Goal: Contribute content: Contribute content

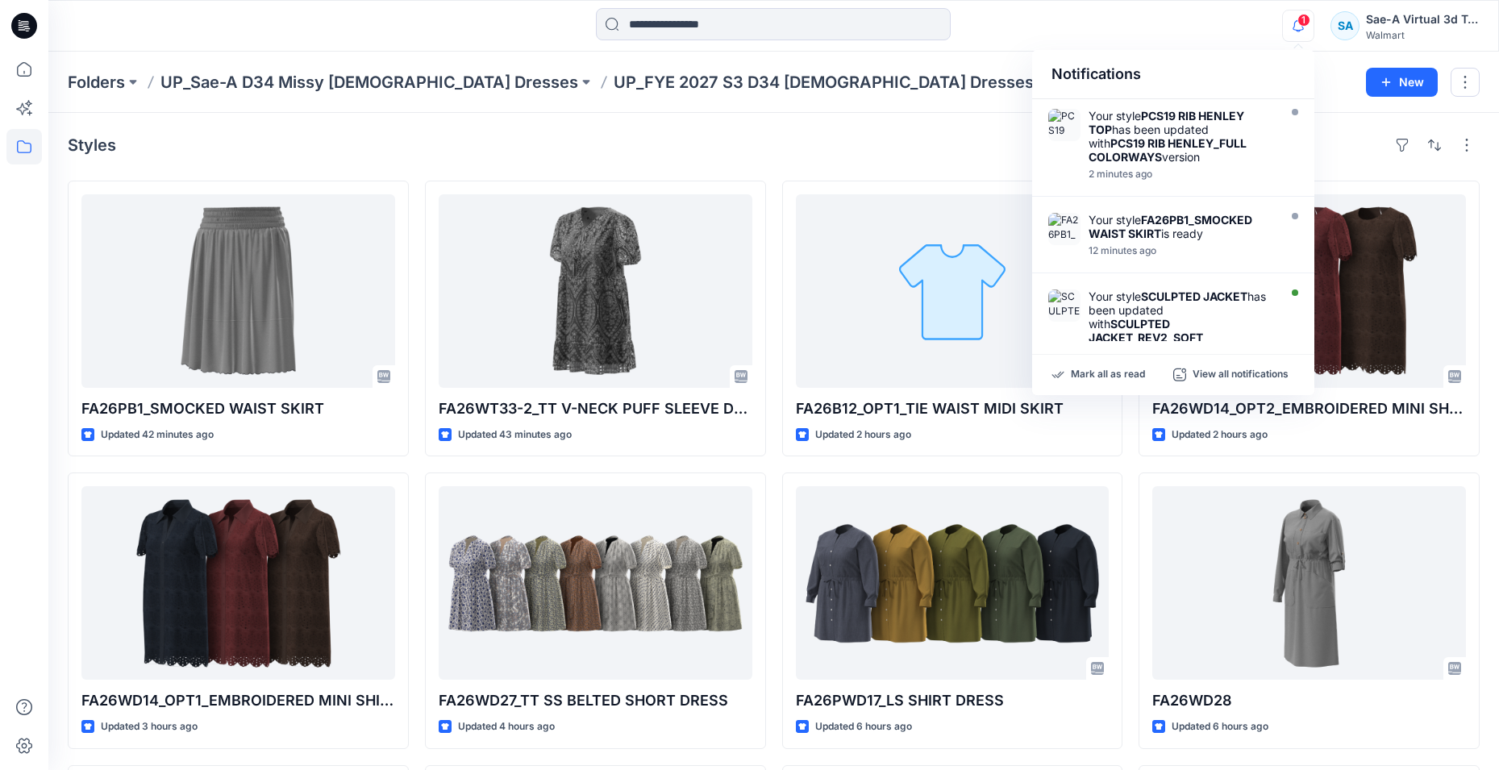
click at [1311, 29] on button "button" at bounding box center [1298, 26] width 32 height 32
click at [1308, 24] on span "1" at bounding box center [1303, 20] width 13 height 13
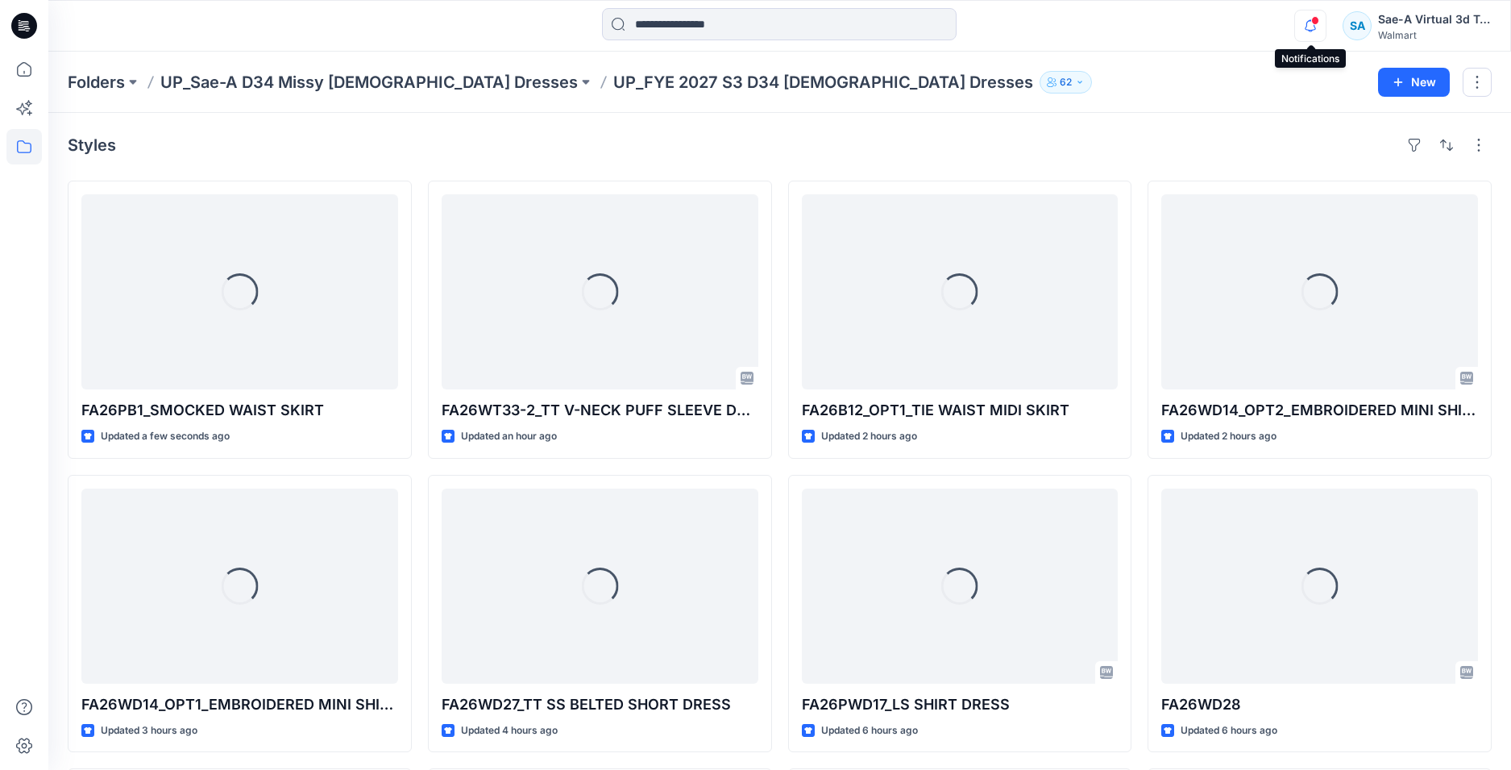
click at [1307, 36] on icon "button" at bounding box center [1310, 26] width 31 height 32
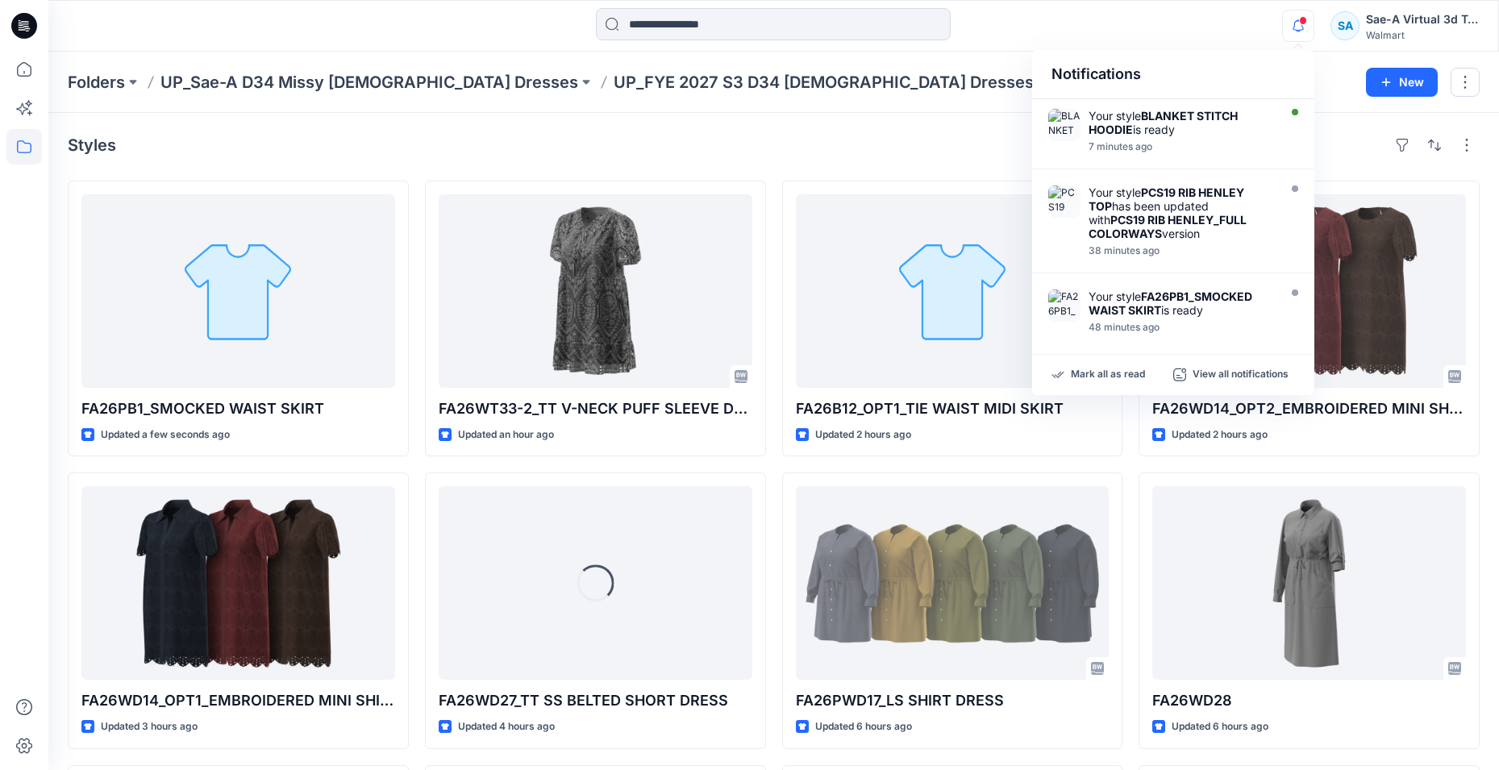
click at [1200, 44] on div "Notifications Your style BLANKET STITCH HOODIE is ready 7 minutes ago Your styl…" at bounding box center [773, 26] width 1450 height 52
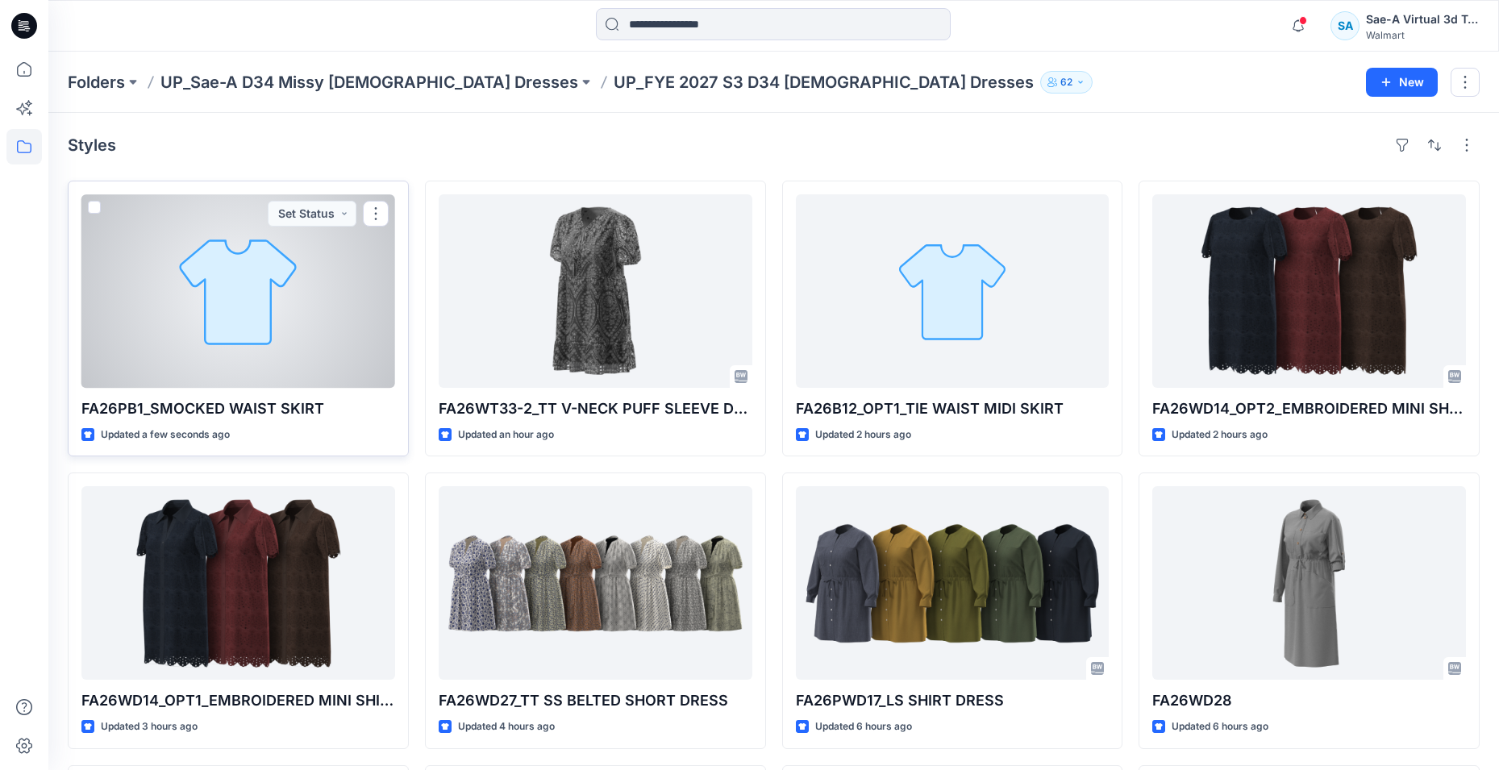
click at [275, 349] on div at bounding box center [238, 290] width 314 height 193
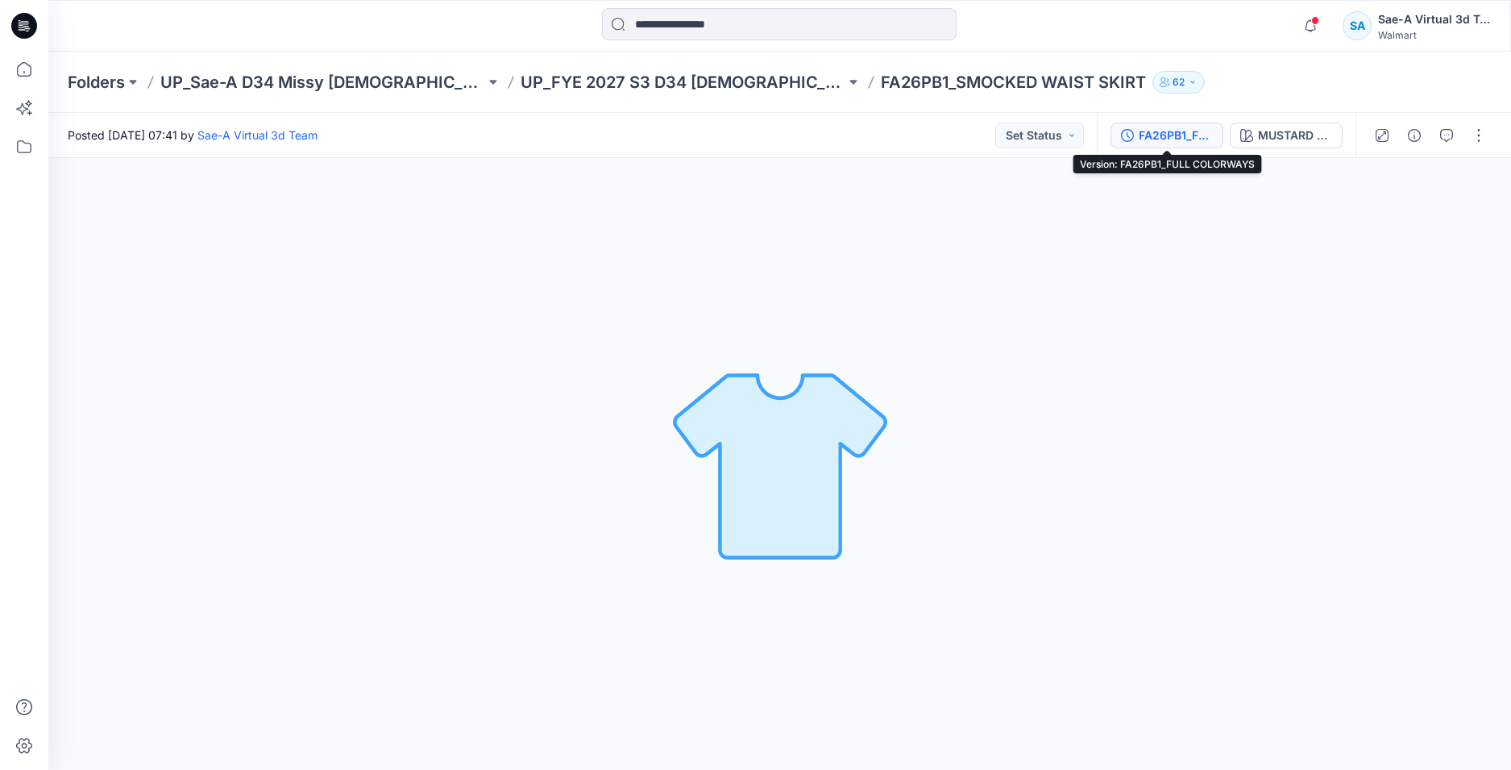
click at [1179, 140] on div "FA26PB1_FULL COLORWAYS" at bounding box center [1176, 136] width 74 height 18
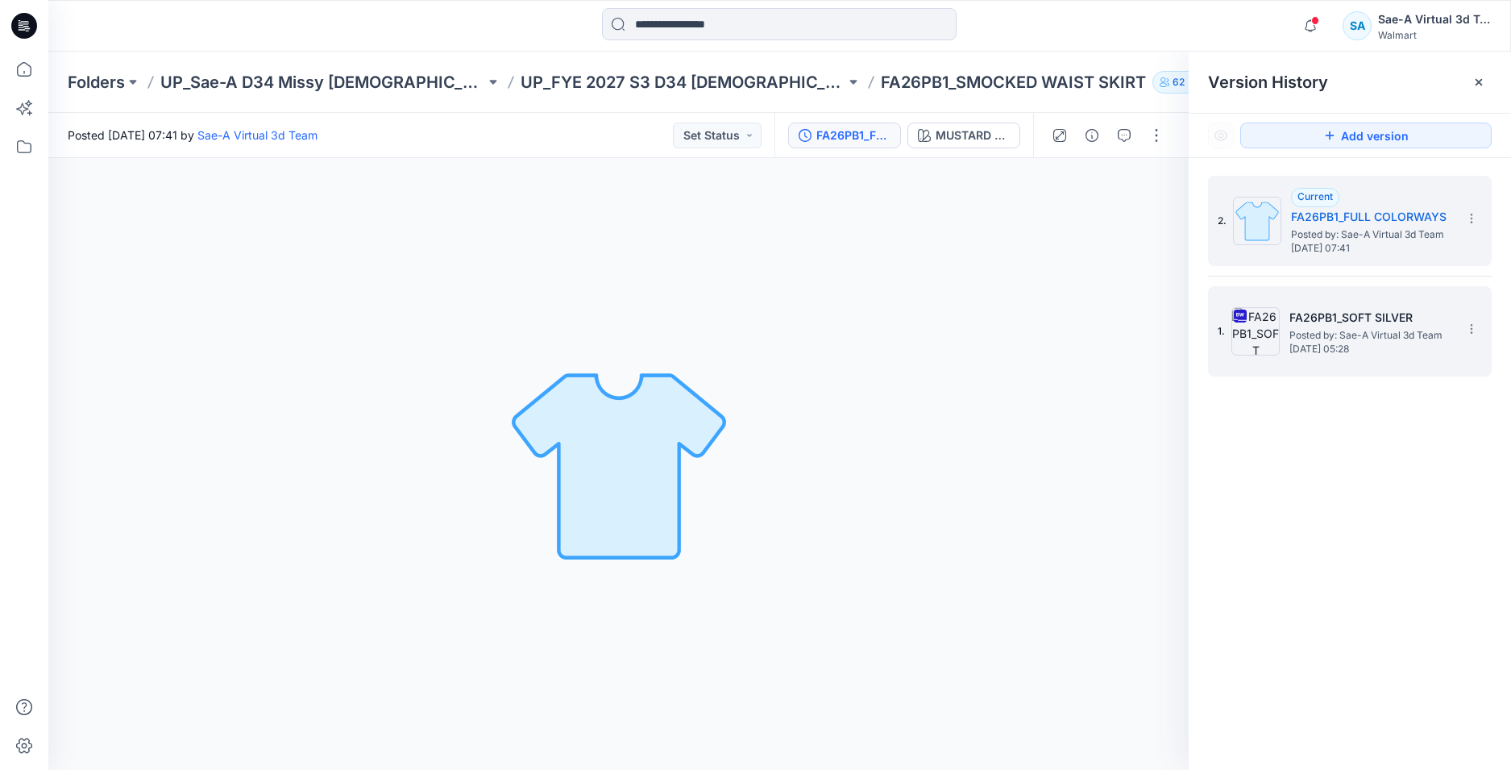
click at [1362, 336] on span "Posted by: Sae-A Virtual 3d Team" at bounding box center [1370, 335] width 161 height 16
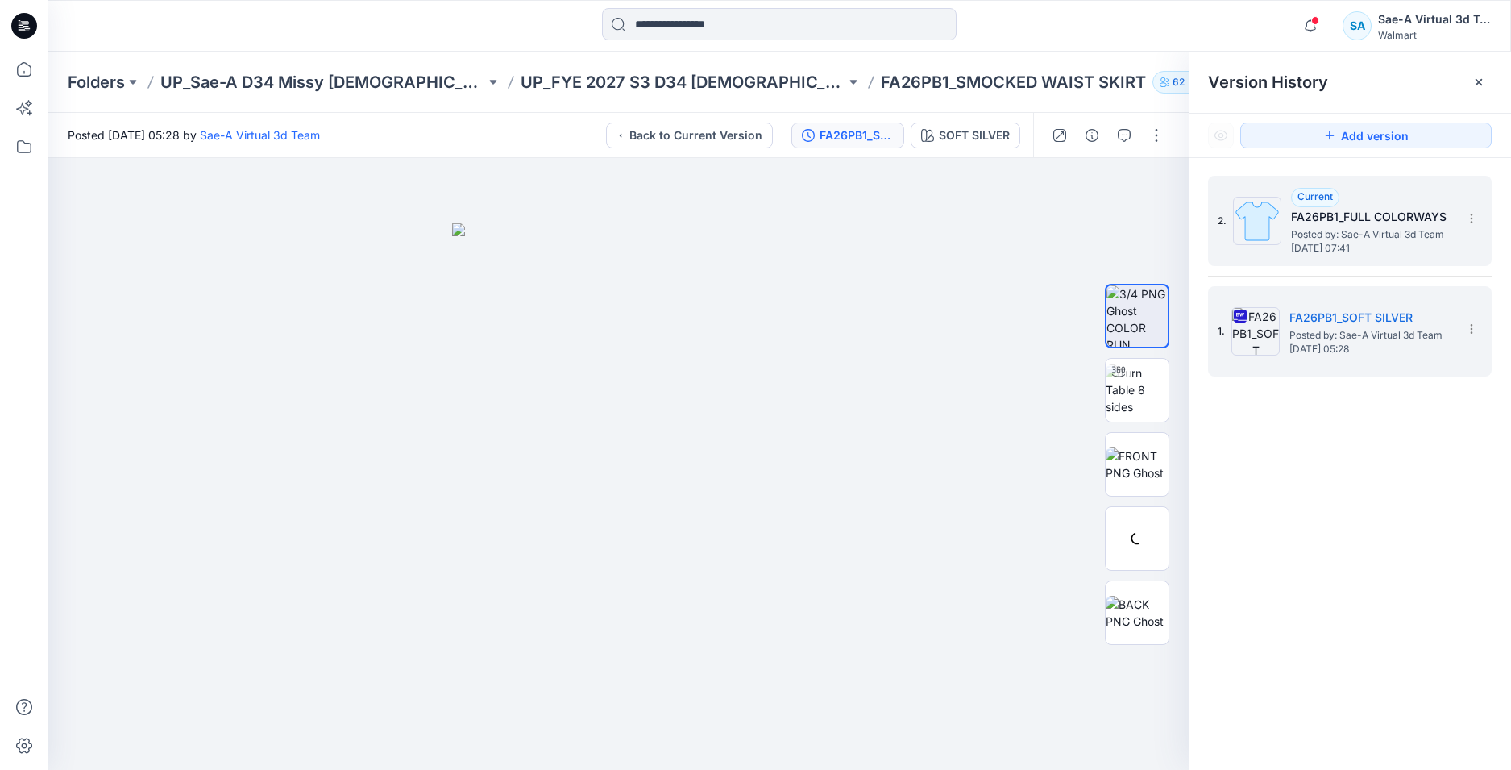
click at [1374, 227] on span "Posted by: Sae-A Virtual 3d Team" at bounding box center [1371, 235] width 161 height 16
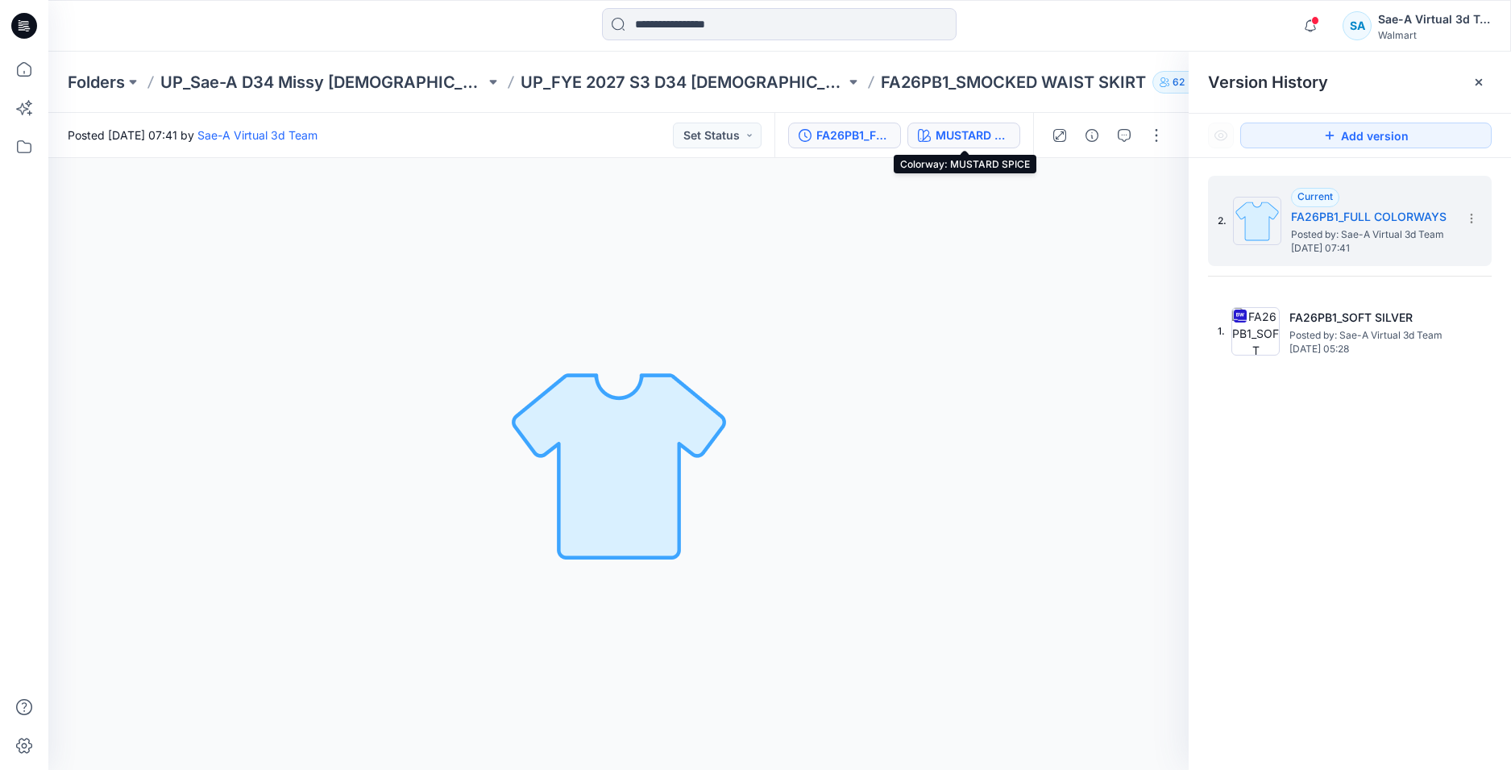
click at [971, 141] on div "MUSTARD SPICE" at bounding box center [973, 136] width 74 height 18
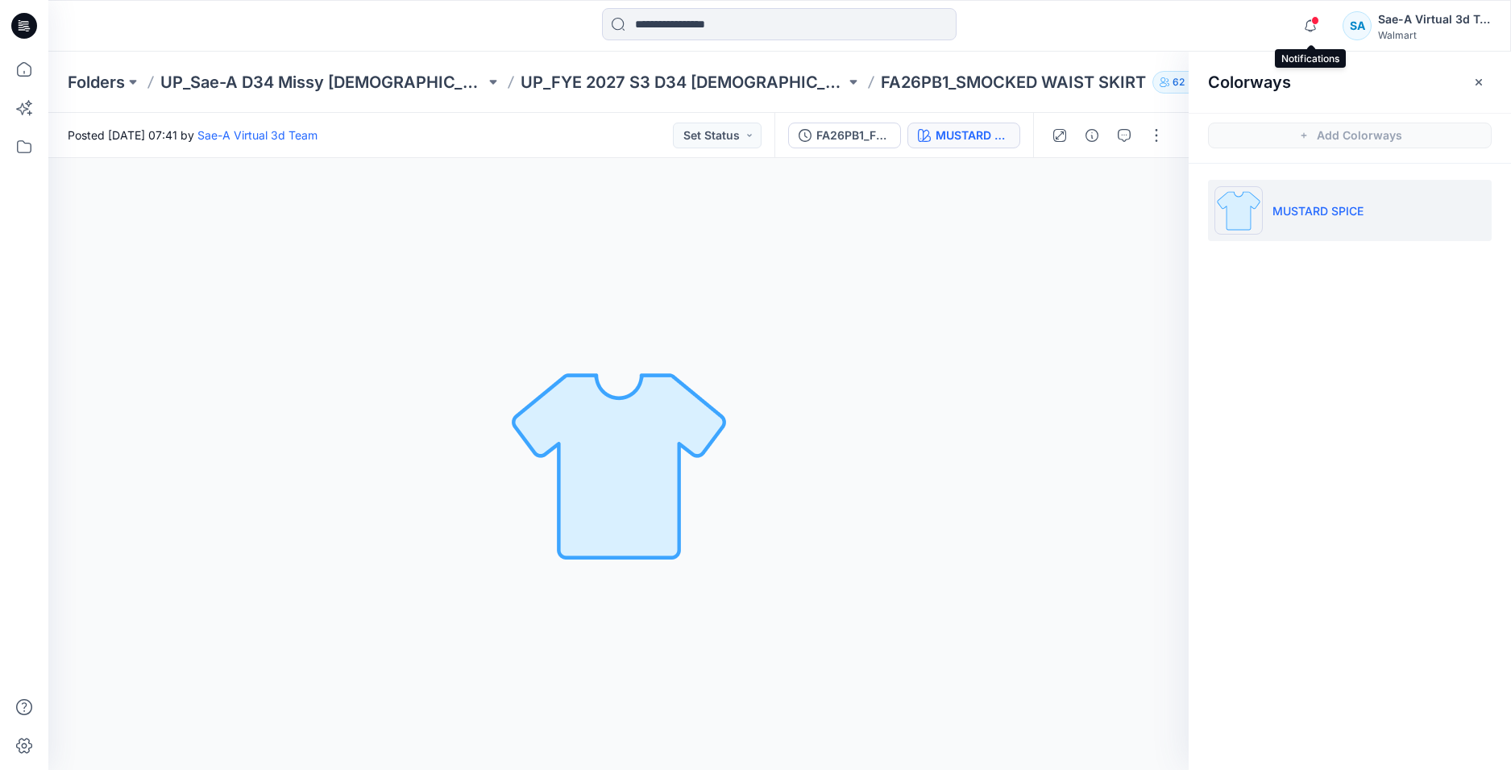
click at [1312, 21] on span at bounding box center [1316, 20] width 8 height 9
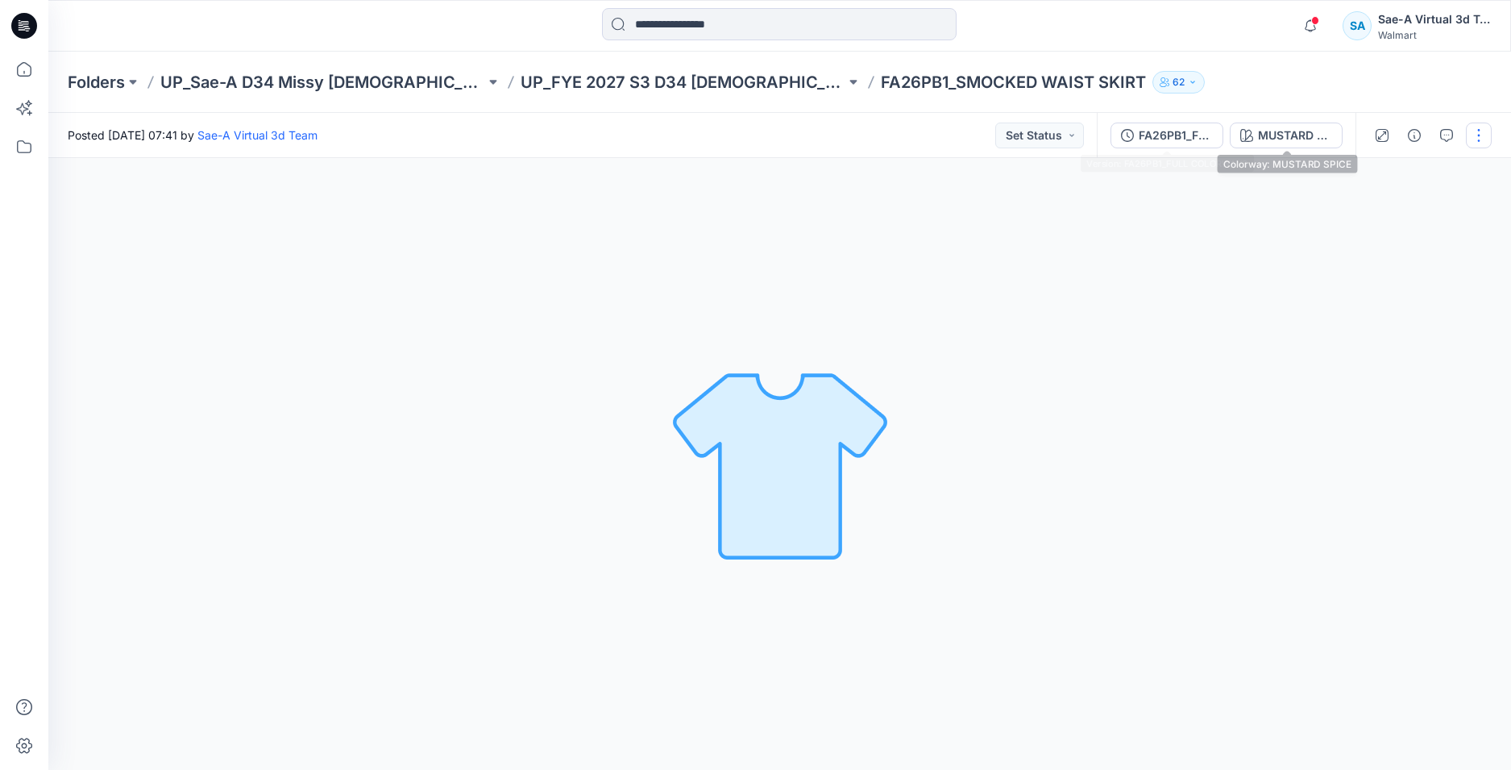
click at [1159, 130] on div "FA26PB1_FULL COLORWAYS" at bounding box center [1176, 136] width 74 height 18
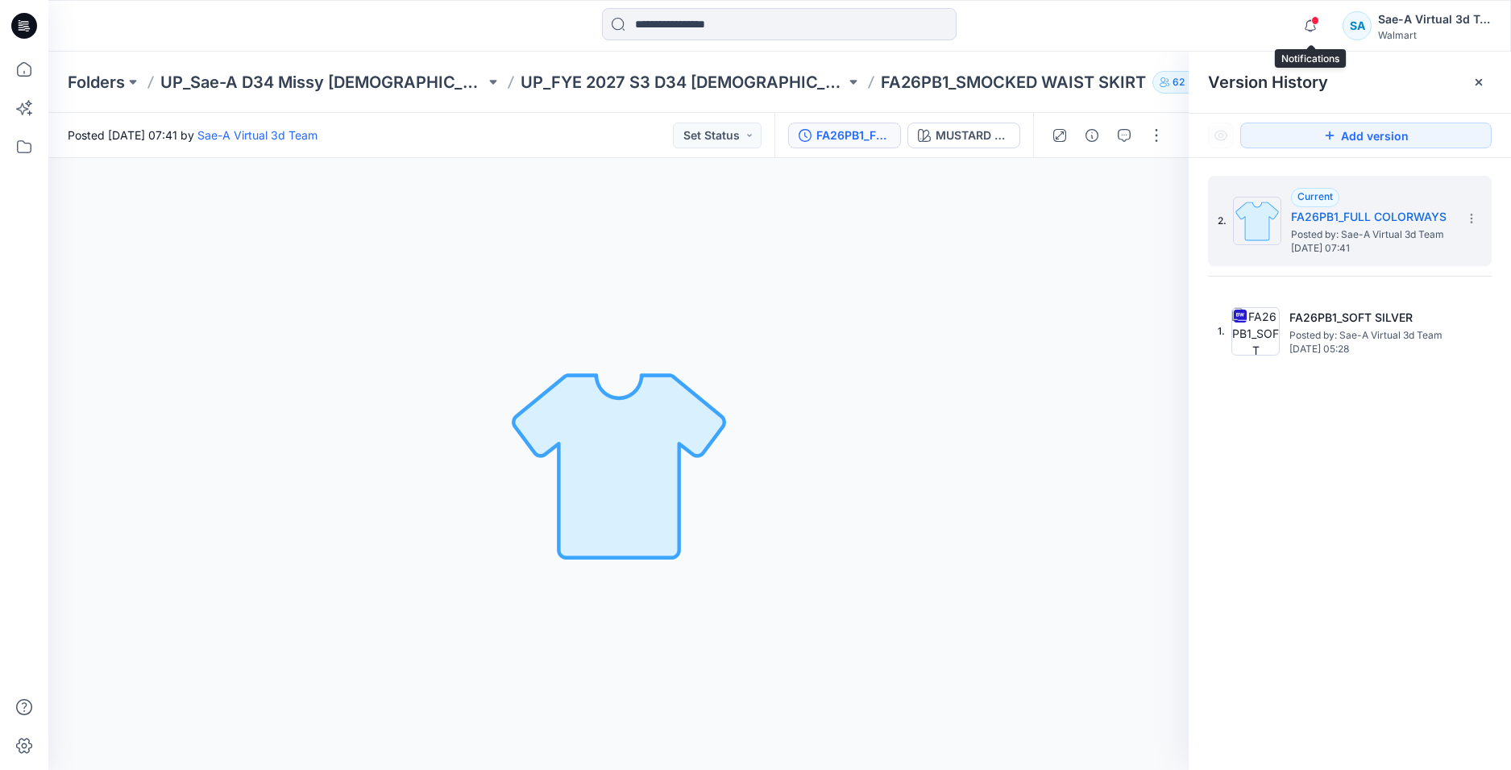
click at [1319, 21] on span at bounding box center [1316, 20] width 8 height 9
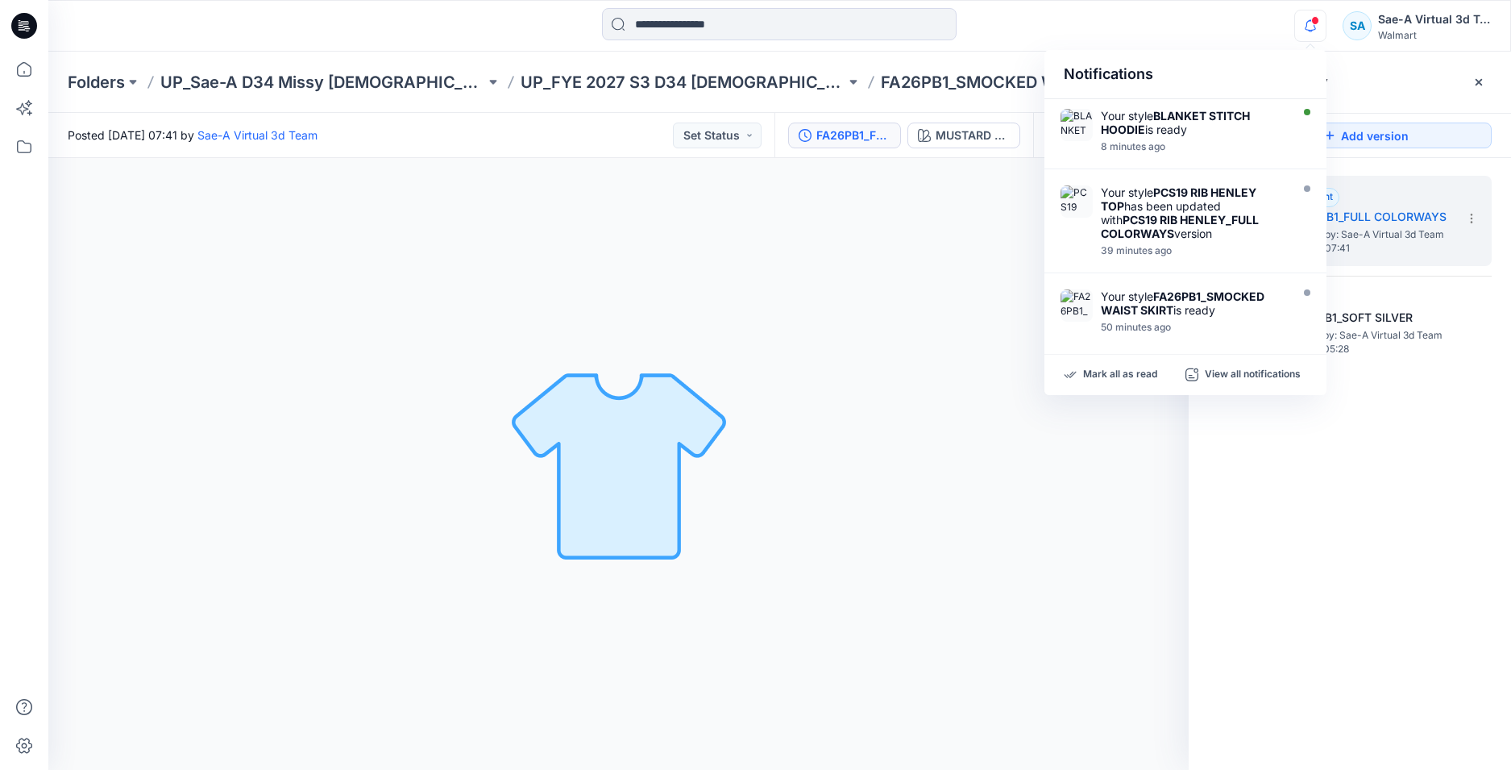
click at [1403, 477] on div "2. Current FA26PB1_FULL COLORWAYS Posted by: Sae-A Virtual 3d Team Wednesday, S…" at bounding box center [1350, 475] width 322 height 635
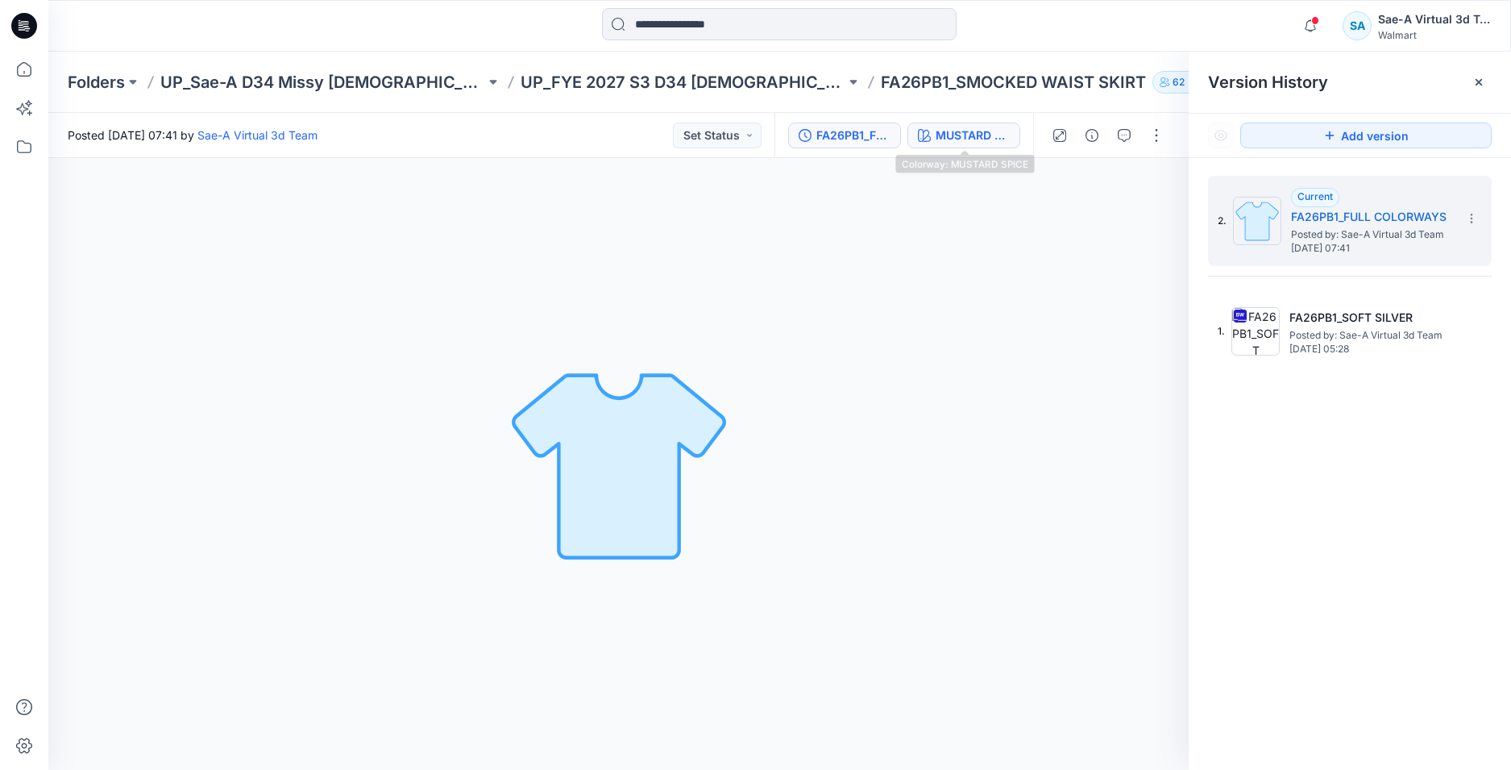
click at [957, 127] on div "MUSTARD SPICE" at bounding box center [973, 136] width 74 height 18
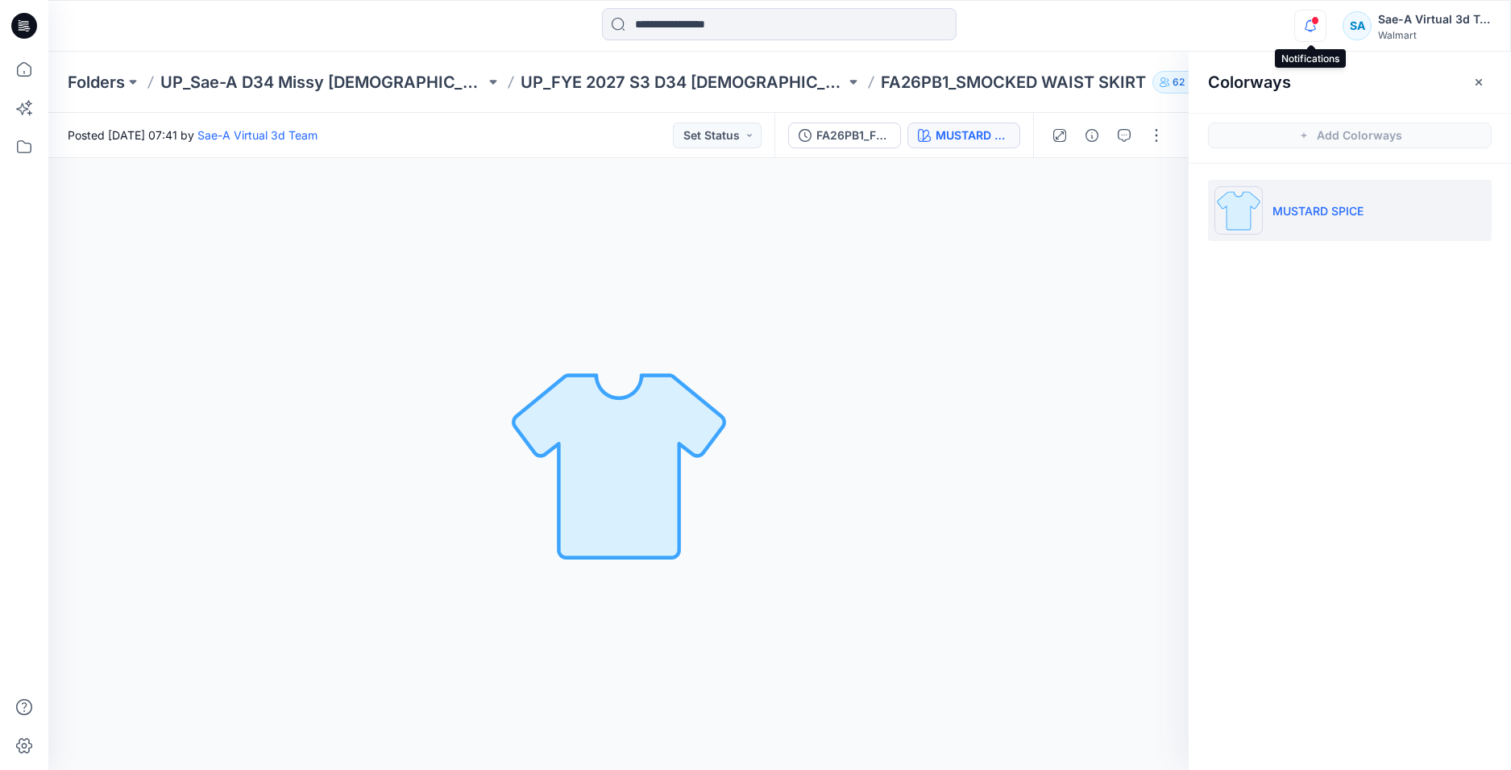
click at [1309, 23] on icon "button" at bounding box center [1310, 26] width 31 height 32
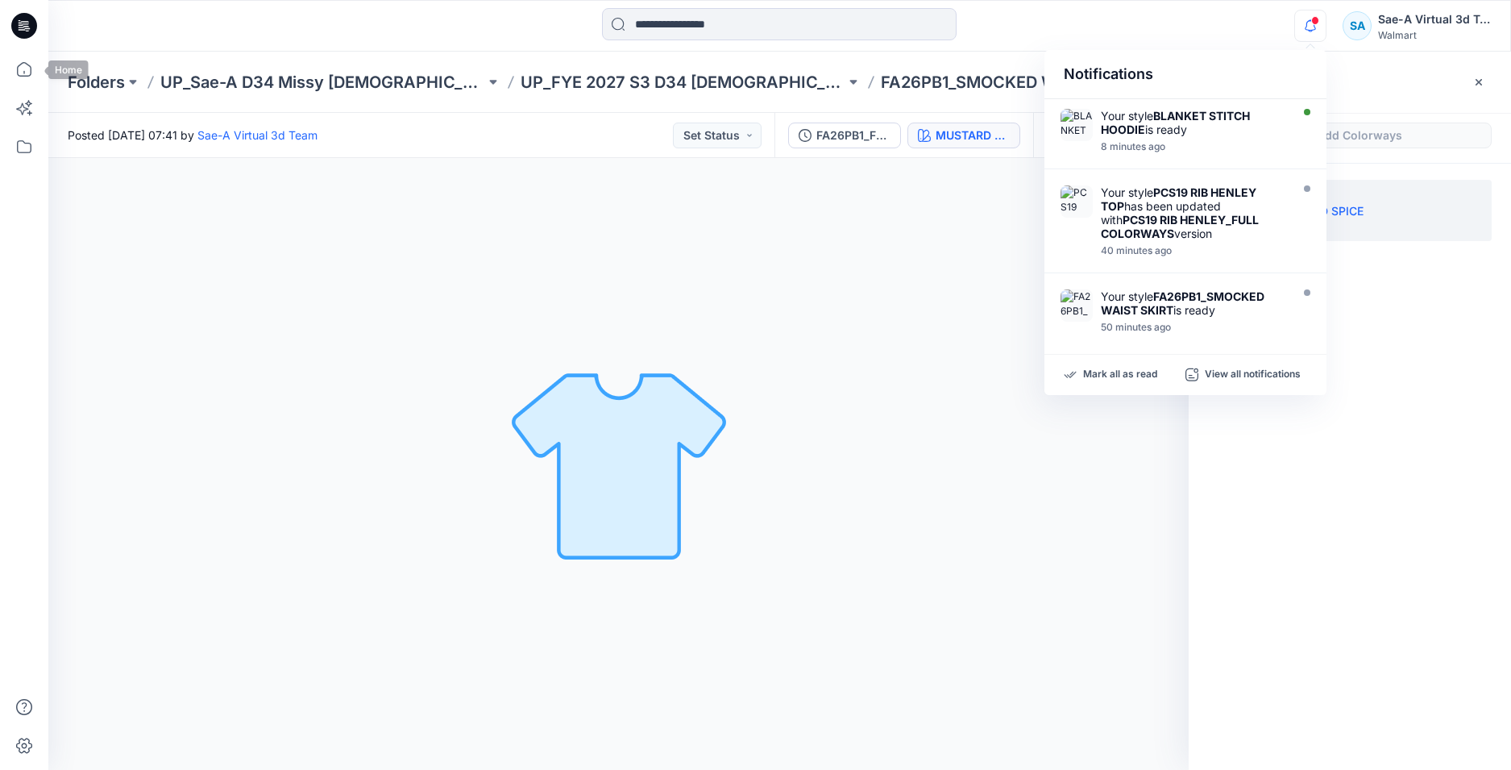
click at [27, 28] on icon at bounding box center [27, 28] width 6 height 1
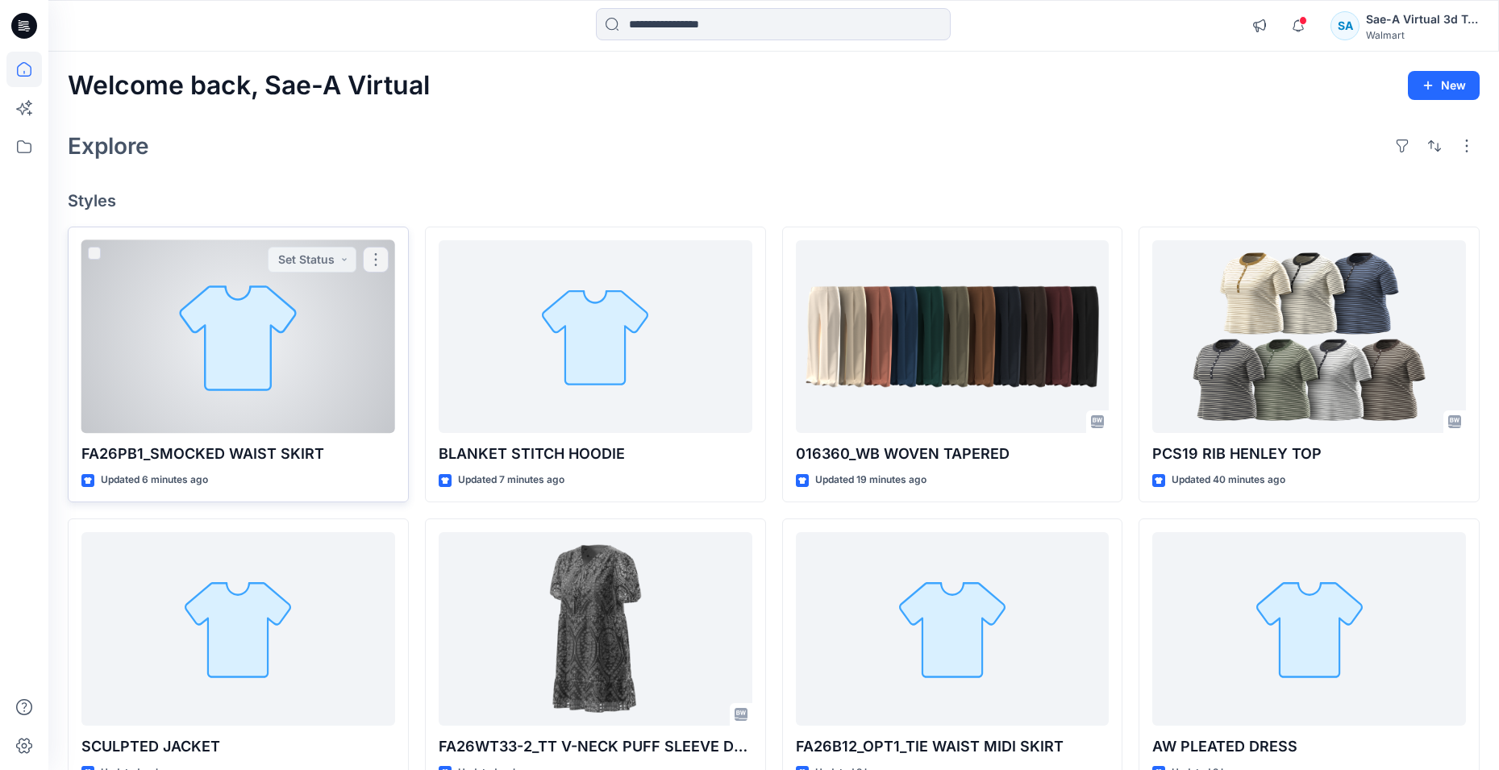
click at [202, 380] on div at bounding box center [238, 336] width 314 height 193
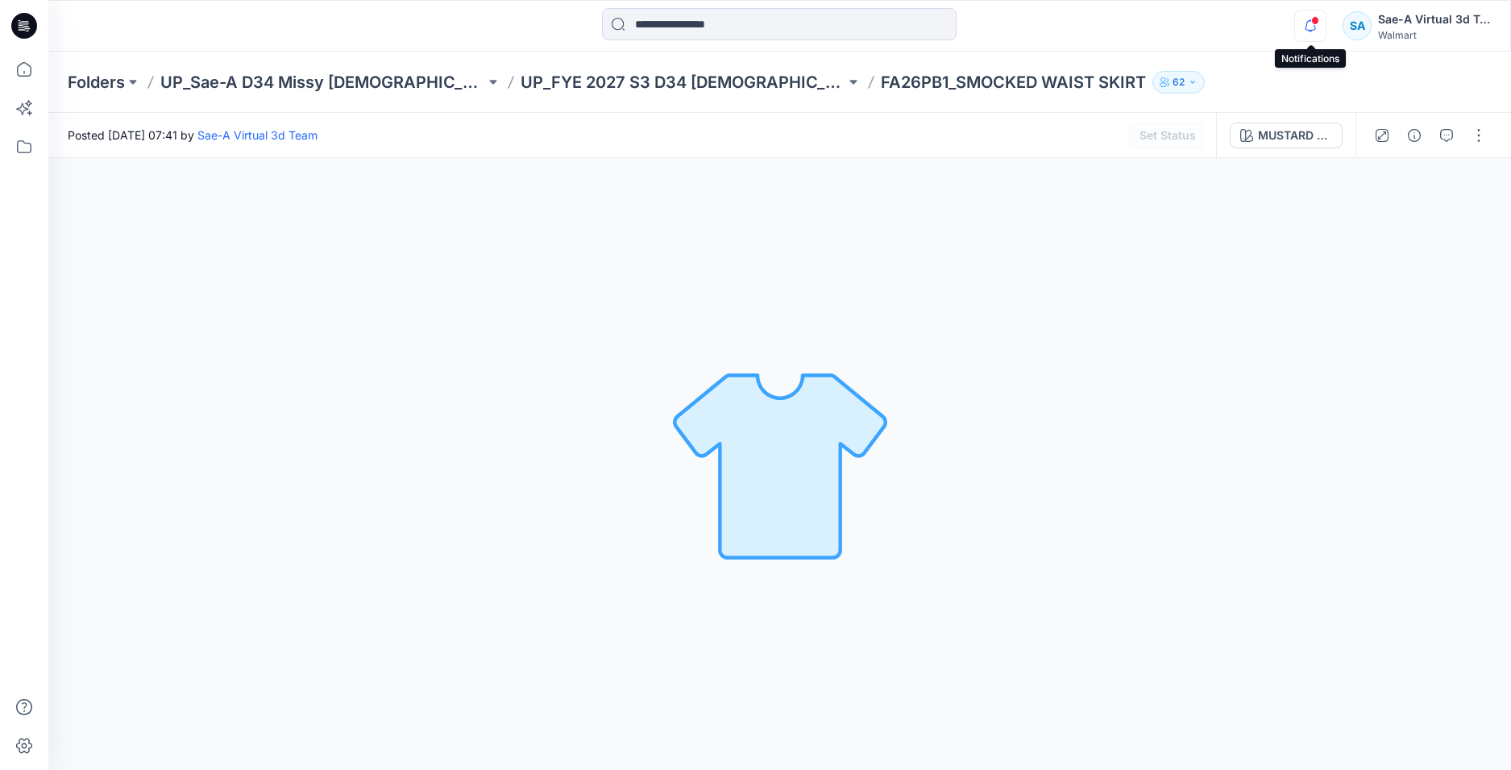
click at [1309, 24] on icon "button" at bounding box center [1310, 26] width 31 height 32
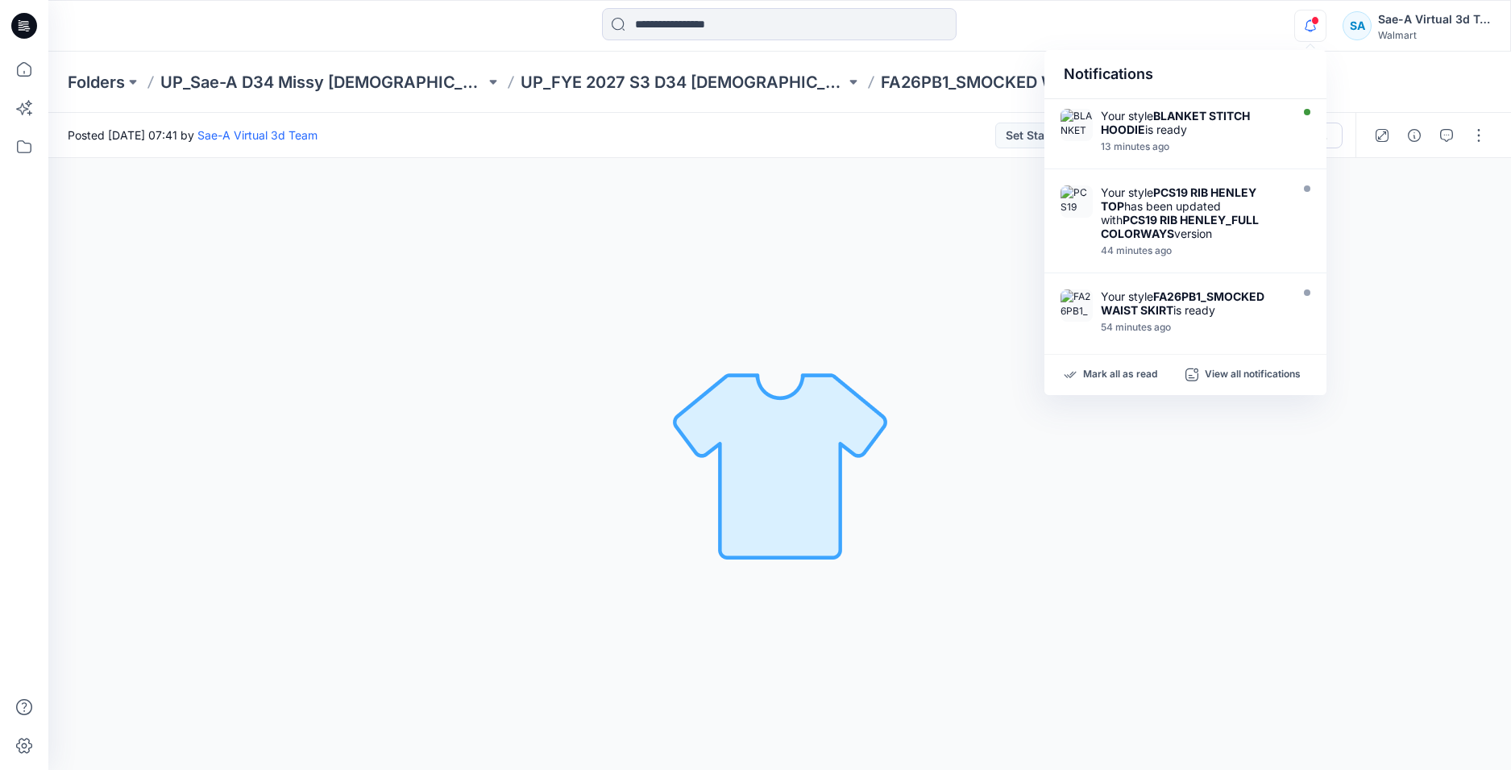
click at [1399, 230] on div "MUSTARD SPICE Loading... Material Properties Loading..." at bounding box center [779, 464] width 1463 height 612
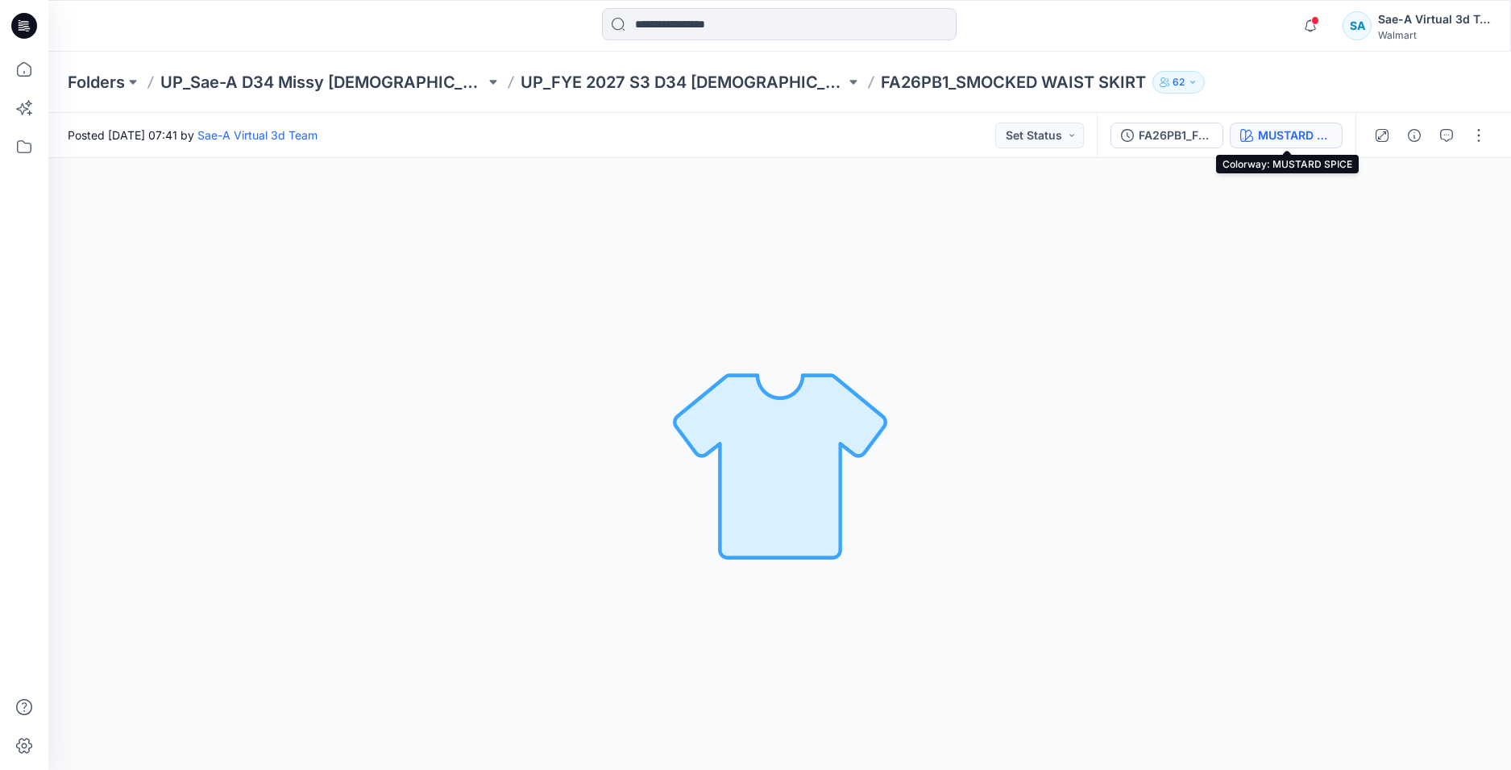
click at [1271, 139] on div "MUSTARD SPICE" at bounding box center [1295, 136] width 74 height 18
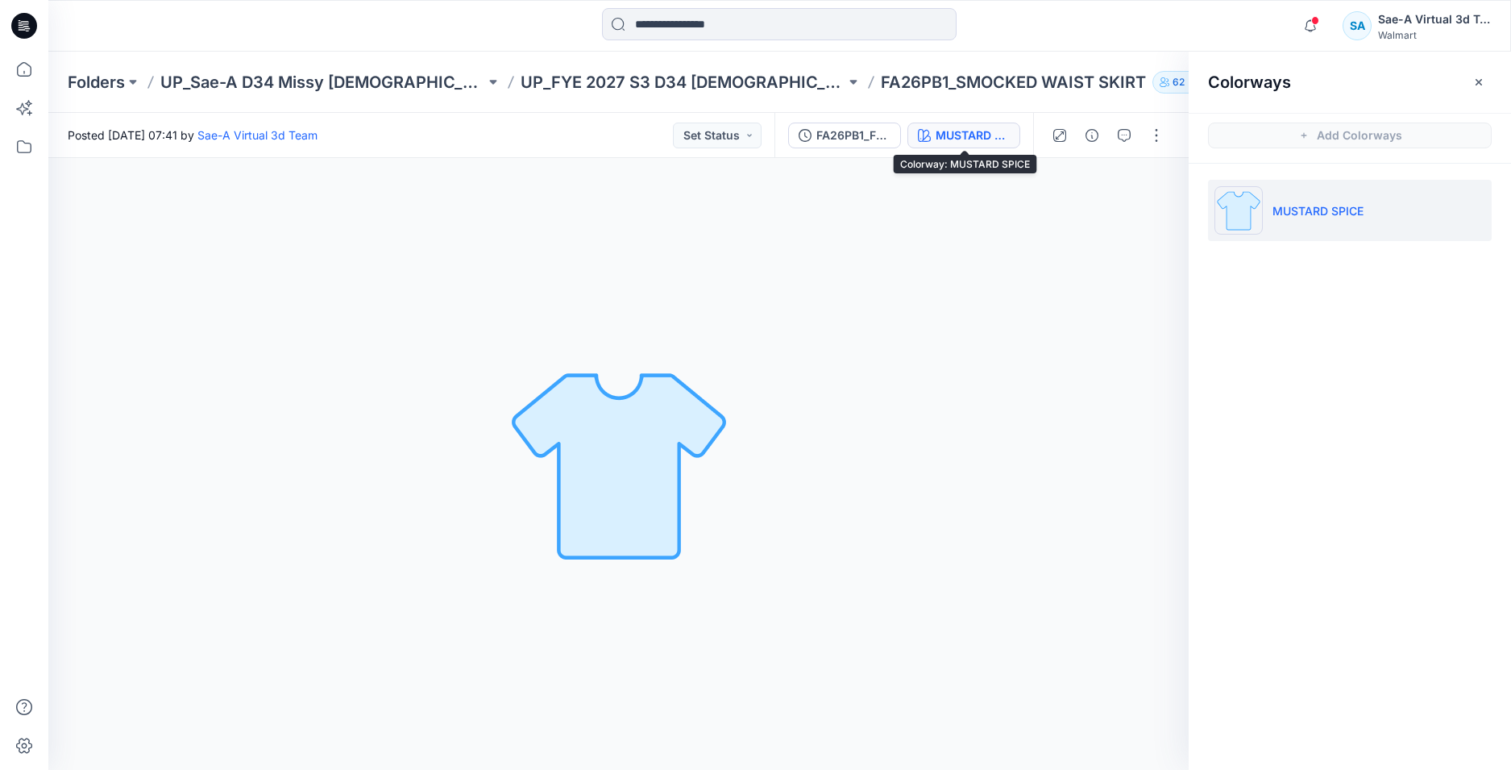
click at [972, 129] on div "MUSTARD SPICE" at bounding box center [973, 136] width 74 height 18
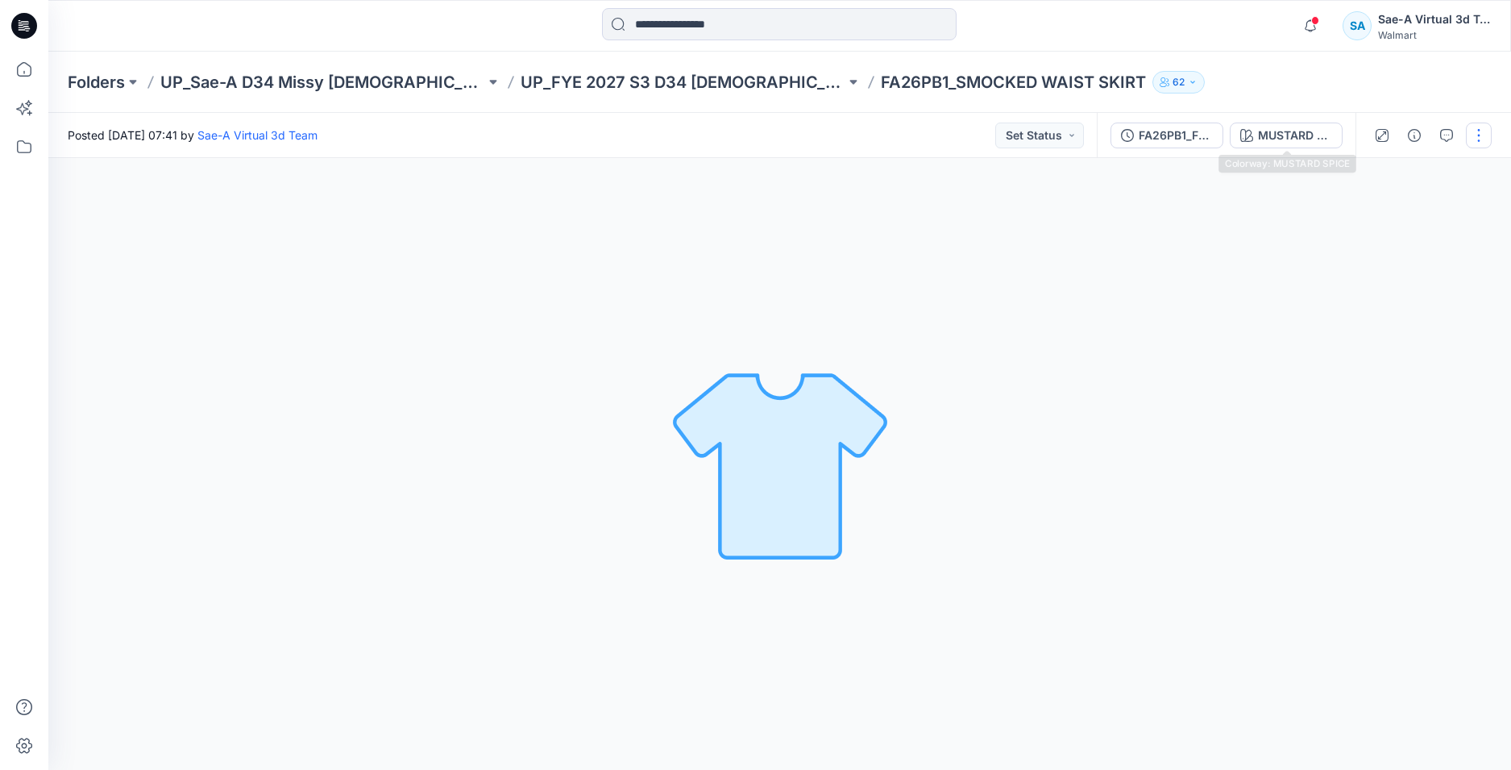
click at [1154, 134] on div "FA26PB1_FULL COLORWAYS" at bounding box center [1176, 136] width 74 height 18
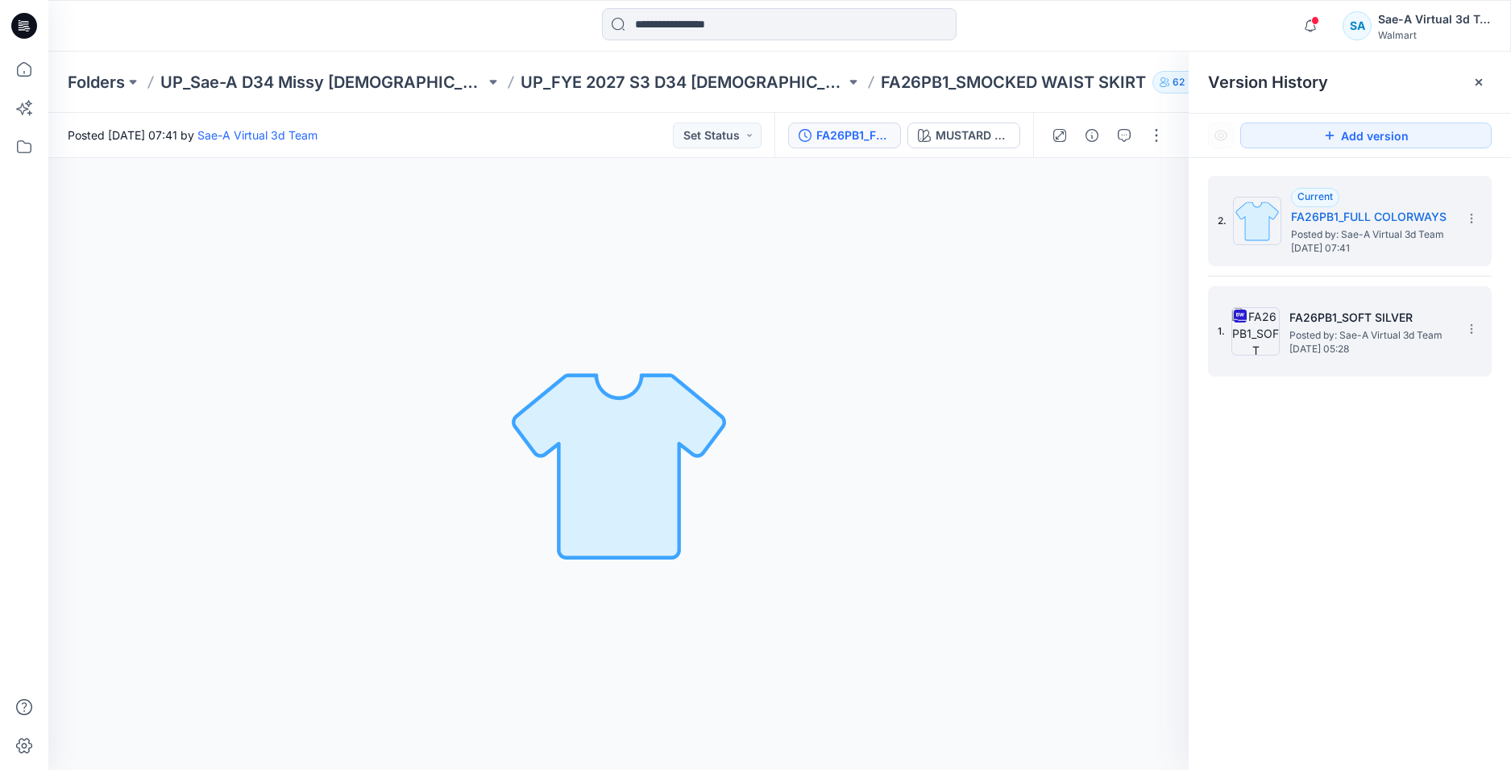
click at [1326, 319] on h5 "FA26PB1_SOFT SILVER" at bounding box center [1370, 317] width 161 height 19
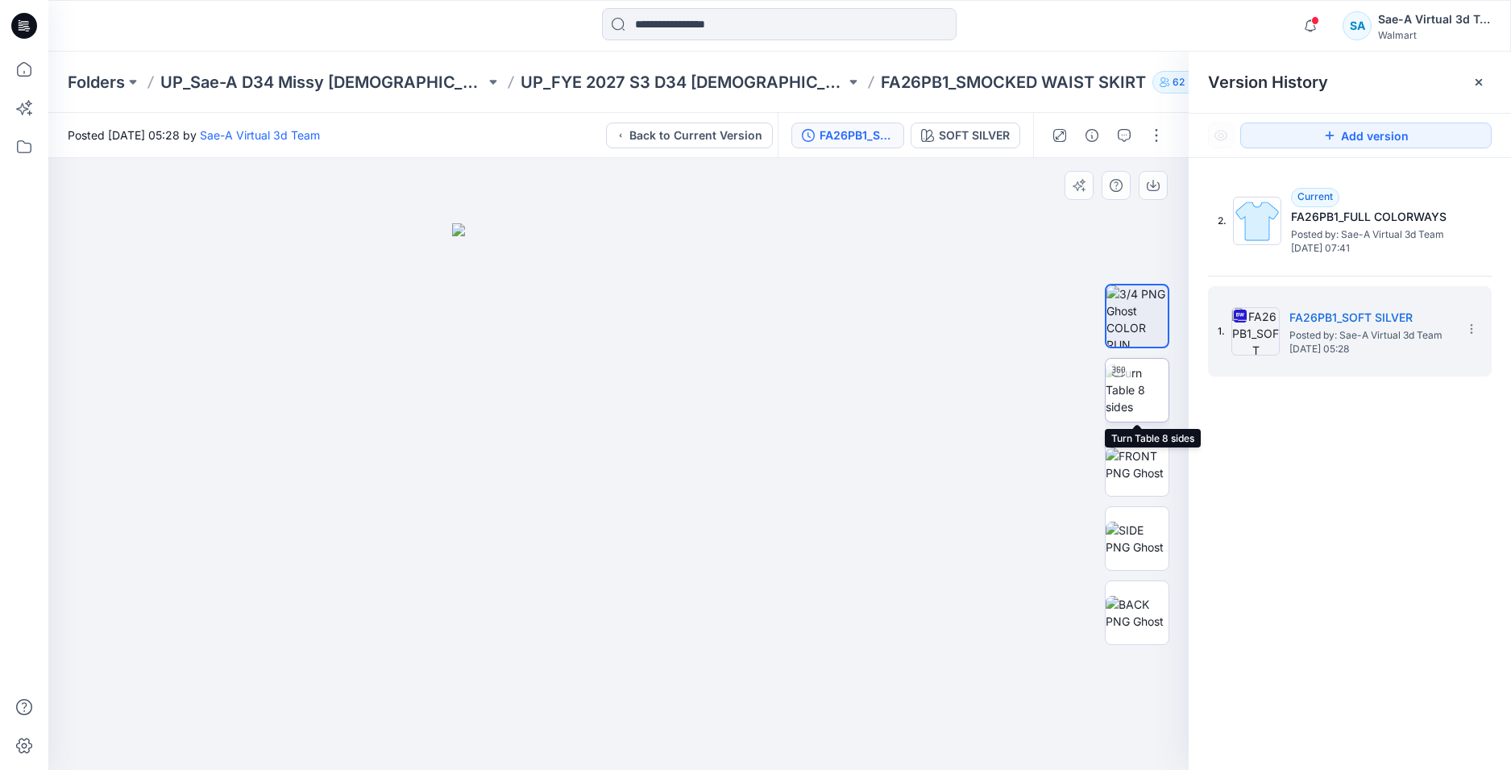
click at [1150, 391] on img at bounding box center [1137, 389] width 63 height 51
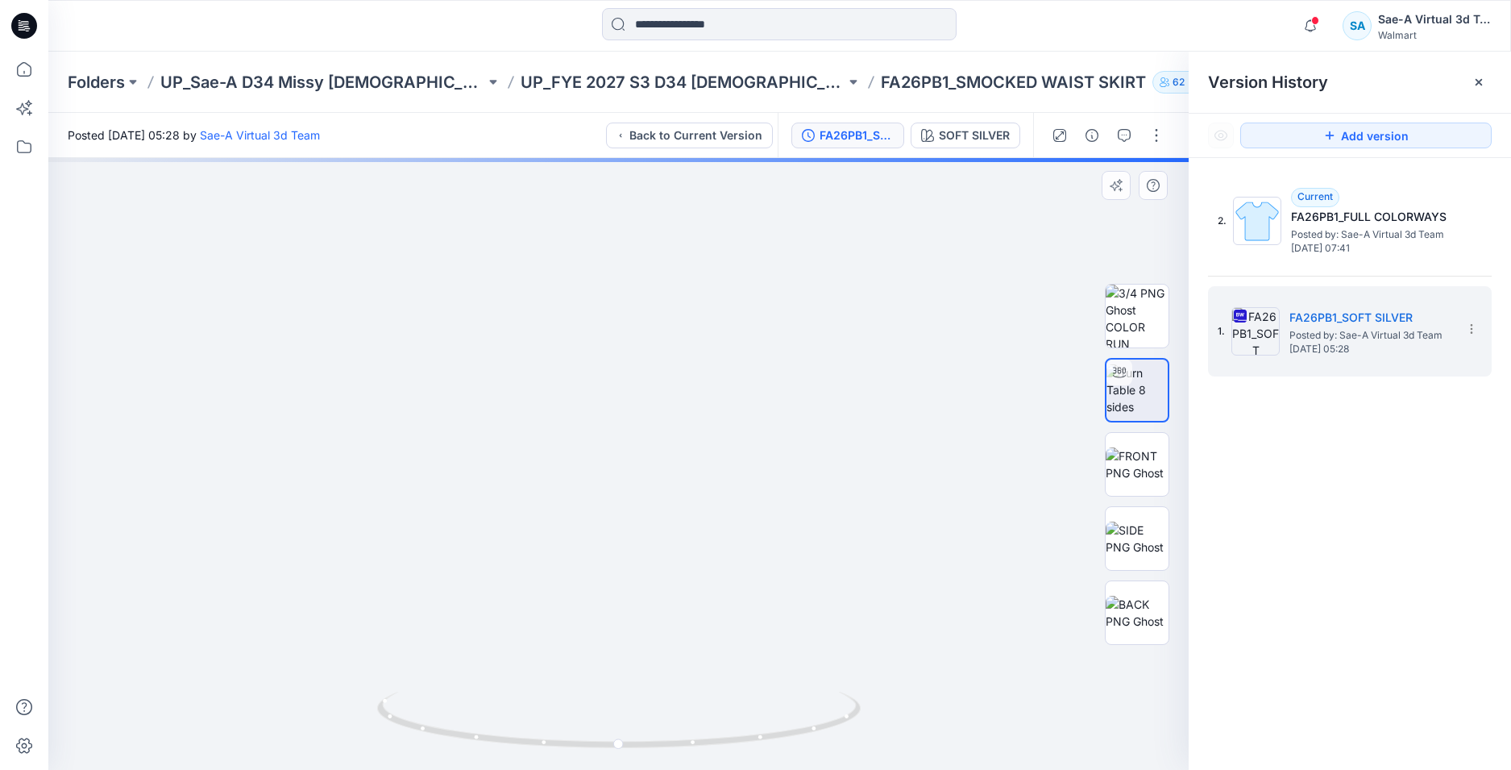
drag, startPoint x: 717, startPoint y: 418, endPoint x: 703, endPoint y: 455, distance: 40.6
drag, startPoint x: 777, startPoint y: 680, endPoint x: 848, endPoint y: 687, distance: 71.2
click at [848, 687] on img at bounding box center [658, 32] width 2588 height 1475
drag, startPoint x: 757, startPoint y: 746, endPoint x: 908, endPoint y: 723, distance: 152.5
click at [908, 723] on div at bounding box center [618, 464] width 1141 height 612
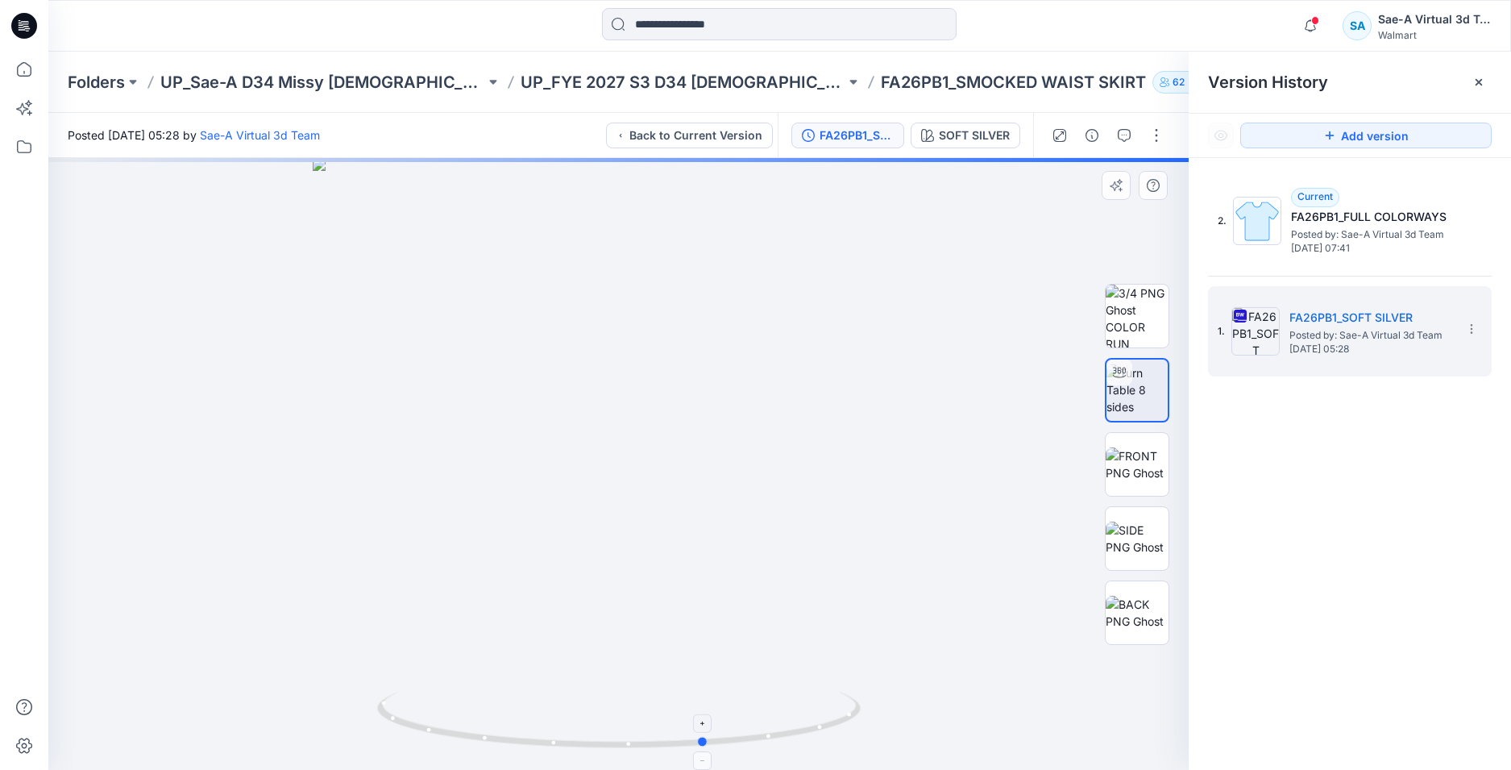
drag, startPoint x: 748, startPoint y: 722, endPoint x: 681, endPoint y: 725, distance: 67.0
click at [681, 725] on icon at bounding box center [621, 722] width 488 height 60
drag, startPoint x: 678, startPoint y: 725, endPoint x: 684, endPoint y: 698, distance: 27.4
click at [672, 725] on icon at bounding box center [621, 722] width 488 height 60
drag, startPoint x: 691, startPoint y: 751, endPoint x: 713, endPoint y: 759, distance: 23.2
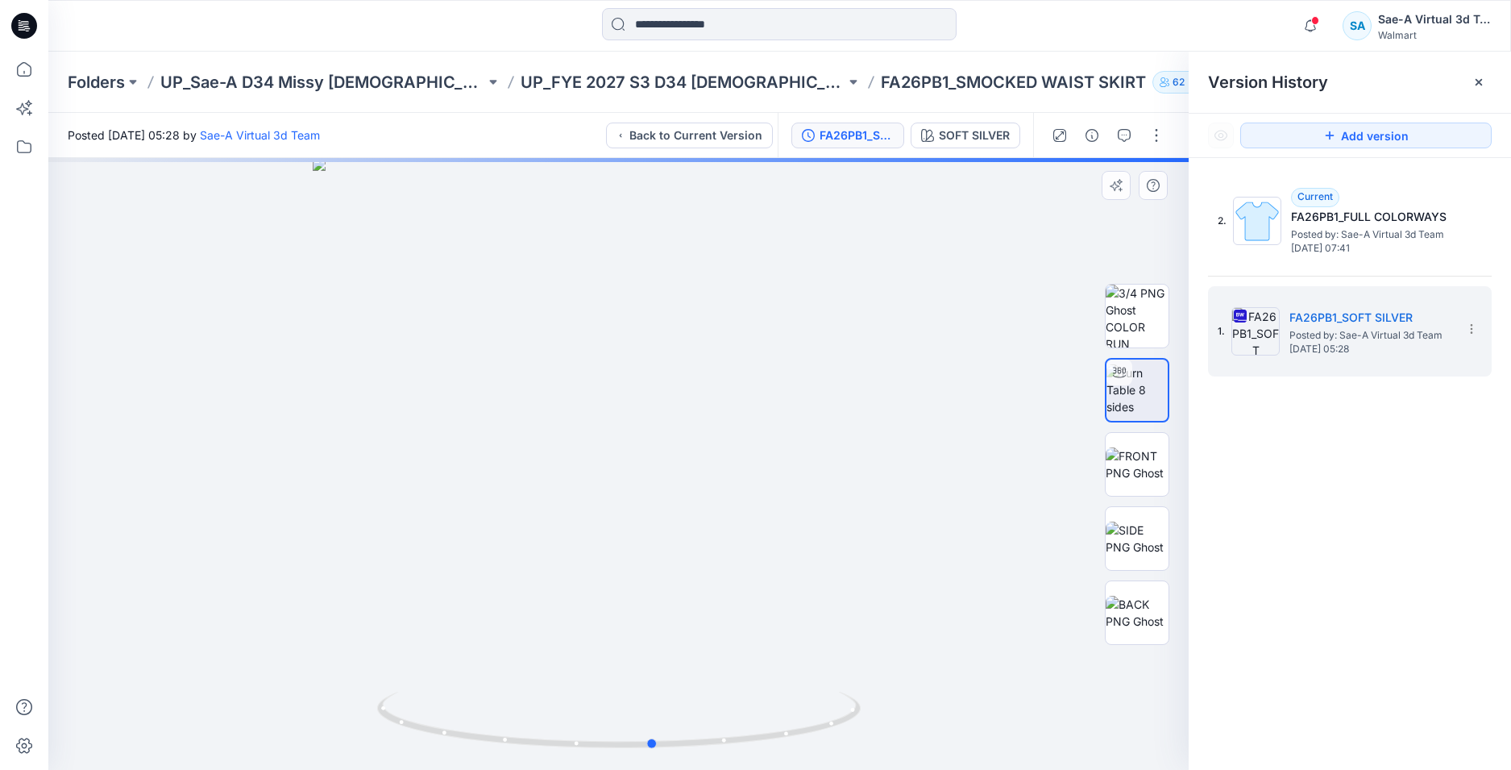
click at [713, 759] on div at bounding box center [618, 464] width 1141 height 612
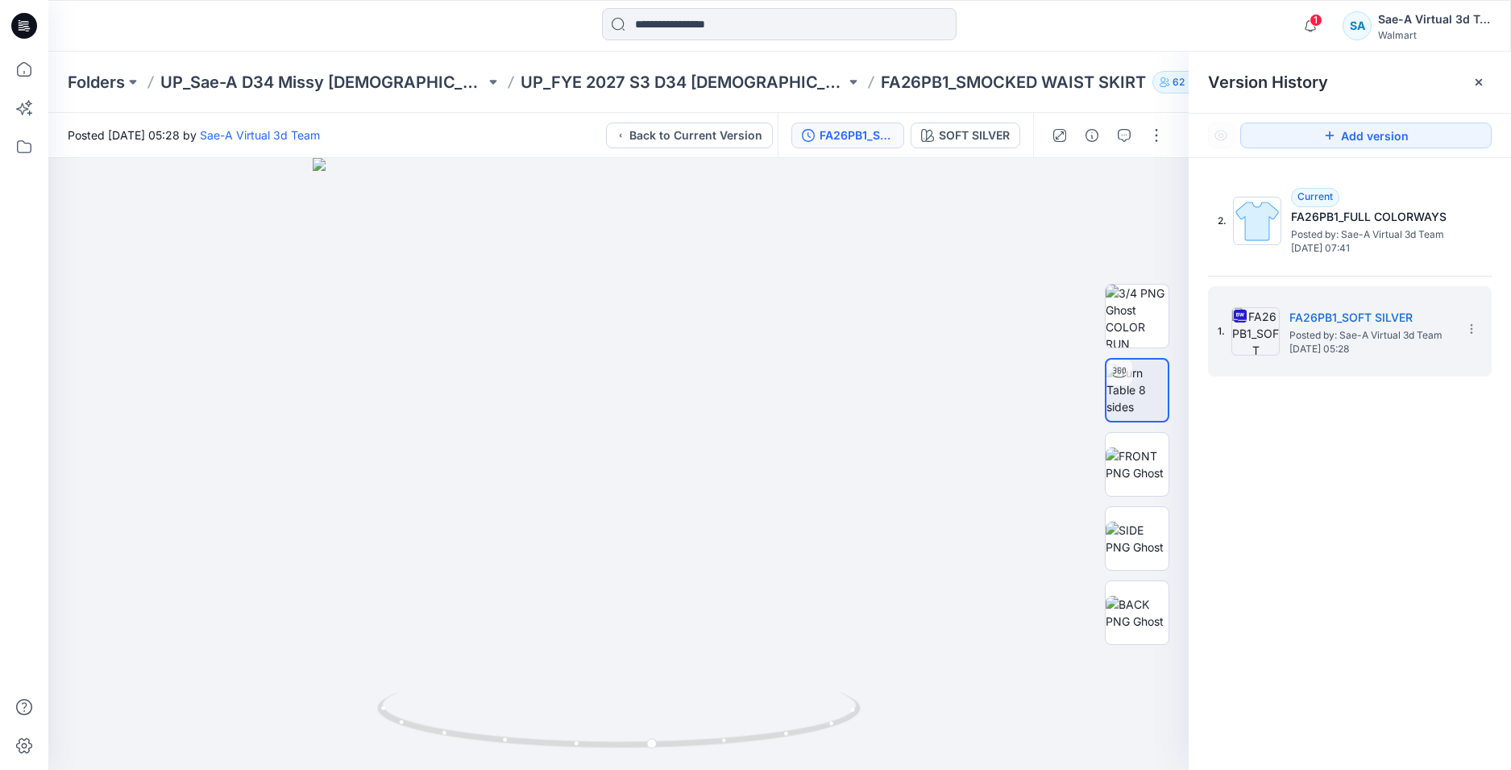
click at [1313, 32] on icon "button" at bounding box center [1310, 26] width 31 height 32
click at [1326, 19] on button "button" at bounding box center [1311, 26] width 32 height 32
click at [1316, 17] on span "1" at bounding box center [1316, 20] width 13 height 13
click at [1309, 27] on icon "button" at bounding box center [1310, 26] width 31 height 32
click at [1319, 34] on icon "button" at bounding box center [1310, 26] width 31 height 32
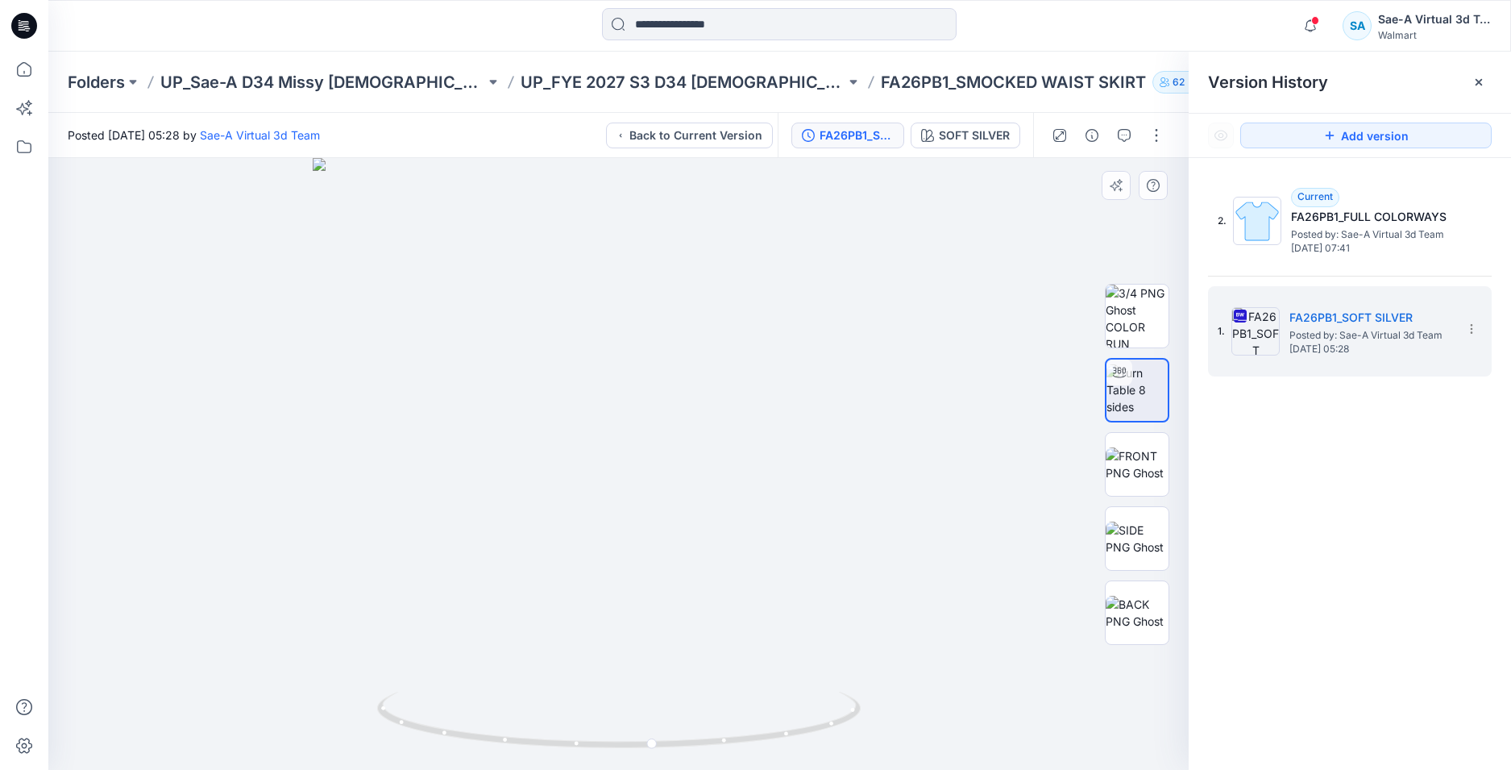
click at [1311, 33] on icon "button" at bounding box center [1310, 26] width 31 height 32
click at [1315, 27] on icon "button" at bounding box center [1310, 25] width 11 height 10
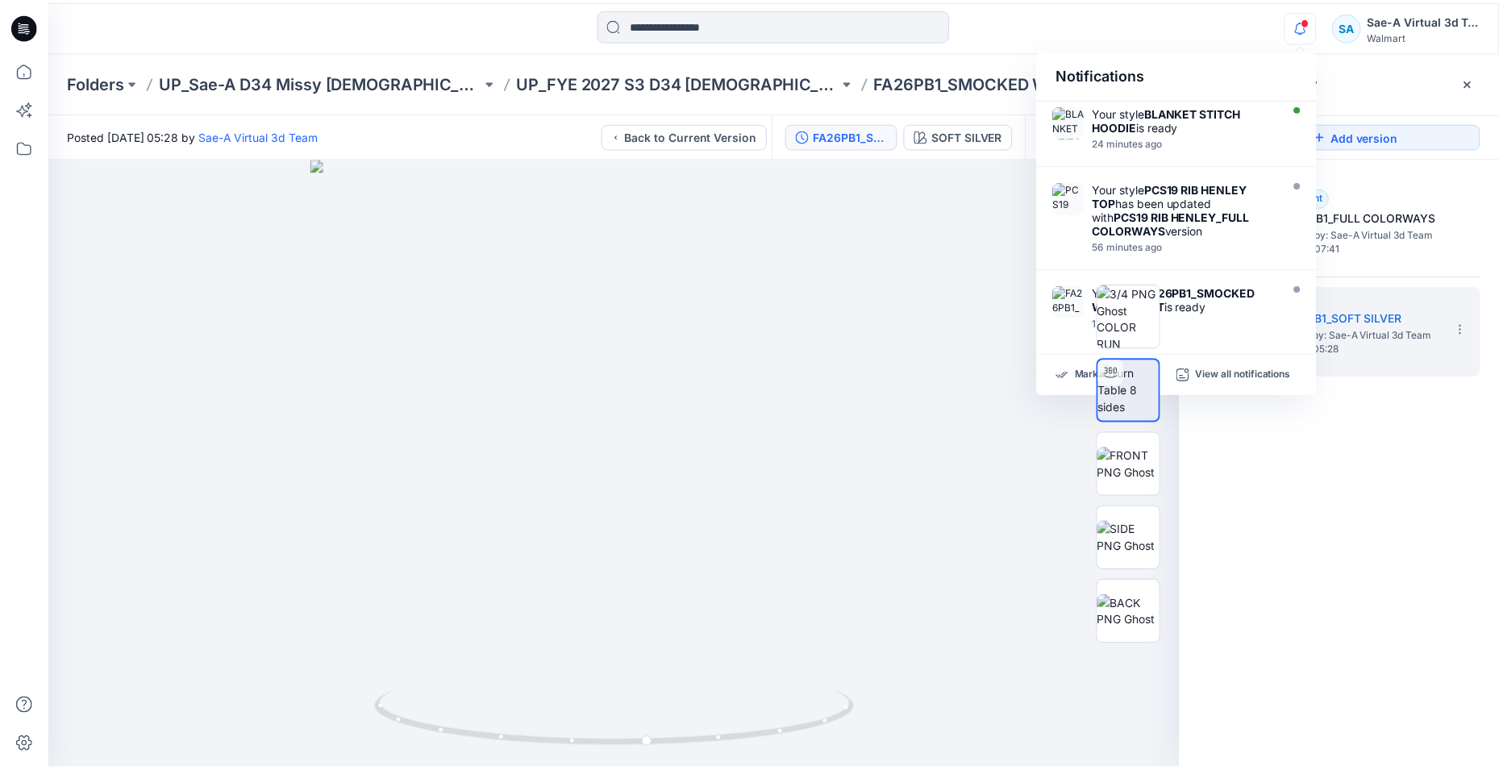
scroll to position [161, 0]
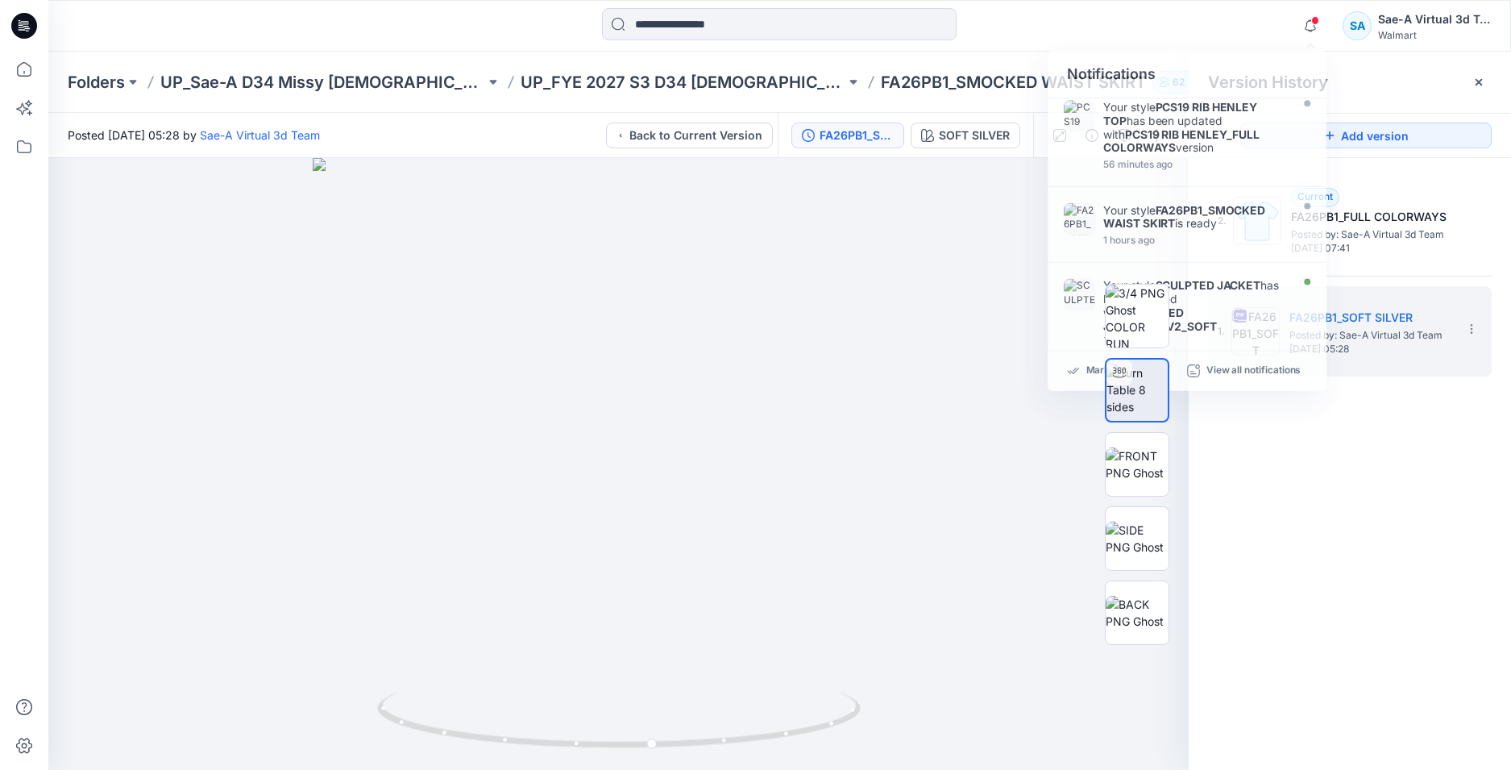
click at [21, 25] on icon at bounding box center [24, 26] width 26 height 52
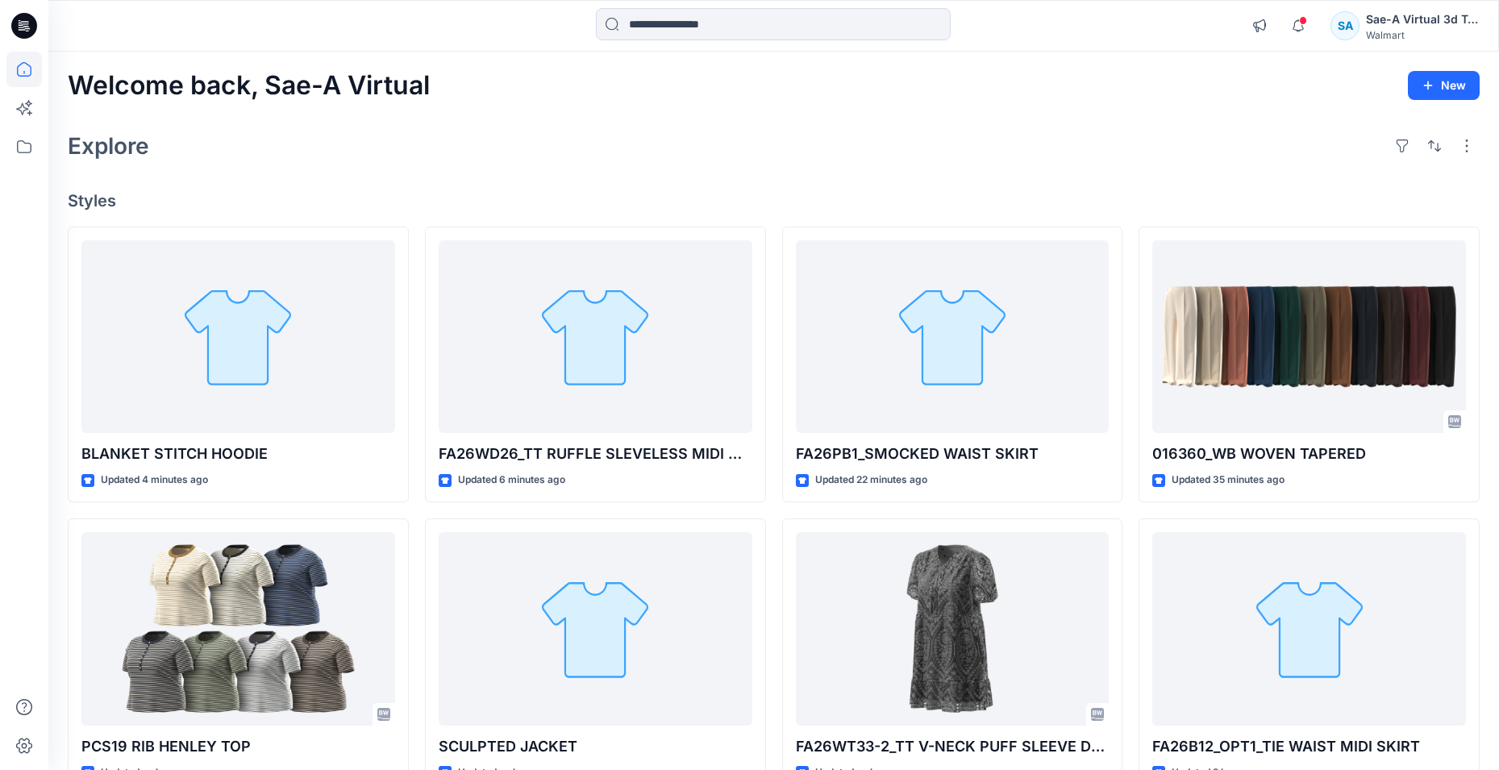
click at [1317, 20] on div "Notifications Your style BLANKET STITCH HOODIE is ready 3 minutes ago Your styl…" at bounding box center [1360, 25] width 235 height 35
click at [1299, 23] on span at bounding box center [1303, 20] width 8 height 9
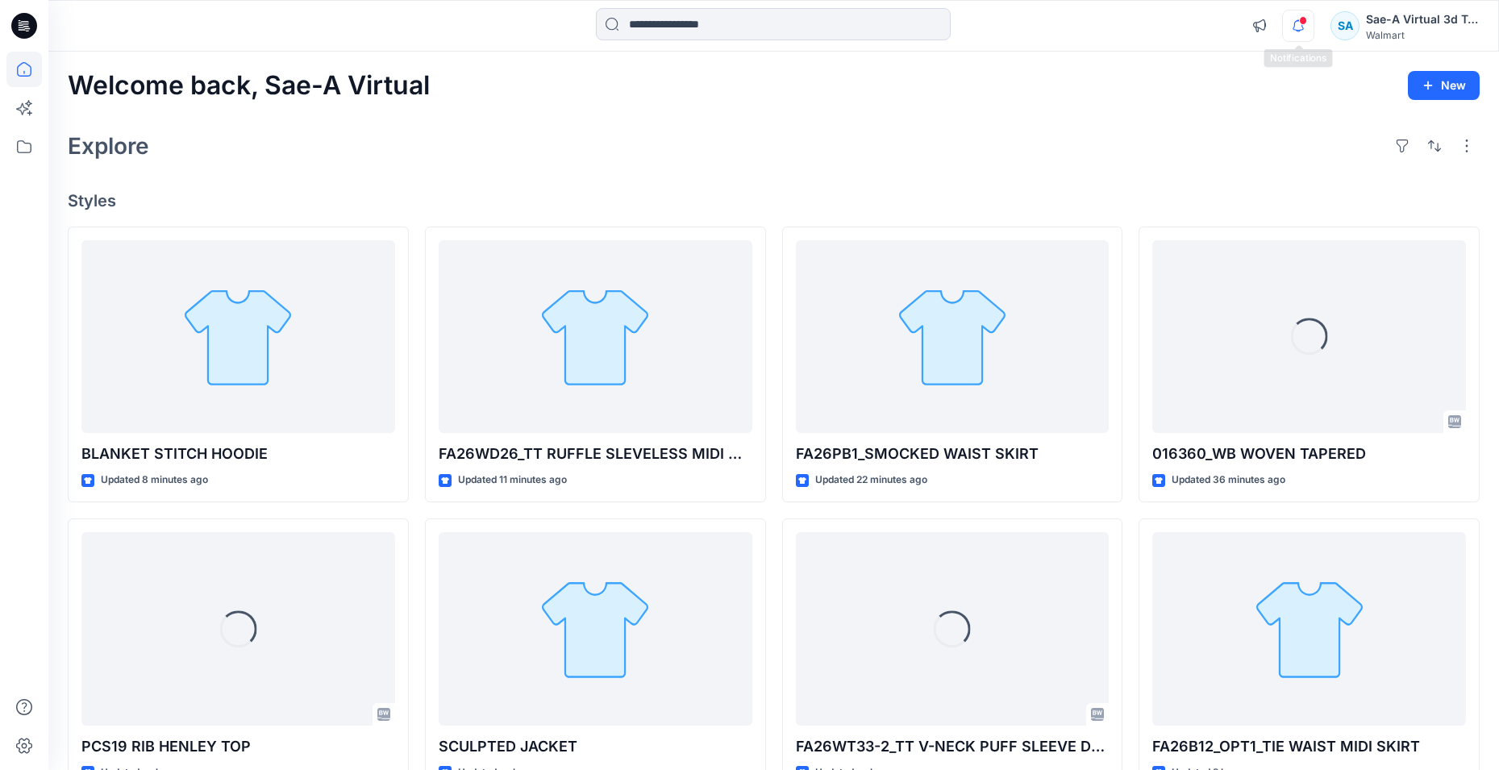
click at [1297, 29] on icon "button" at bounding box center [1298, 26] width 31 height 32
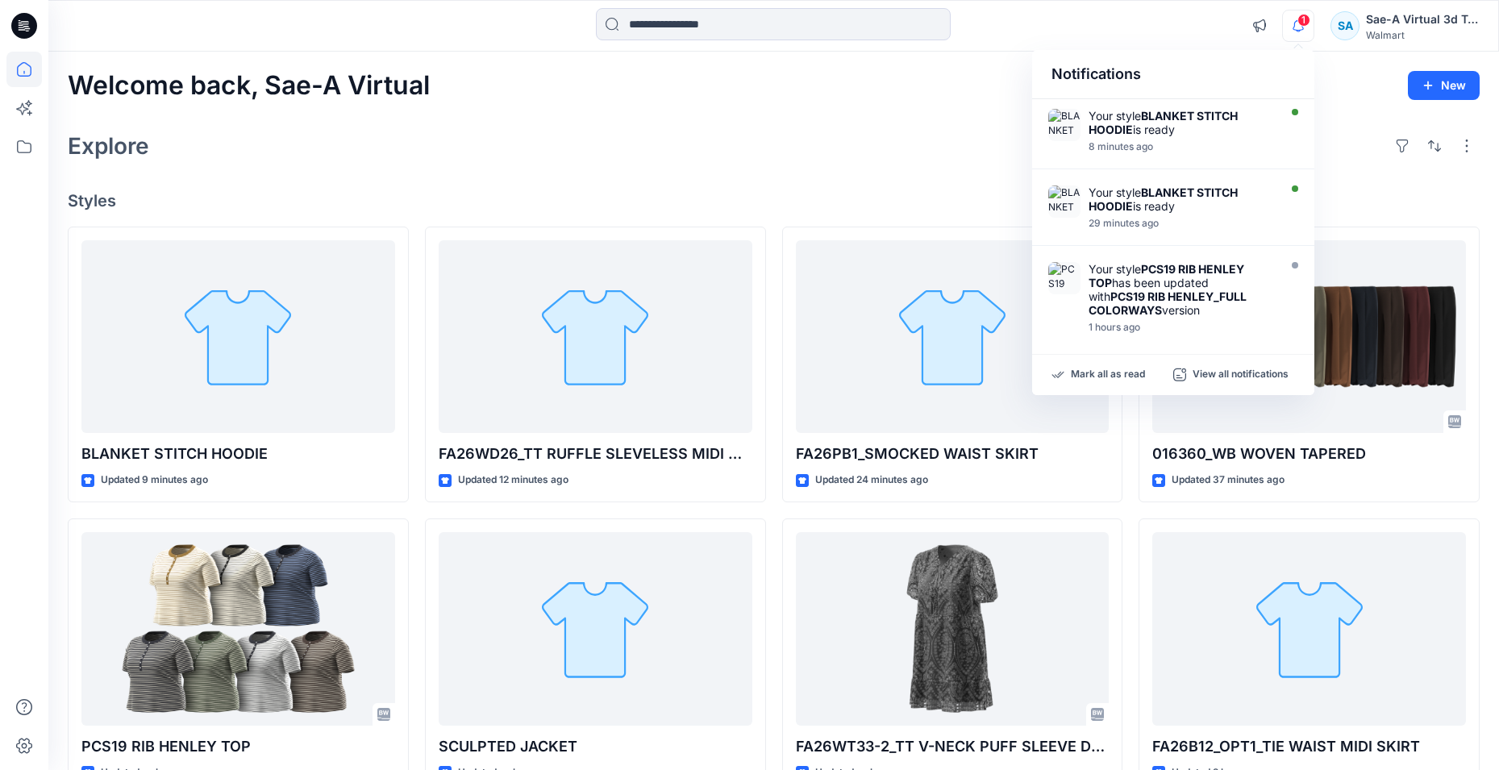
click at [1295, 31] on icon "button" at bounding box center [1298, 26] width 31 height 32
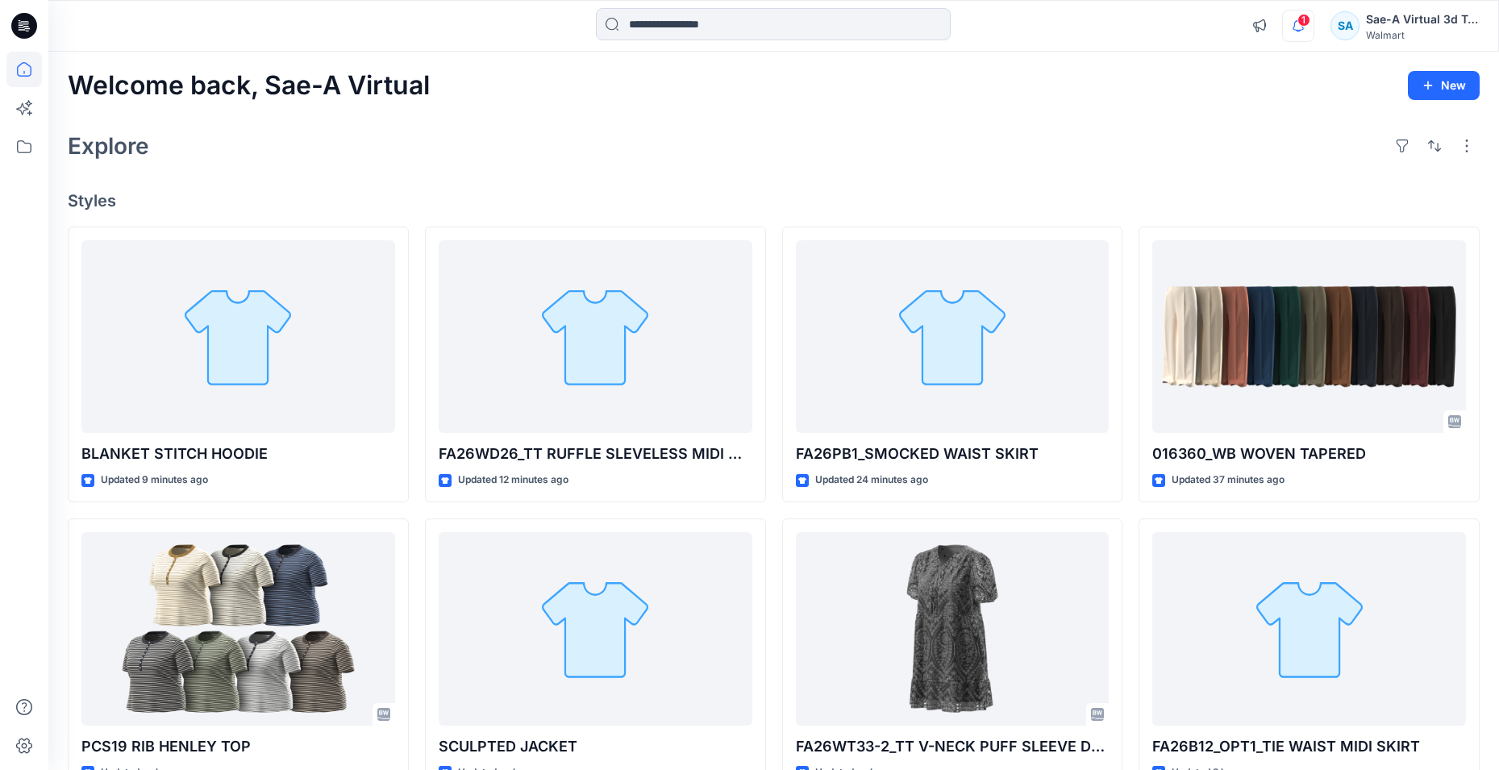
click at [1295, 31] on icon "button" at bounding box center [1298, 26] width 31 height 32
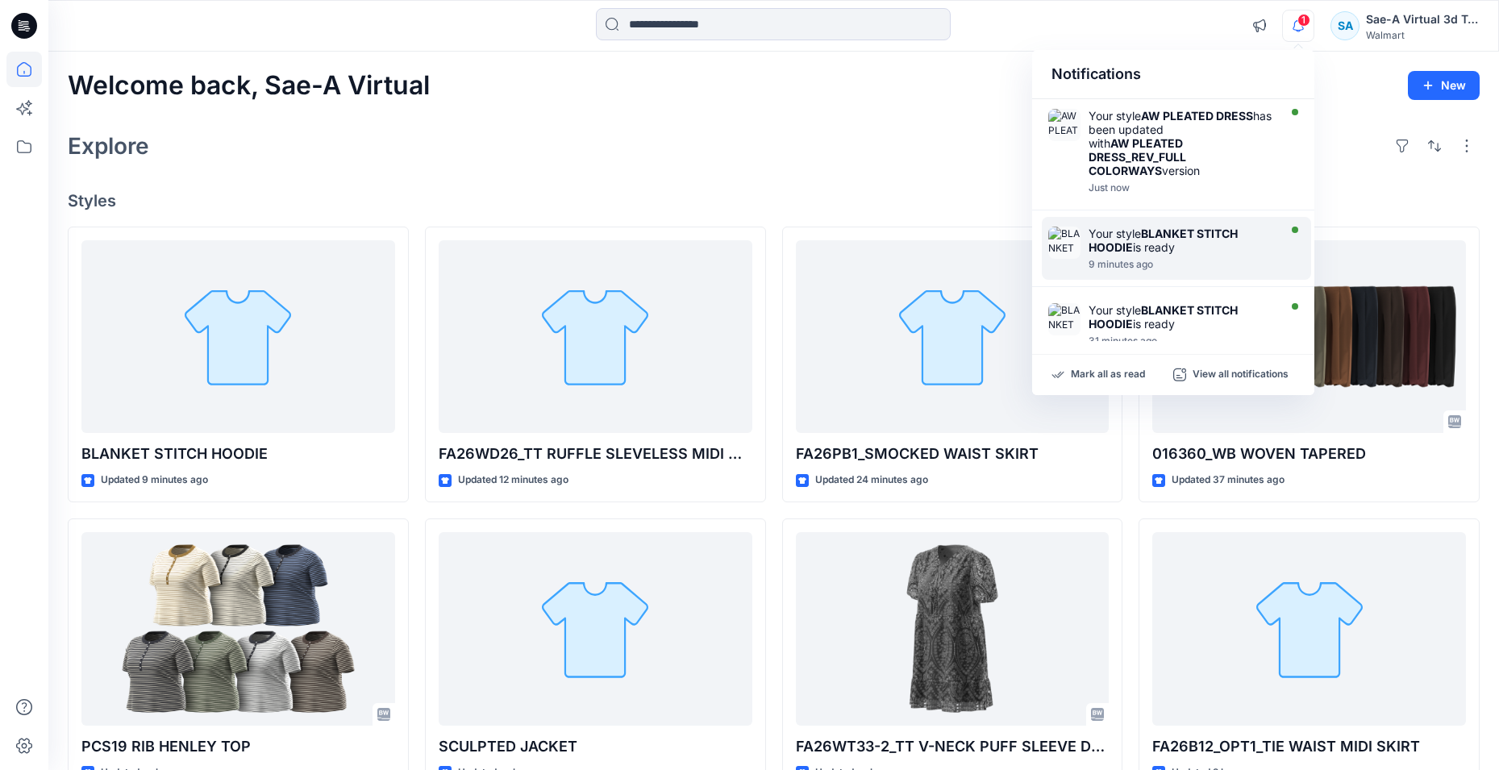
click at [1175, 146] on strong "AW PLEATED DRESS_REV_FULL COLORWAYS" at bounding box center [1137, 156] width 98 height 41
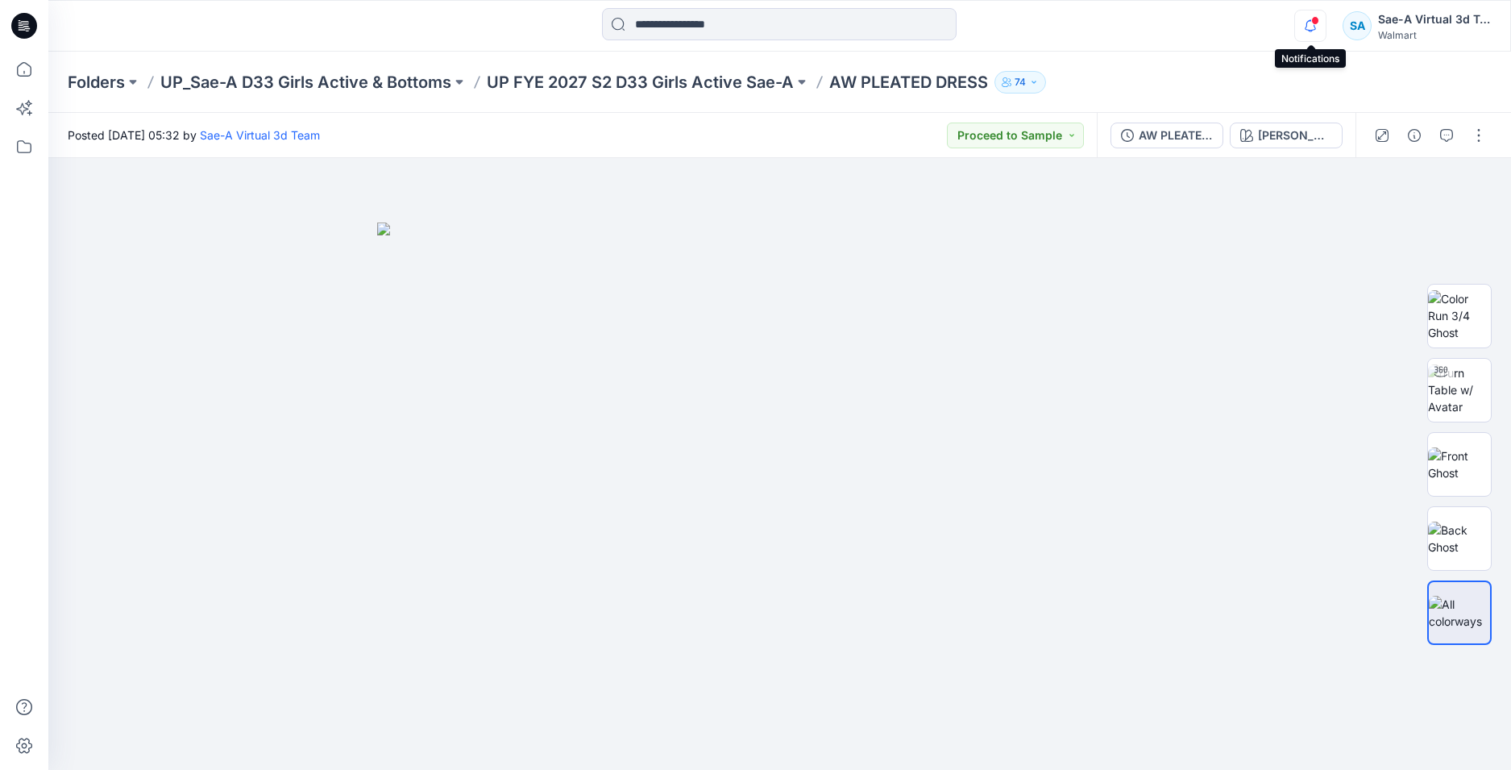
click at [1313, 29] on icon "button" at bounding box center [1310, 26] width 31 height 32
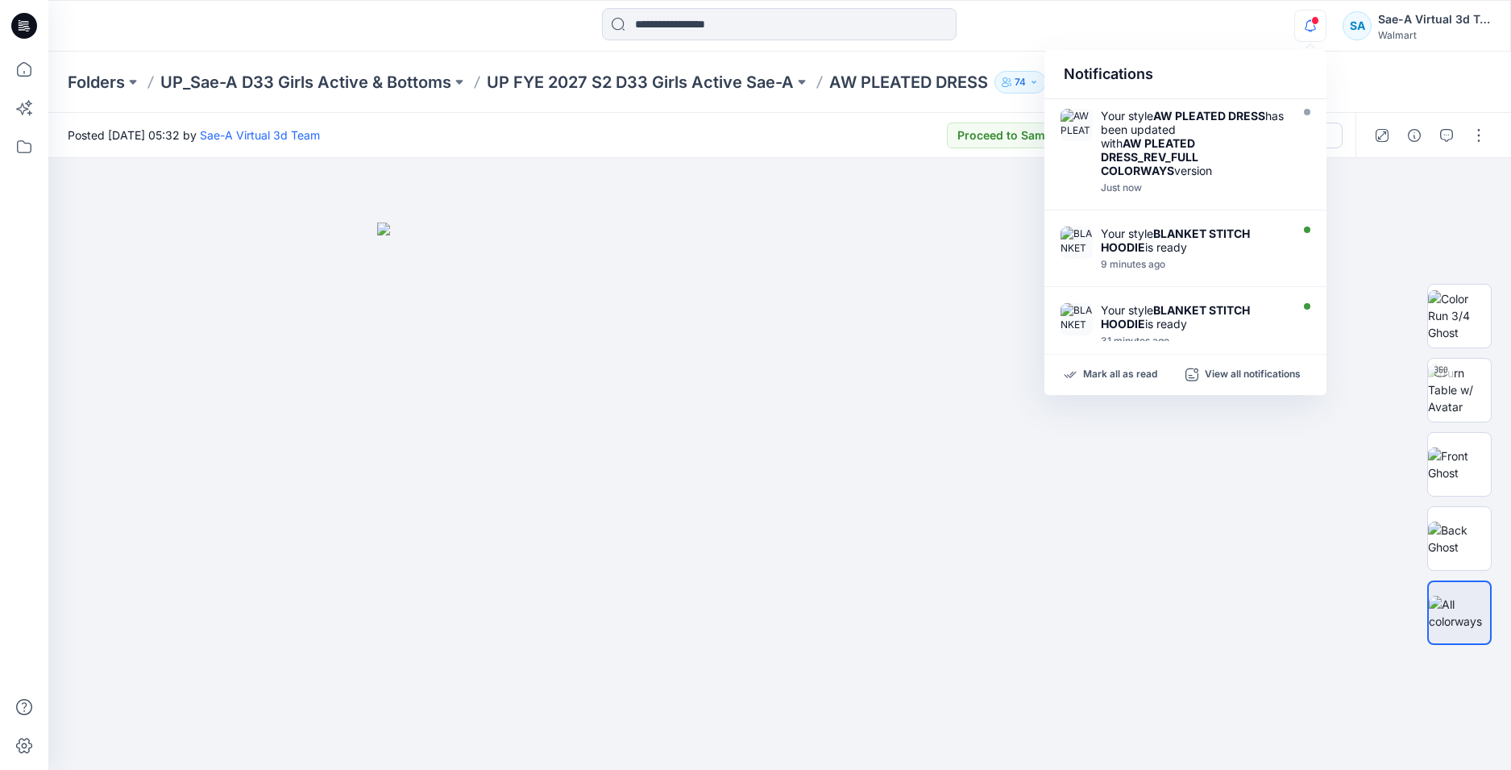
click at [1318, 22] on span at bounding box center [1316, 20] width 8 height 9
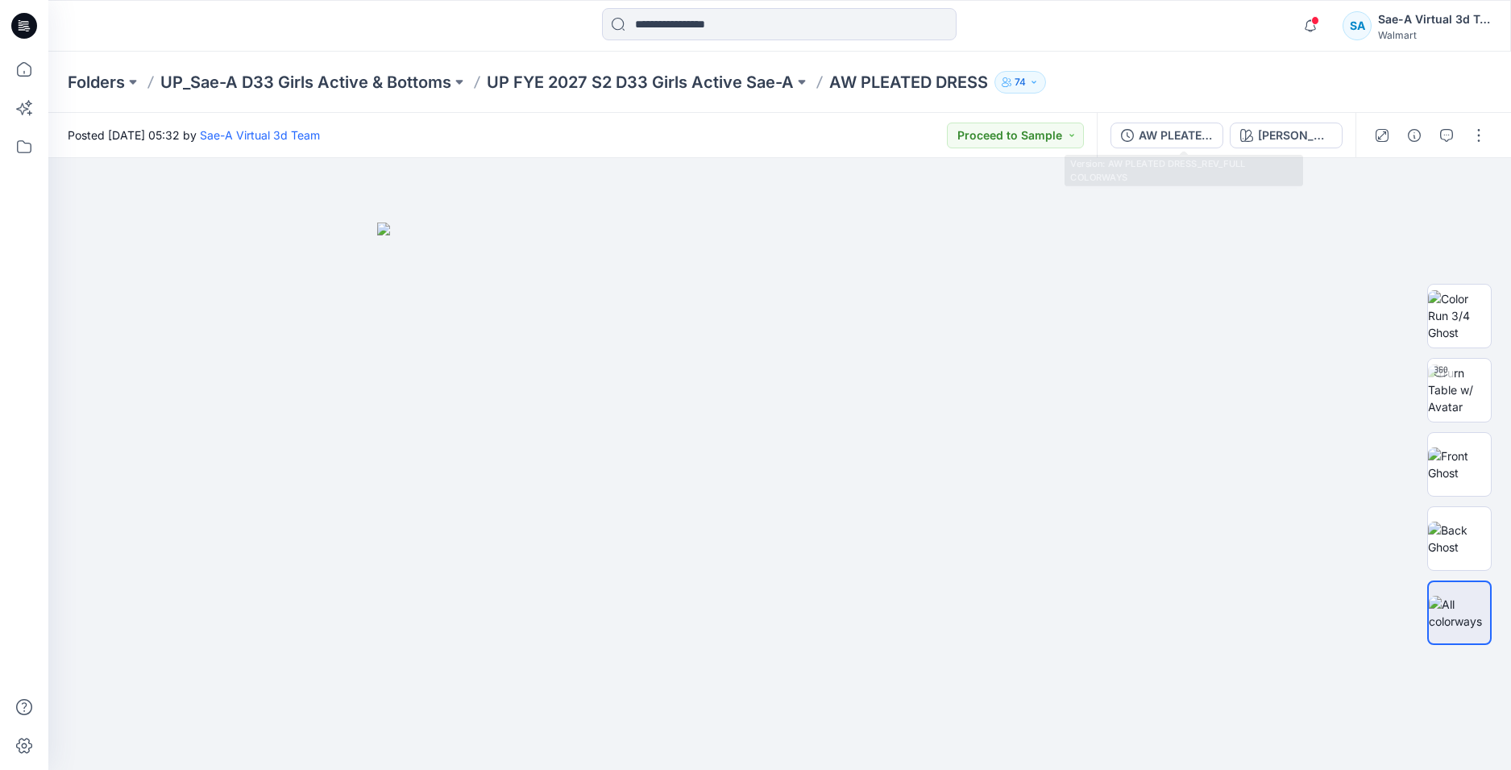
click at [1151, 154] on div "AW PLEATED DRESS_REV_FULL COLORWAYS ASH ROSE" at bounding box center [1226, 135] width 259 height 45
click at [1162, 135] on div "AW PLEATED DRESS_REV_FULL COLORWAYS" at bounding box center [1176, 136] width 74 height 18
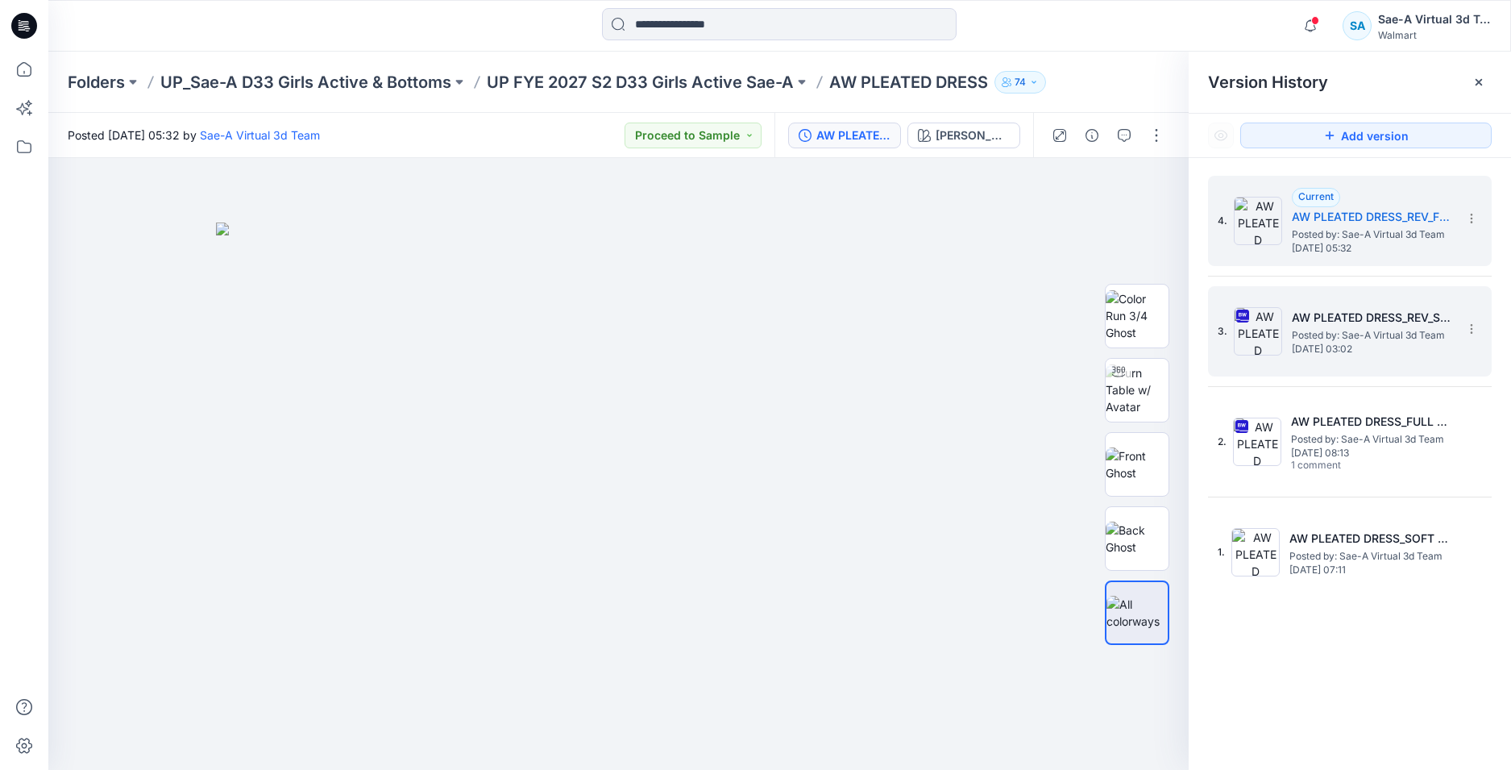
click at [1343, 343] on span "Wednesday, September 24, 2025 03:02" at bounding box center [1372, 348] width 161 height 11
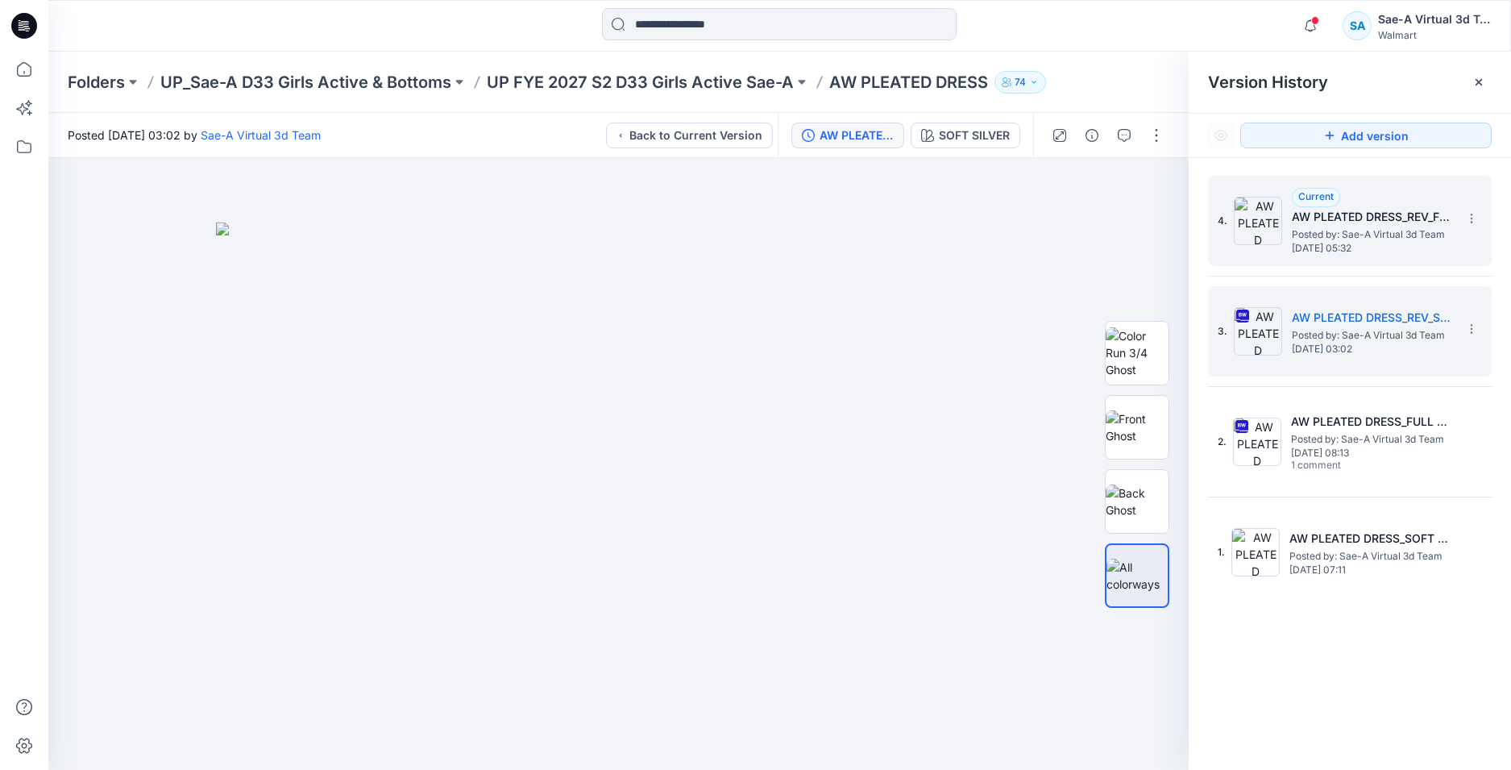
click at [1386, 254] on span "Wednesday, September 24, 2025 05:32" at bounding box center [1372, 248] width 161 height 11
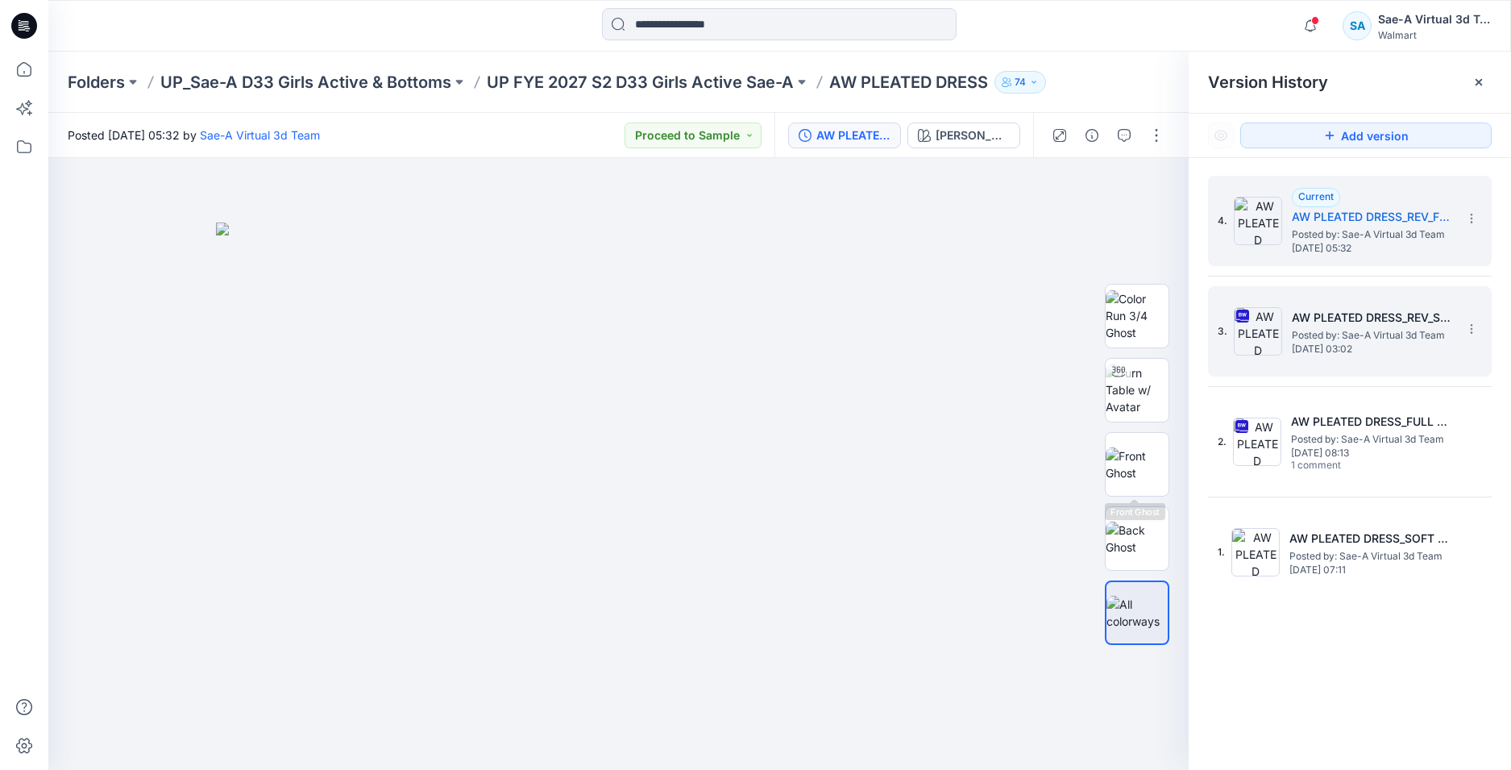
click at [1346, 329] on span "Posted by: Sae-A Virtual 3d Team" at bounding box center [1372, 335] width 161 height 16
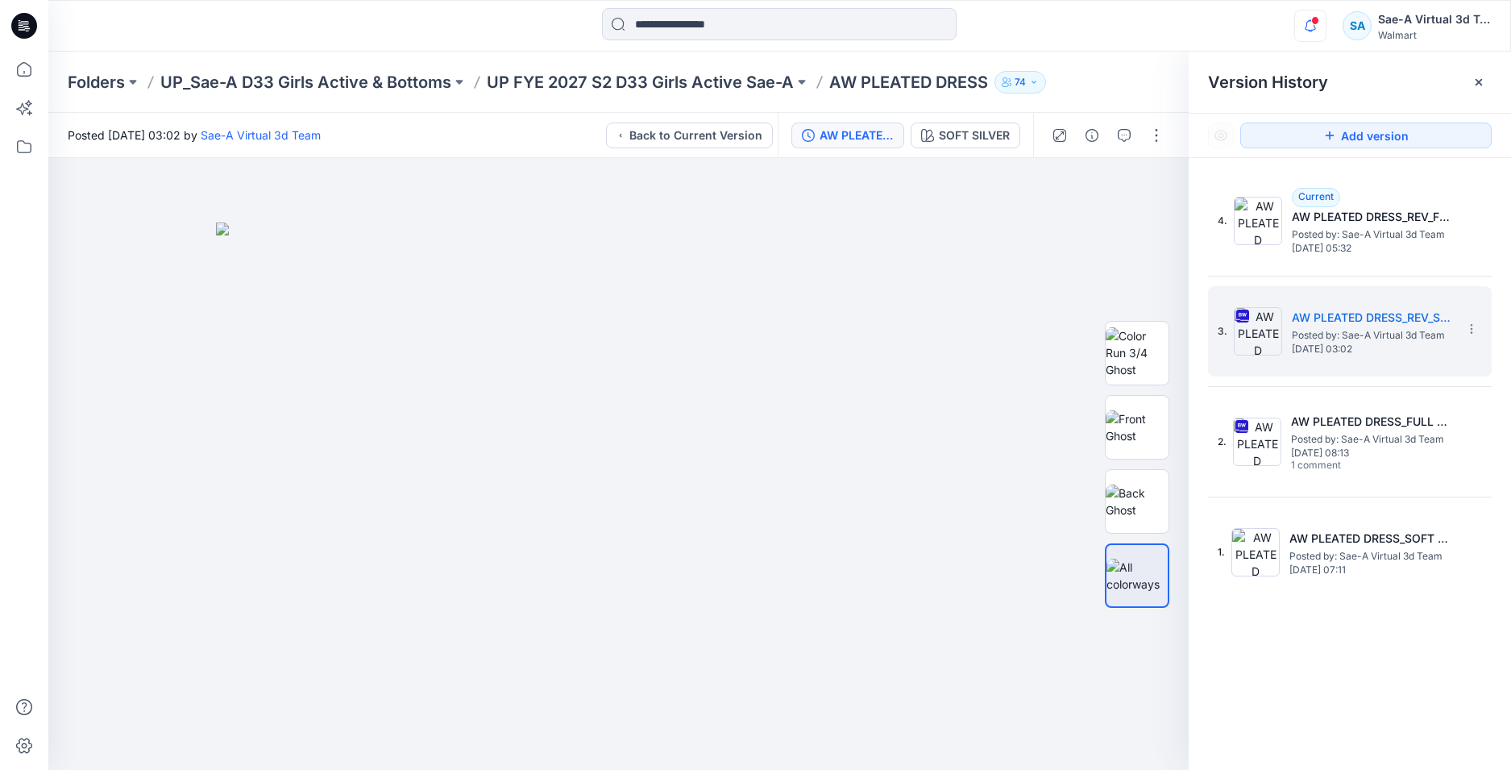
click at [1300, 26] on icon "button" at bounding box center [1310, 26] width 31 height 32
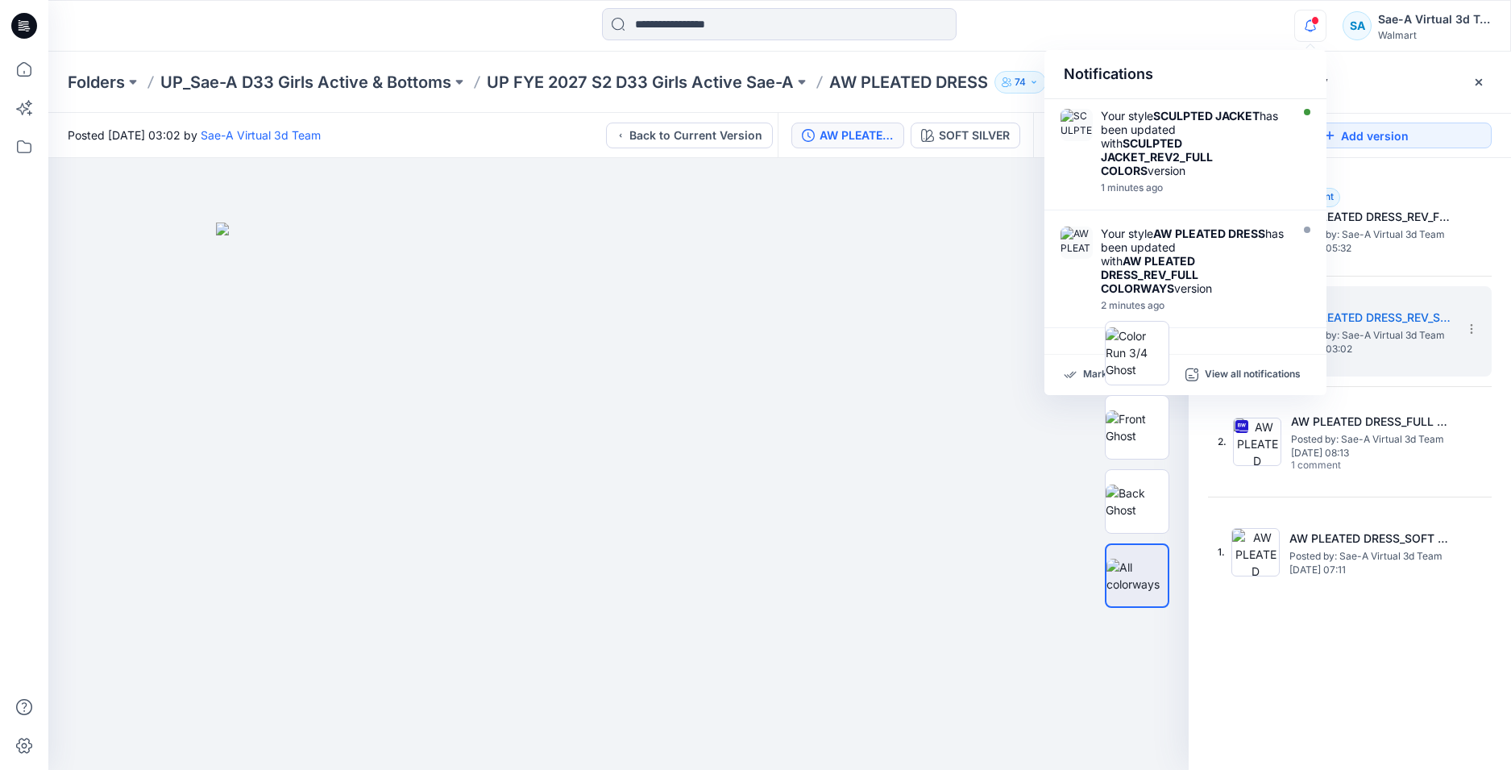
click at [29, 28] on icon at bounding box center [27, 28] width 6 height 1
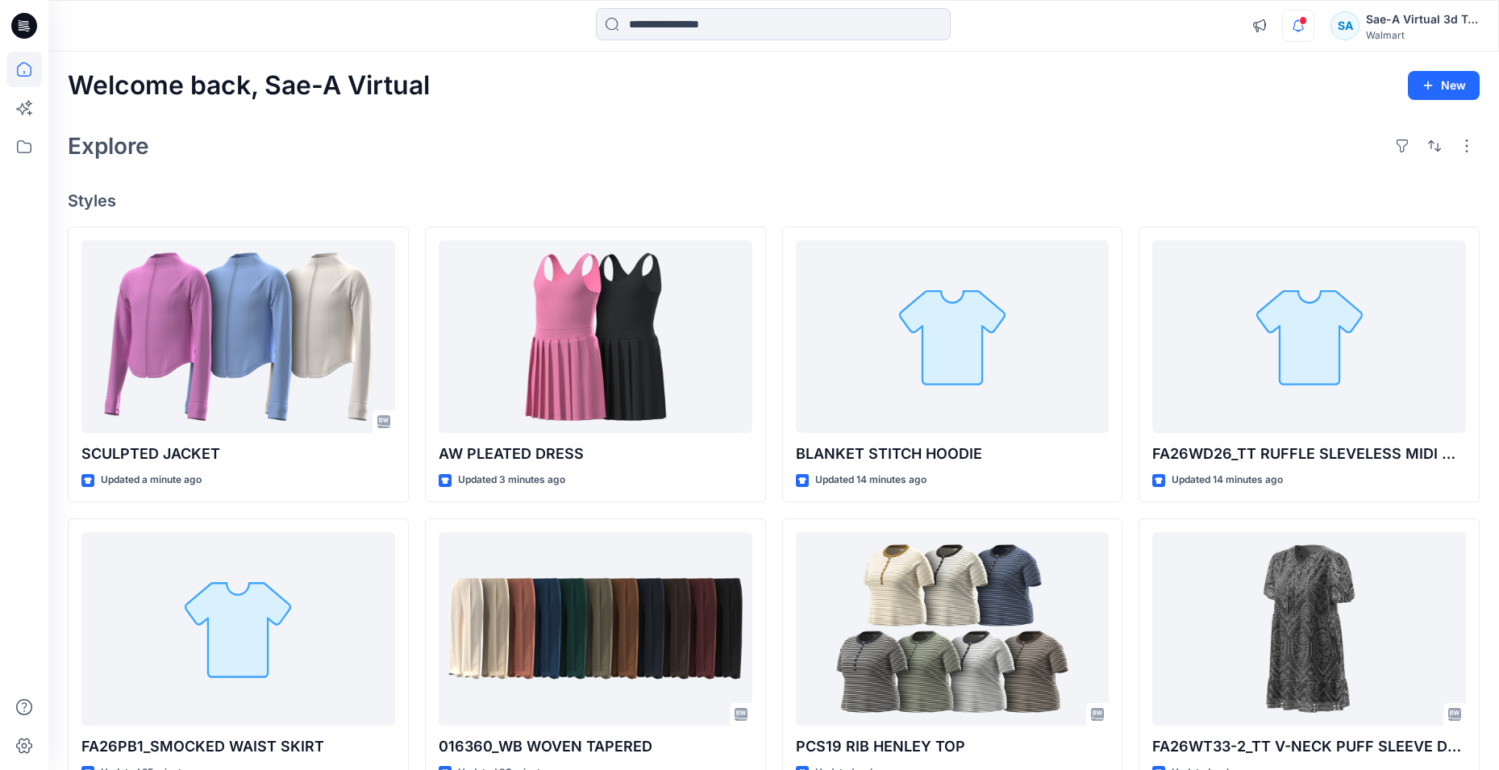
click at [1291, 22] on icon "button" at bounding box center [1298, 26] width 31 height 32
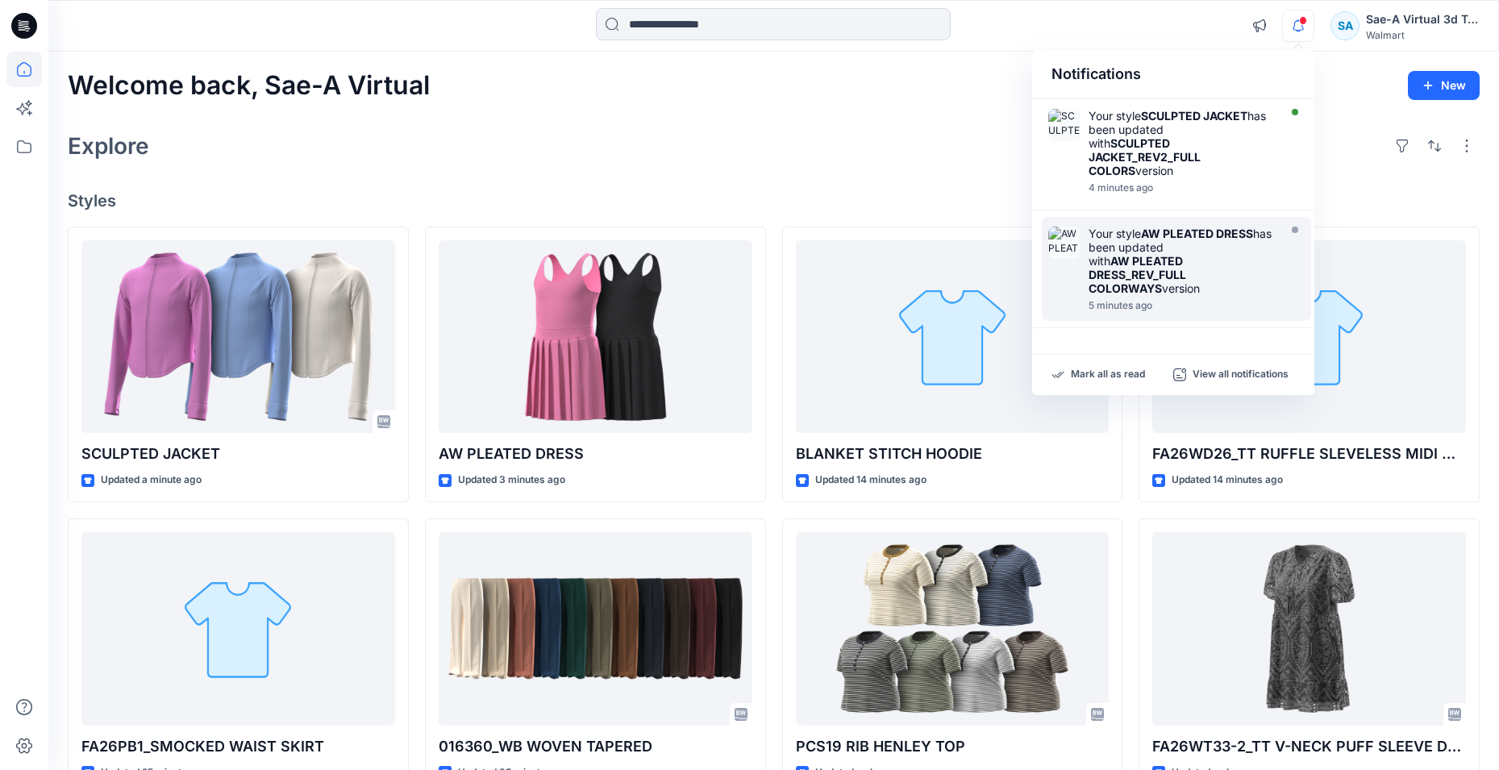
click at [1161, 256] on strong "AW PLEATED DRESS_REV_FULL COLORWAYS" at bounding box center [1137, 274] width 98 height 41
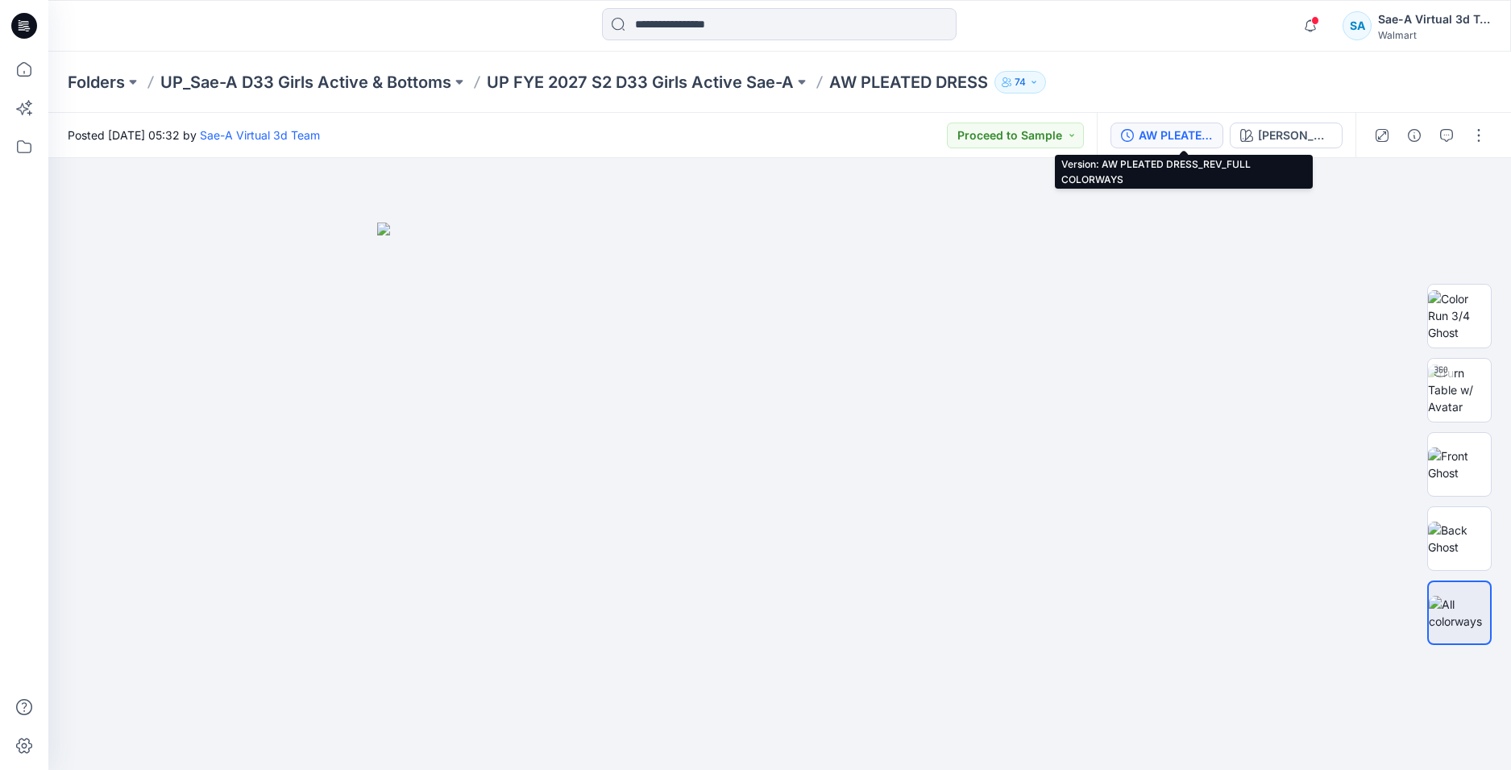
click at [1188, 140] on div "AW PLEATED DRESS_REV_FULL COLORWAYS" at bounding box center [1176, 136] width 74 height 18
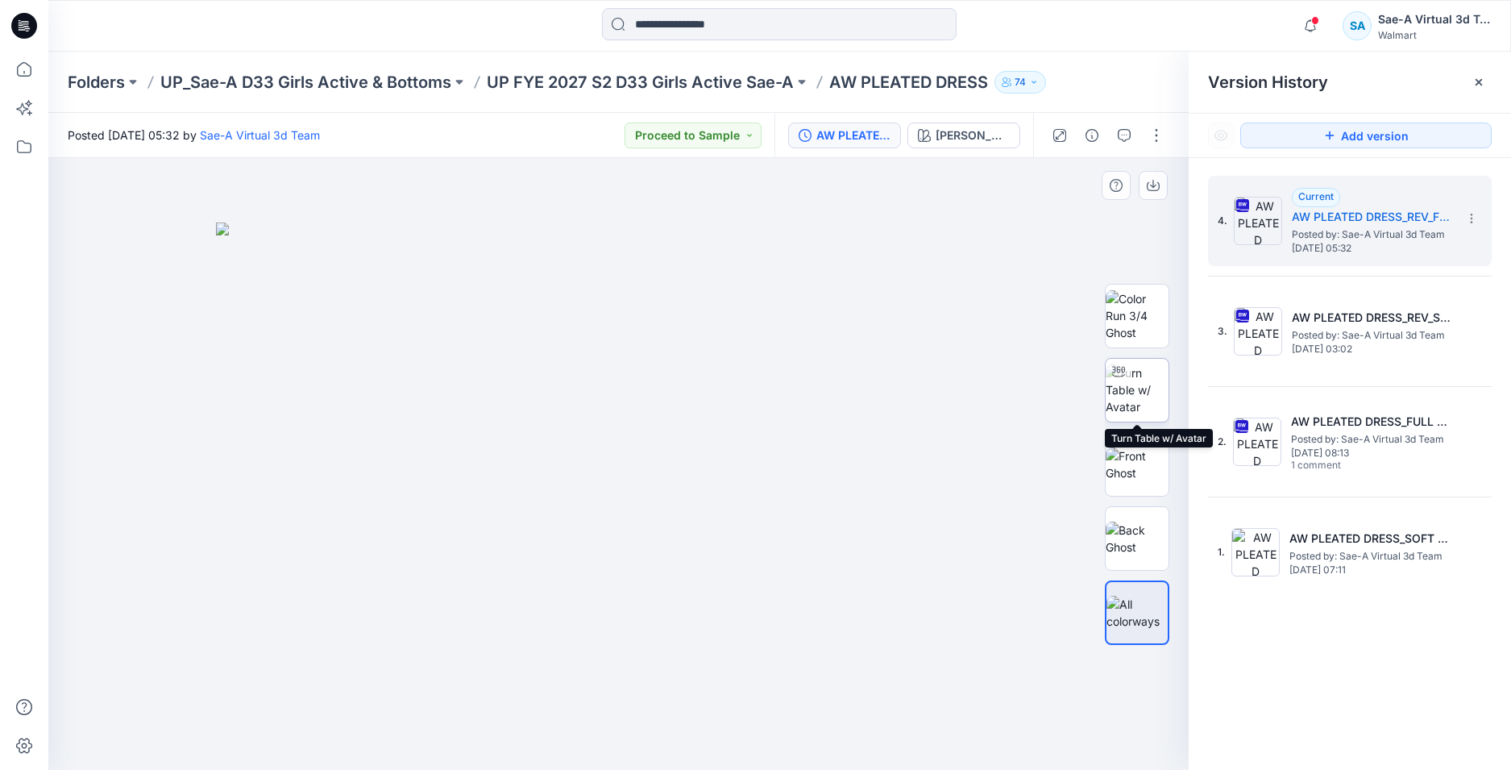
click at [1149, 386] on img at bounding box center [1137, 389] width 63 height 51
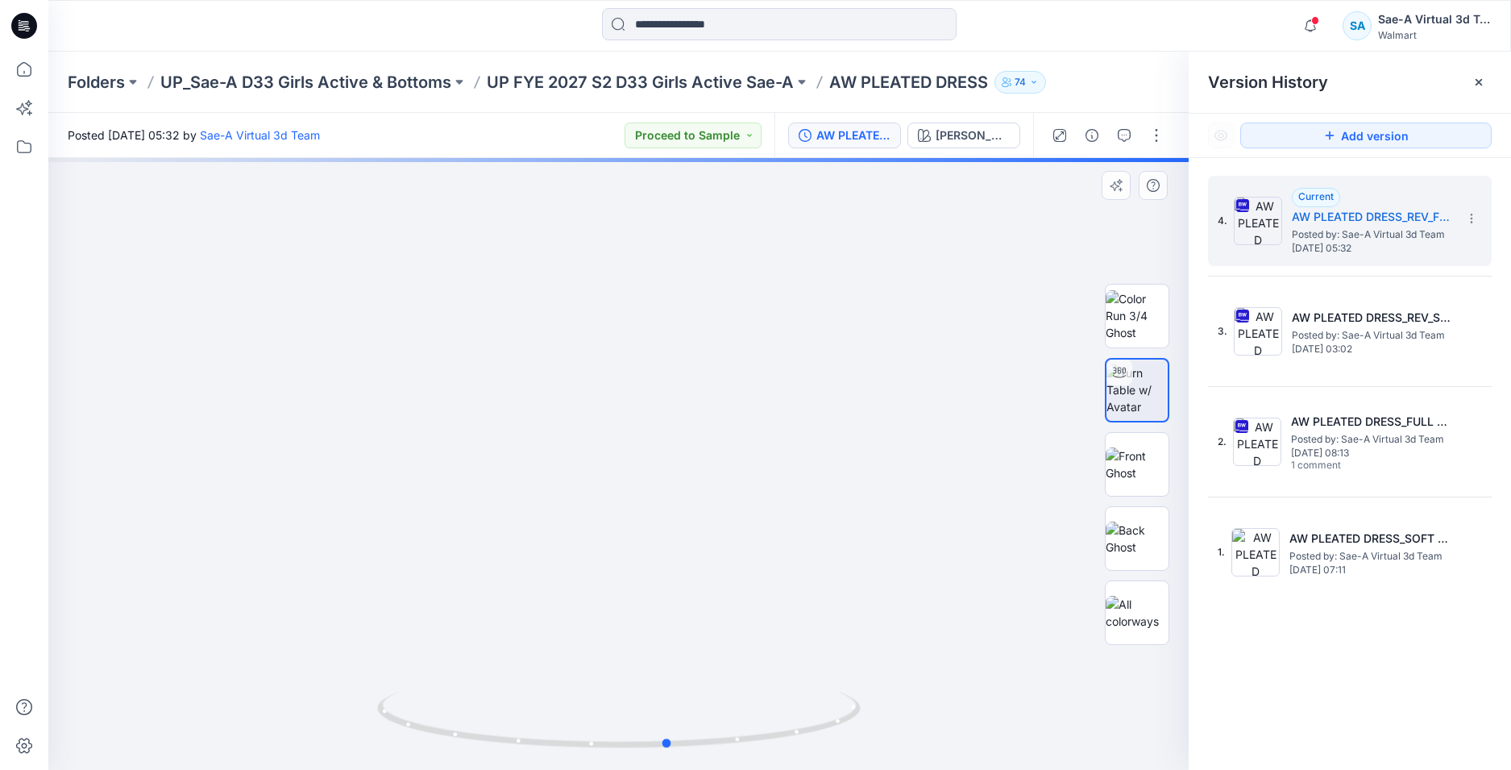
drag, startPoint x: 738, startPoint y: 736, endPoint x: 858, endPoint y: 688, distance: 128.4
click at [858, 688] on div at bounding box center [618, 464] width 1141 height 612
click at [24, 31] on icon at bounding box center [24, 26] width 26 height 26
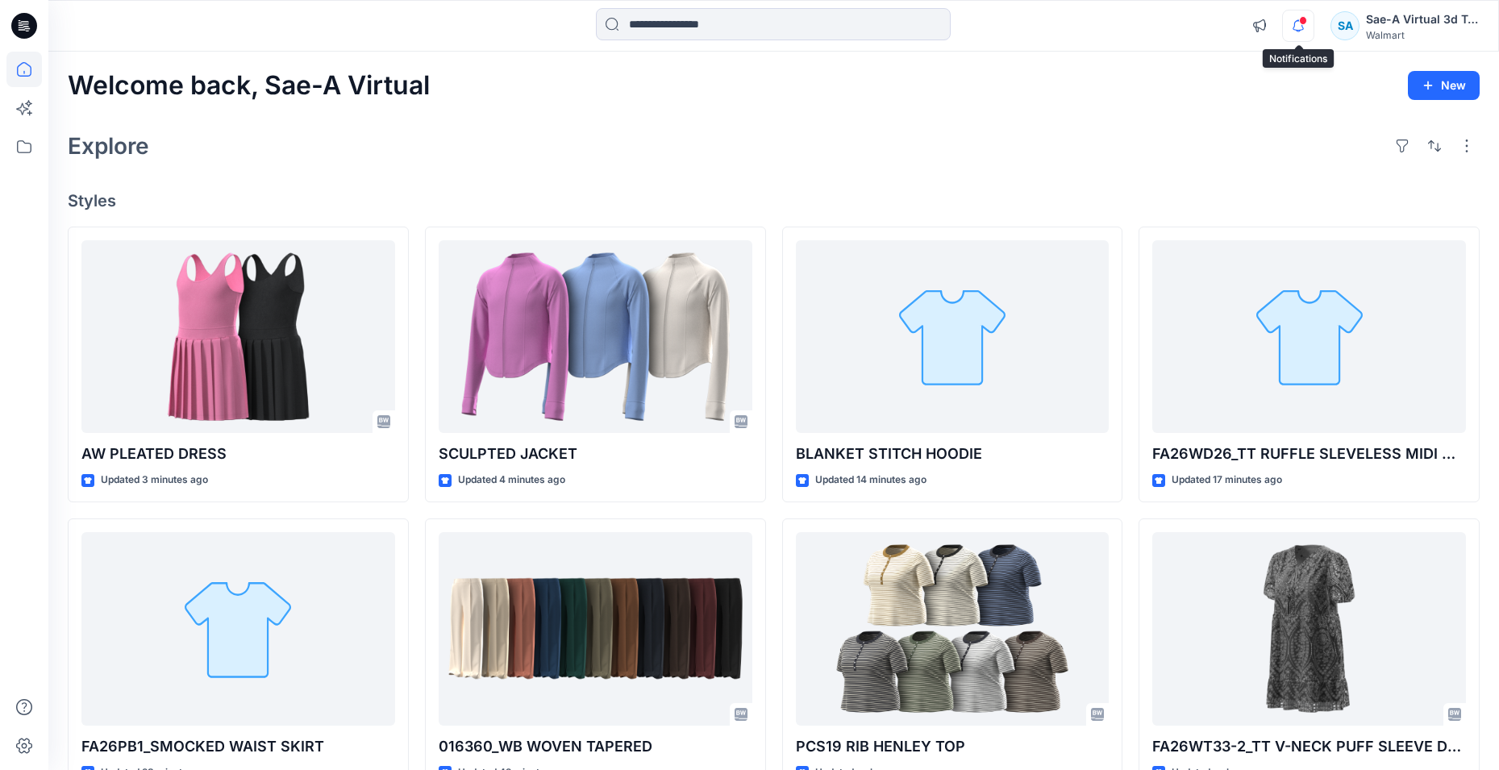
click at [1290, 30] on icon "button" at bounding box center [1298, 26] width 31 height 32
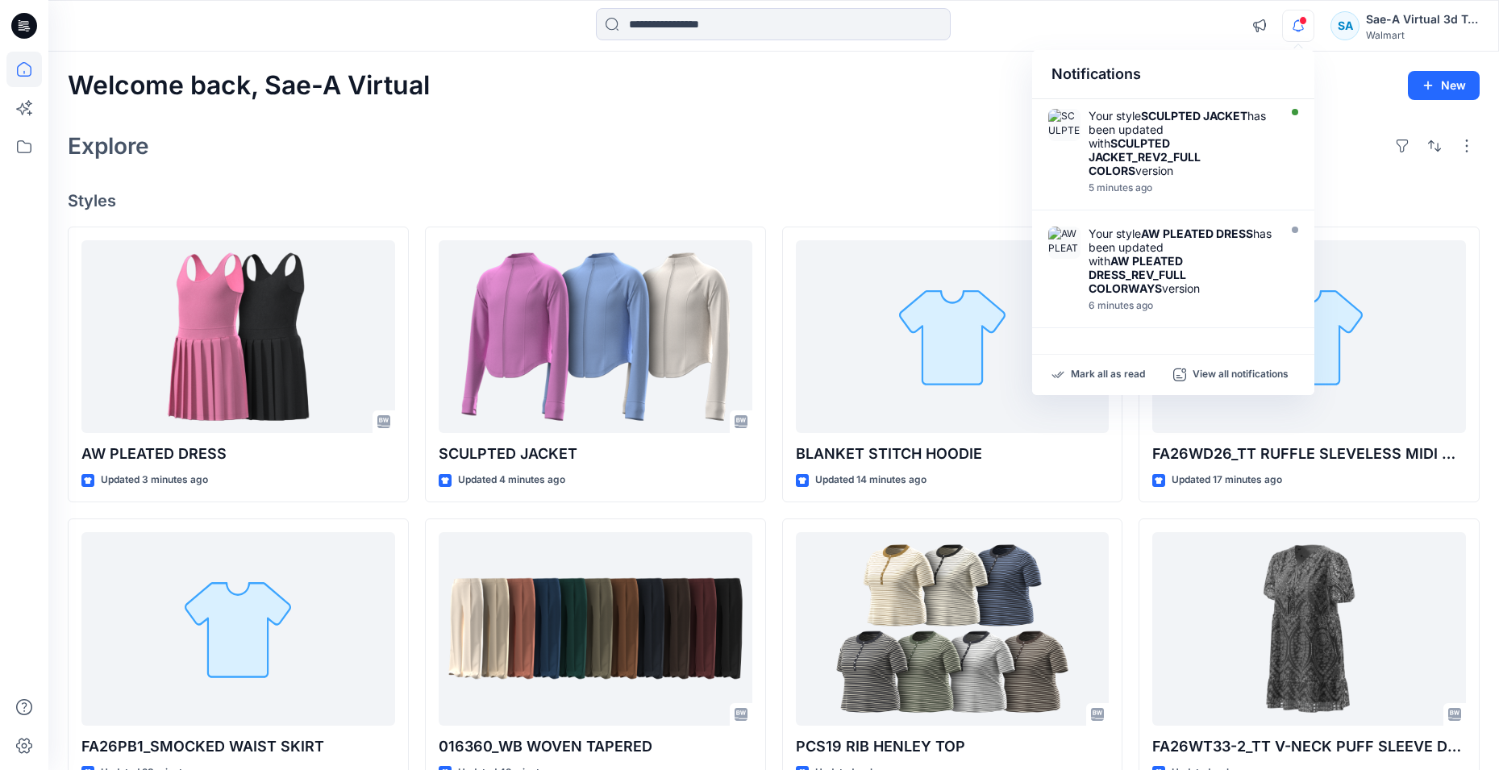
click at [1308, 194] on div "Your style SCULPTED JACKET has been updated with SCULPTED JACKET_REV2_FULL COLO…" at bounding box center [1173, 154] width 282 height 111
click at [1345, 197] on h4 "Styles" at bounding box center [774, 200] width 1412 height 19
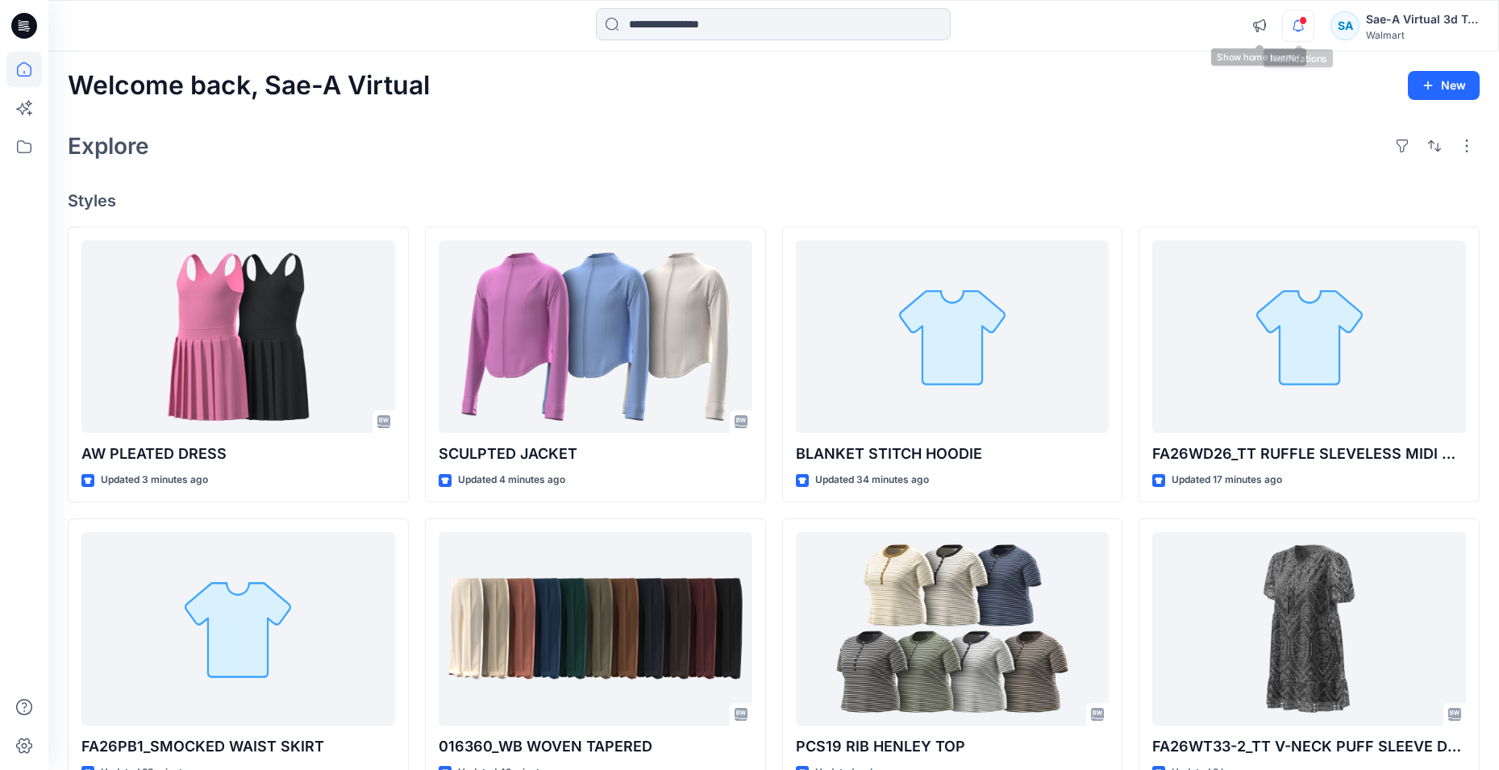
click at [1302, 27] on icon "button" at bounding box center [1297, 25] width 11 height 10
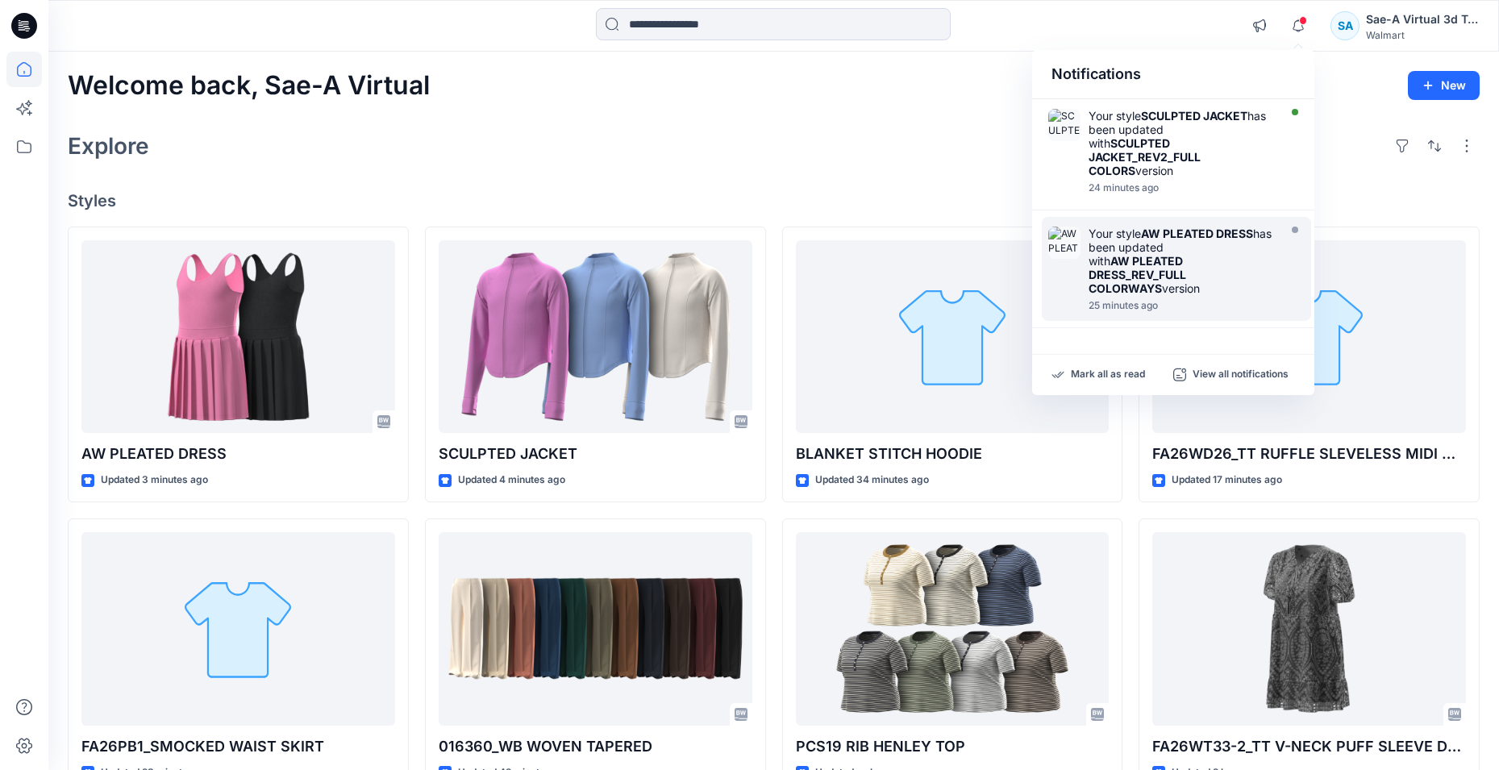
click at [1183, 269] on strong "AW PLEATED DRESS_REV_FULL COLORWAYS" at bounding box center [1137, 274] width 98 height 41
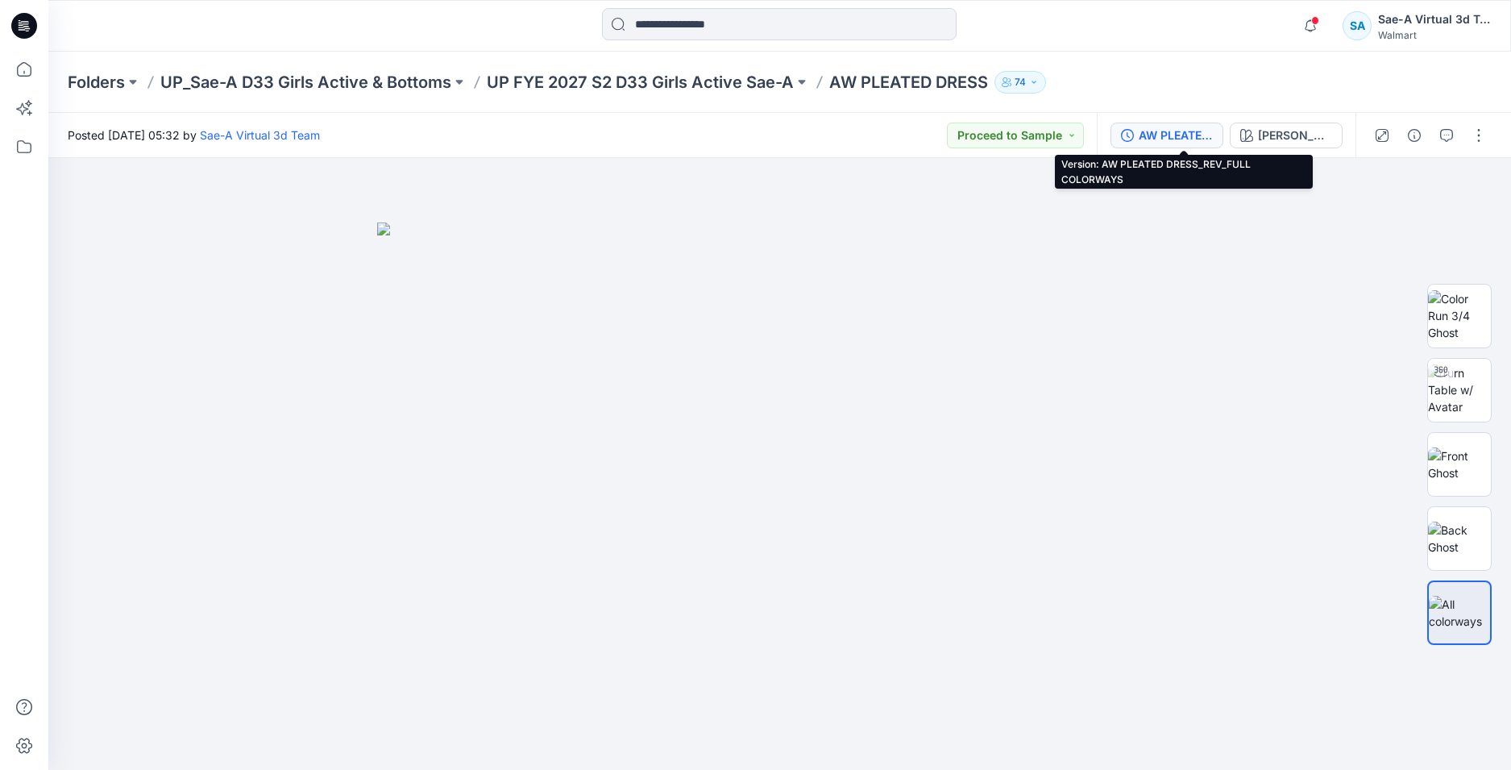
click at [1170, 143] on div "AW PLEATED DRESS_REV_FULL COLORWAYS" at bounding box center [1176, 136] width 74 height 18
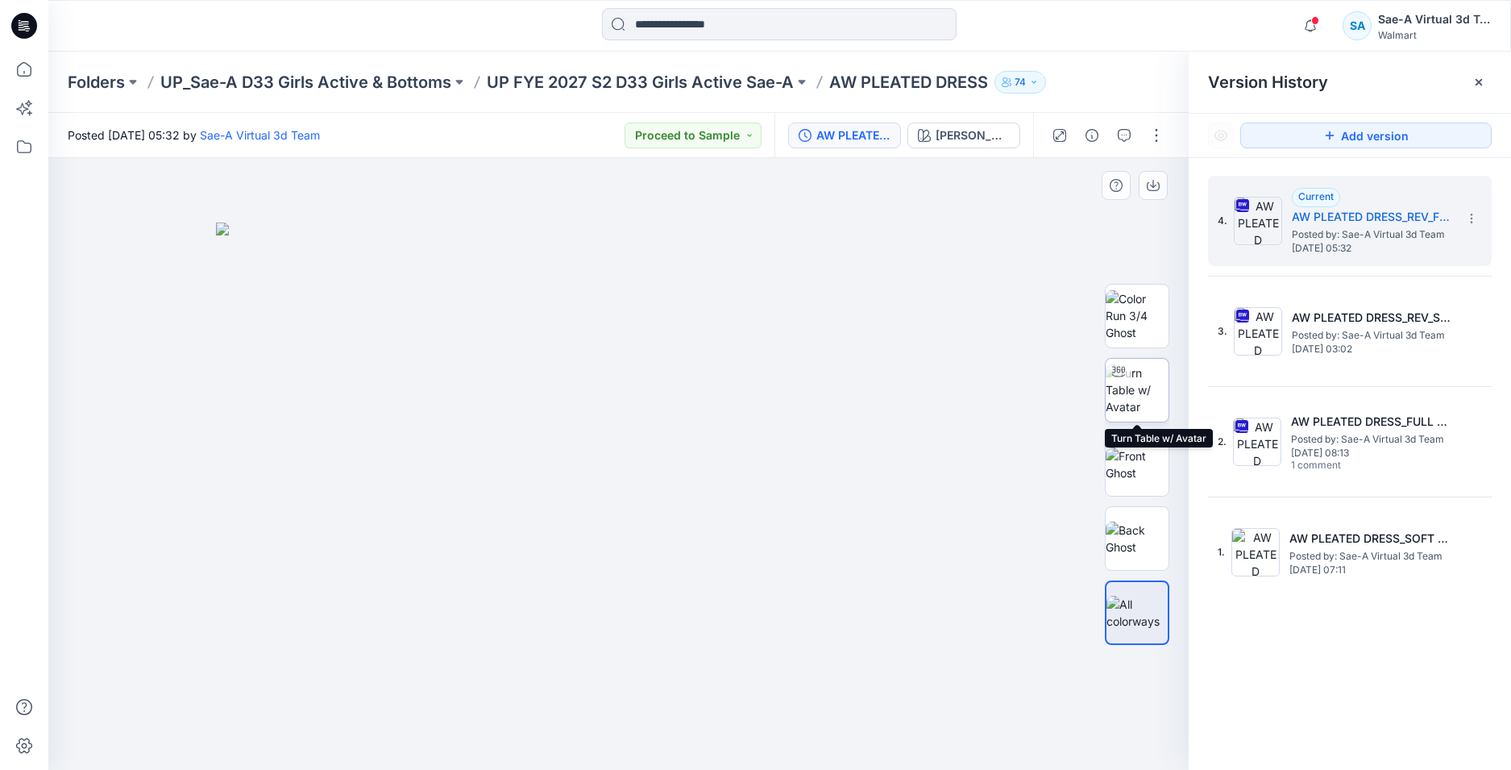
click at [1142, 399] on img at bounding box center [1137, 389] width 63 height 51
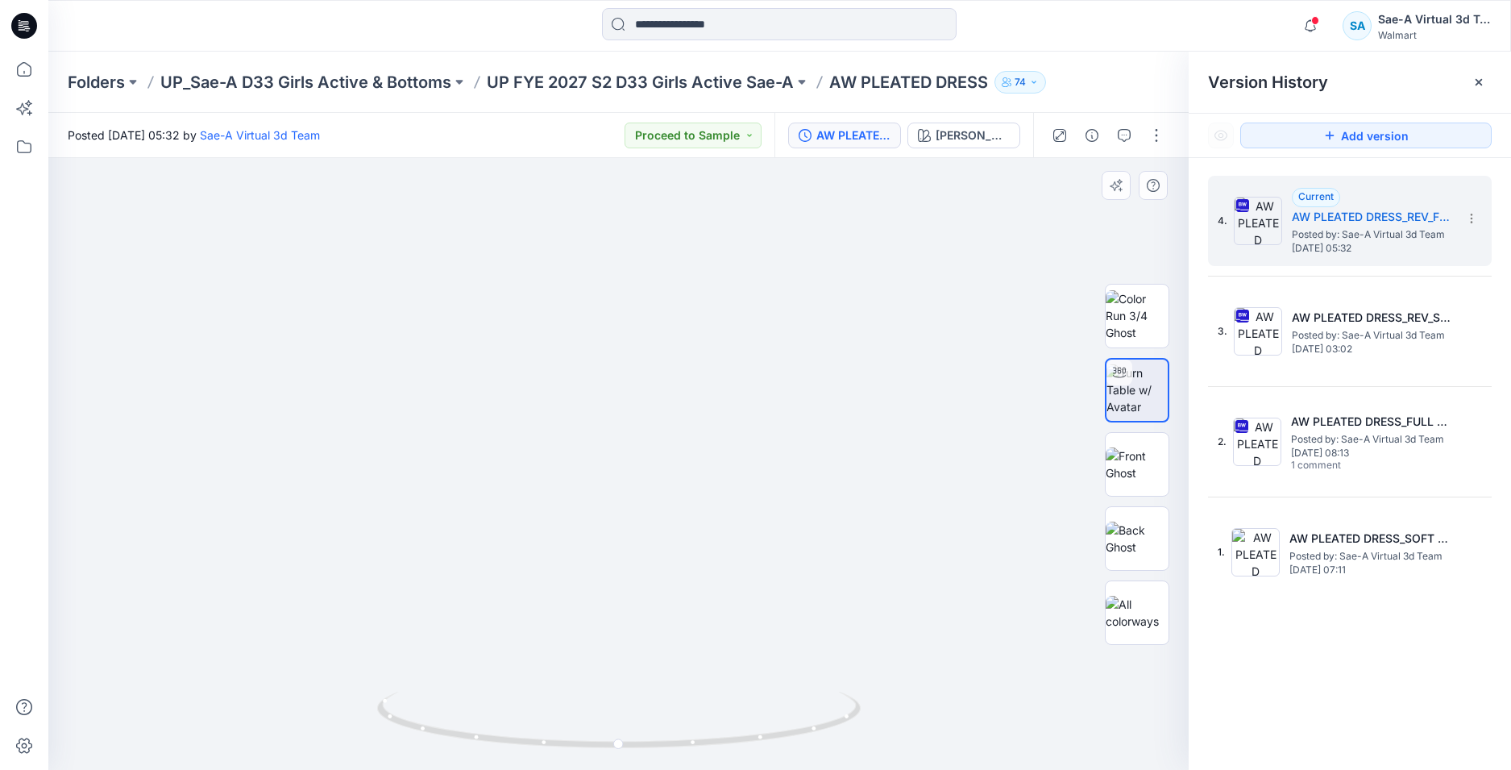
drag, startPoint x: 726, startPoint y: 513, endPoint x: 720, endPoint y: 390, distance: 122.7
drag, startPoint x: 742, startPoint y: 400, endPoint x: 744, endPoint y: 440, distance: 40.3
drag, startPoint x: 833, startPoint y: 726, endPoint x: 528, endPoint y: 731, distance: 304.8
click at [528, 731] on icon at bounding box center [621, 722] width 488 height 60
drag, startPoint x: 736, startPoint y: 544, endPoint x: 734, endPoint y: 326, distance: 218.5
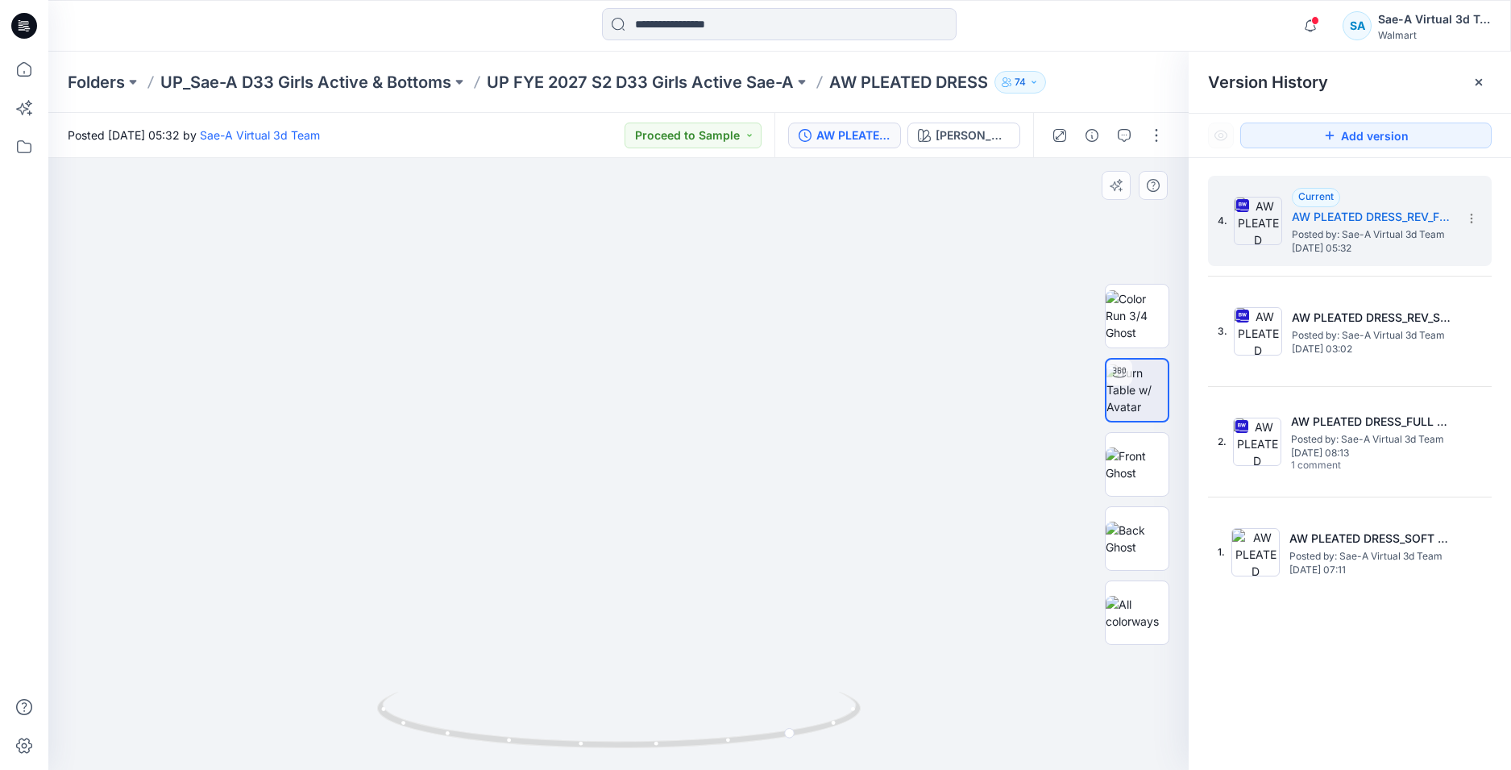
drag, startPoint x: 720, startPoint y: 568, endPoint x: 738, endPoint y: 177, distance: 392.2
drag, startPoint x: 758, startPoint y: 452, endPoint x: 738, endPoint y: 719, distance: 267.6
drag, startPoint x: 748, startPoint y: 489, endPoint x: 731, endPoint y: 418, distance: 72.1
click at [699, 85] on p "UP FYE 2027 S2 D33 Girls Active Sae-A" at bounding box center [640, 82] width 307 height 23
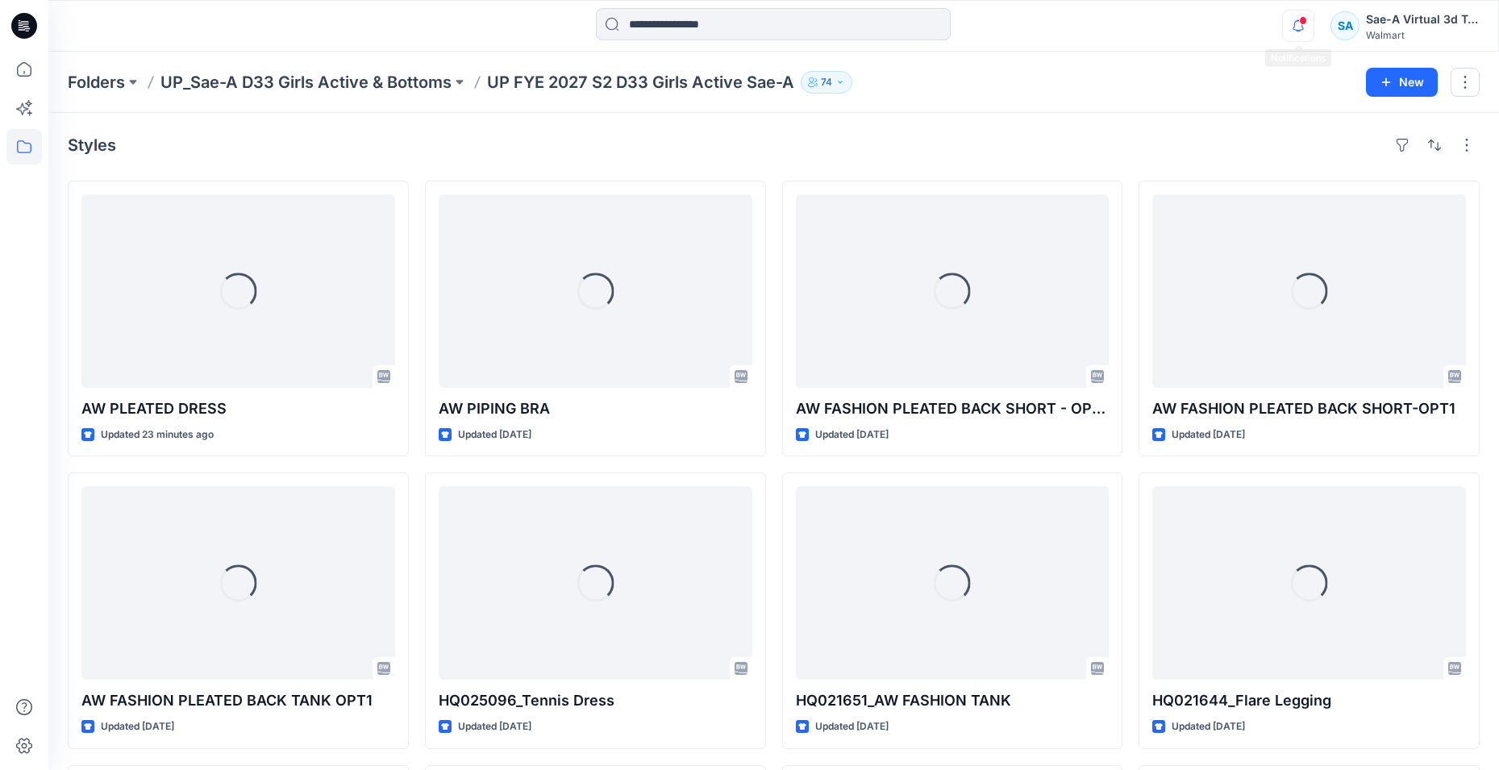
click at [1310, 26] on icon "button" at bounding box center [1298, 26] width 31 height 32
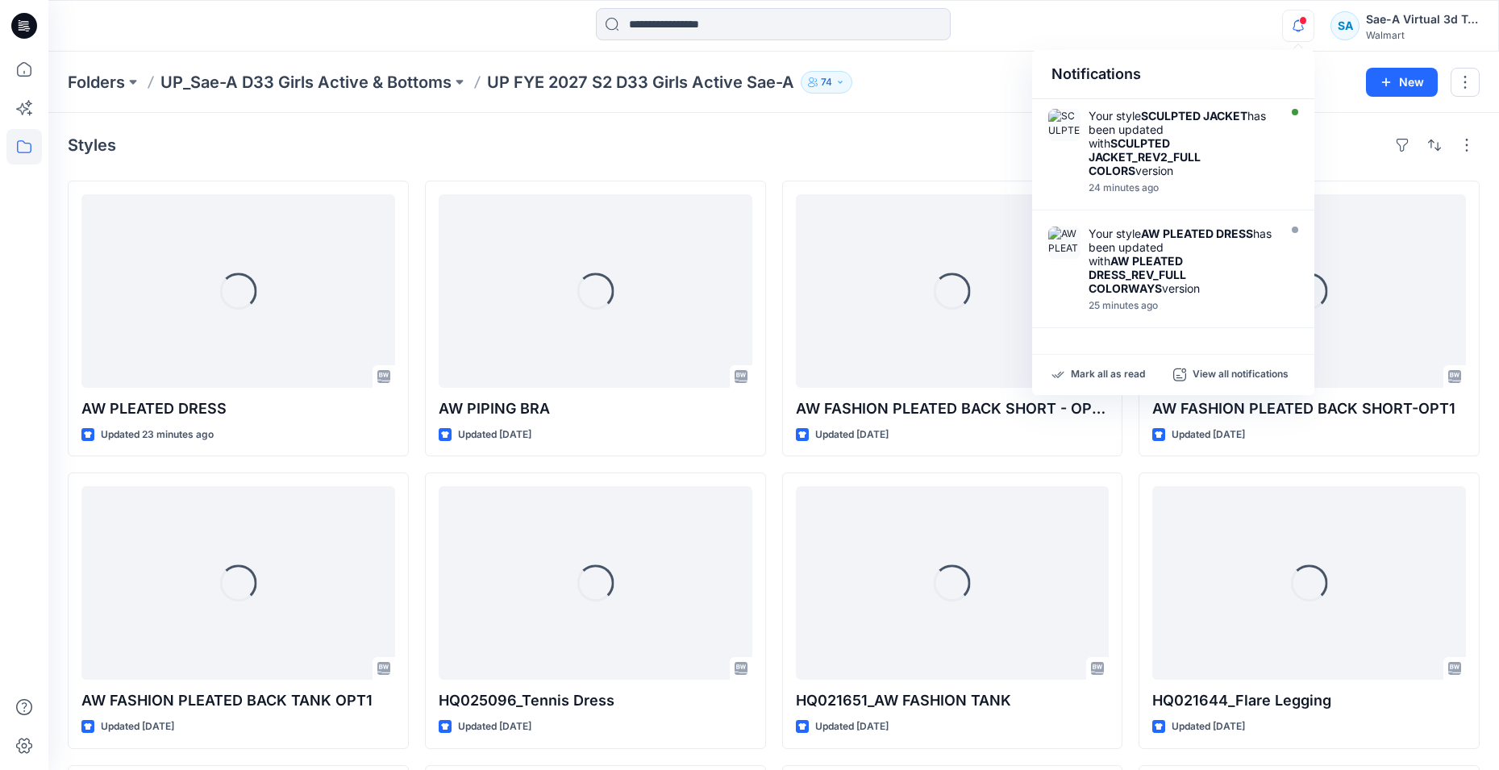
click at [22, 25] on icon at bounding box center [21, 25] width 5 height 1
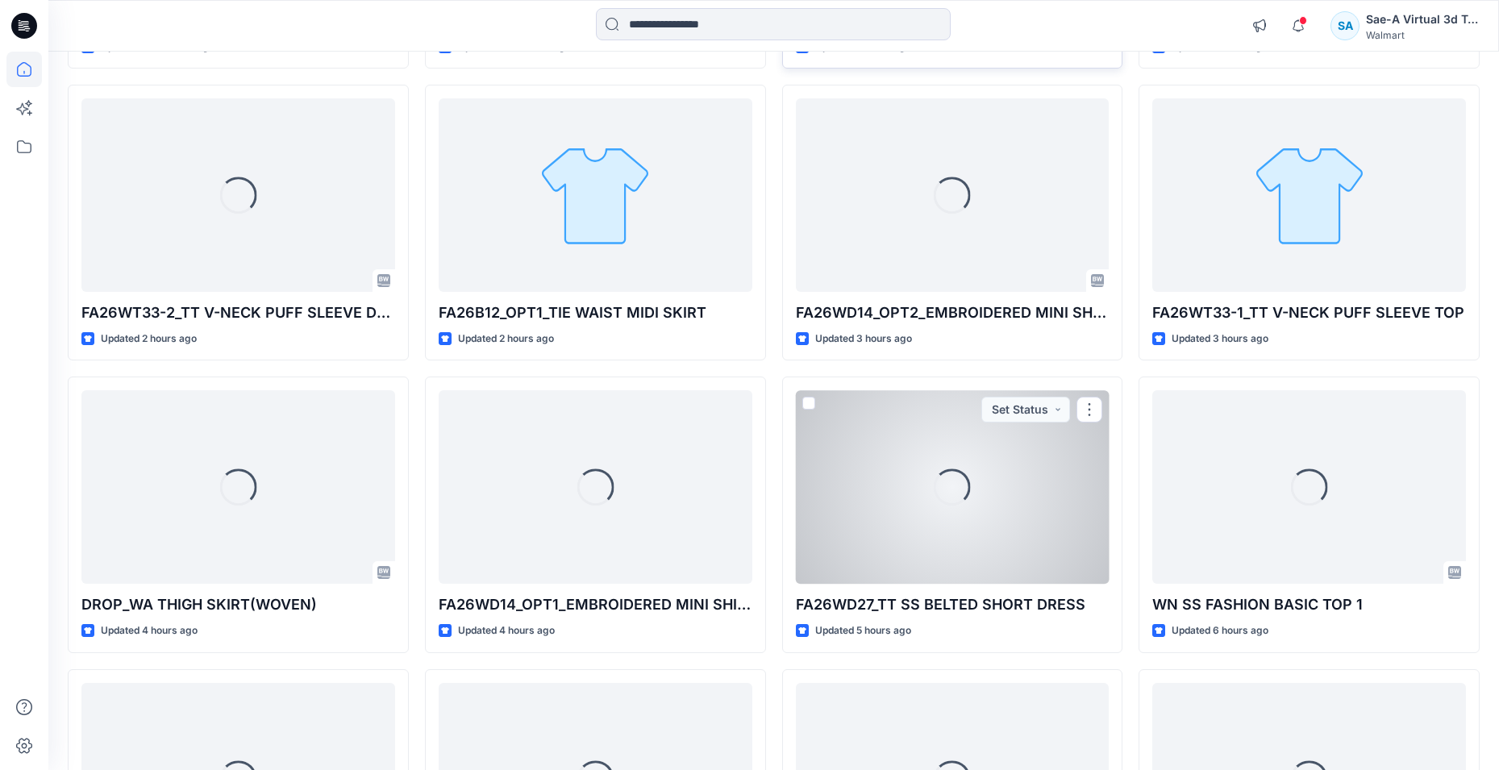
scroll to position [81, 0]
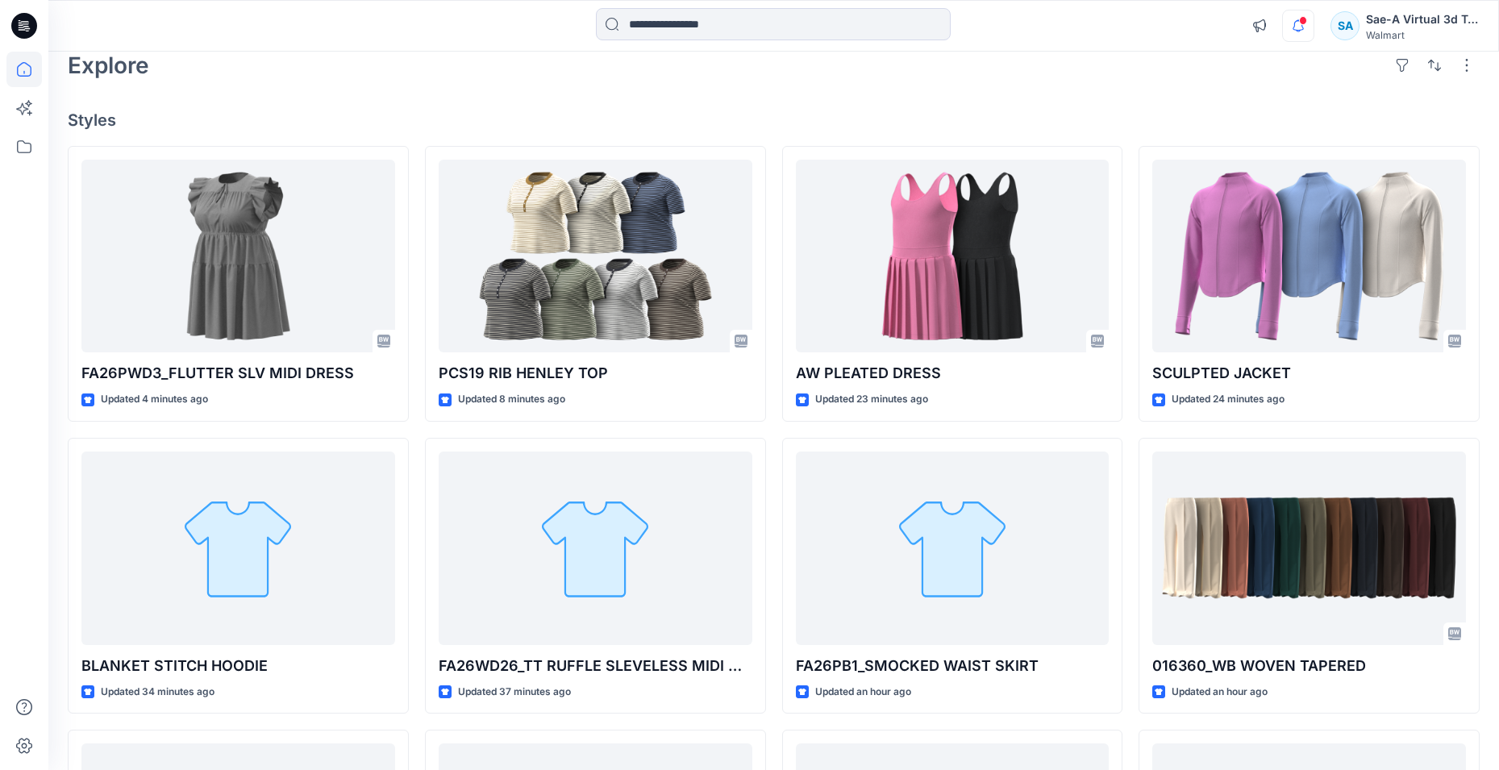
click at [1294, 28] on icon "button" at bounding box center [1298, 26] width 31 height 32
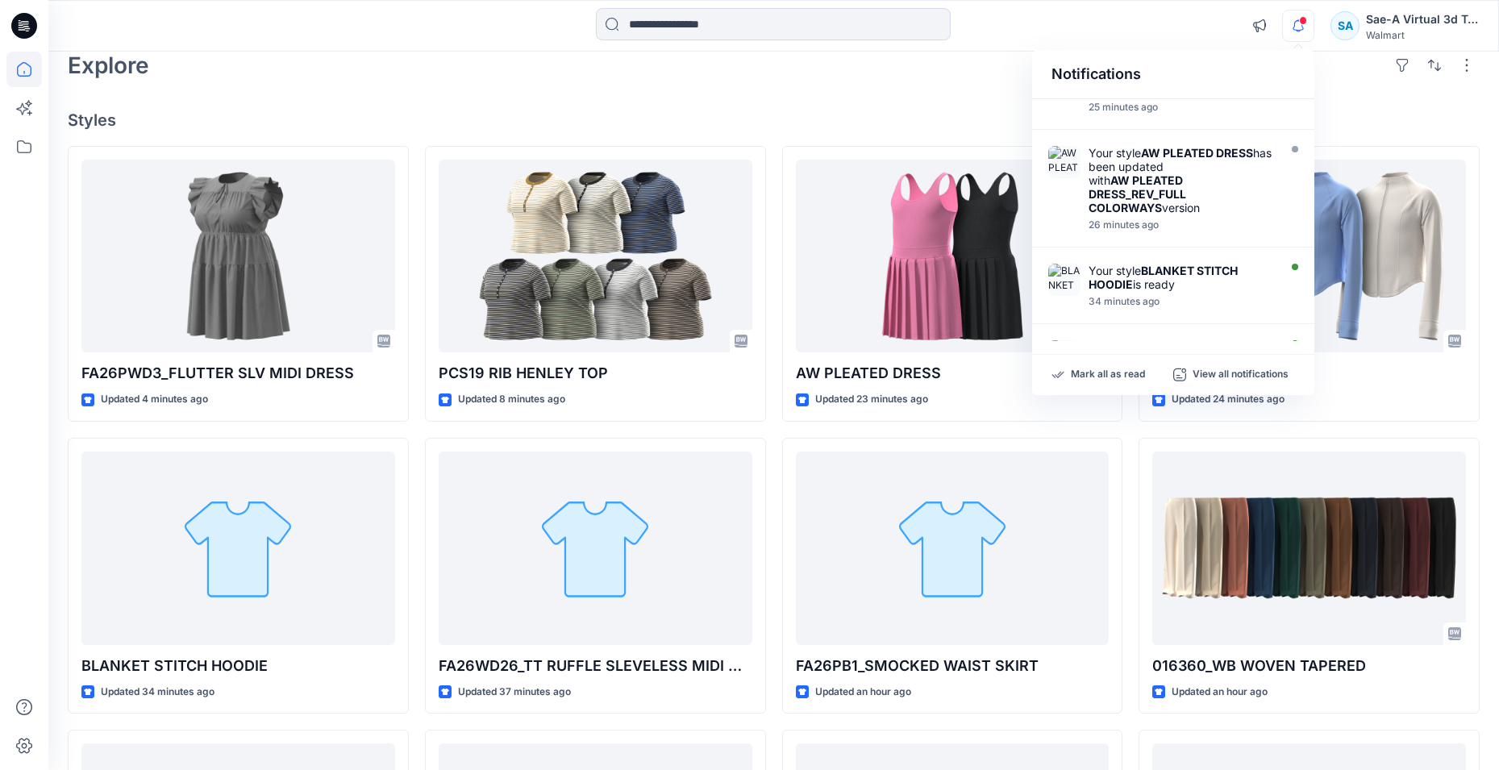
scroll to position [0, 0]
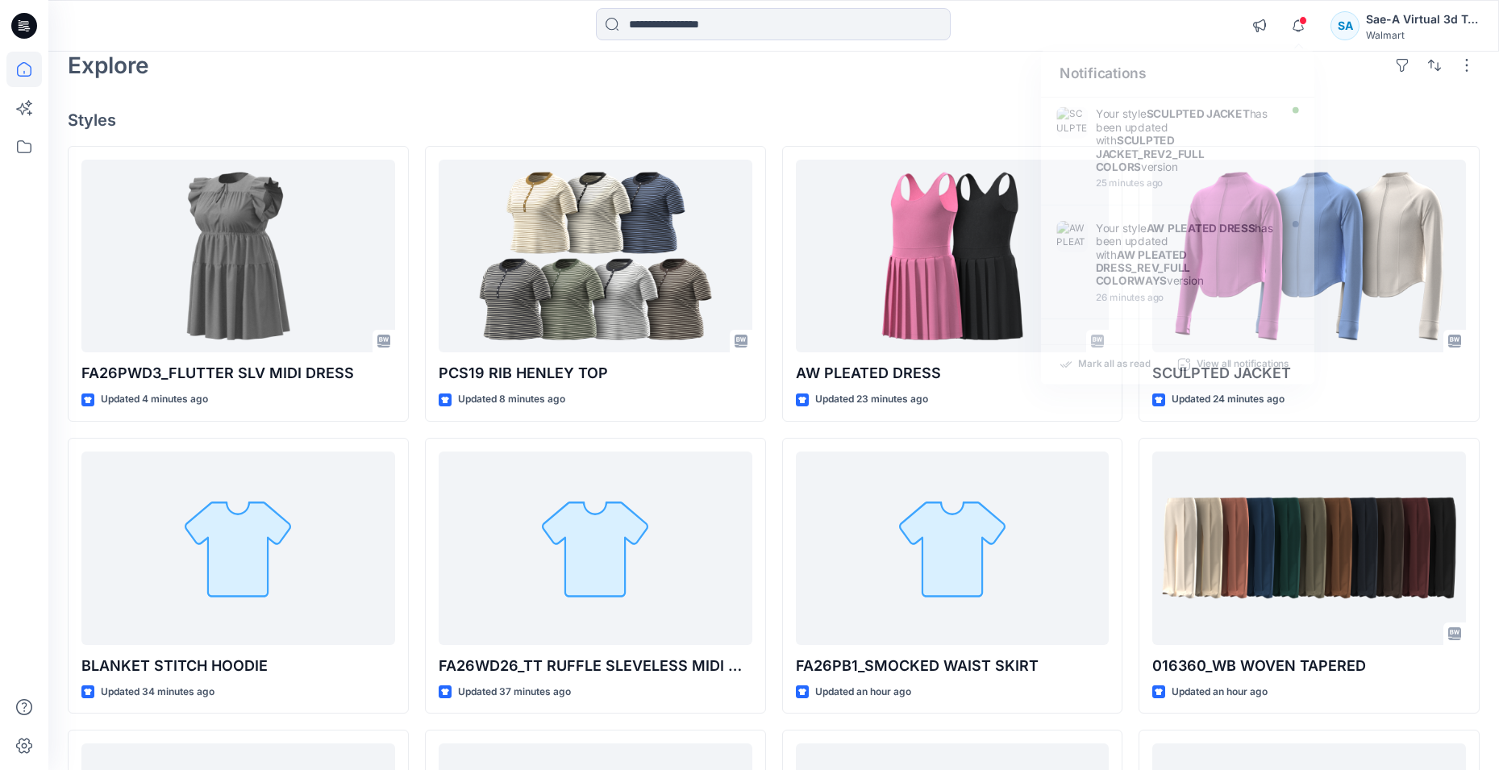
click at [1179, 22] on div "Notifications Your style SCULPTED JACKET has been updated with SCULPTED JACKET_…" at bounding box center [772, 25] width 1449 height 35
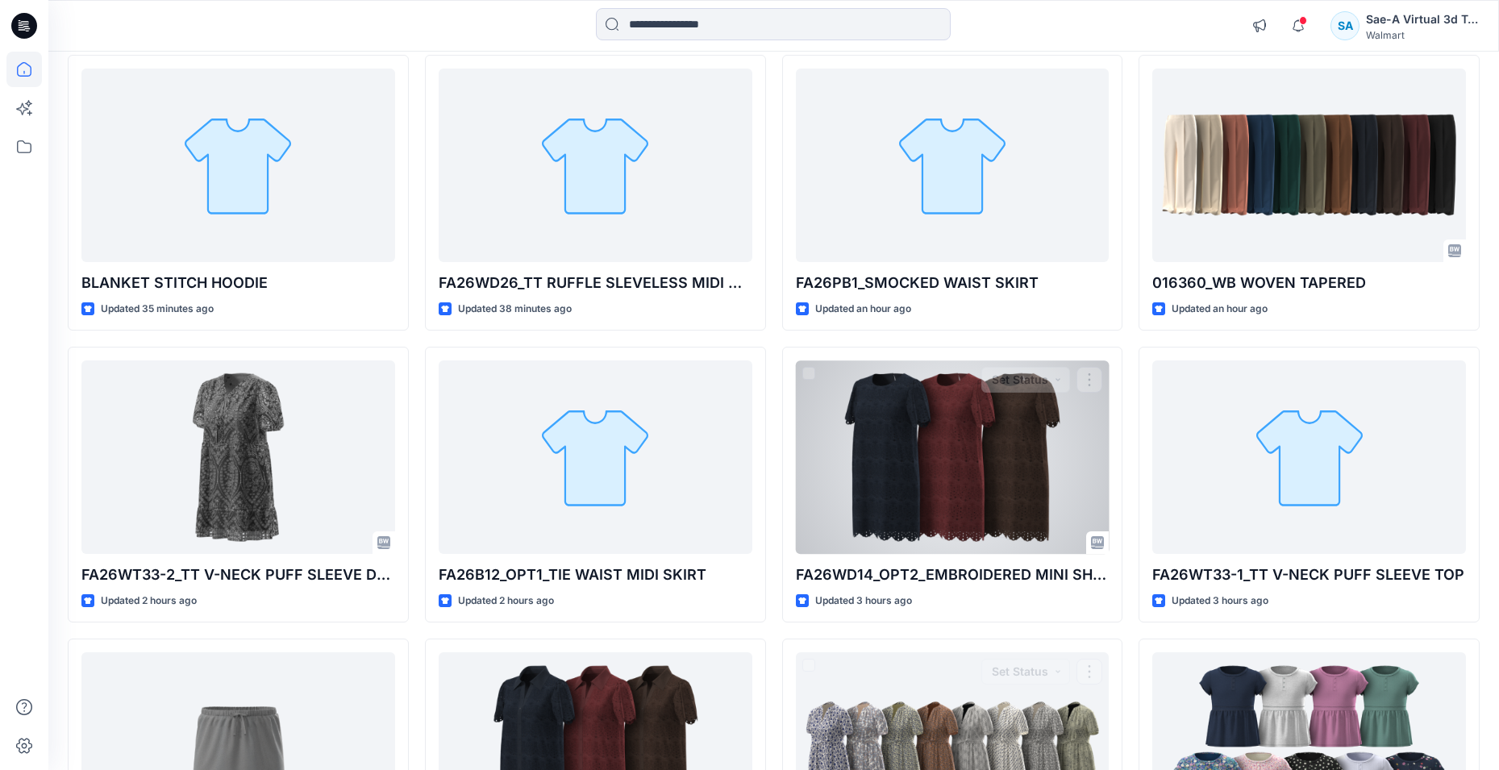
scroll to position [60, 0]
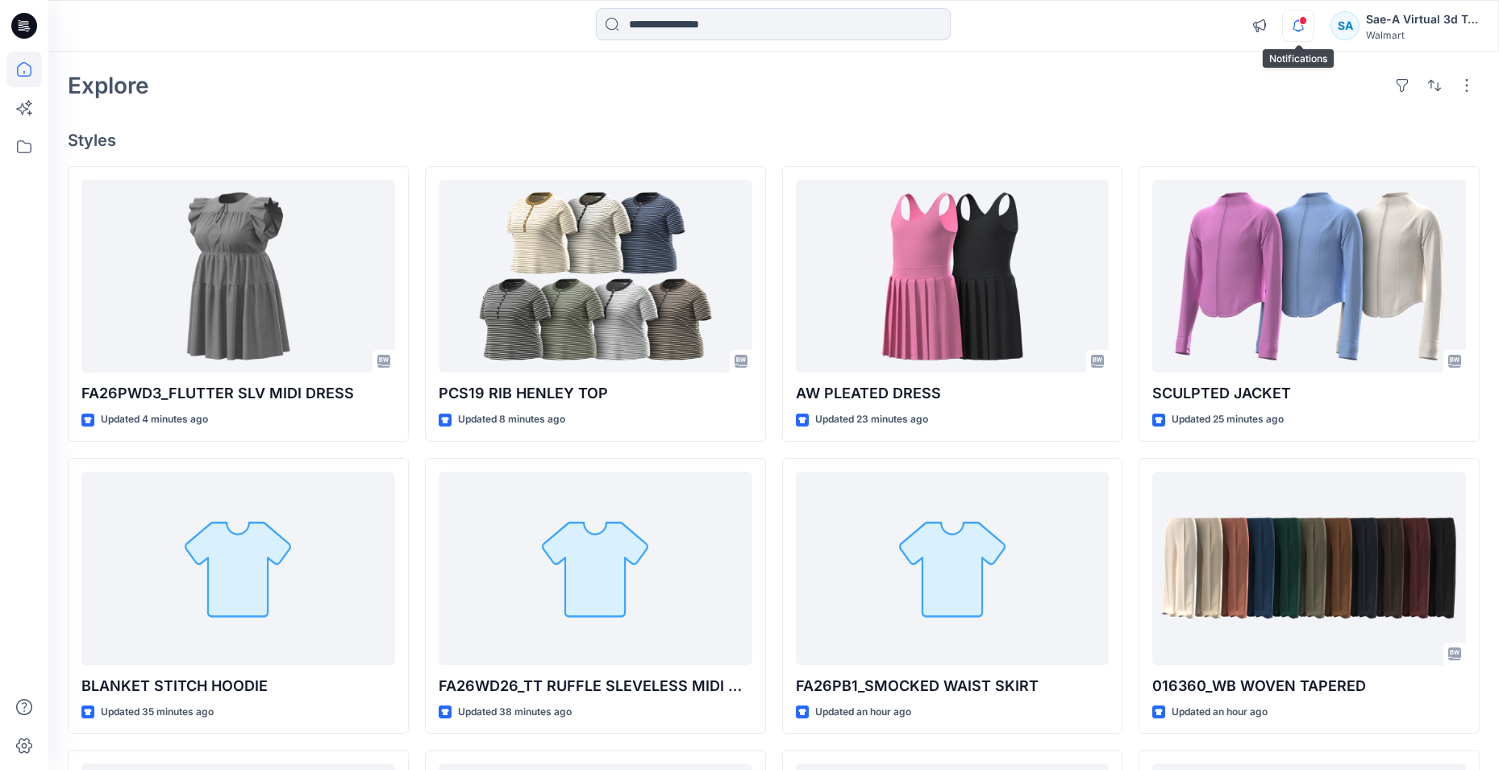
click at [1296, 20] on icon "button" at bounding box center [1298, 26] width 31 height 32
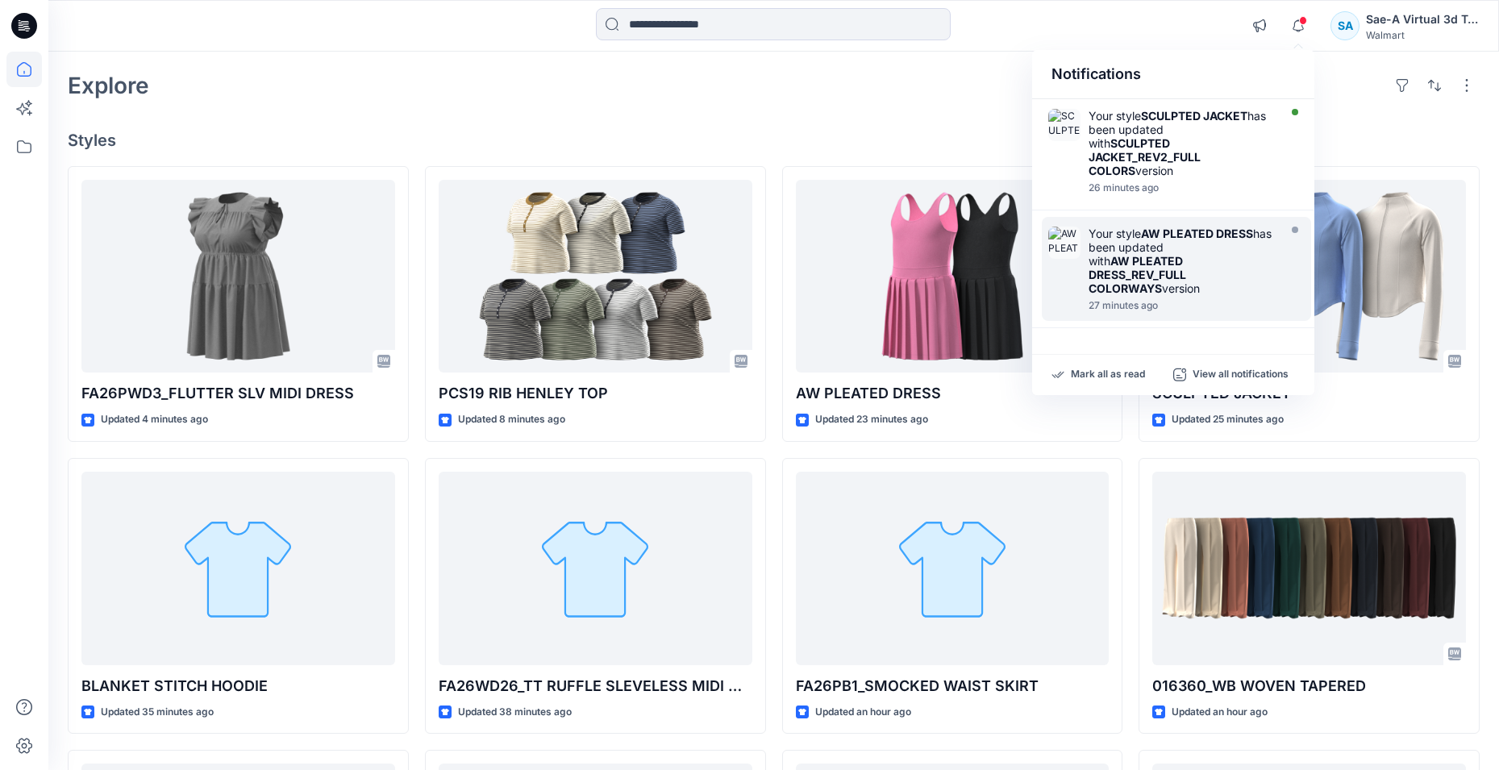
click at [1174, 275] on strong "AW PLEATED DRESS_REV_FULL COLORWAYS" at bounding box center [1137, 274] width 98 height 41
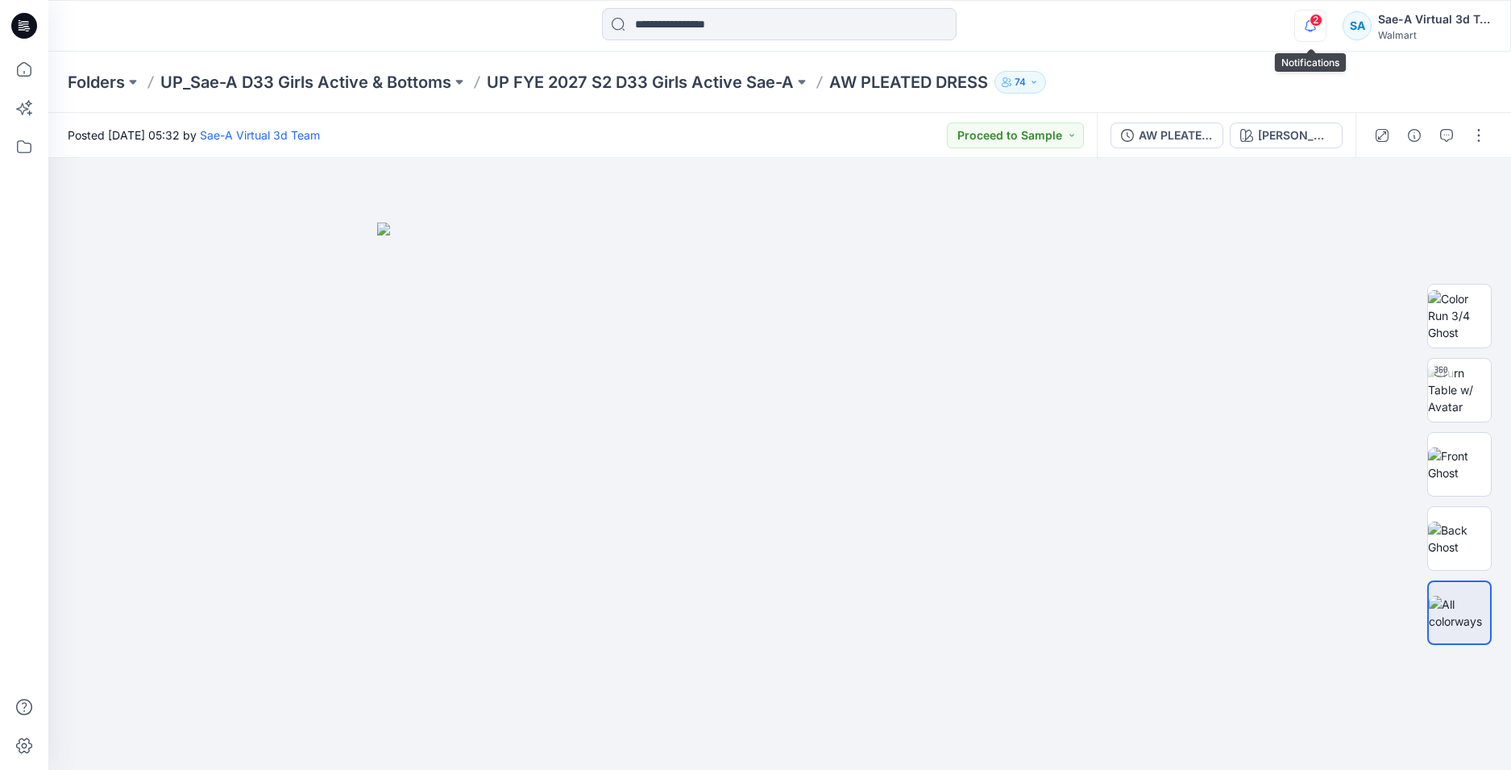
click at [1312, 13] on icon "button" at bounding box center [1310, 26] width 31 height 32
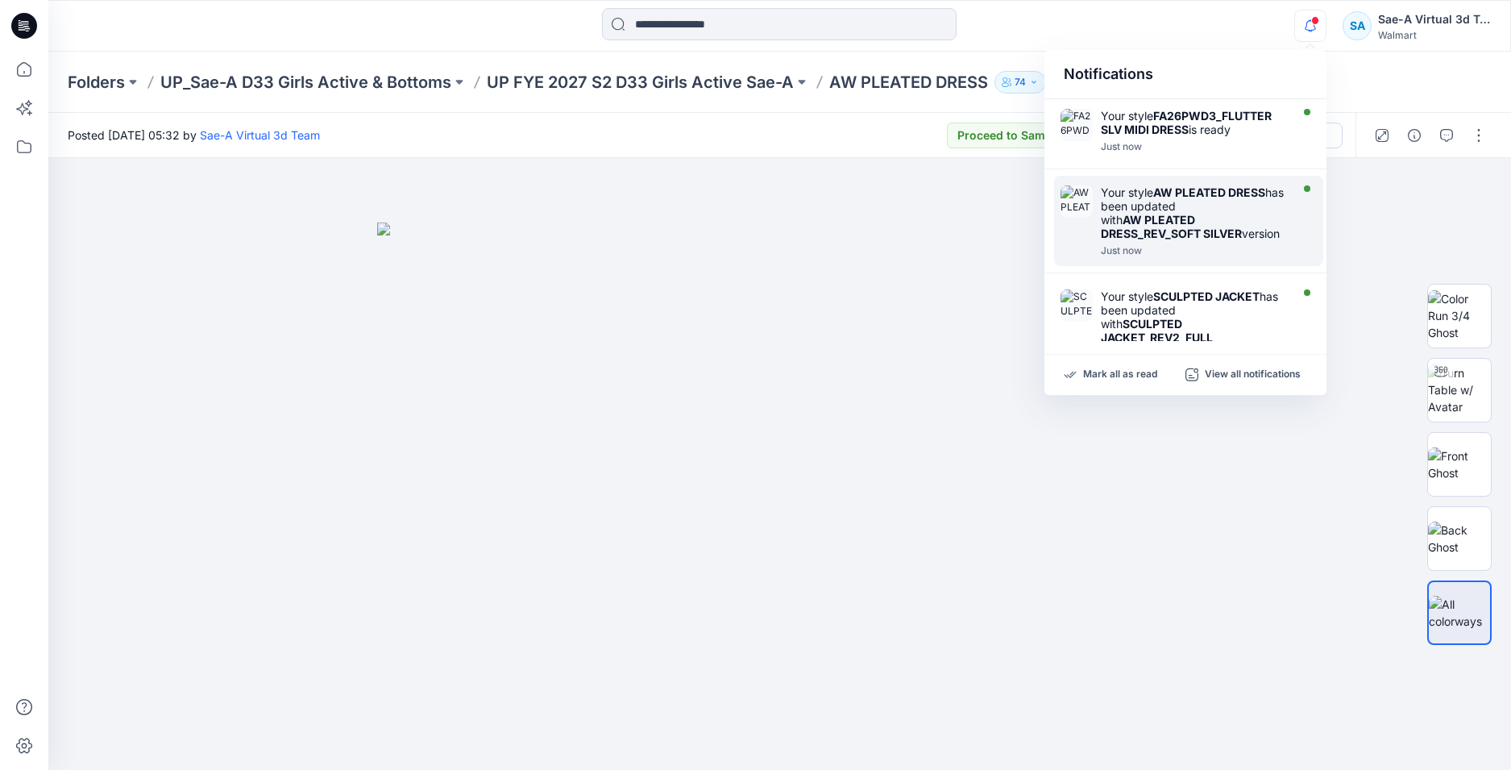
click at [1183, 240] on div "Your style AW PLEATED DRESS has been updated with AW PLEATED DRESS_REV_SOFT SIL…" at bounding box center [1193, 212] width 185 height 55
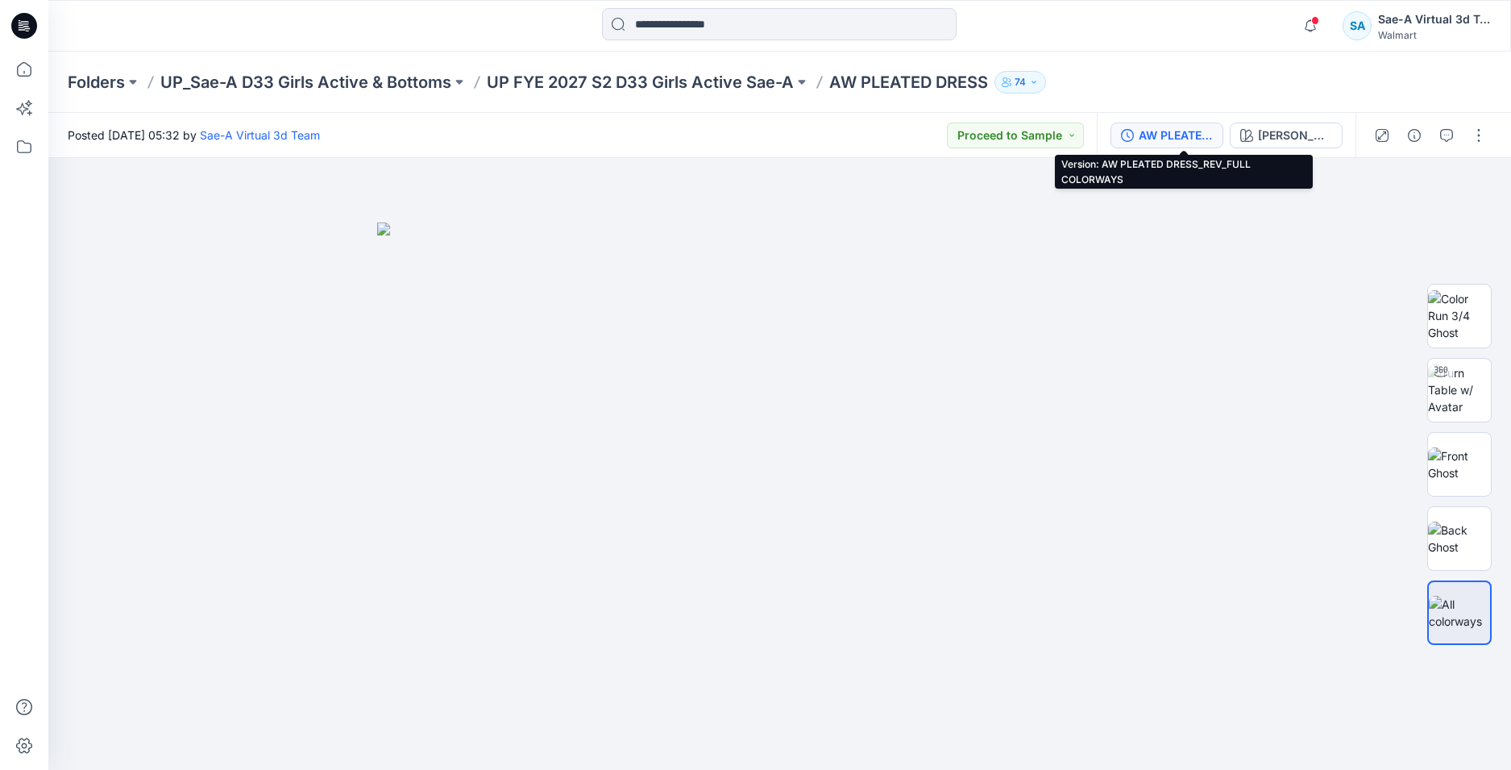
click at [1195, 140] on div "AW PLEATED DRESS_REV_FULL COLORWAYS" at bounding box center [1176, 136] width 74 height 18
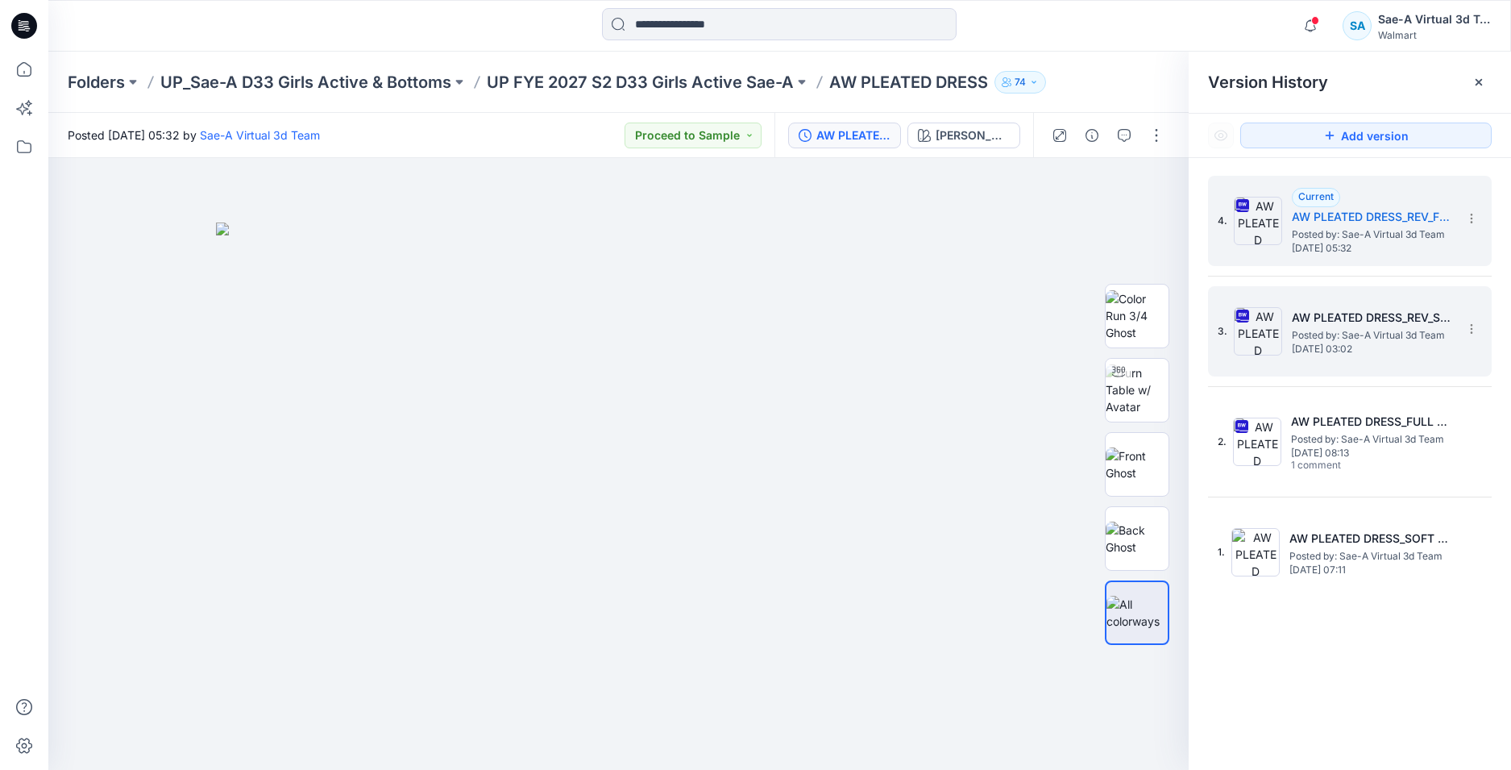
click at [1336, 327] on span "Posted by: Sae-A Virtual 3d Team" at bounding box center [1372, 335] width 161 height 16
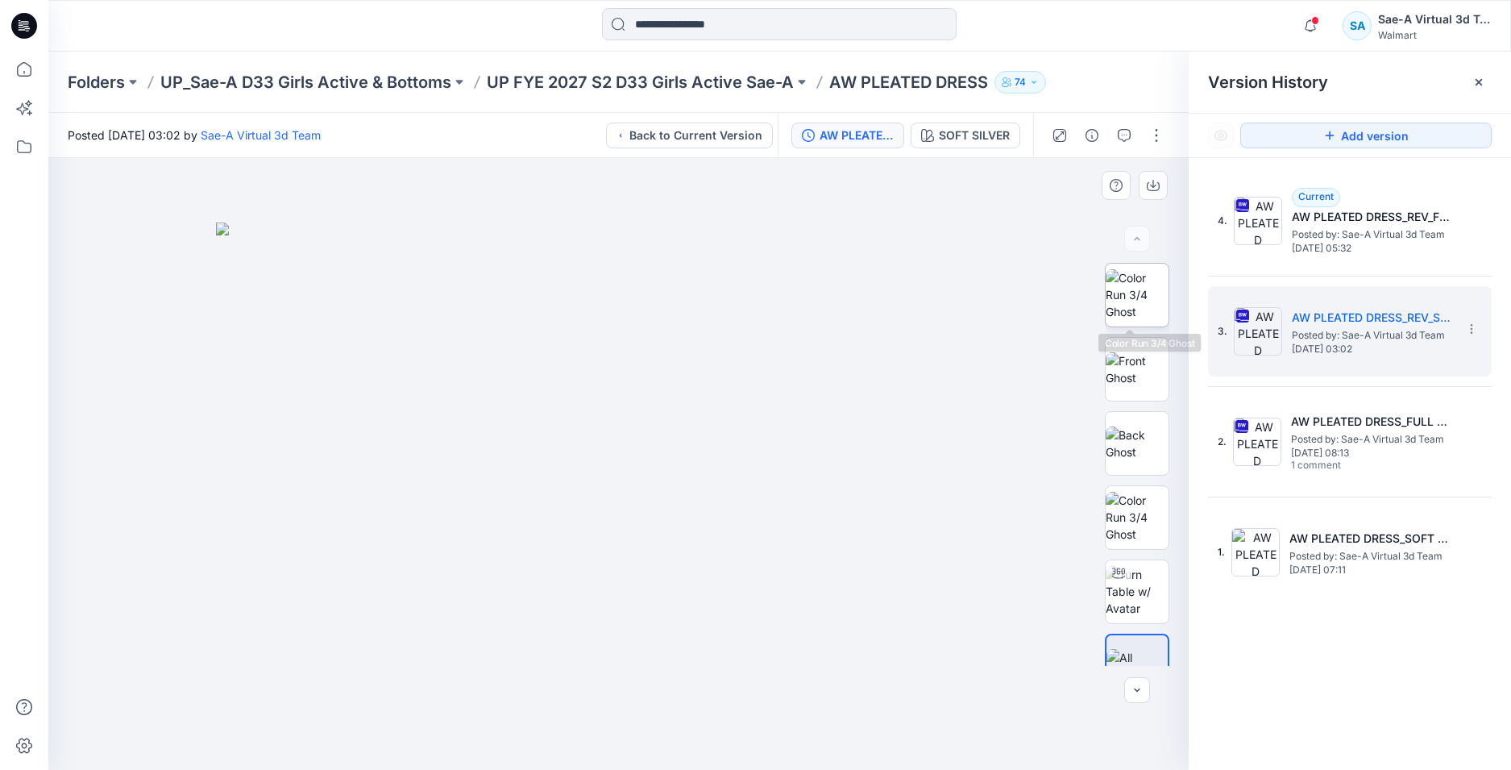
click at [1141, 281] on img at bounding box center [1137, 294] width 63 height 51
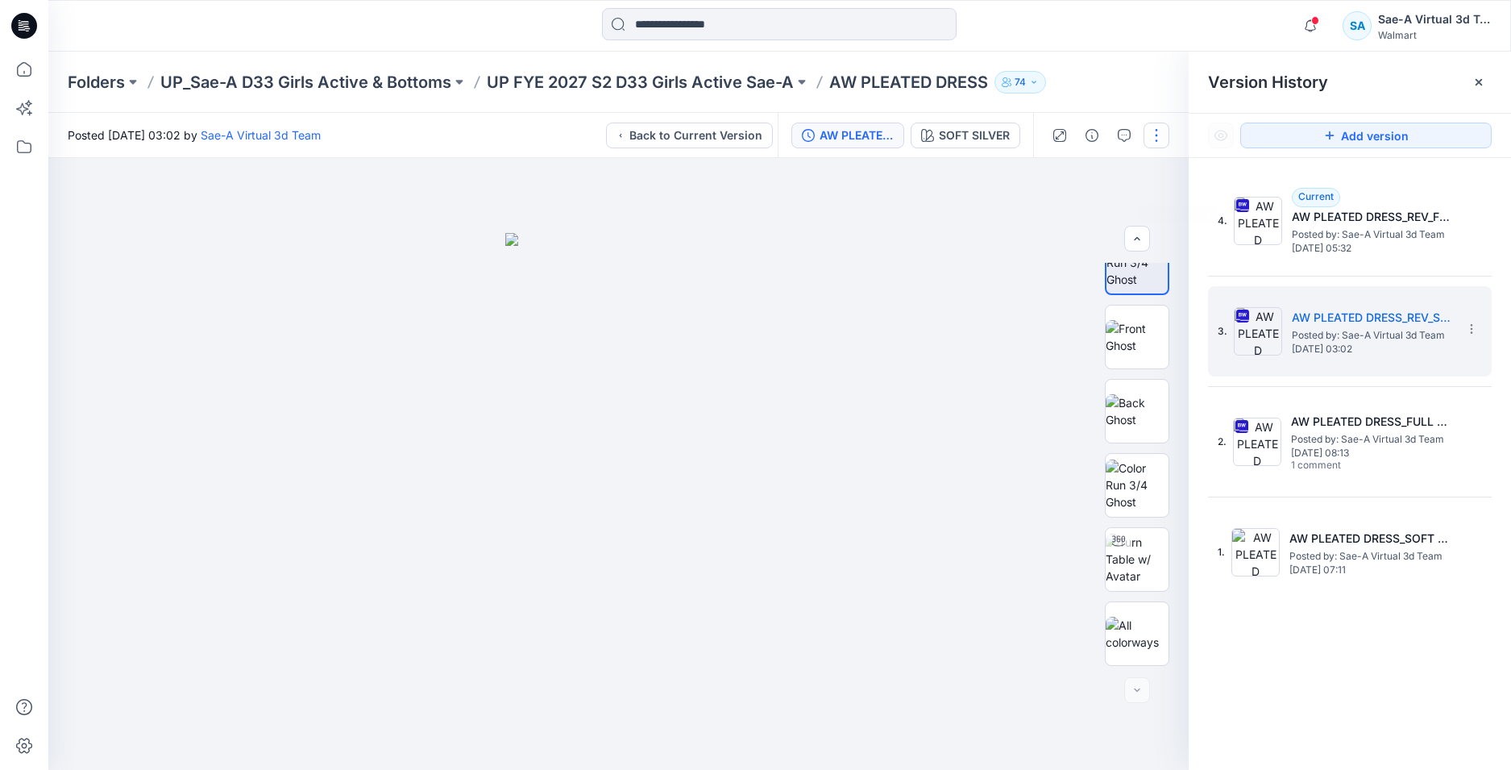
click at [1158, 138] on button "button" at bounding box center [1157, 136] width 26 height 26
click at [947, 280] on div at bounding box center [618, 464] width 1141 height 612
click at [1383, 327] on span "Posted by: Sae-A Virtual 3d Team" at bounding box center [1372, 335] width 161 height 16
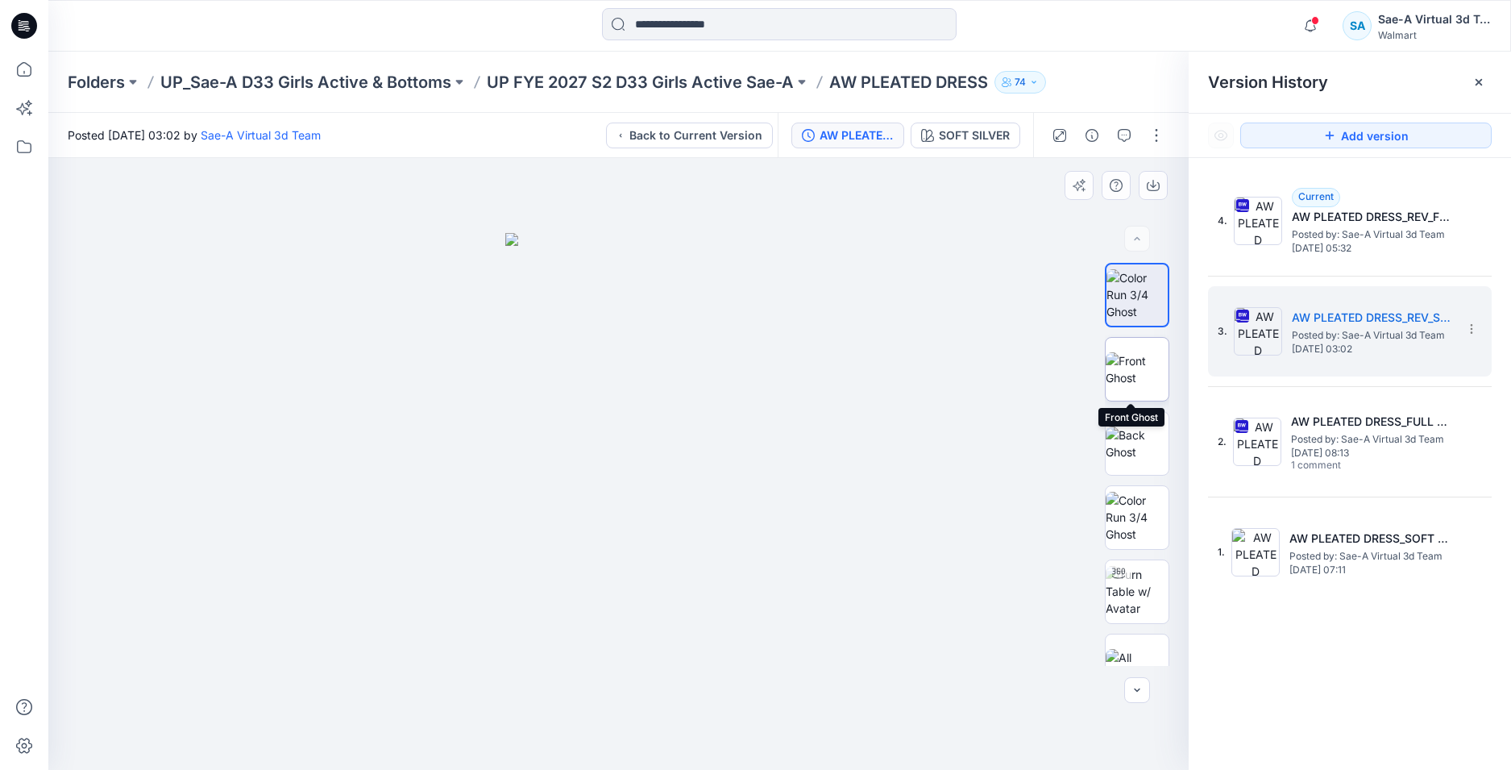
click at [1144, 363] on img at bounding box center [1137, 369] width 63 height 34
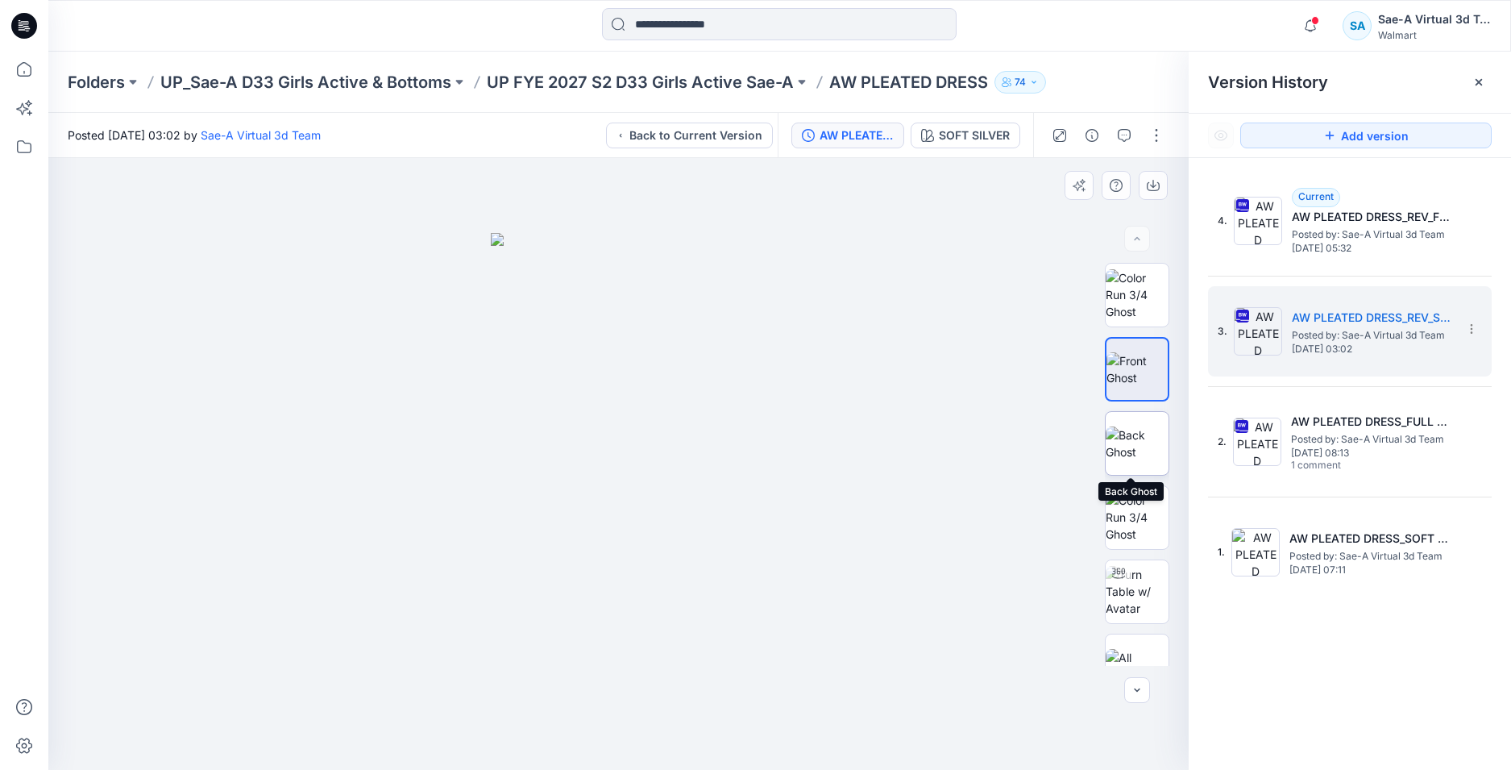
click at [1145, 438] on img at bounding box center [1137, 443] width 63 height 34
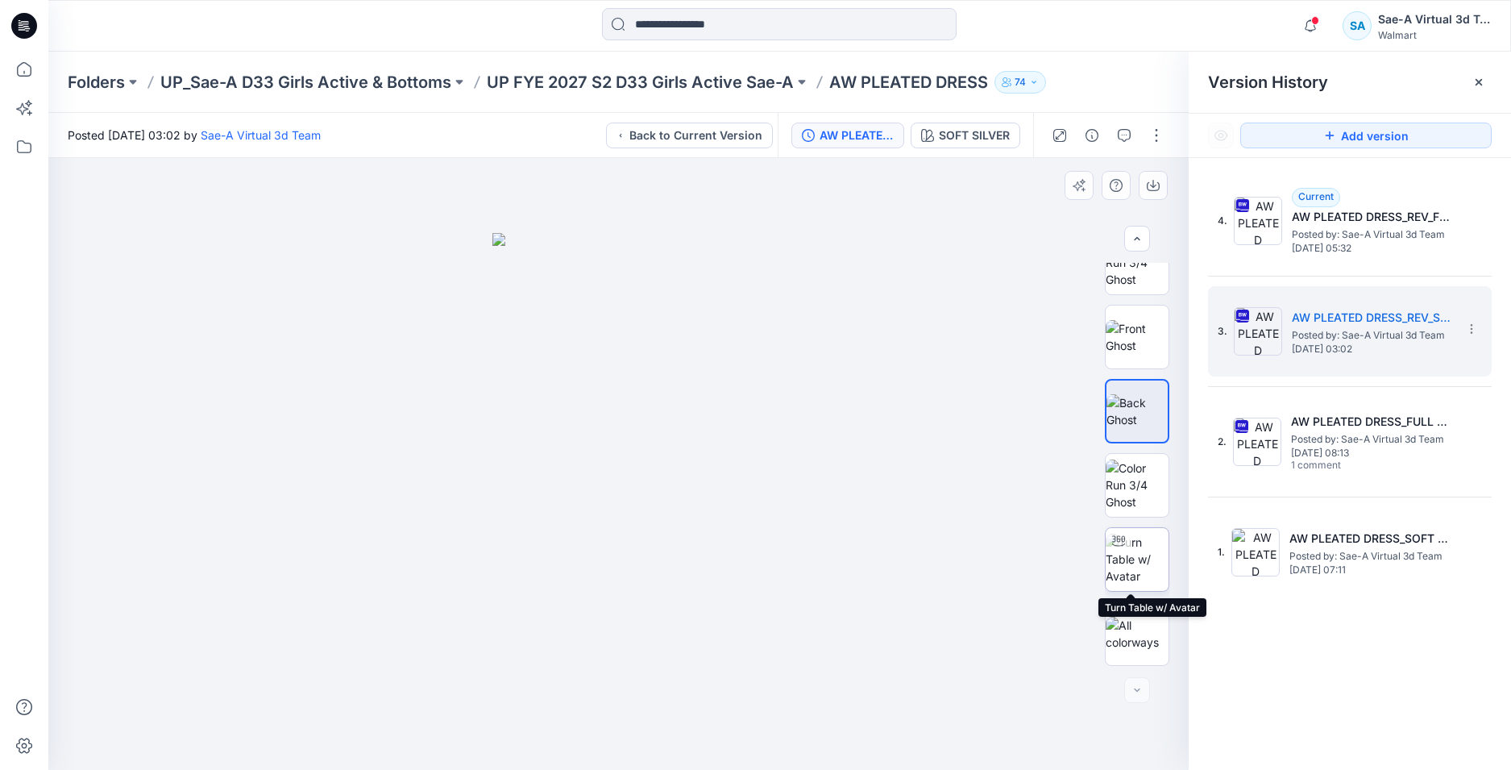
click at [1122, 554] on img at bounding box center [1137, 559] width 63 height 51
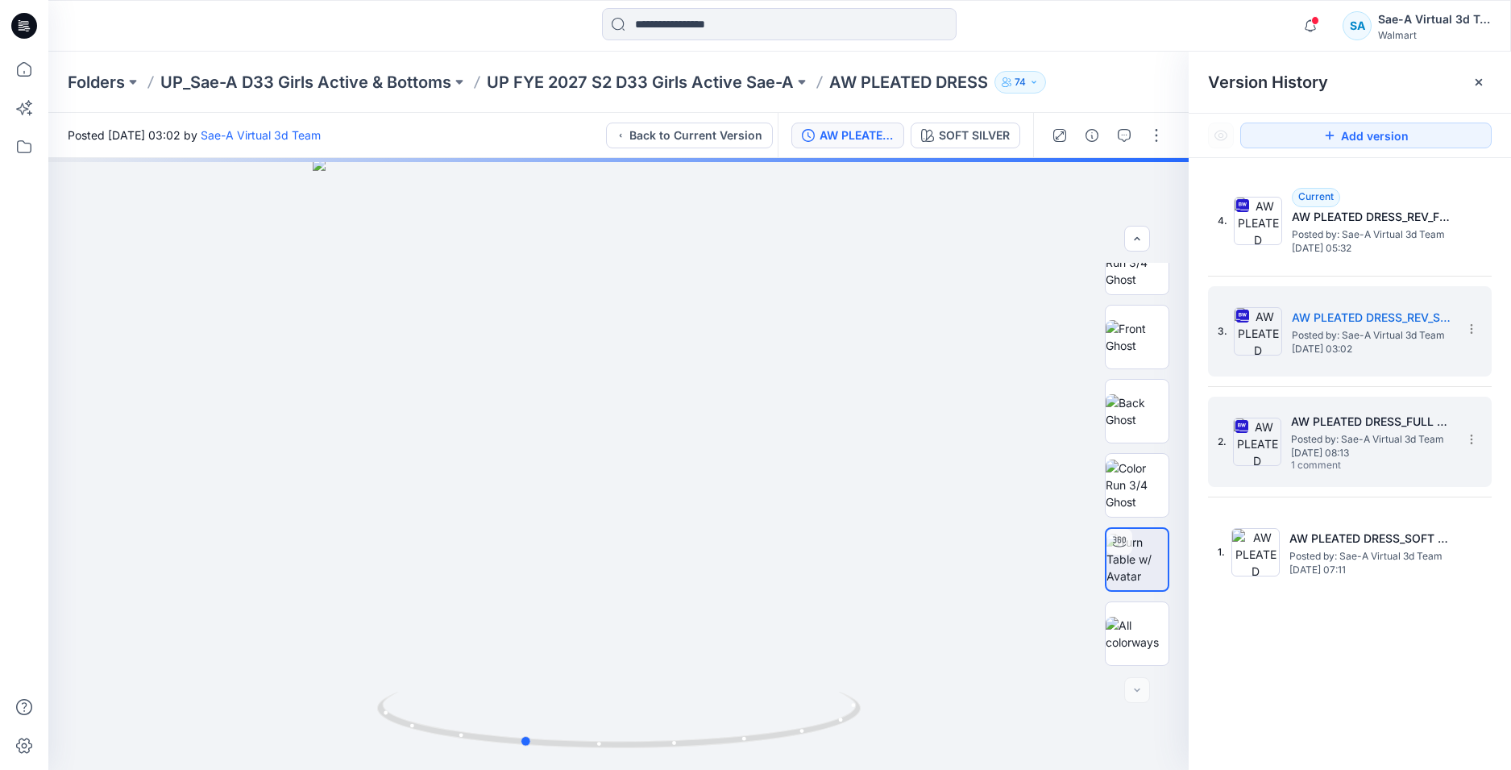
drag, startPoint x: 713, startPoint y: 719, endPoint x: 1420, endPoint y: 429, distance: 763.5
click at [825, 707] on icon at bounding box center [621, 722] width 488 height 60
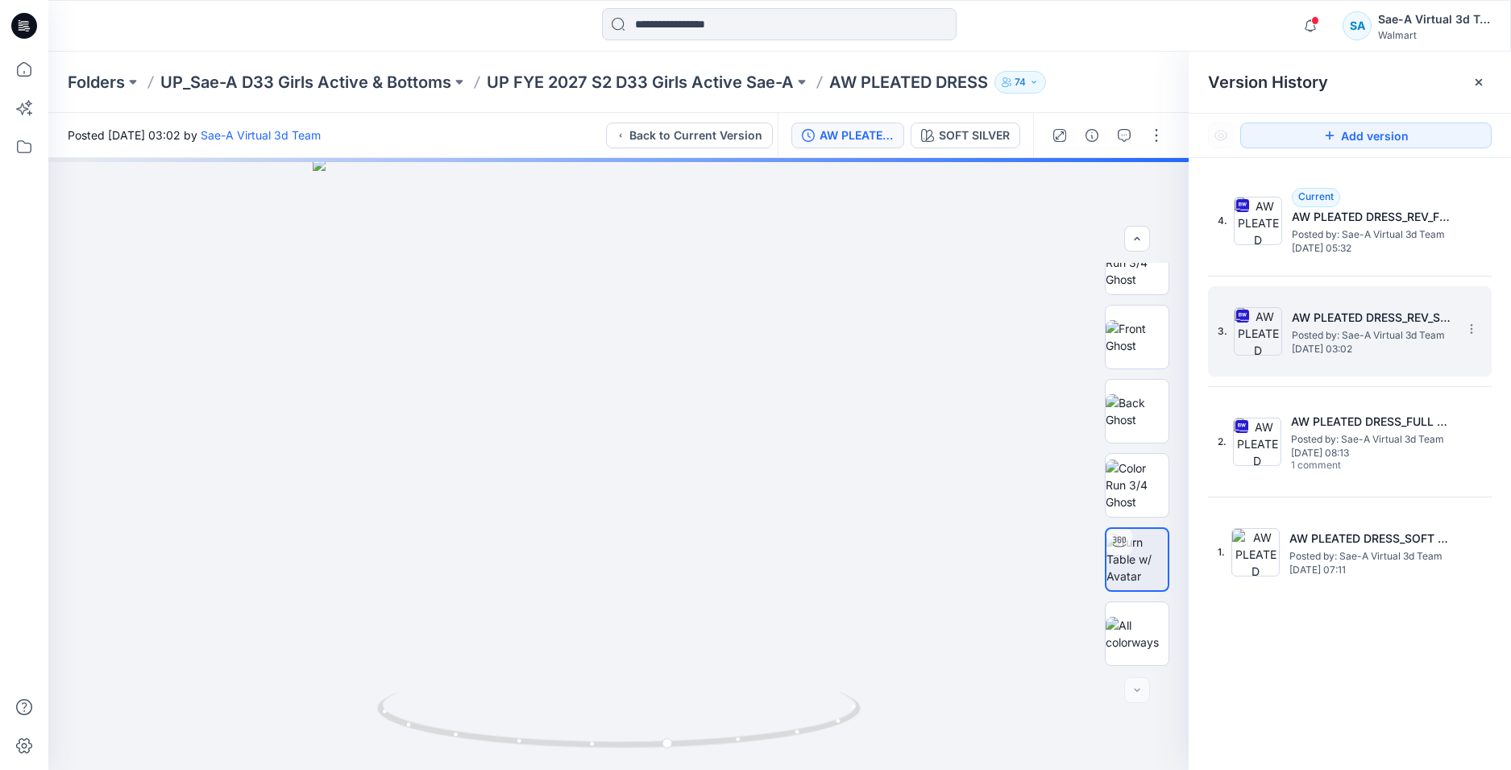
click at [1351, 355] on span "Wednesday, September 24, 2025 03:02" at bounding box center [1372, 348] width 161 height 11
click at [968, 140] on div "SOFT SILVER" at bounding box center [974, 136] width 71 height 18
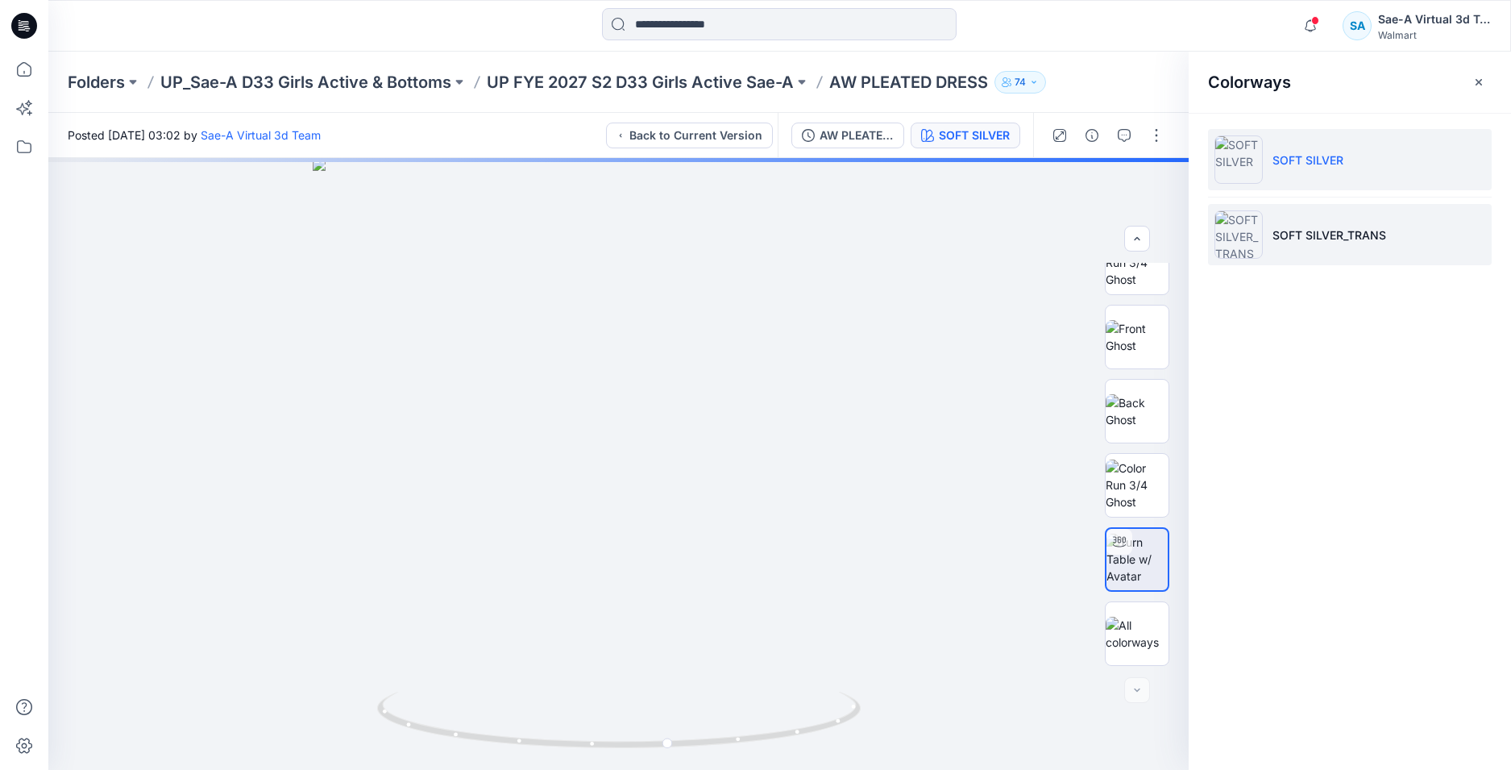
click at [1410, 232] on li "SOFT SILVER_TRANS" at bounding box center [1350, 234] width 284 height 61
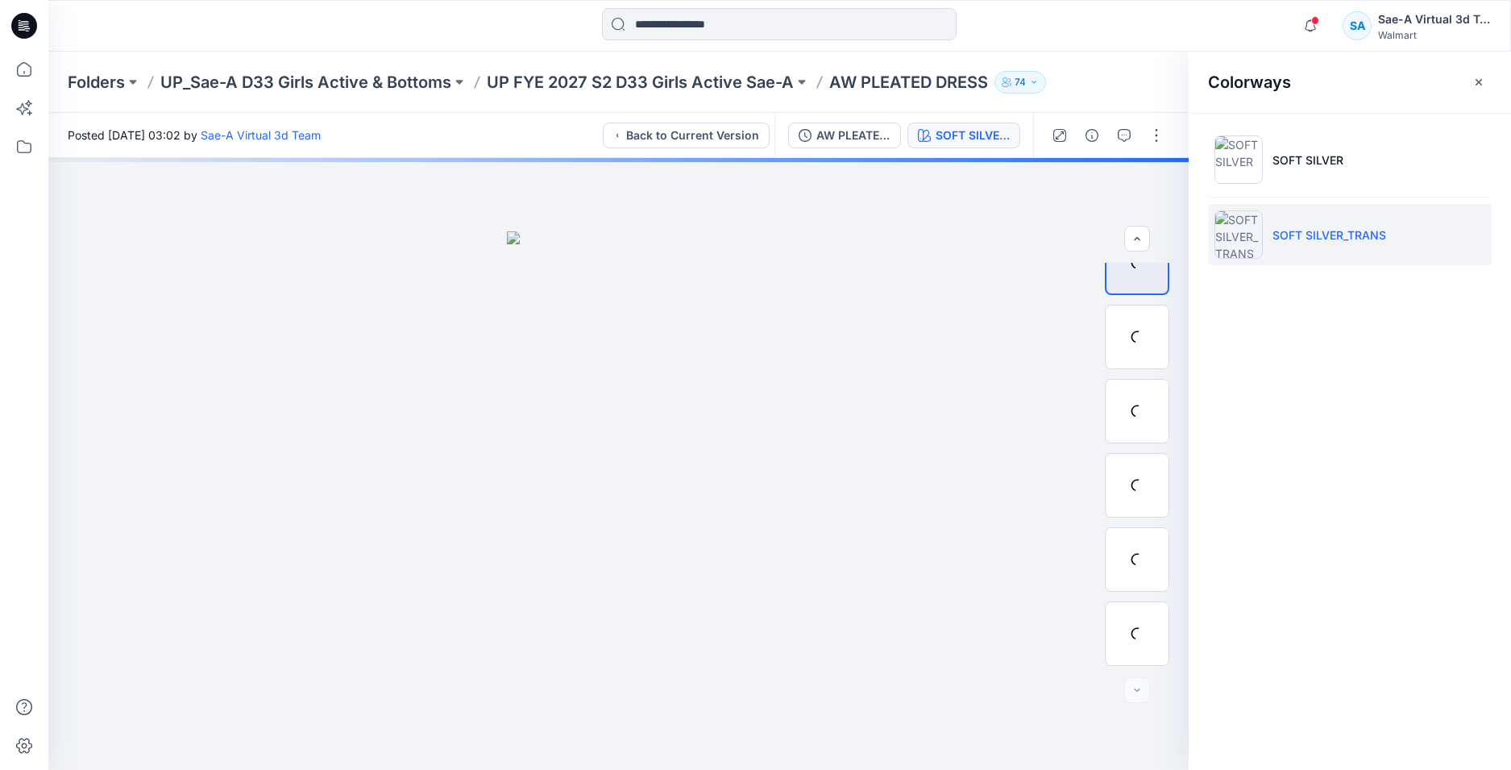
scroll to position [106, 0]
click at [1387, 245] on li "SOFT SILVER_TRANS" at bounding box center [1350, 234] width 284 height 61
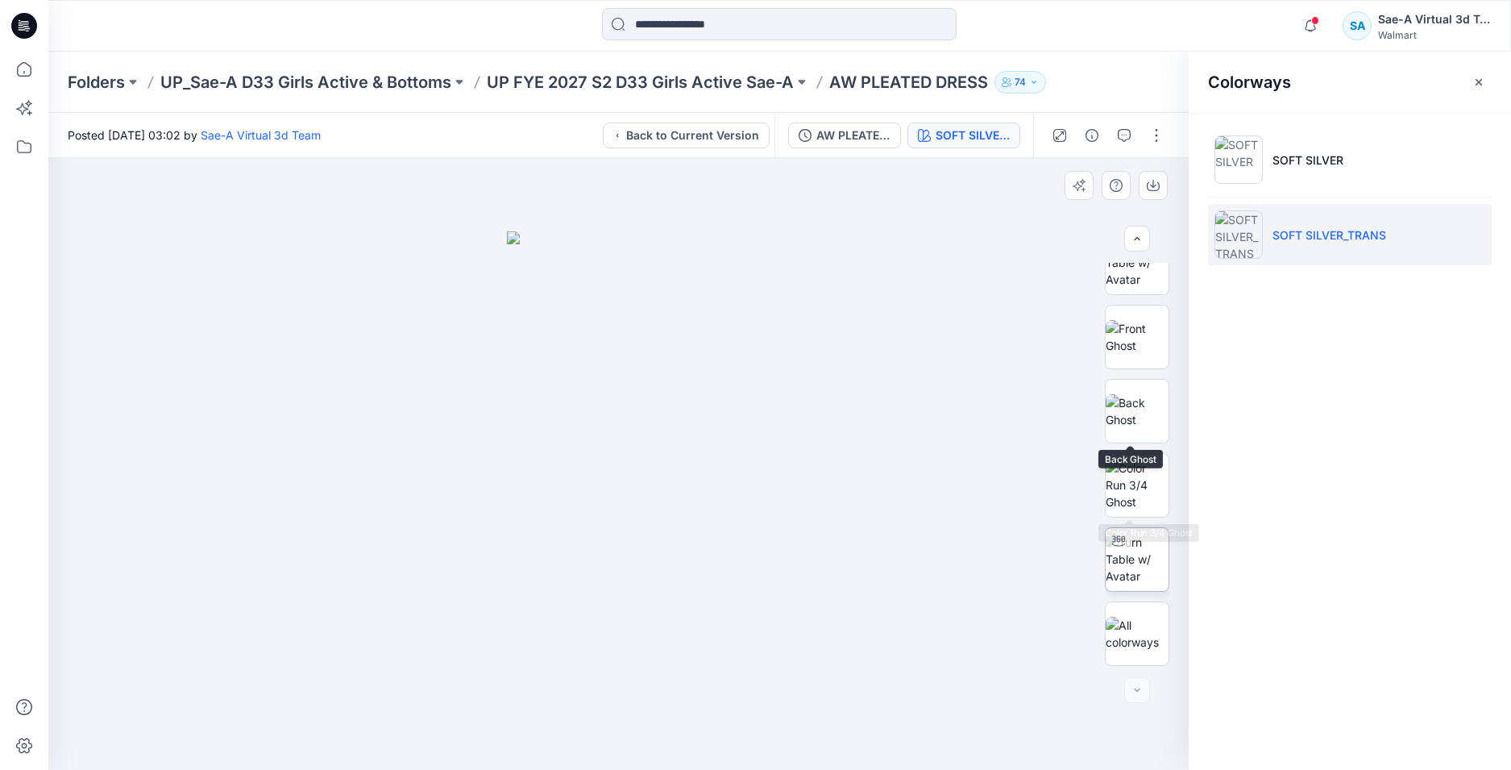
click at [1138, 558] on img at bounding box center [1137, 559] width 63 height 51
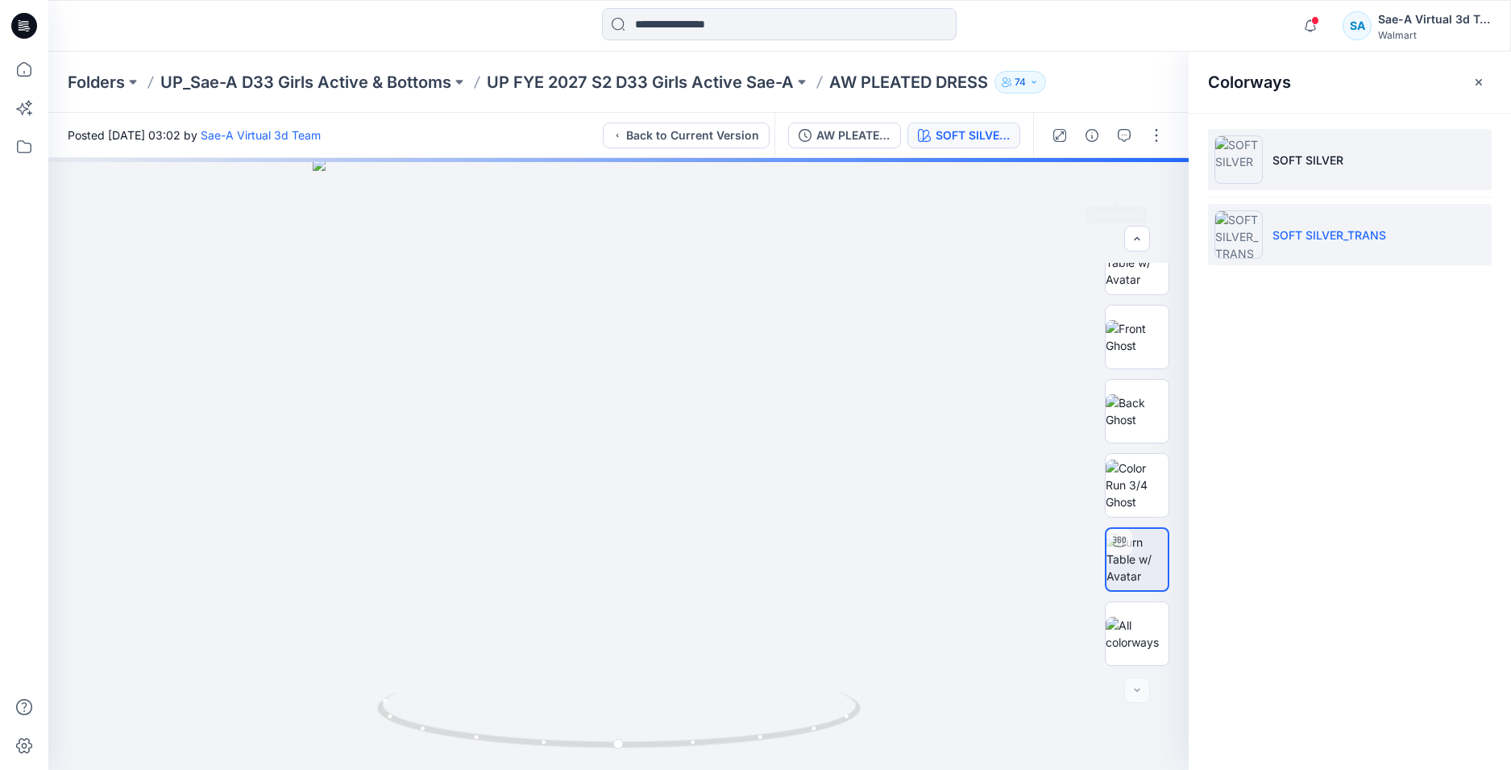
click at [1294, 174] on li "SOFT SILVER" at bounding box center [1350, 159] width 284 height 61
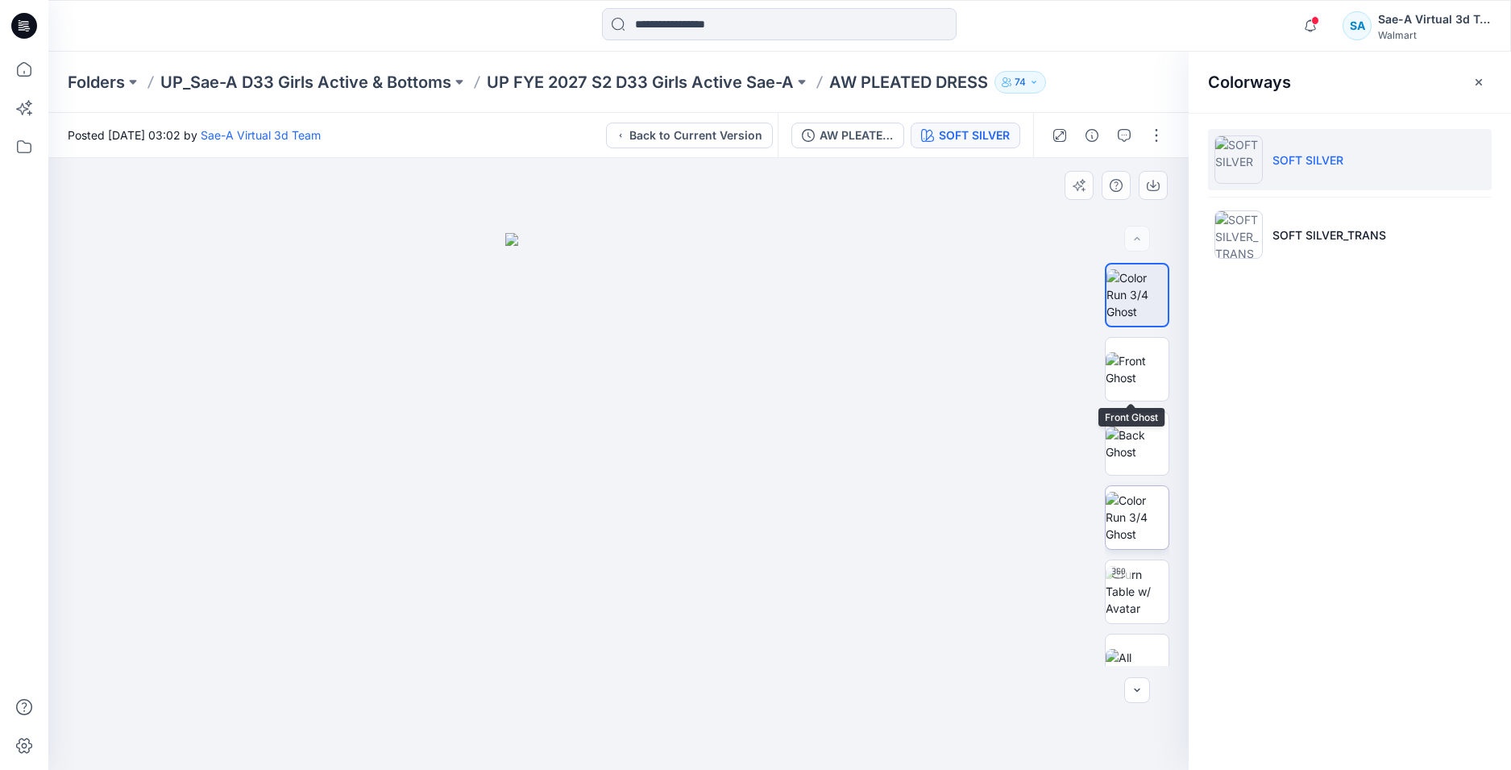
scroll to position [32, 0]
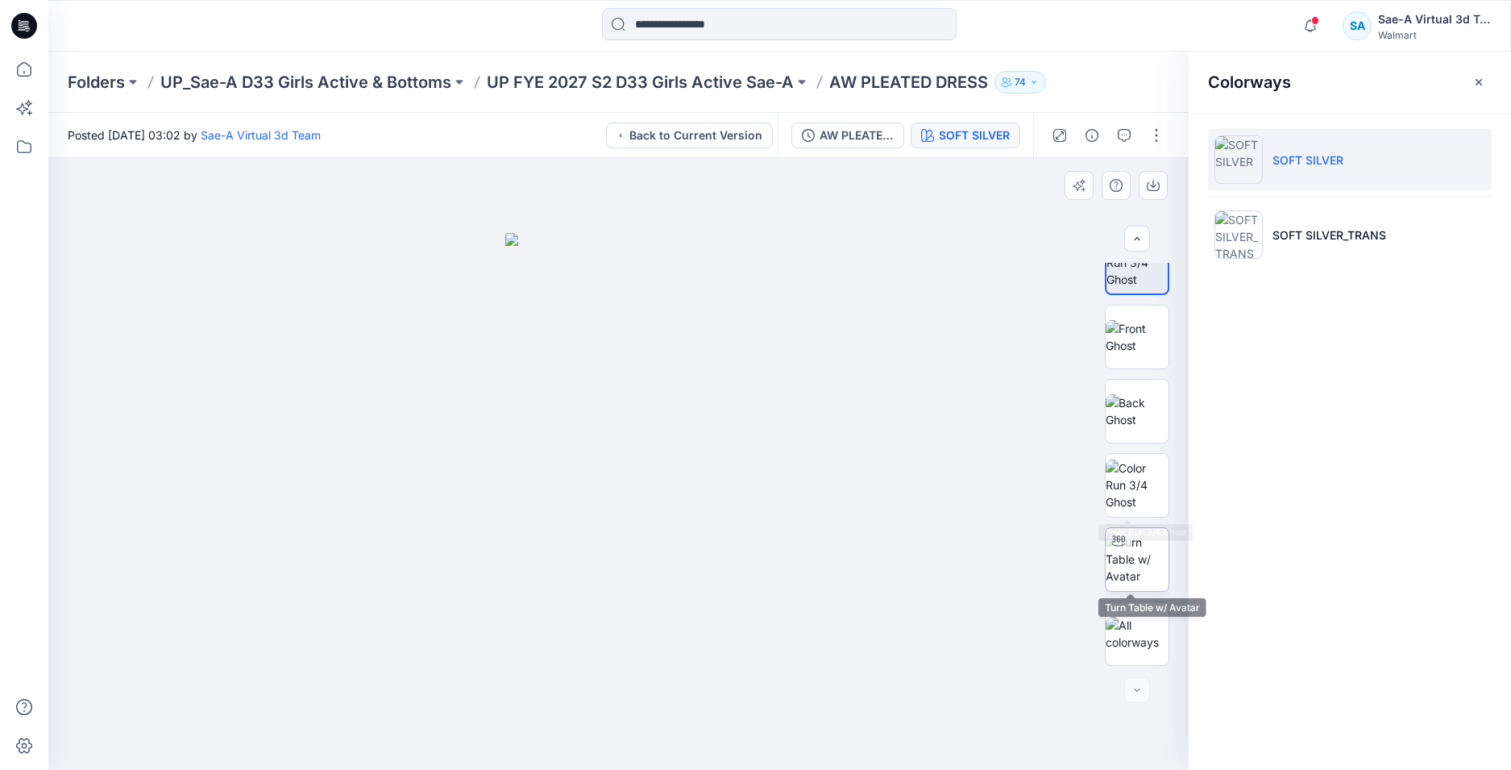
click at [1137, 547] on img at bounding box center [1137, 559] width 63 height 51
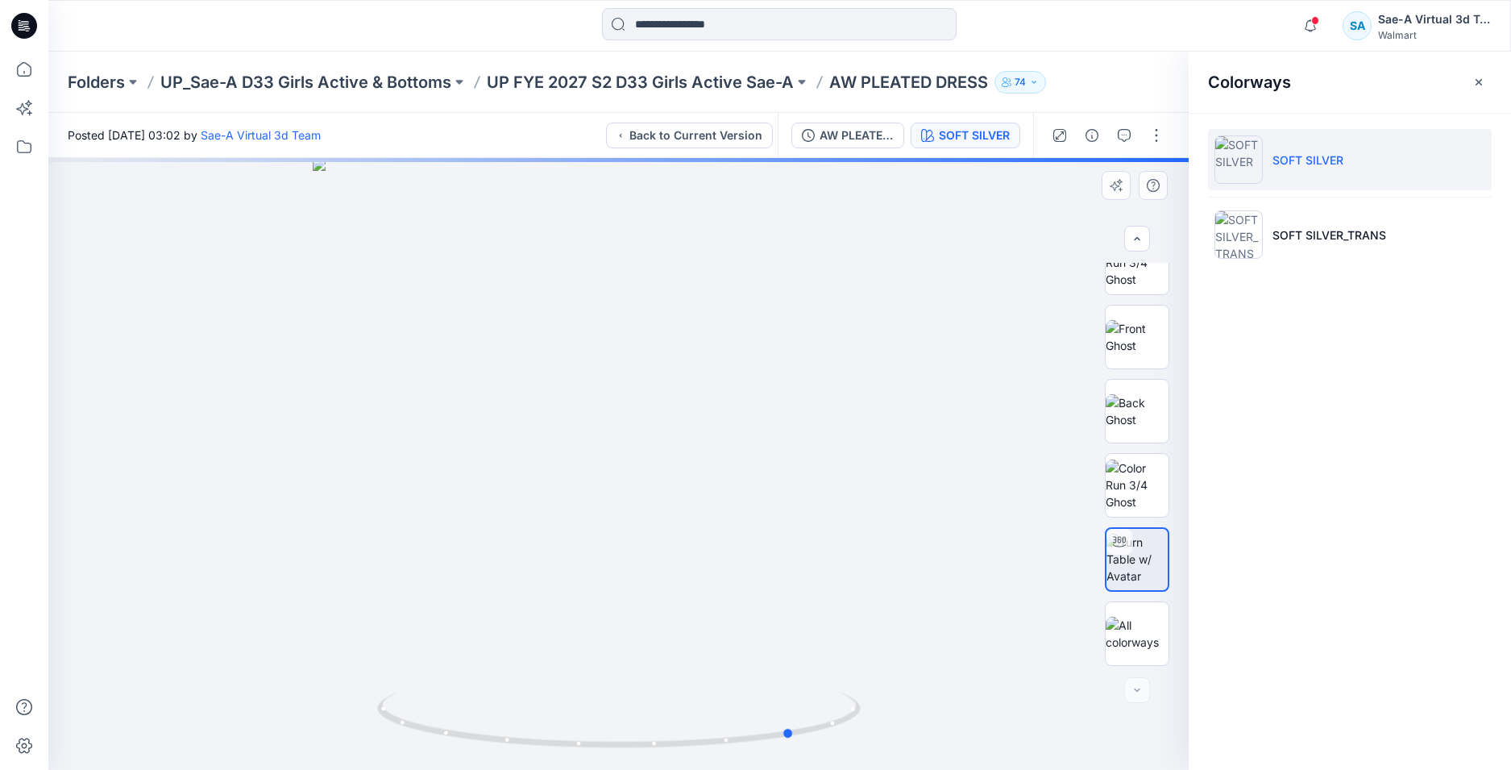
drag, startPoint x: 723, startPoint y: 734, endPoint x: 899, endPoint y: 705, distance: 178.0
click at [899, 705] on div at bounding box center [618, 464] width 1141 height 612
drag, startPoint x: 770, startPoint y: 727, endPoint x: 976, endPoint y: 626, distance: 230.0
click at [977, 703] on div at bounding box center [618, 464] width 1141 height 612
click at [842, 136] on div "AW PLEATED DRESS_REV_SOFT SILVER" at bounding box center [857, 136] width 74 height 18
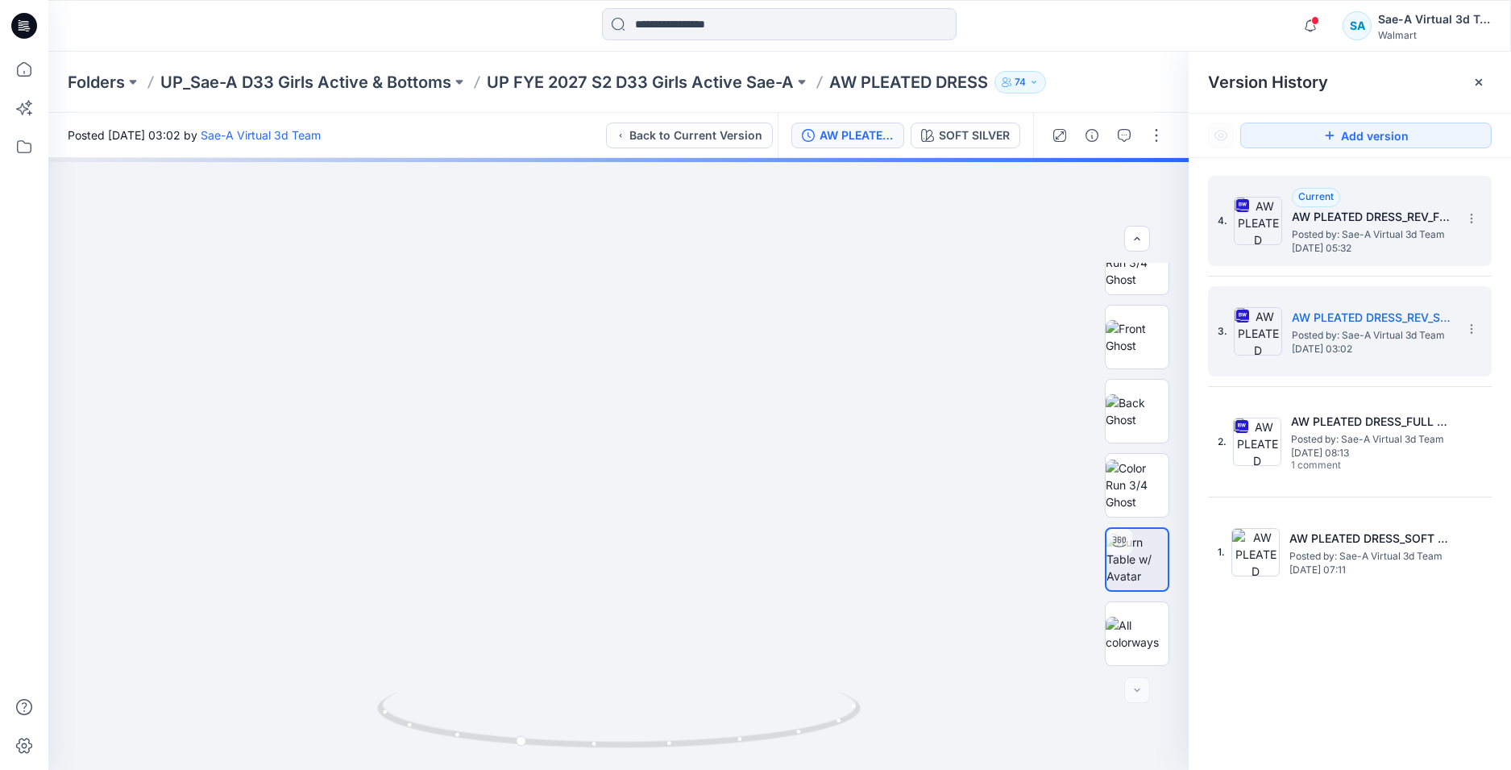
click at [1382, 254] on span "Wednesday, September 24, 2025 05:32" at bounding box center [1372, 248] width 161 height 11
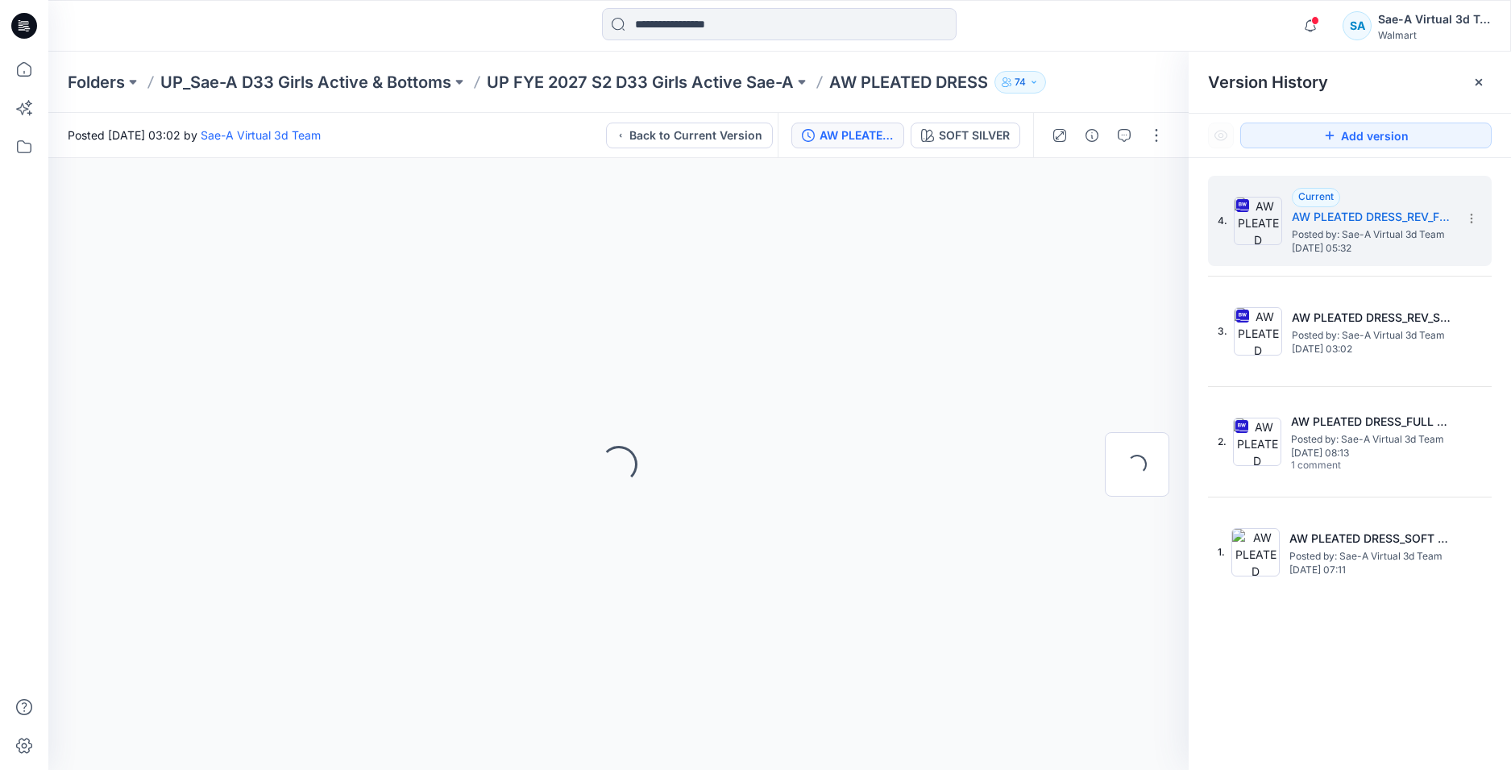
click at [24, 28] on icon at bounding box center [24, 26] width 26 height 26
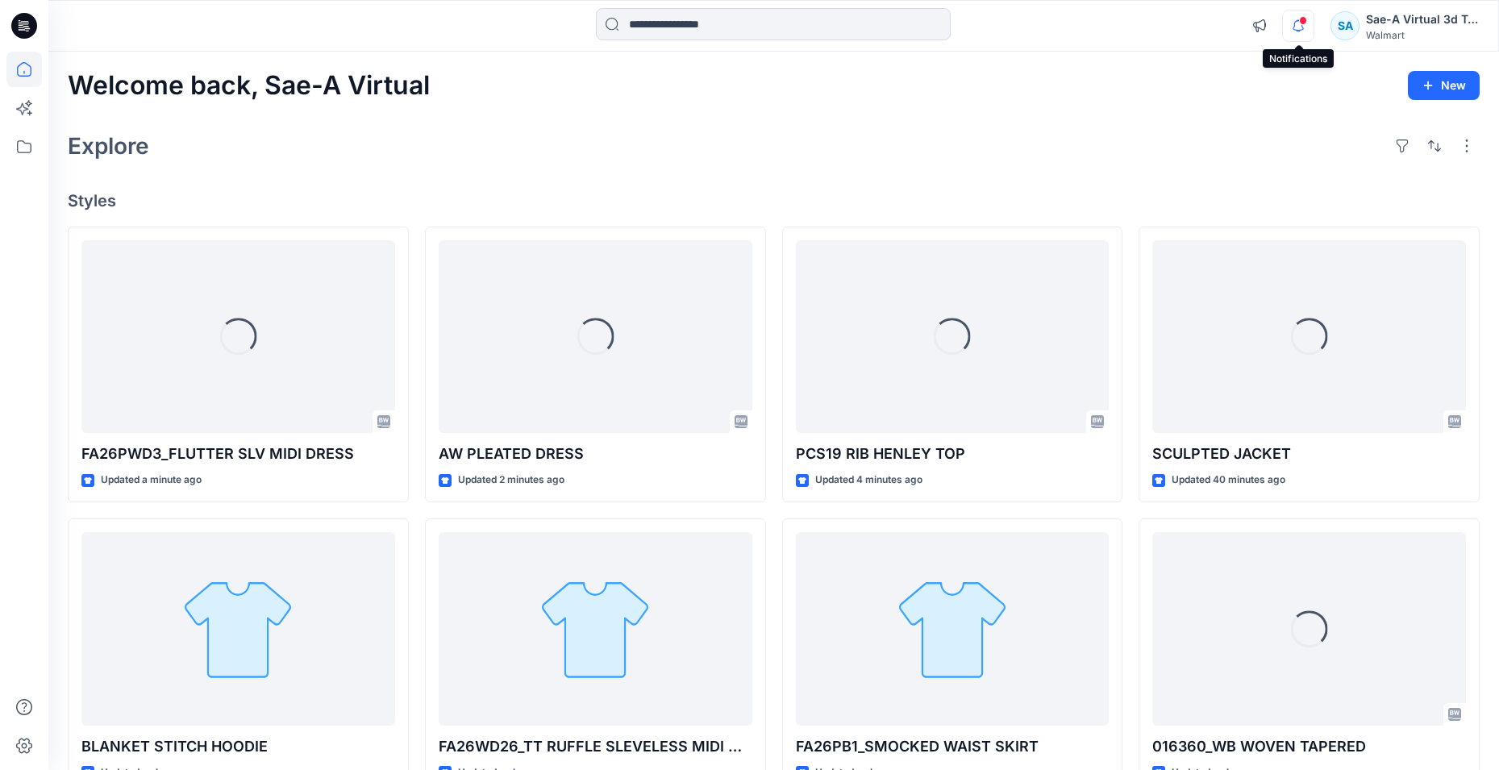
click at [1299, 26] on icon "button" at bounding box center [1298, 26] width 31 height 32
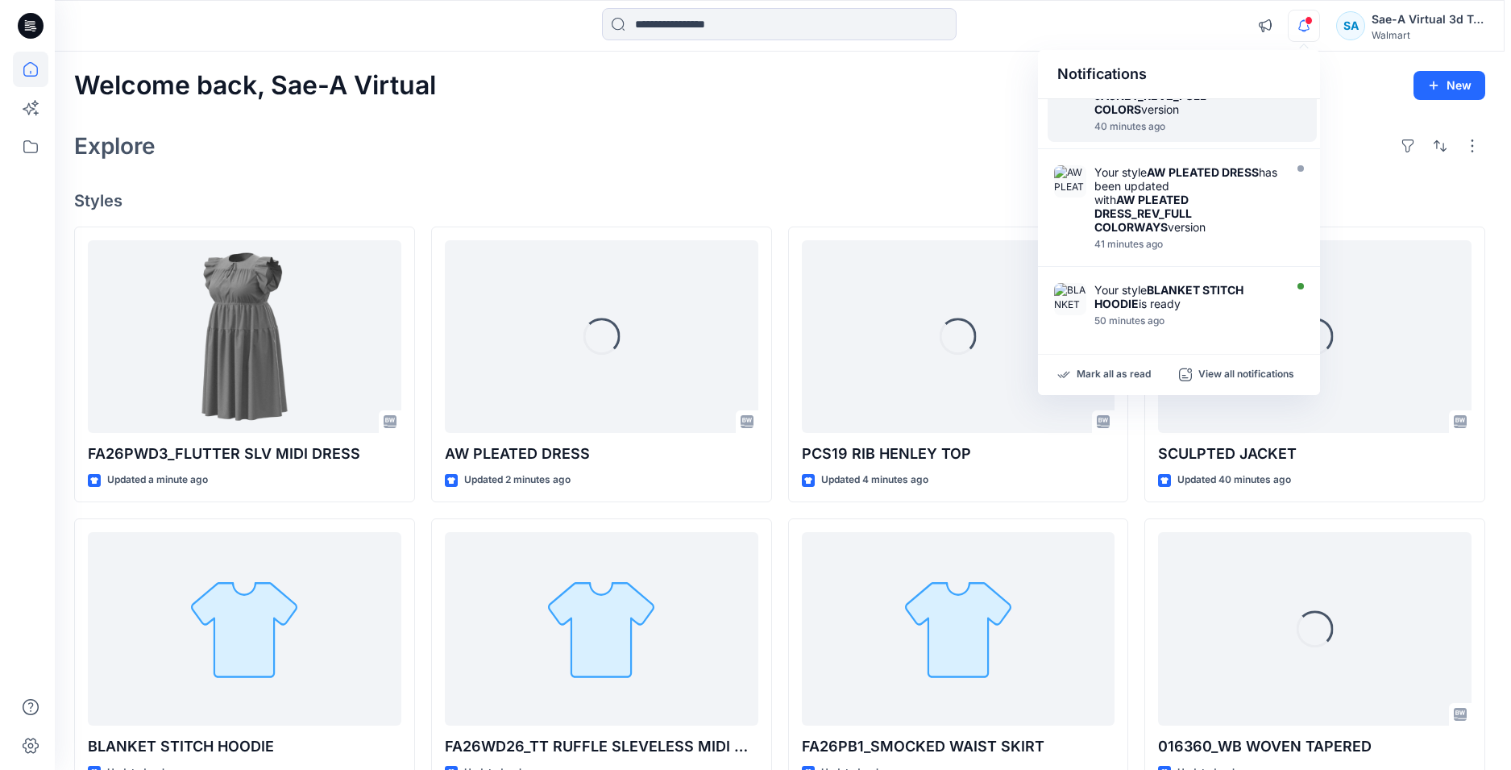
scroll to position [81, 0]
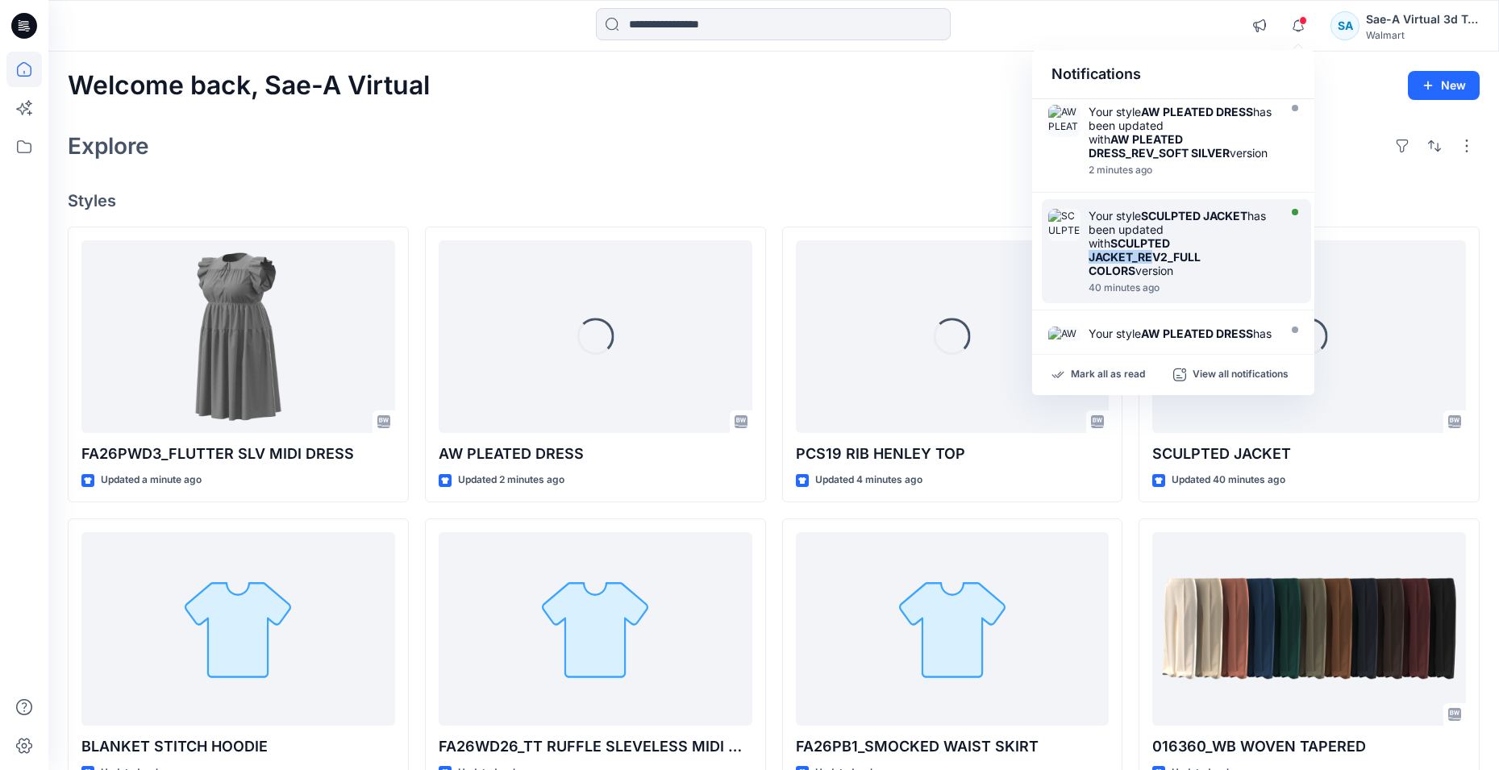
drag, startPoint x: 1154, startPoint y: 272, endPoint x: 1184, endPoint y: 260, distance: 32.9
click at [1184, 260] on div "Your style SCULPTED JACKET has been updated with SCULPTED JACKET_REV2_FULL COLO…" at bounding box center [1180, 243] width 185 height 69
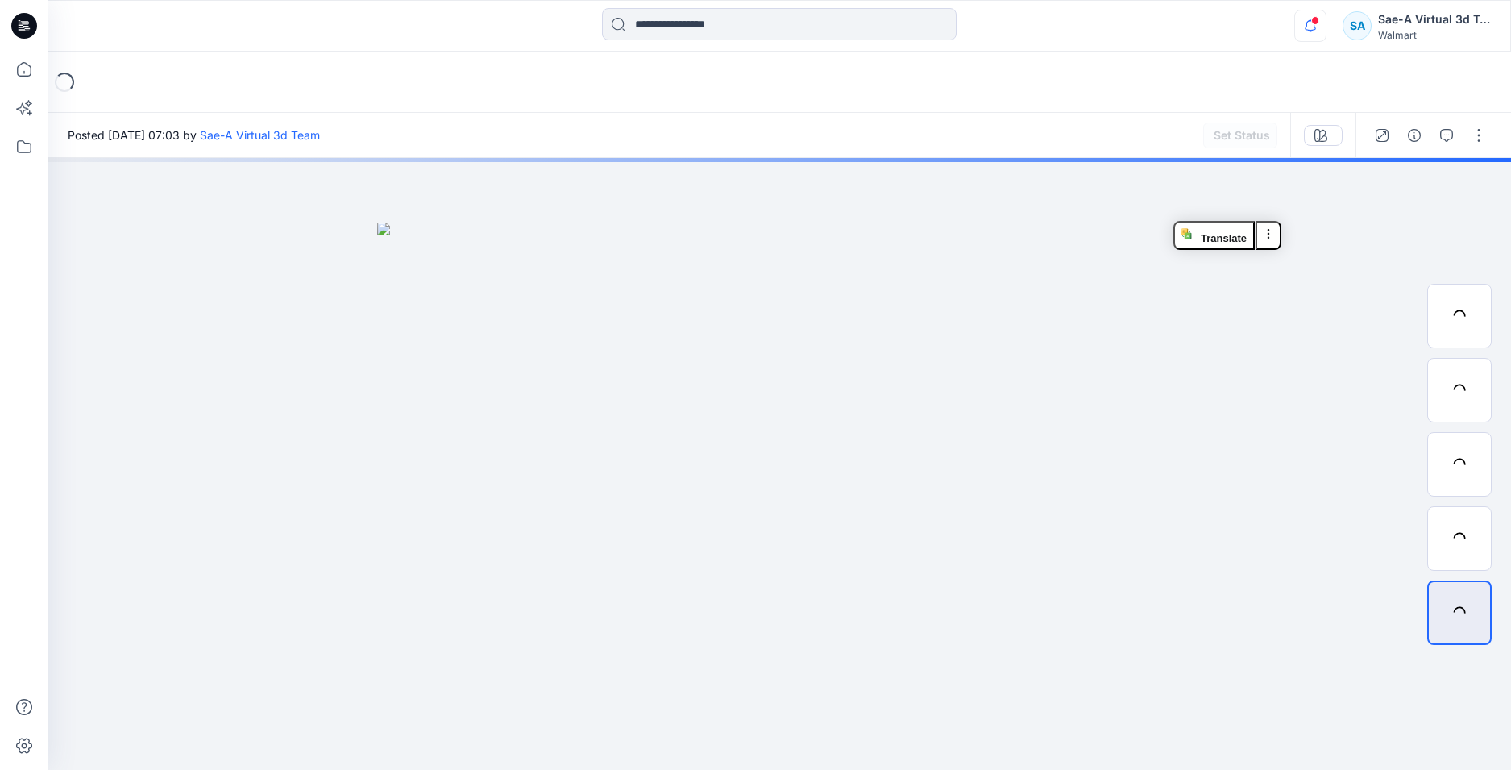
click at [1307, 26] on icon "button" at bounding box center [1310, 25] width 11 height 10
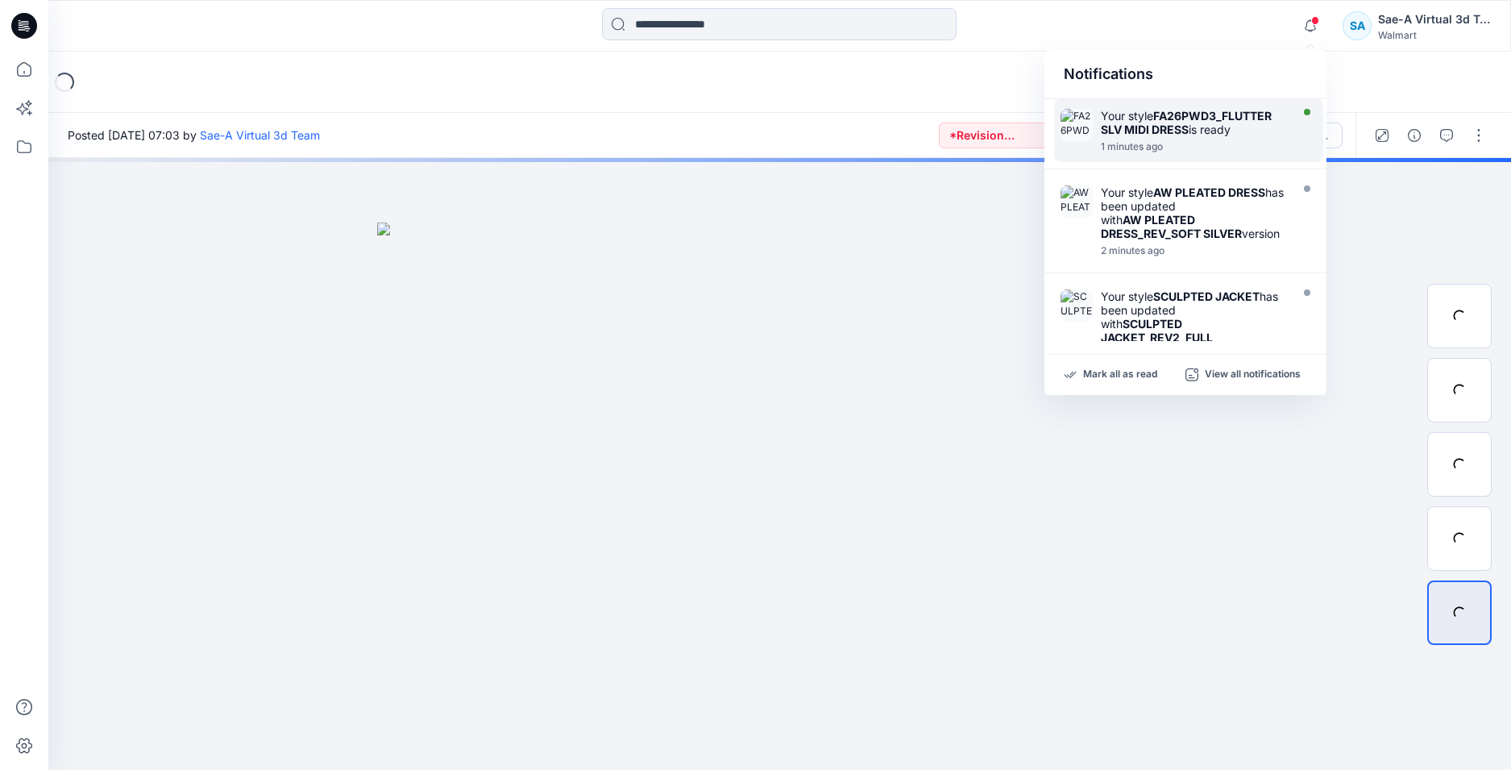
click at [1181, 140] on div "Your style FA26PWD3_FLUTTER SLV MIDI DRESS is ready 1 minutes ago" at bounding box center [1197, 131] width 193 height 44
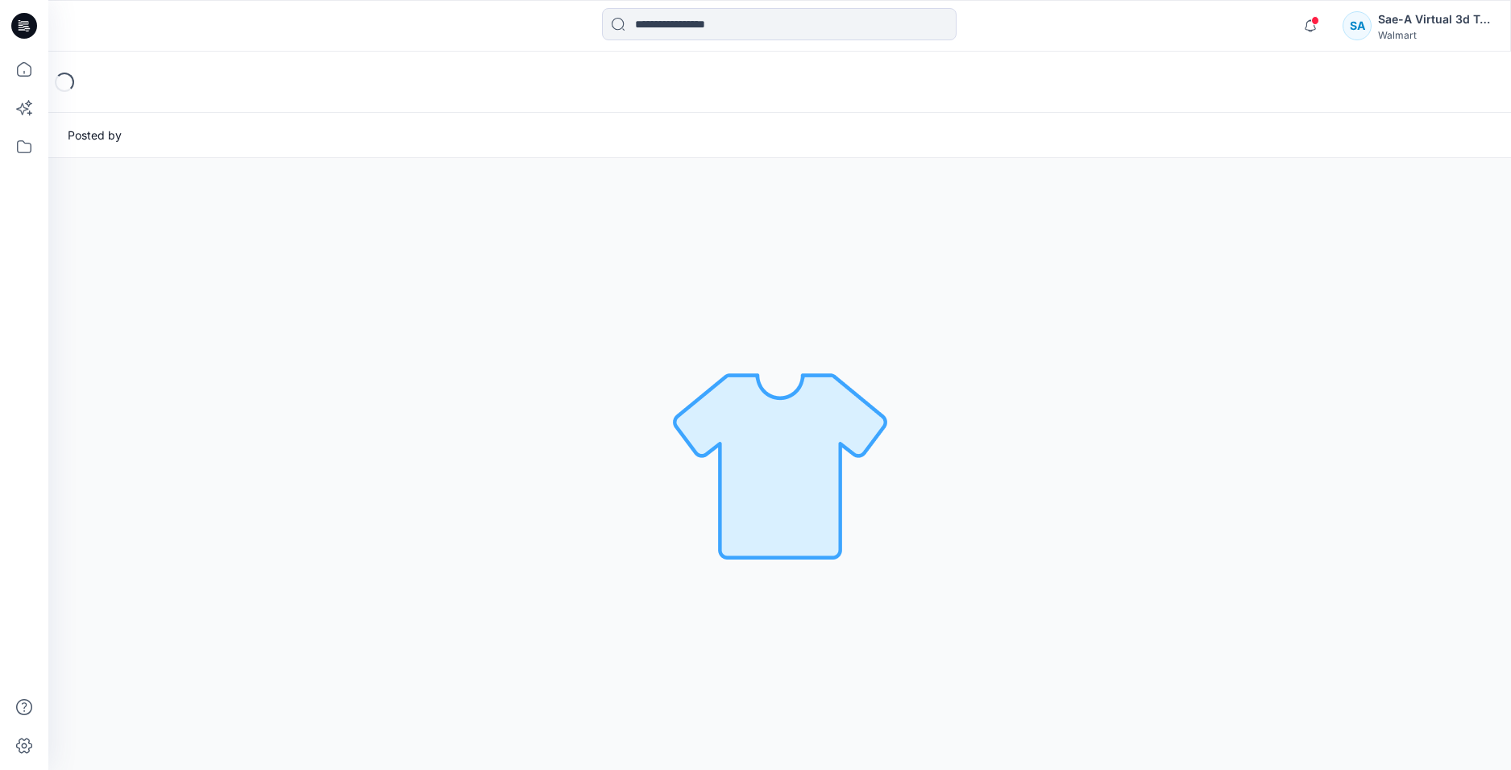
click at [1329, 26] on div "Notifications Your style FA26PWD3_FLUTTER SLV MIDI DRESS is ready 1 minutes ago…" at bounding box center [1393, 25] width 197 height 35
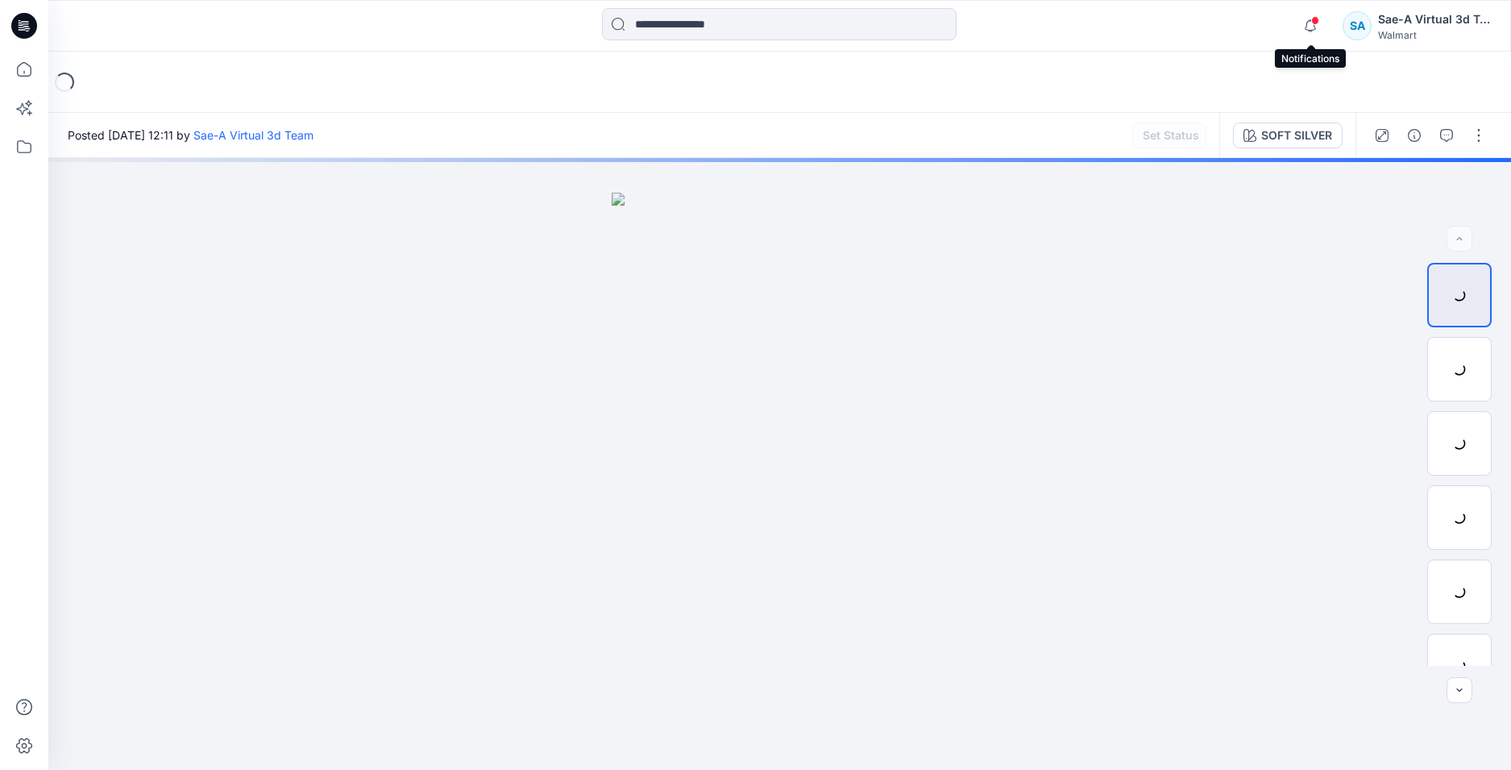
click at [1319, 20] on span at bounding box center [1316, 20] width 8 height 9
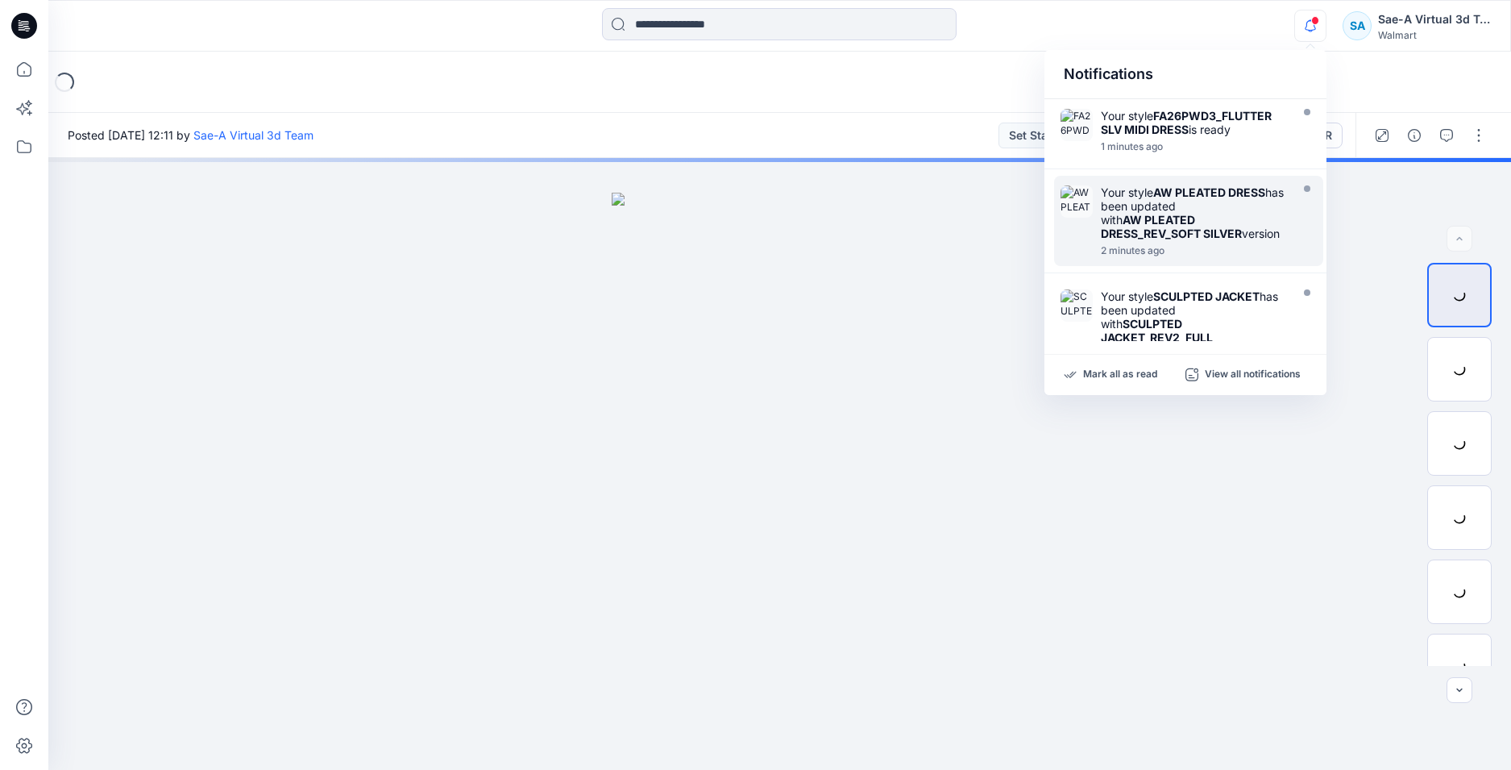
click at [1151, 227] on strong "AW PLEATED DRESS_REV_SOFT SILVER" at bounding box center [1171, 226] width 141 height 27
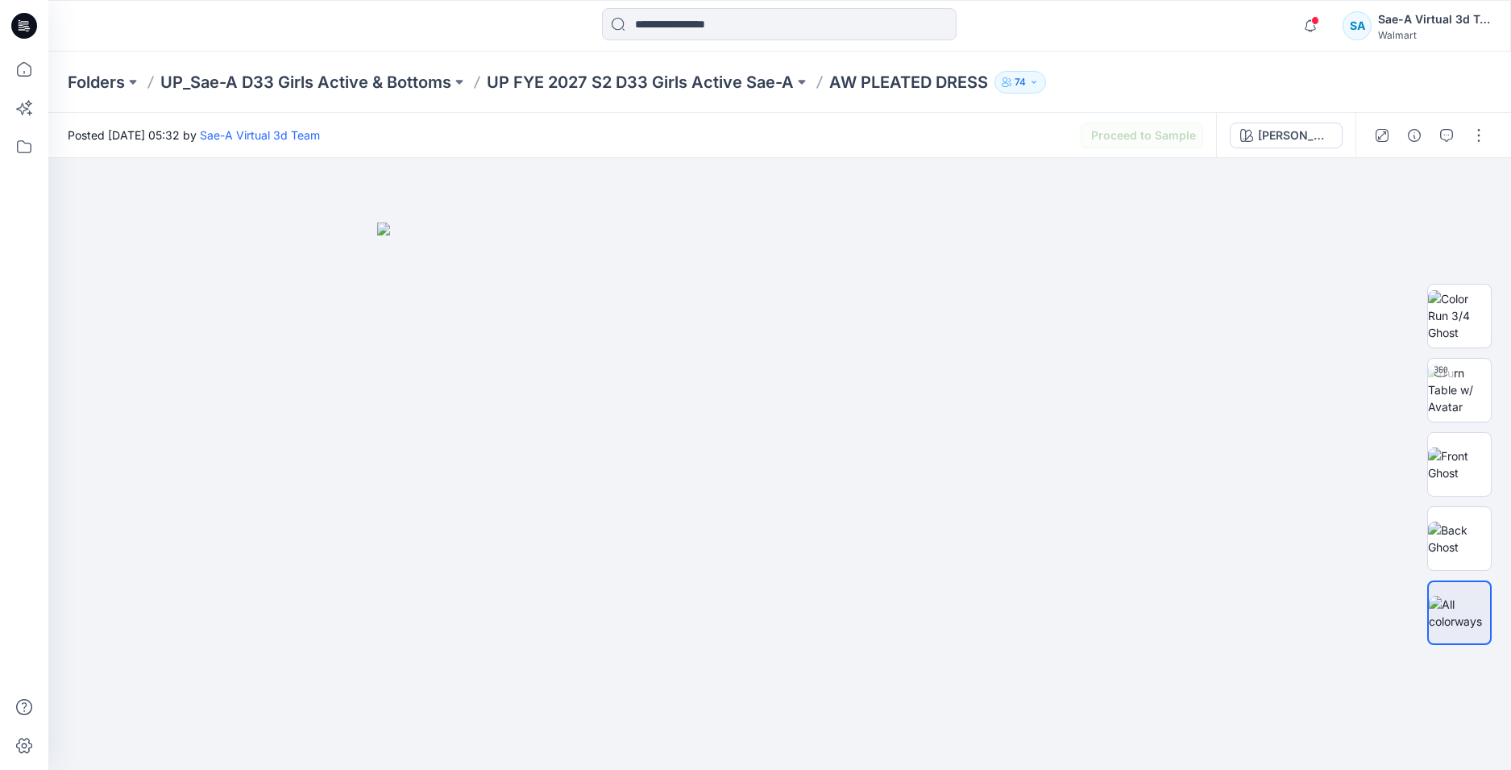
click at [28, 25] on icon at bounding box center [24, 26] width 26 height 26
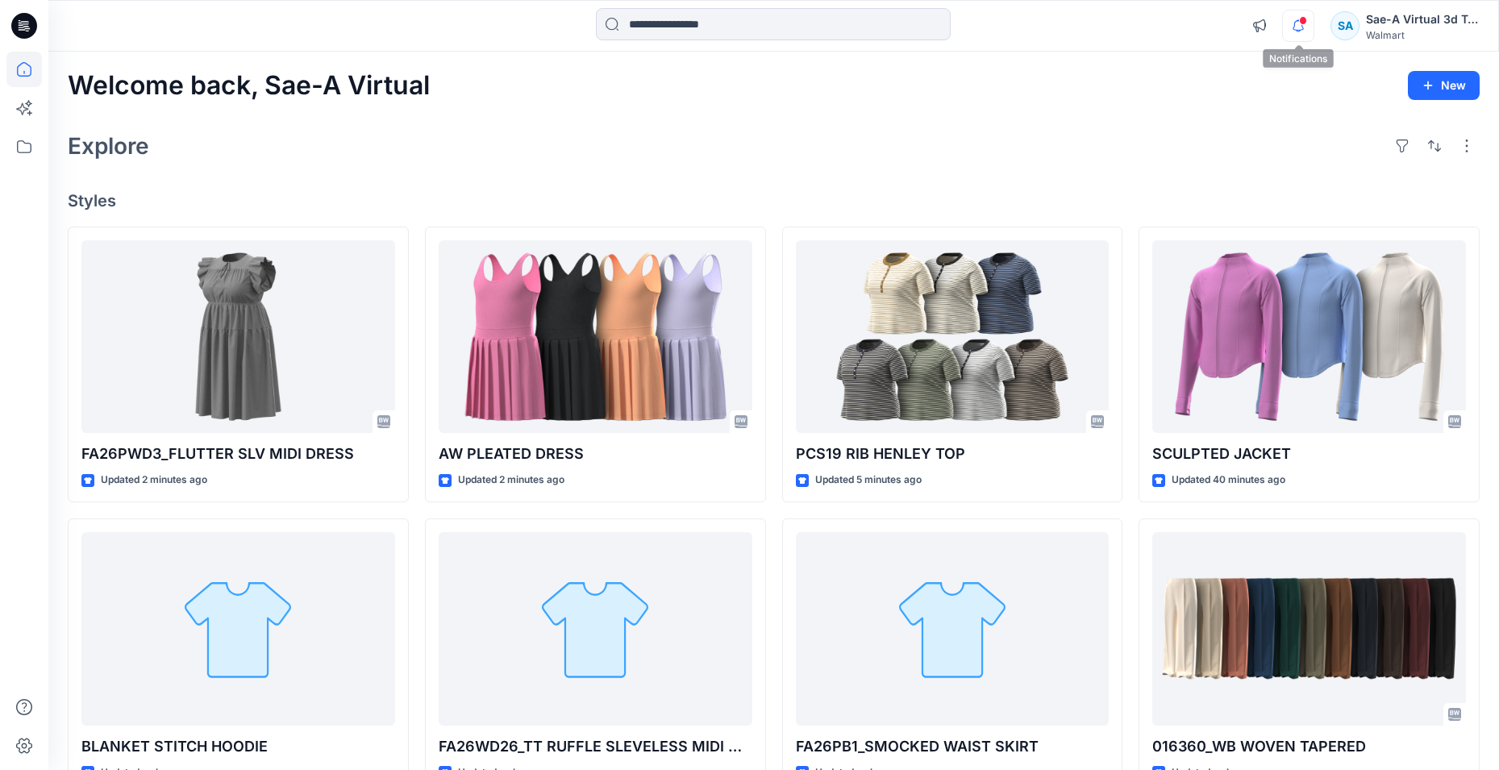
click at [1310, 19] on icon "button" at bounding box center [1298, 26] width 31 height 32
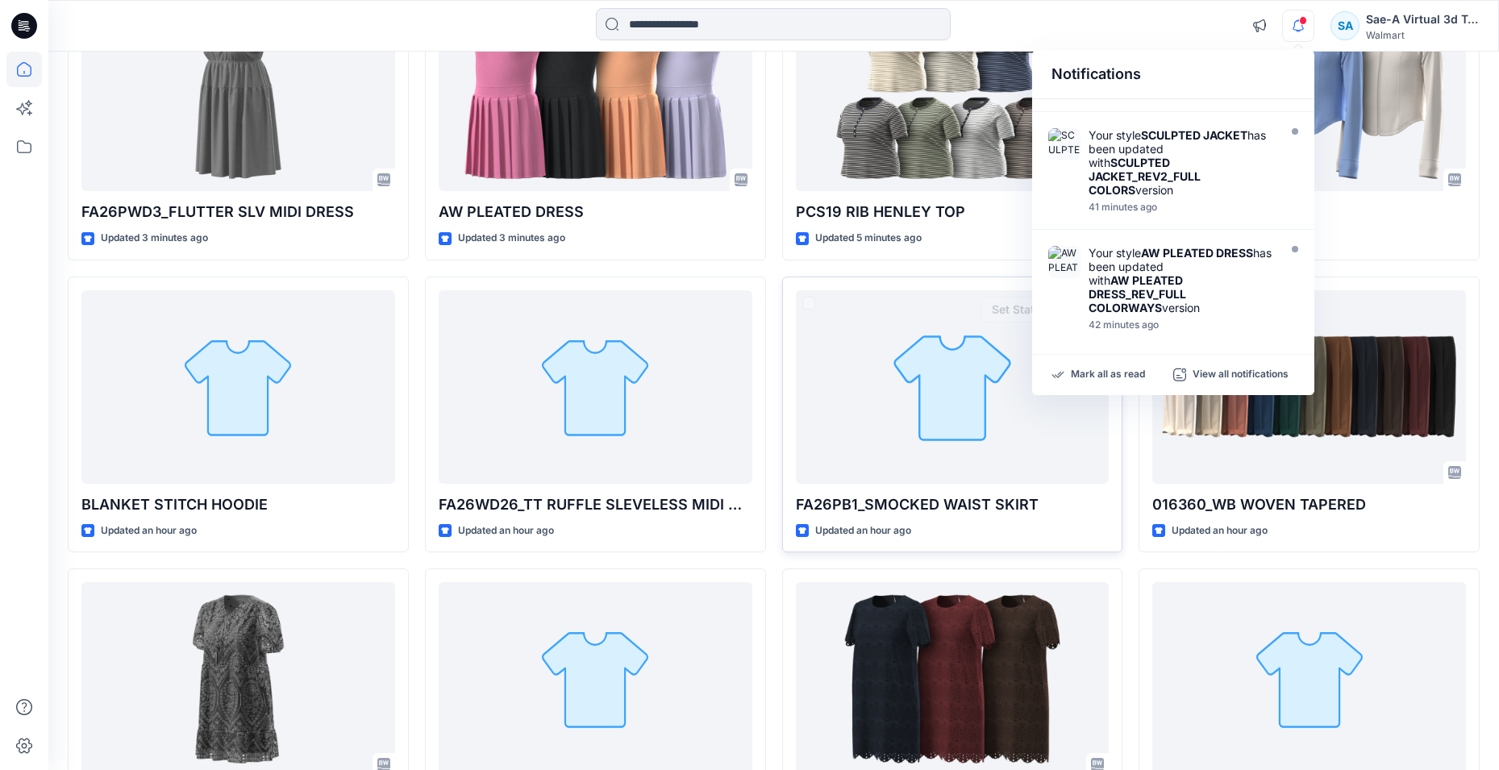
scroll to position [403, 0]
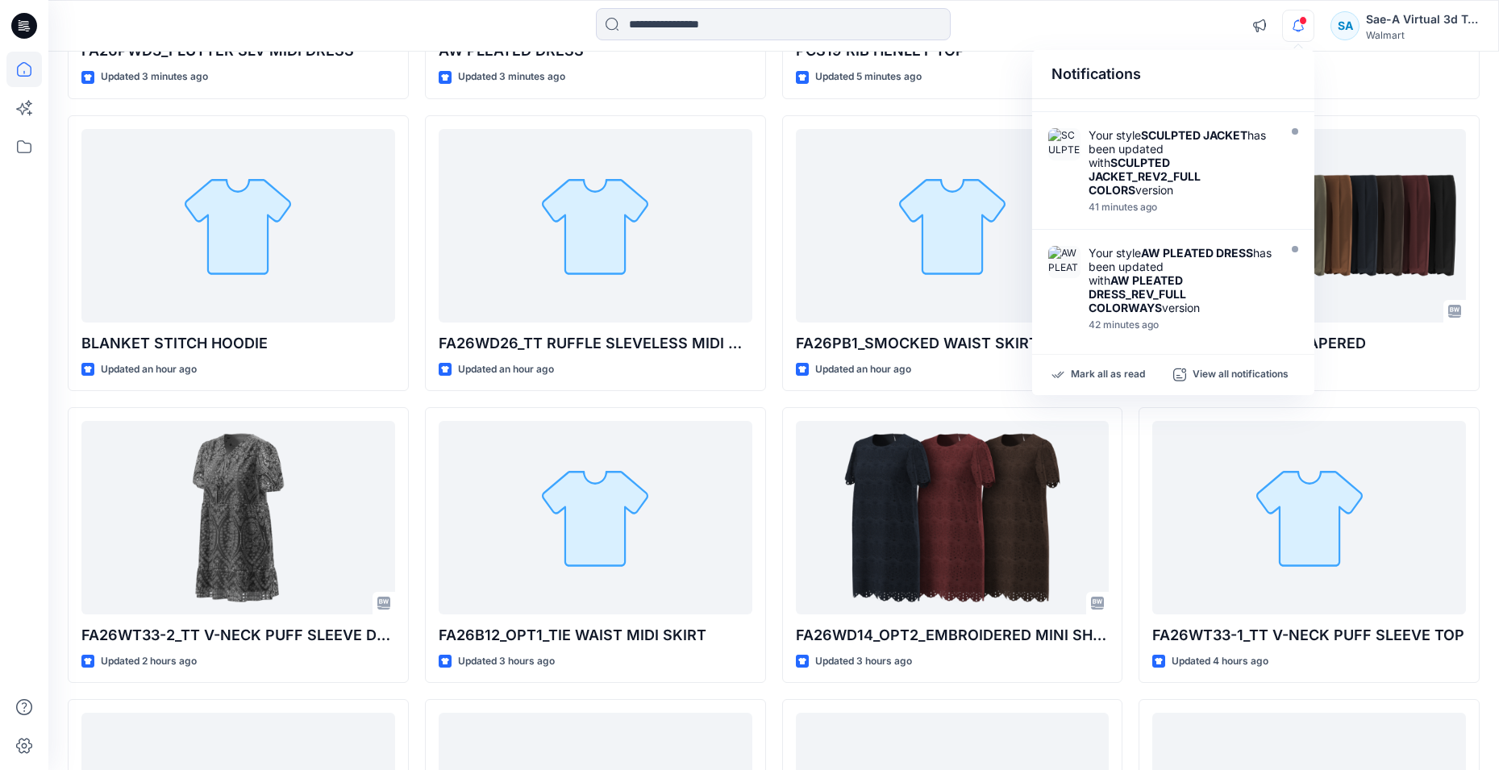
click at [1302, 21] on span at bounding box center [1303, 20] width 8 height 9
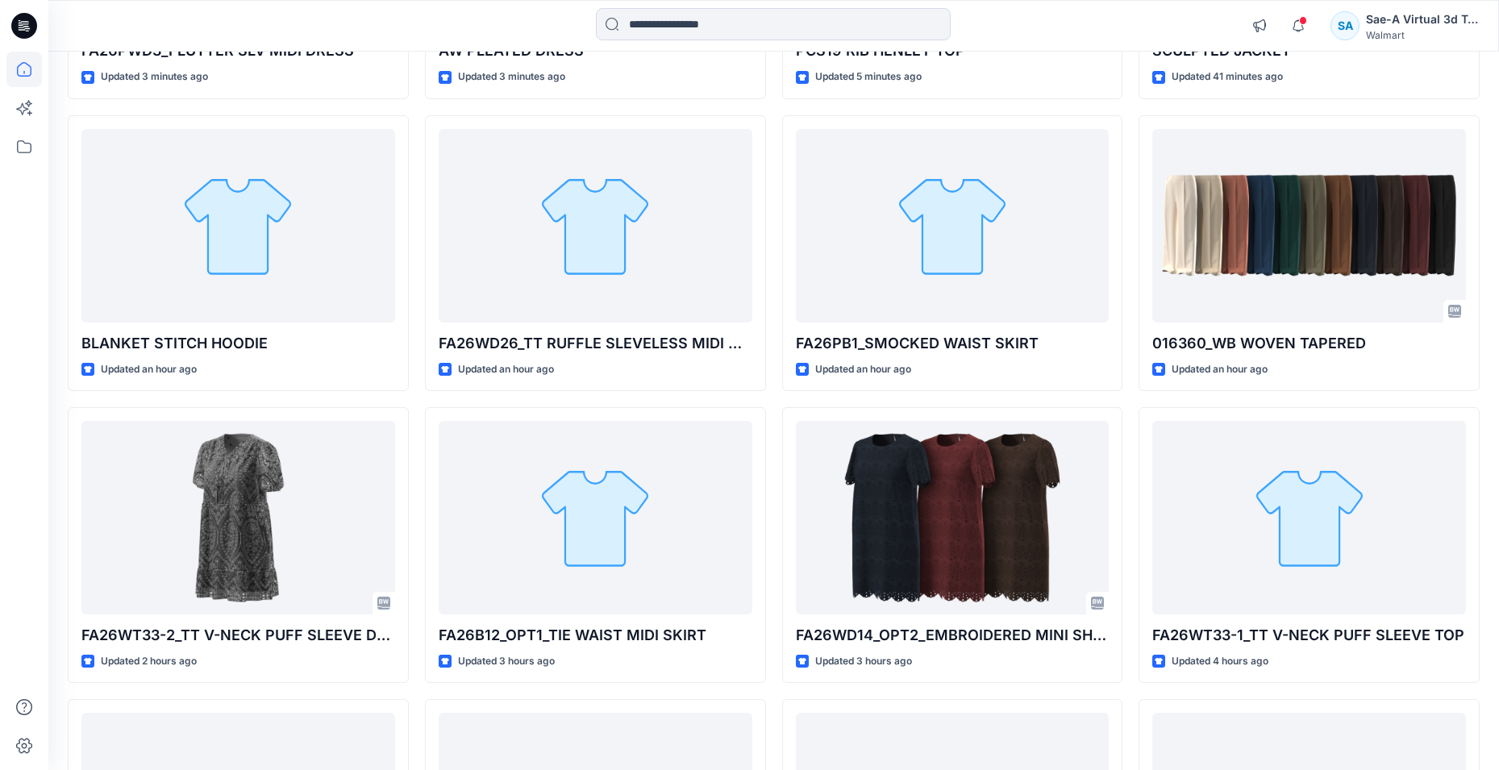
click at [1302, 21] on span at bounding box center [1303, 20] width 8 height 9
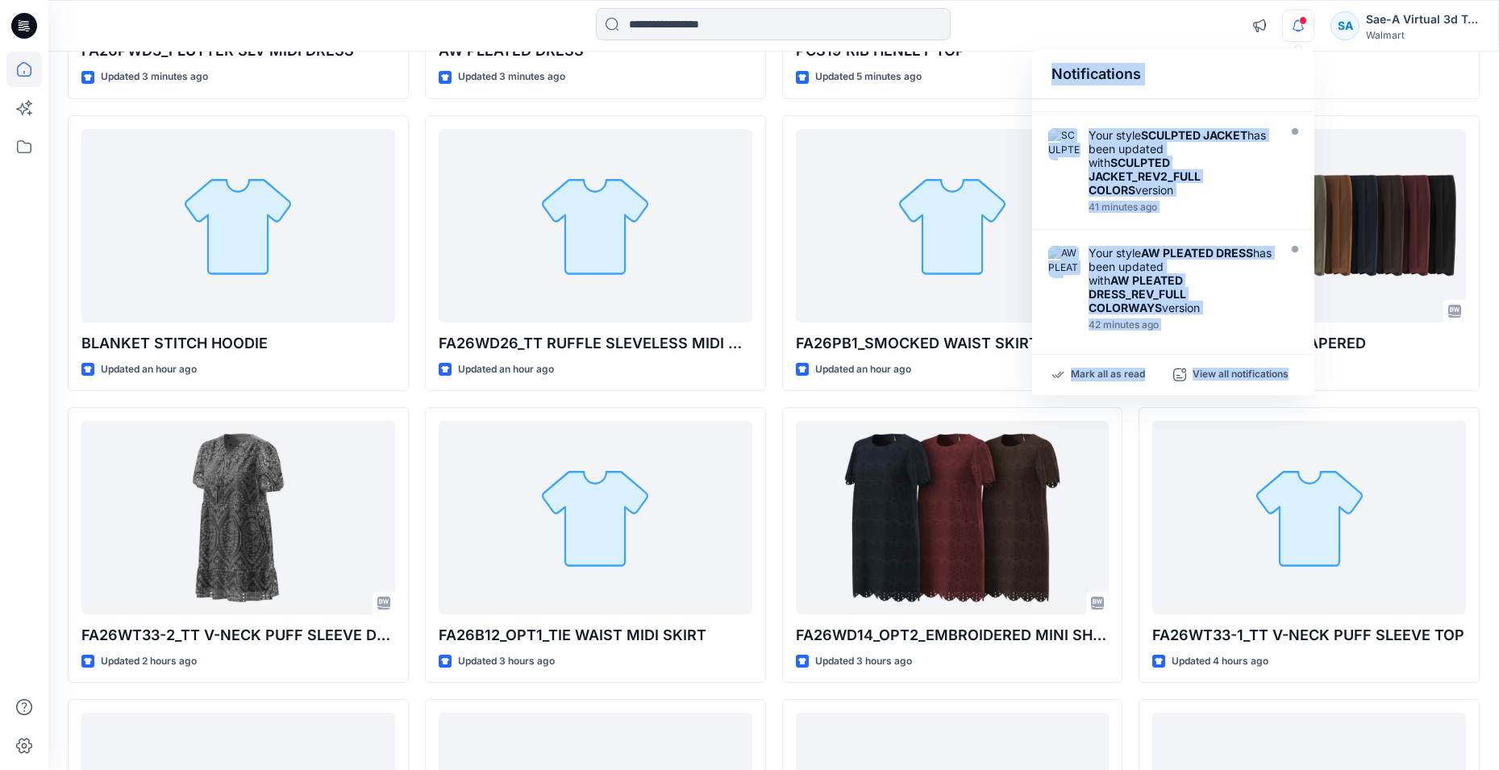
click at [1302, 21] on span at bounding box center [1303, 20] width 8 height 9
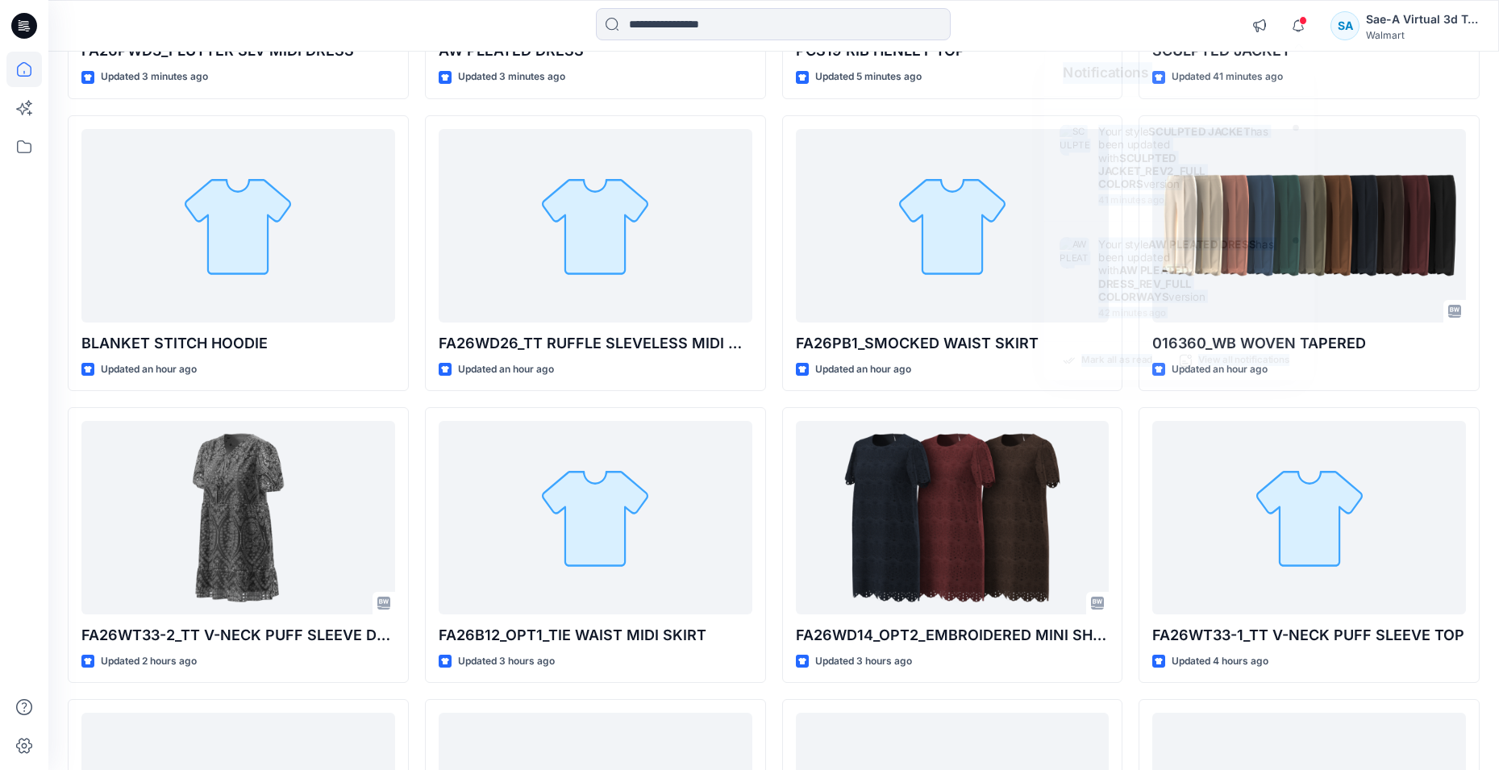
click at [1301, 21] on span at bounding box center [1303, 20] width 8 height 9
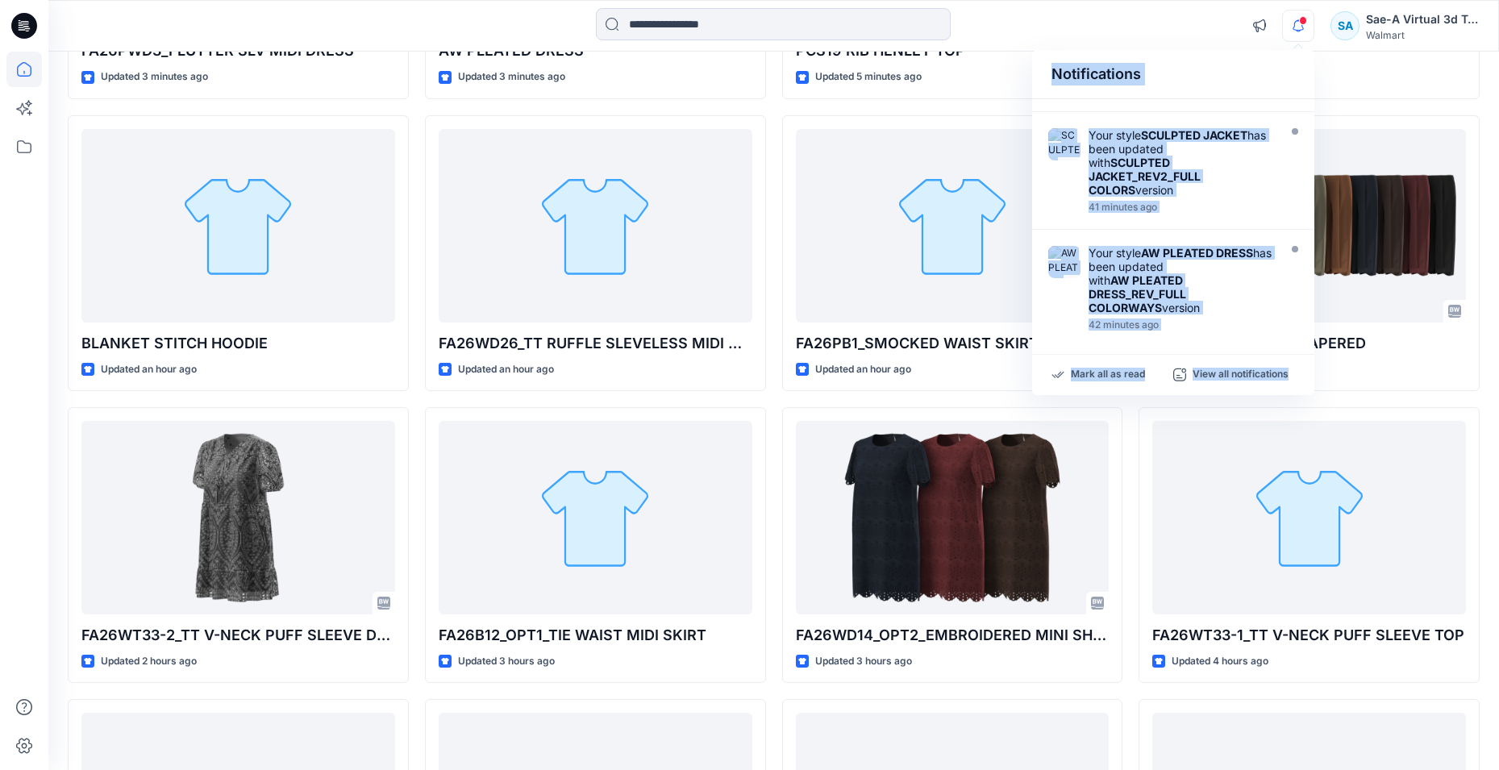
click at [1301, 21] on span at bounding box center [1303, 20] width 8 height 9
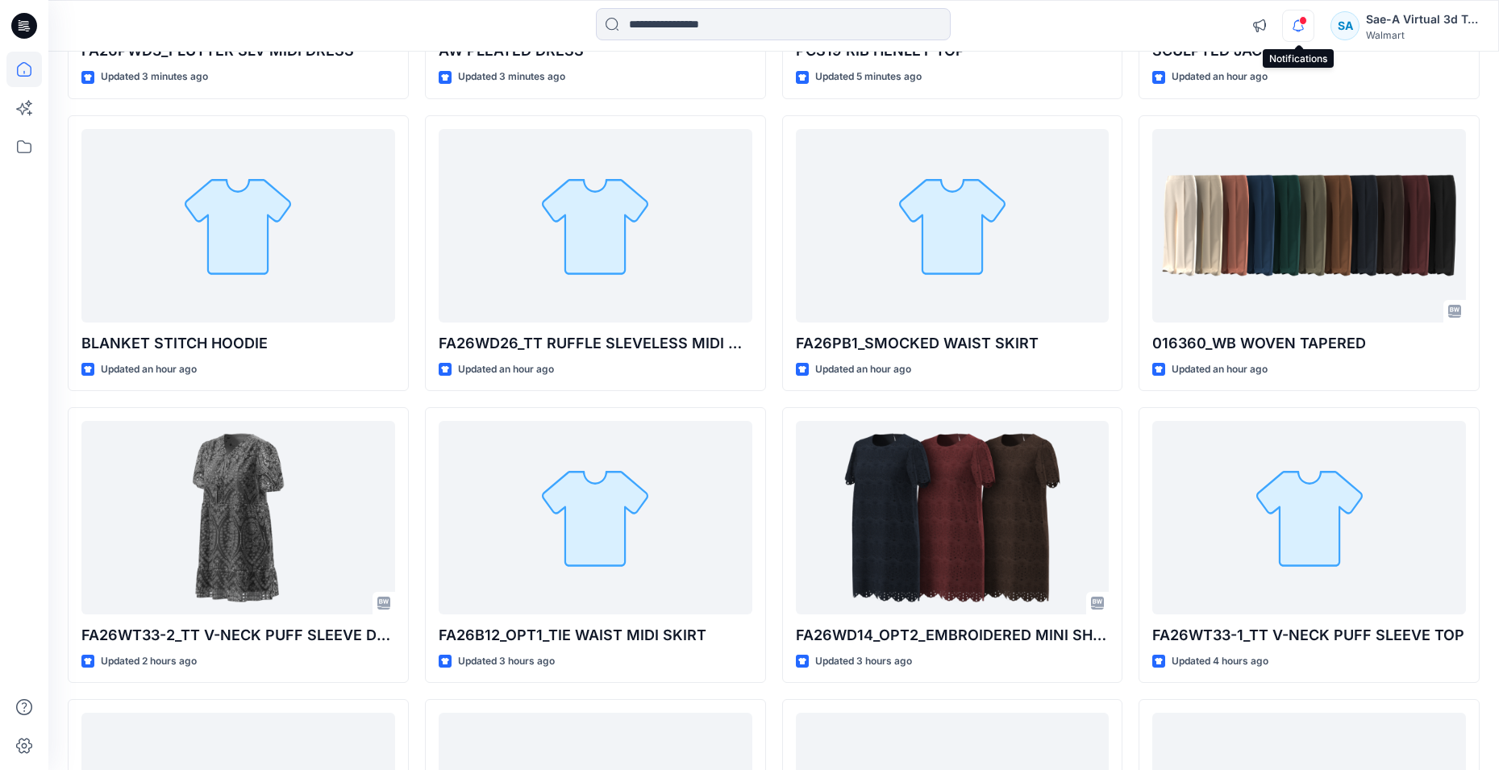
click at [1302, 28] on icon "button" at bounding box center [1298, 26] width 31 height 32
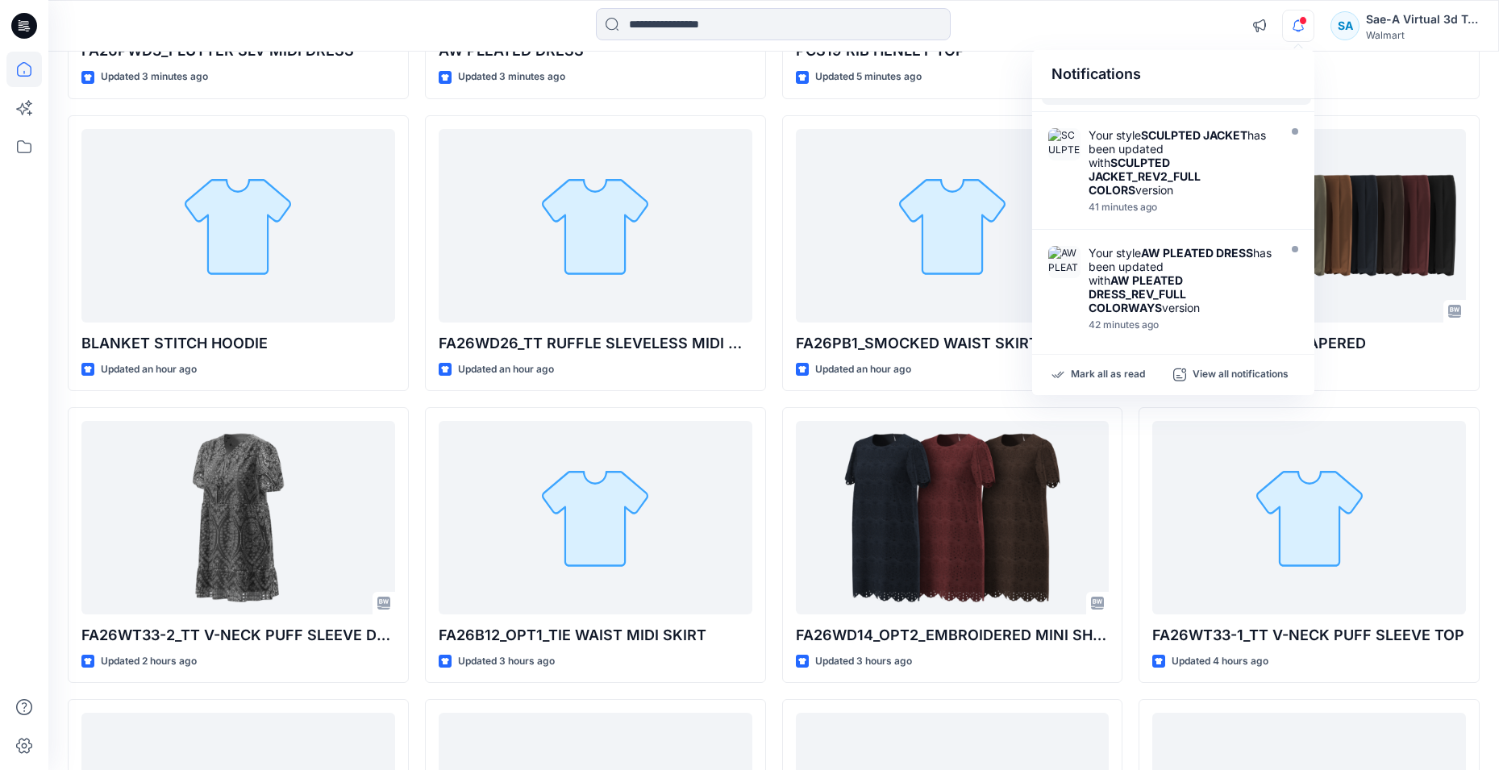
scroll to position [0, 0]
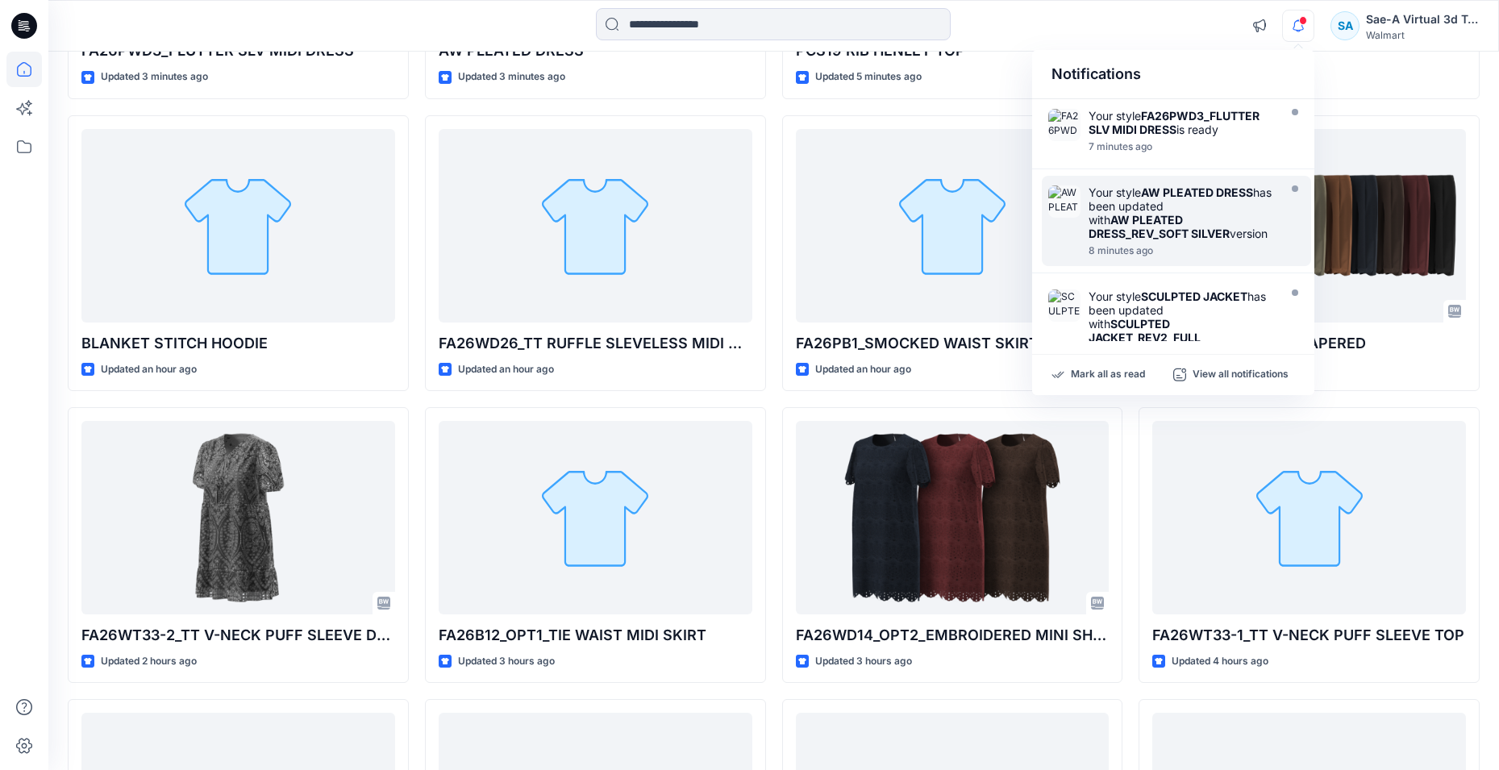
click at [1149, 224] on strong "AW PLEATED DRESS_REV_SOFT SILVER" at bounding box center [1158, 226] width 141 height 27
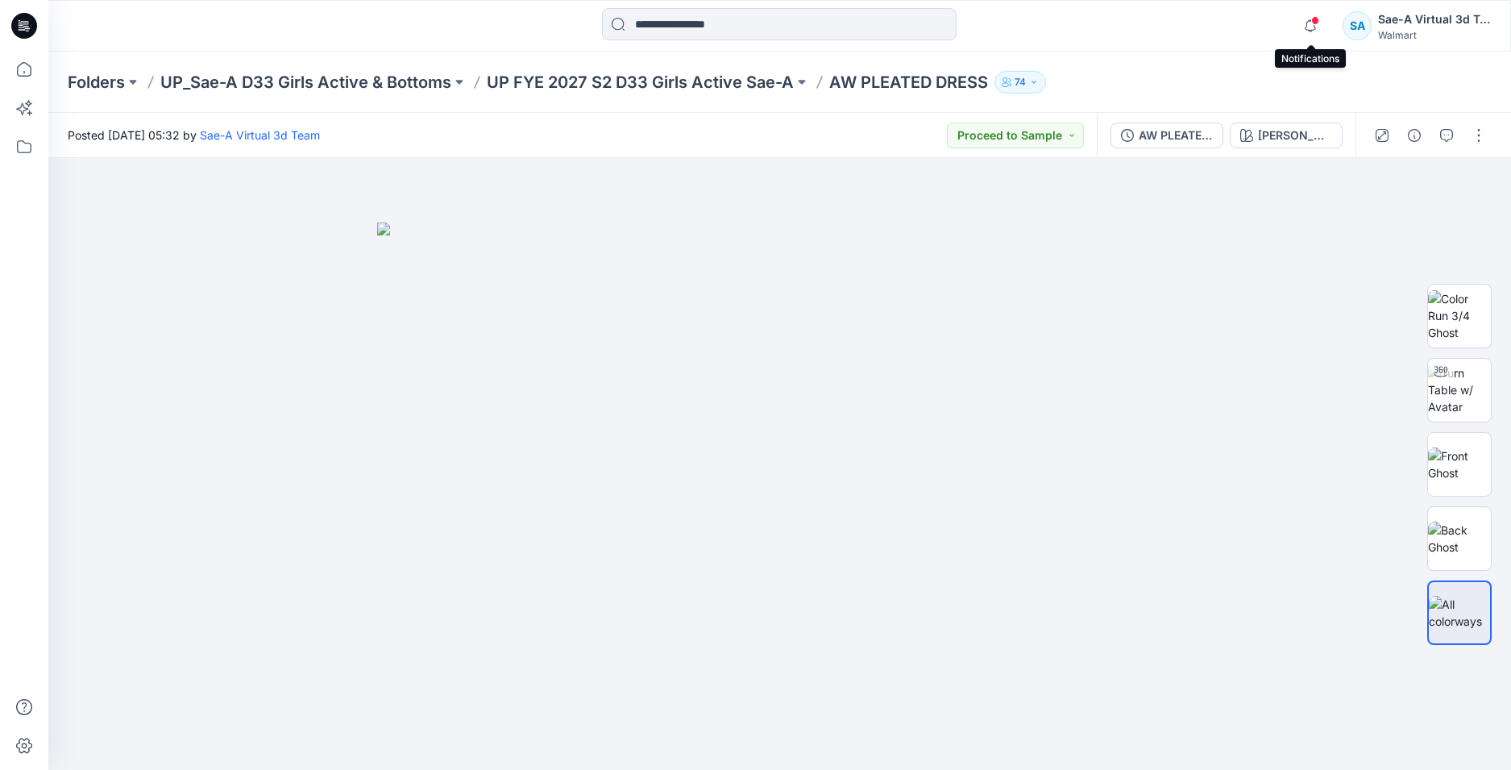
click at [1312, 23] on icon "button" at bounding box center [1310, 26] width 31 height 32
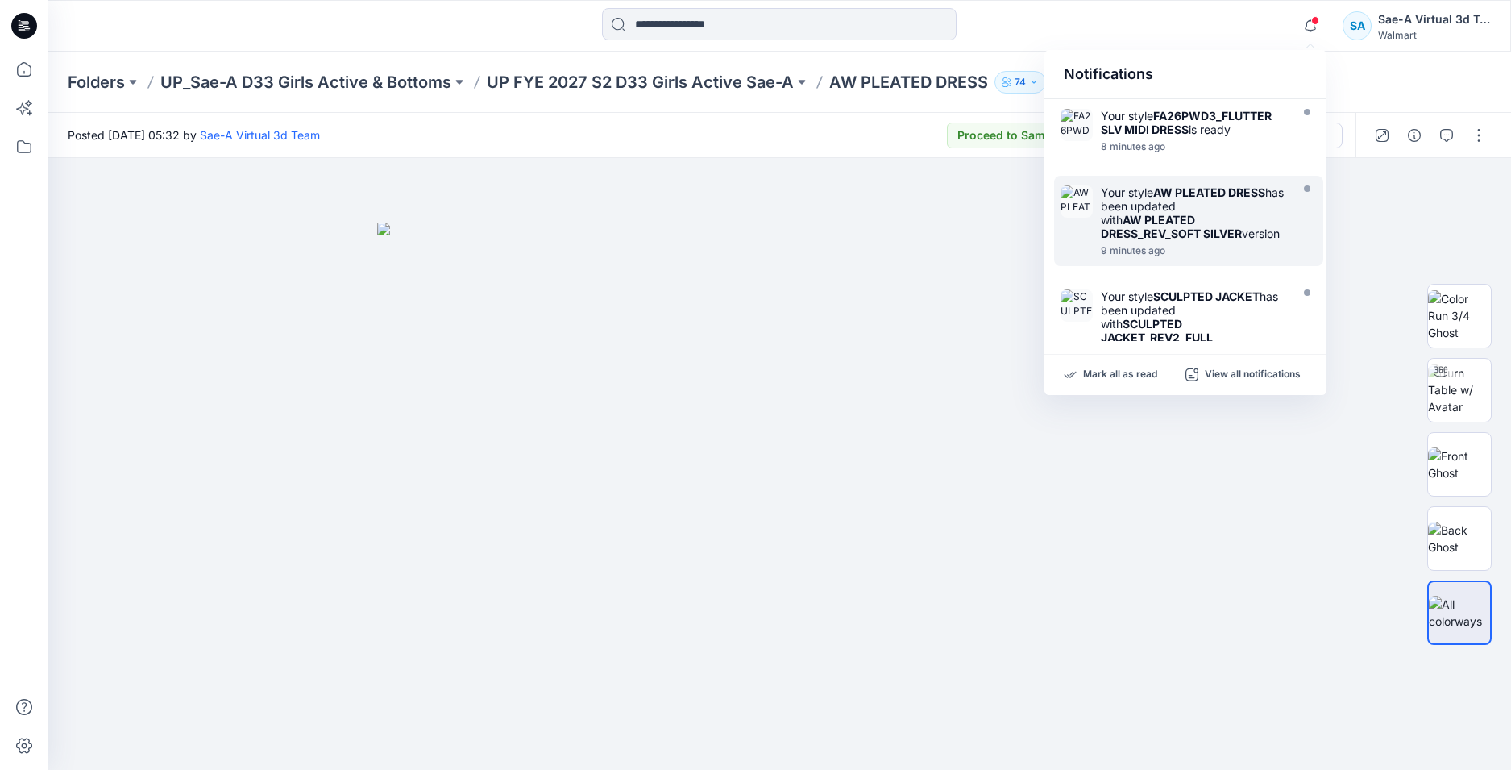
click at [1180, 235] on strong "AW PLEATED DRESS_REV_SOFT SILVER" at bounding box center [1171, 226] width 141 height 27
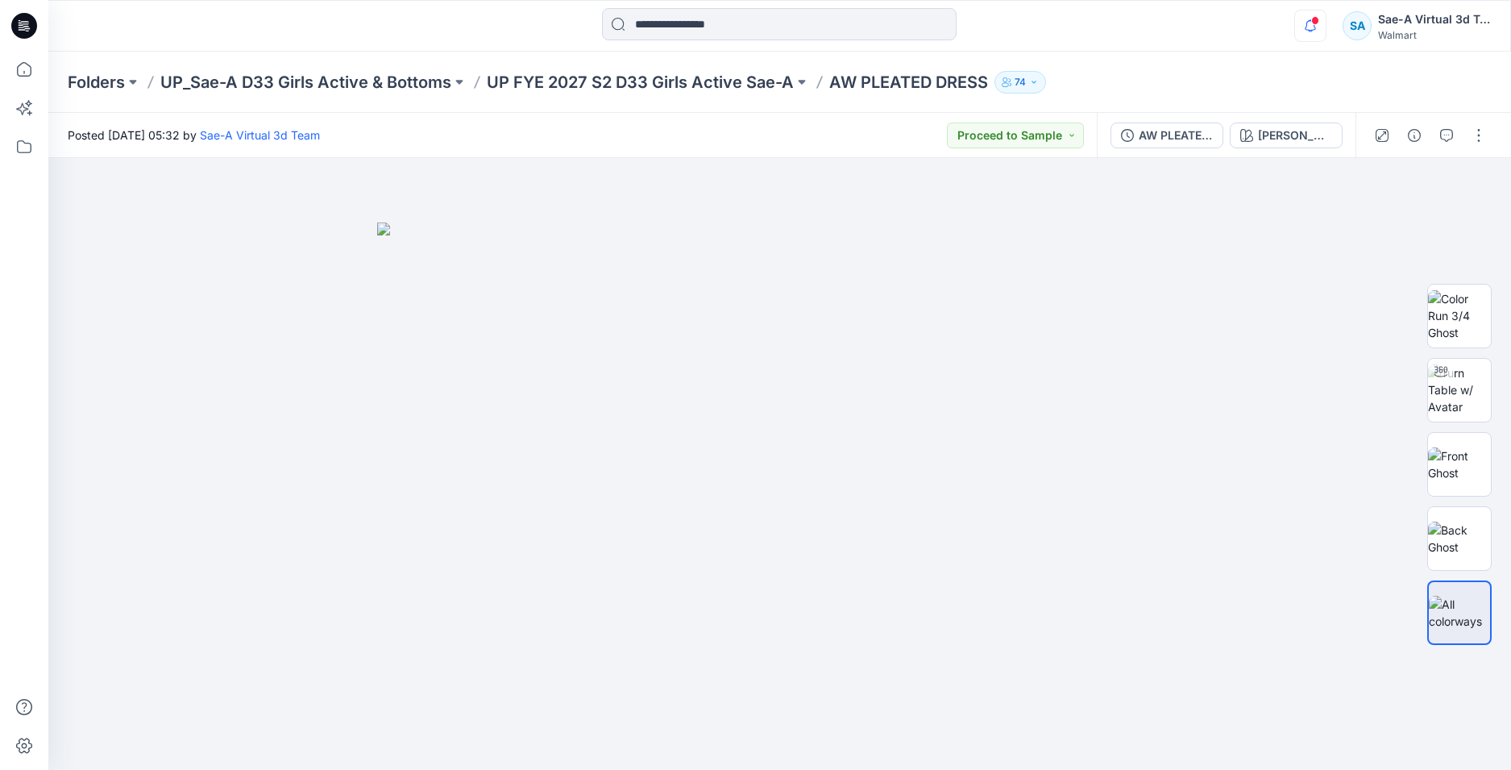
click at [1312, 13] on icon "button" at bounding box center [1310, 26] width 31 height 32
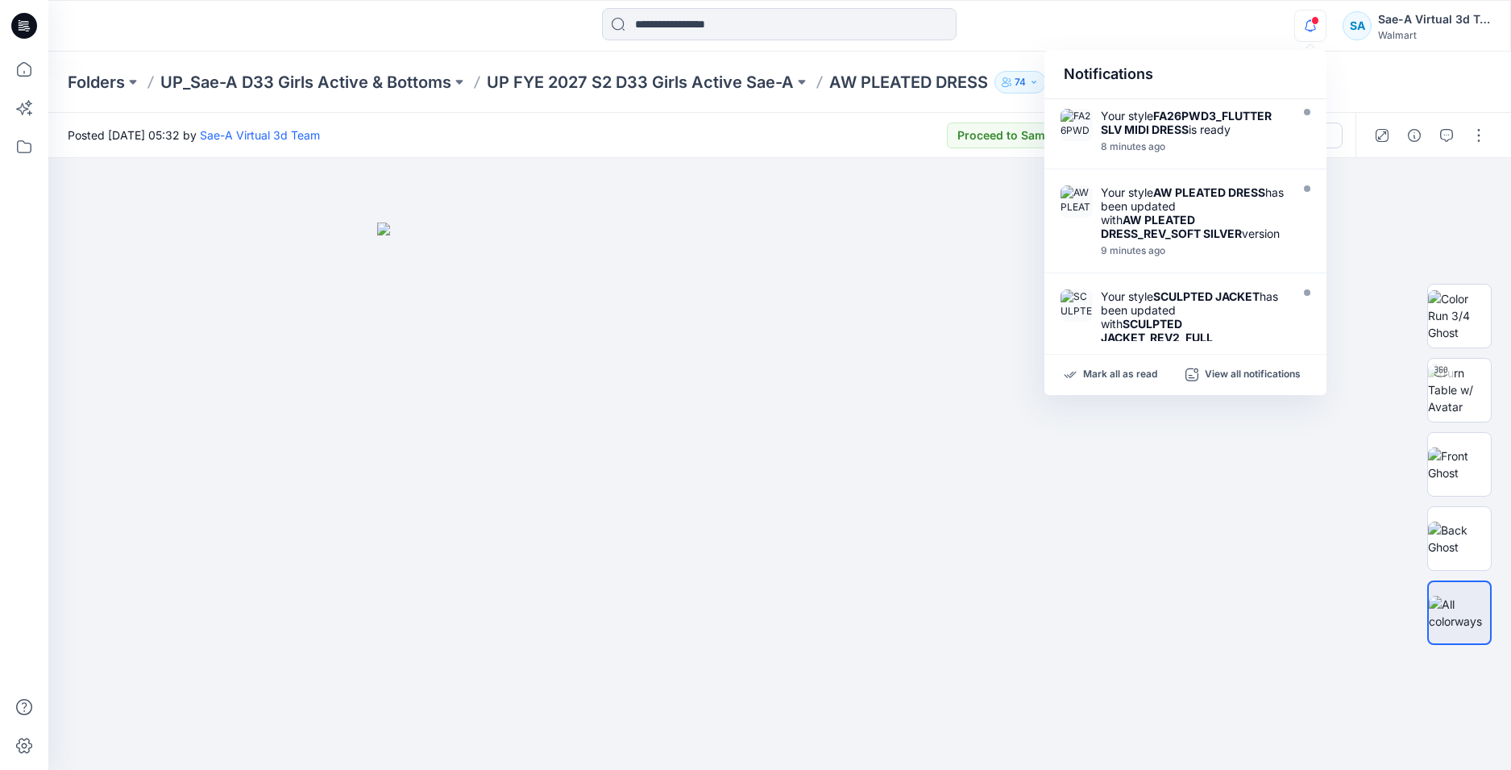
click at [27, 32] on icon at bounding box center [24, 26] width 26 height 26
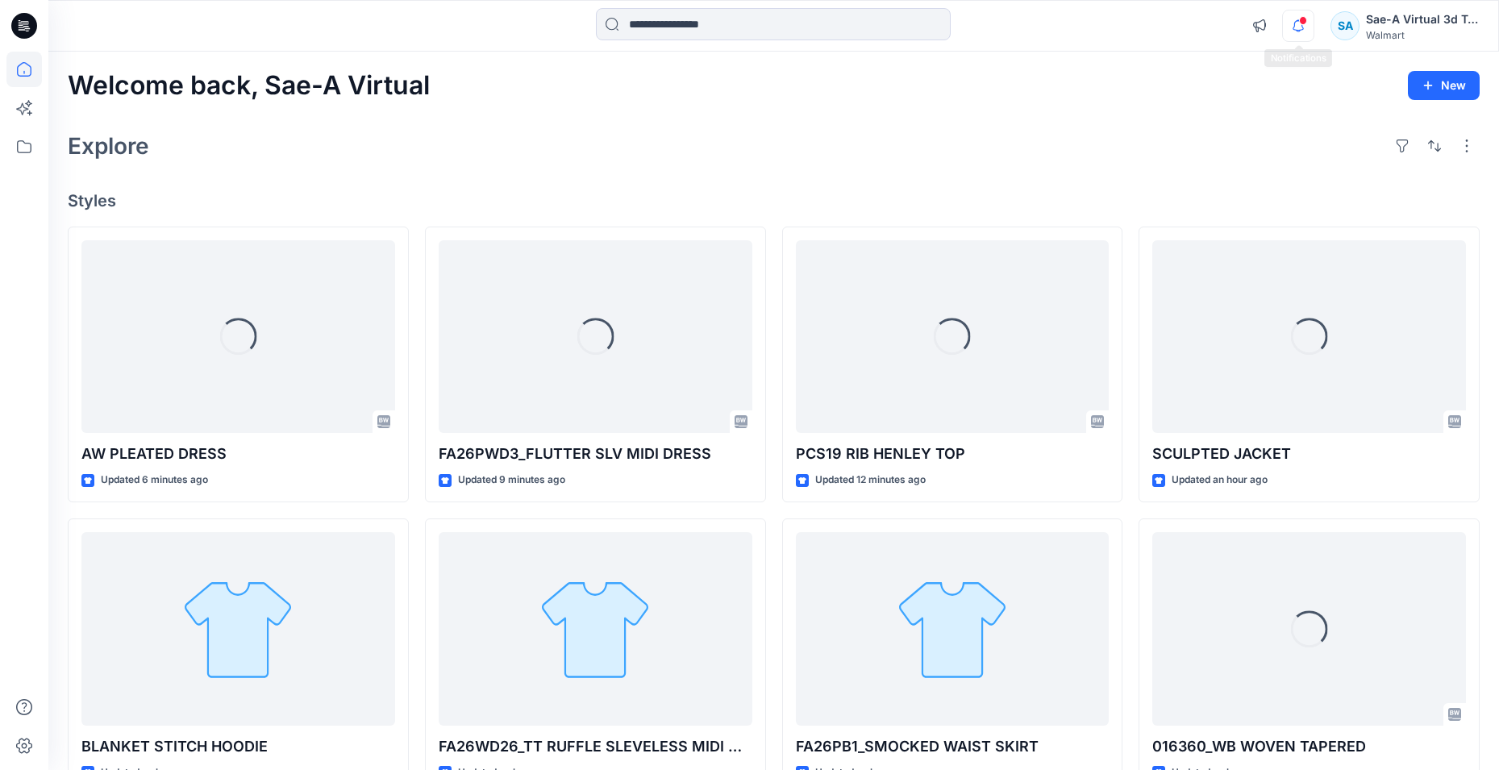
click at [1303, 28] on icon "button" at bounding box center [1297, 25] width 11 height 10
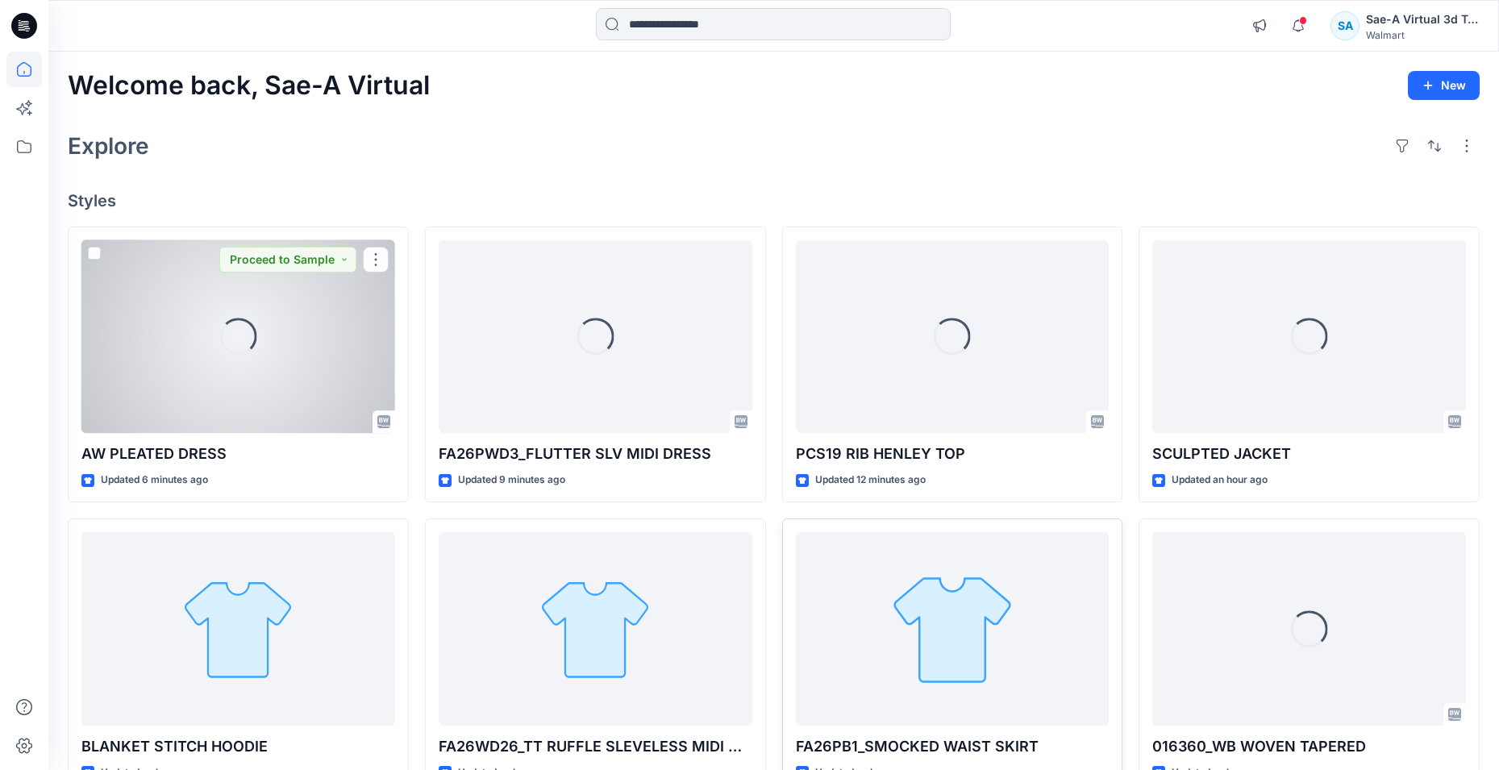
click at [173, 366] on div "Loading..." at bounding box center [238, 336] width 314 height 193
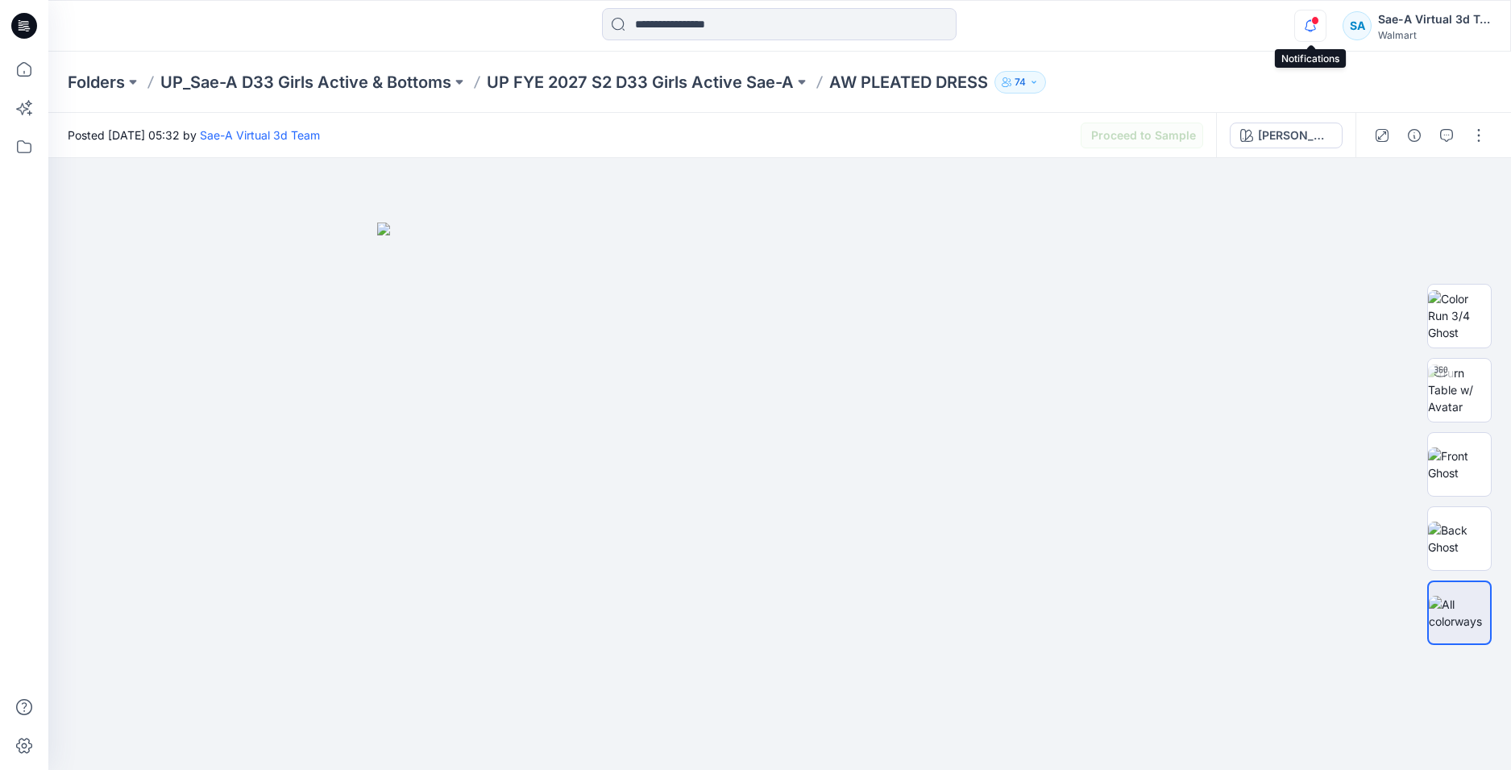
click at [1310, 23] on icon "button" at bounding box center [1310, 26] width 31 height 32
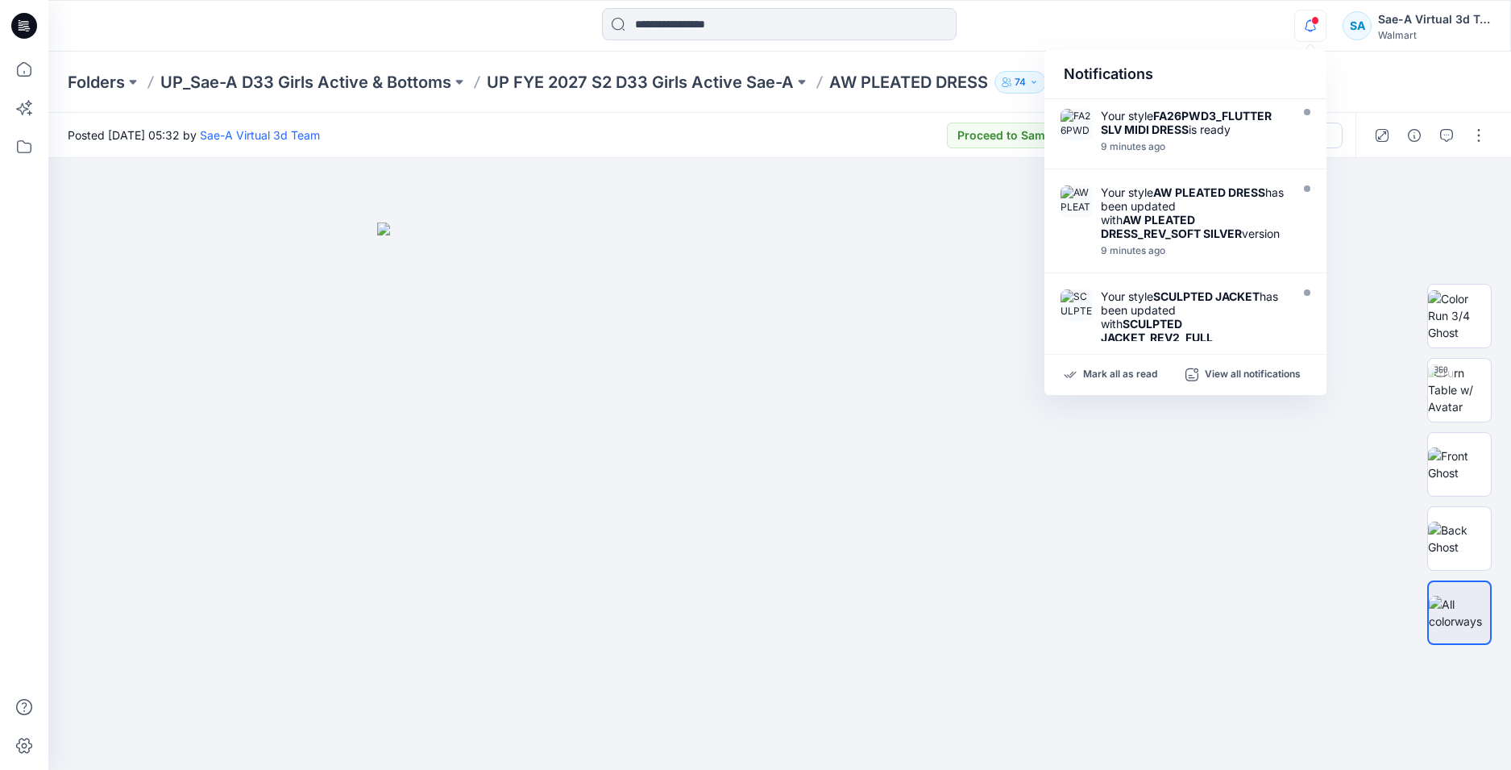
click at [1279, 48] on div "Notifications Your style FA26PWD3_FLUTTER SLV MIDI DRESS is ready 9 minutes ago…" at bounding box center [779, 26] width 1463 height 52
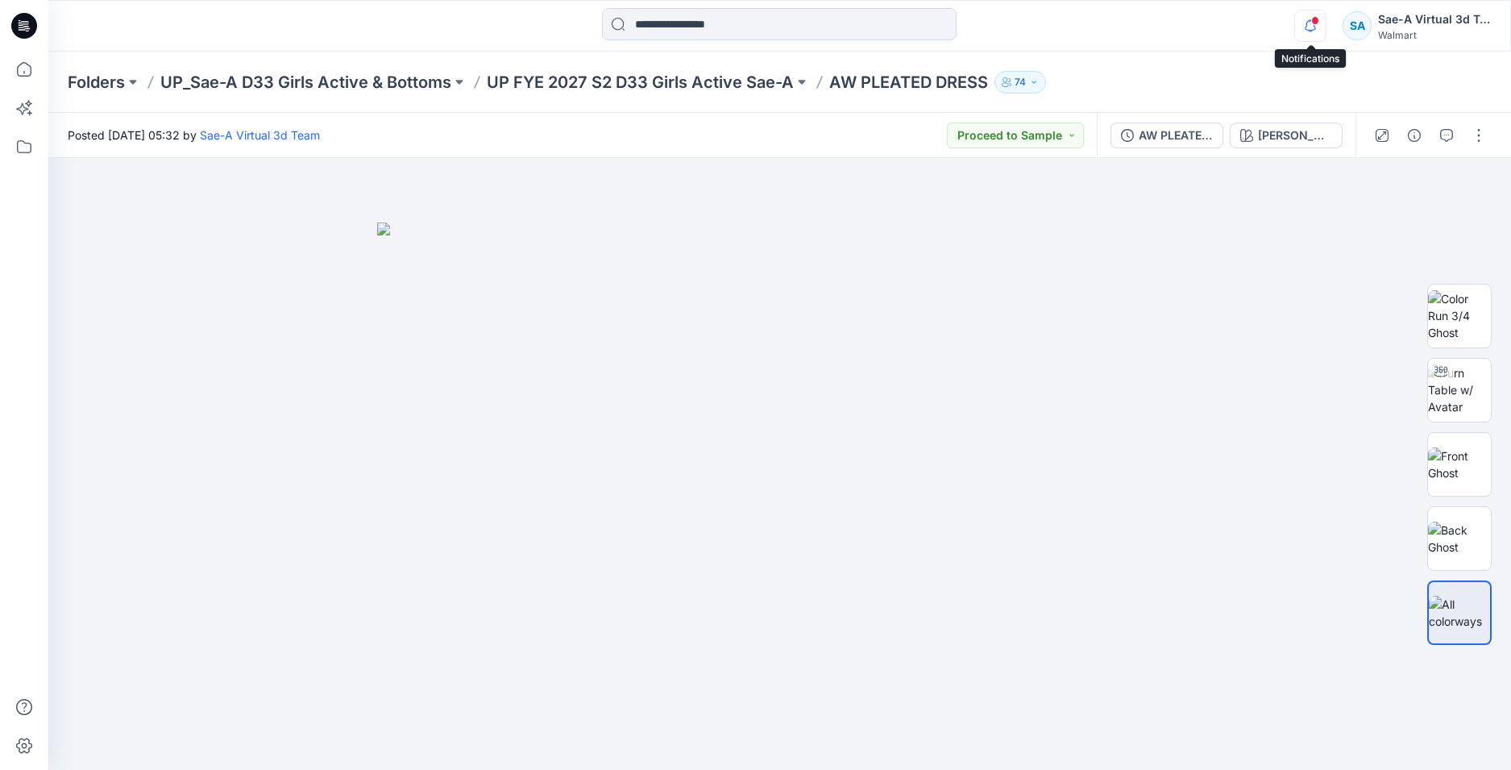
click at [1304, 38] on icon "button" at bounding box center [1310, 26] width 31 height 32
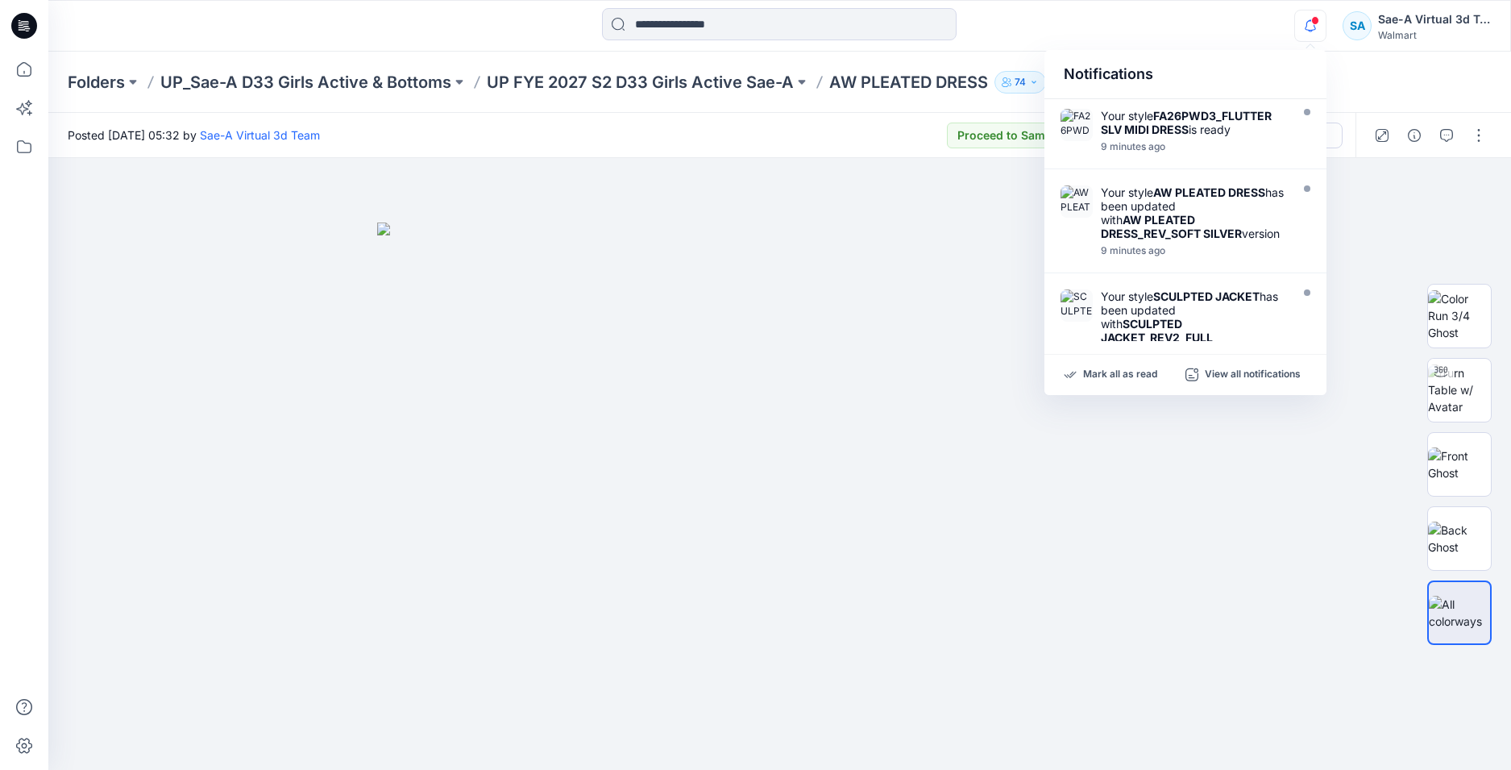
click at [1304, 35] on icon "button" at bounding box center [1310, 26] width 31 height 32
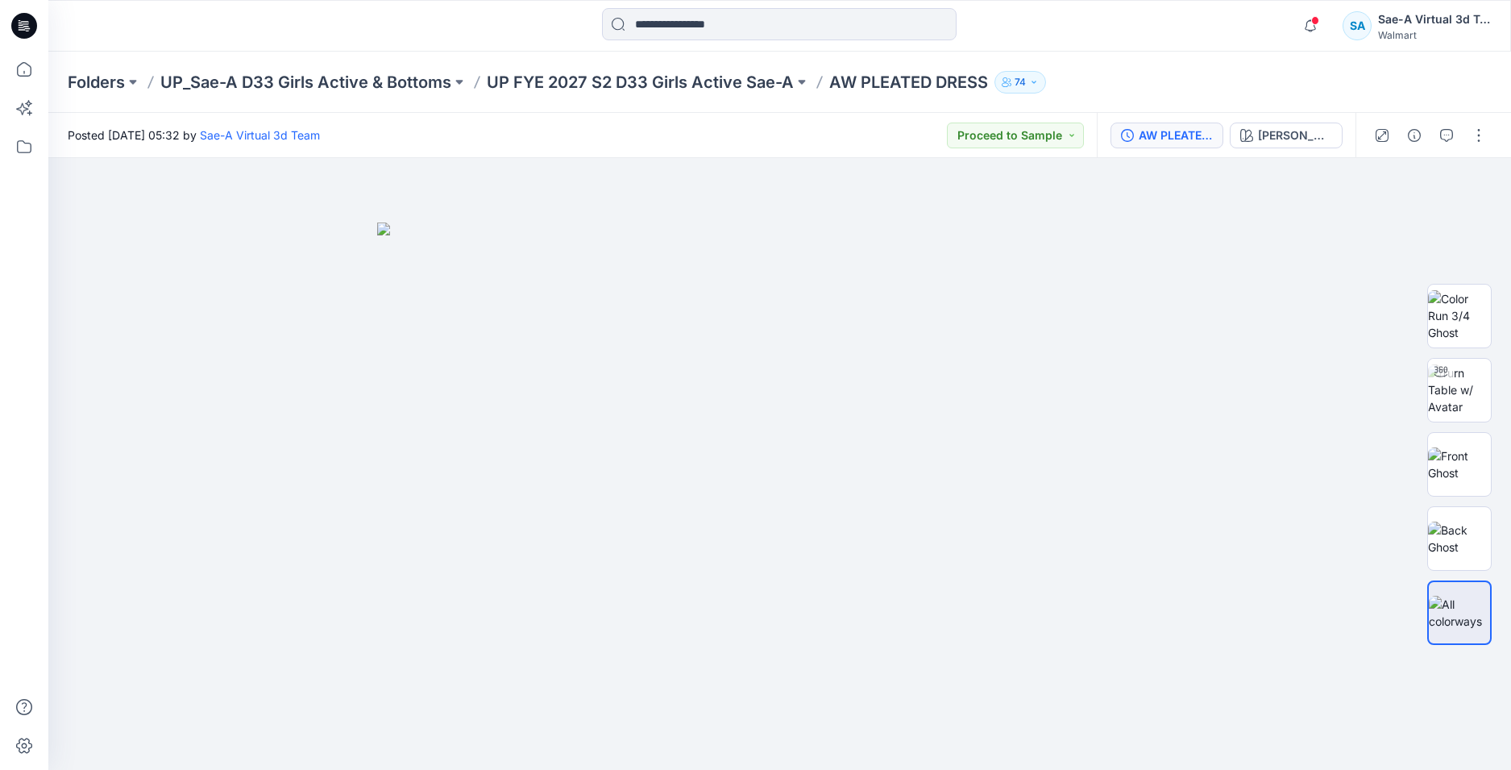
click at [1190, 135] on div "AW PLEATED DRESS_REV_FULL COLORWAYS" at bounding box center [1176, 136] width 74 height 18
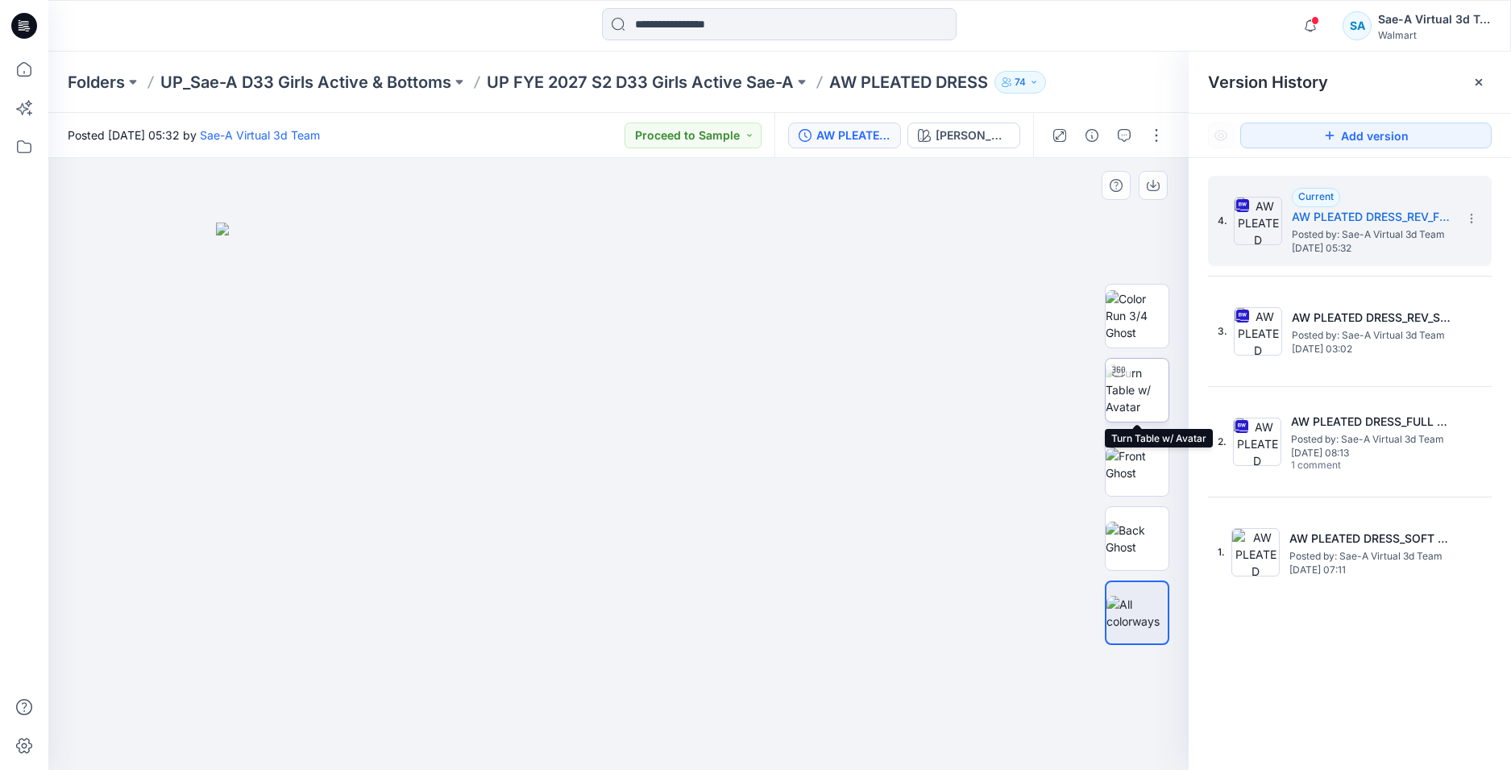
click at [1149, 370] on img at bounding box center [1137, 389] width 63 height 51
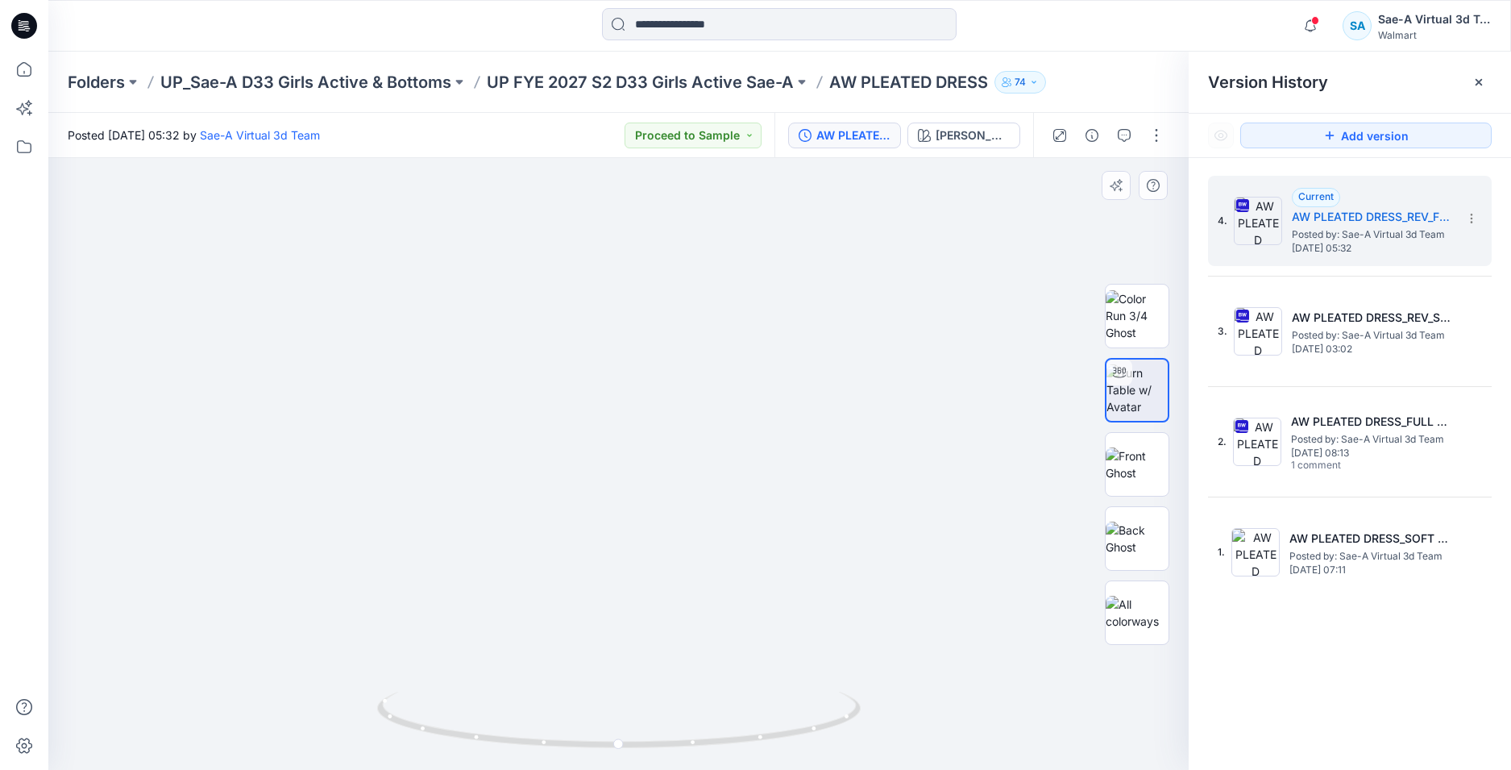
drag, startPoint x: 724, startPoint y: 538, endPoint x: 719, endPoint y: 489, distance: 49.4
click at [1303, 20] on icon "button" at bounding box center [1310, 26] width 31 height 32
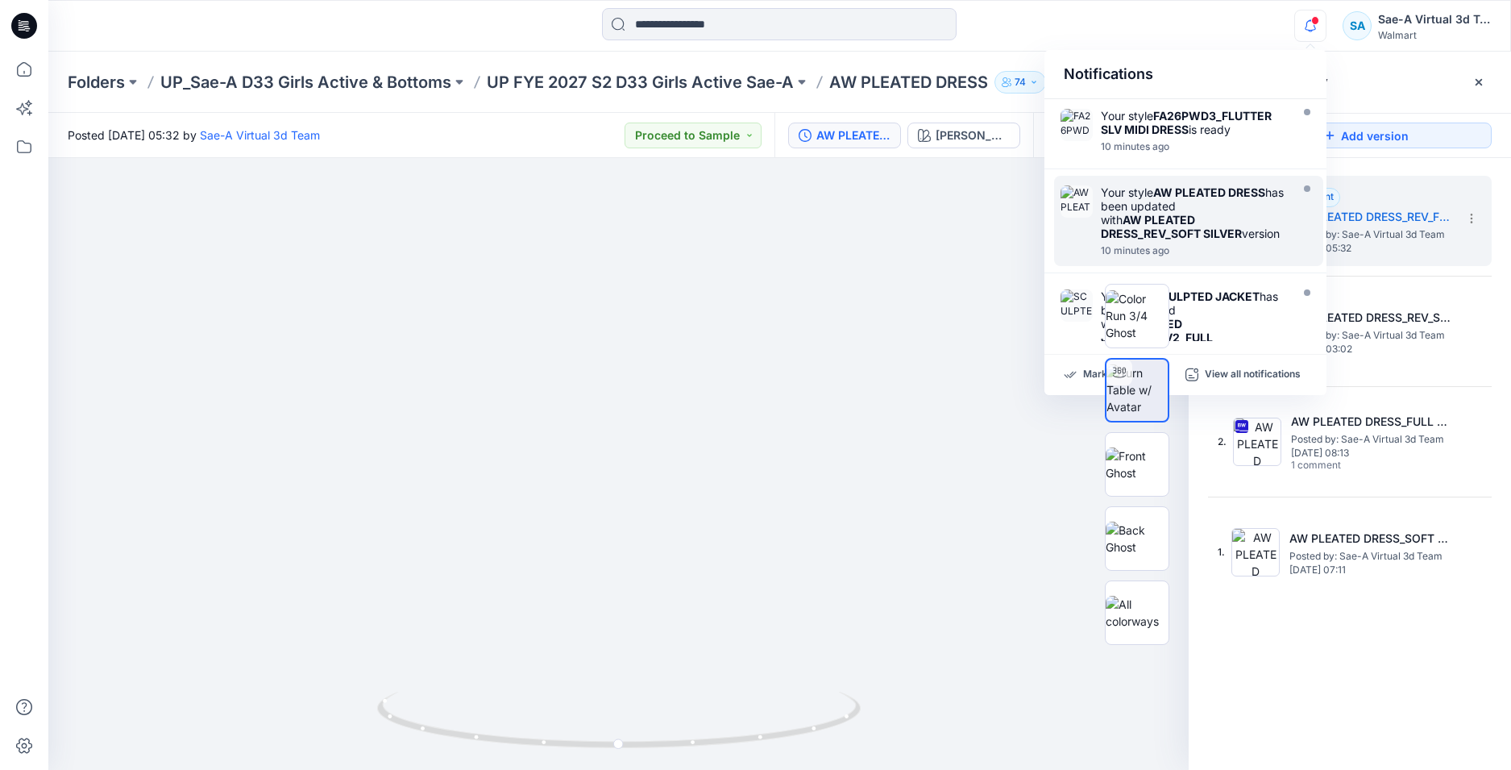
click at [1218, 217] on div "Your style AW PLEATED DRESS has been updated with AW PLEATED DRESS_REV_SOFT SIL…" at bounding box center [1193, 212] width 185 height 55
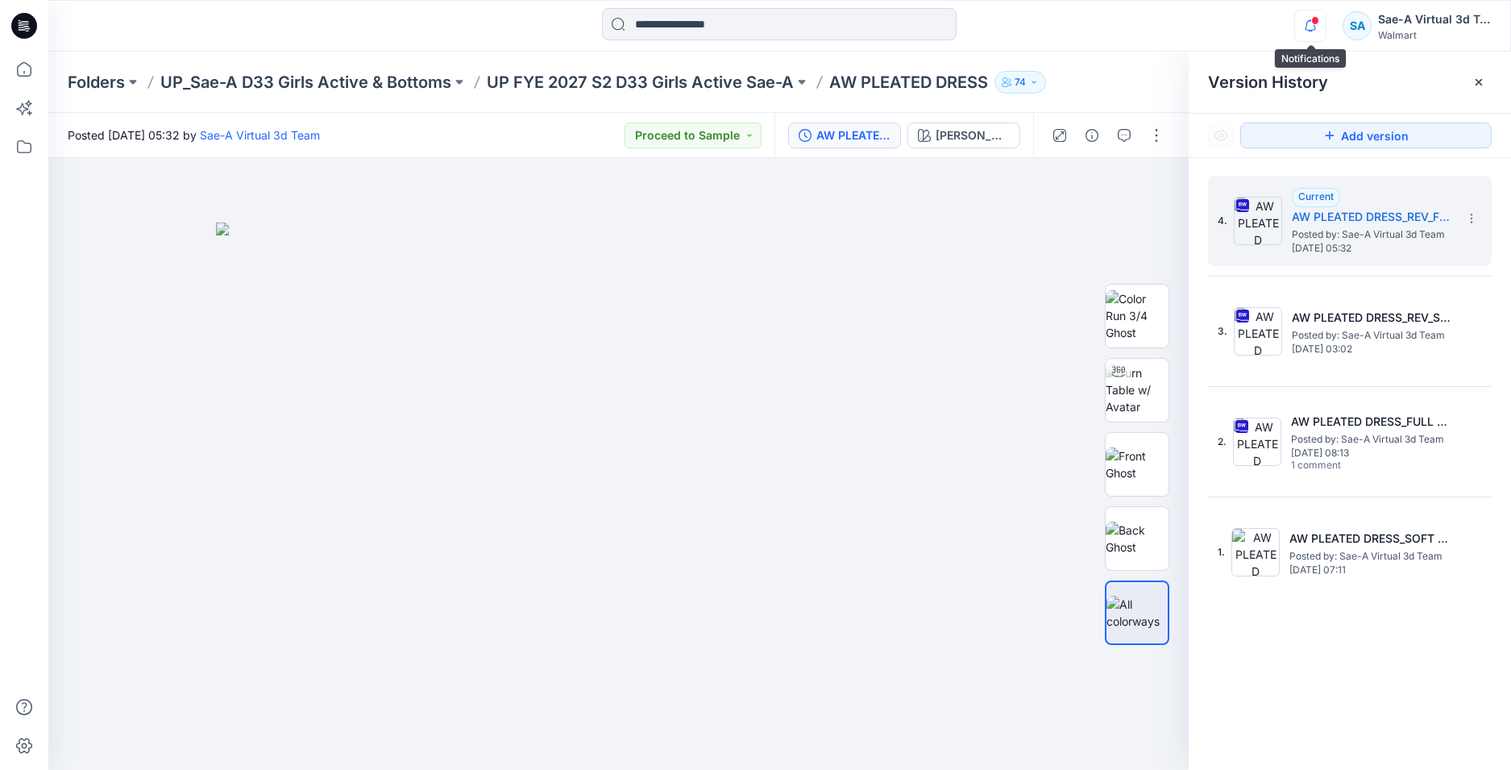
click at [1320, 23] on icon "button" at bounding box center [1310, 26] width 31 height 32
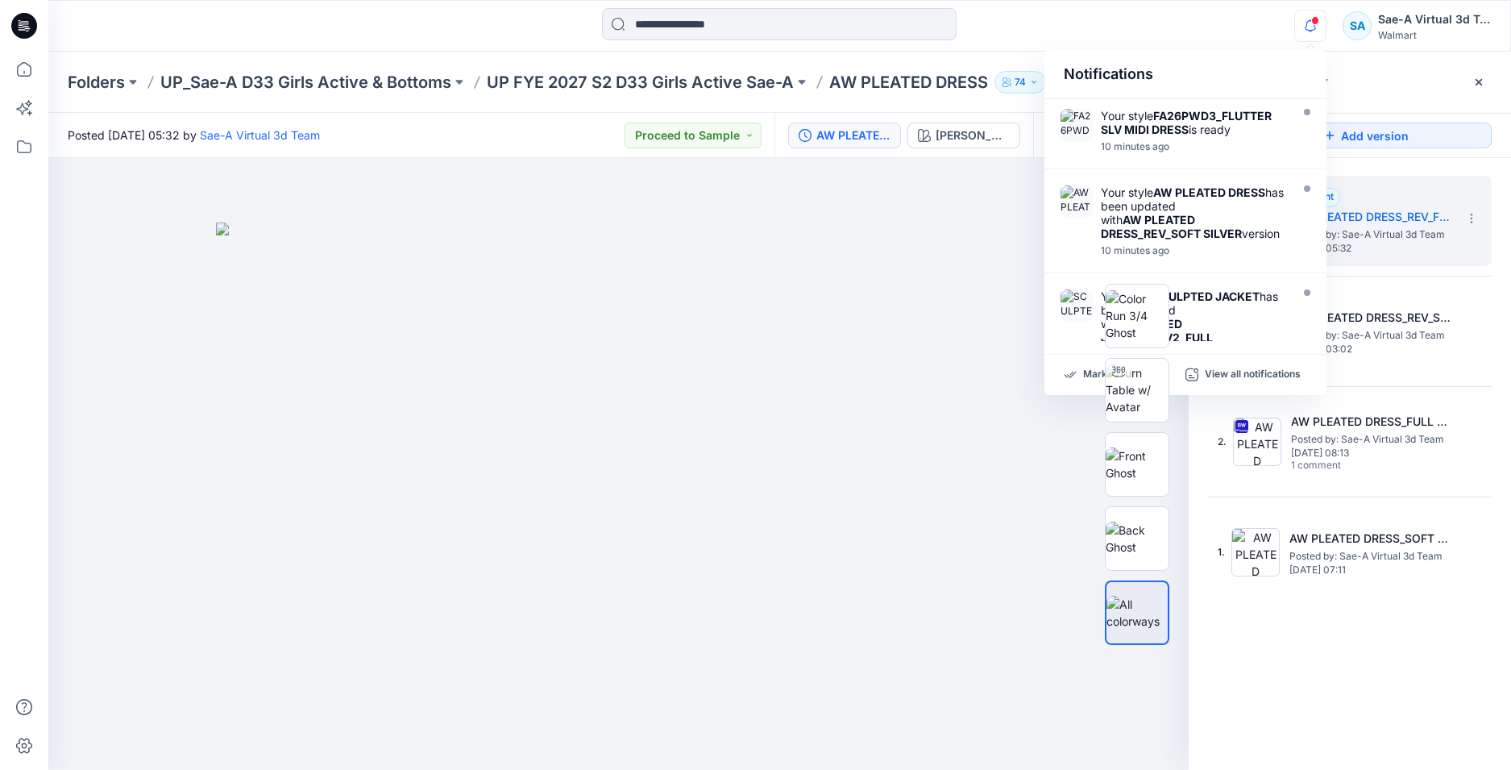
click at [1198, 31] on div "Notifications Your style FA26PWD3_FLUTTER SLV MIDI DRESS is ready 10 minutes ag…" at bounding box center [779, 25] width 1462 height 35
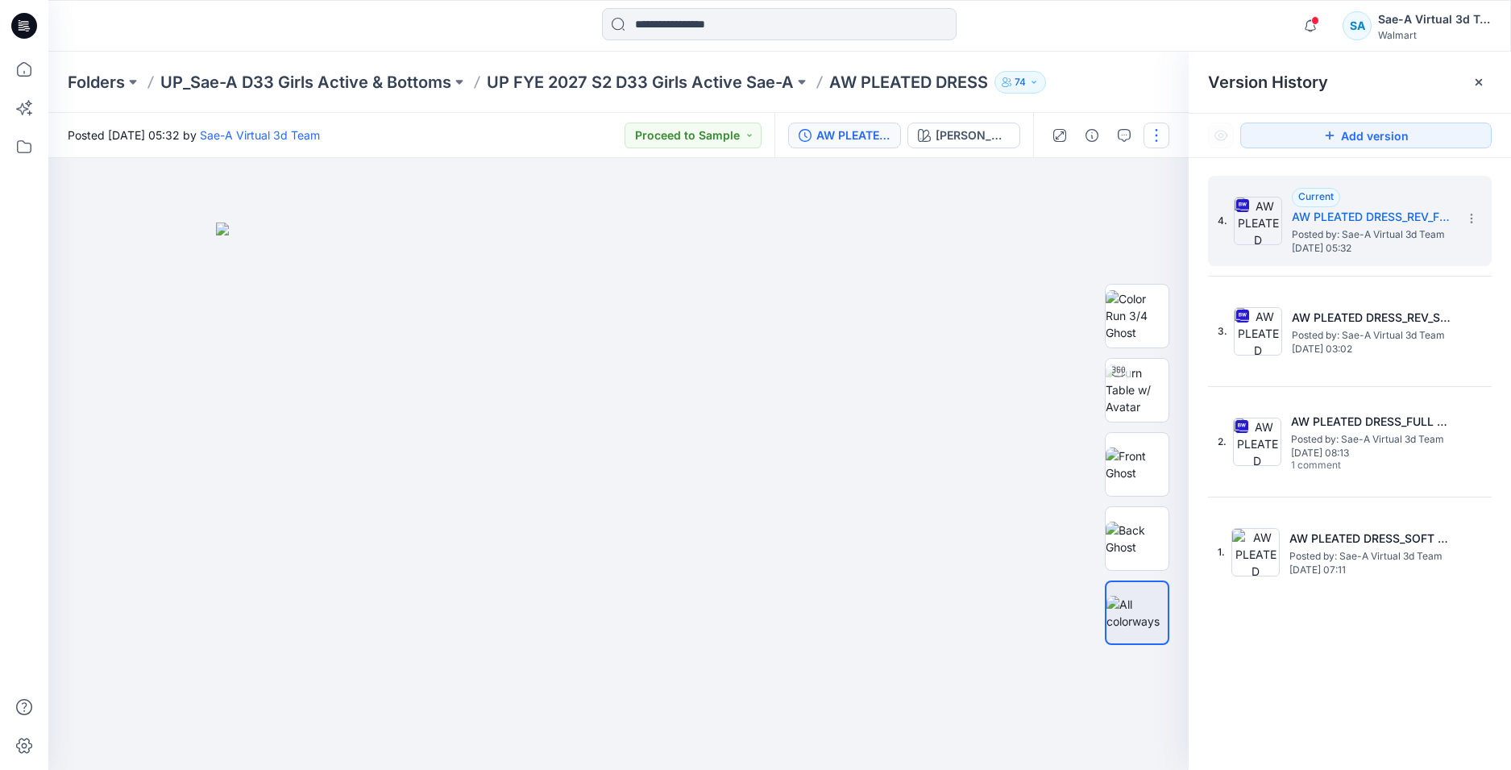
click at [1165, 128] on button "button" at bounding box center [1157, 136] width 26 height 26
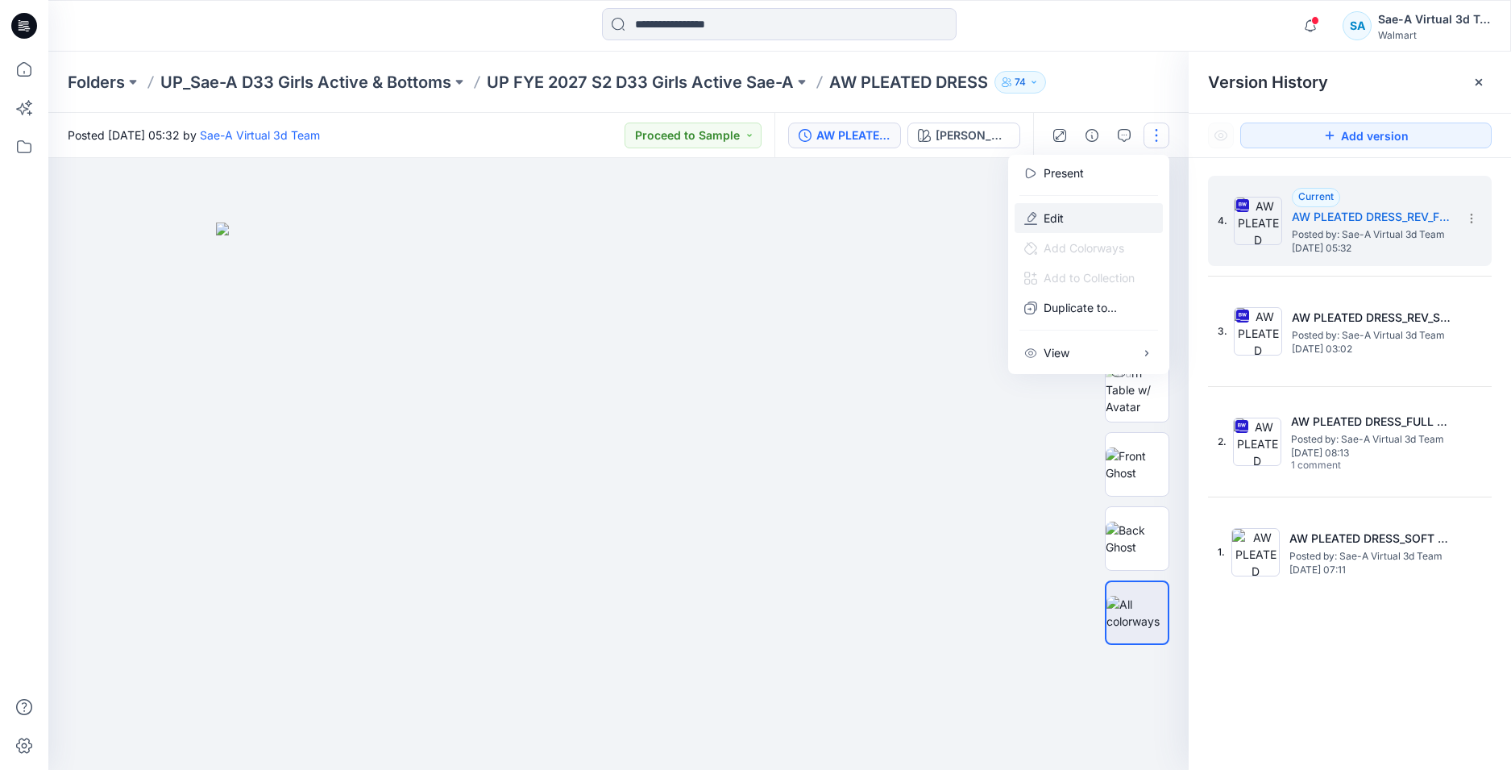
click at [1104, 210] on button "Edit" at bounding box center [1089, 218] width 148 height 30
click at [1119, 222] on button "Edit" at bounding box center [1089, 218] width 148 height 30
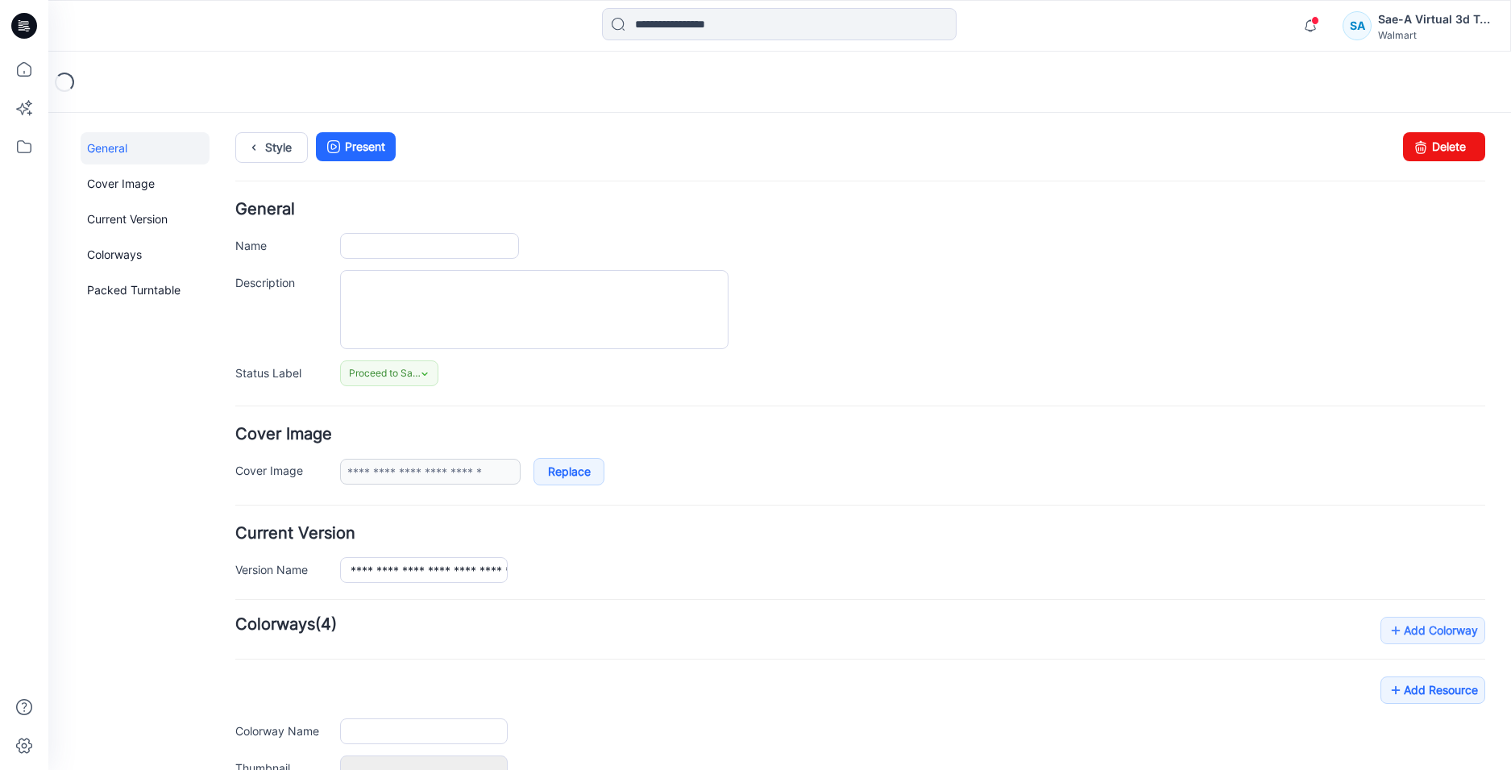
type input "**********"
type input "********"
type input "**********"
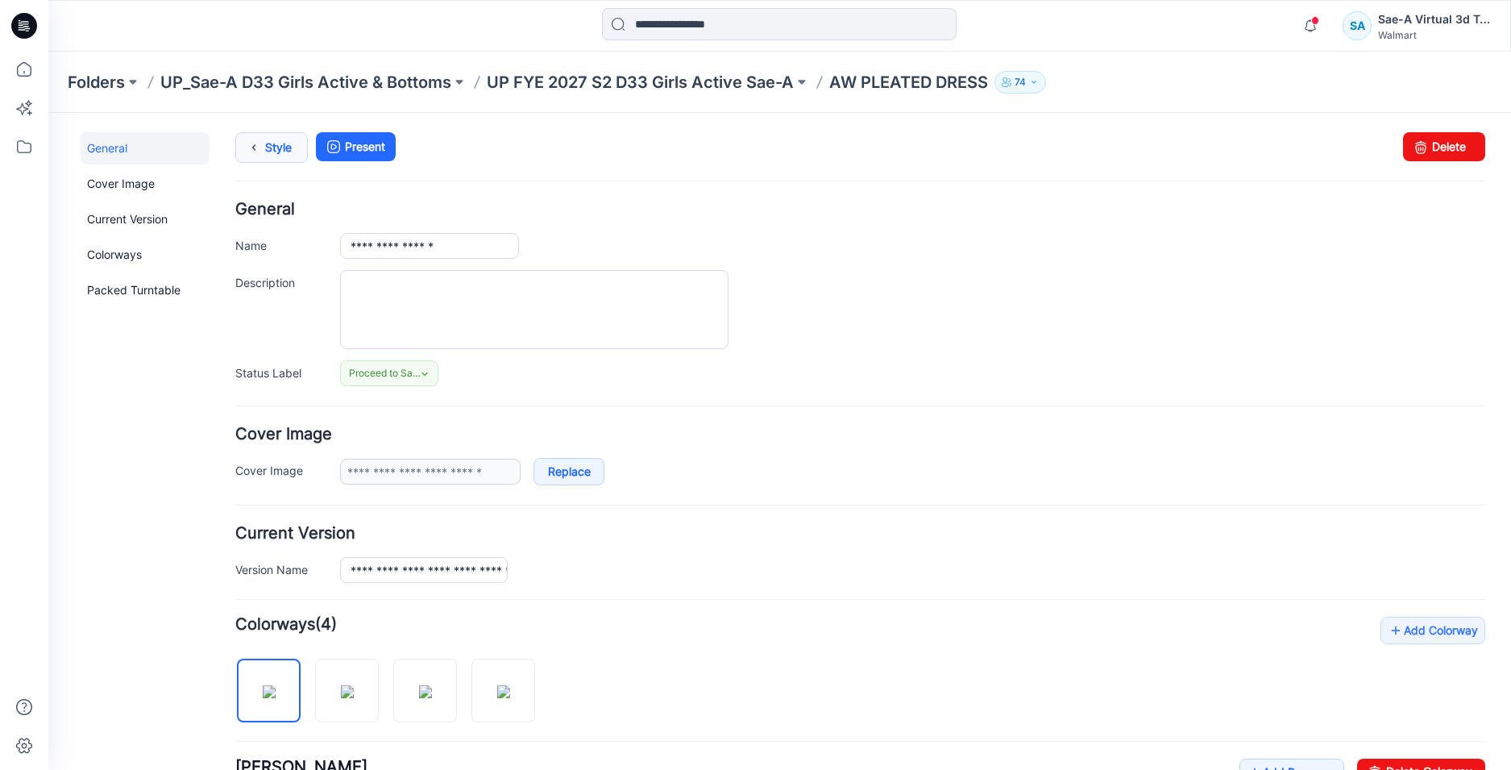
click at [293, 154] on link "Style" at bounding box center [271, 147] width 73 height 31
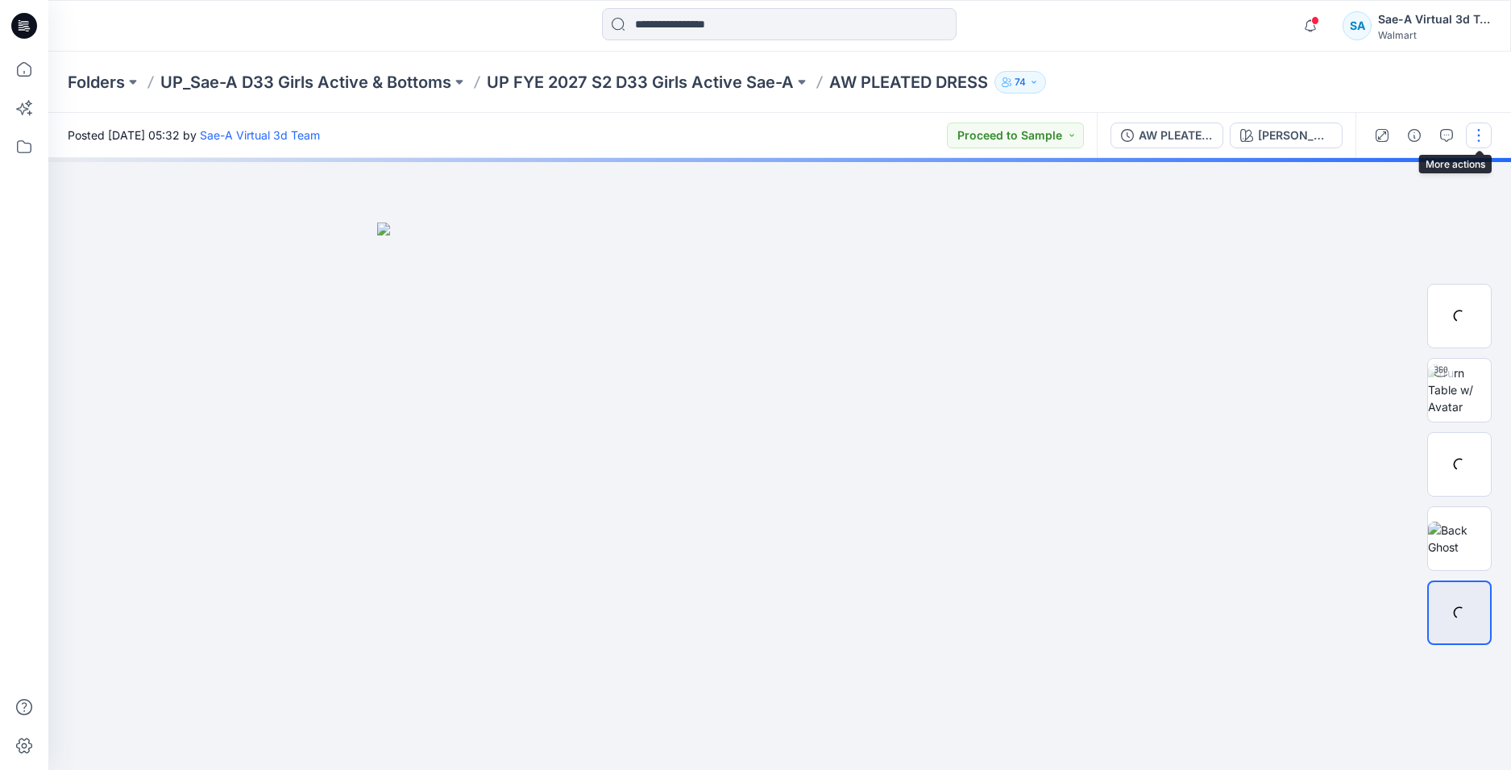
click at [1479, 138] on button "button" at bounding box center [1479, 136] width 26 height 26
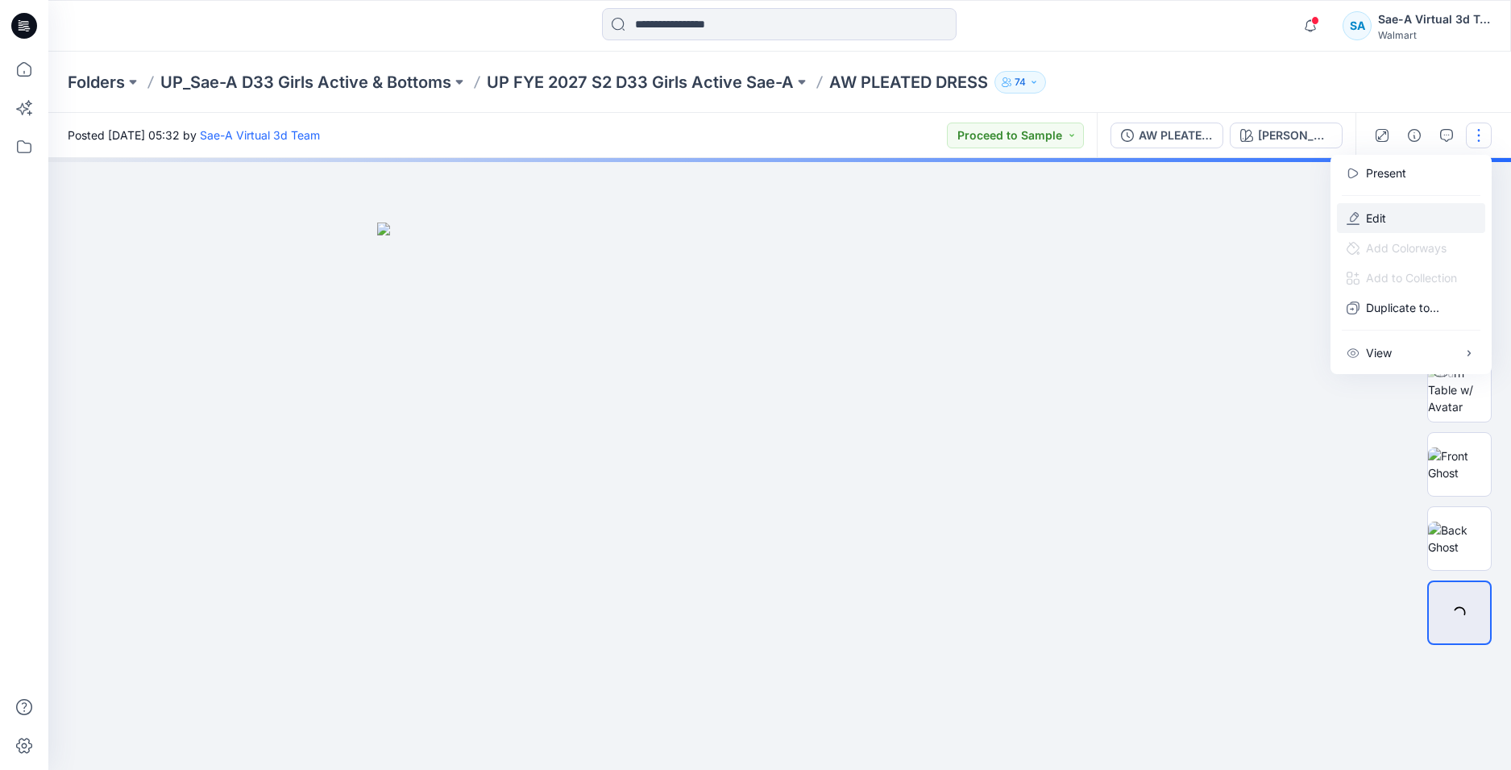
click at [1375, 217] on p "Edit" at bounding box center [1376, 218] width 20 height 17
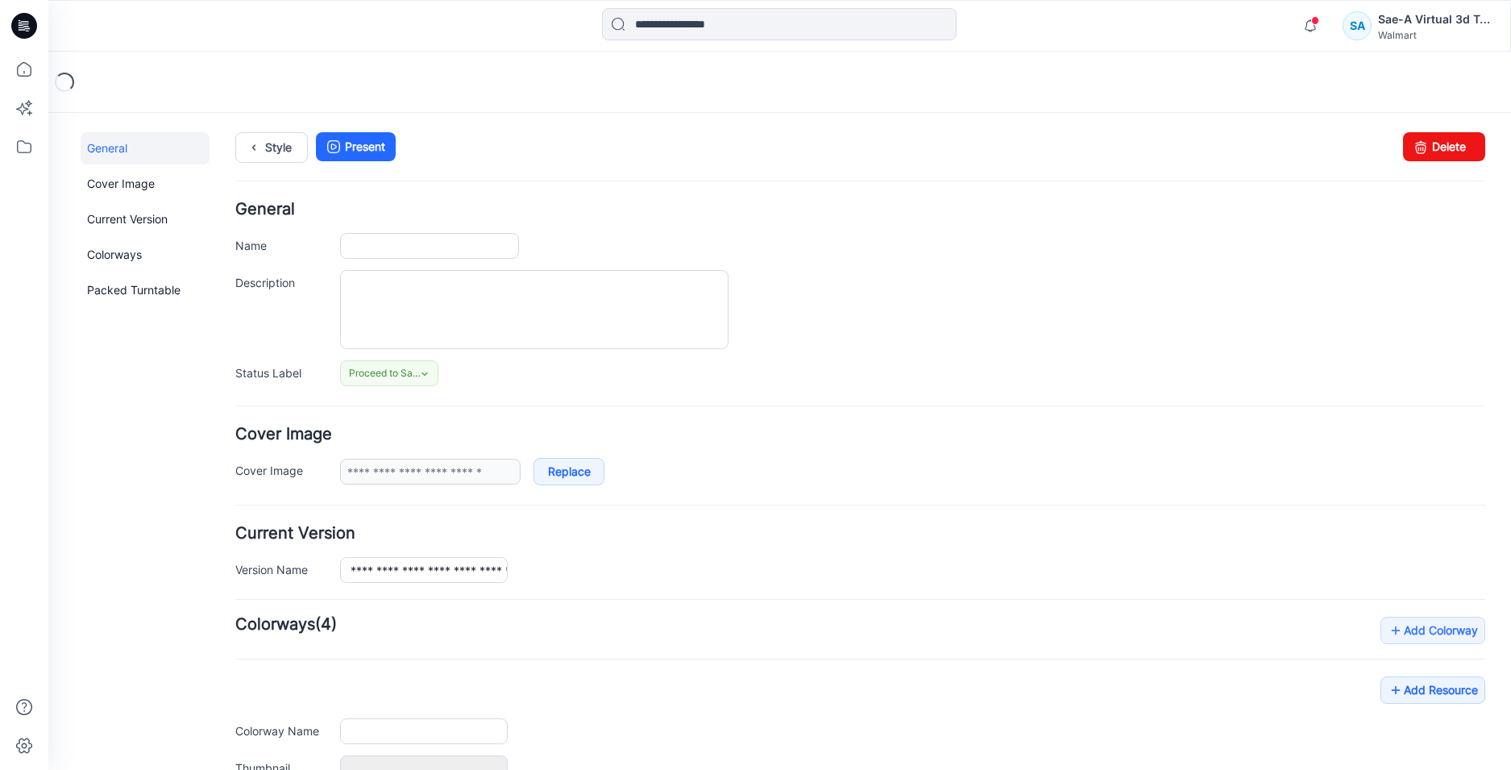
type input "**********"
type input "********"
type input "**********"
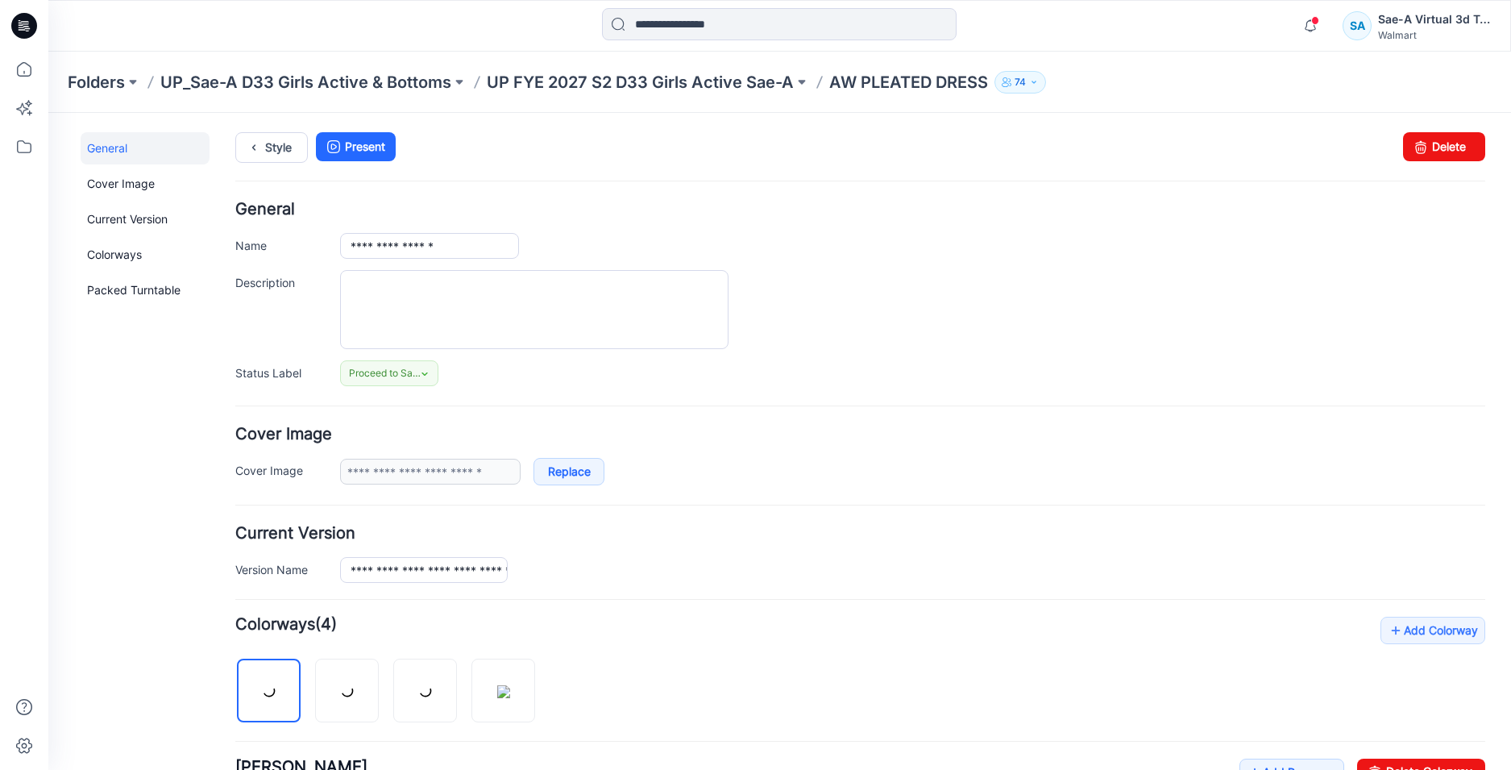
scroll to position [403, 0]
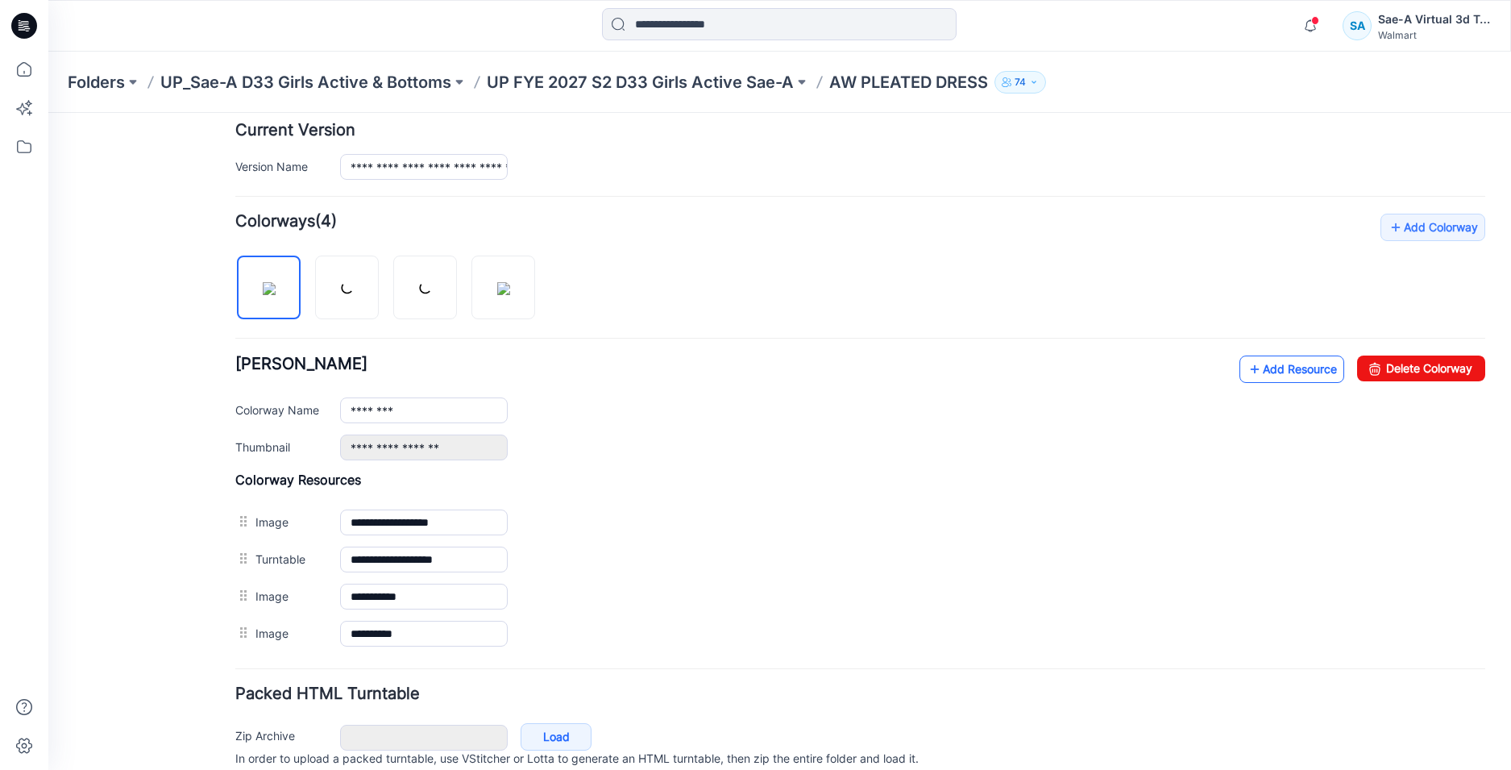
click at [1277, 370] on link "Add Resource" at bounding box center [1292, 369] width 105 height 27
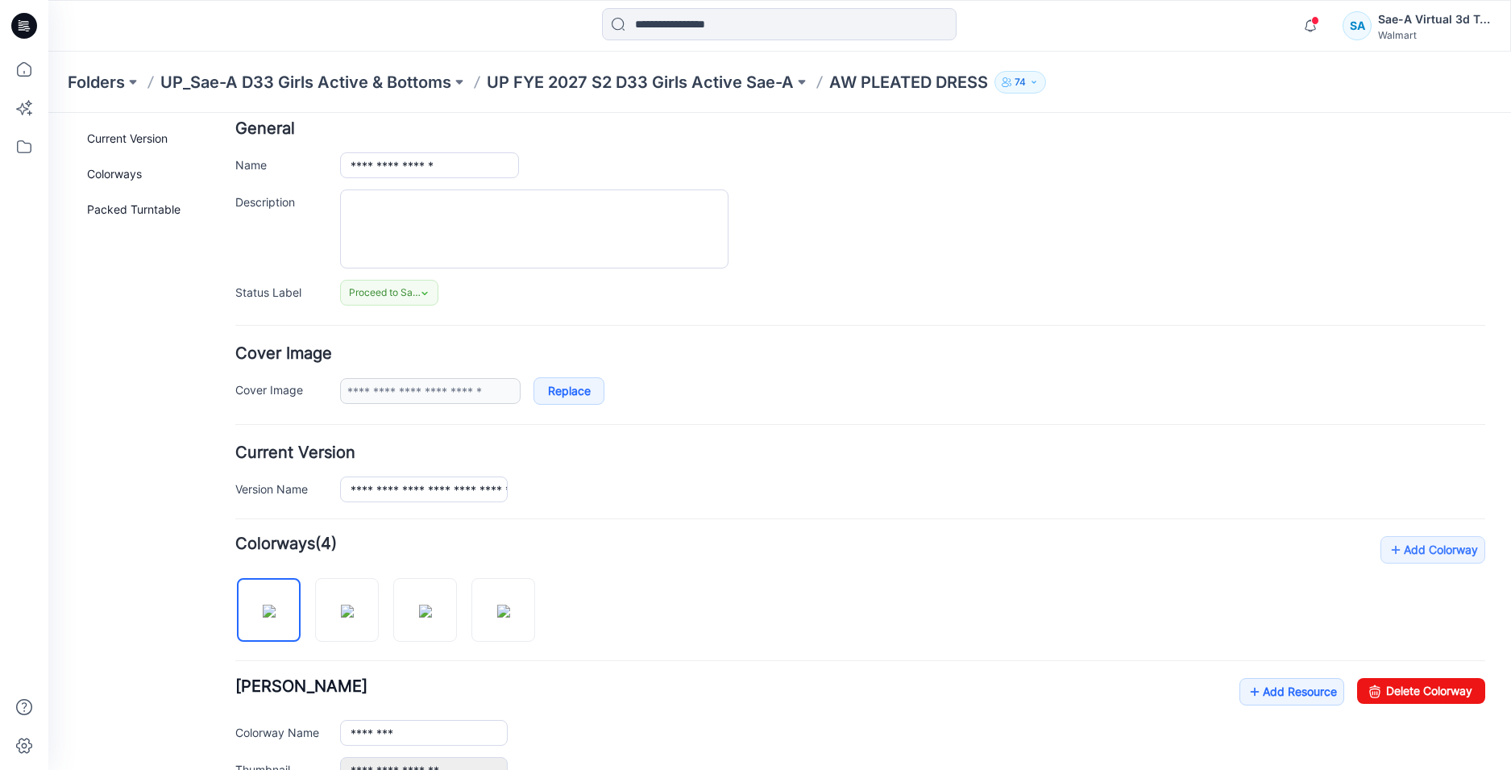
scroll to position [0, 0]
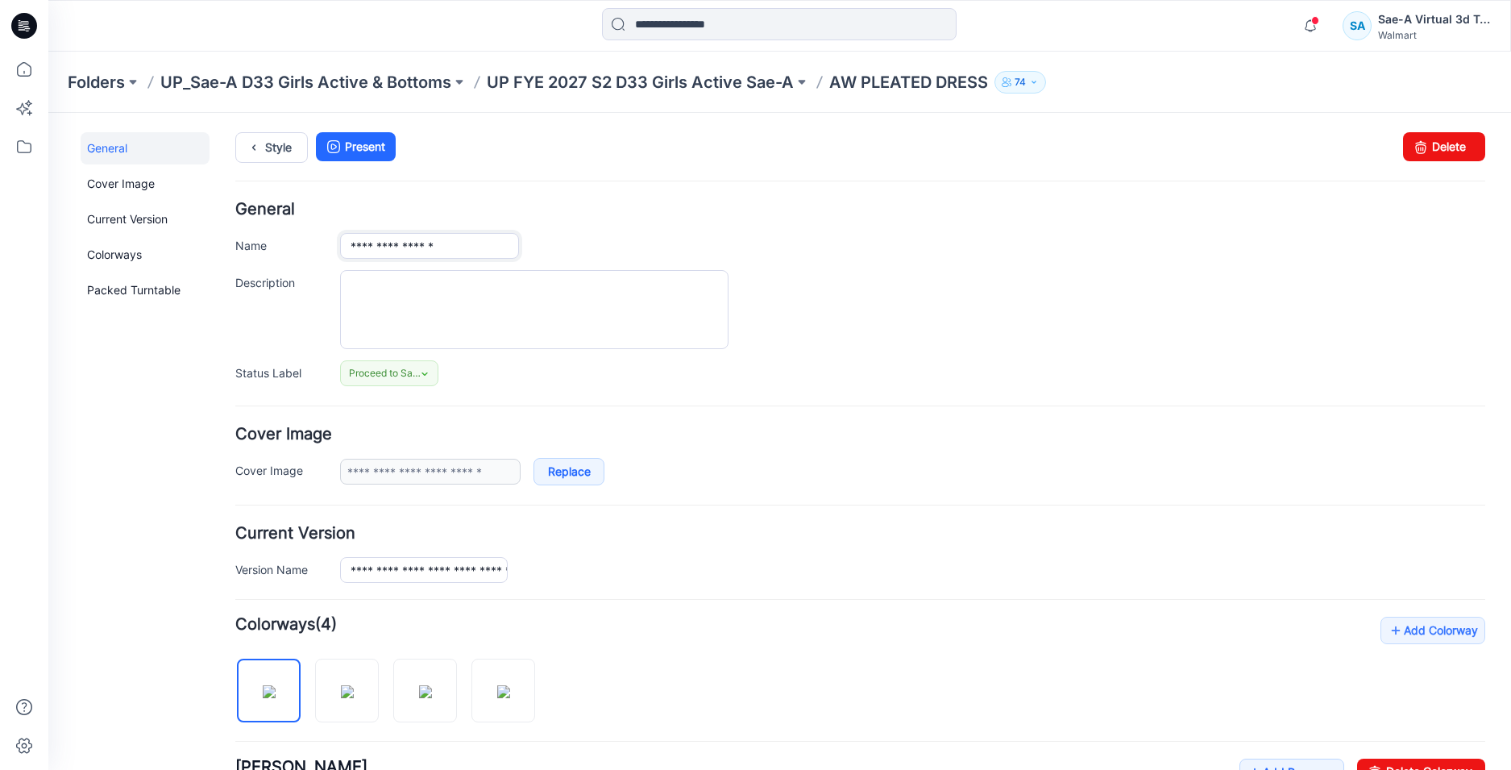
drag, startPoint x: 472, startPoint y: 248, endPoint x: 307, endPoint y: 248, distance: 165.3
click at [307, 248] on div "**********" at bounding box center [860, 246] width 1250 height 26
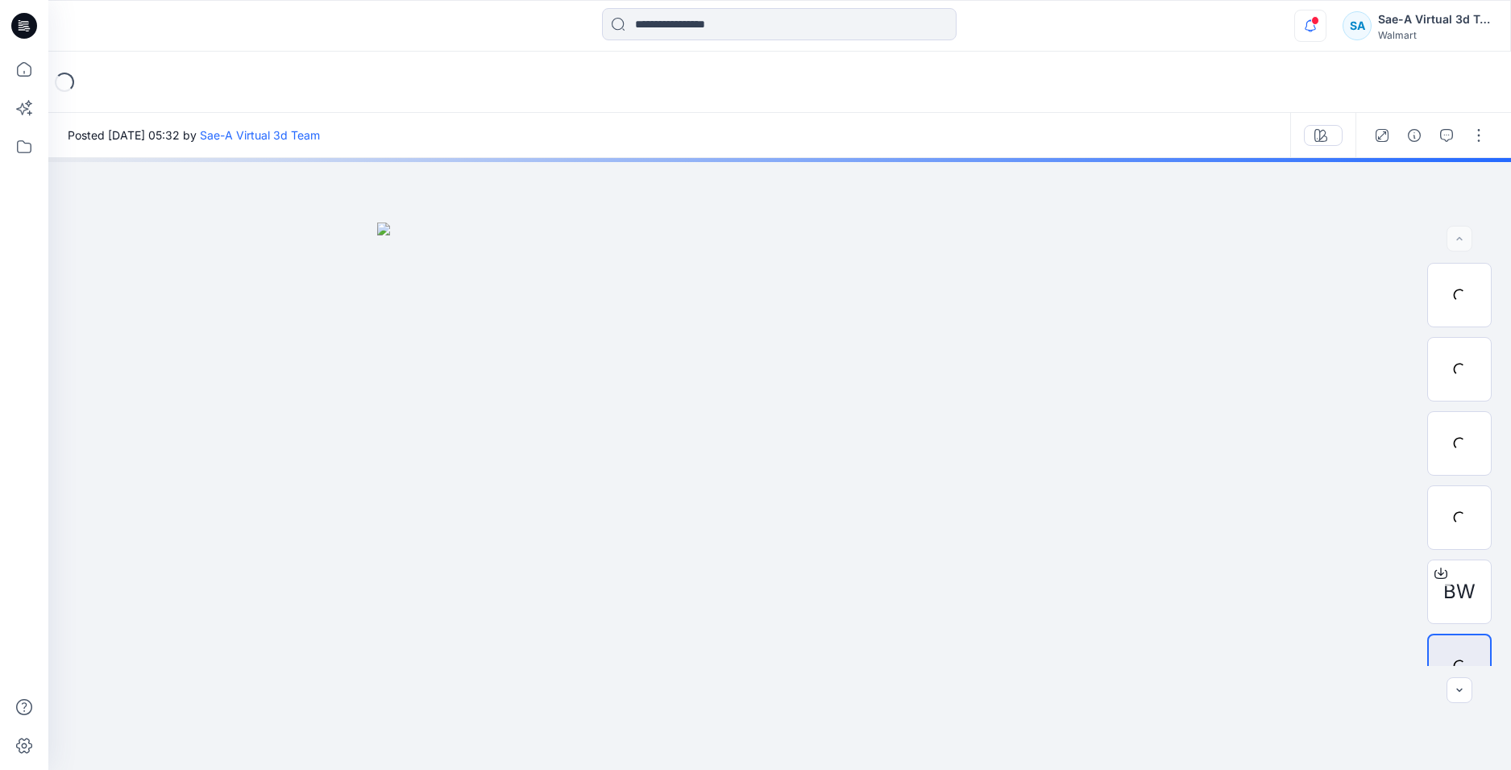
click at [1319, 28] on icon "button" at bounding box center [1310, 26] width 31 height 32
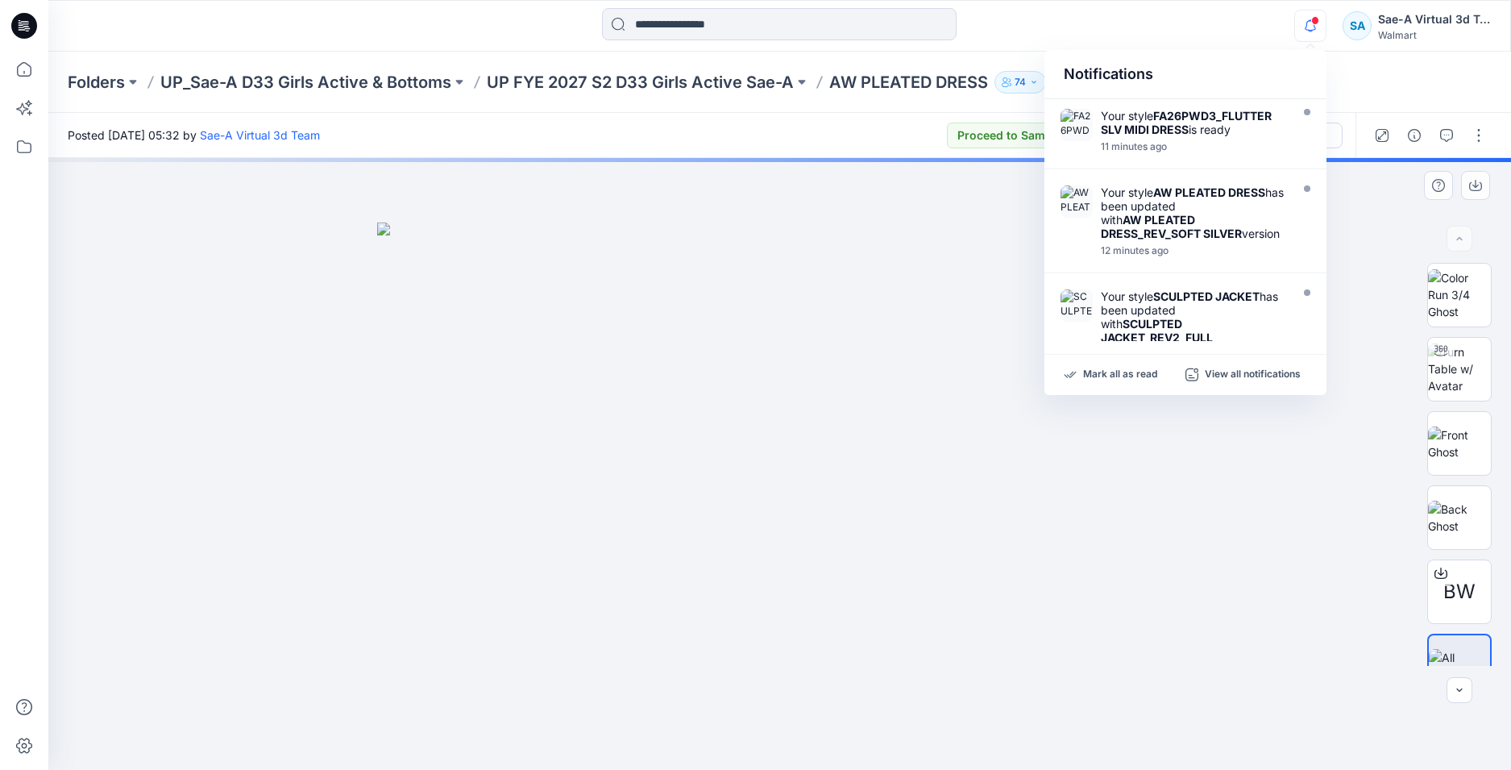
drag, startPoint x: 1225, startPoint y: 28, endPoint x: 1499, endPoint y: 167, distance: 307.2
click at [1225, 27] on div "Notifications Your style FA26PWD3_FLUTTER SLV MIDI DRESS is ready 11 minutes ag…" at bounding box center [779, 25] width 1462 height 35
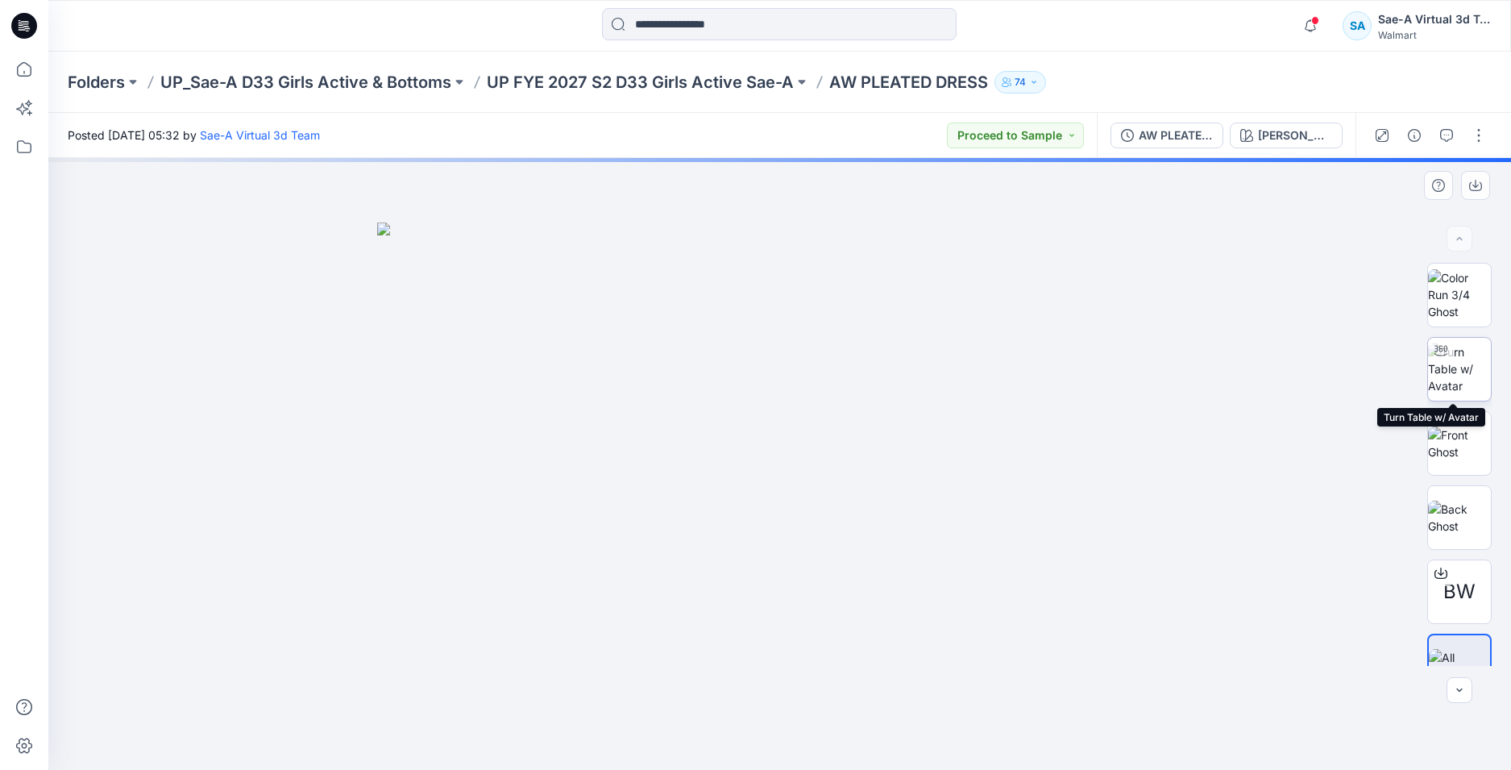
click at [1462, 369] on img at bounding box center [1459, 368] width 63 height 51
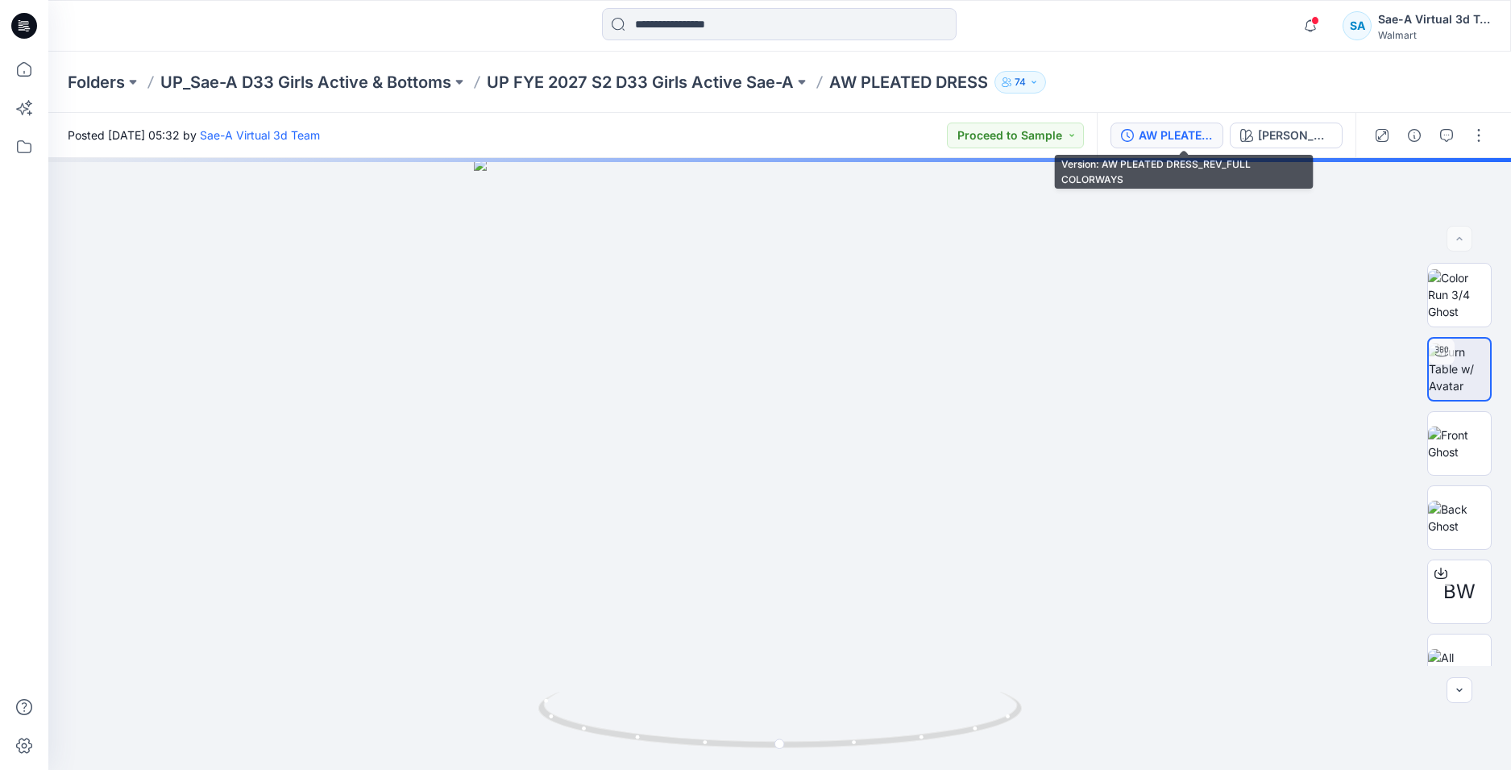
click at [1197, 139] on div "AW PLEATED DRESS_REV_FULL COLORWAYS" at bounding box center [1176, 136] width 74 height 18
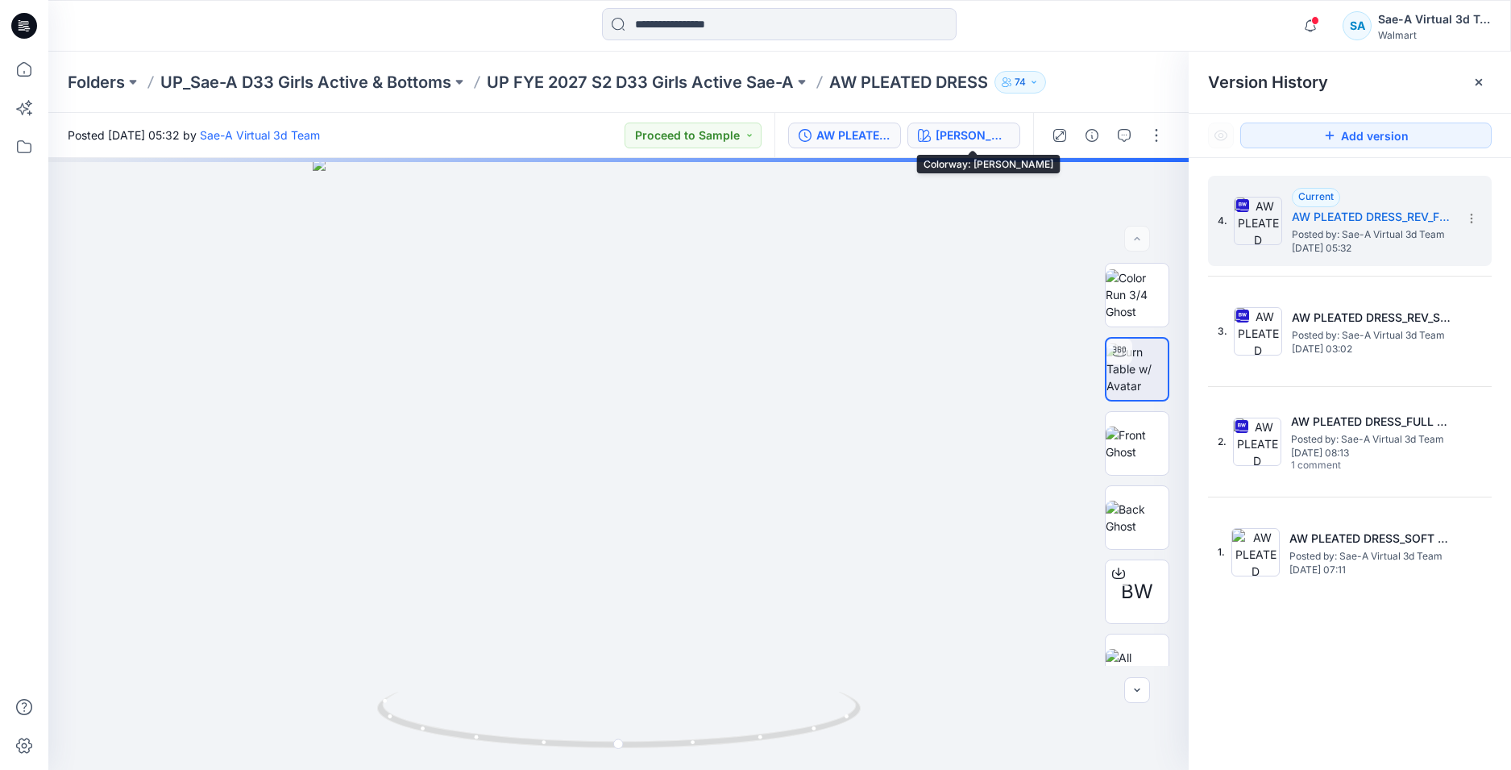
click at [984, 140] on div "[PERSON_NAME]" at bounding box center [973, 136] width 74 height 18
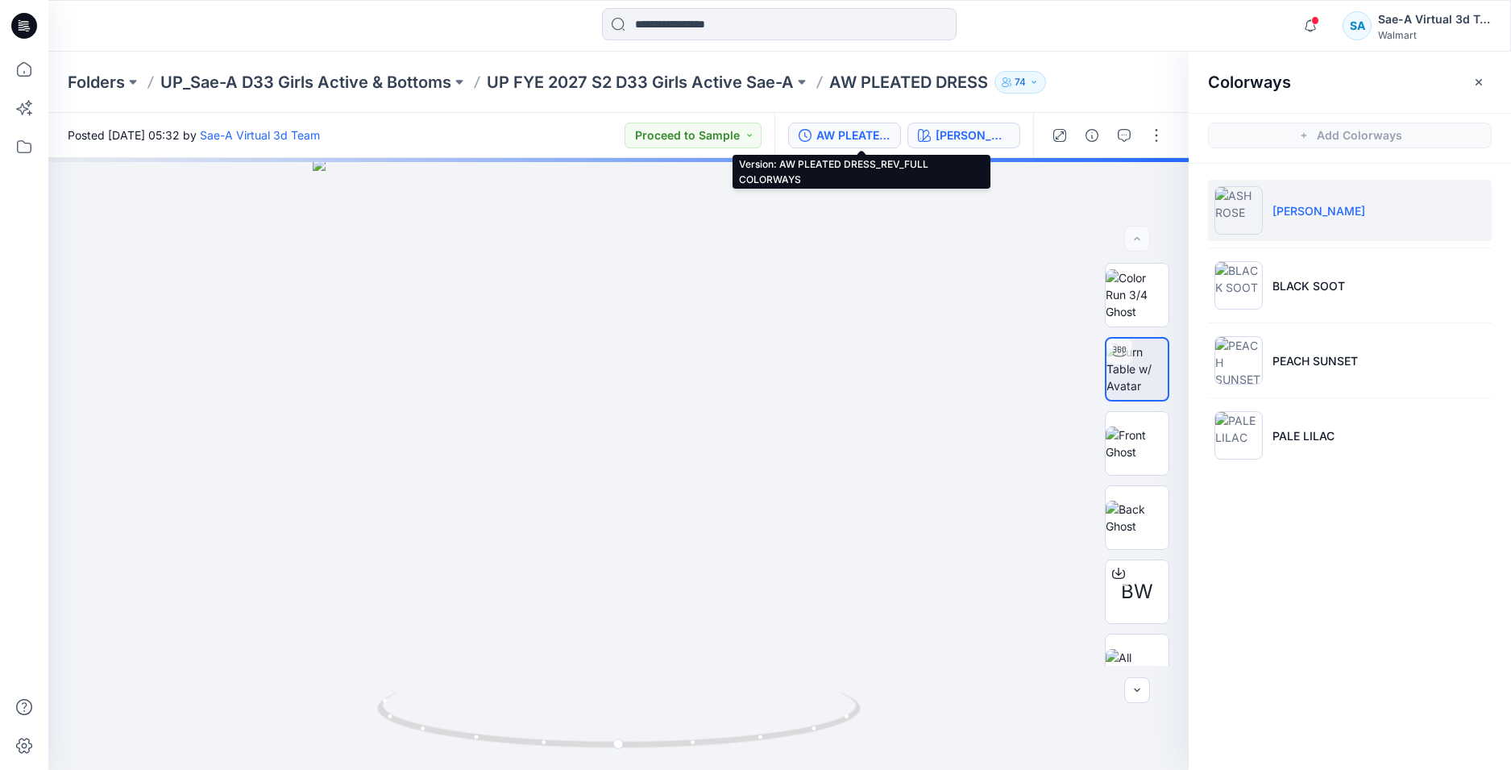
click at [868, 140] on div "AW PLEATED DRESS_REV_FULL COLORWAYS" at bounding box center [854, 136] width 74 height 18
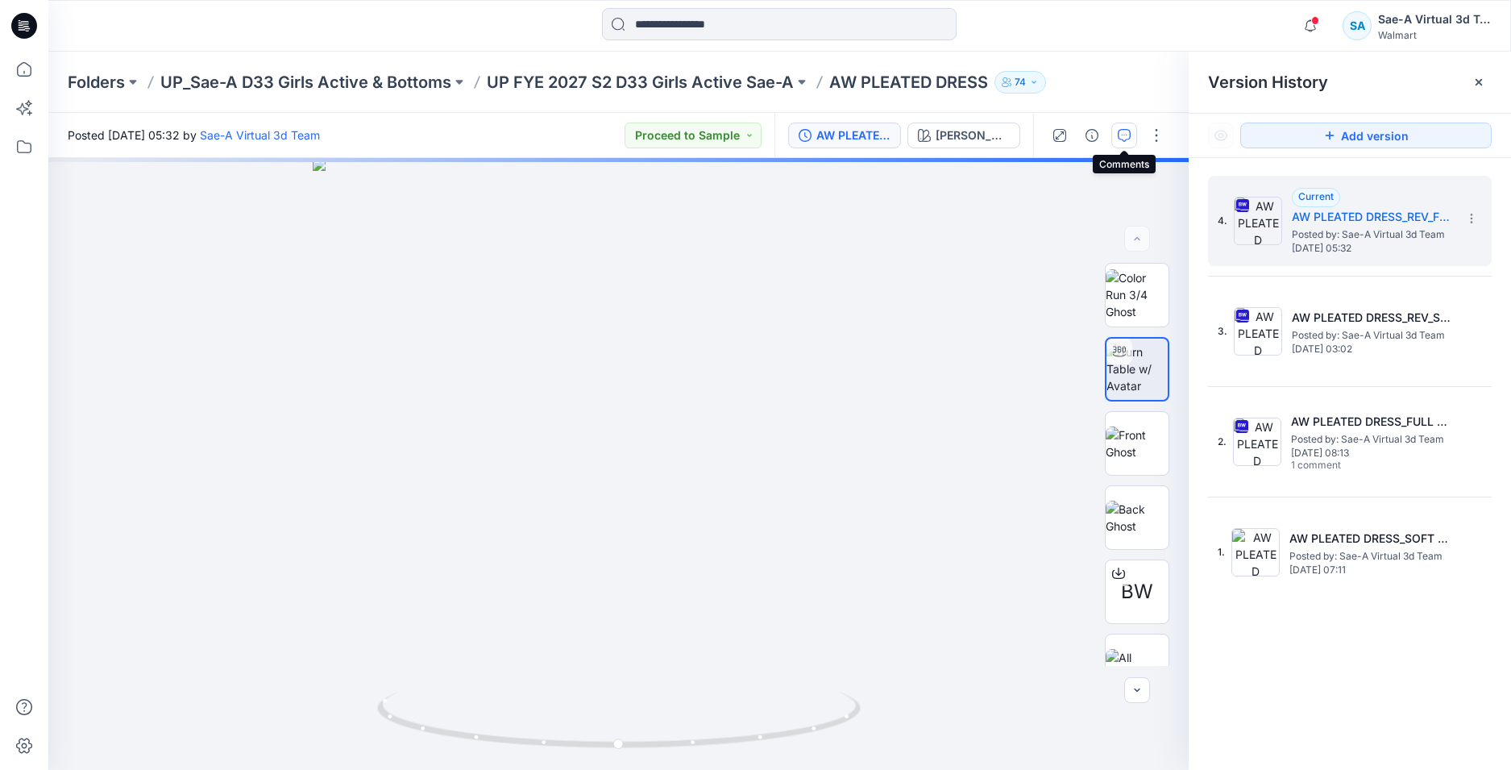
click at [1133, 131] on button "button" at bounding box center [1125, 136] width 26 height 26
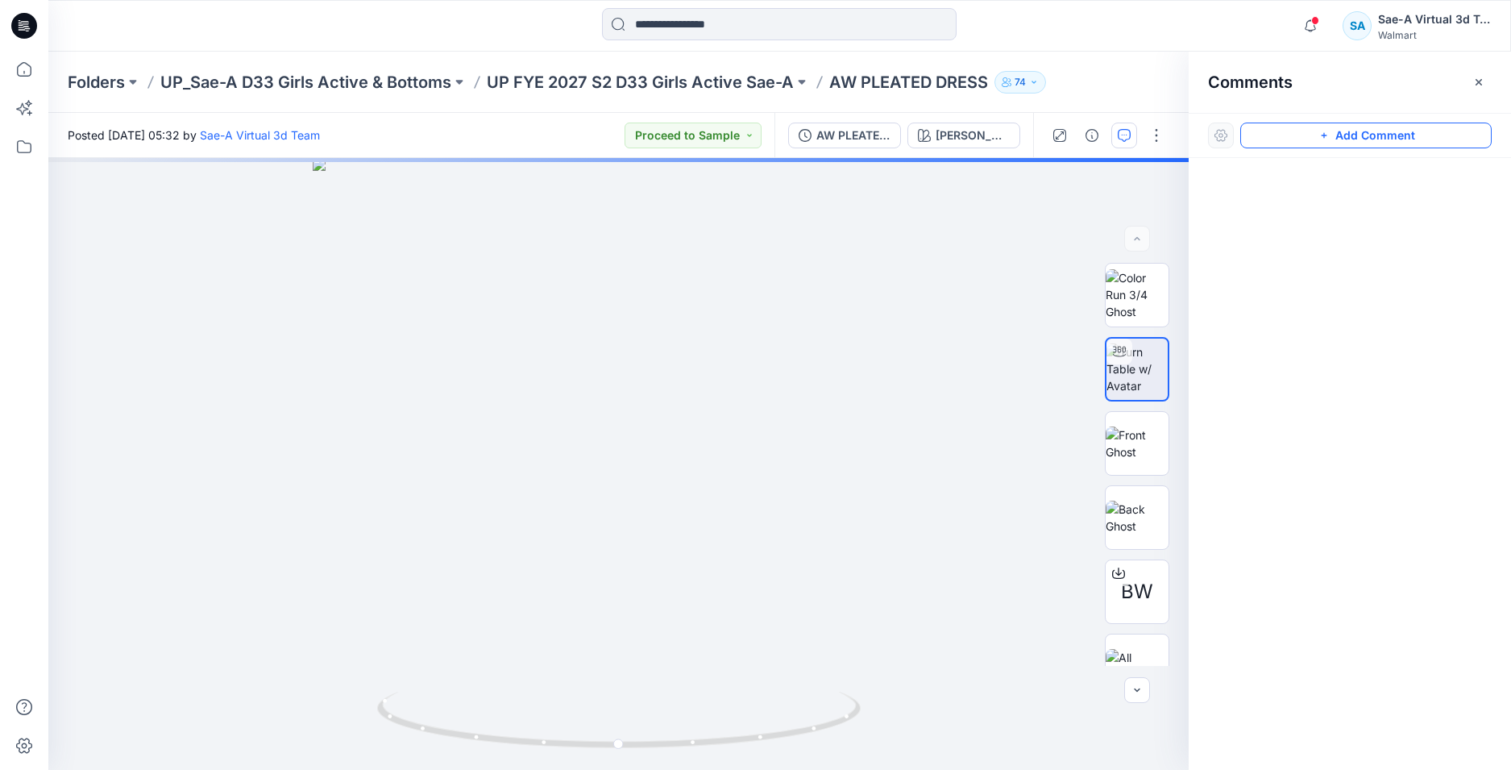
click at [1369, 139] on button "Add Comment" at bounding box center [1367, 136] width 252 height 26
click at [120, 247] on div "1" at bounding box center [618, 464] width 1141 height 612
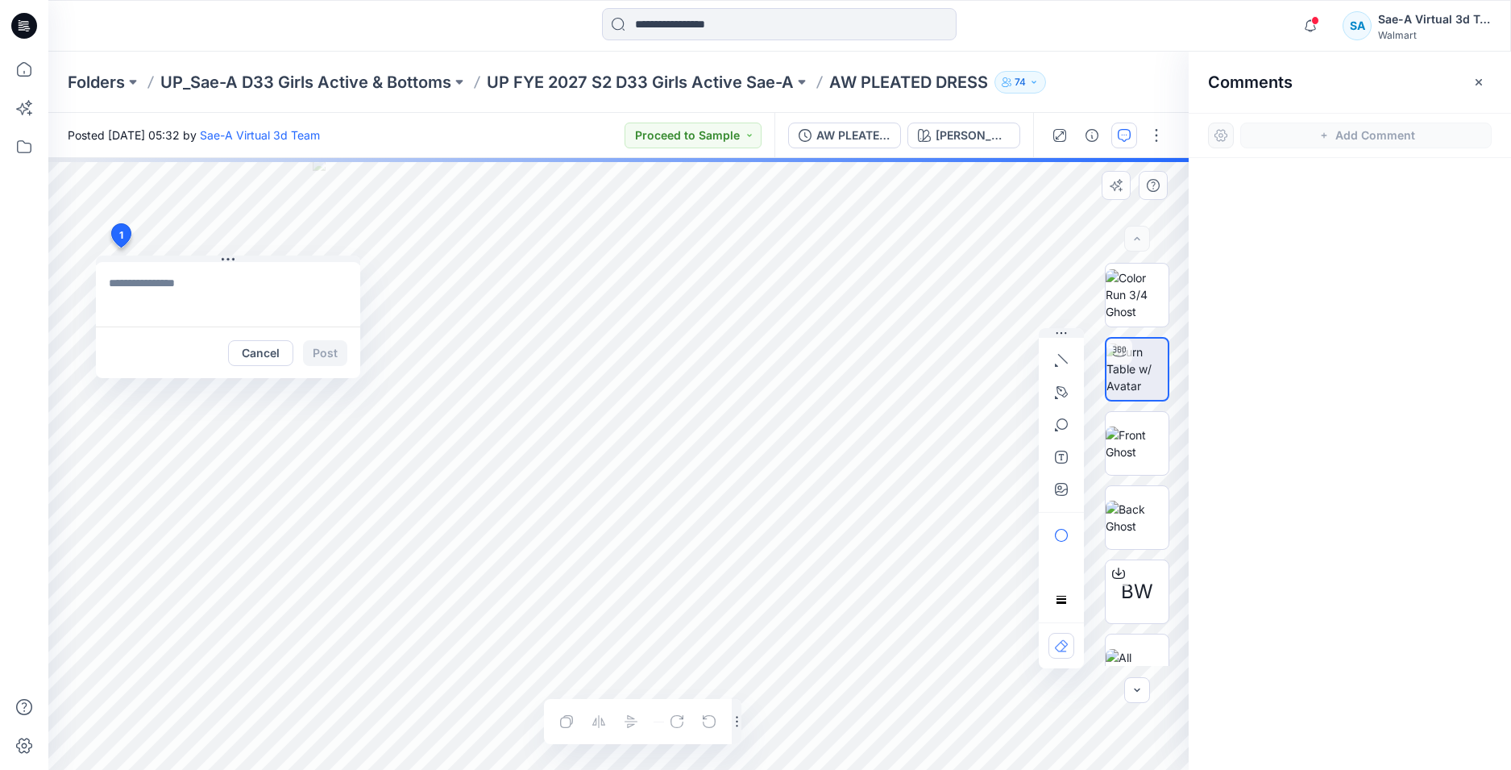
type textarea "**********"
click at [337, 360] on button "Post" at bounding box center [325, 353] width 44 height 26
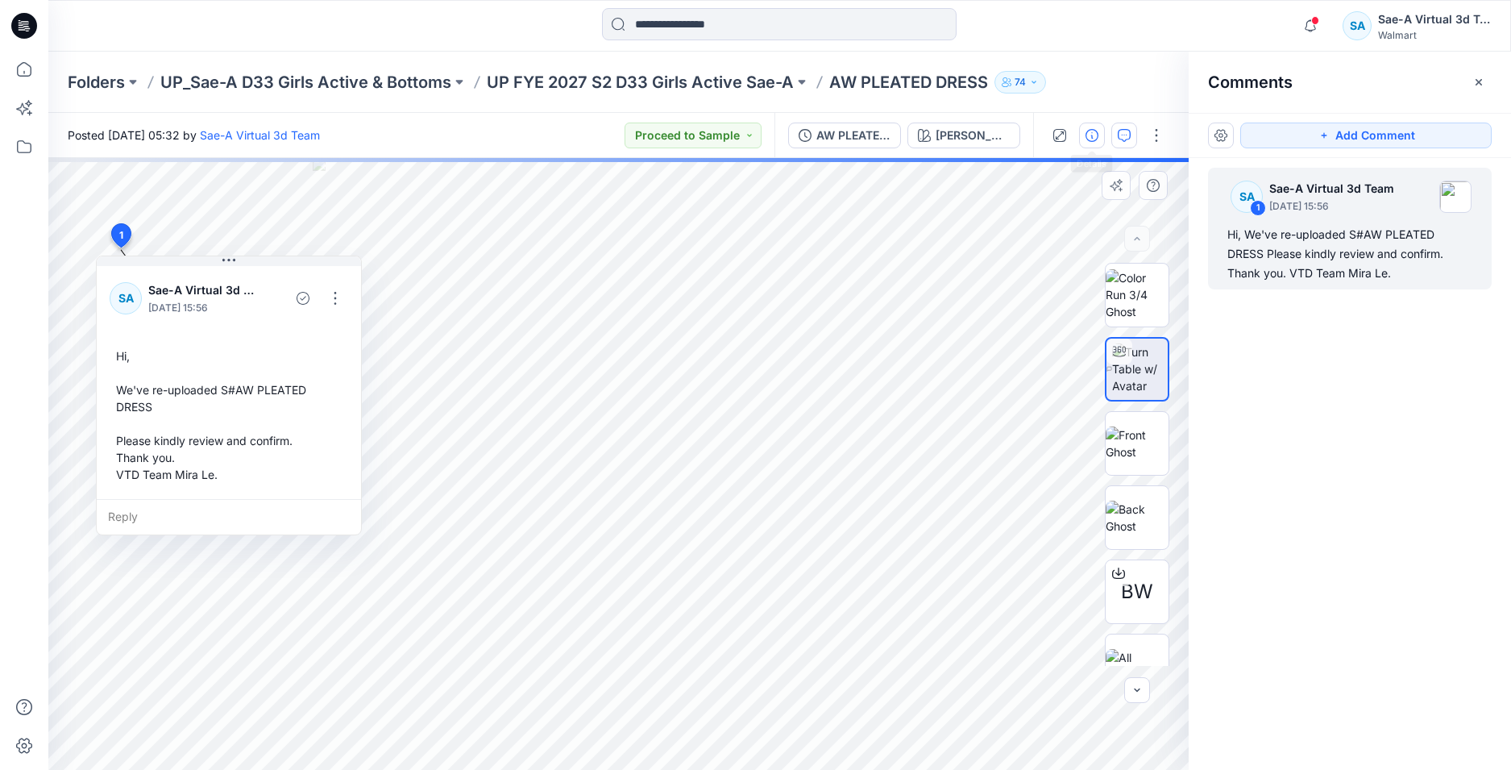
click at [1088, 135] on icon "button" at bounding box center [1092, 135] width 13 height 13
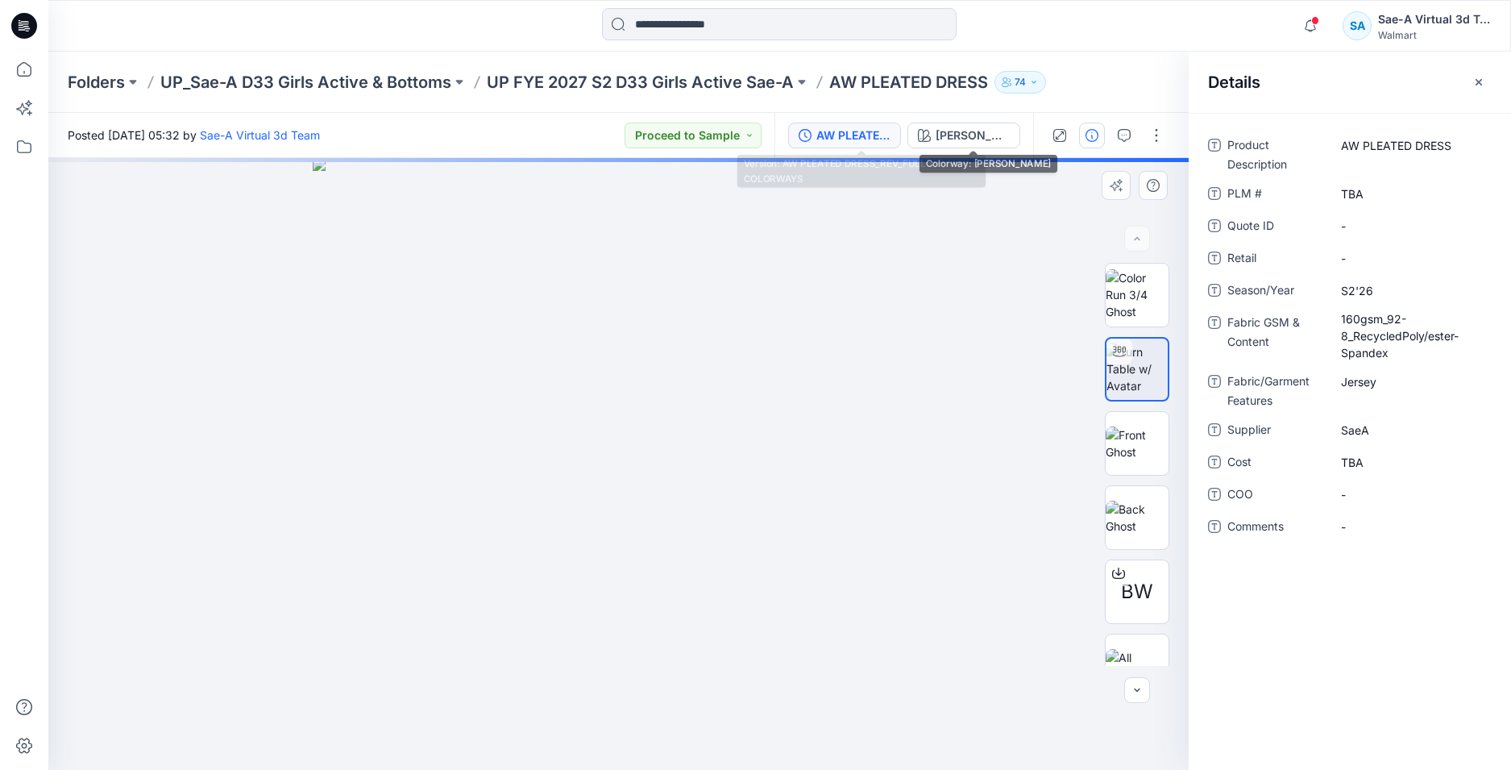
click at [852, 128] on div "AW PLEATED DRESS_REV_FULL COLORWAYS" at bounding box center [854, 136] width 74 height 18
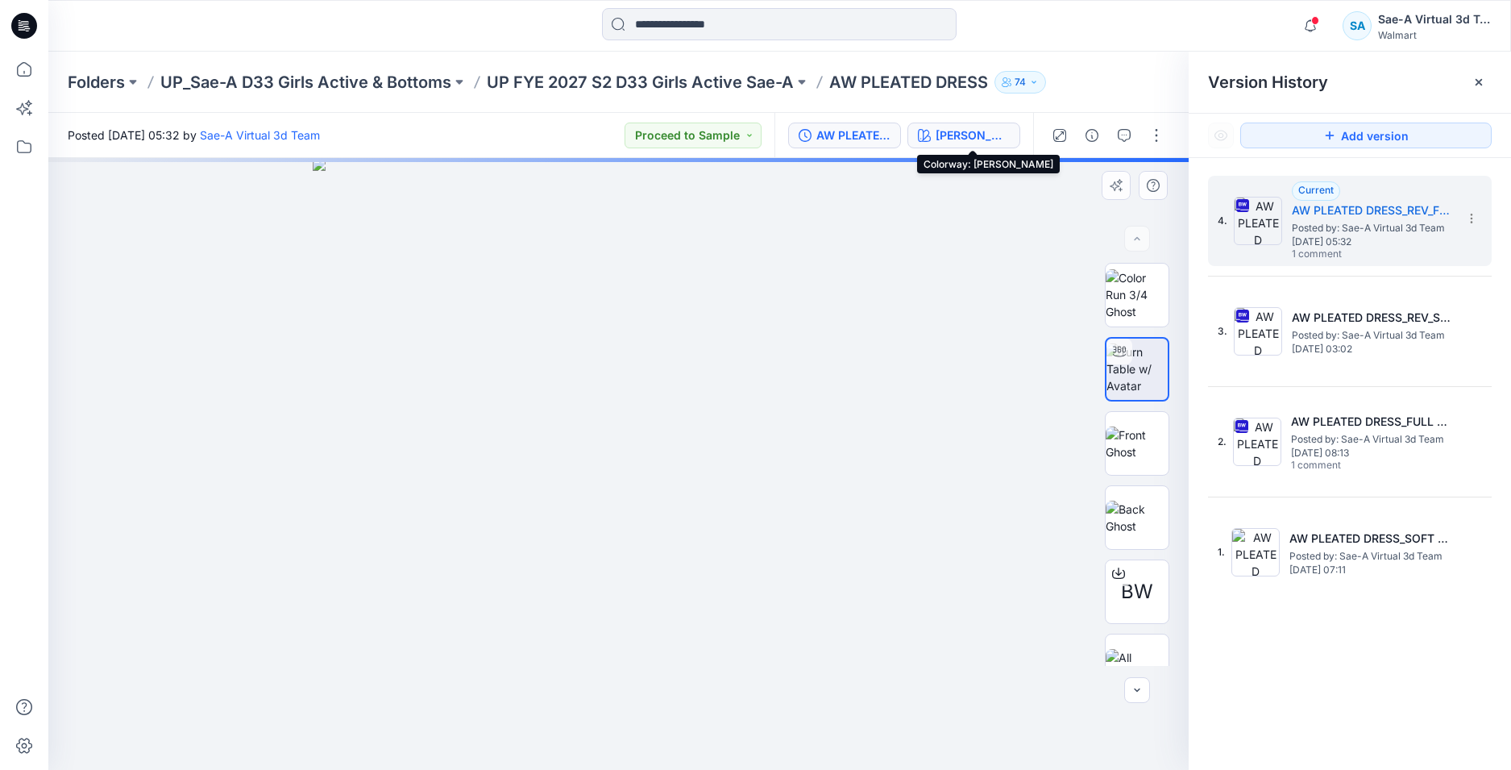
click at [956, 131] on div "ASH ROSE" at bounding box center [973, 136] width 74 height 18
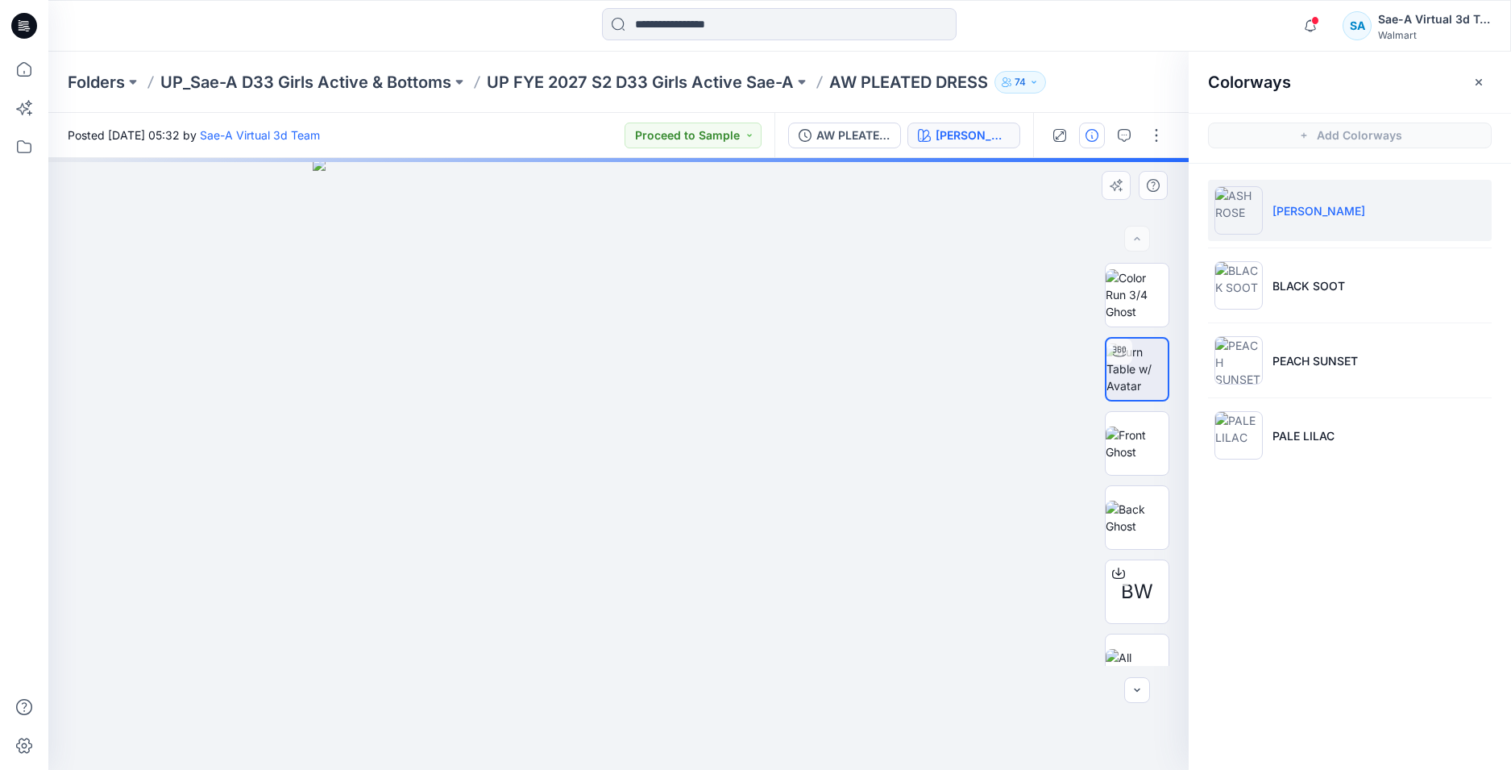
click at [1094, 135] on icon "button" at bounding box center [1092, 135] width 13 height 13
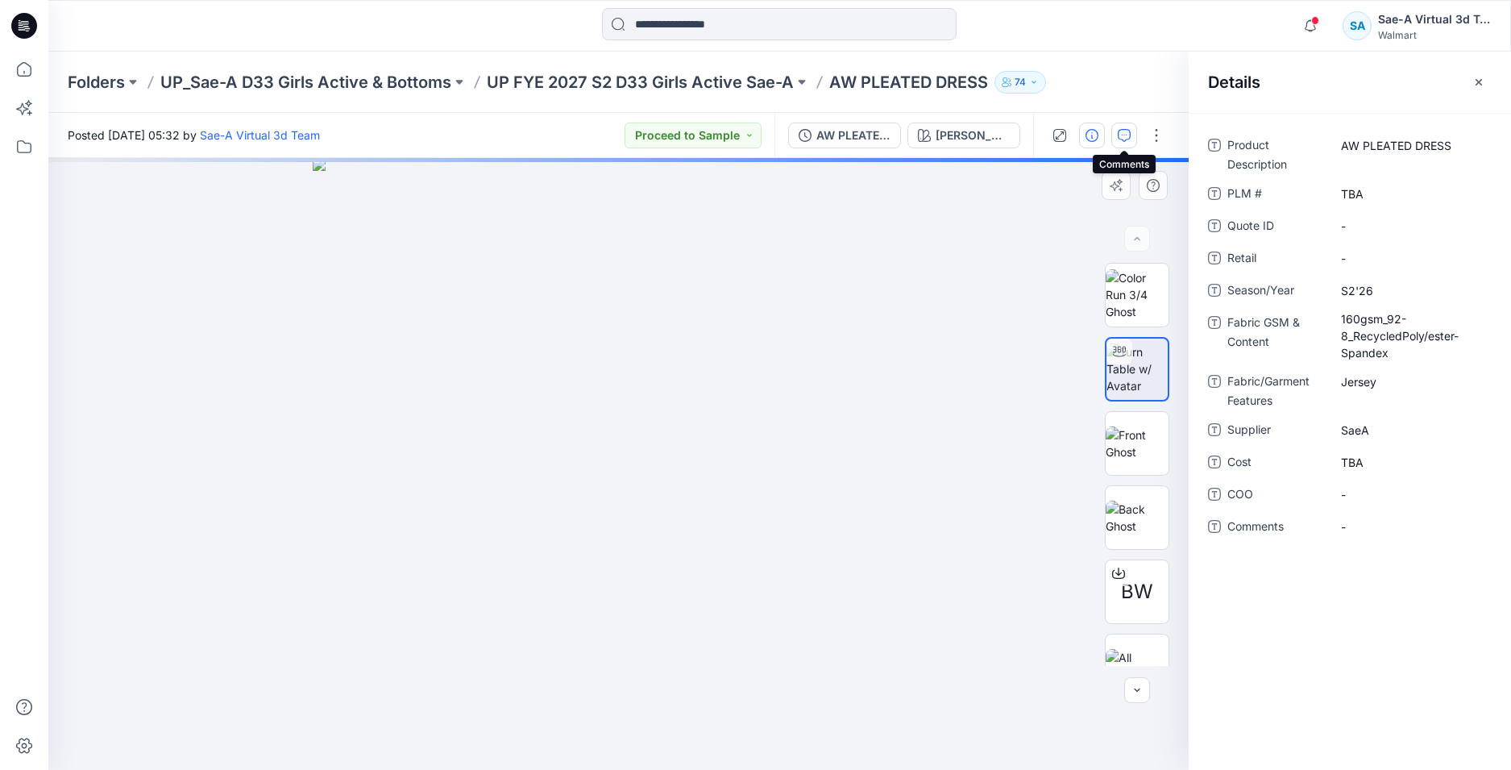
click at [1127, 131] on icon "button" at bounding box center [1124, 135] width 13 height 13
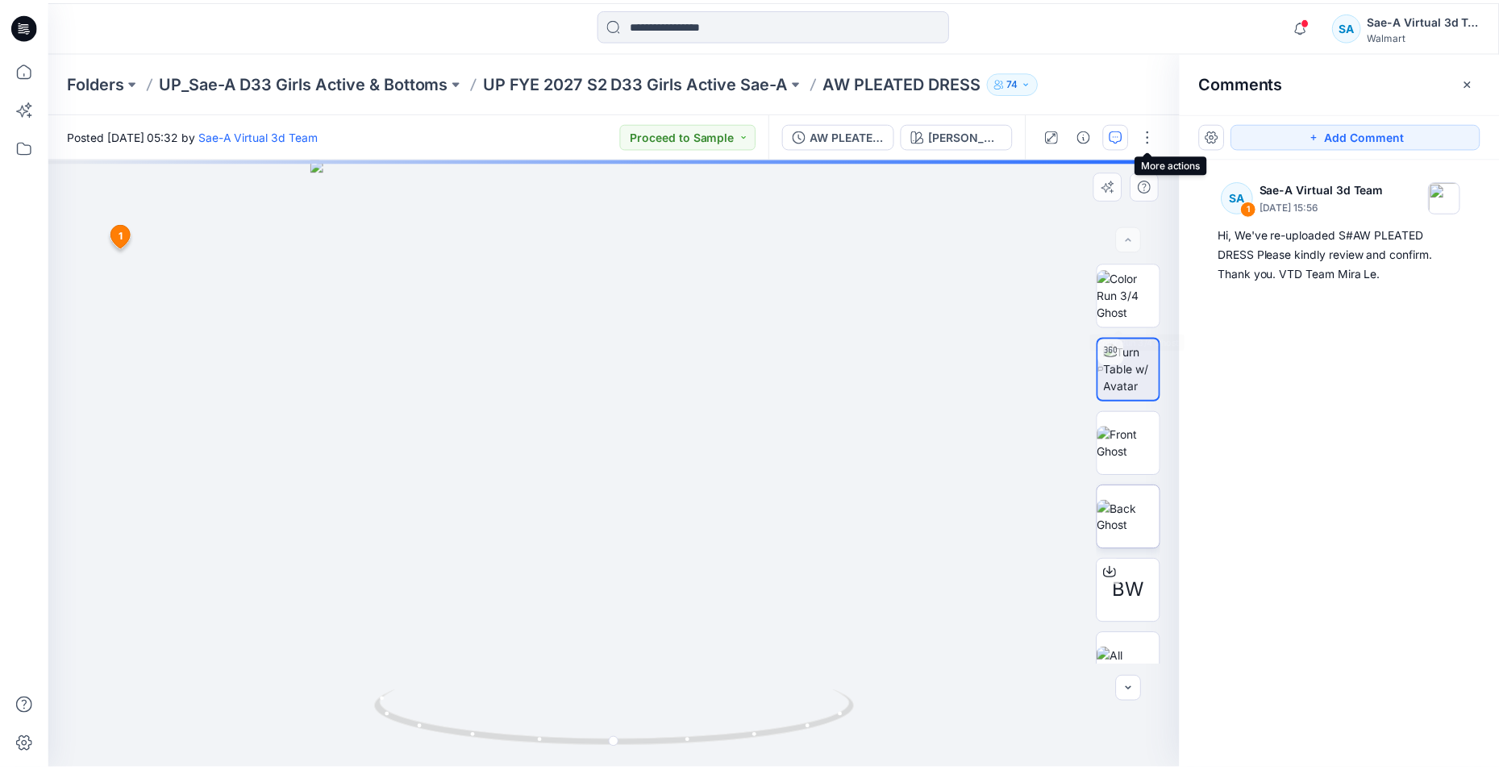
scroll to position [32, 0]
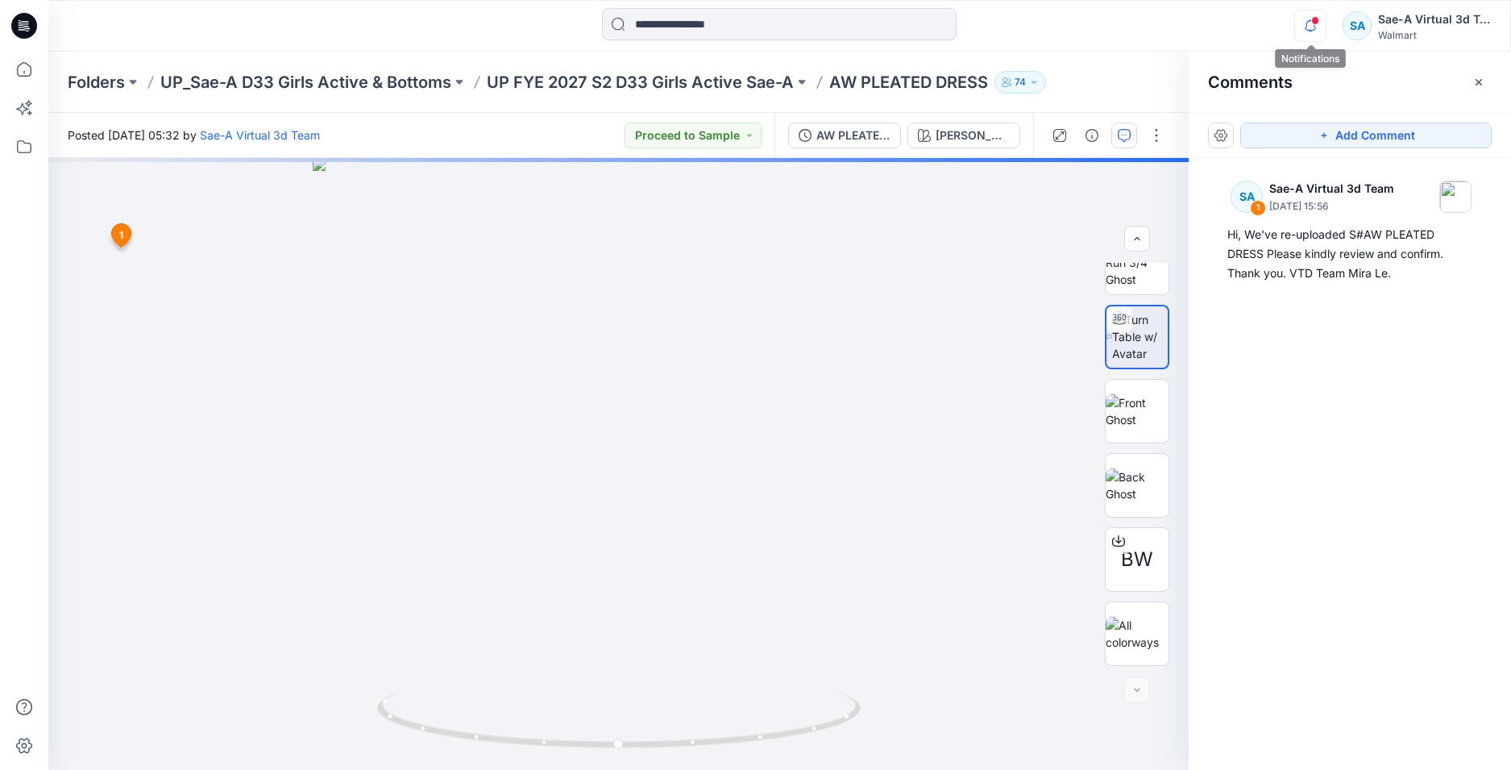
click at [1312, 27] on icon "button" at bounding box center [1310, 26] width 31 height 32
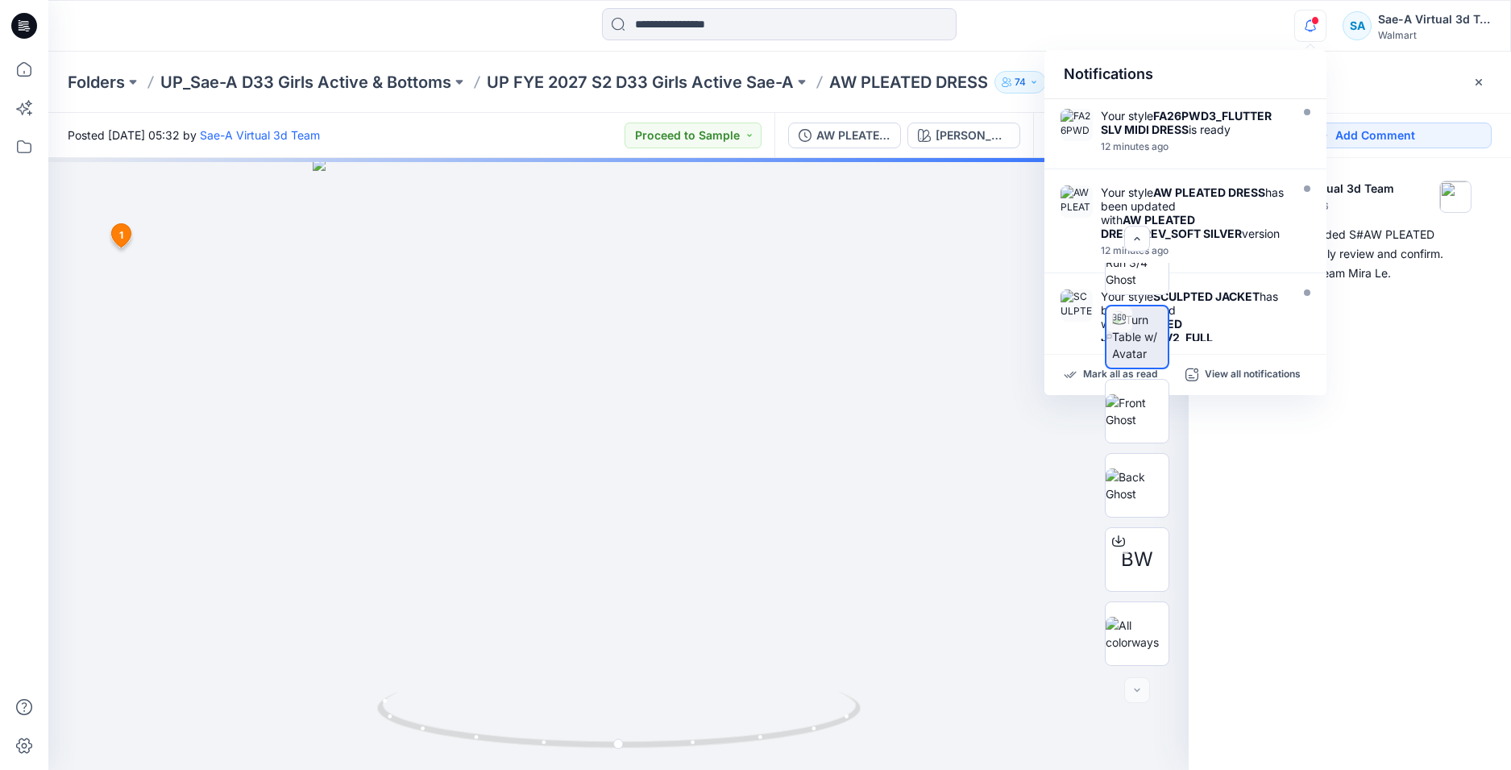
click at [13, 23] on icon at bounding box center [24, 26] width 26 height 26
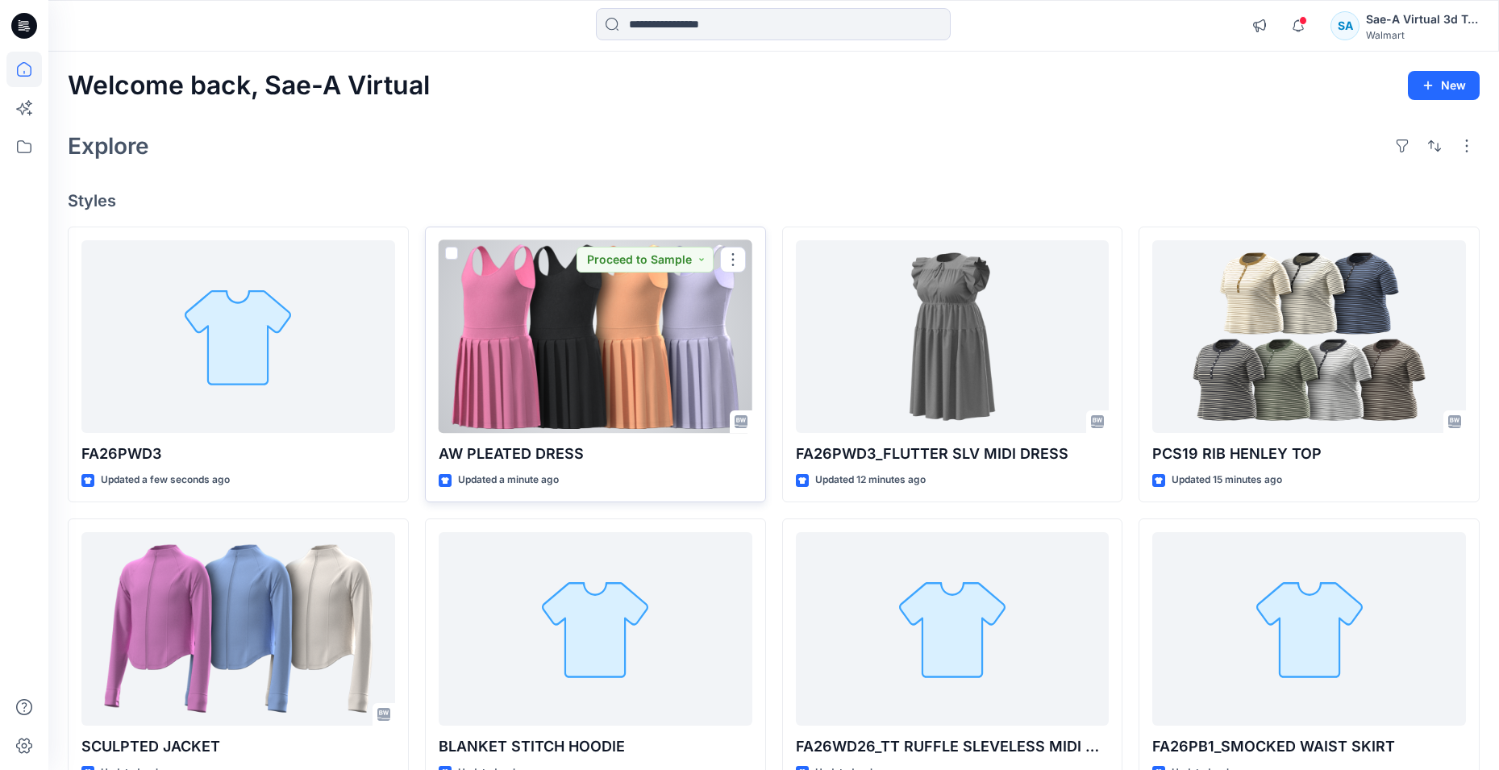
click at [632, 385] on div at bounding box center [596, 336] width 314 height 193
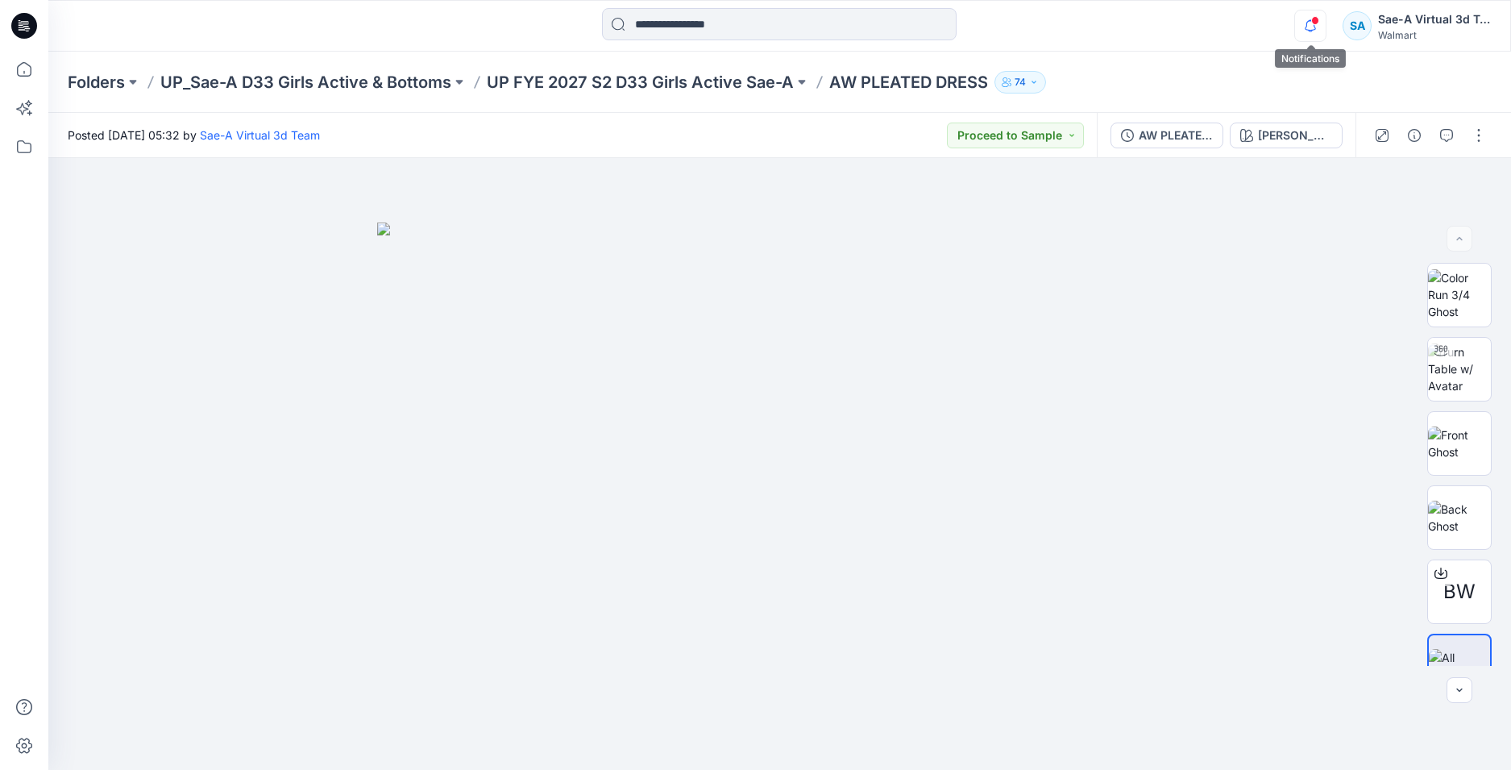
click at [1313, 27] on icon "button" at bounding box center [1310, 26] width 31 height 32
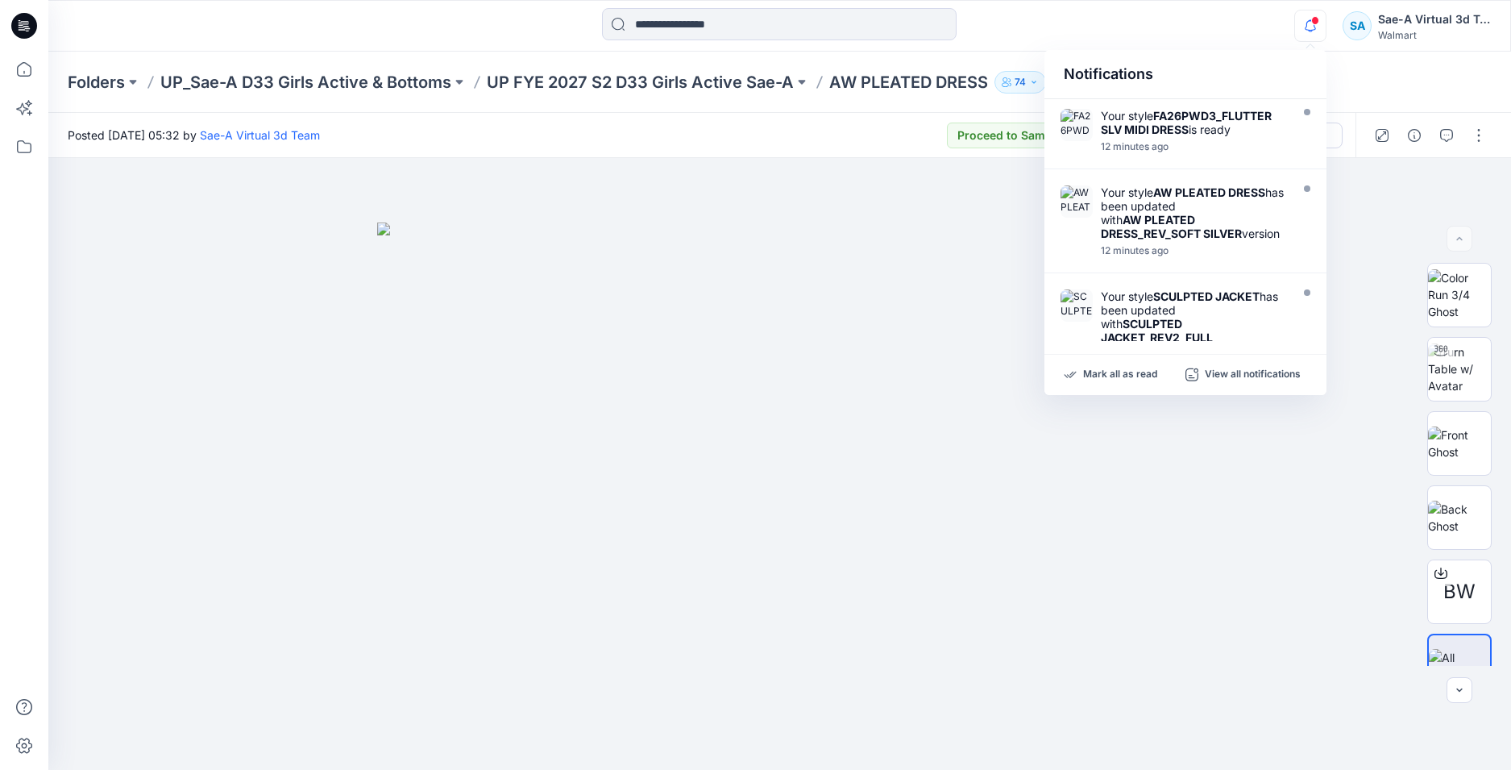
click at [1339, 59] on div "Folders UP_Sae-A D33 Girls Active & Bottoms UP FYE 2027 S2 D33 Girls Active Sae…" at bounding box center [779, 82] width 1463 height 61
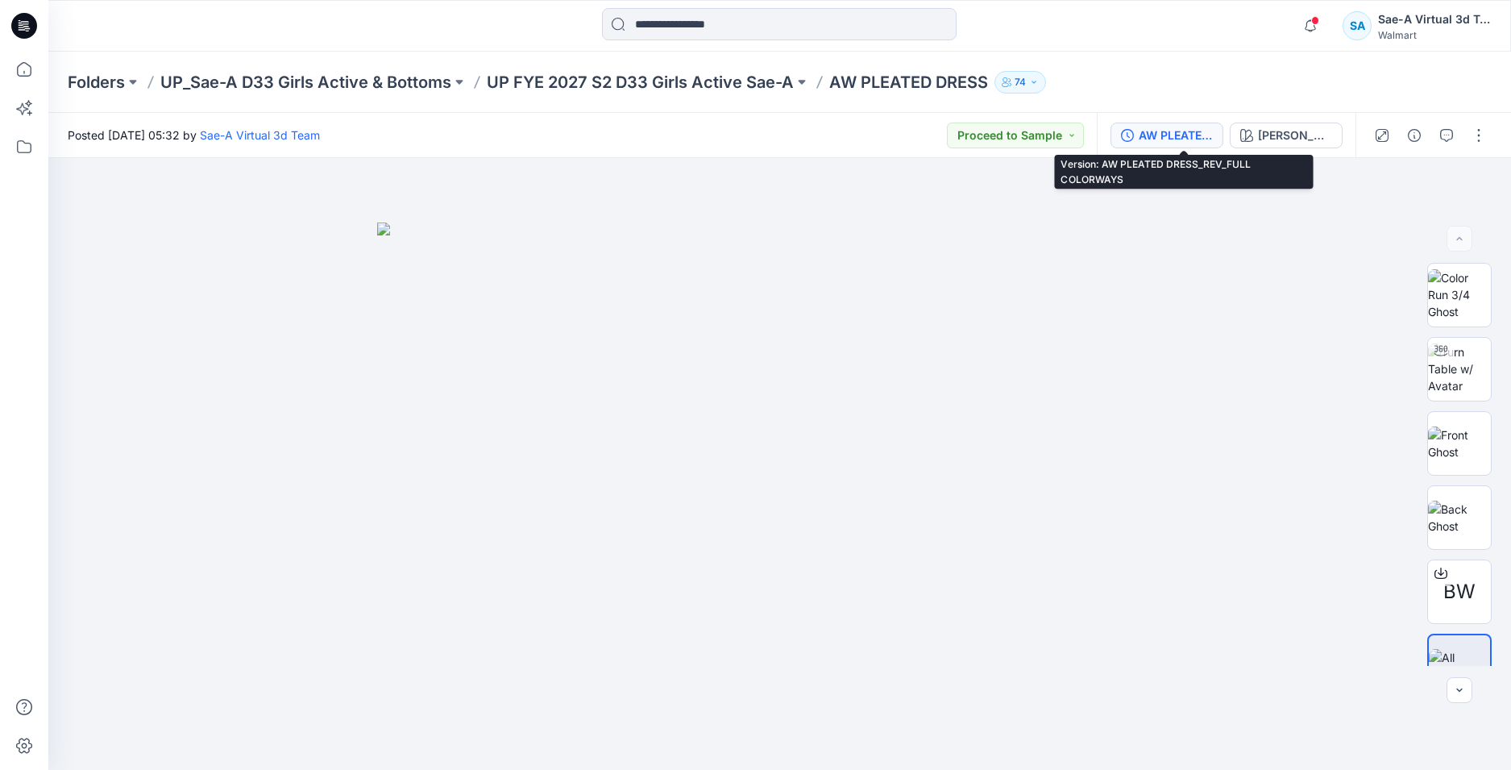
click at [1201, 138] on div "AW PLEATED DRESS_REV_FULL COLORWAYS" at bounding box center [1176, 136] width 74 height 18
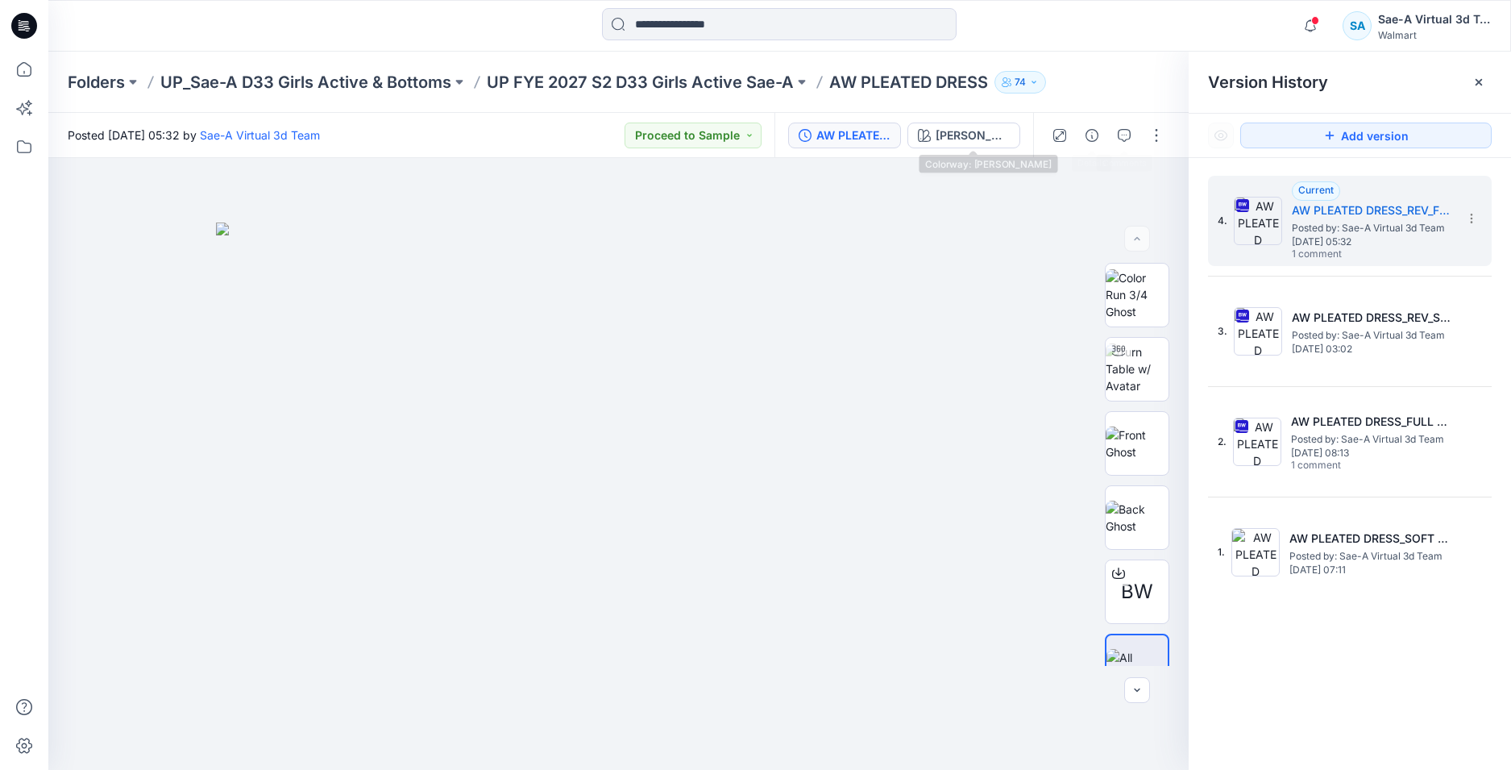
click at [983, 136] on div "ASH ROSE" at bounding box center [973, 136] width 74 height 18
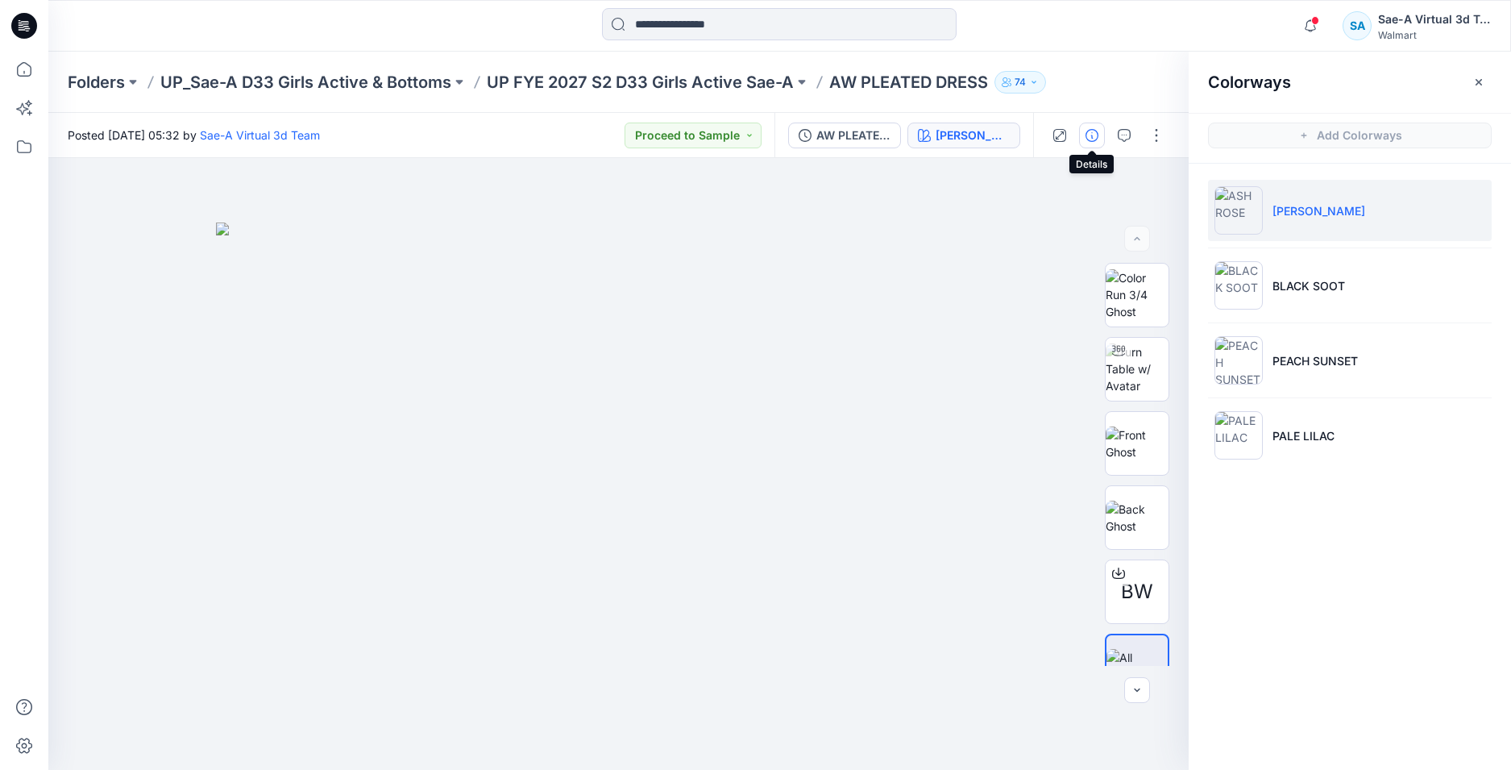
click at [1093, 135] on icon "button" at bounding box center [1092, 135] width 13 height 13
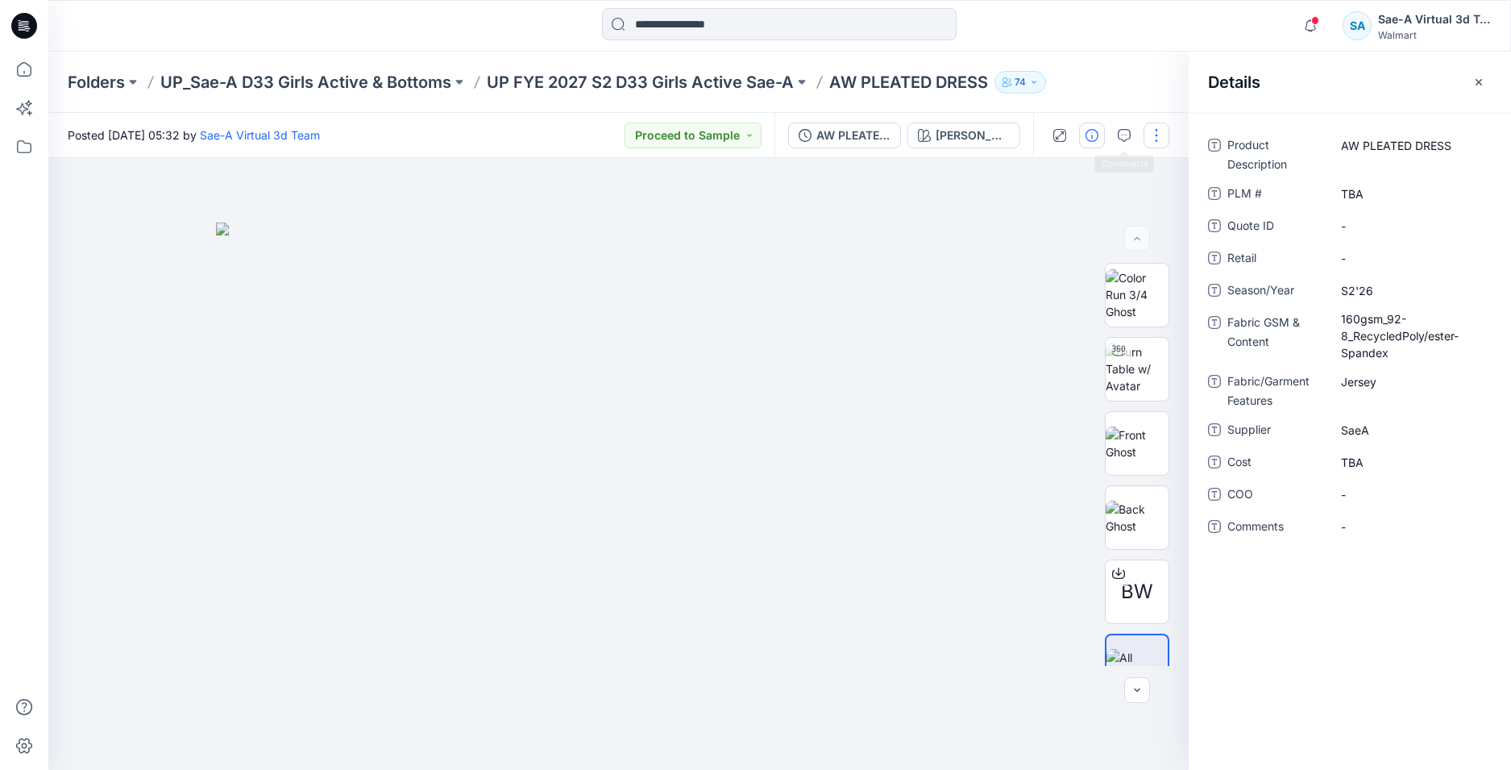
click at [1129, 137] on icon "button" at bounding box center [1124, 135] width 13 height 13
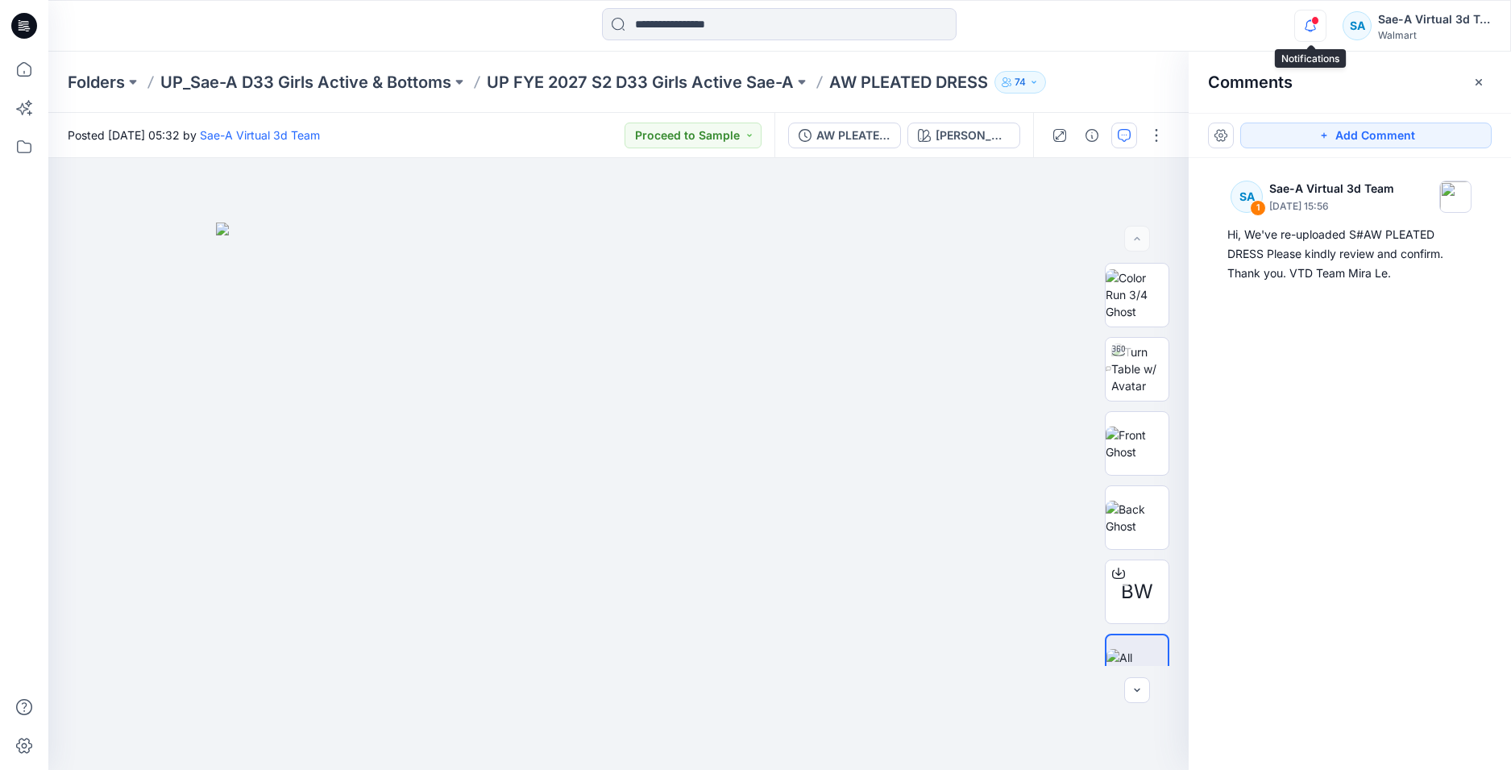
click at [1308, 20] on icon "button" at bounding box center [1310, 26] width 31 height 32
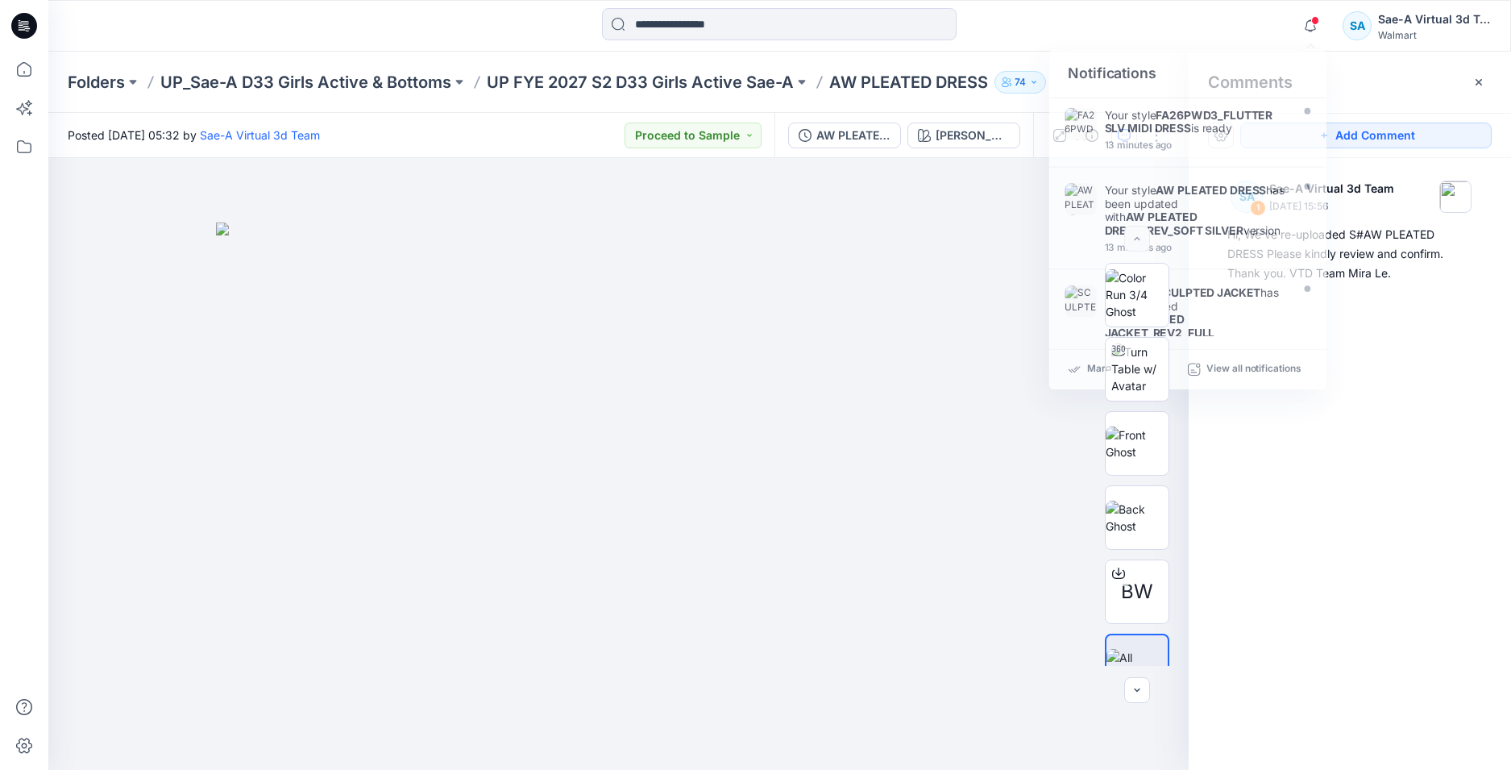
click at [23, 27] on icon at bounding box center [22, 27] width 6 height 1
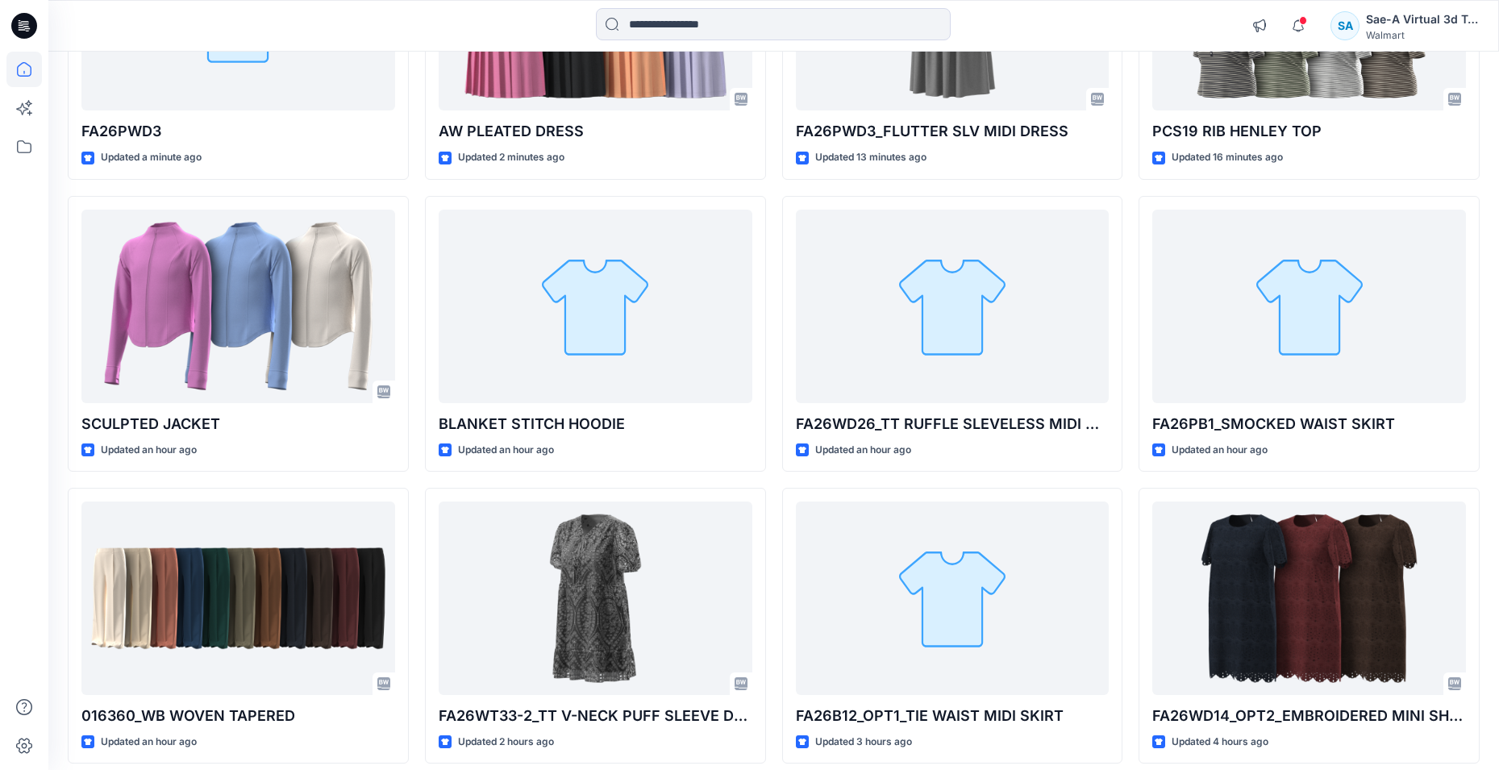
scroll to position [393, 0]
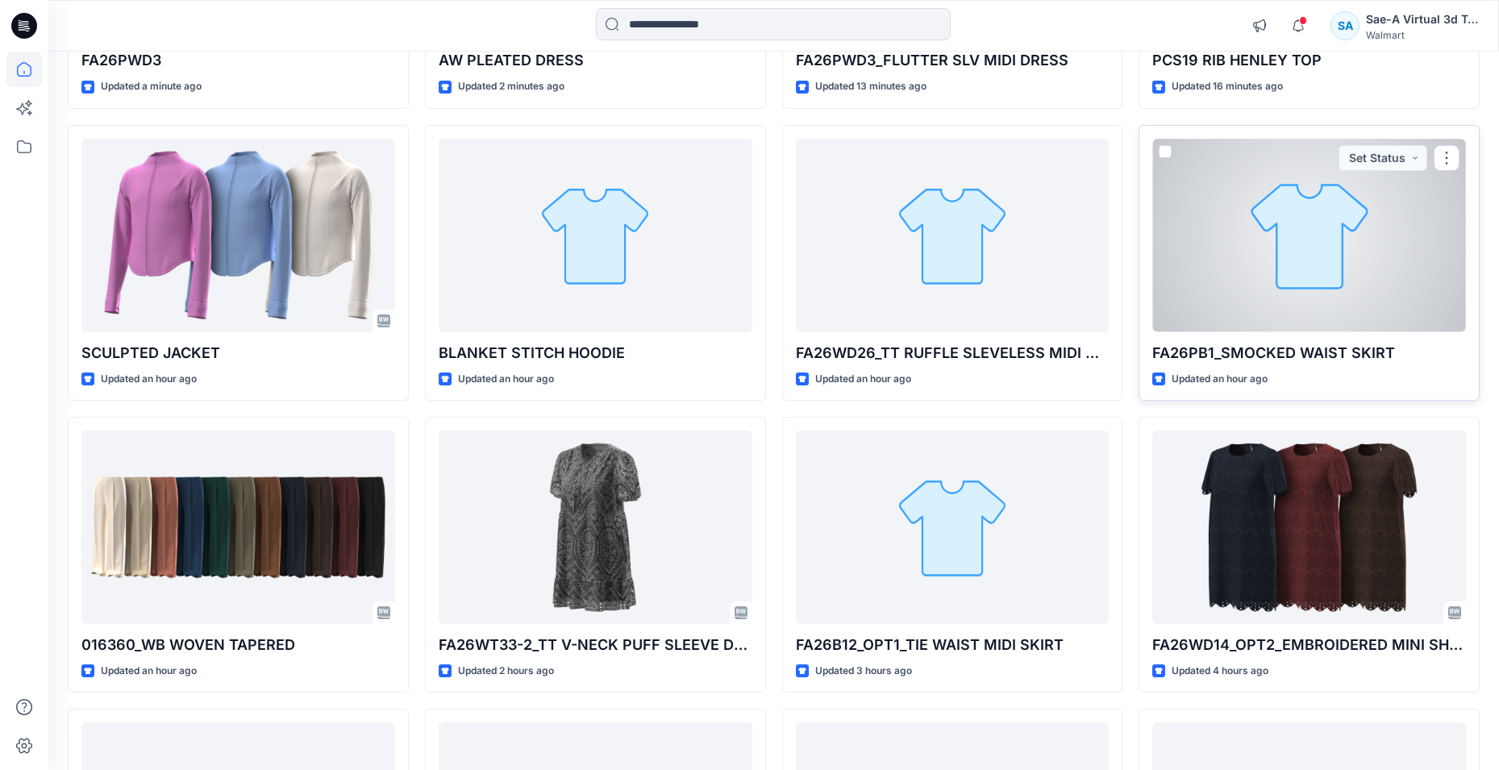
click at [1340, 278] on div at bounding box center [1309, 235] width 314 height 193
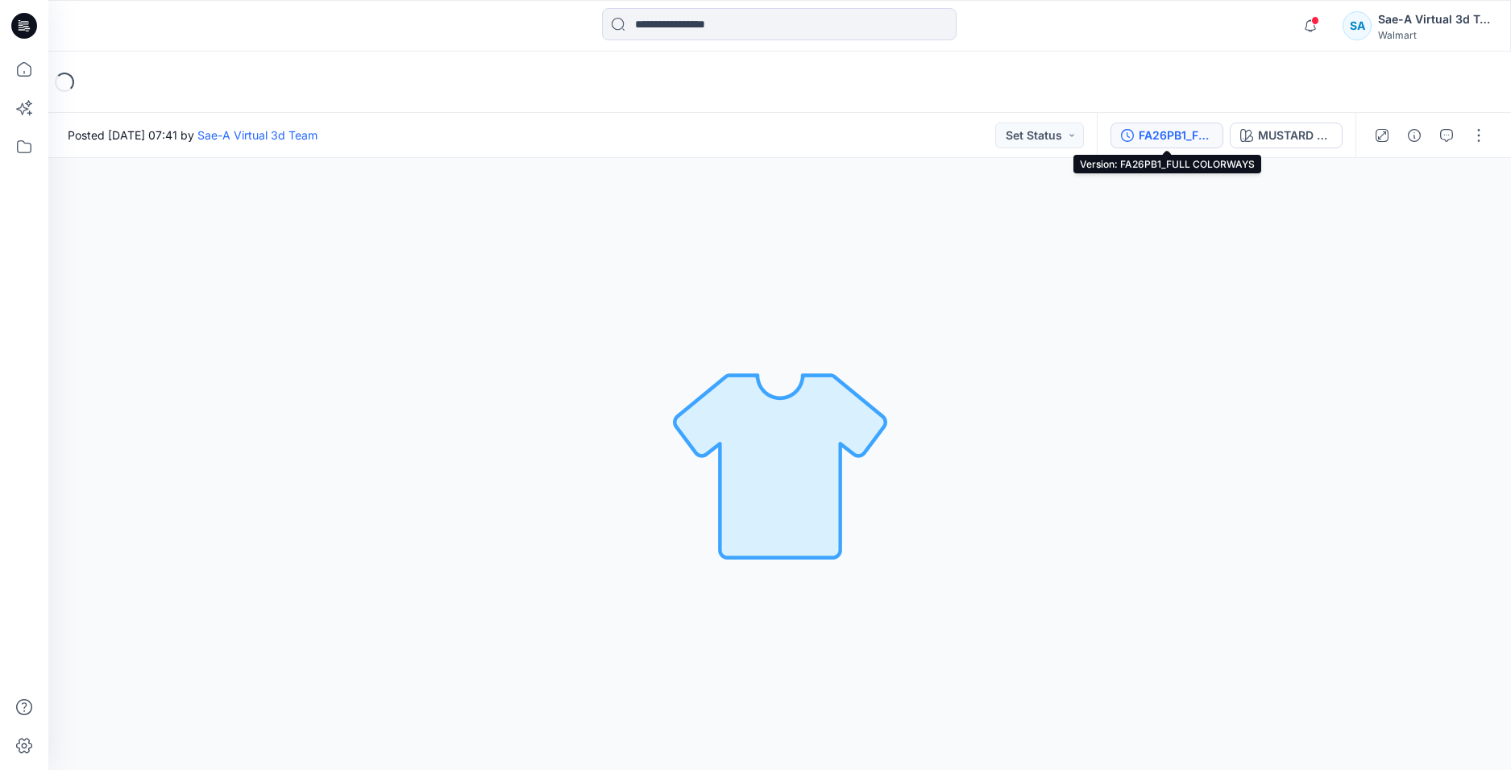
click at [1180, 136] on div "FA26PB1_FULL COLORWAYS" at bounding box center [1176, 136] width 74 height 18
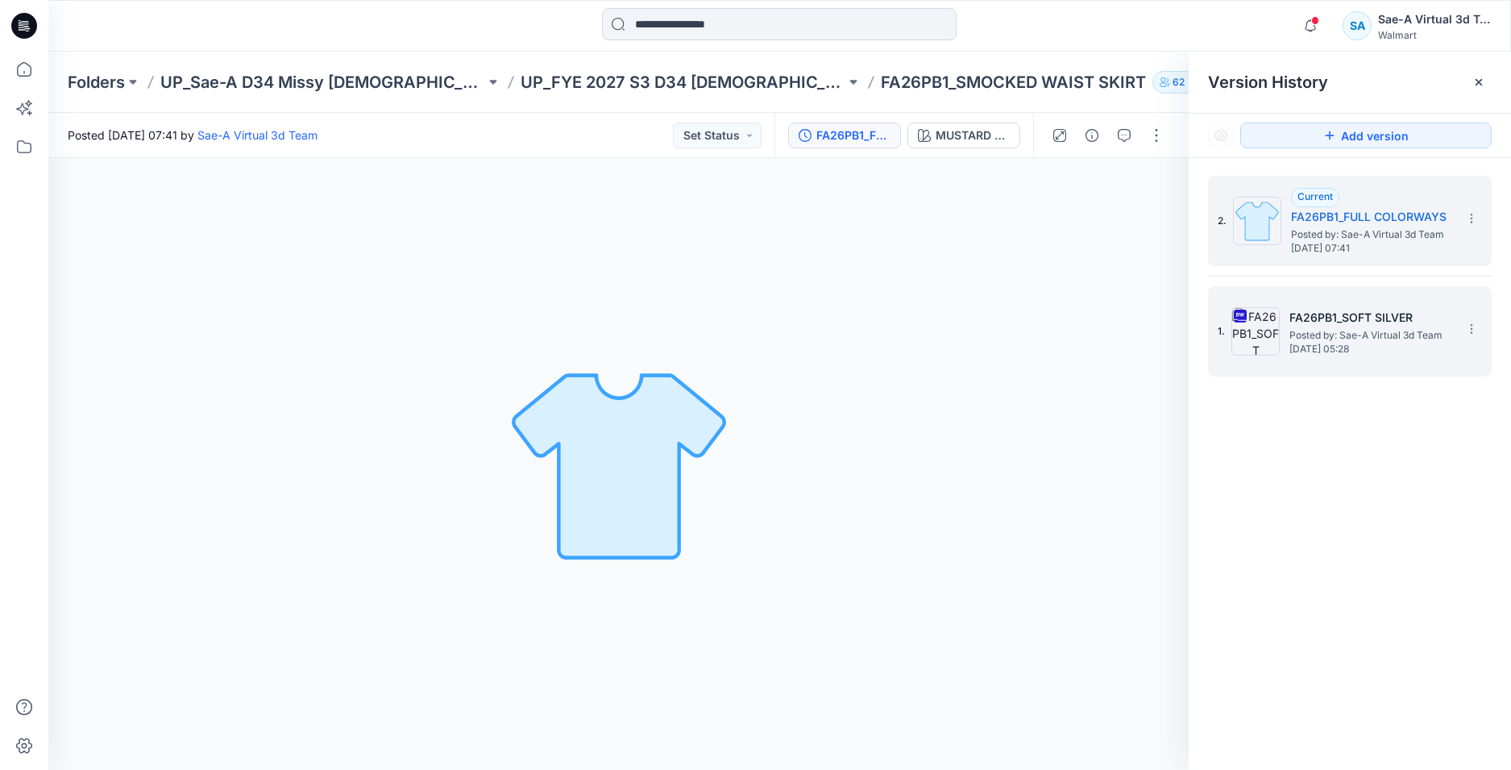
click at [1351, 333] on span "Posted by: Sae-A Virtual 3d Team" at bounding box center [1370, 335] width 161 height 16
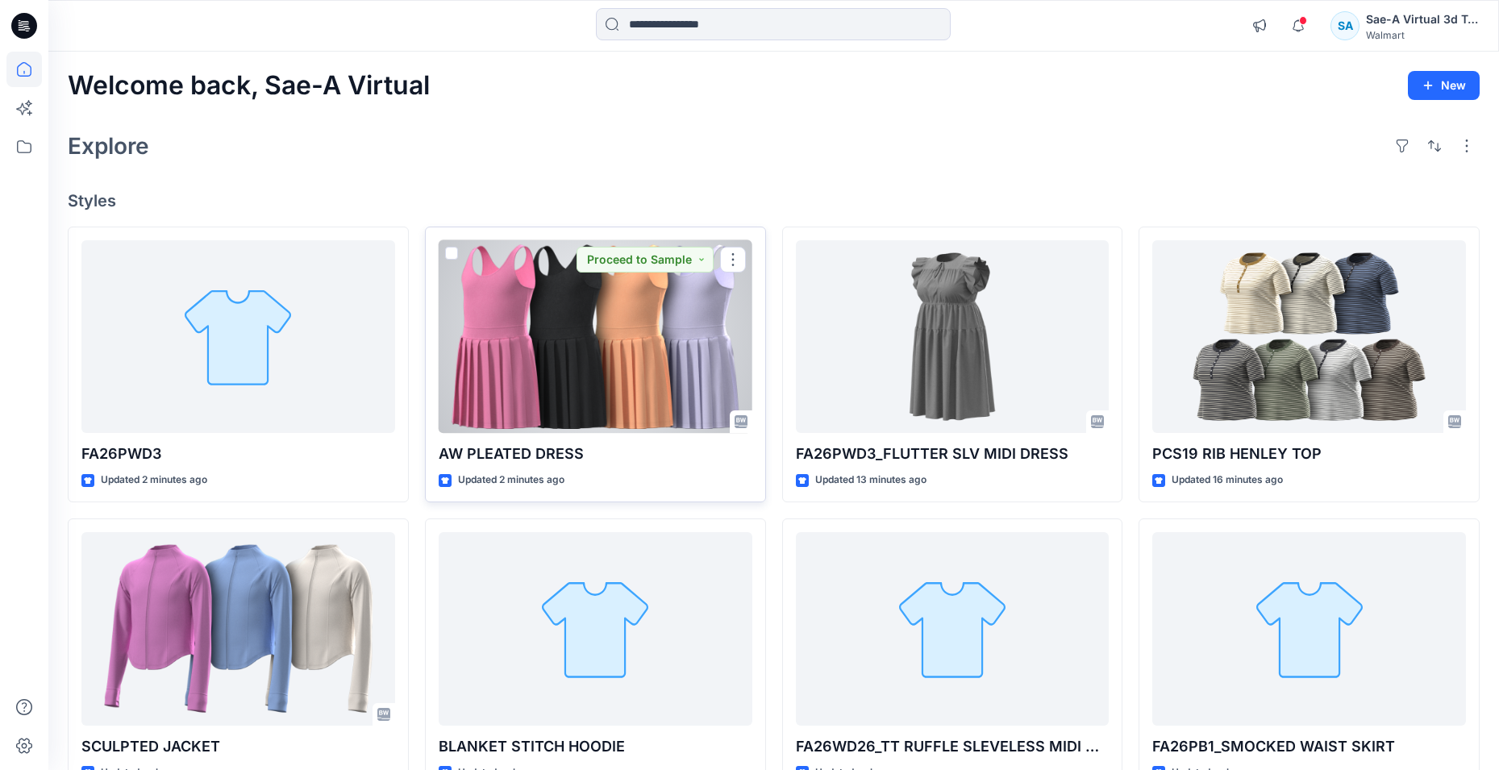
click at [601, 351] on div at bounding box center [596, 336] width 314 height 193
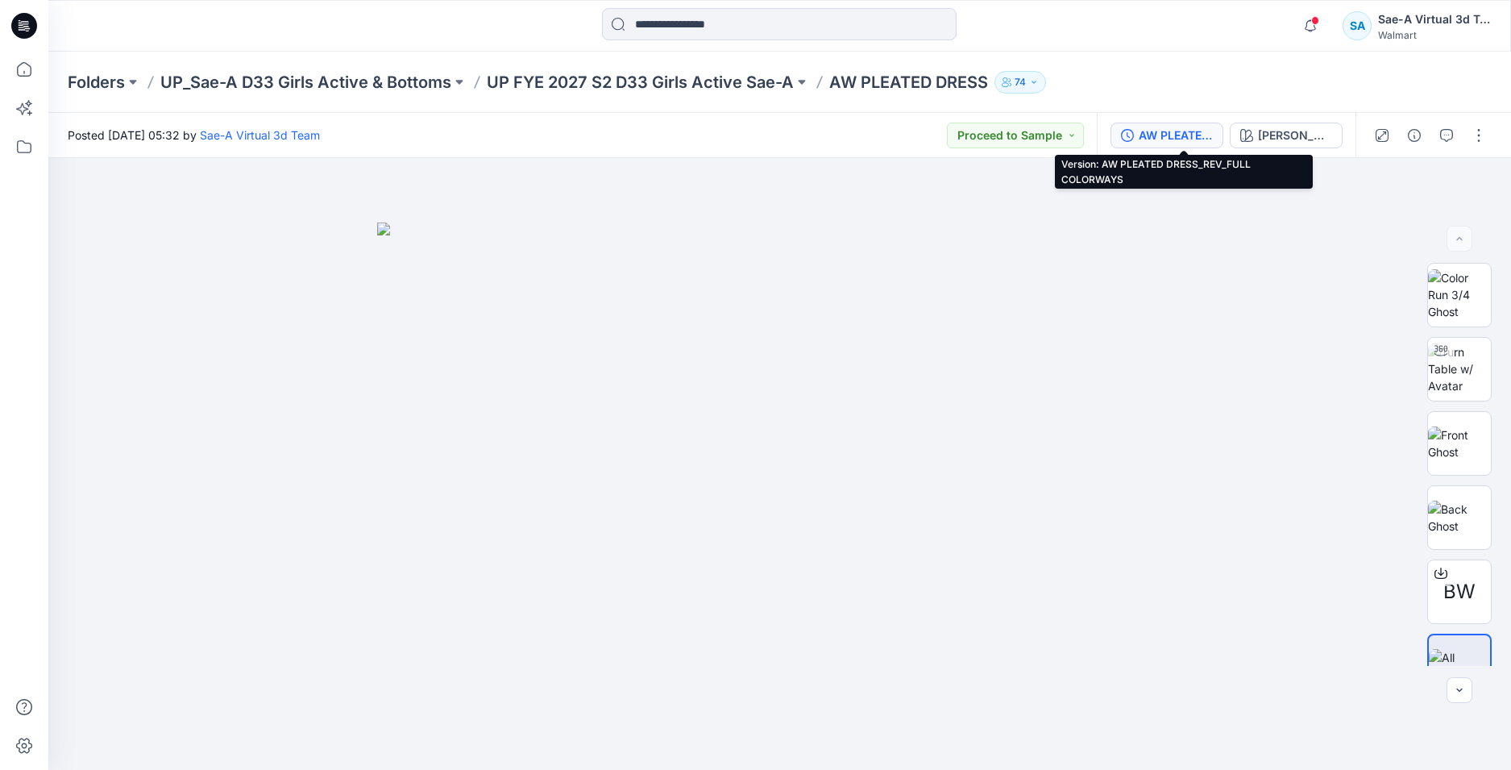
click at [1202, 139] on div "AW PLEATED DRESS_REV_FULL COLORWAYS" at bounding box center [1176, 136] width 74 height 18
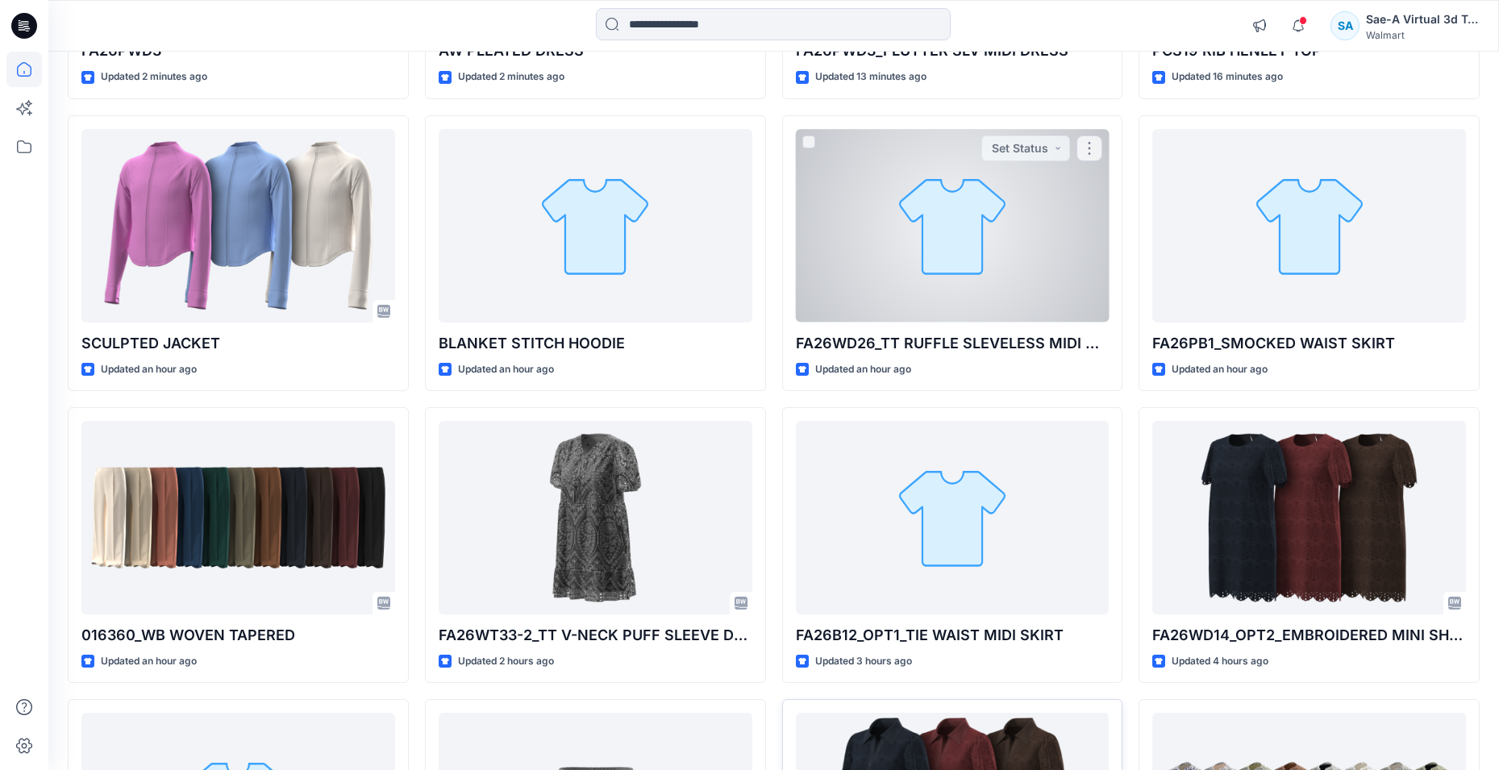
scroll to position [806, 0]
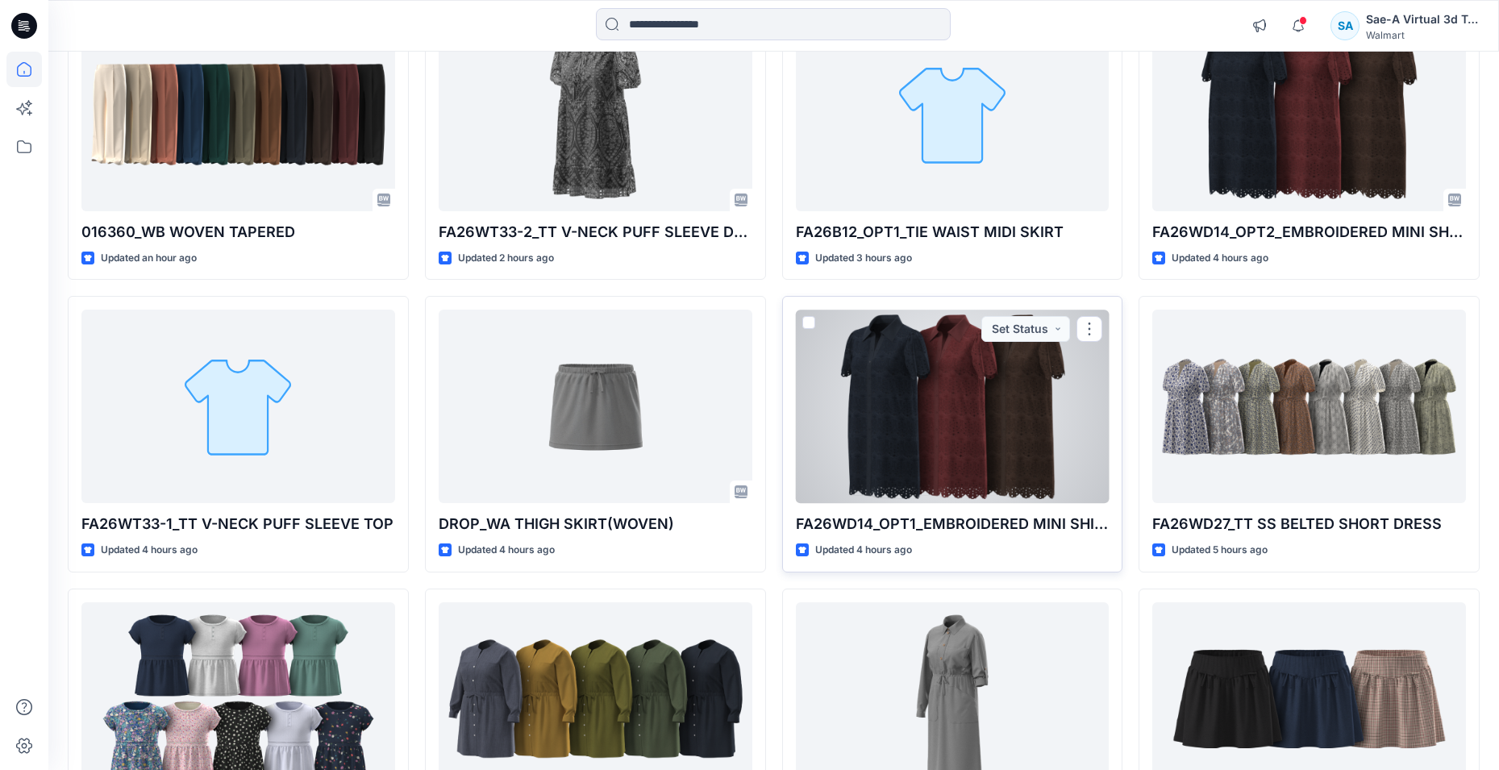
click at [989, 446] on div at bounding box center [953, 406] width 314 height 193
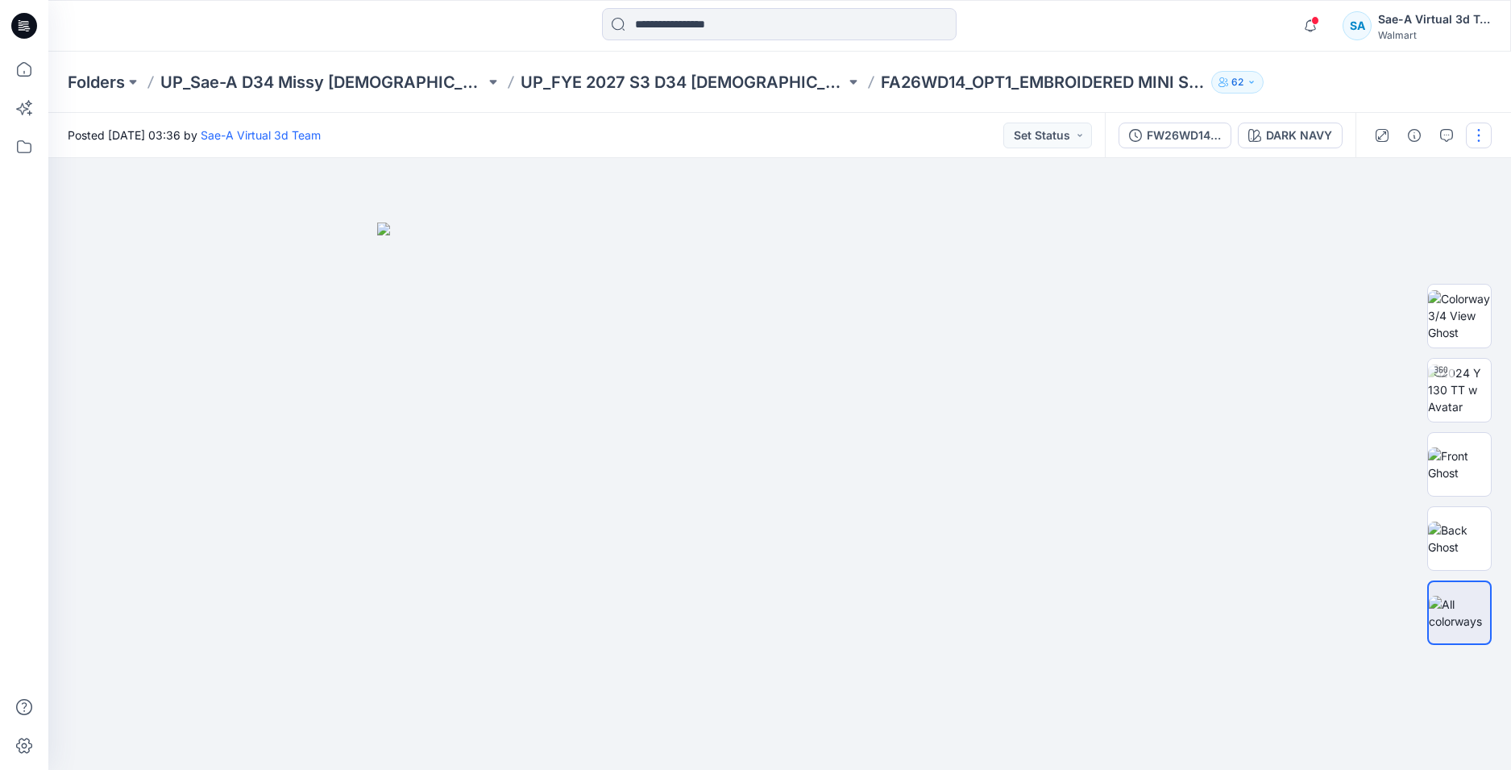
click at [1481, 137] on button "button" at bounding box center [1479, 136] width 26 height 26
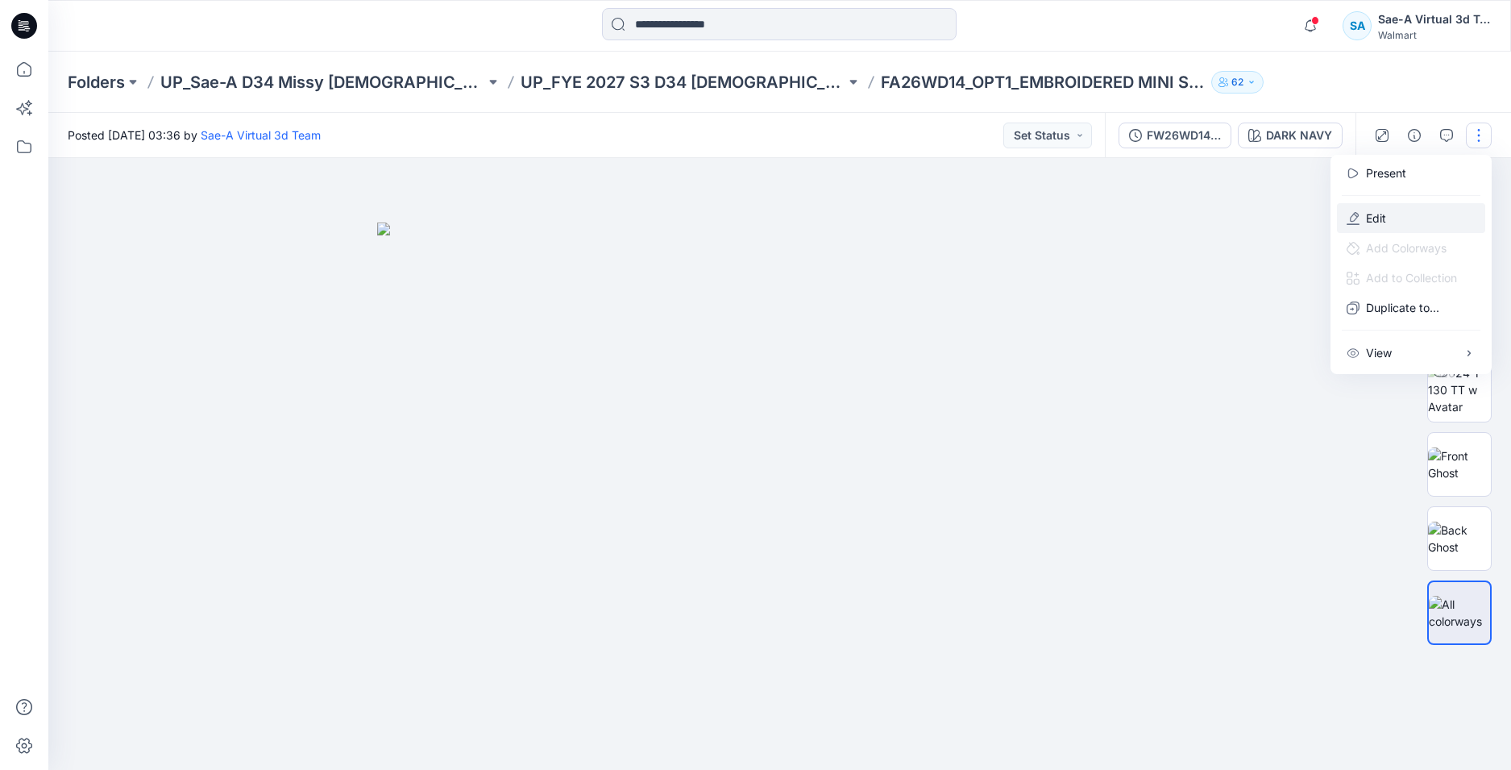
click at [1366, 221] on p "Edit" at bounding box center [1376, 218] width 20 height 17
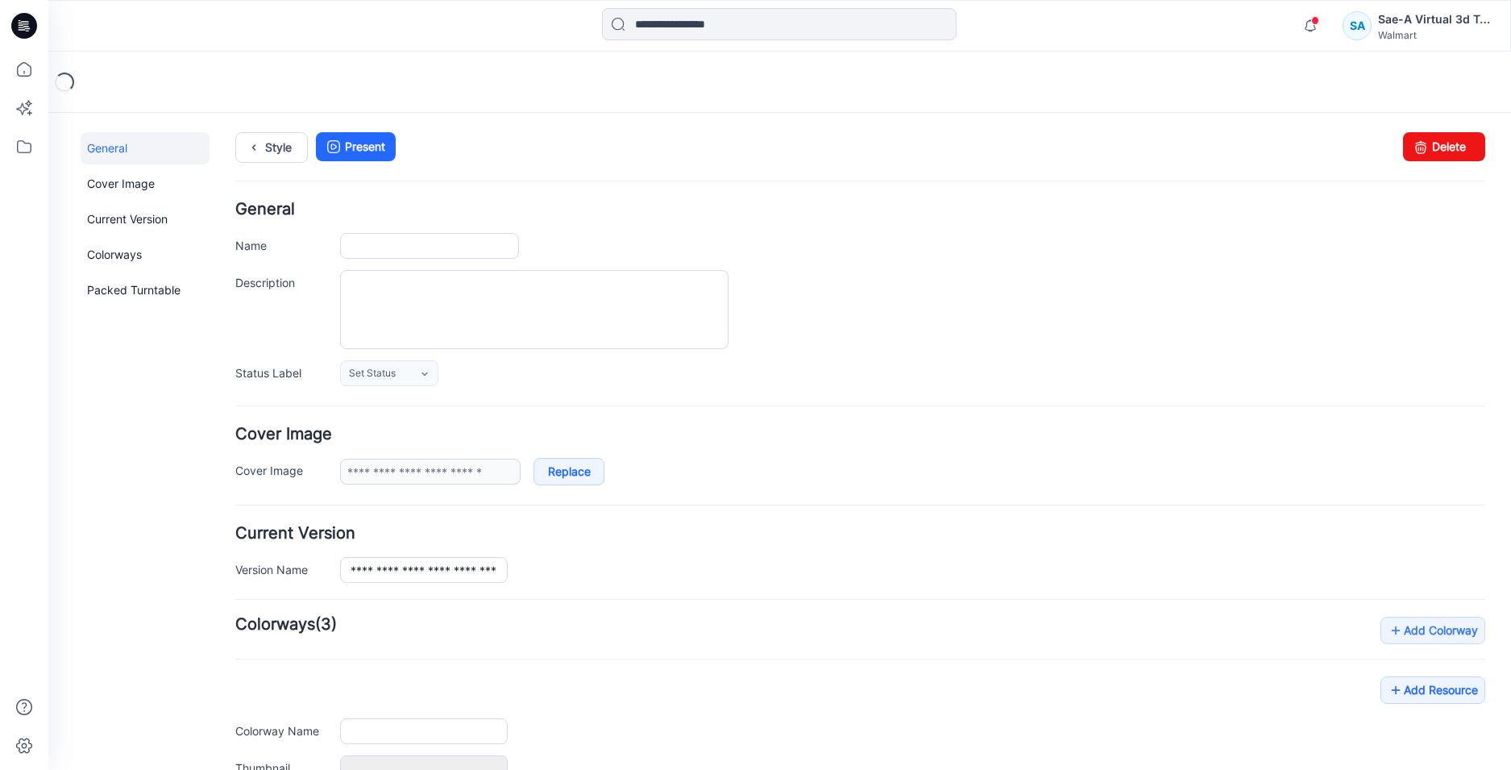
type input "**********"
type input "*********"
type input "**********"
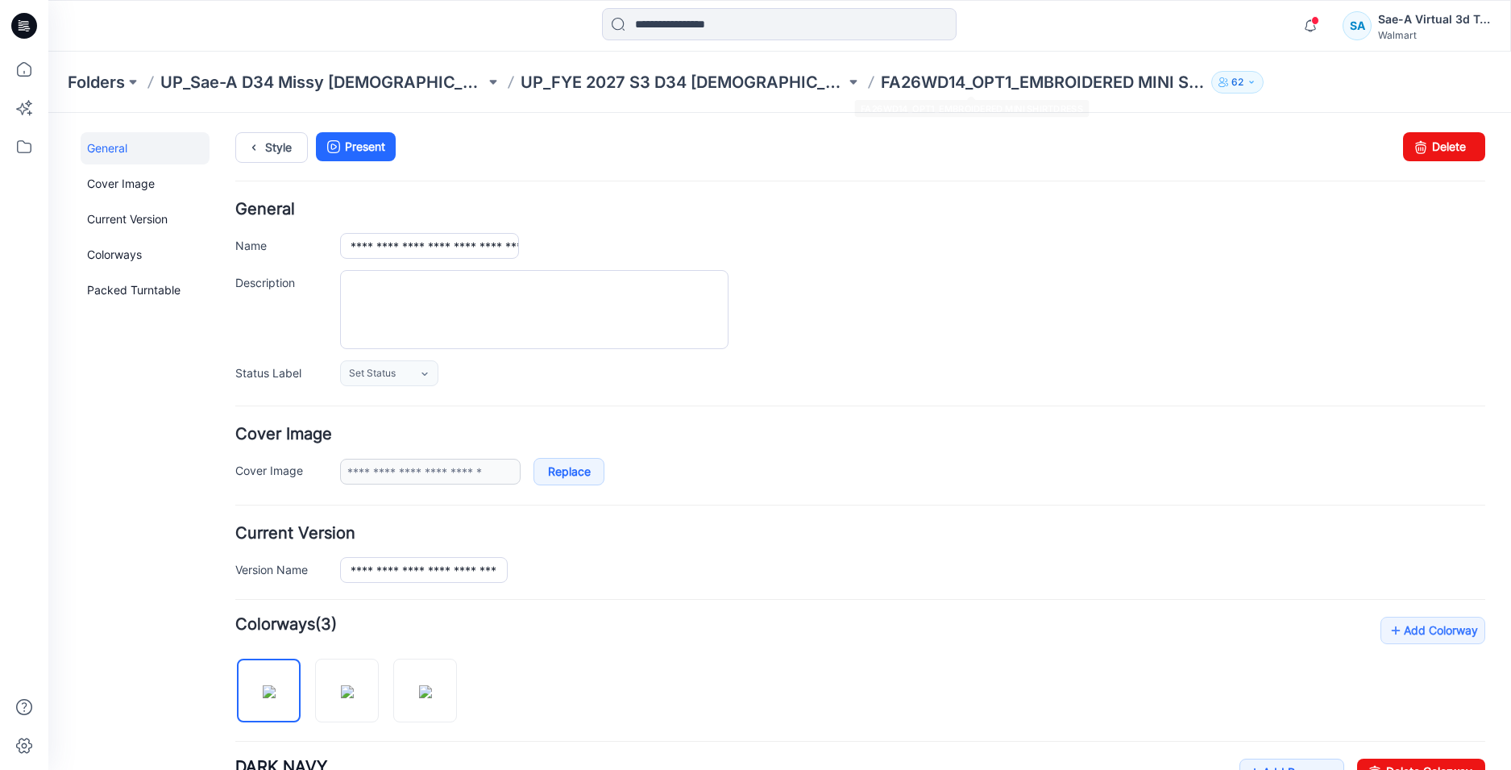
scroll to position [403, 0]
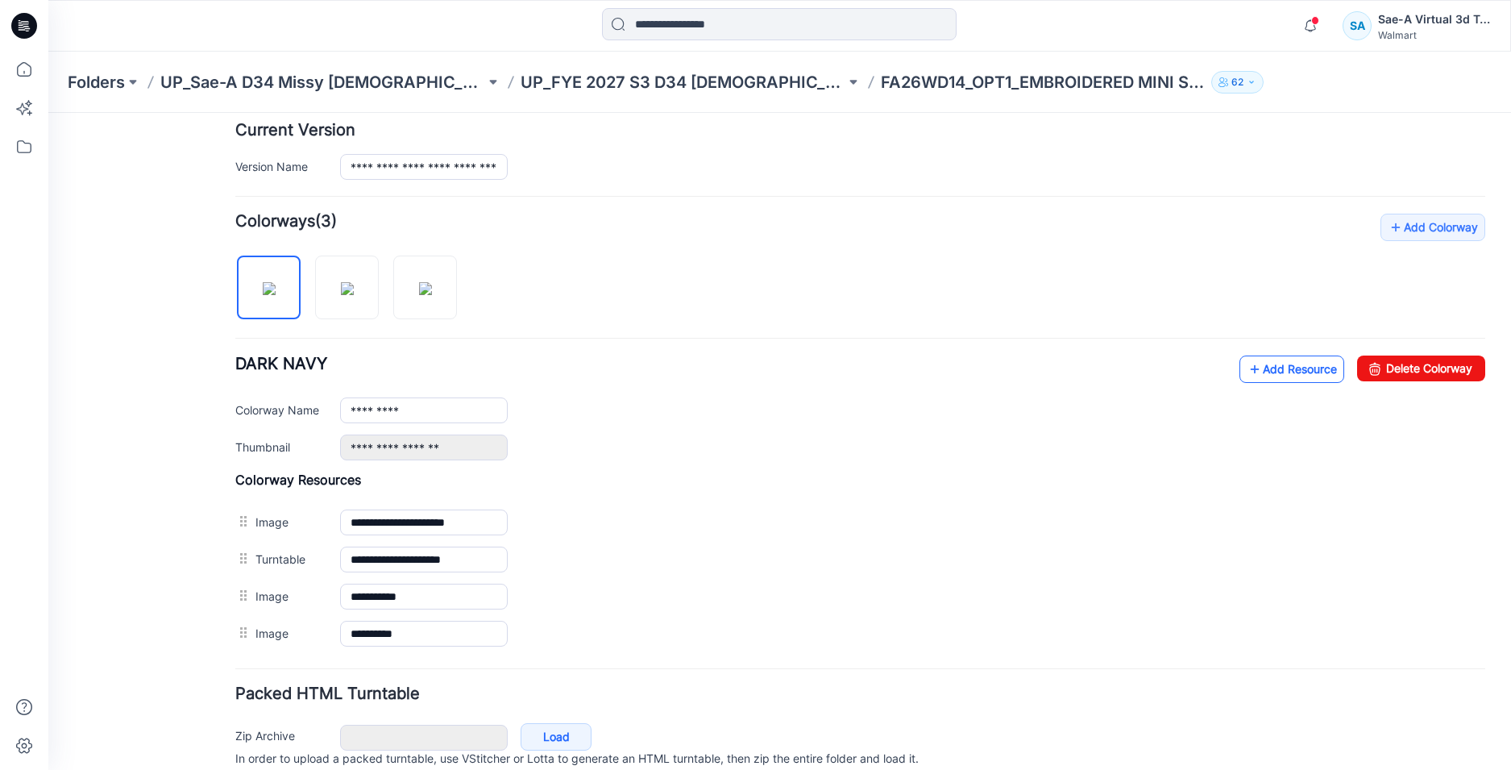
click at [1266, 372] on link "Add Resource" at bounding box center [1292, 369] width 105 height 27
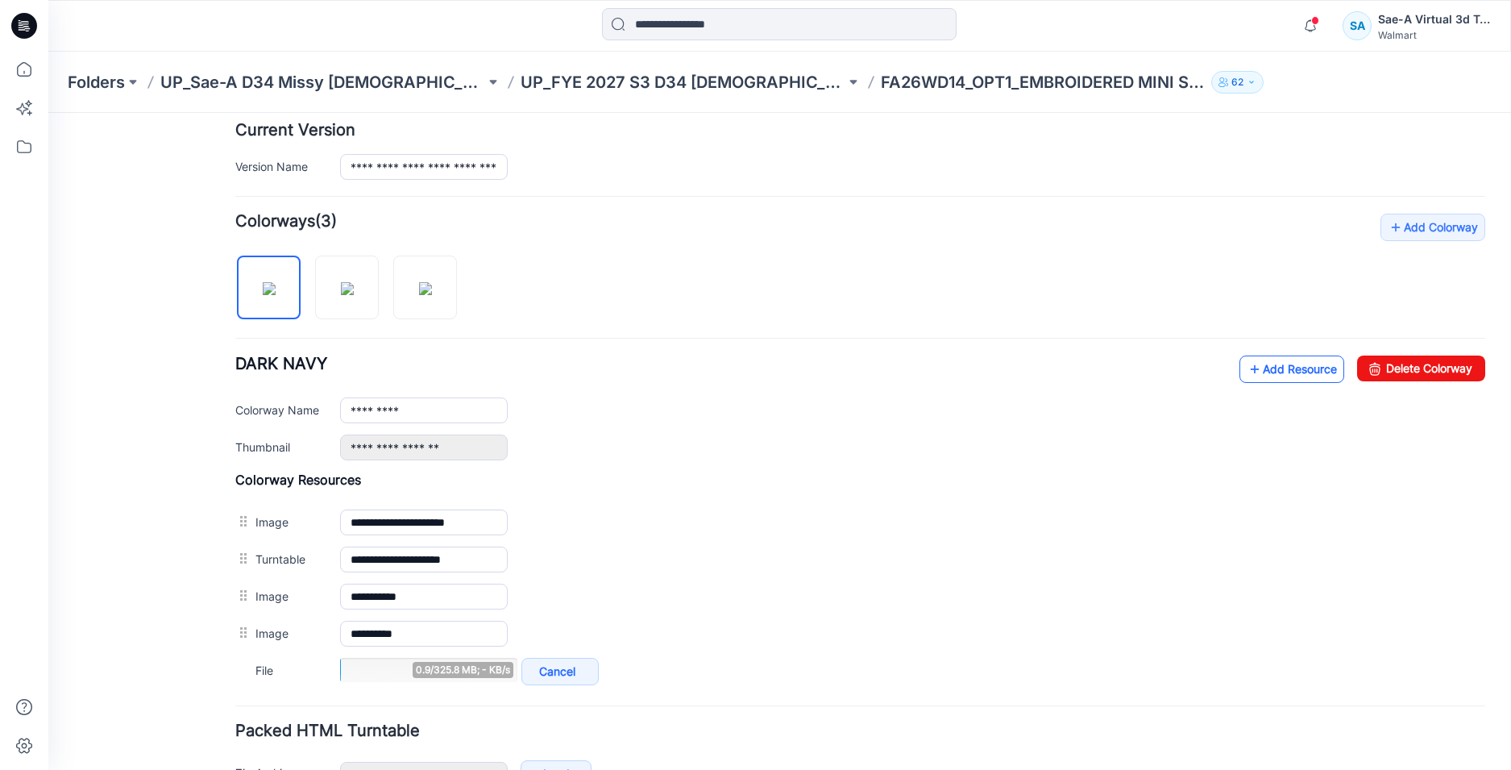
click at [1279, 369] on link "Add Resource" at bounding box center [1292, 369] width 105 height 27
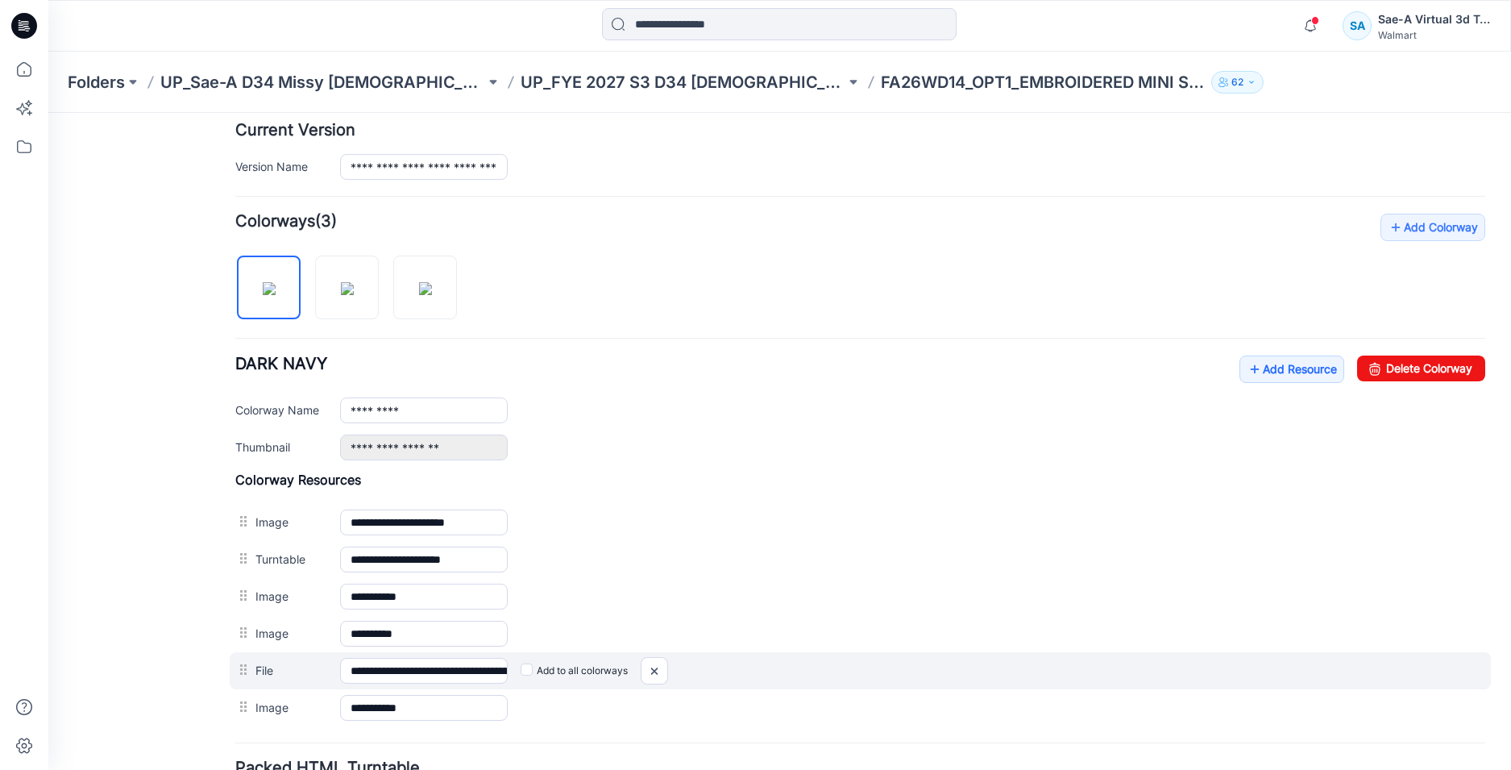
click at [533, 670] on label "Add to all colorways" at bounding box center [574, 671] width 107 height 26
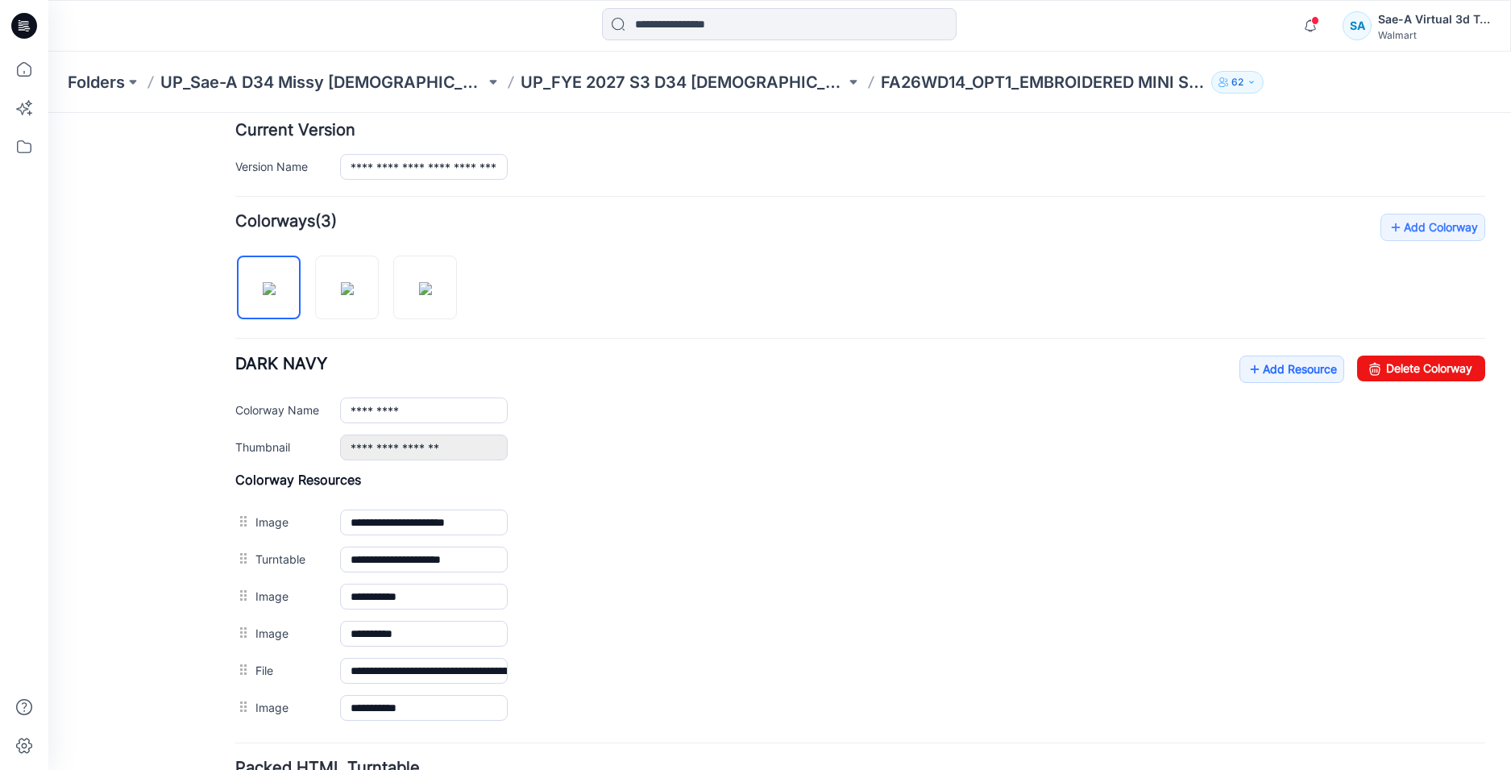
scroll to position [0, 0]
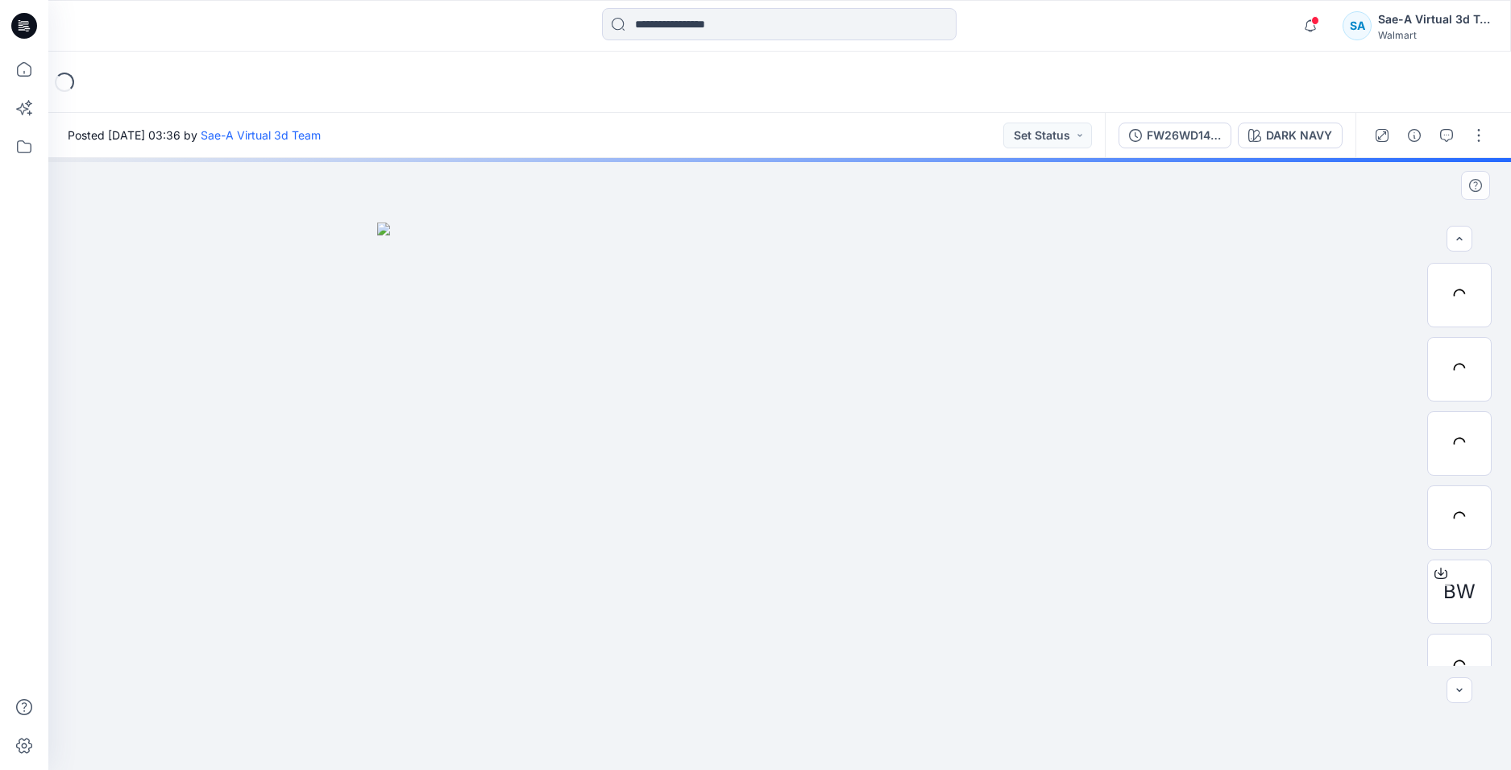
scroll to position [81, 0]
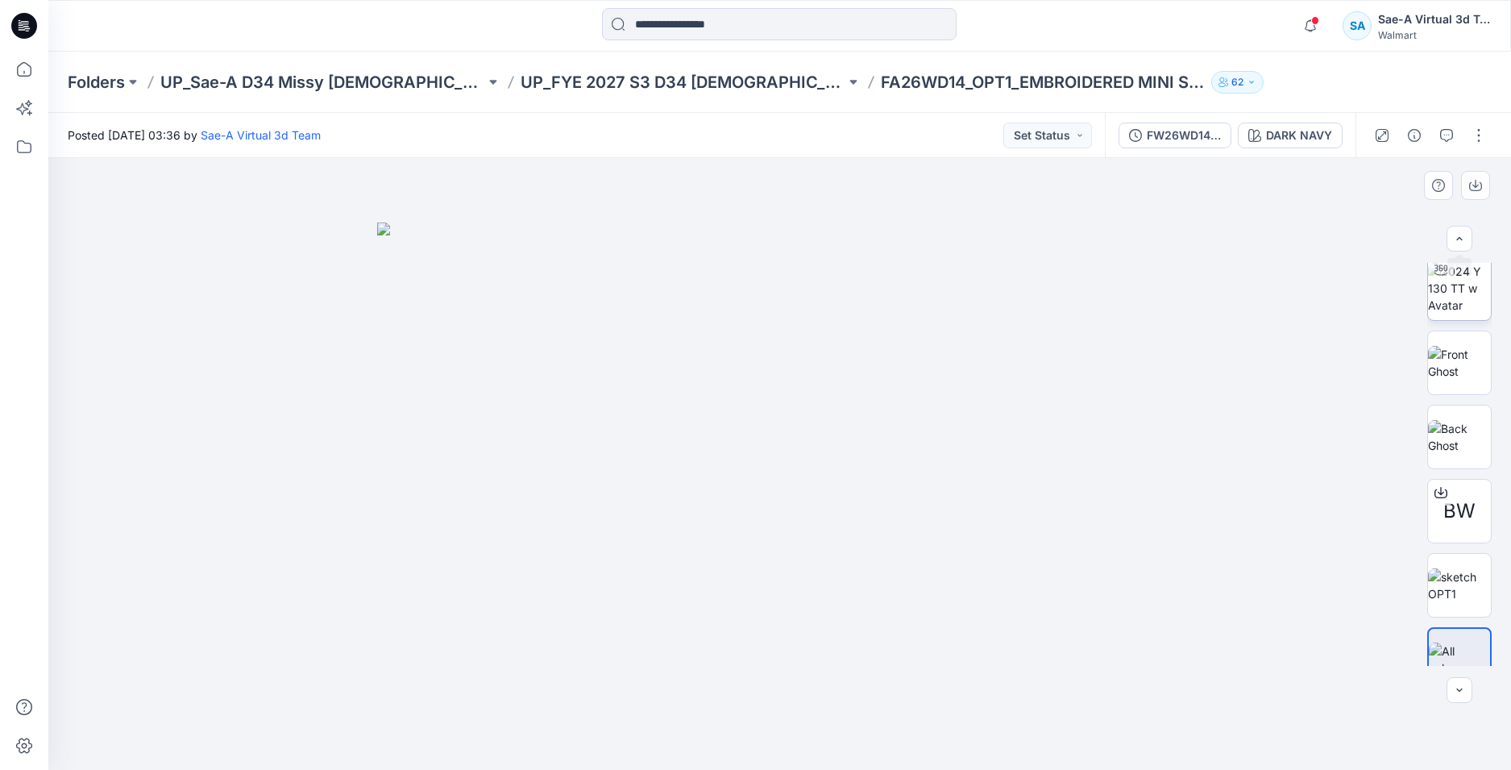
click at [1453, 282] on img at bounding box center [1459, 288] width 63 height 51
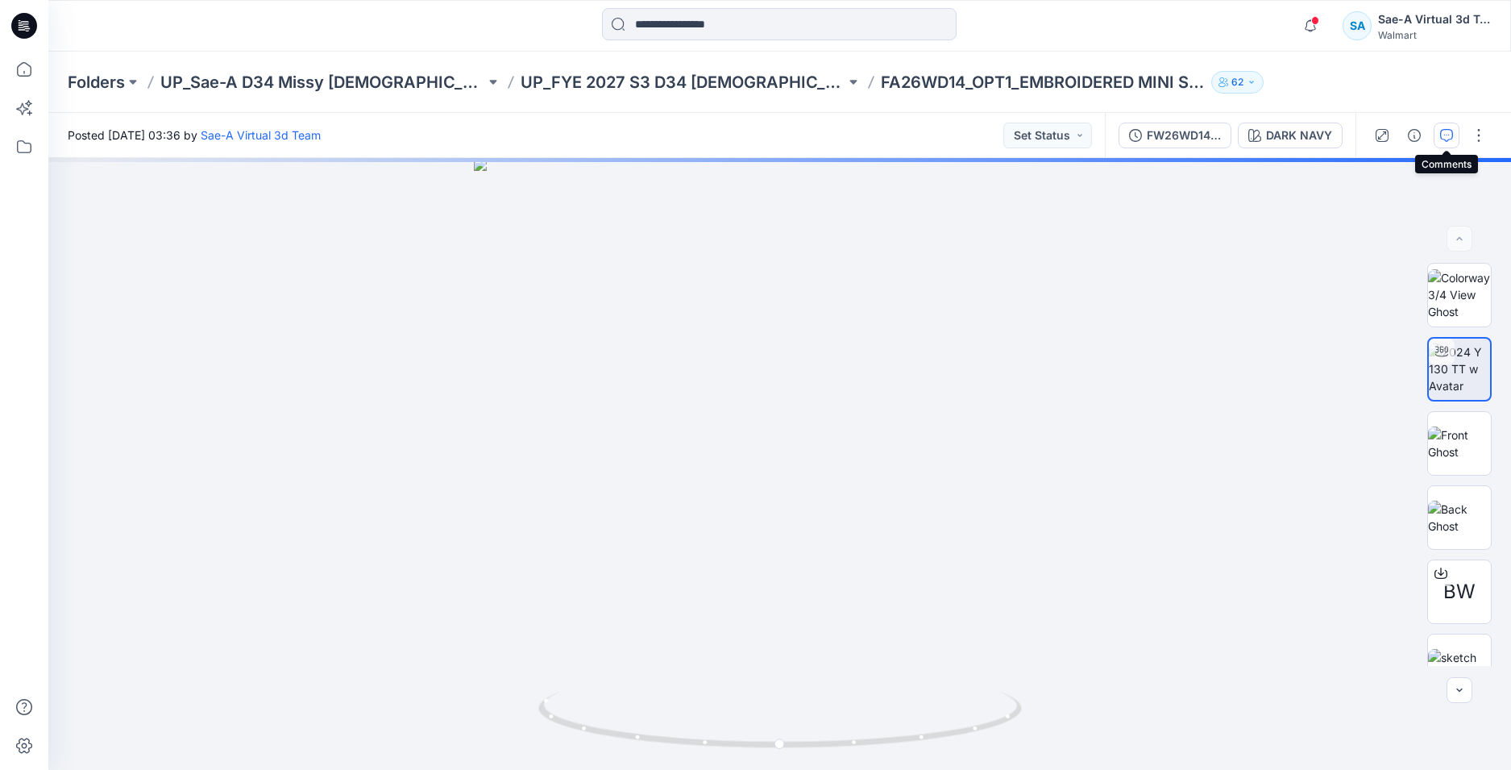
click at [1447, 143] on button "button" at bounding box center [1447, 136] width 26 height 26
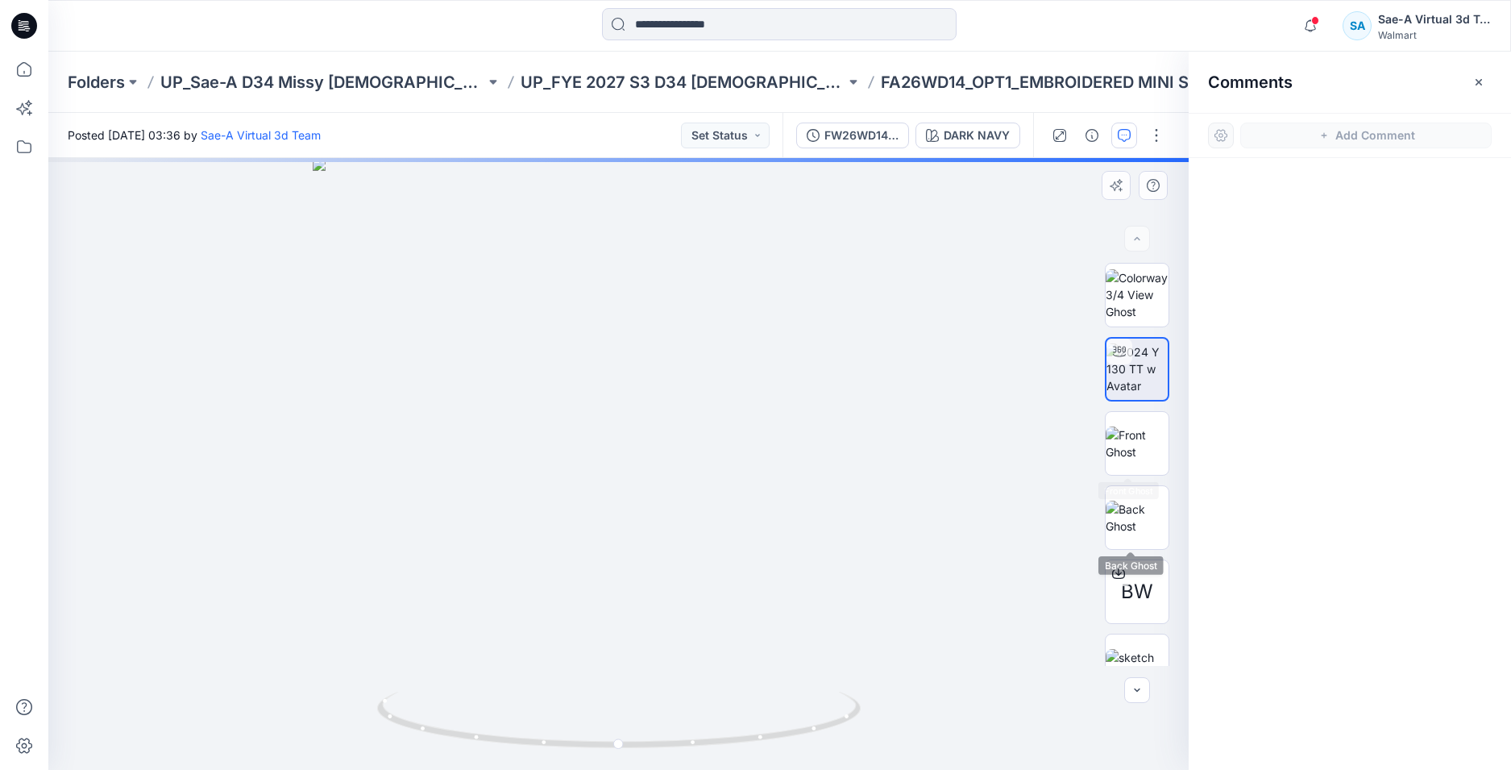
scroll to position [106, 0]
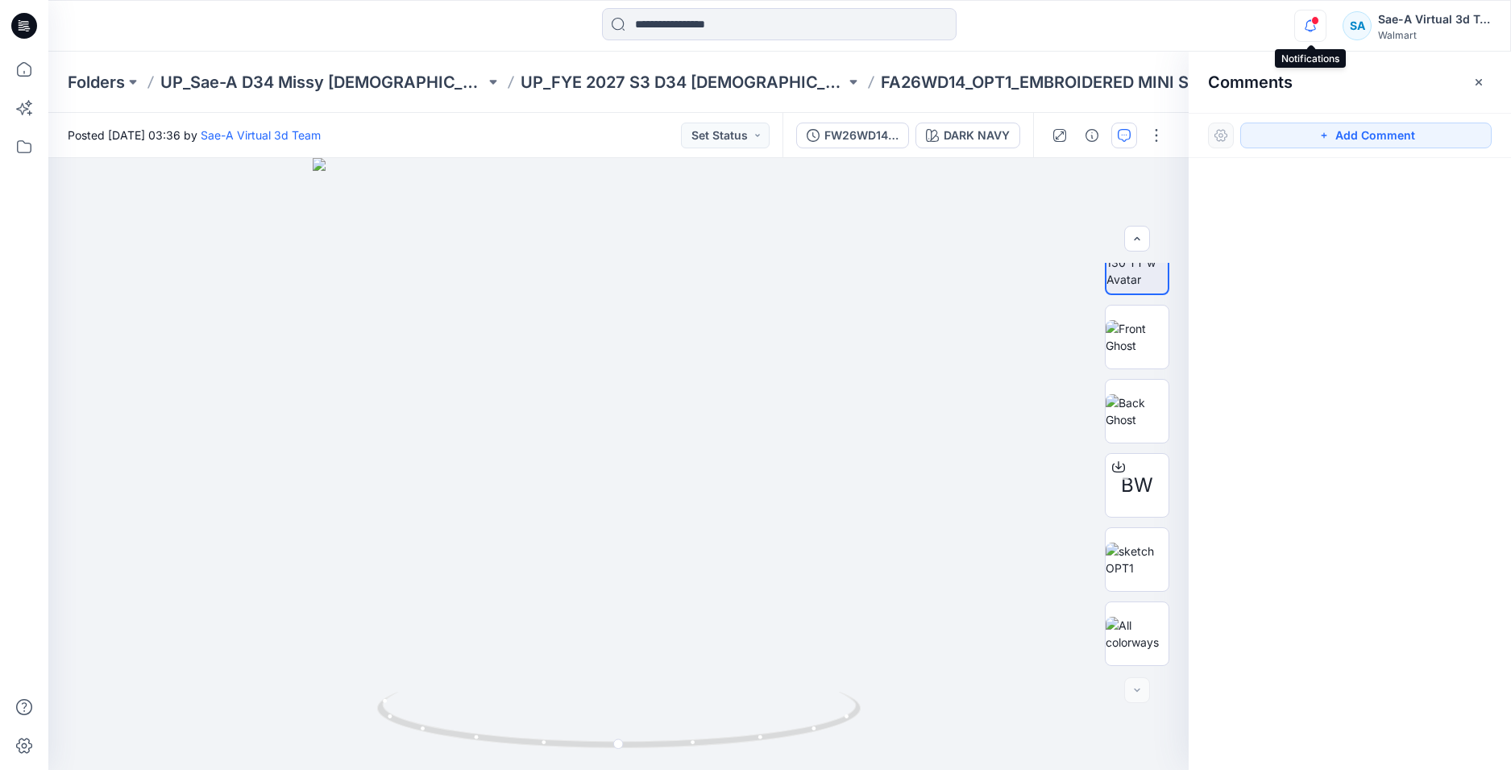
click at [1317, 25] on icon "button" at bounding box center [1310, 26] width 31 height 32
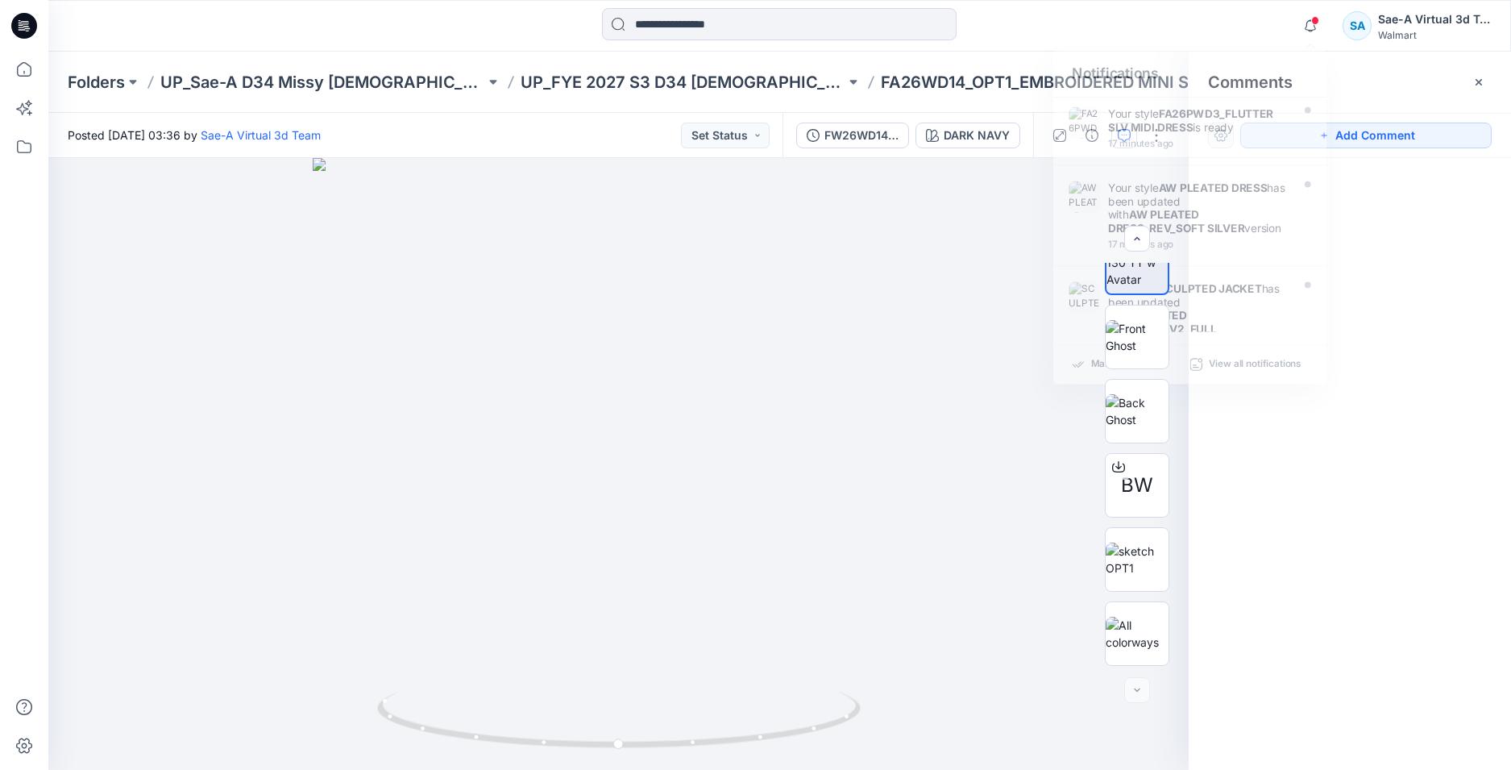
click at [1391, 443] on div at bounding box center [1350, 434] width 322 height 552
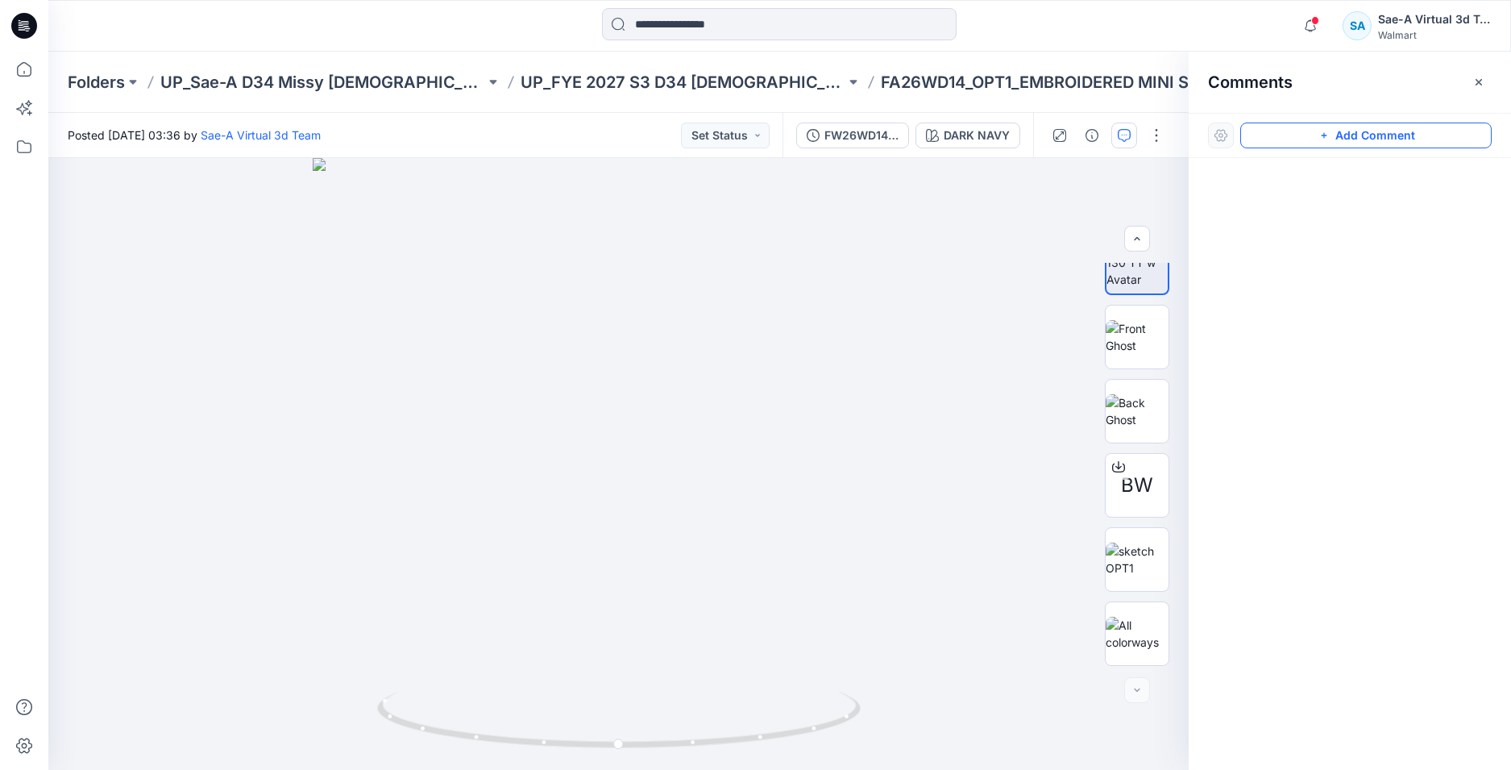
click at [1357, 135] on button "Add Comment" at bounding box center [1367, 136] width 252 height 26
click at [278, 203] on div "1" at bounding box center [618, 464] width 1141 height 612
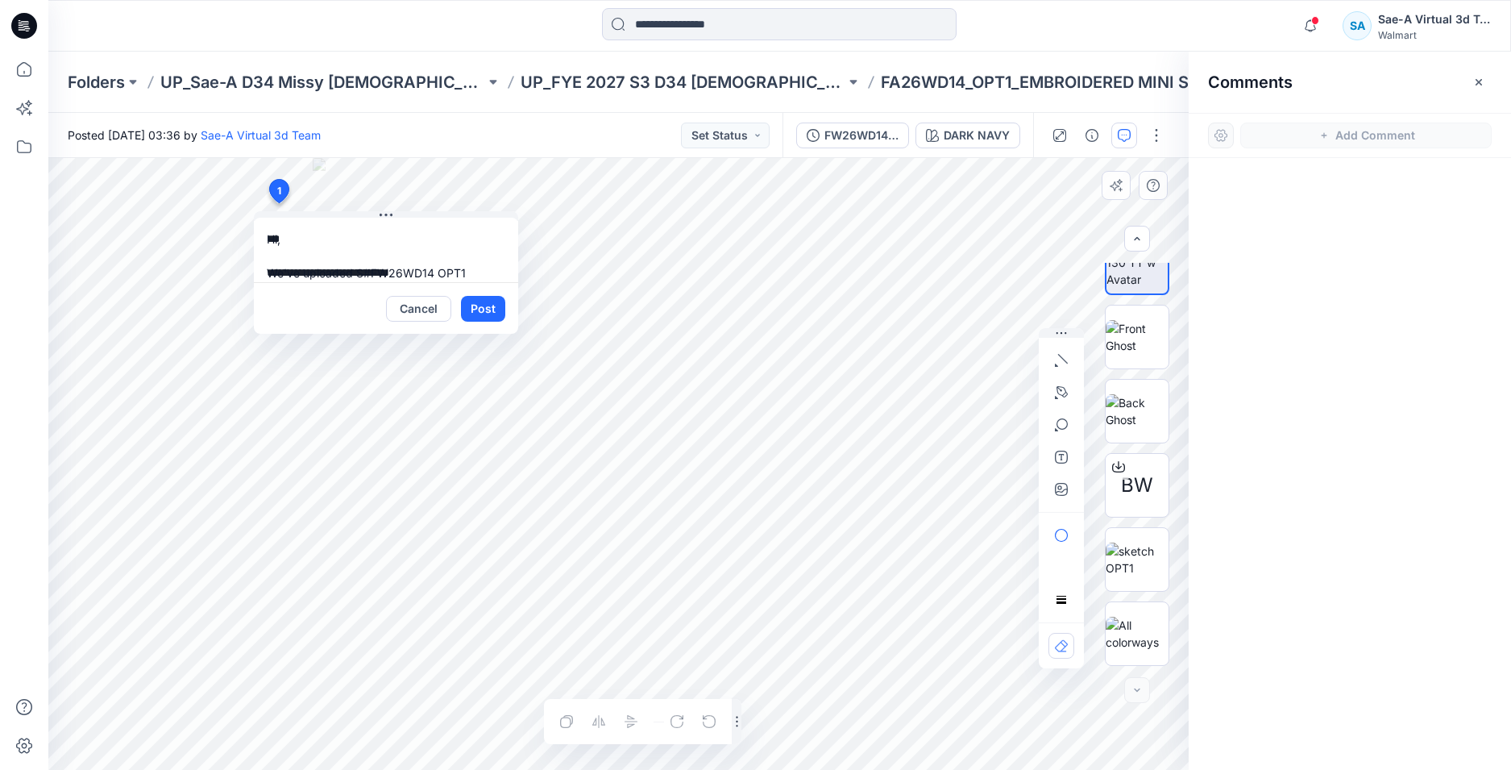
type textarea "**********"
click at [469, 305] on button "Post" at bounding box center [483, 309] width 44 height 26
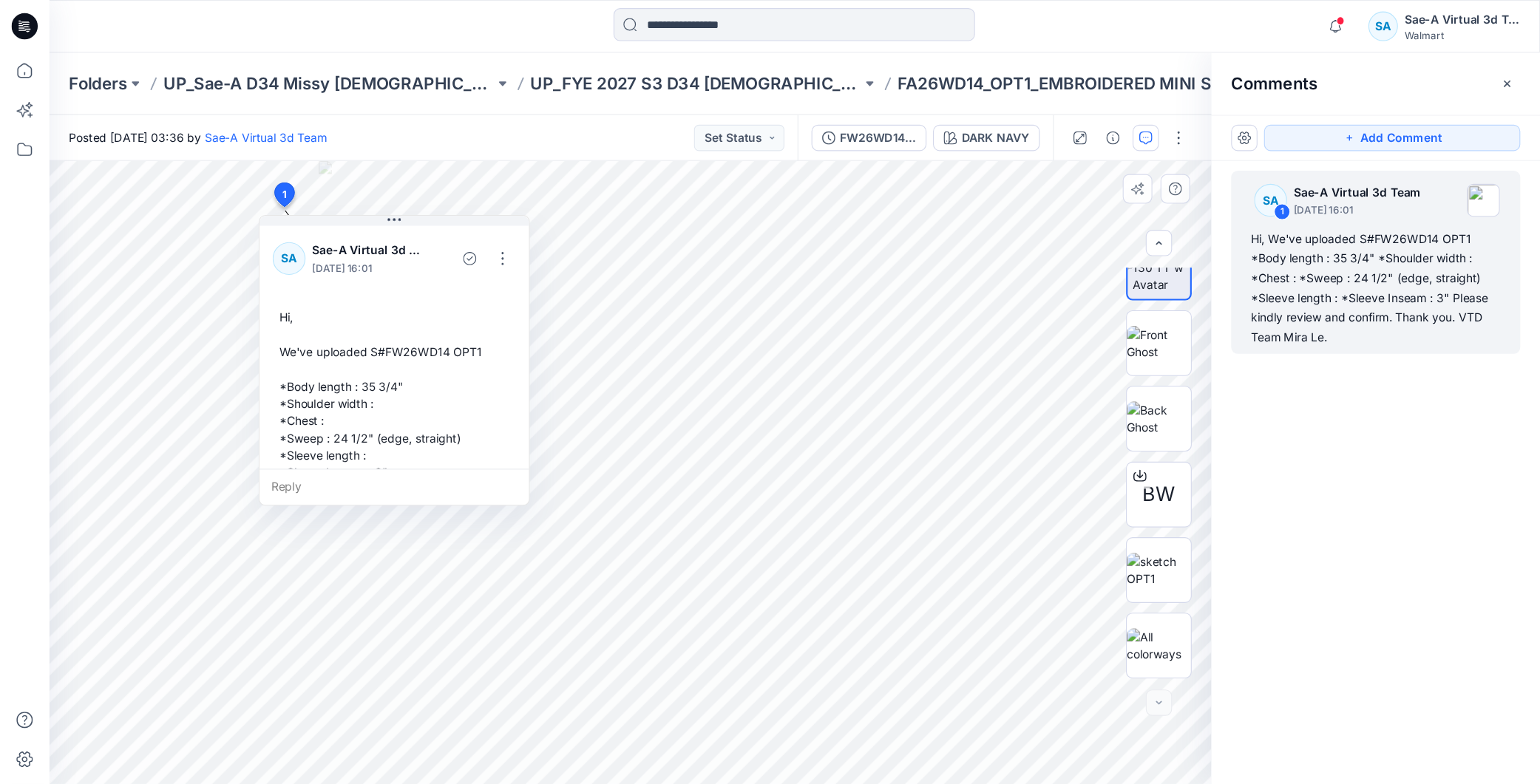
scroll to position [88, 0]
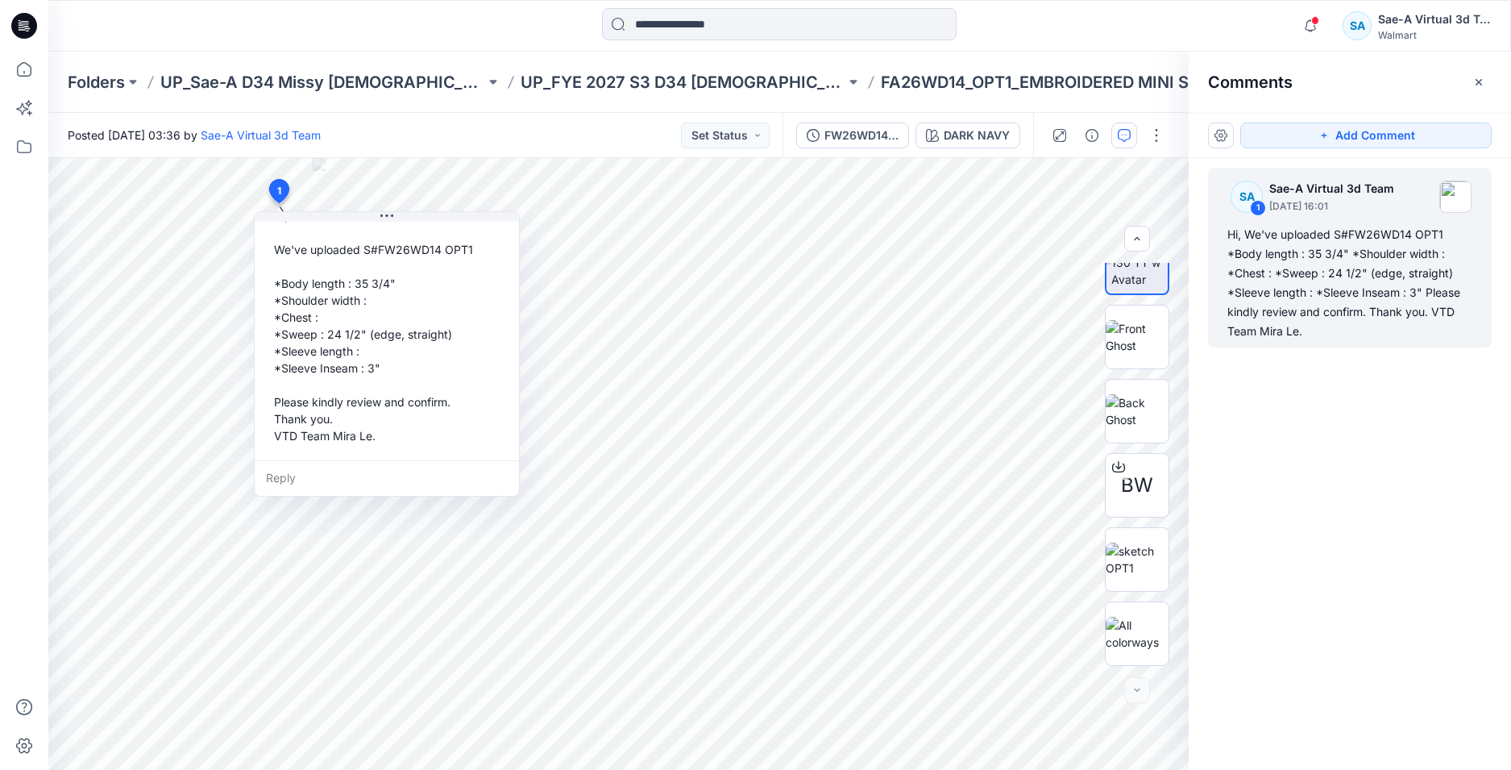
click at [1325, 462] on div "SA 1 Sae-A Virtual 3d Team September 24, 2025 16:01 Hi, We've uploaded S#FW26WD…" at bounding box center [1350, 434] width 322 height 552
click at [1349, 425] on div "SA 1 Sae-A Virtual 3d Team September 24, 2025 16:01 Hi, We've uploaded S#FW26WD…" at bounding box center [1350, 434] width 322 height 552
click at [871, 139] on div "FW26WD14_OPT1_FULL COLORWAYS" at bounding box center [862, 136] width 74 height 18
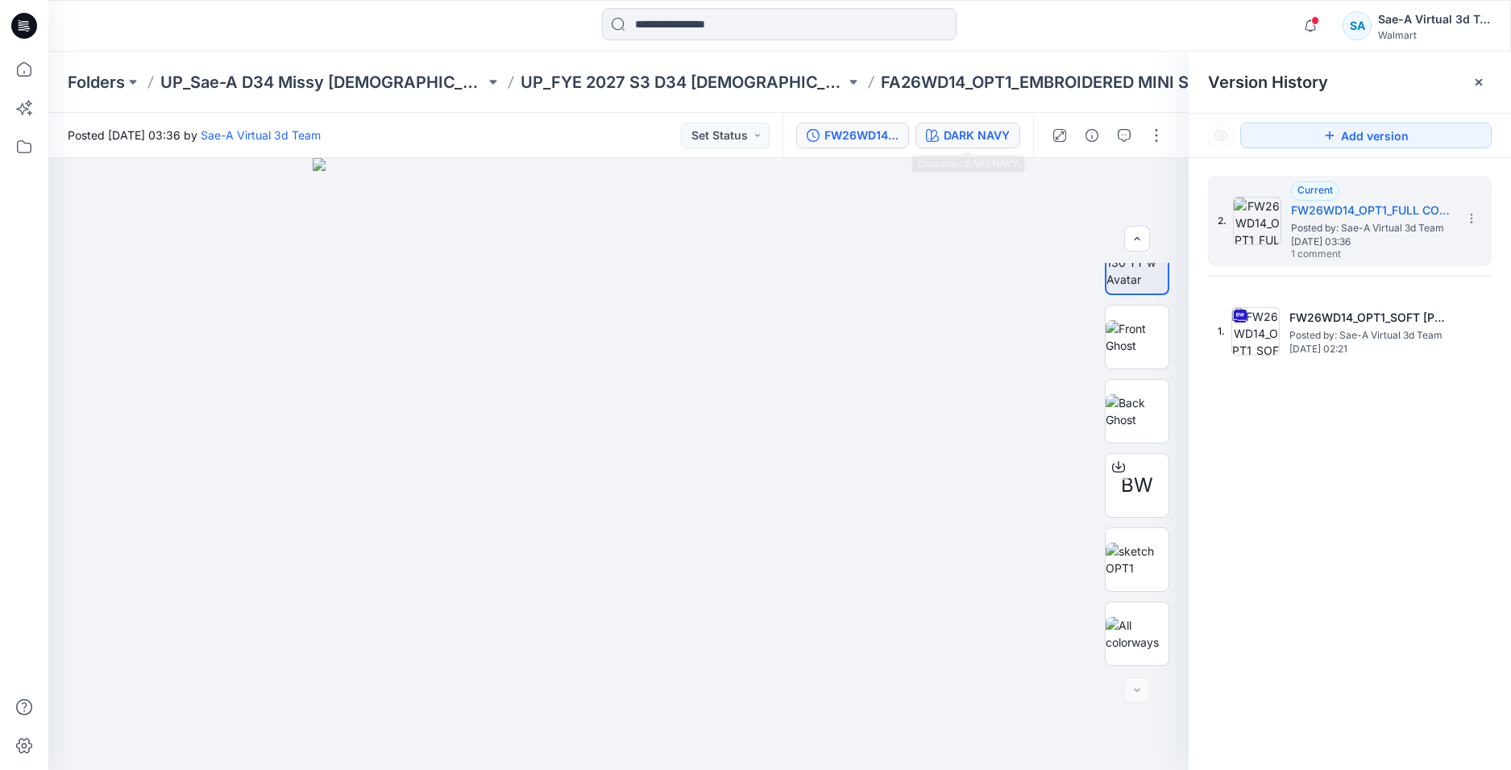
click at [985, 147] on button "DARK NAVY" at bounding box center [968, 136] width 105 height 26
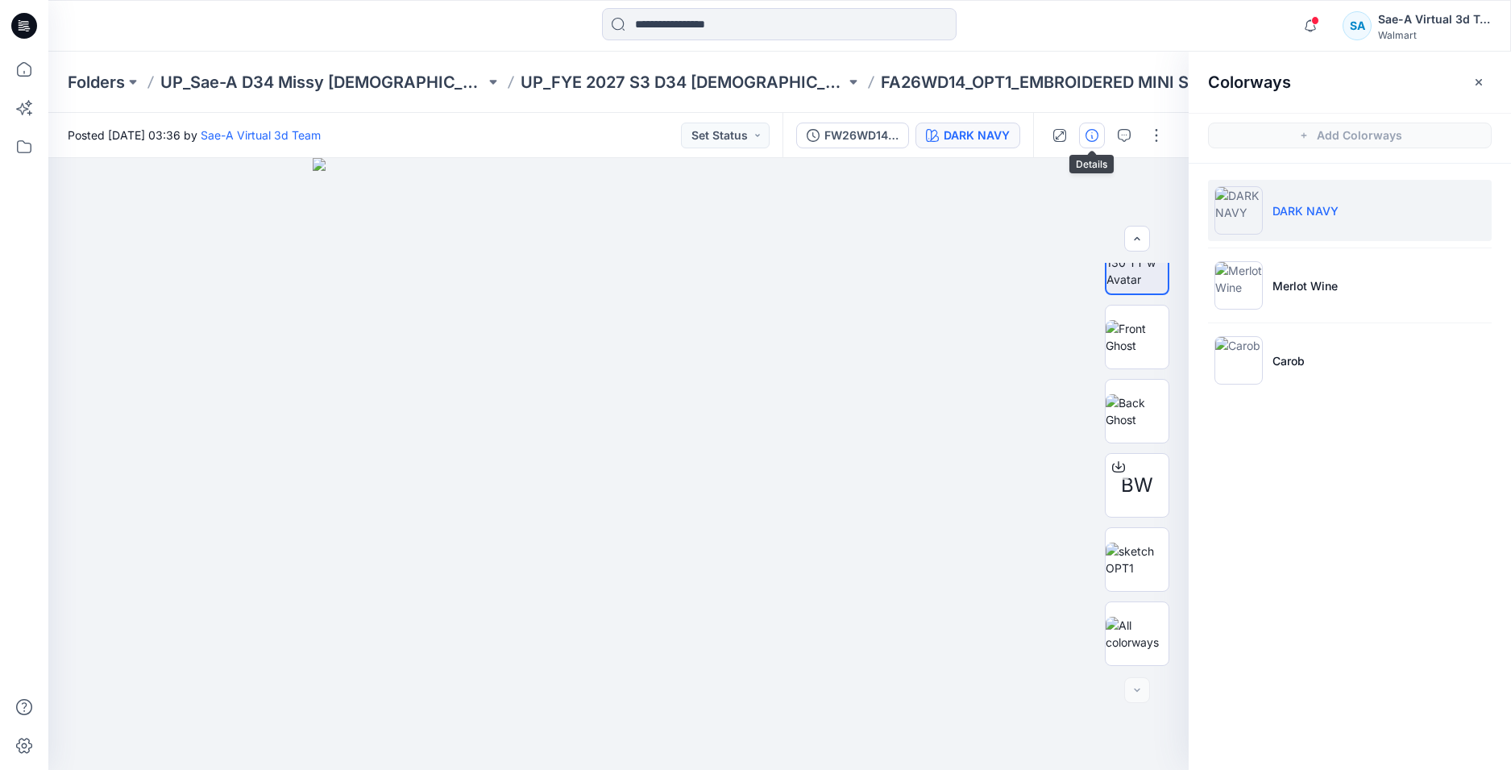
click at [1094, 137] on icon "button" at bounding box center [1092, 135] width 13 height 13
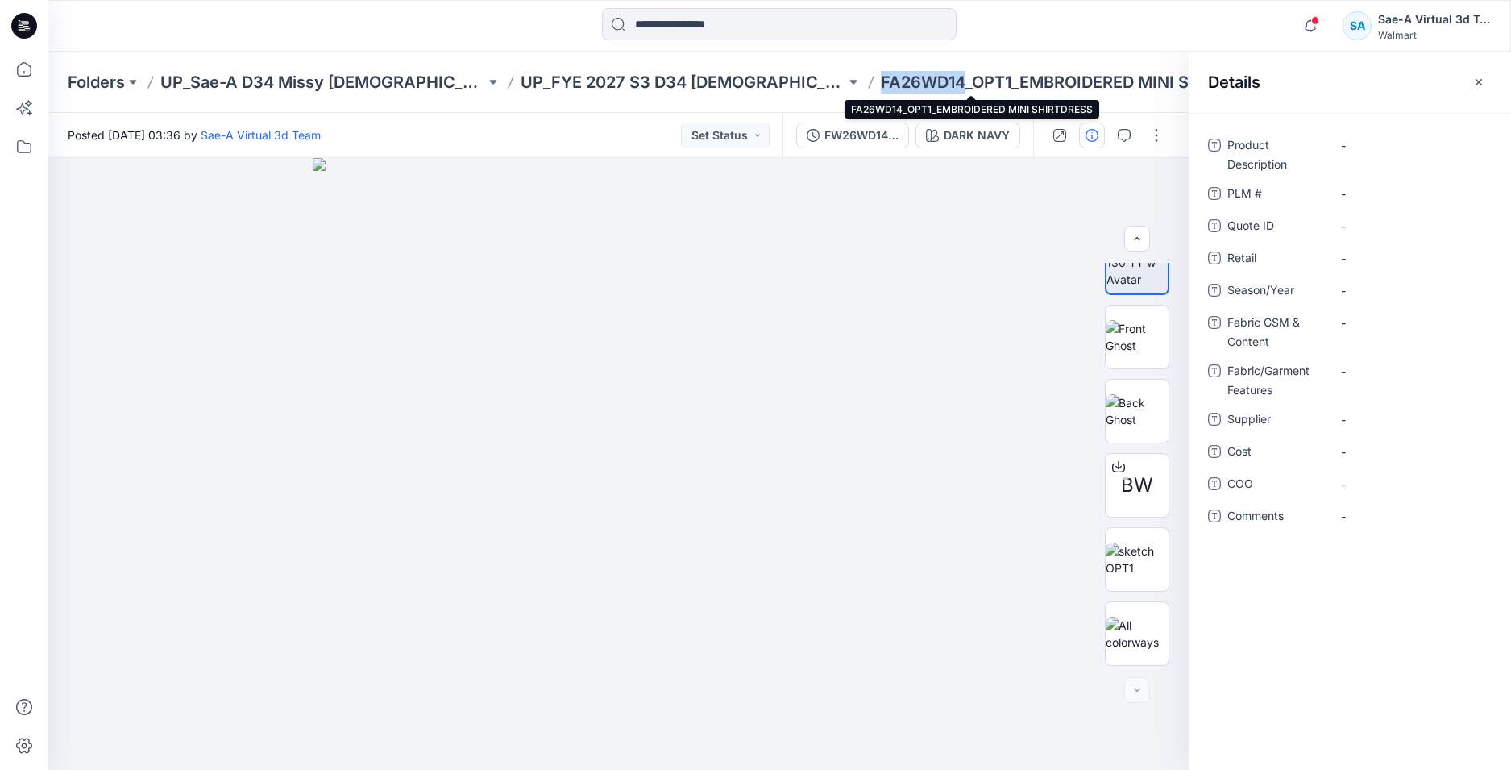
drag, startPoint x: 893, startPoint y: 77, endPoint x: 808, endPoint y: 76, distance: 85.5
click at [881, 76] on p "FA26WD14_OPT1_EMBROIDERED MINI SHIRTDRESS" at bounding box center [1043, 82] width 325 height 23
copy p "FA26WD14"
click at [1361, 198] on \ "-" at bounding box center [1411, 193] width 140 height 17
type textarea "********"
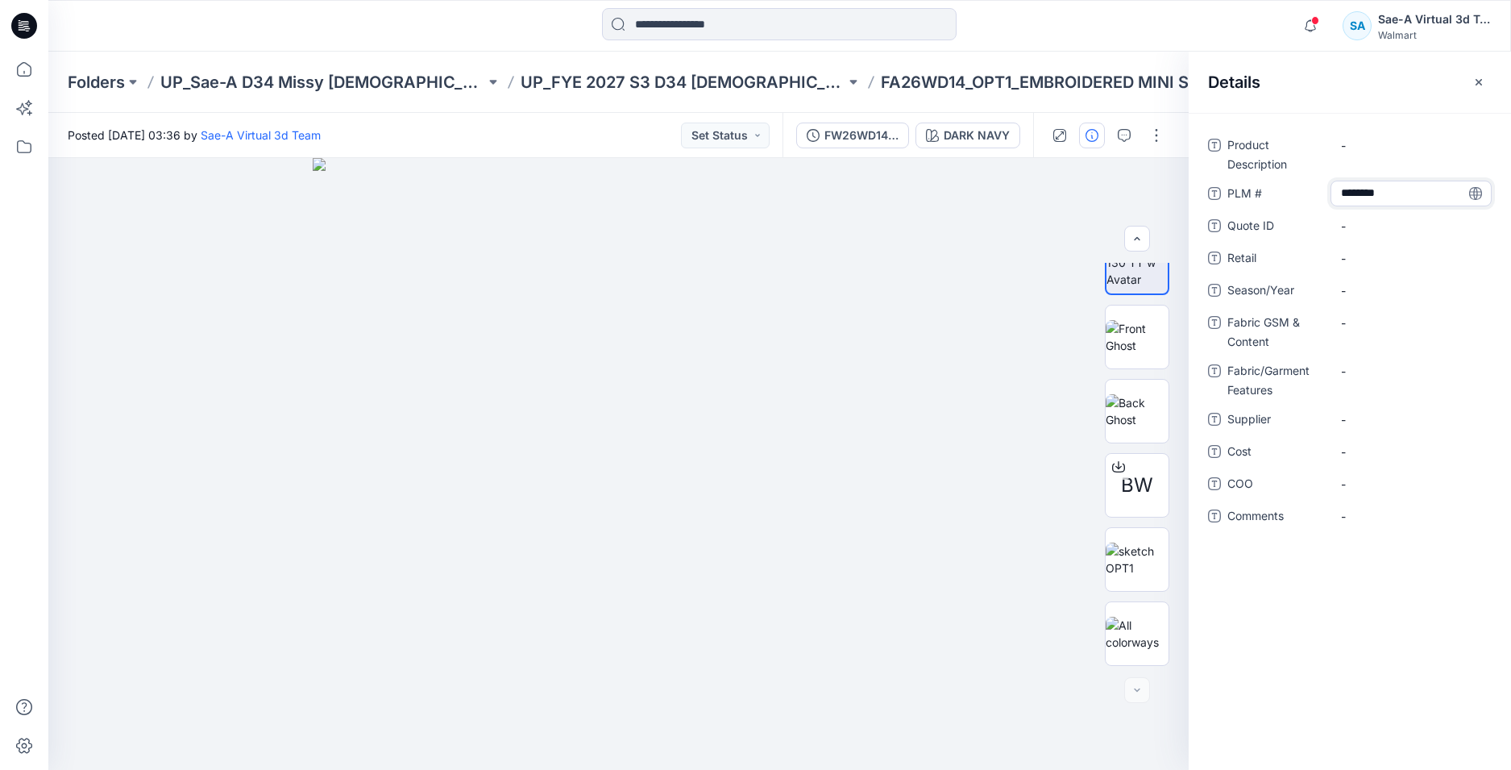
click at [1392, 563] on div "Product Description - PLM # ******** Quote ID - Retail - Season/Year - Fabric G…" at bounding box center [1350, 441] width 322 height 657
drag, startPoint x: 960, startPoint y: 78, endPoint x: 1123, endPoint y: 91, distance: 163.3
click at [1123, 91] on p "FA26WD14_OPT1_EMBROIDERED MINI SHIRTDRESS" at bounding box center [1043, 82] width 325 height 23
click at [1406, 131] on div "Product Description - PLM # FA26WD14 Quote ID - Retail - Season/Year - Fabric G…" at bounding box center [1350, 441] width 322 height 657
click at [1353, 152] on Description "-" at bounding box center [1411, 145] width 140 height 17
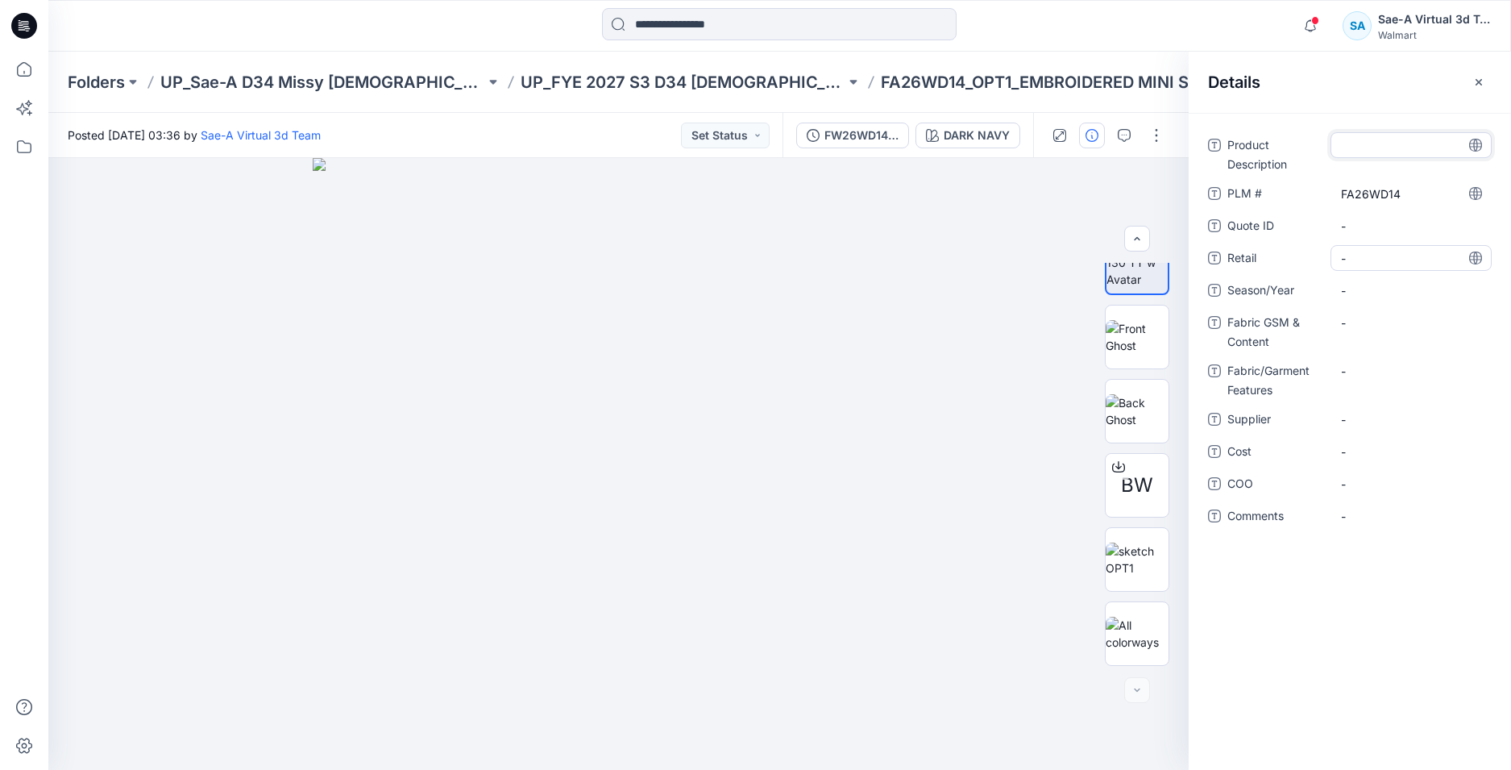
type textarea "**********"
click at [1388, 604] on div "**********" at bounding box center [1350, 441] width 322 height 657
click at [1377, 289] on span "-" at bounding box center [1411, 290] width 140 height 17
type textarea "*******"
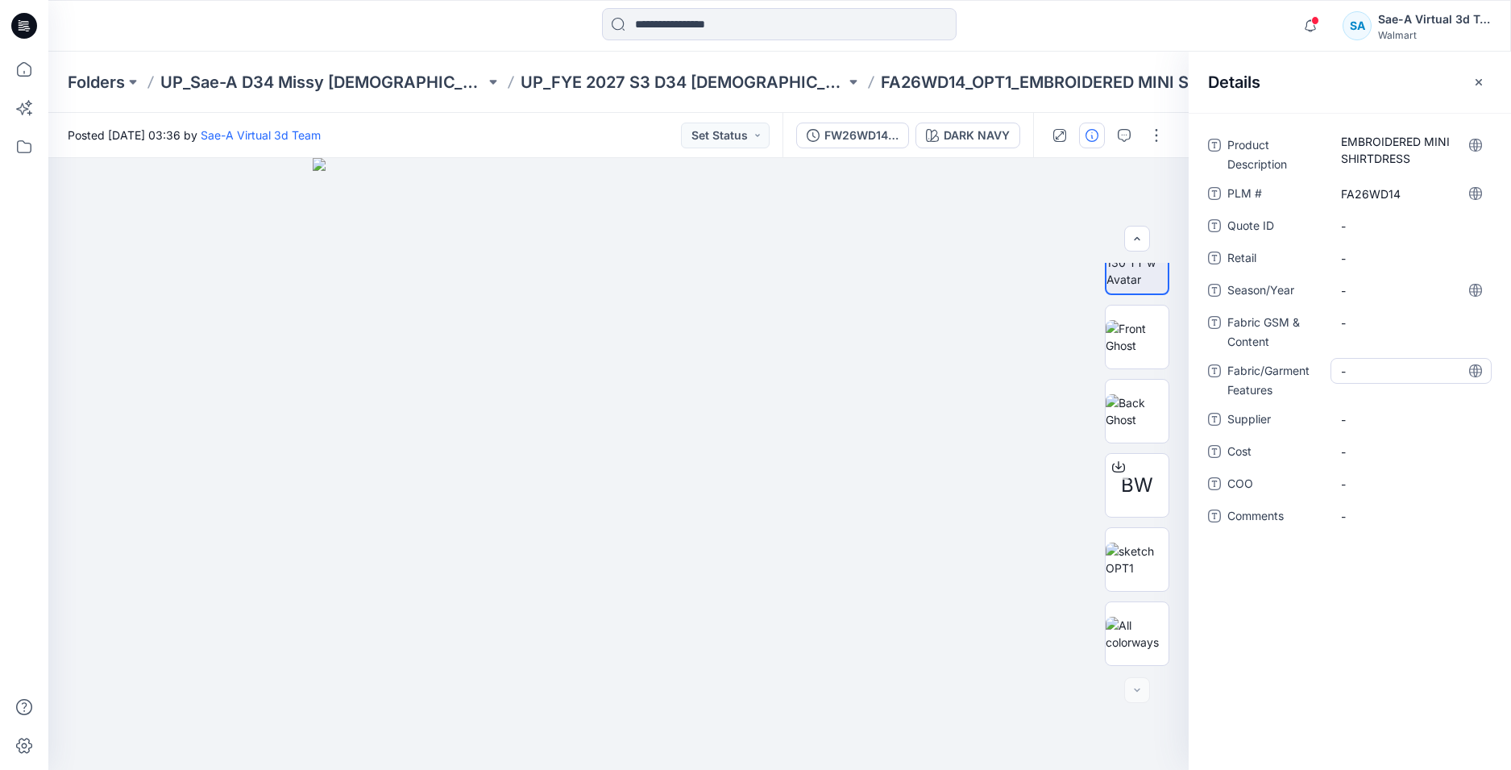
click at [1371, 376] on Features "-" at bounding box center [1411, 371] width 140 height 17
click at [1383, 318] on Content "-" at bounding box center [1411, 322] width 140 height 17
type textarea "**********"
click at [1386, 634] on div "**********" at bounding box center [1350, 441] width 322 height 657
click at [1360, 287] on span "-" at bounding box center [1411, 290] width 140 height 17
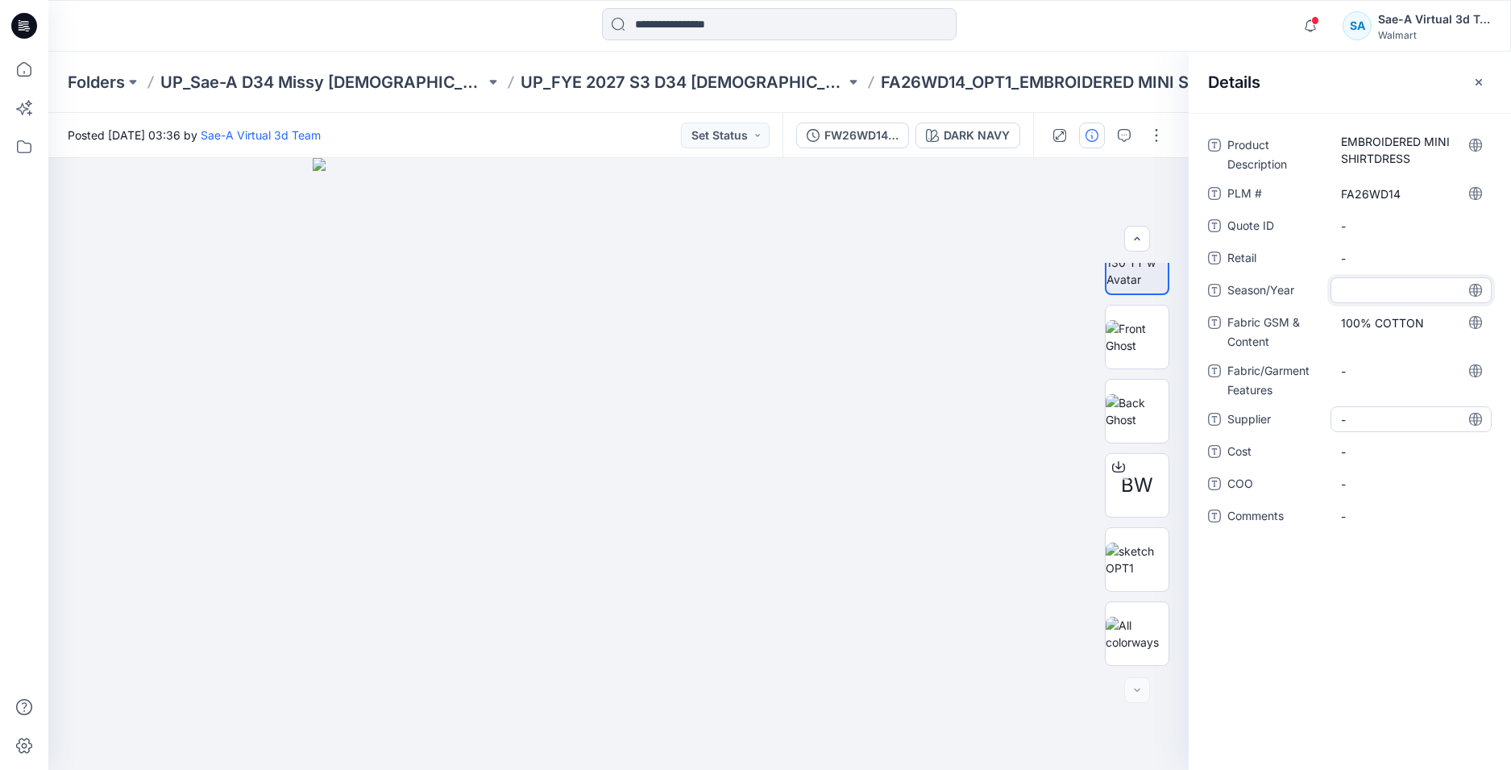
type textarea "******"
click at [1360, 647] on div "Product Description EMBROIDERED MINI SHIRTDRESS PLM # FA26WD14 Quote ID - Retai…" at bounding box center [1350, 441] width 322 height 657
click at [1344, 361] on div "-" at bounding box center [1411, 371] width 161 height 26
type textarea "******"
click at [1375, 288] on span "-" at bounding box center [1411, 290] width 140 height 17
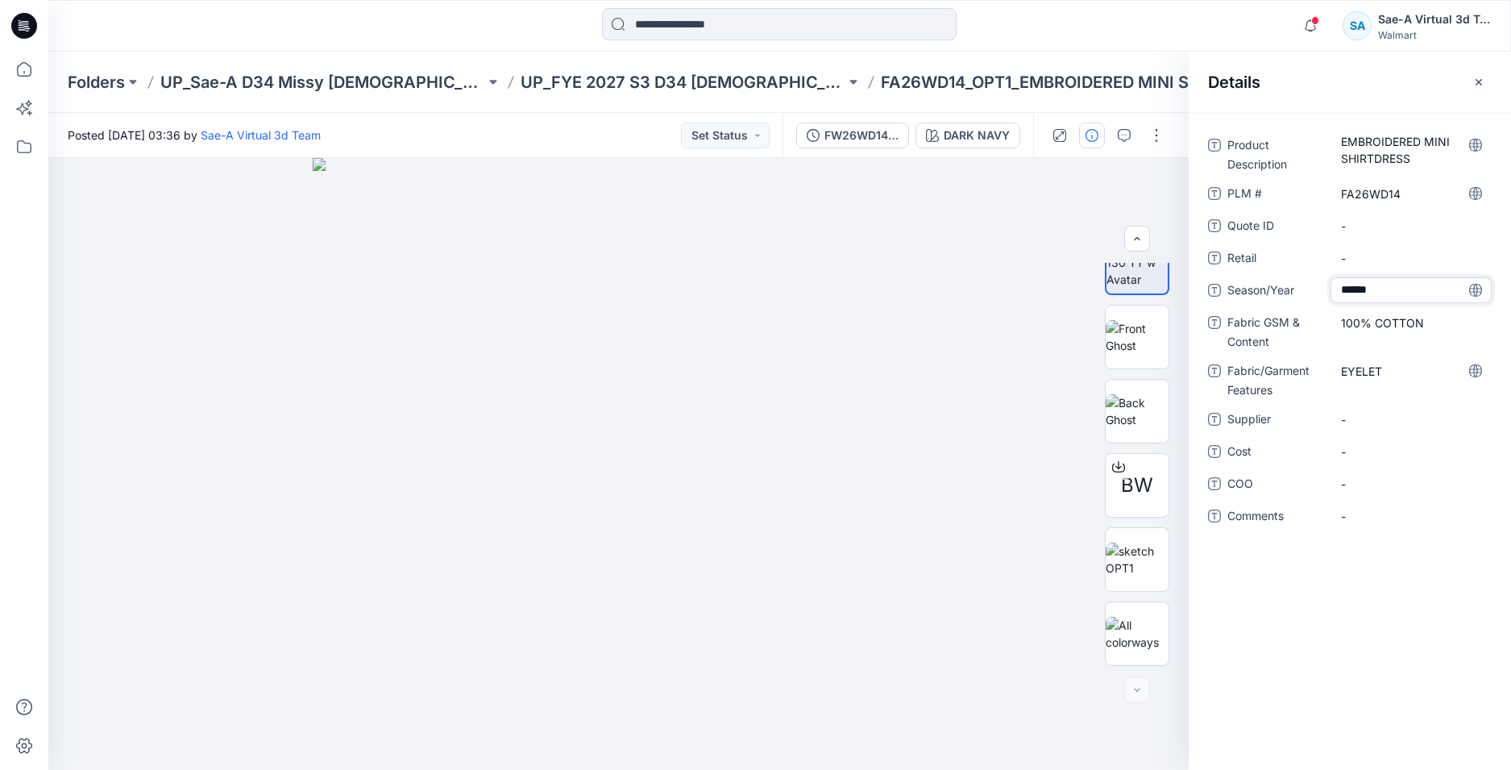
type textarea "*******"
click at [1393, 567] on div "Product Description EMBROIDERED MINI SHIRTDRESS PLM # FA26WD14 Quote ID - Retai…" at bounding box center [1350, 441] width 322 height 657
click at [1390, 576] on div "Product Description EMBROIDERED MINI SHIRTDRESS PLM # FA26WD14 Quote ID - Retai…" at bounding box center [1350, 441] width 322 height 657
click at [1419, 410] on div "-" at bounding box center [1411, 419] width 161 height 26
type textarea "****"
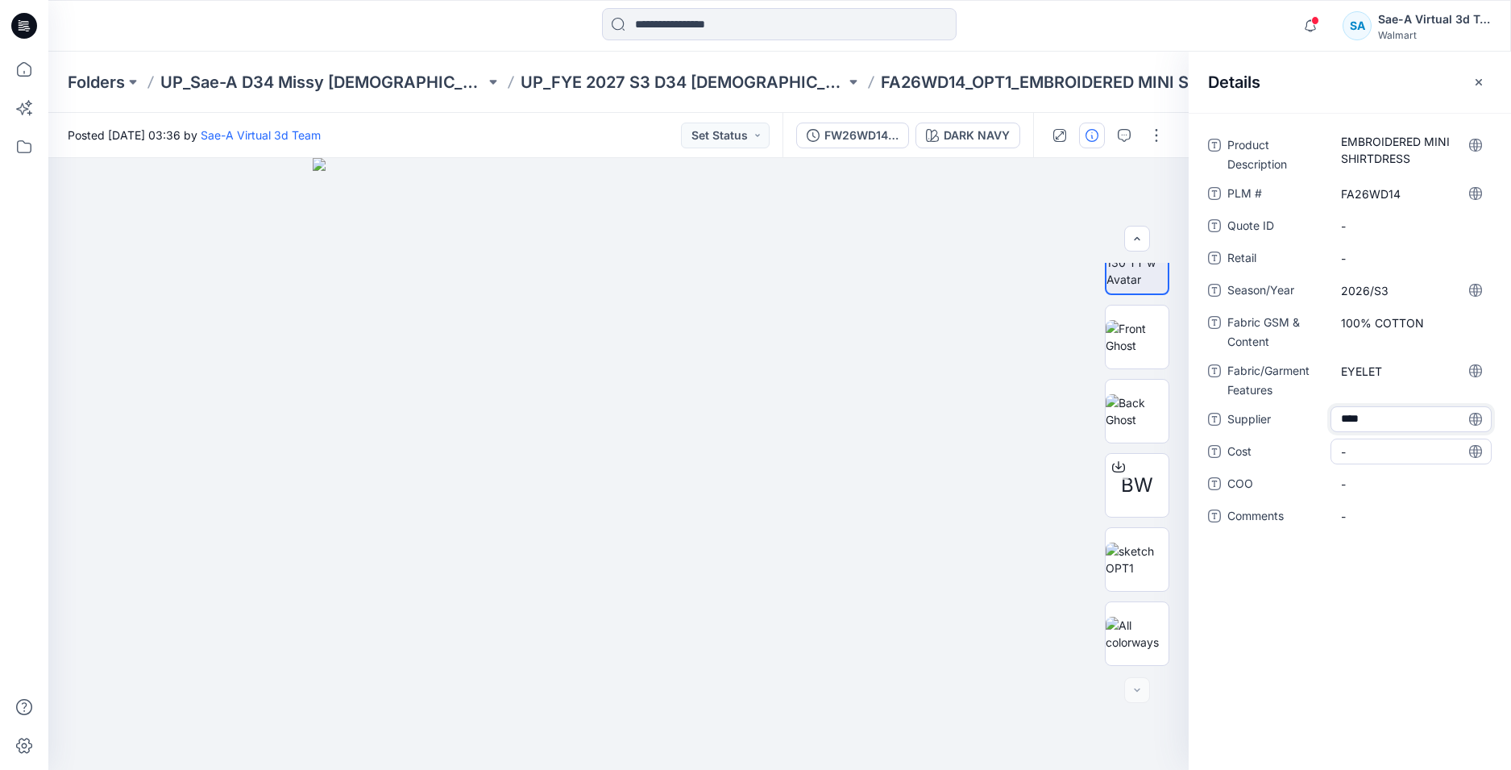
click at [1362, 455] on span "-" at bounding box center [1411, 451] width 140 height 17
type textarea "***"
click at [1371, 607] on div "Product Description EMBROIDERED MINI SHIRTDRESS PLM # FA26WD14 Quote ID - Retai…" at bounding box center [1350, 441] width 322 height 657
click at [861, 143] on div "FW26WD14_OPT1_FULL COLORWAYS" at bounding box center [862, 136] width 74 height 18
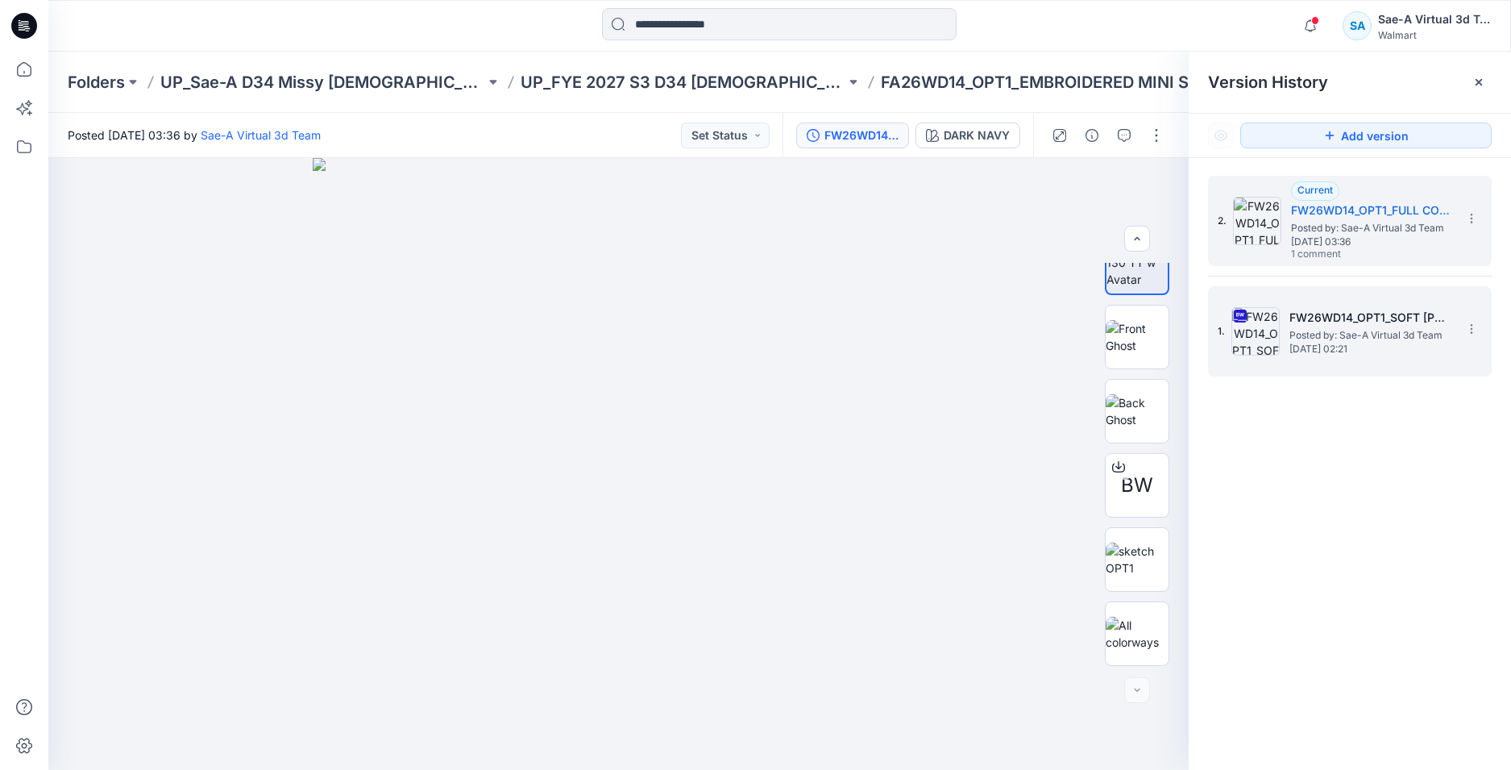
click at [1355, 350] on span "Wednesday, September 24, 2025 02:21" at bounding box center [1370, 348] width 161 height 11
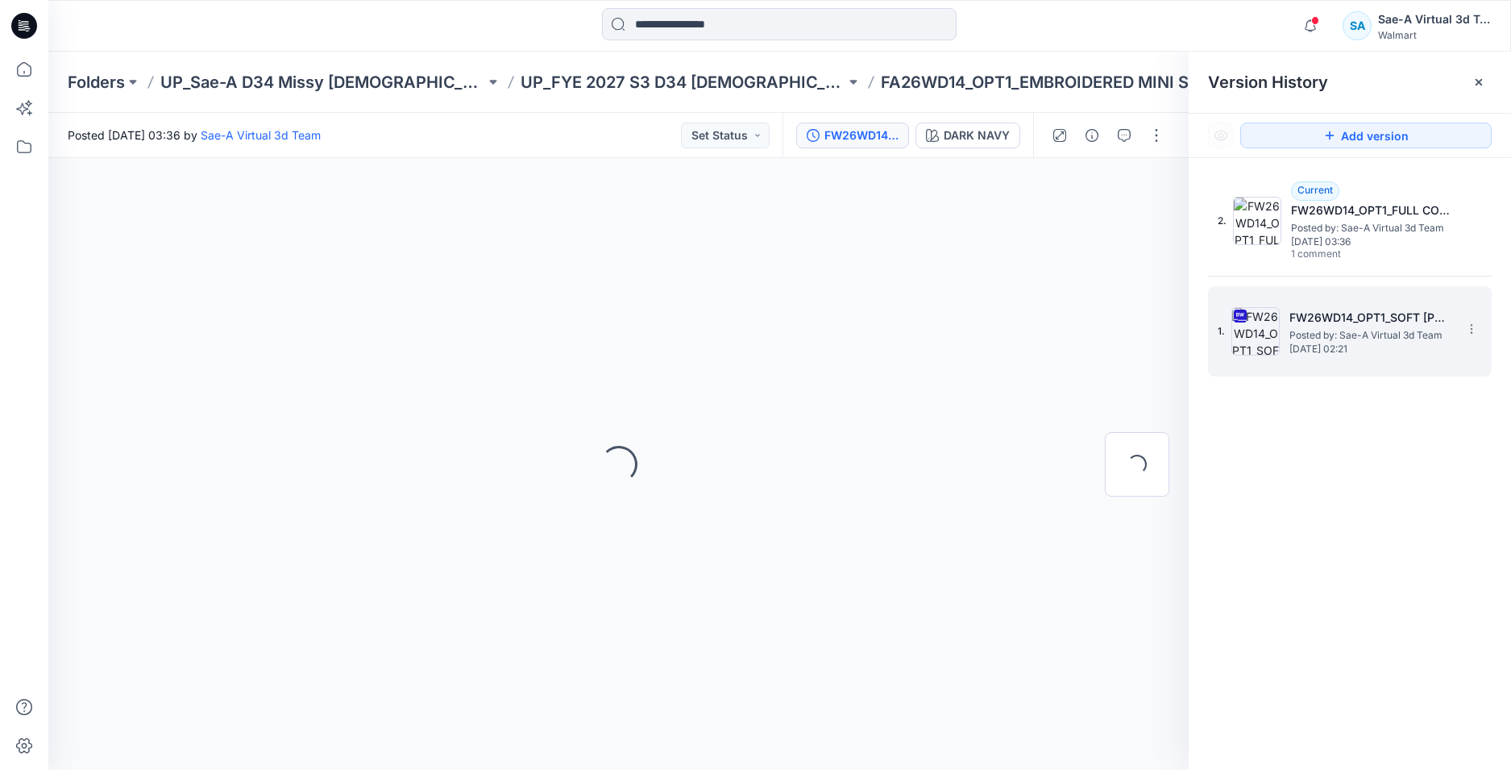
scroll to position [0, 0]
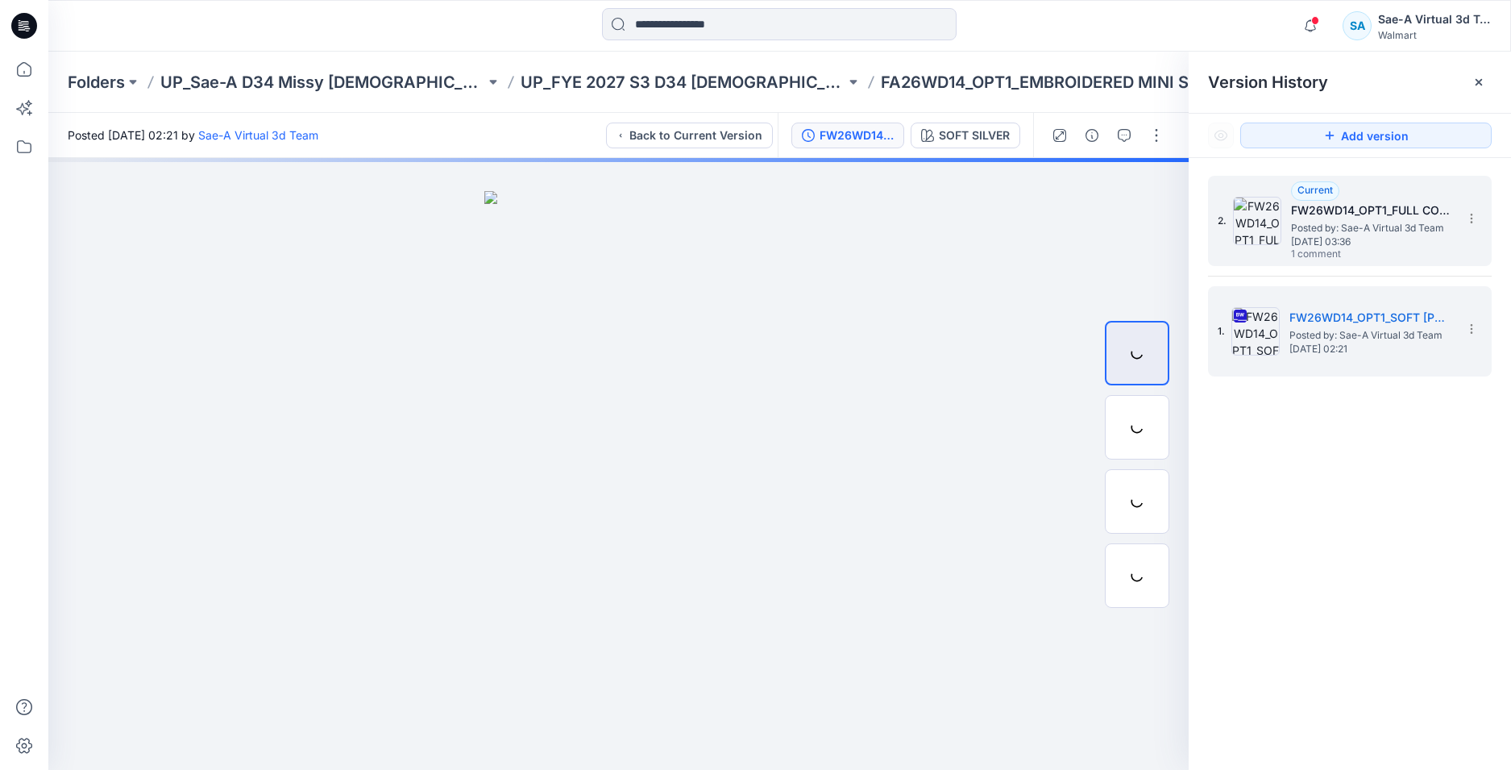
click at [1401, 247] on span "Wednesday, September 24, 2025 03:36" at bounding box center [1371, 241] width 161 height 11
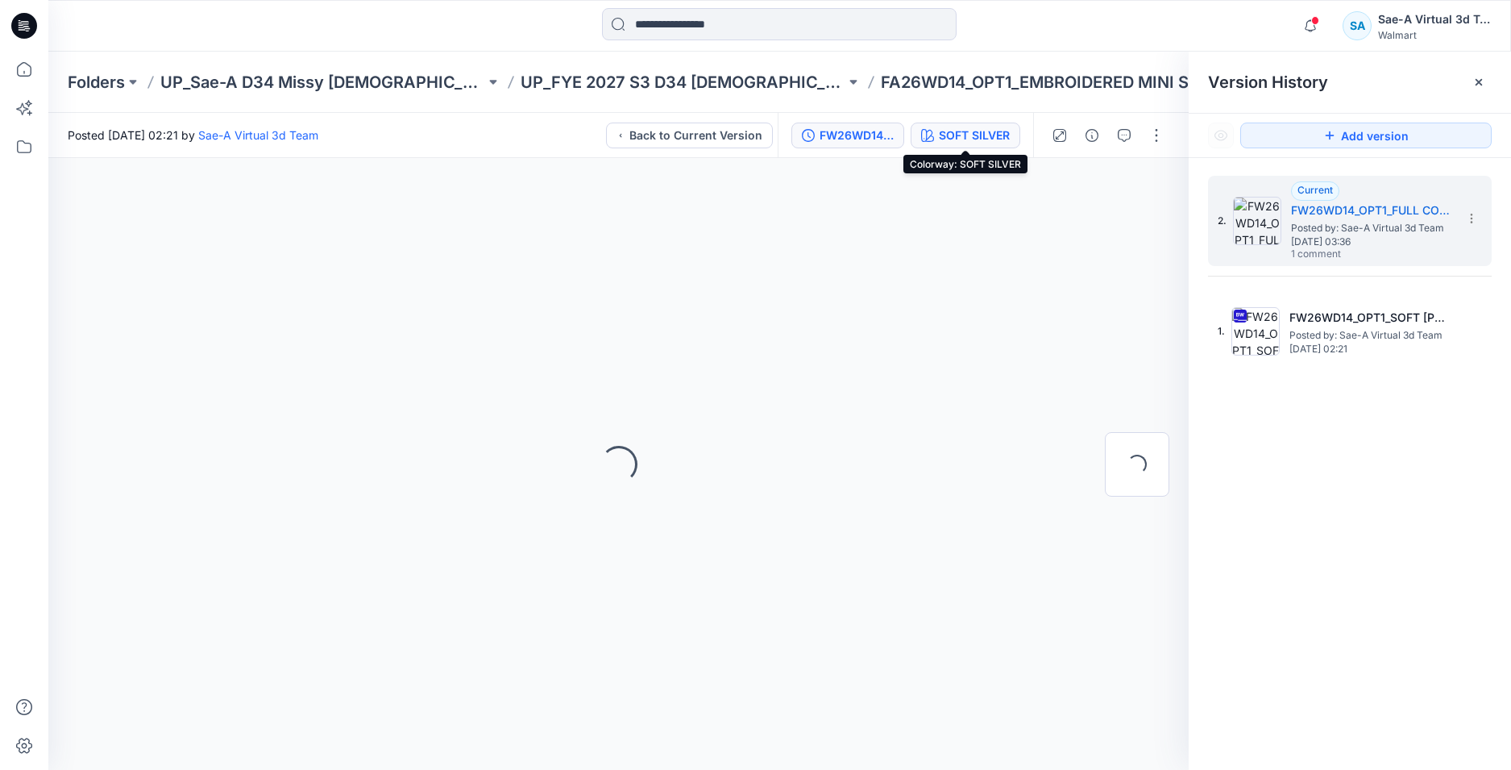
click at [953, 130] on div "SOFT SILVER" at bounding box center [974, 136] width 71 height 18
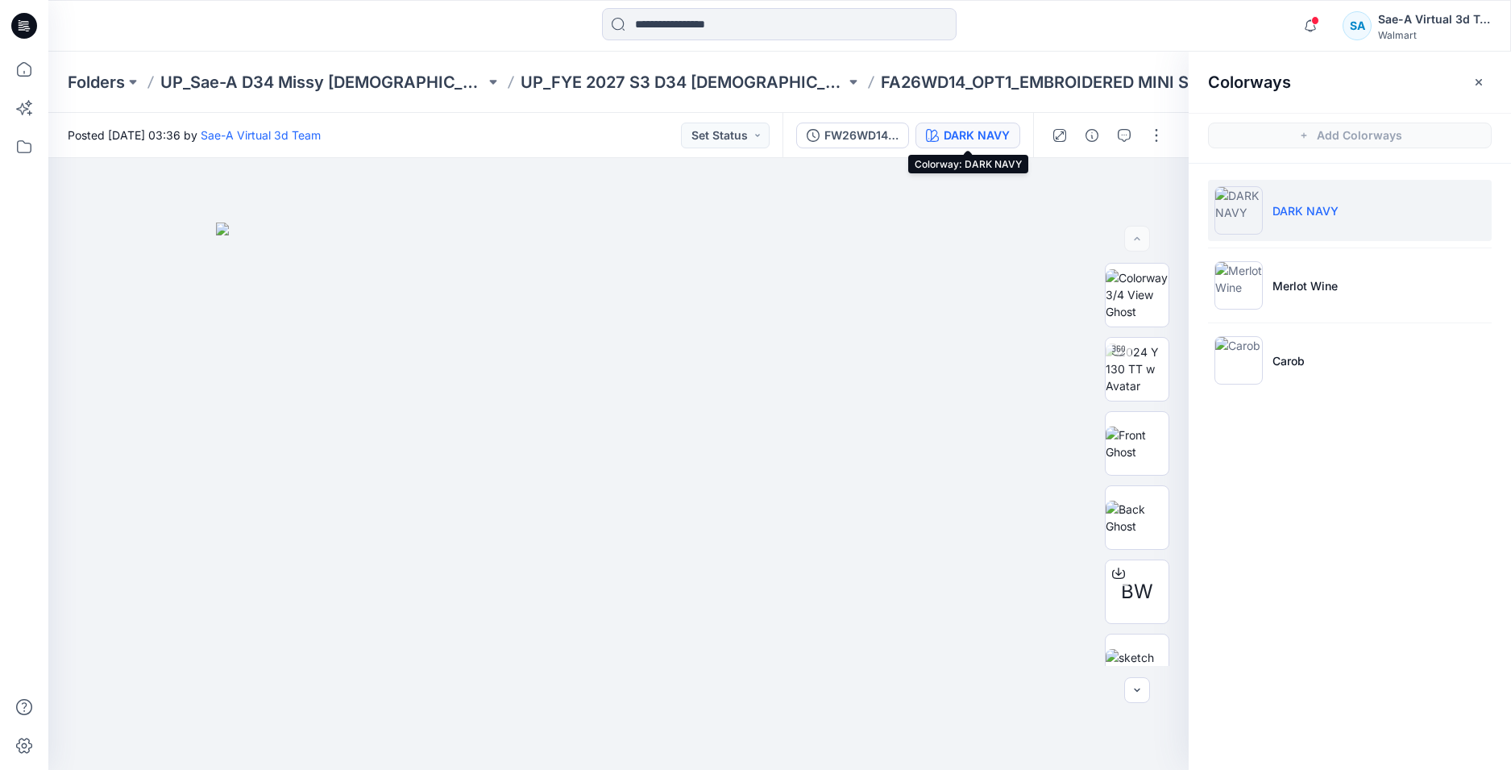
click at [996, 136] on div "DARK NAVY" at bounding box center [977, 136] width 66 height 18
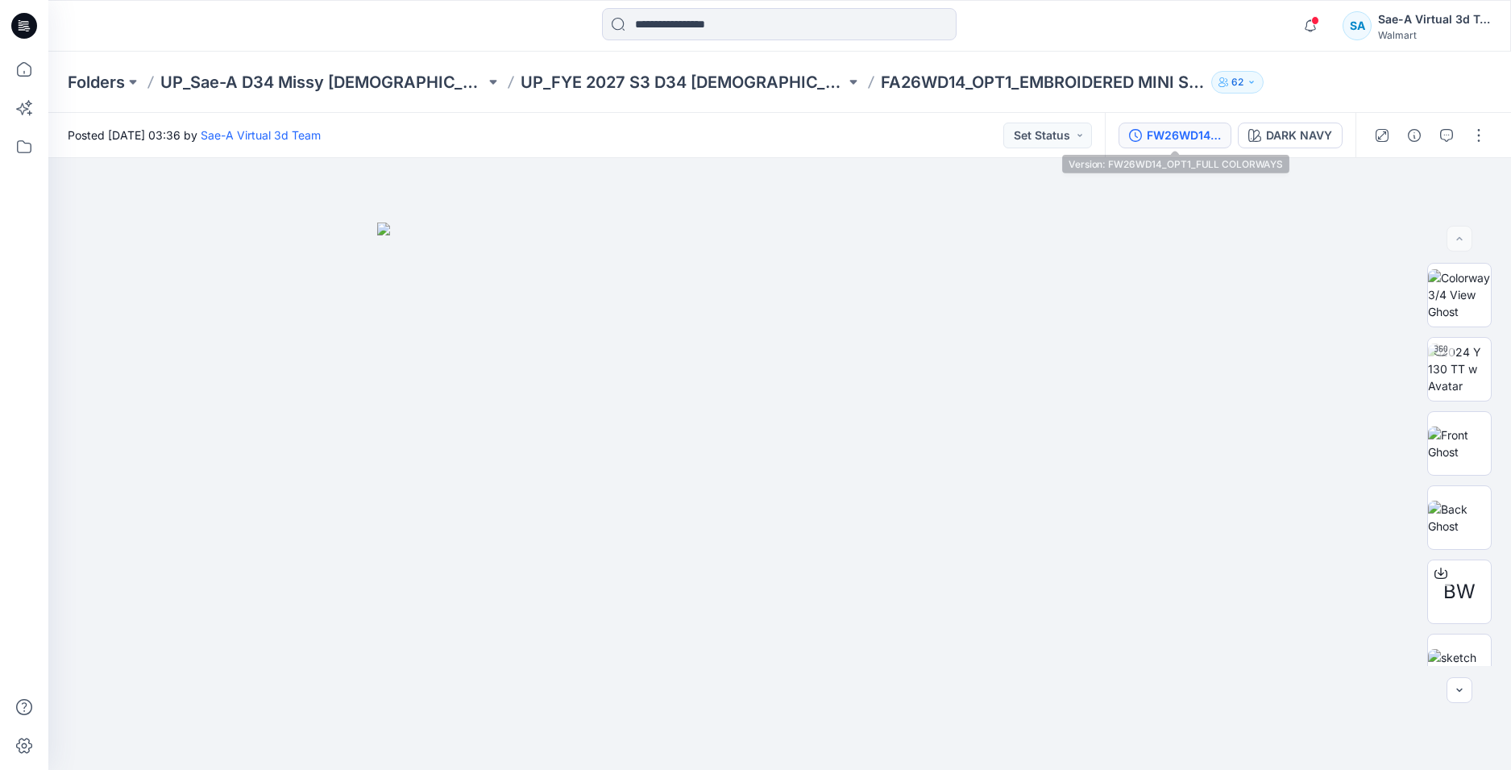
click at [1162, 127] on div "FW26WD14_OPT1_FULL COLORWAYS" at bounding box center [1184, 136] width 74 height 18
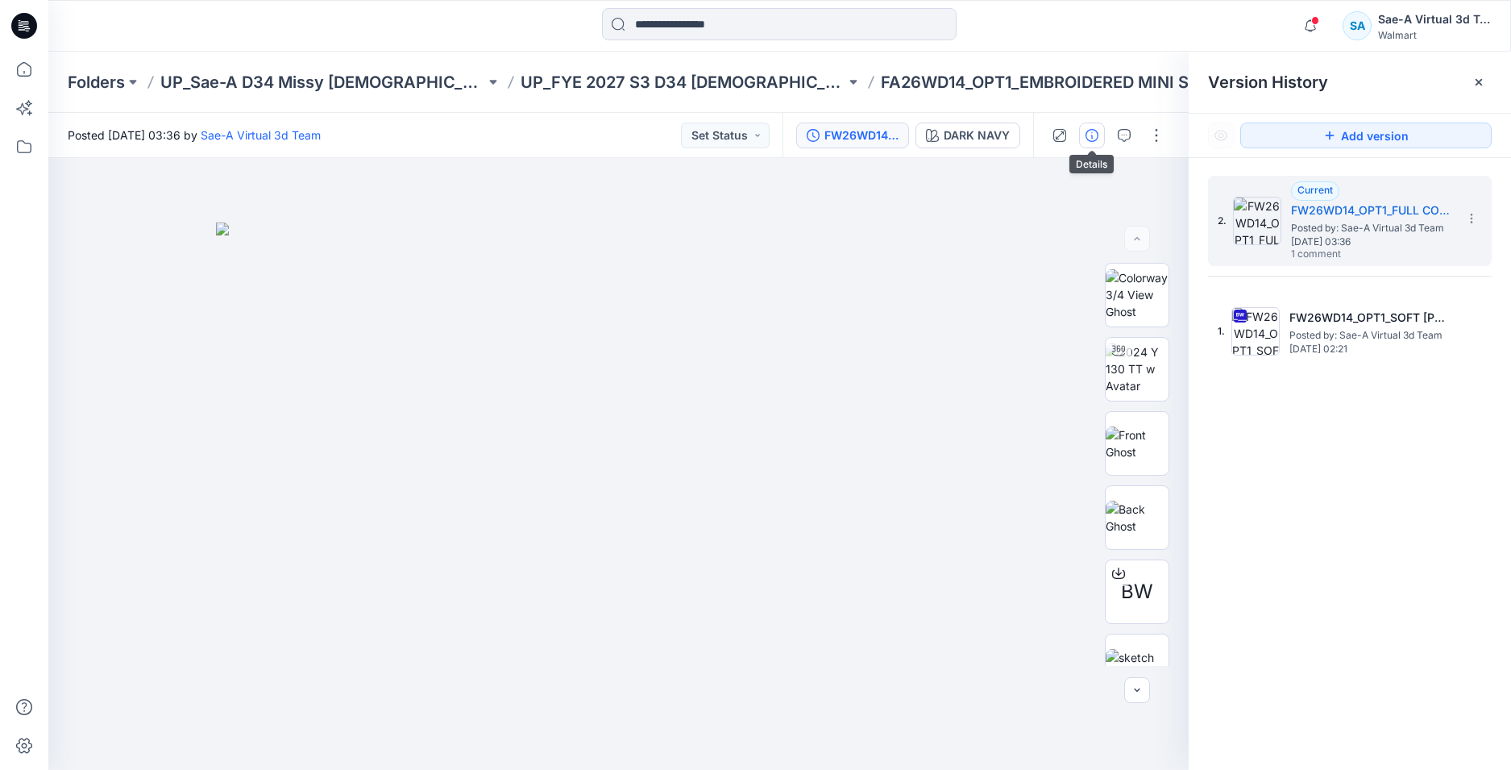
click at [1091, 133] on icon "button" at bounding box center [1092, 135] width 13 height 13
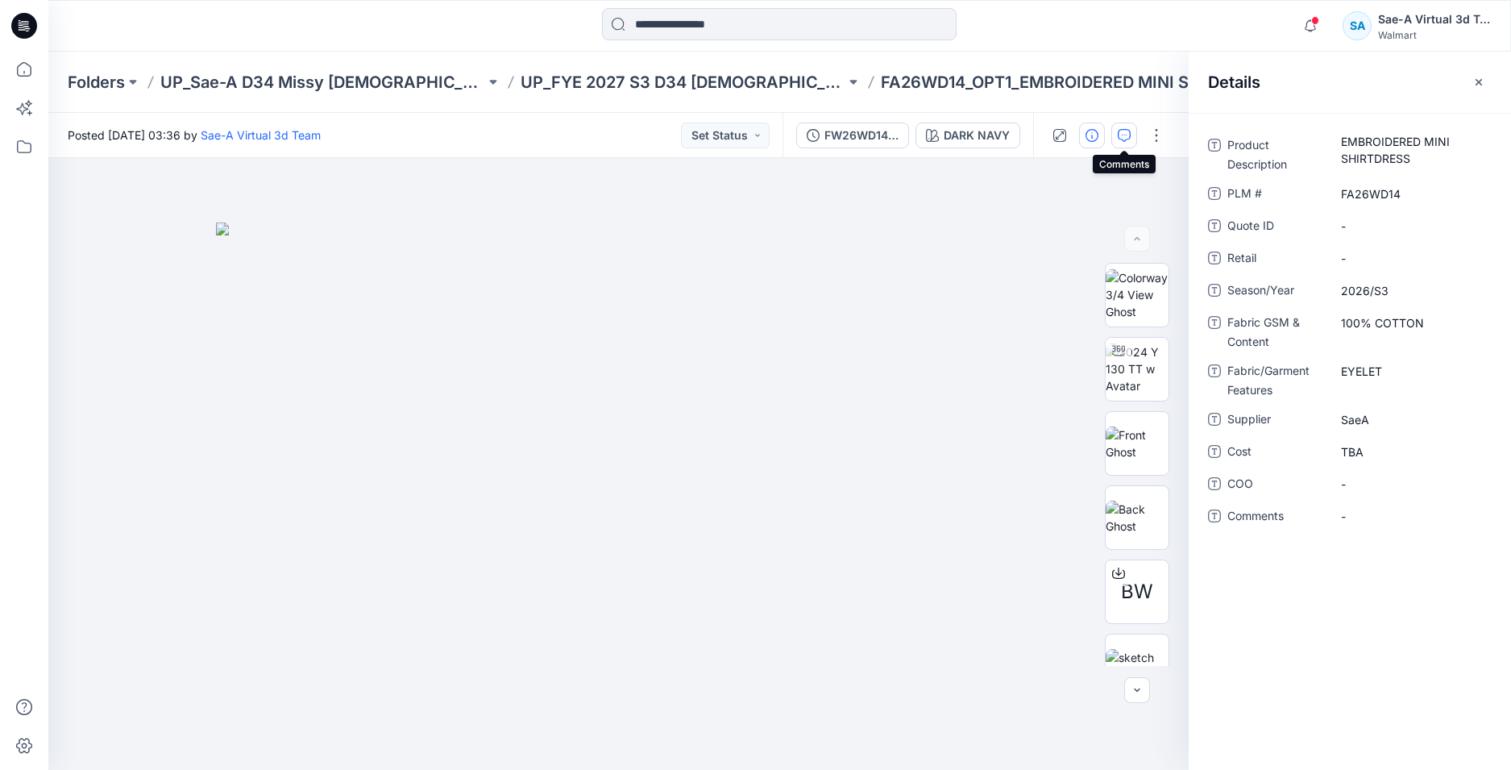
click at [1124, 129] on icon "button" at bounding box center [1124, 135] width 13 height 13
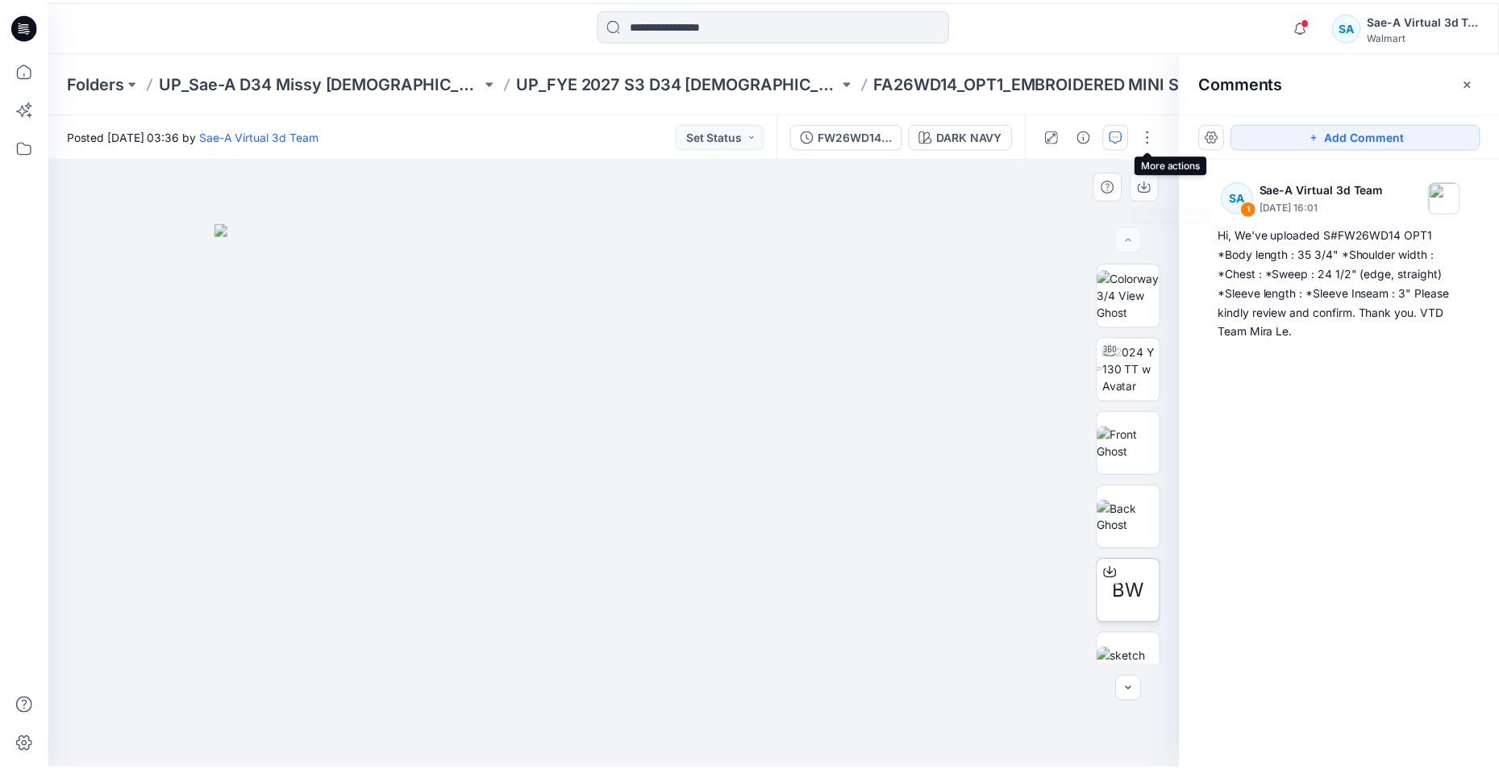
scroll to position [106, 0]
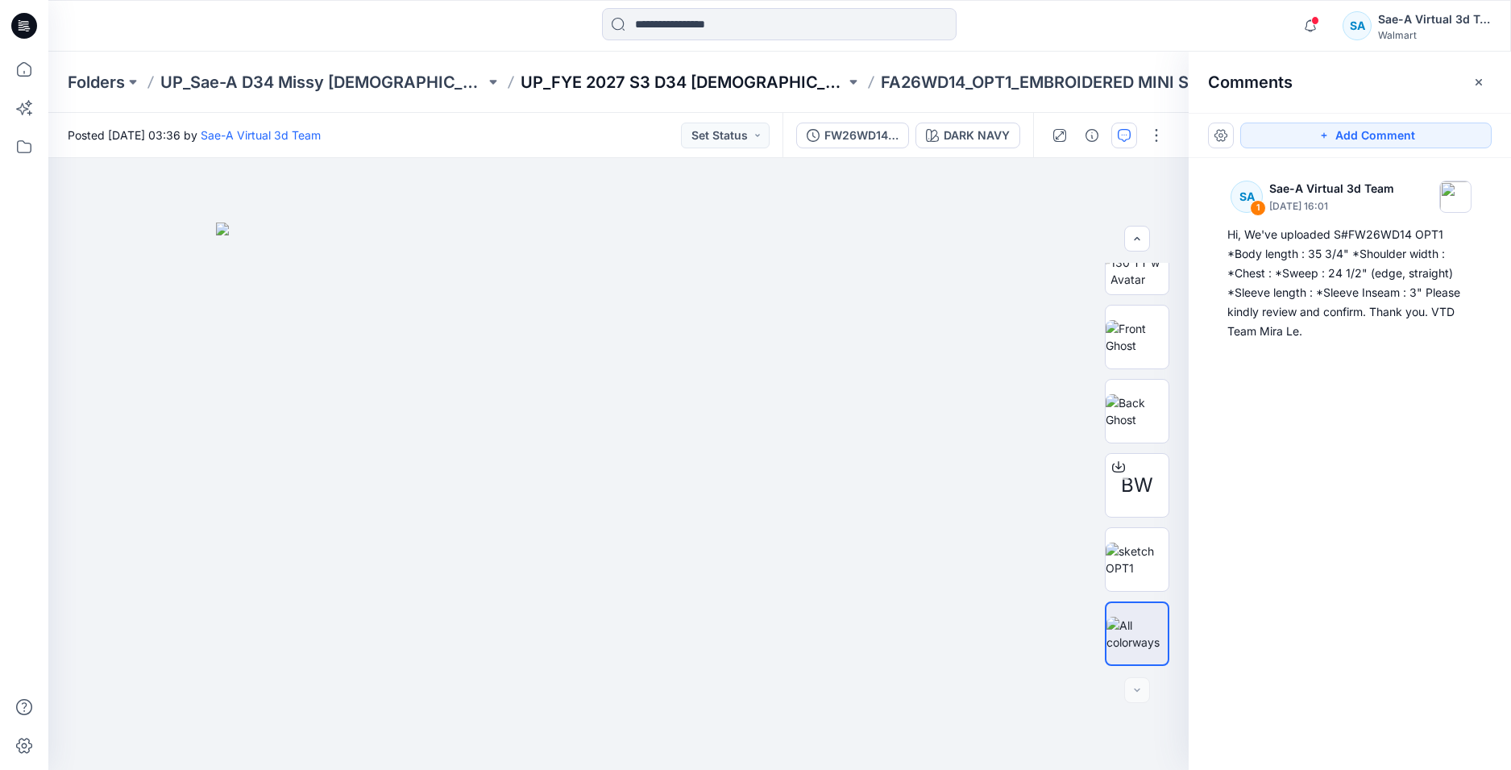
click at [732, 86] on p "UP_FYE 2027 S3 D34 Ladies Dresses" at bounding box center [683, 82] width 325 height 23
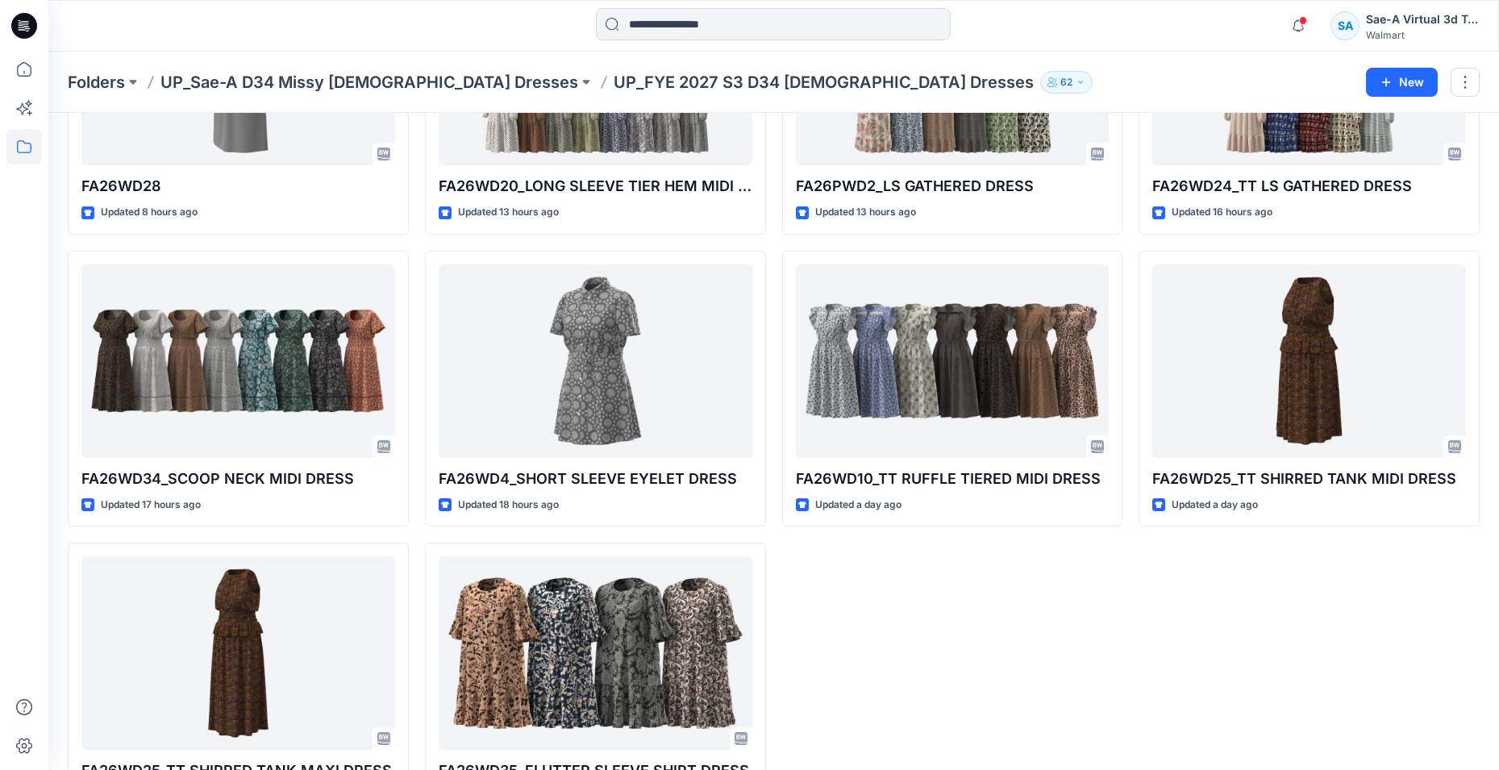
scroll to position [564, 0]
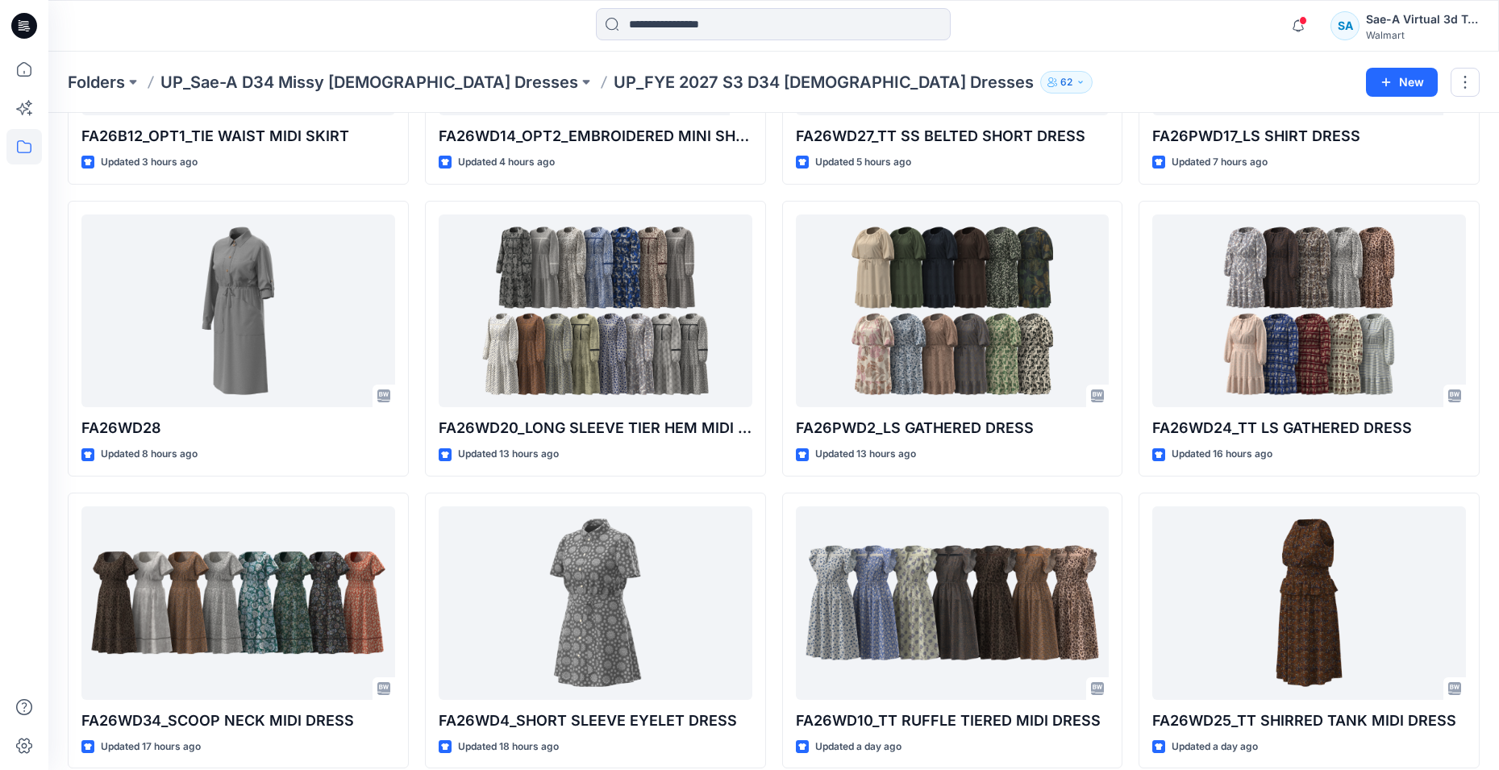
click at [22, 27] on icon at bounding box center [24, 26] width 26 height 26
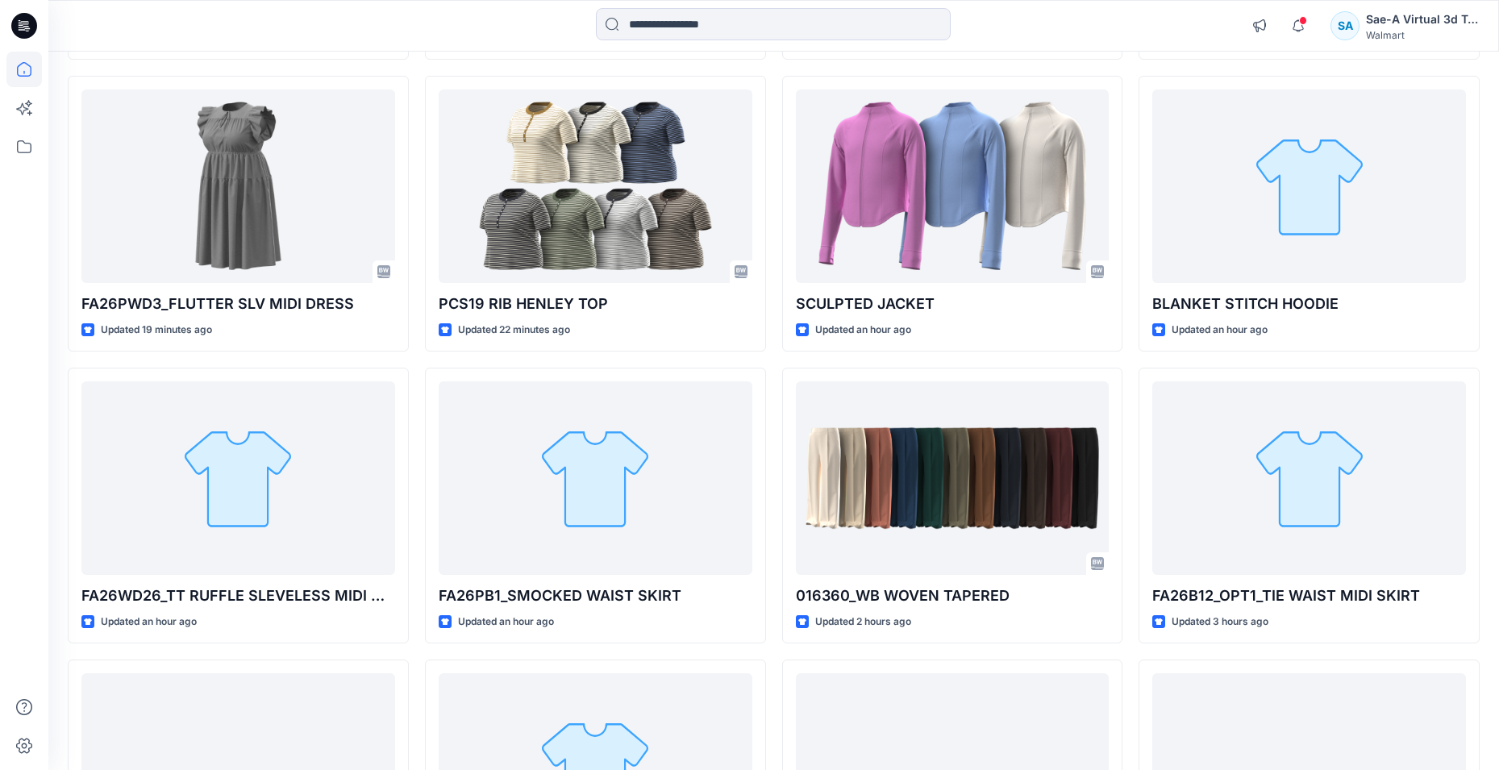
scroll to position [1087, 0]
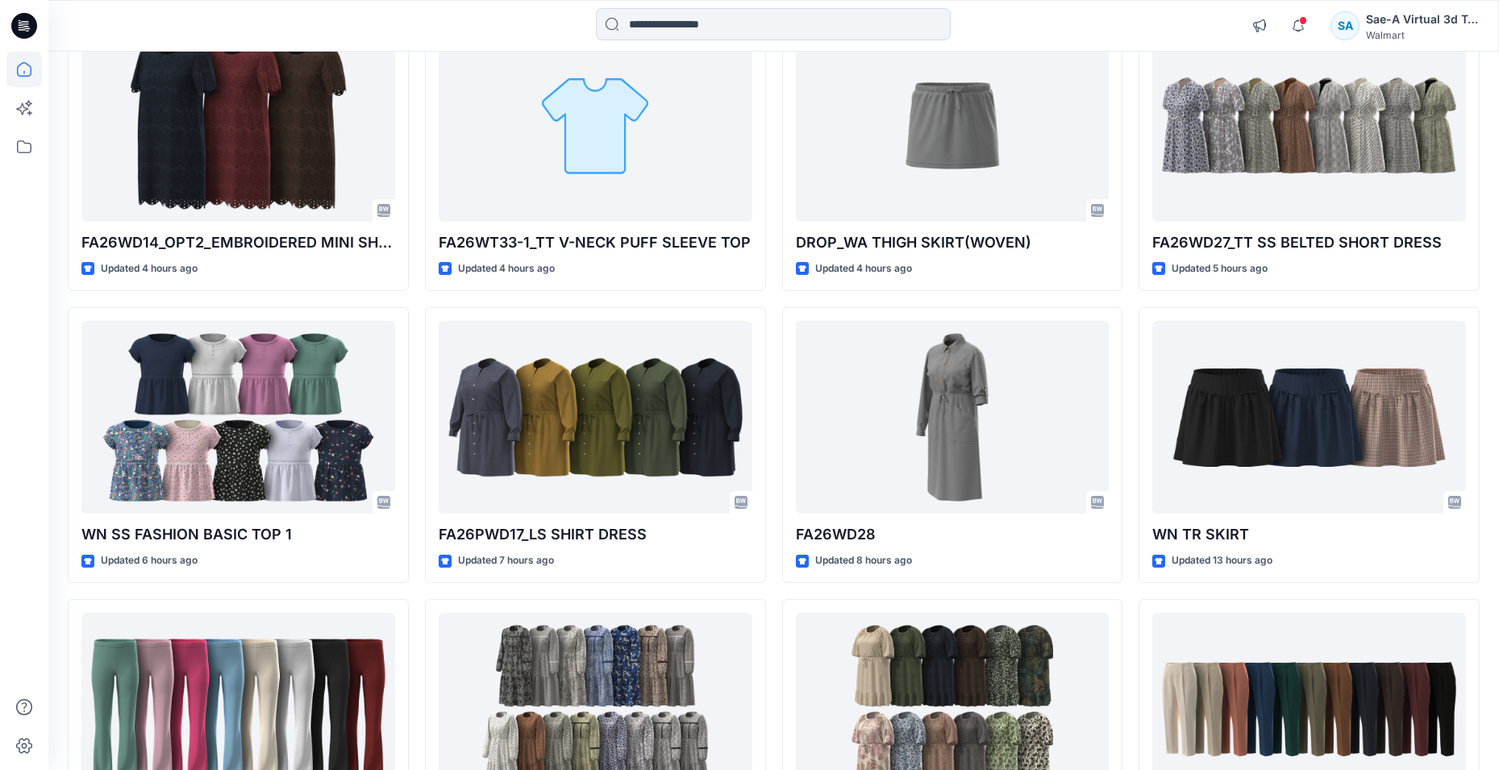
click at [15, 23] on icon at bounding box center [24, 26] width 26 height 26
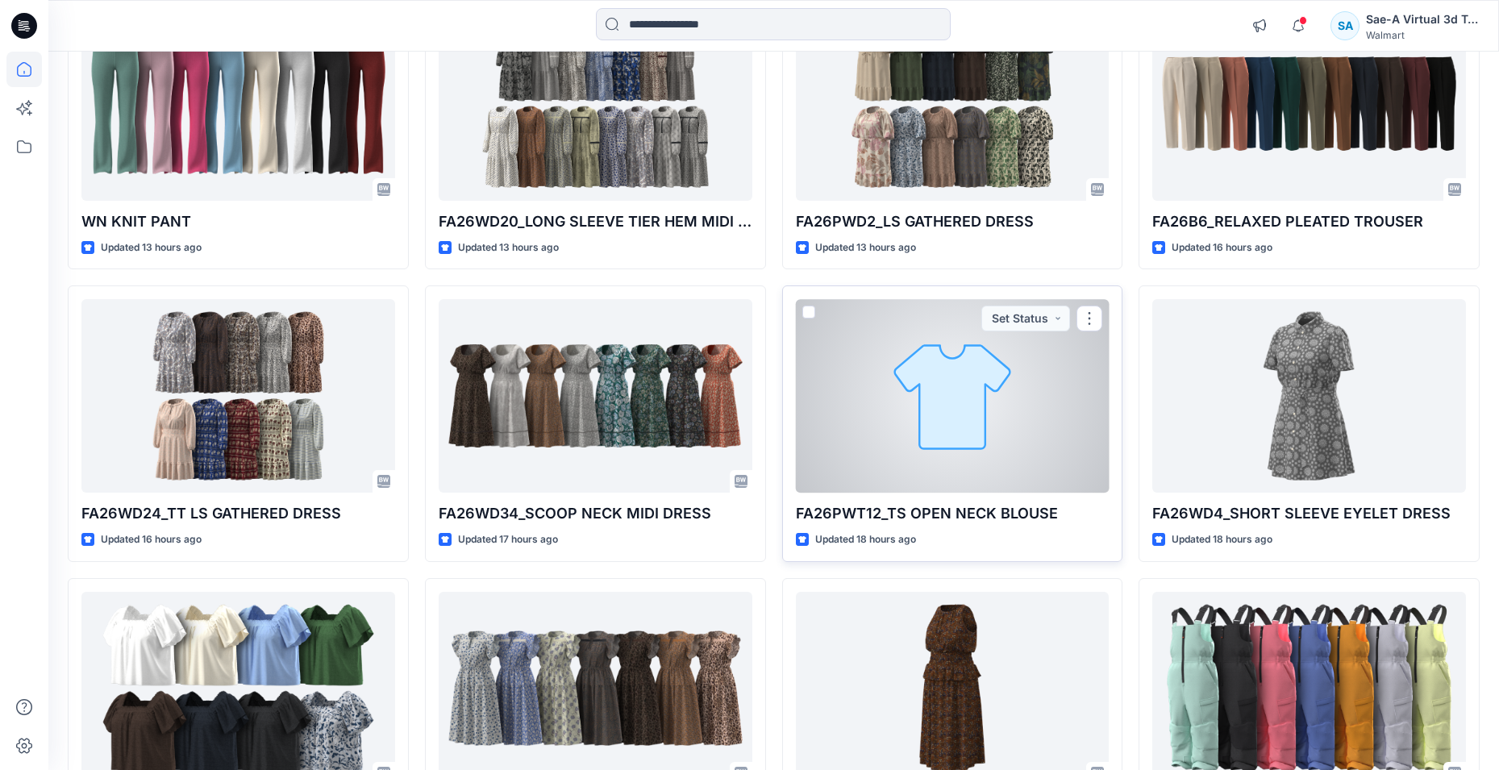
scroll to position [1854, 0]
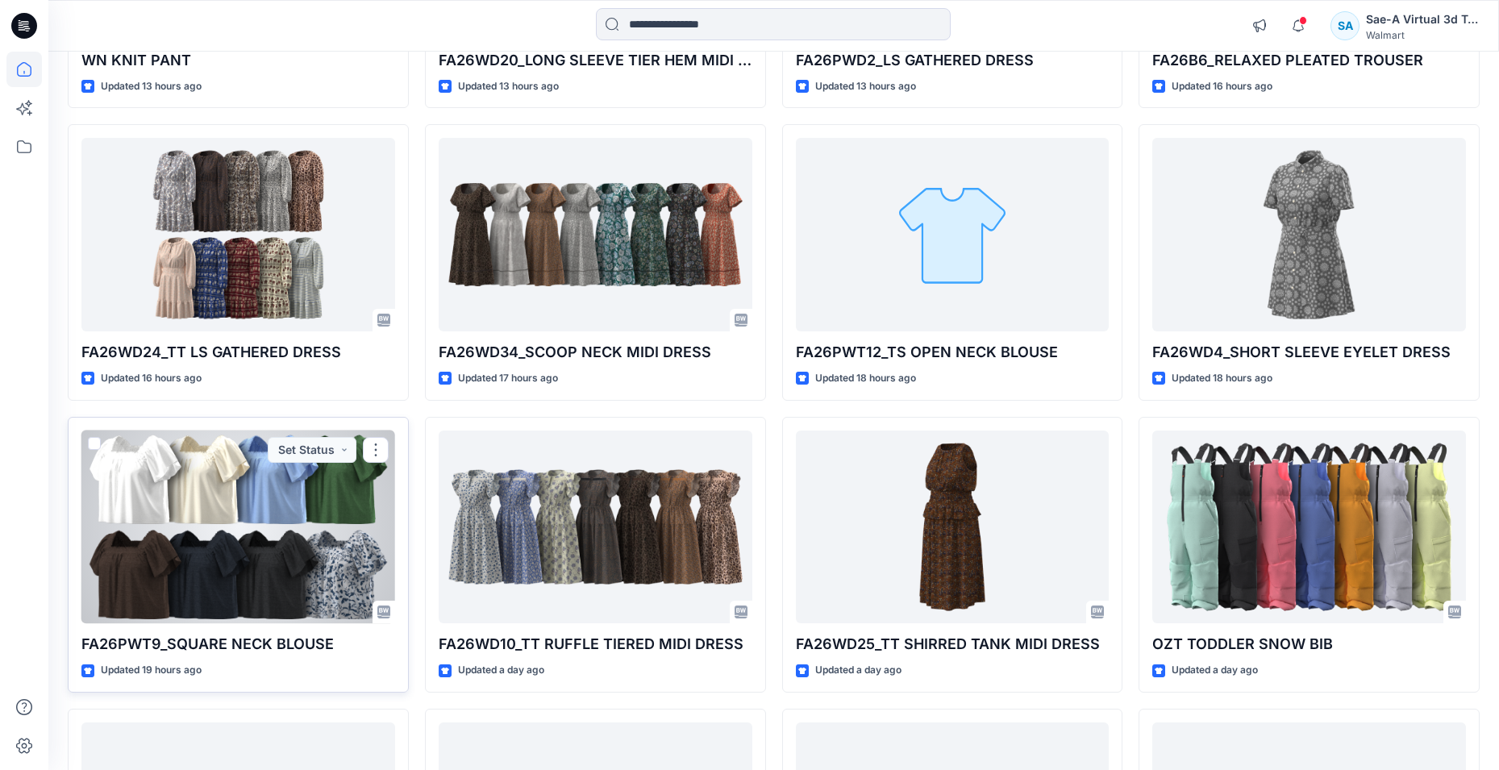
click at [170, 568] on div at bounding box center [238, 526] width 314 height 193
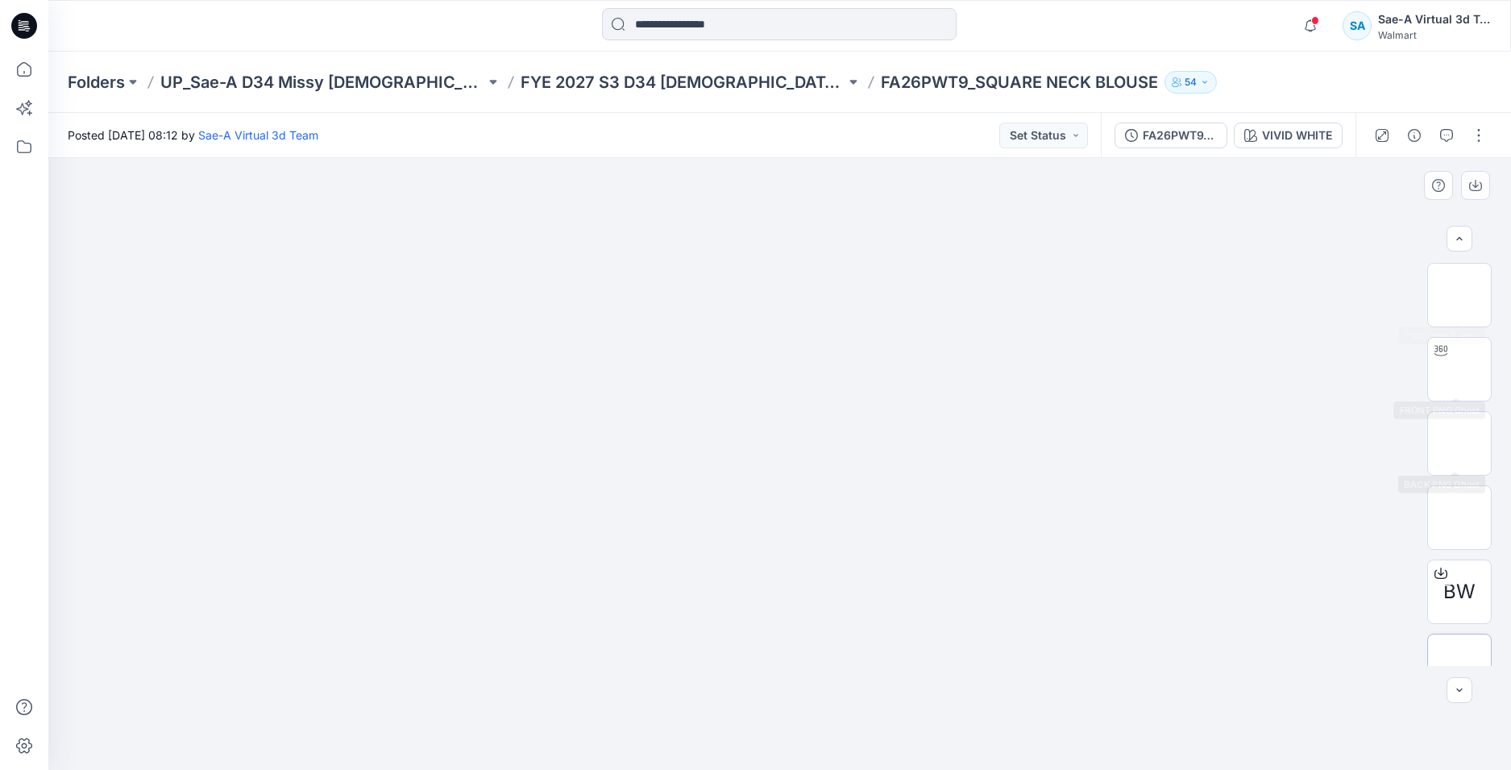
scroll to position [106, 0]
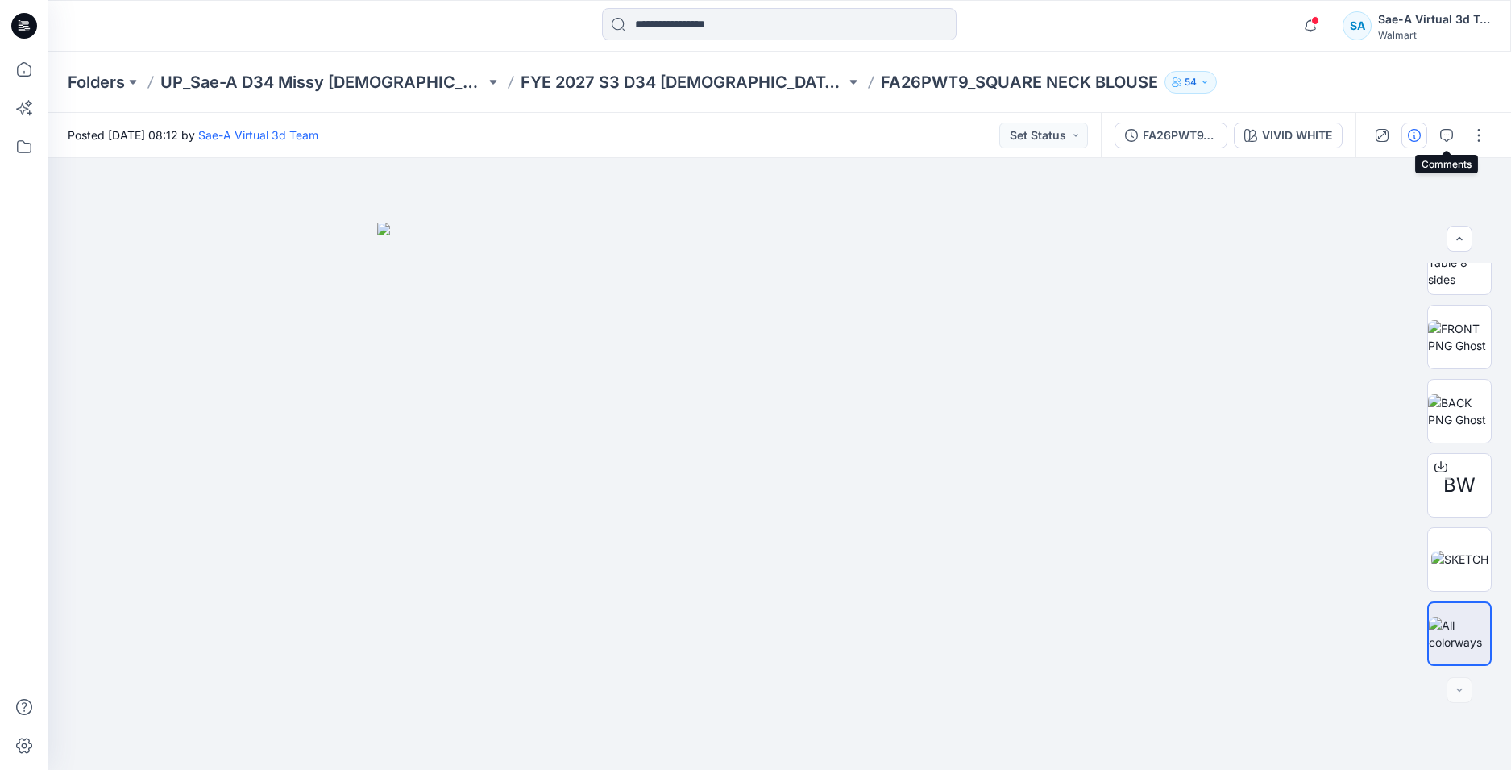
click at [1410, 133] on icon "button" at bounding box center [1414, 135] width 13 height 13
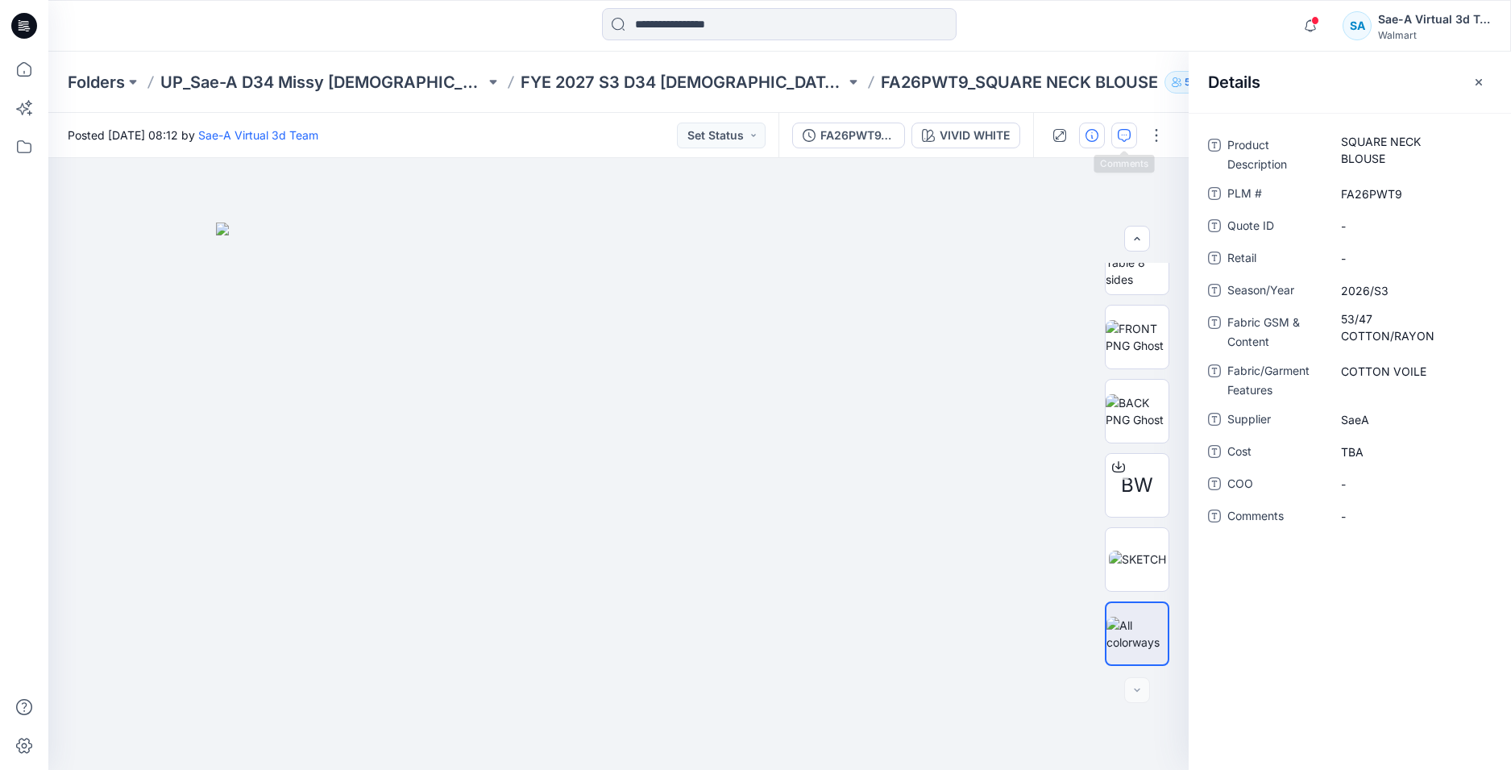
click at [1129, 139] on icon "button" at bounding box center [1124, 135] width 13 height 13
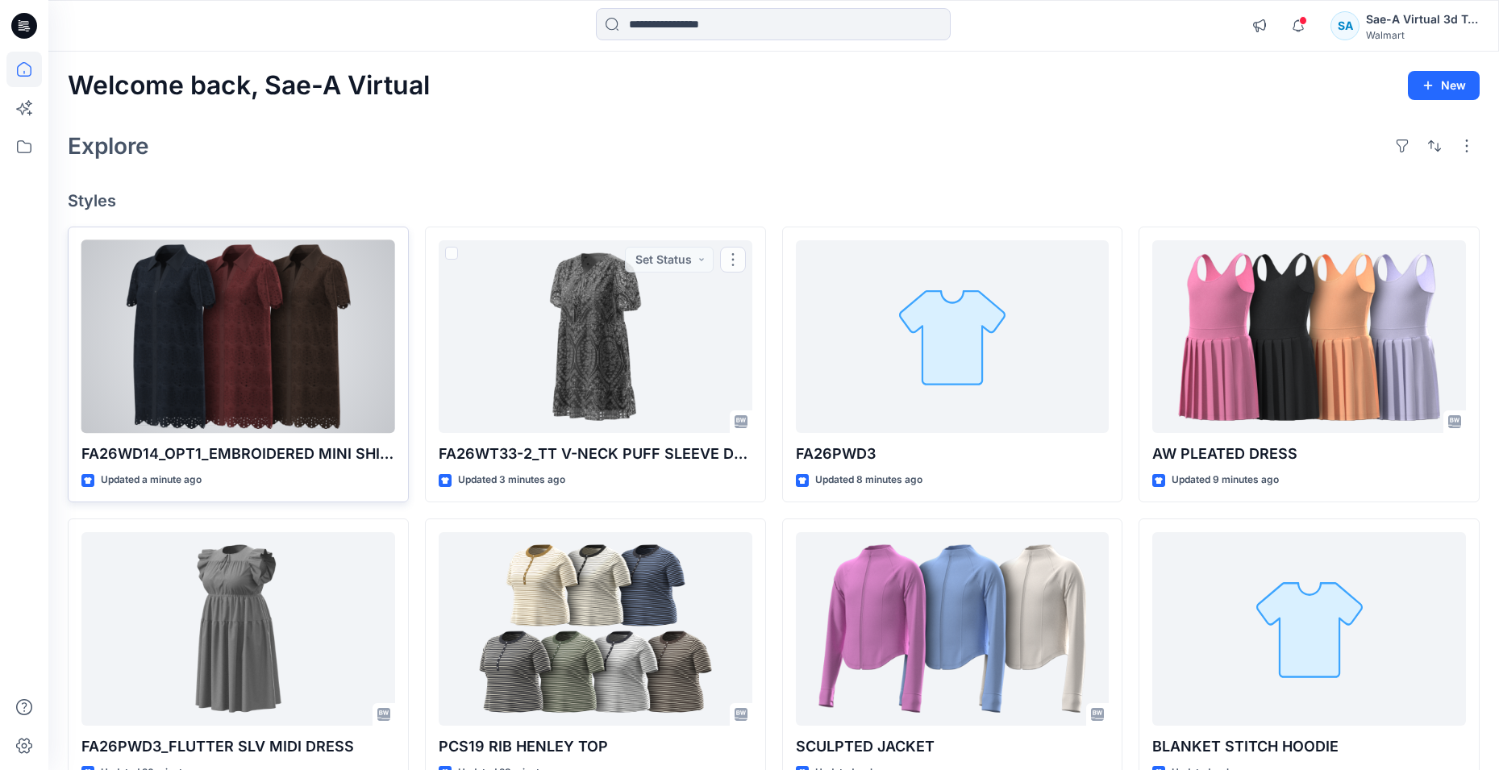
click at [314, 316] on div at bounding box center [238, 336] width 314 height 193
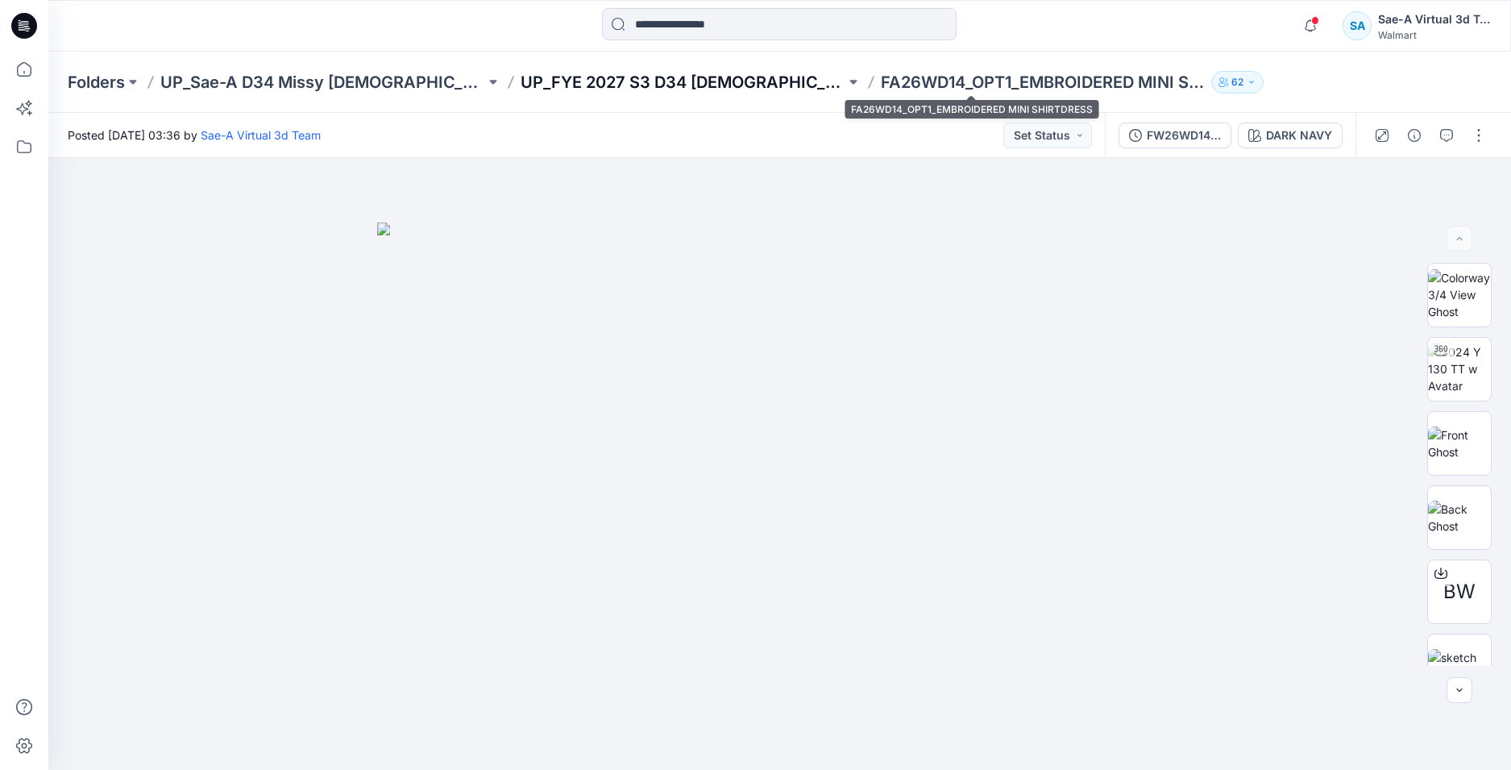
click at [705, 82] on p "UP_FYE 2027 S3 D34 Ladies Dresses" at bounding box center [683, 82] width 325 height 23
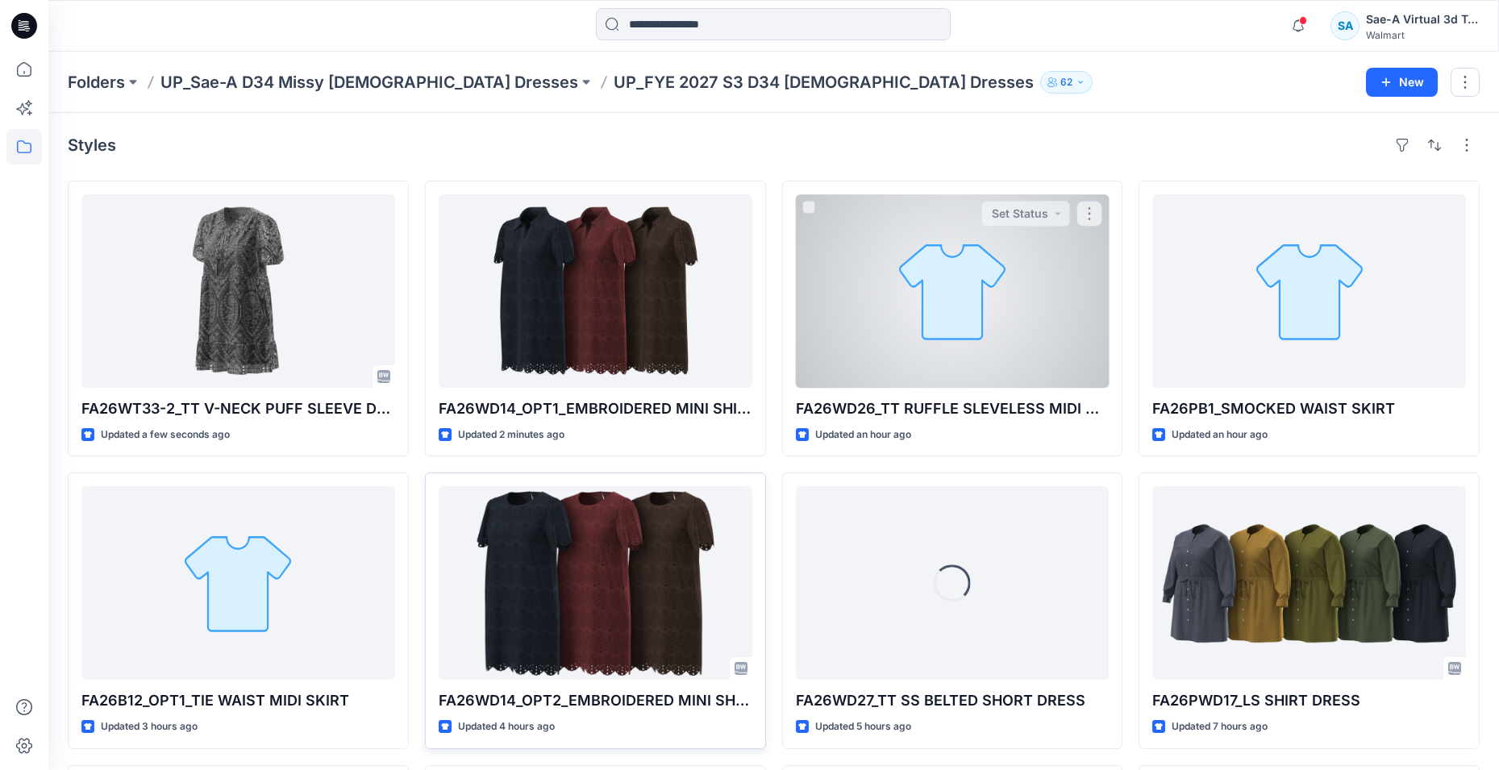
scroll to position [81, 0]
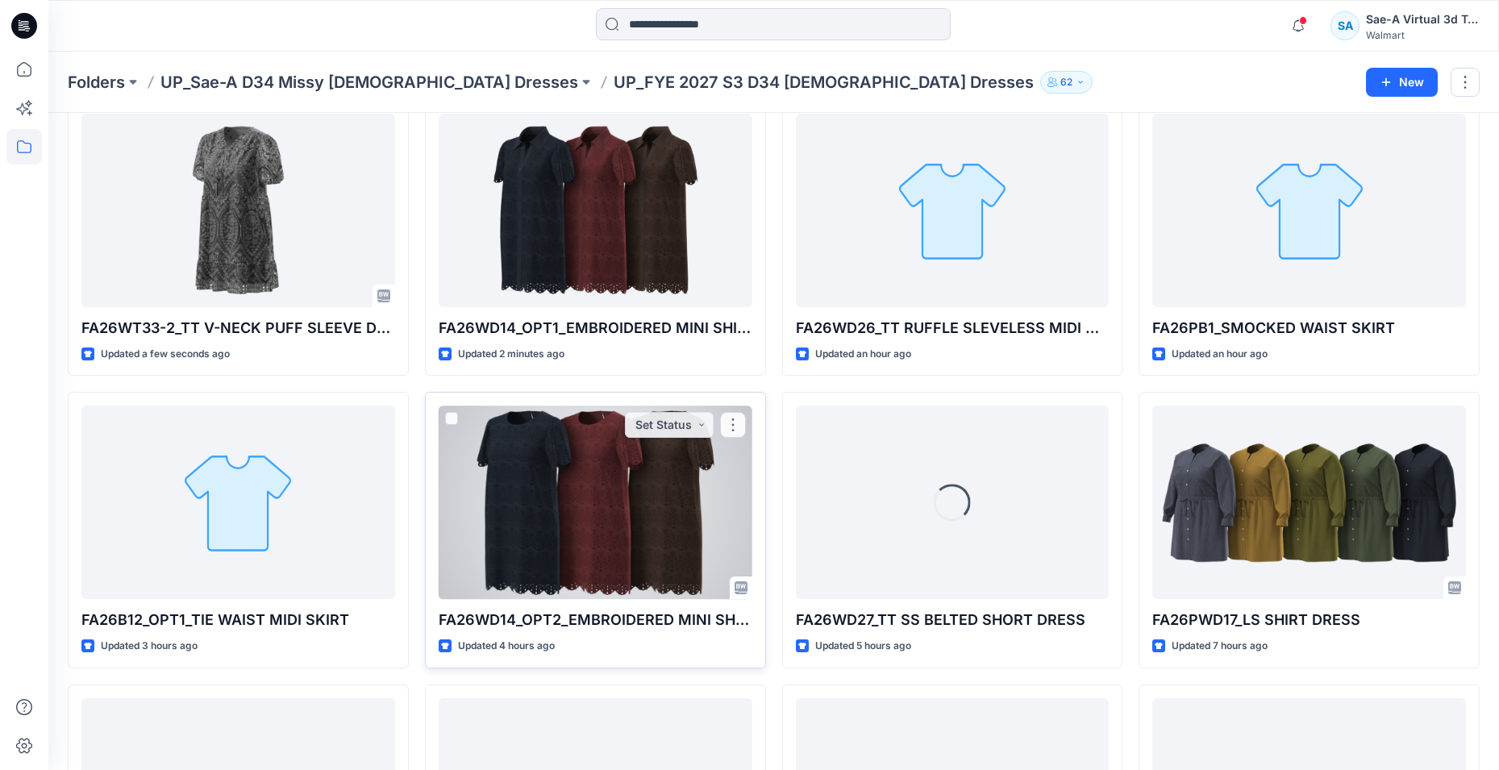
click at [644, 508] on div at bounding box center [596, 501] width 314 height 193
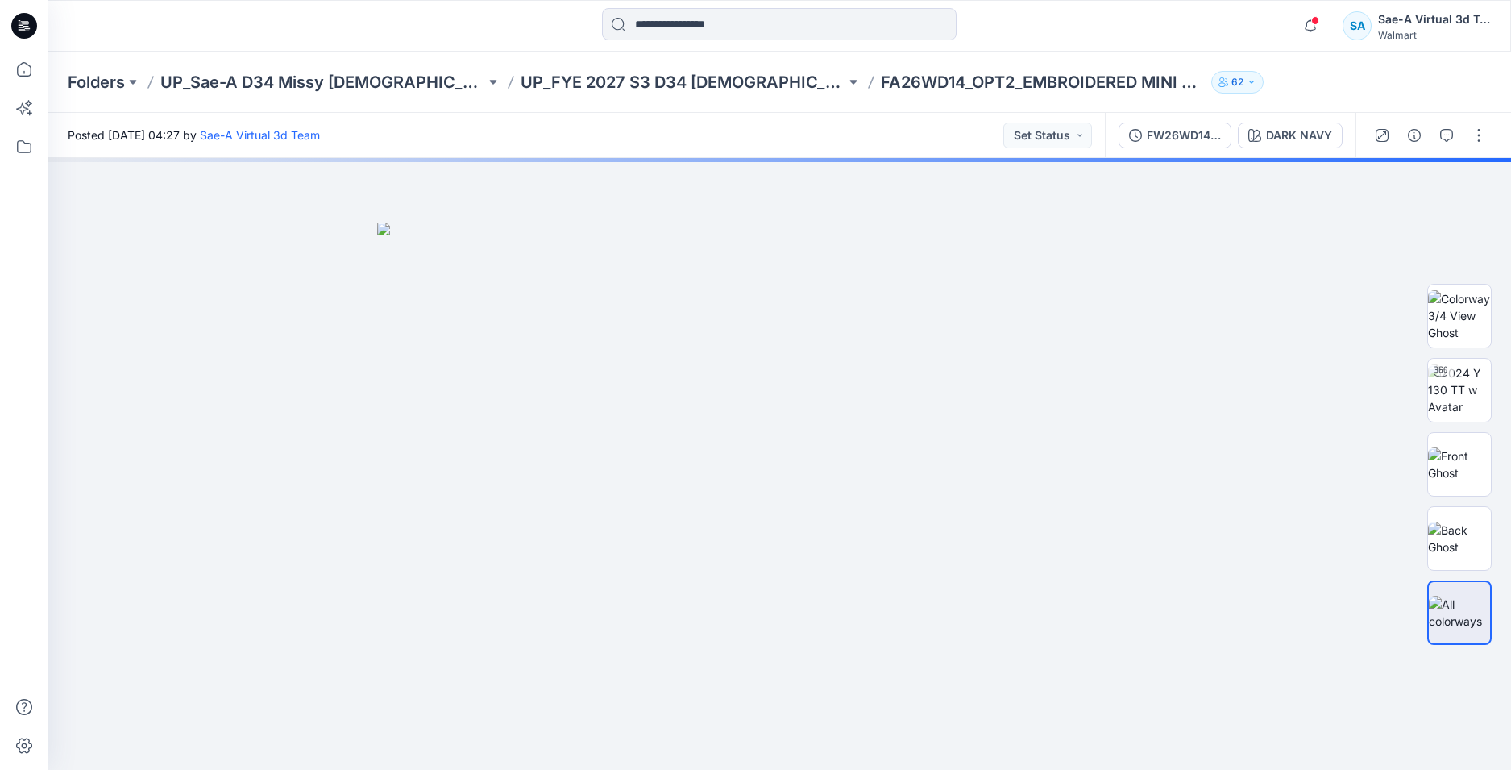
click at [1193, 142] on div "FW26WD14_OPT2_FULL COLORWAYS" at bounding box center [1184, 136] width 74 height 18
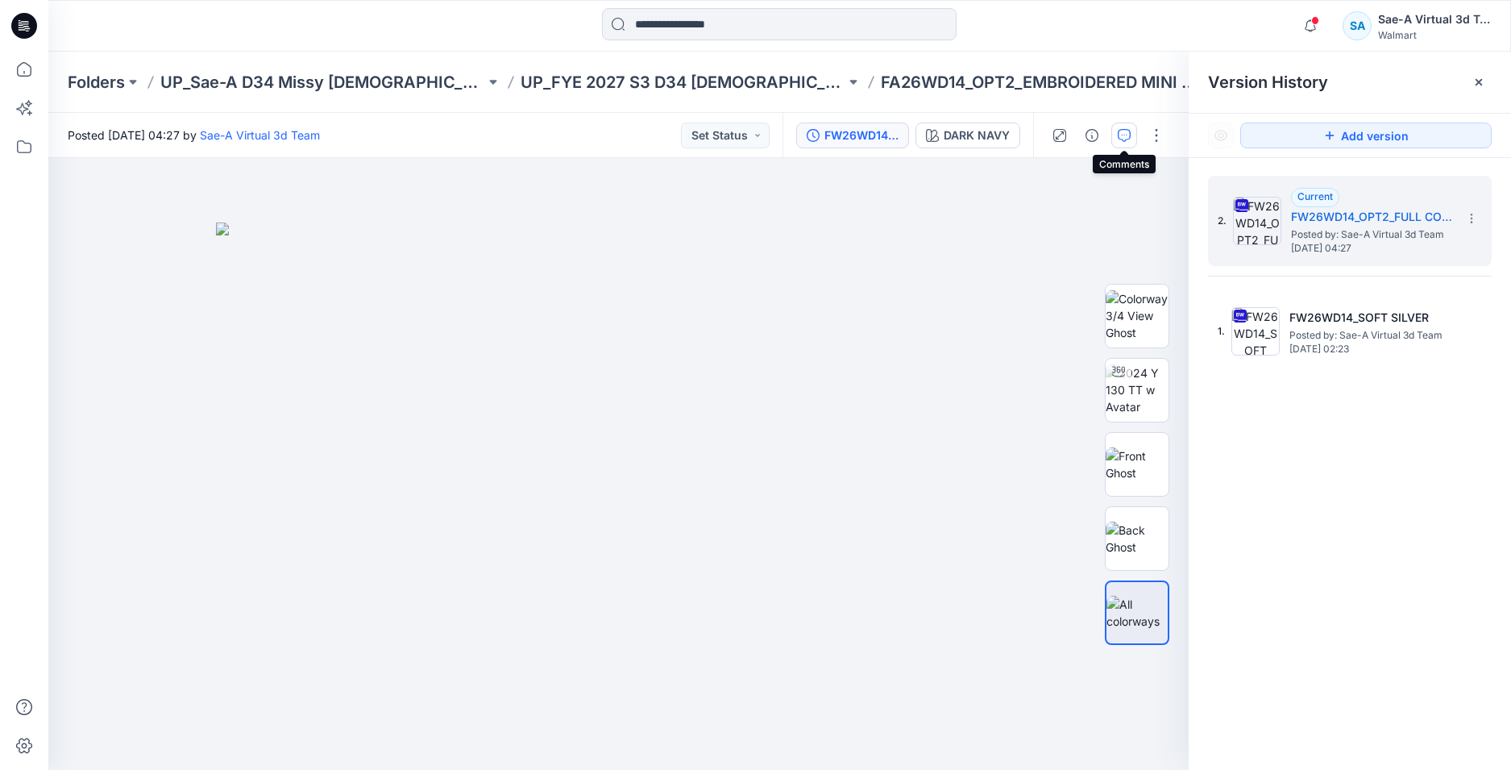
click at [1118, 132] on icon "button" at bounding box center [1124, 135] width 13 height 13
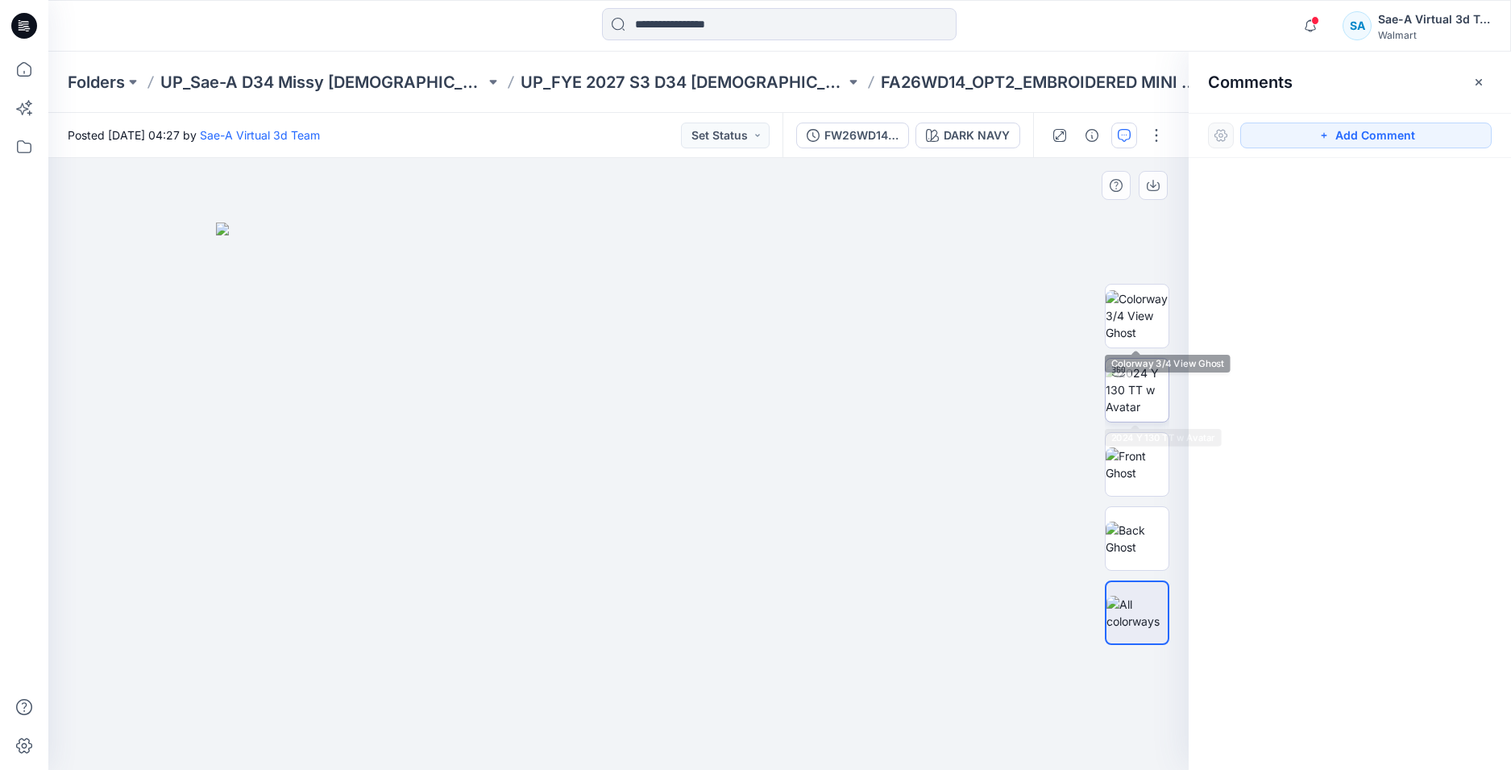
click at [1125, 371] on div at bounding box center [1119, 372] width 26 height 26
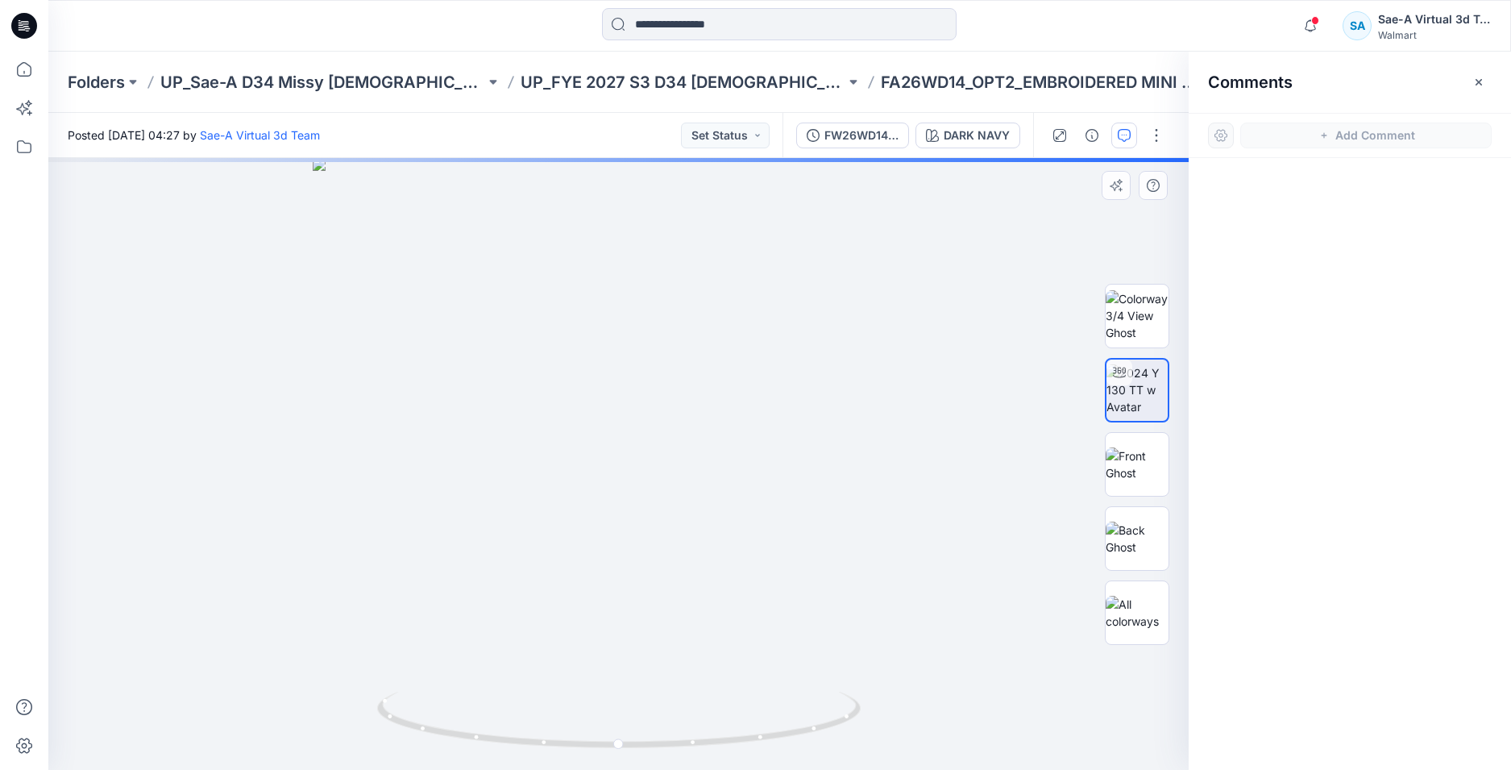
click at [880, 325] on div at bounding box center [618, 464] width 1141 height 612
click at [1318, 28] on icon "button" at bounding box center [1310, 26] width 31 height 32
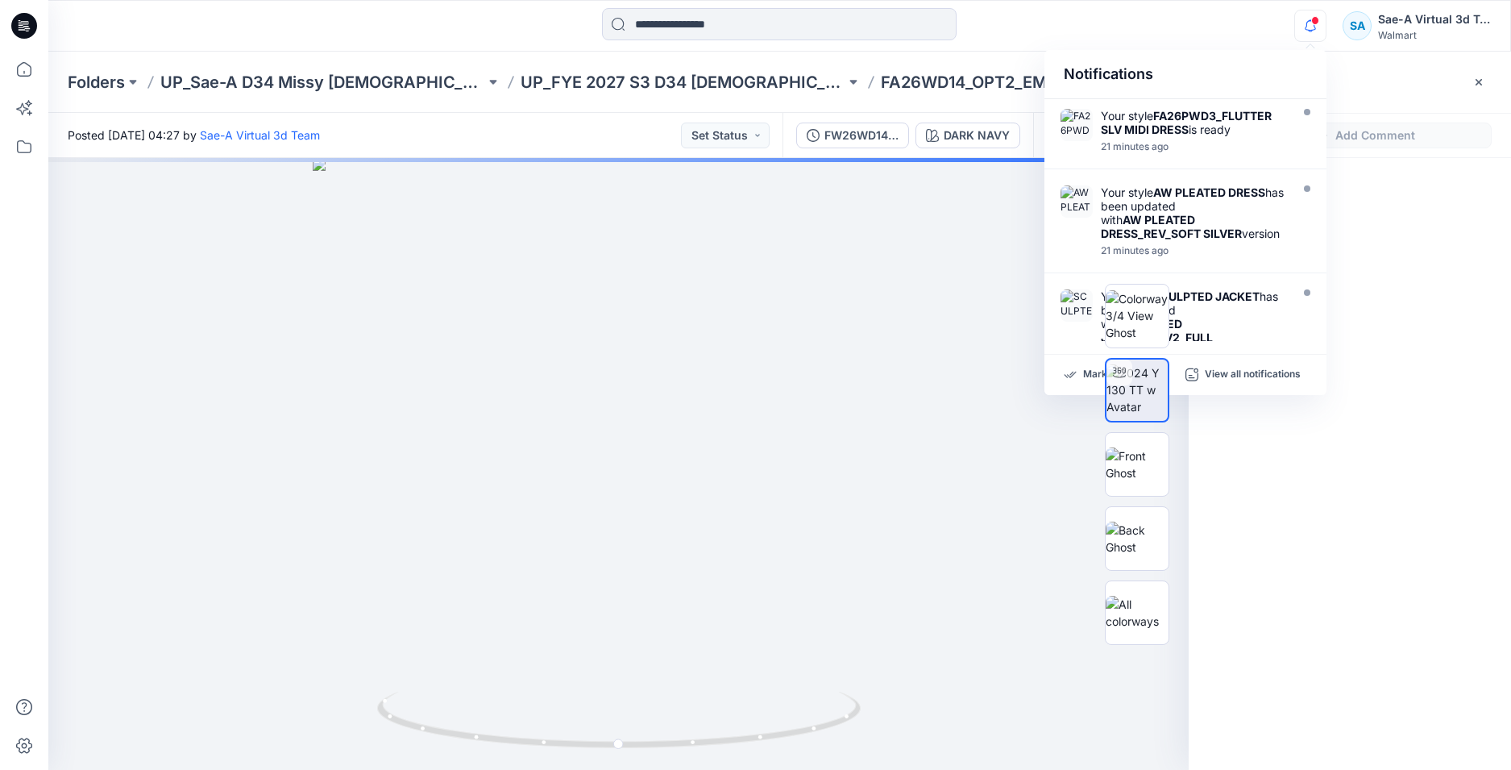
click at [1383, 301] on div at bounding box center [1350, 434] width 322 height 552
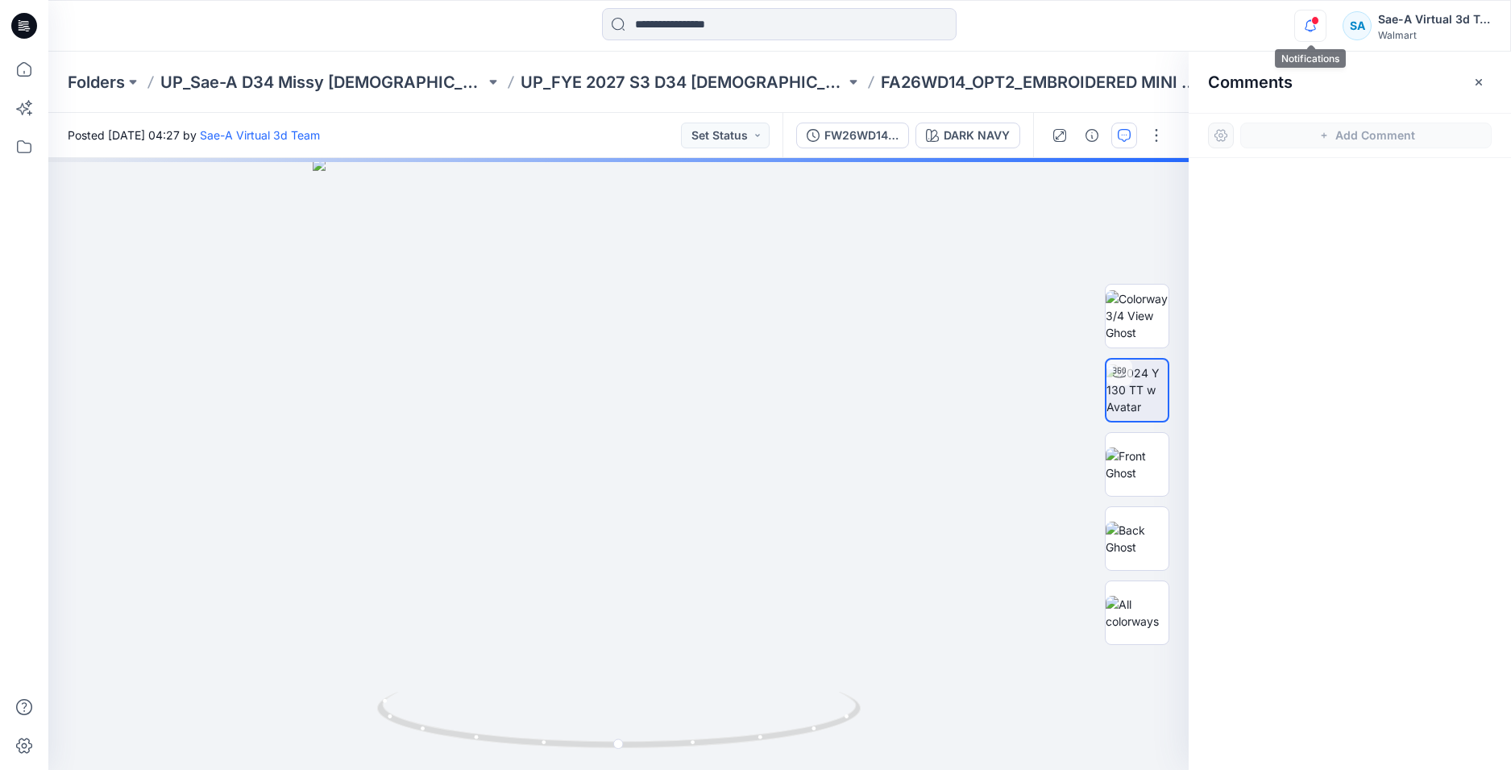
click at [1316, 33] on icon "button" at bounding box center [1310, 26] width 31 height 32
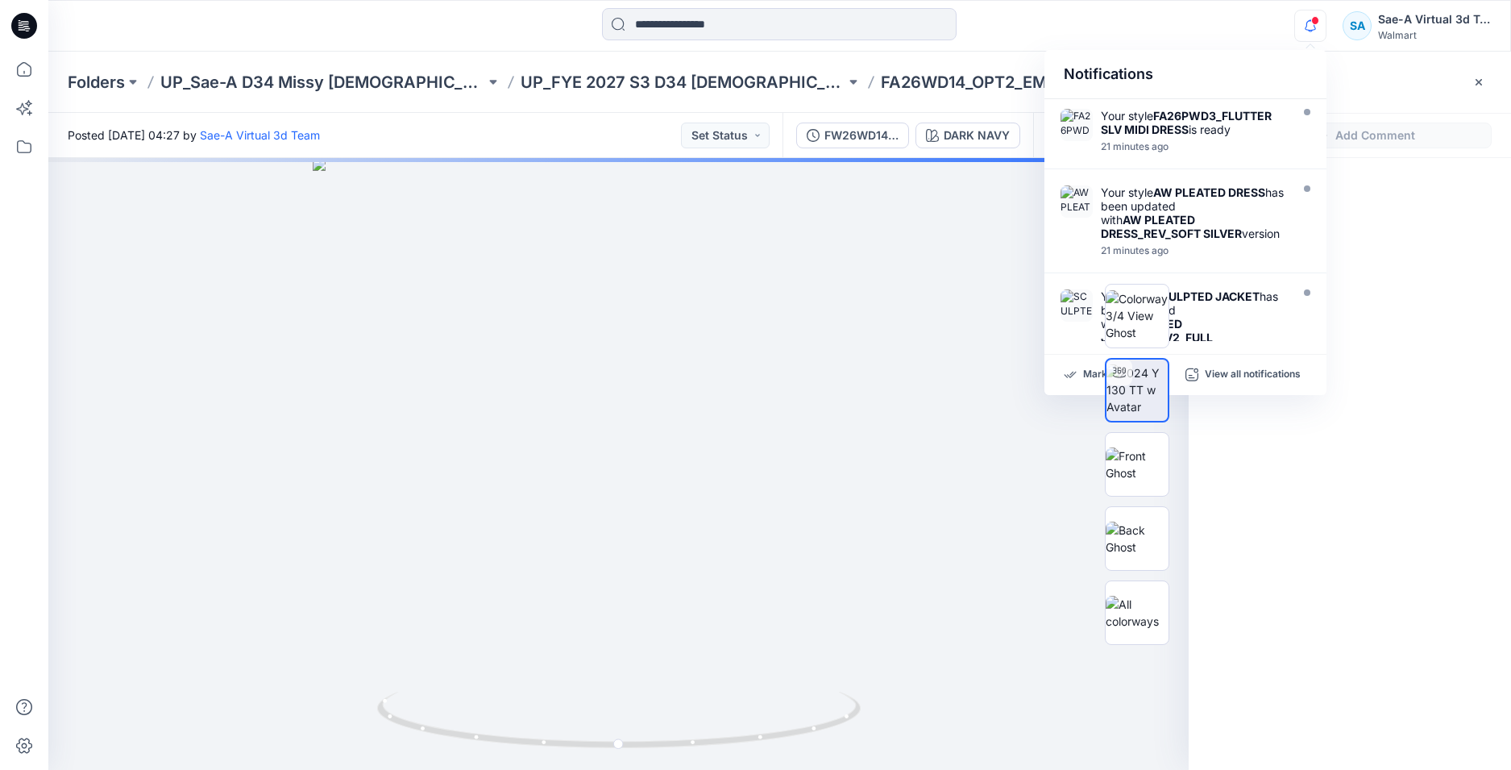
click at [1315, 21] on span at bounding box center [1316, 20] width 8 height 9
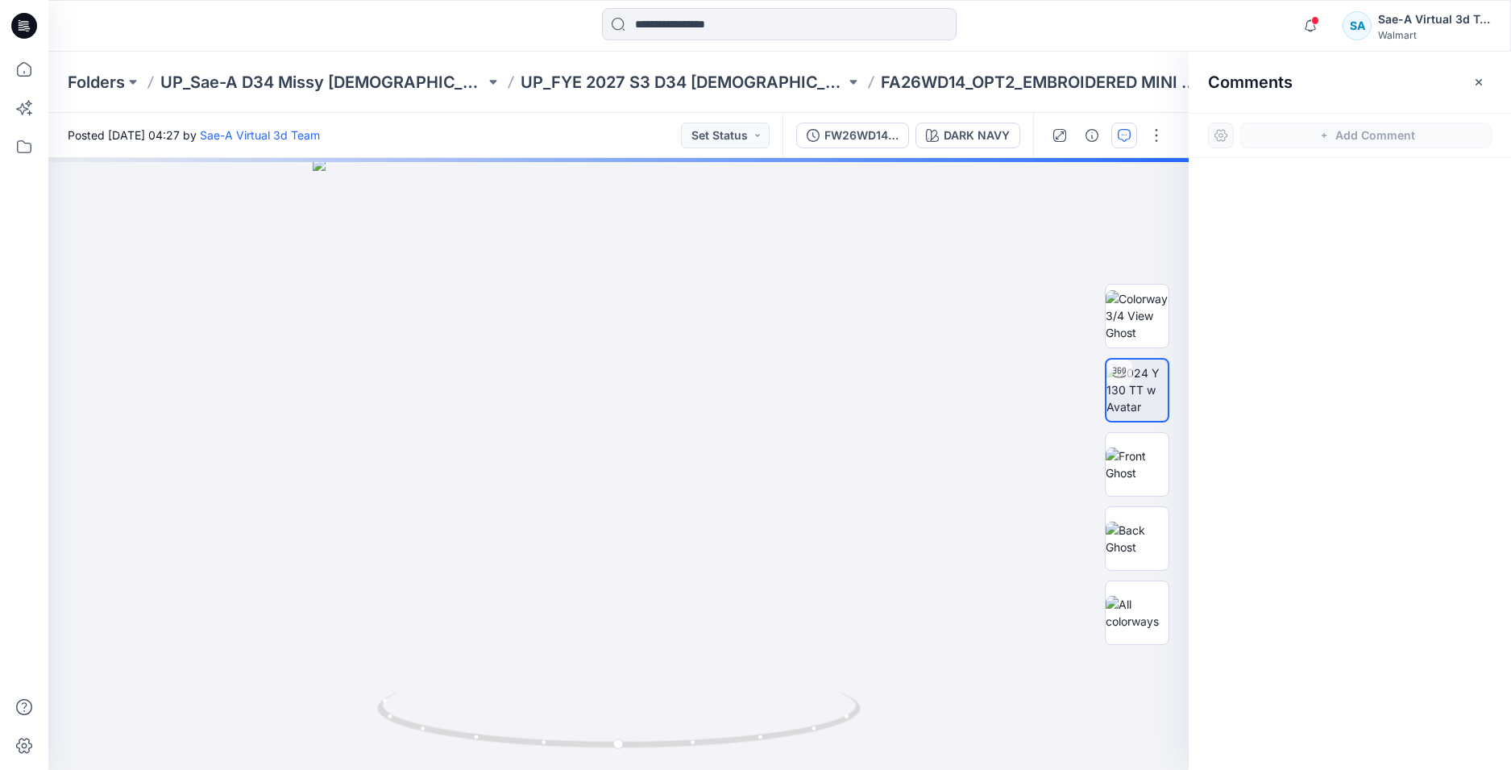
drag, startPoint x: 1426, startPoint y: 455, endPoint x: 1432, endPoint y: 294, distance: 161.4
click at [1426, 453] on div at bounding box center [1350, 434] width 322 height 552
click at [1437, 466] on div at bounding box center [1350, 434] width 322 height 552
drag, startPoint x: 1367, startPoint y: 208, endPoint x: 1341, endPoint y: 90, distance: 120.5
click at [1368, 208] on div at bounding box center [1350, 434] width 322 height 552
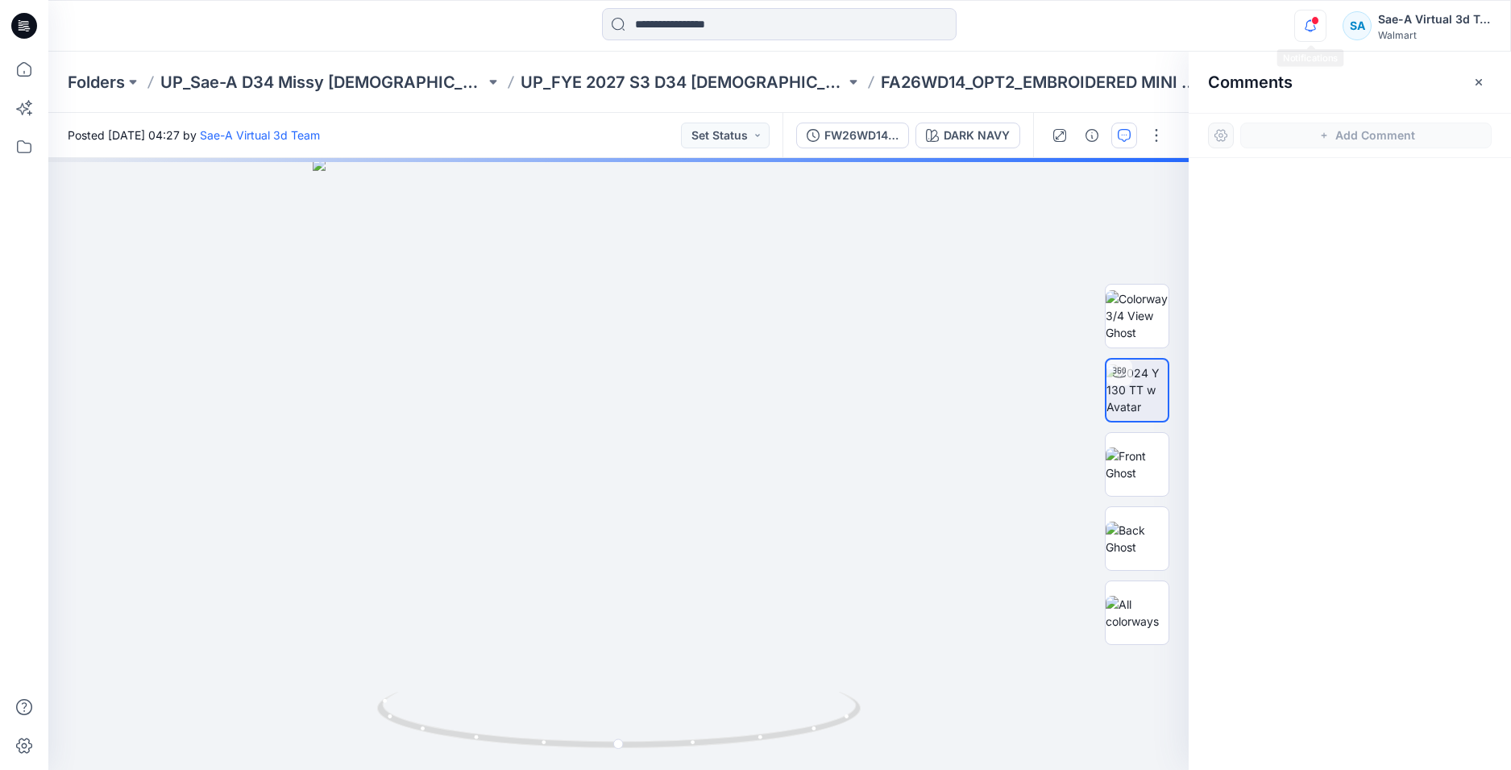
click at [1314, 32] on icon "button" at bounding box center [1310, 26] width 31 height 32
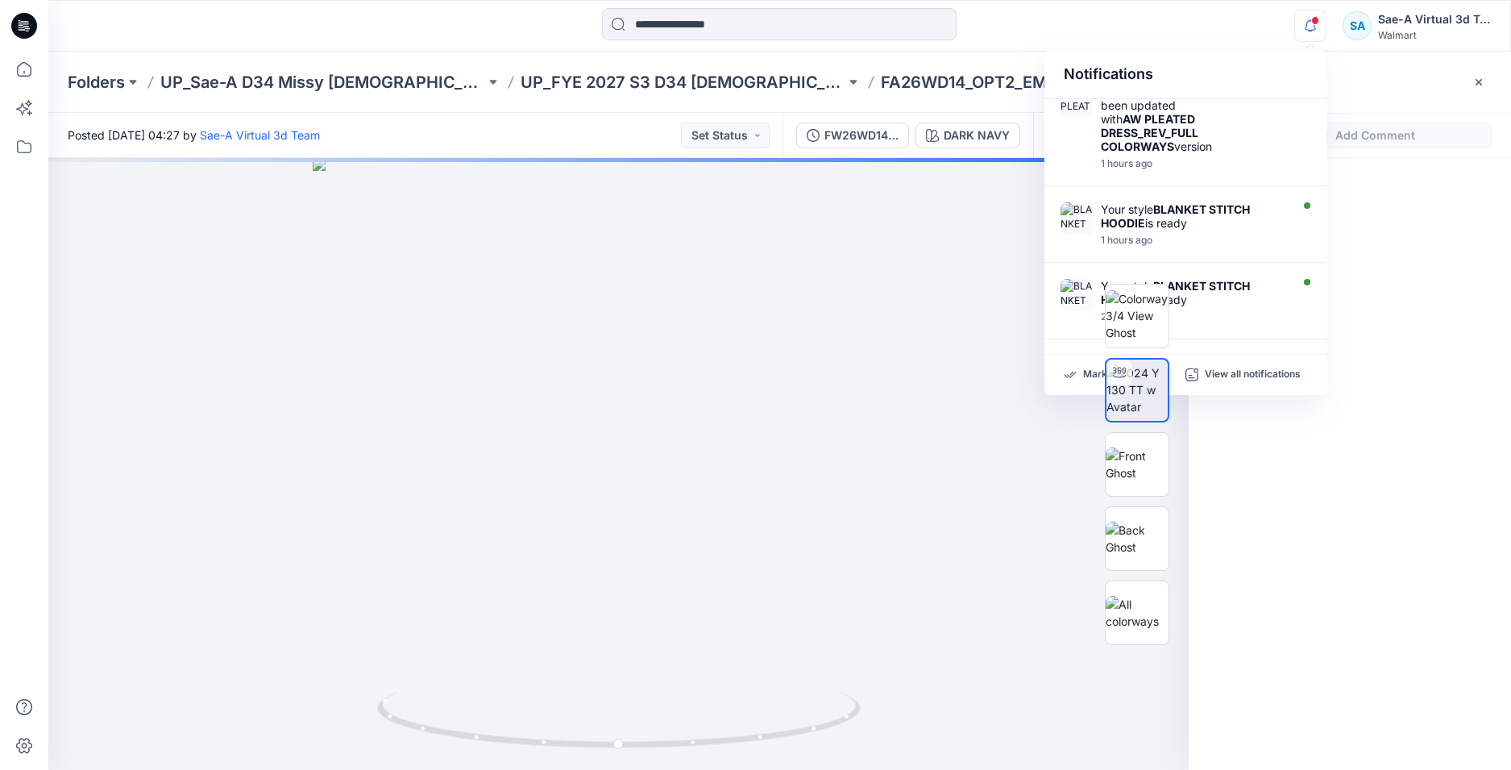
scroll to position [564, 0]
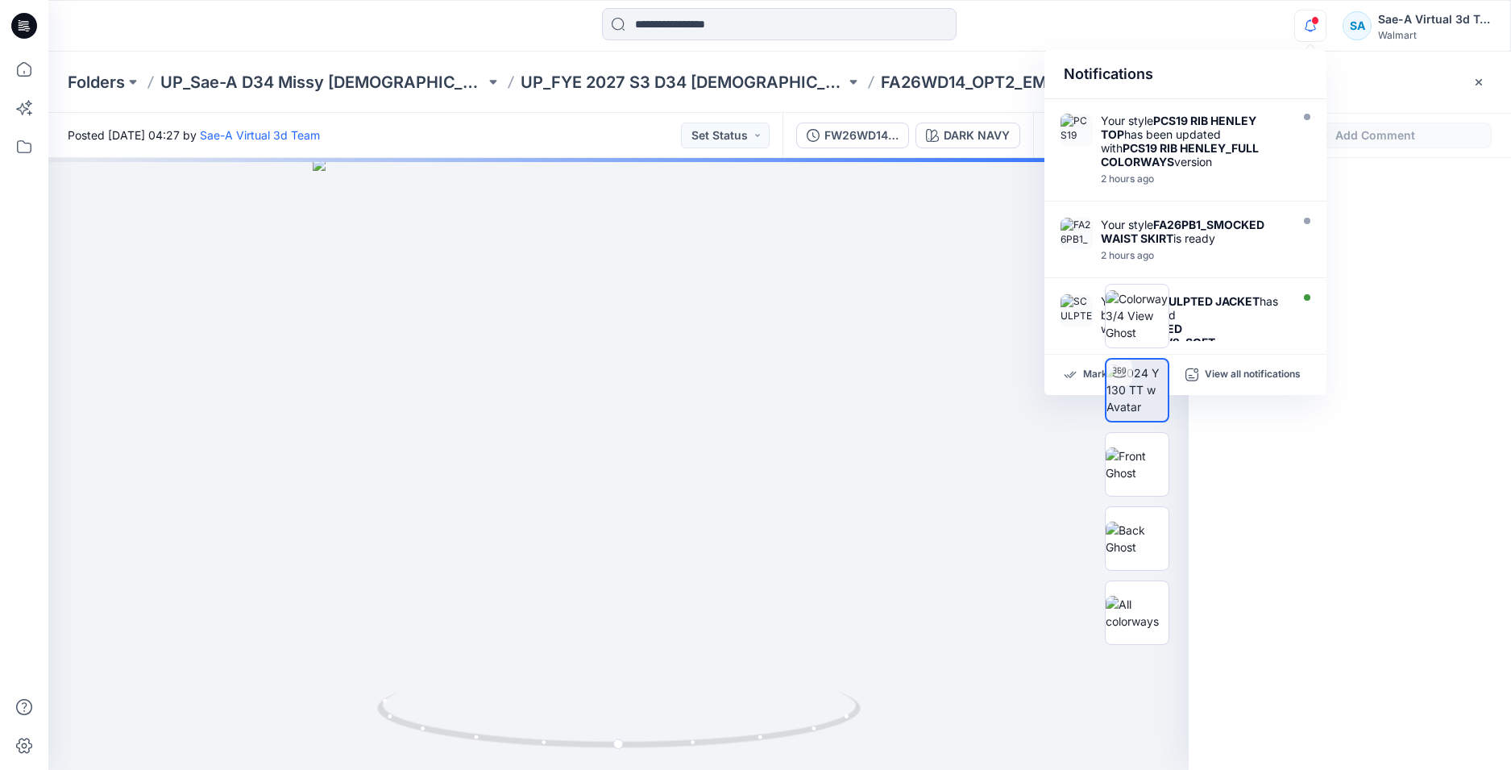
click at [1378, 540] on div at bounding box center [1350, 434] width 322 height 552
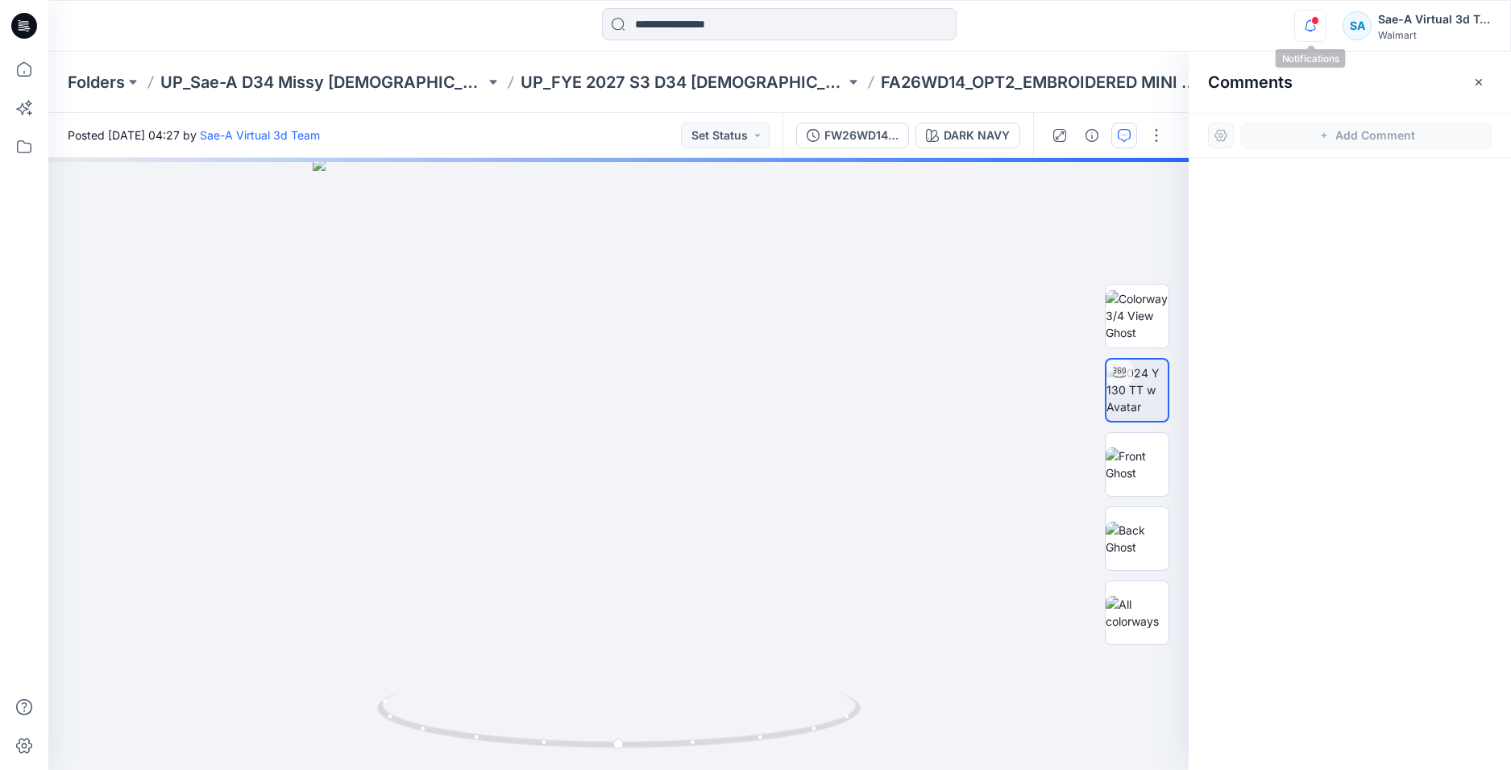
click at [1318, 31] on icon "button" at bounding box center [1310, 26] width 31 height 32
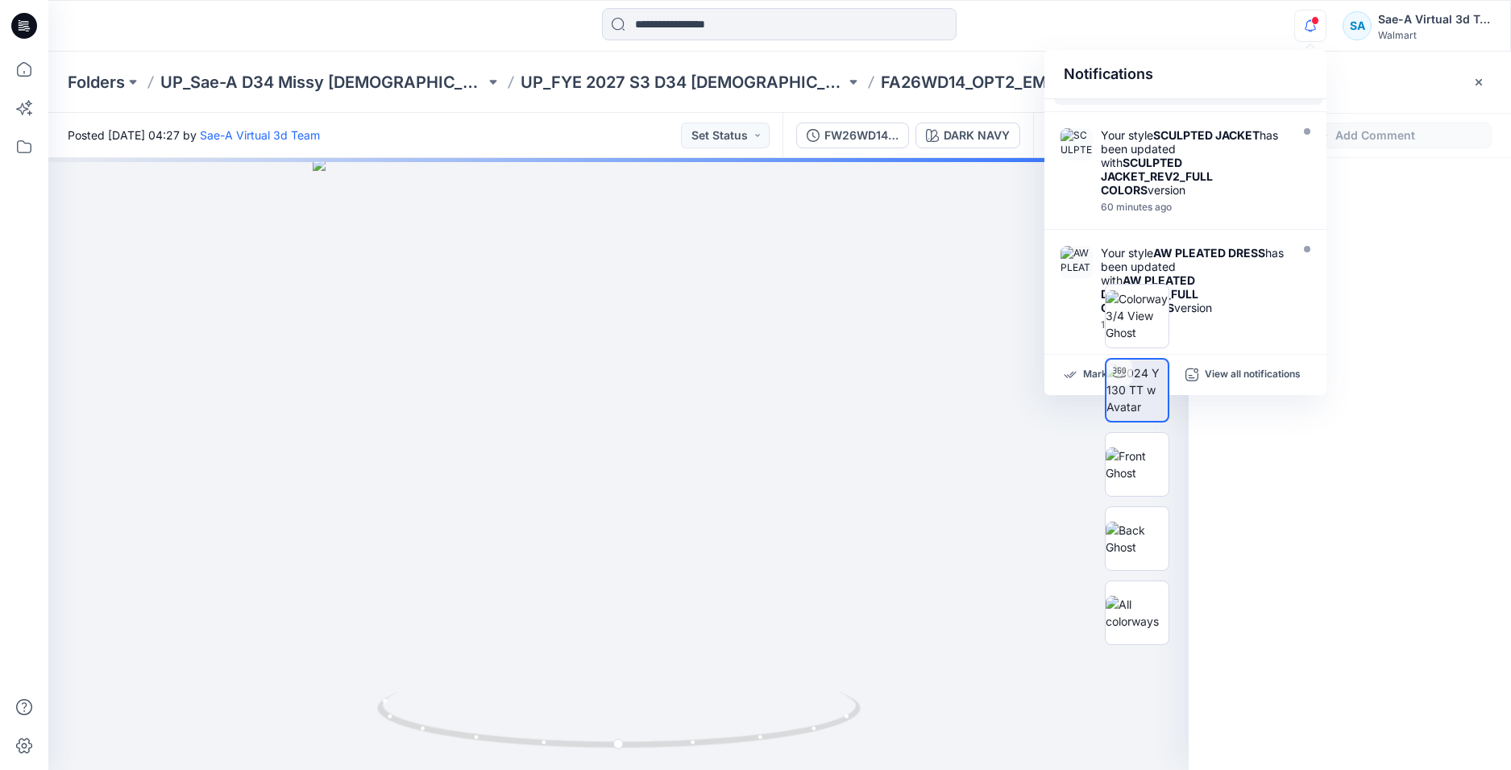
scroll to position [0, 0]
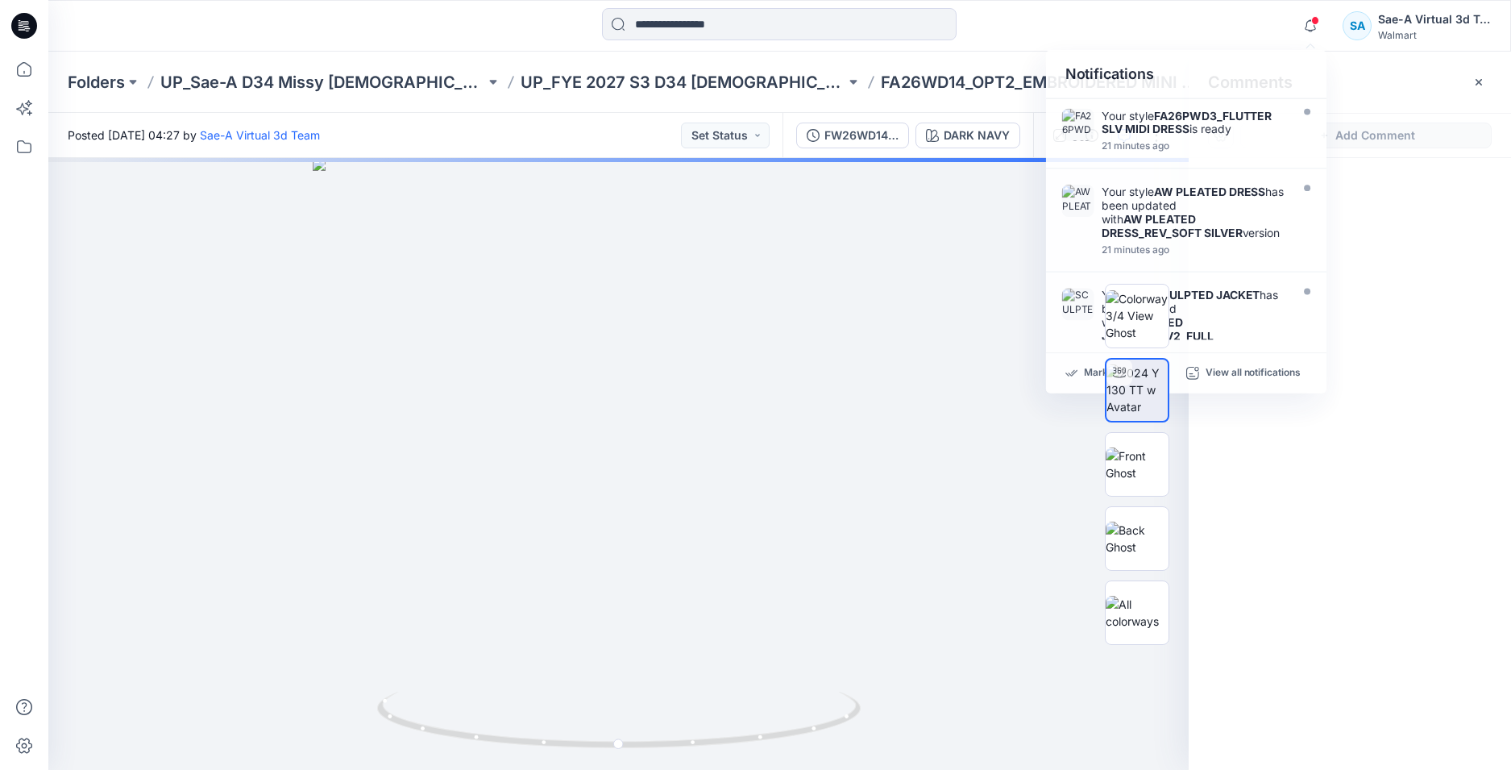
drag, startPoint x: 1333, startPoint y: 516, endPoint x: 1308, endPoint y: 127, distance: 390.1
click at [1333, 515] on div at bounding box center [1350, 434] width 322 height 552
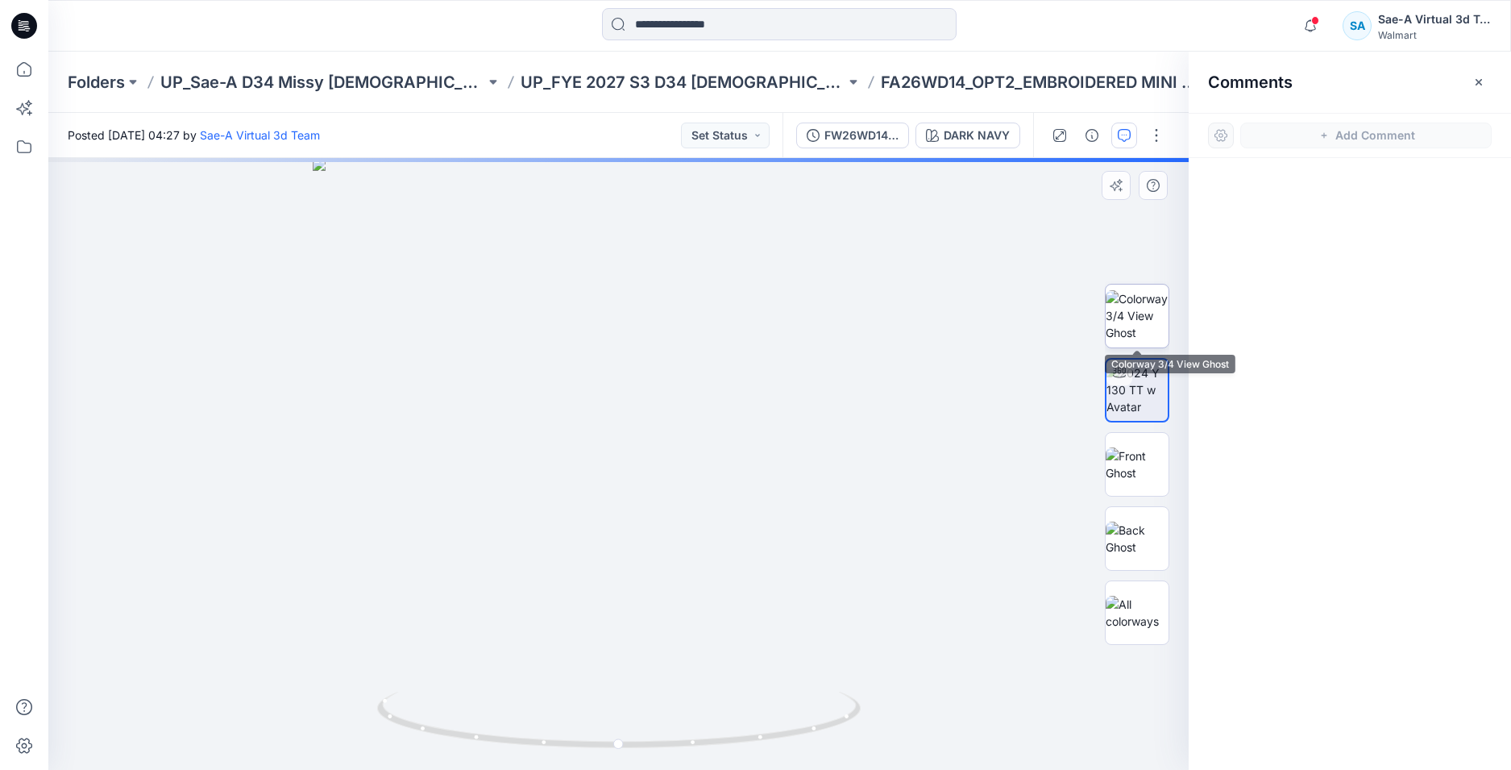
click at [1134, 307] on img at bounding box center [1137, 315] width 63 height 51
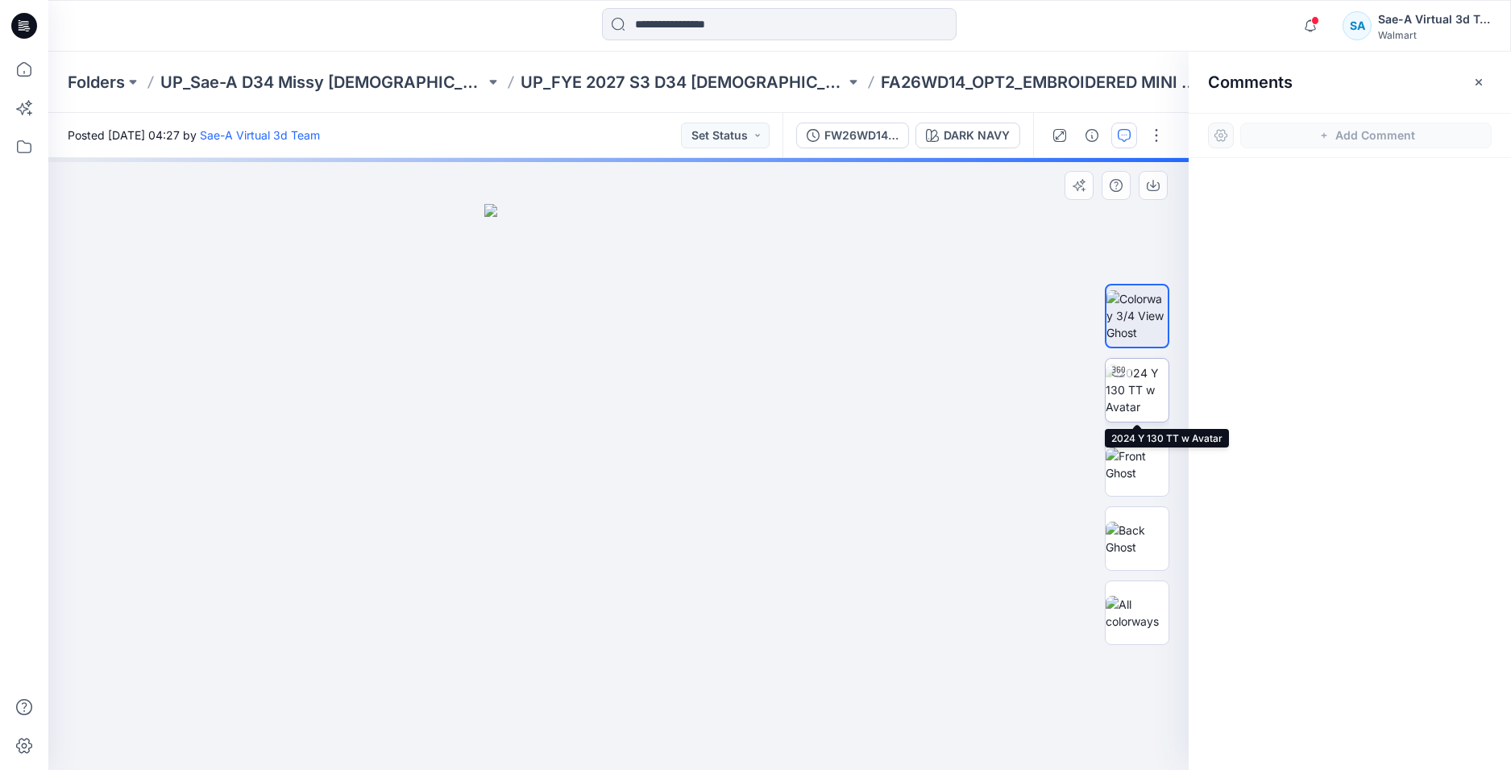
click at [1137, 385] on img at bounding box center [1137, 389] width 63 height 51
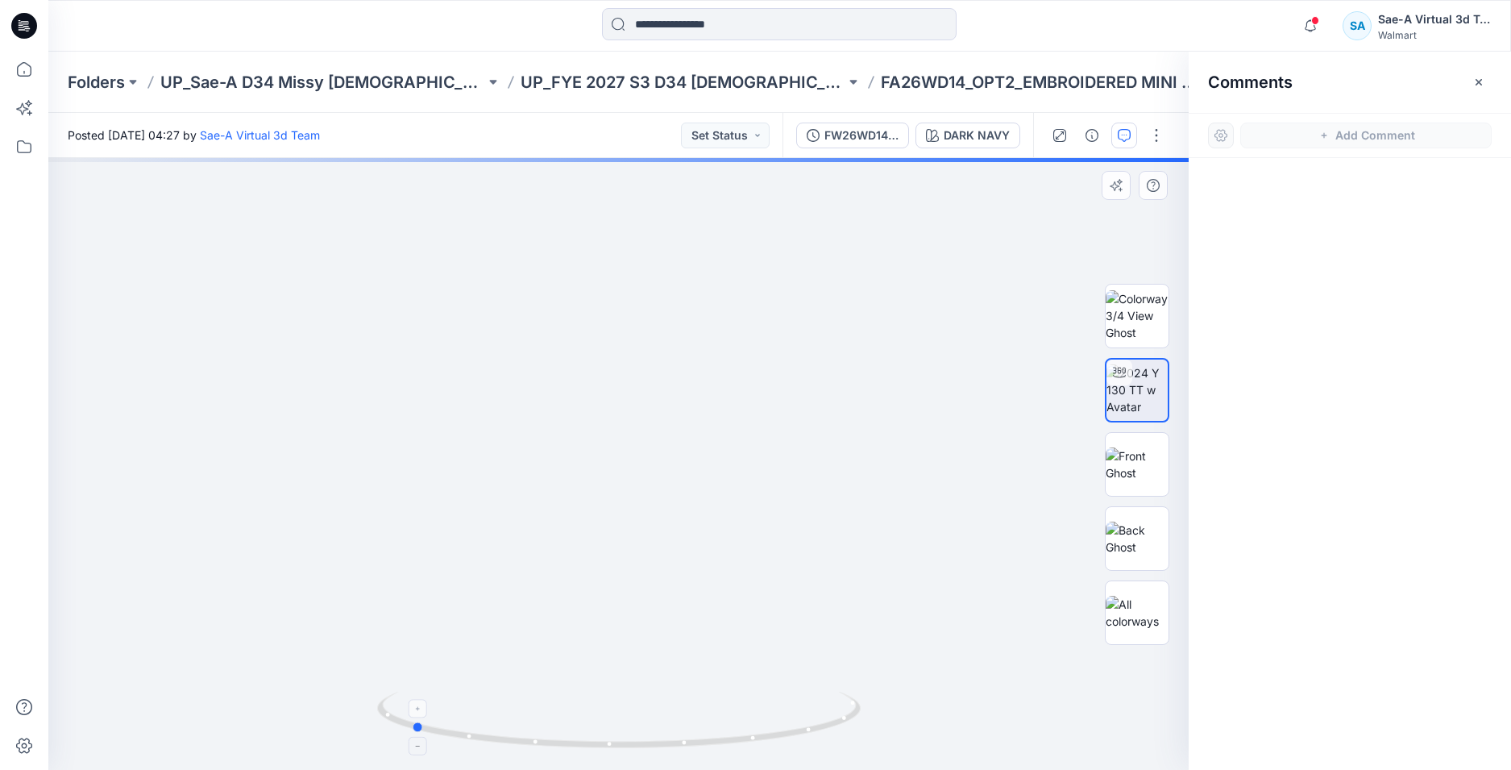
drag, startPoint x: 753, startPoint y: 741, endPoint x: 569, endPoint y: 731, distance: 184.1
click at [569, 731] on icon at bounding box center [621, 722] width 488 height 60
drag, startPoint x: 895, startPoint y: 464, endPoint x: 924, endPoint y: 293, distance: 173.3
drag, startPoint x: 854, startPoint y: 451, endPoint x: 848, endPoint y: 501, distance: 49.5
drag, startPoint x: 743, startPoint y: 734, endPoint x: 731, endPoint y: 594, distance: 140.8
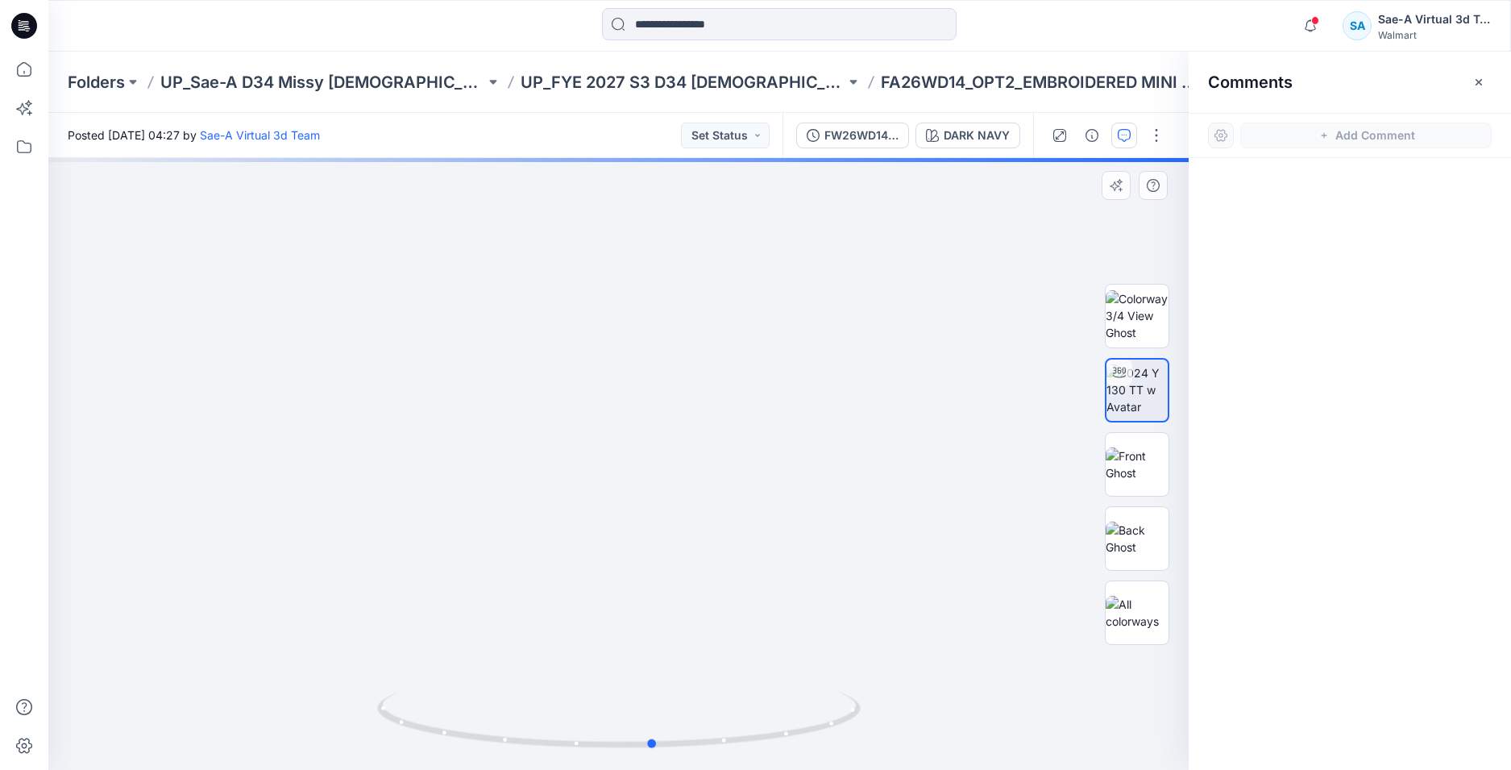
click at [528, 730] on icon at bounding box center [621, 722] width 488 height 60
click at [1372, 134] on button "Add Comment" at bounding box center [1367, 136] width 252 height 26
click at [196, 206] on div "1" at bounding box center [618, 464] width 1141 height 612
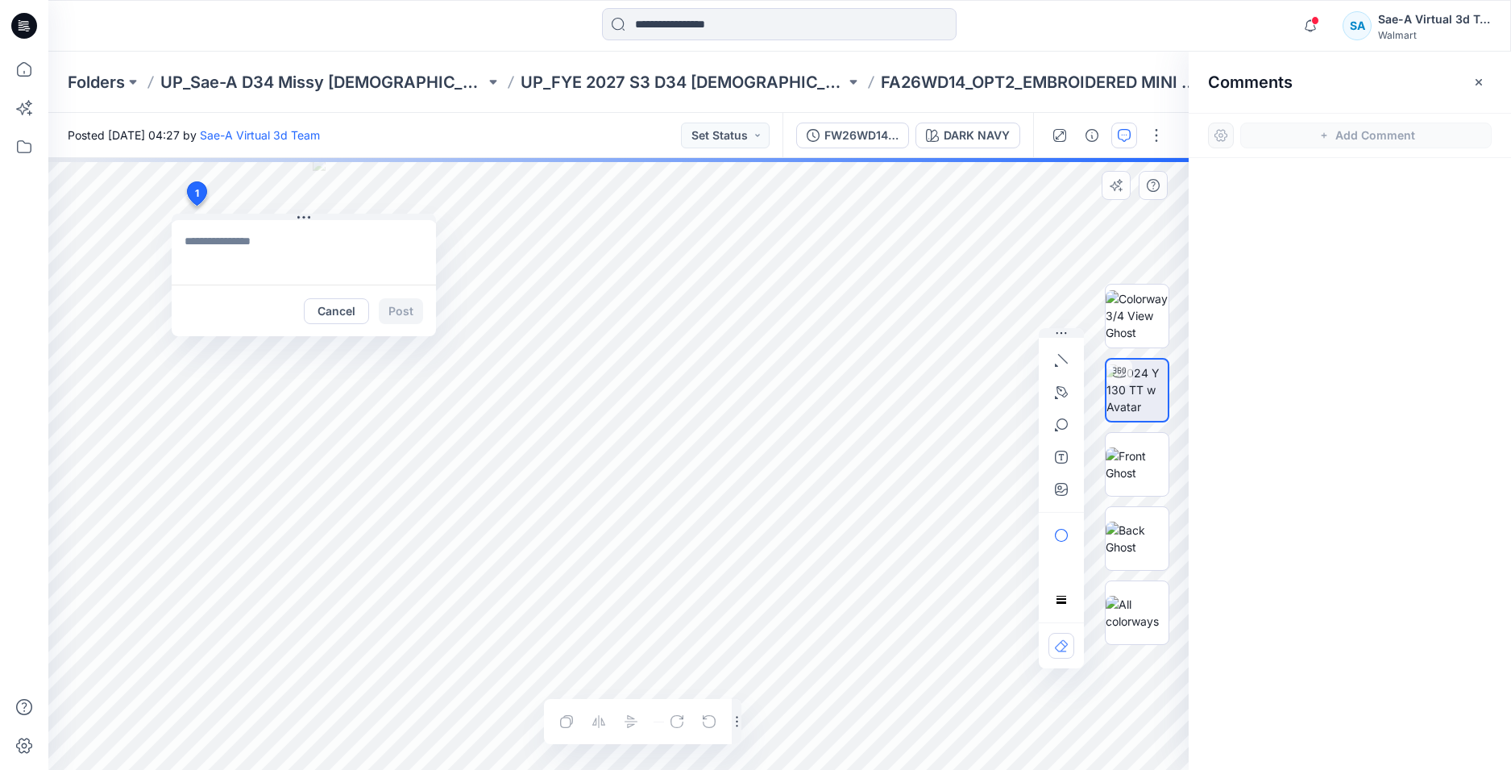
type textarea "**********"
click at [405, 320] on button "Post" at bounding box center [401, 311] width 44 height 26
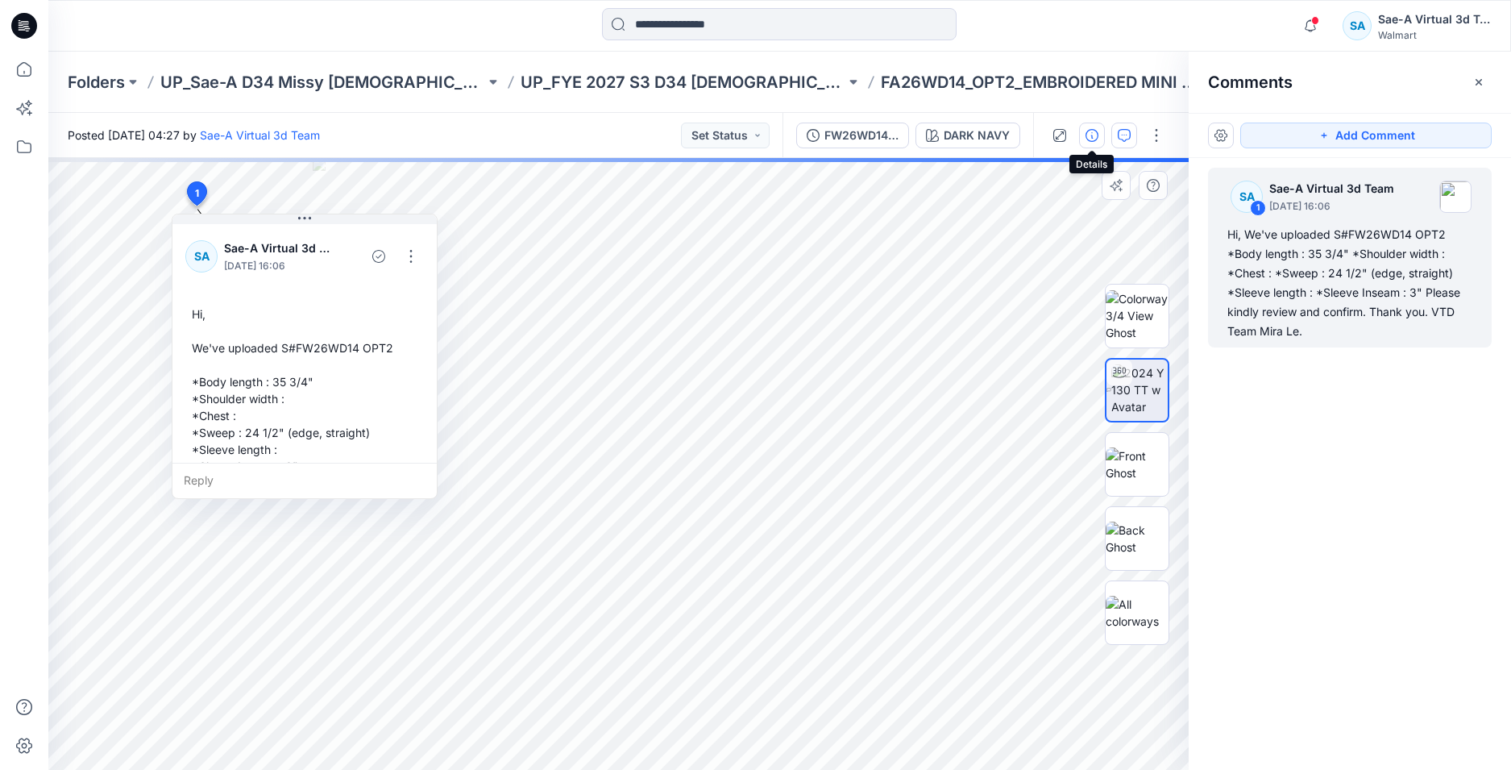
click at [1082, 139] on button "button" at bounding box center [1092, 136] width 26 height 26
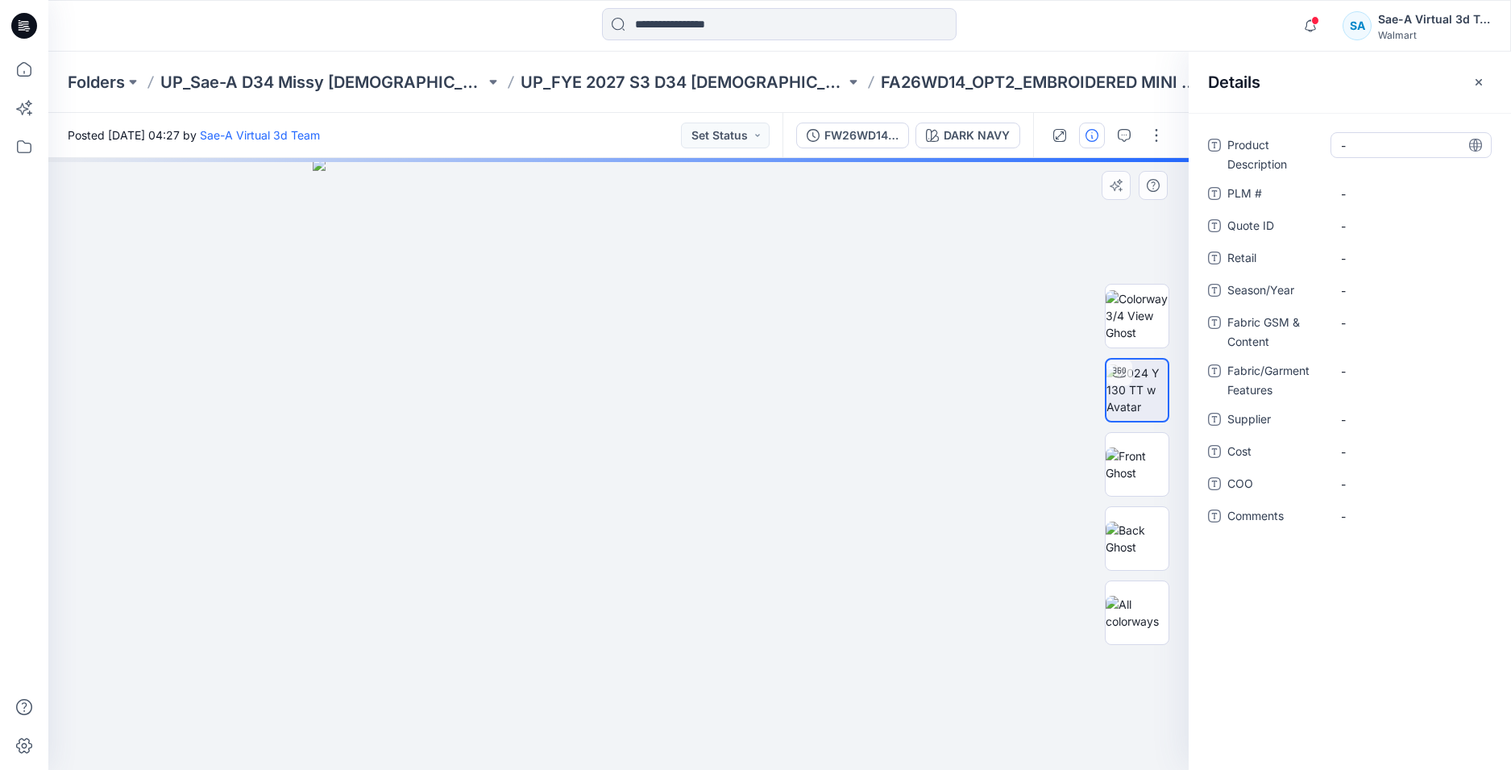
click at [1383, 143] on Description "-" at bounding box center [1411, 145] width 140 height 17
type textarea "**********"
click at [1371, 617] on div "**********" at bounding box center [1350, 441] width 322 height 657
click at [1366, 621] on div "Product Description EMBROIDERED MINI SHIRTDRESS PLM # - Quote ID - Retail - Sea…" at bounding box center [1350, 441] width 322 height 657
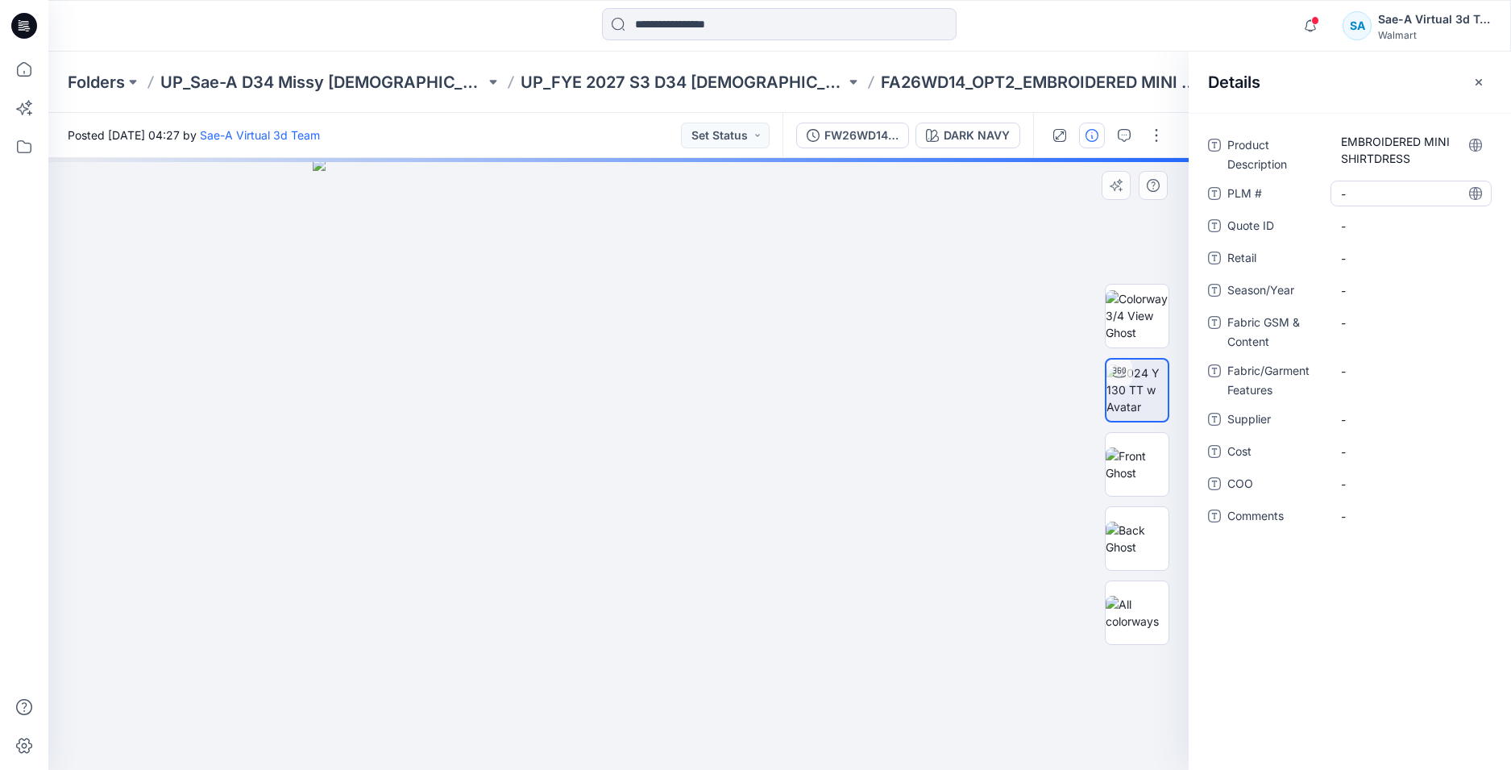
click at [1364, 185] on \ "-" at bounding box center [1411, 193] width 140 height 17
type textarea "********"
click at [1358, 595] on div "Product Description EMBROIDERED MINI SHIRTDRESS PLM # FA26WD14 Quote ID - Retai…" at bounding box center [1350, 441] width 322 height 657
click at [1375, 286] on span "-" at bounding box center [1411, 290] width 140 height 17
type textarea "*******"
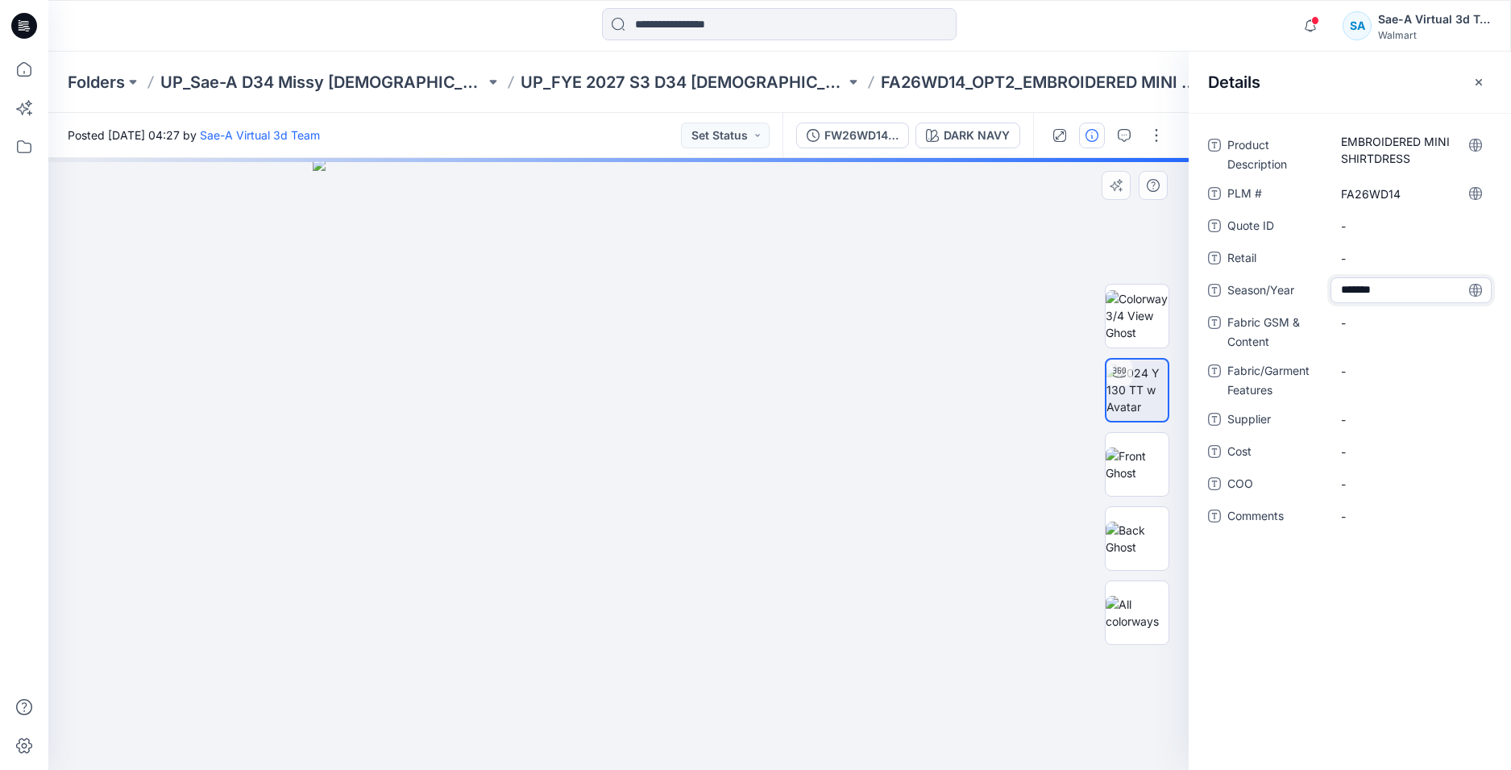
click at [1370, 552] on div "Product Description EMBROIDERED MINI SHIRTDRESS PLM # FA26WD14 Quote ID - Retai…" at bounding box center [1350, 441] width 322 height 657
drag, startPoint x: 1358, startPoint y: 320, endPoint x: 1364, endPoint y: 391, distance: 71.2
click at [1358, 319] on Content "-" at bounding box center [1411, 322] width 140 height 17
click at [1374, 622] on div "**********" at bounding box center [1350, 441] width 322 height 657
click at [1349, 373] on Features "-" at bounding box center [1411, 371] width 140 height 17
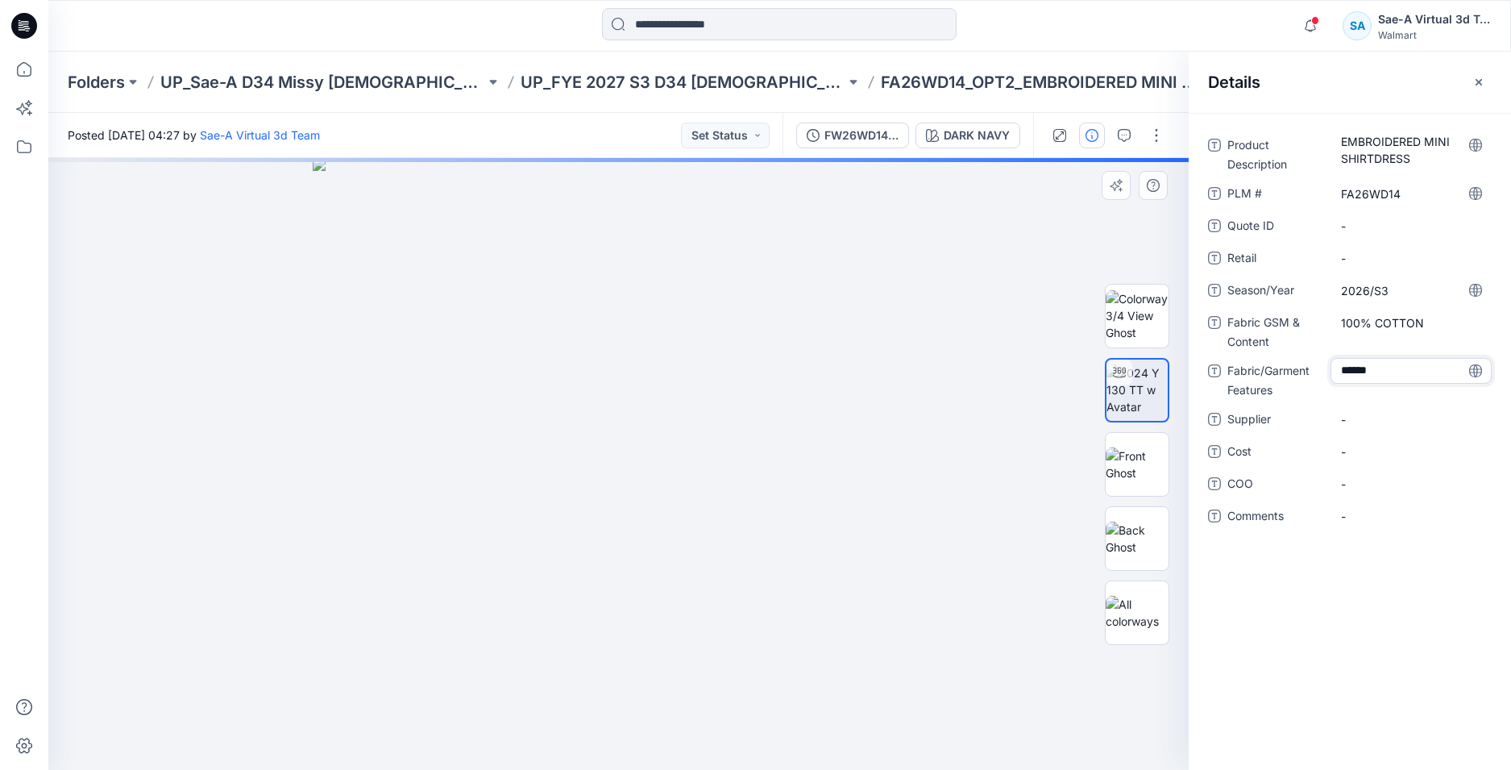
click at [1340, 614] on div "Product Description EMBROIDERED MINI SHIRTDRESS PLM # FA26WD14 Quote ID - Retai…" at bounding box center [1350, 441] width 322 height 657
click at [1335, 427] on div "-" at bounding box center [1411, 419] width 161 height 26
type textarea "****"
click at [1339, 634] on div "Product Description EMBROIDERED MINI SHIRTDRESS PLM # FA26WD14 Quote ID - Retai…" at bounding box center [1350, 441] width 322 height 657
click at [1353, 445] on span "-" at bounding box center [1411, 451] width 140 height 17
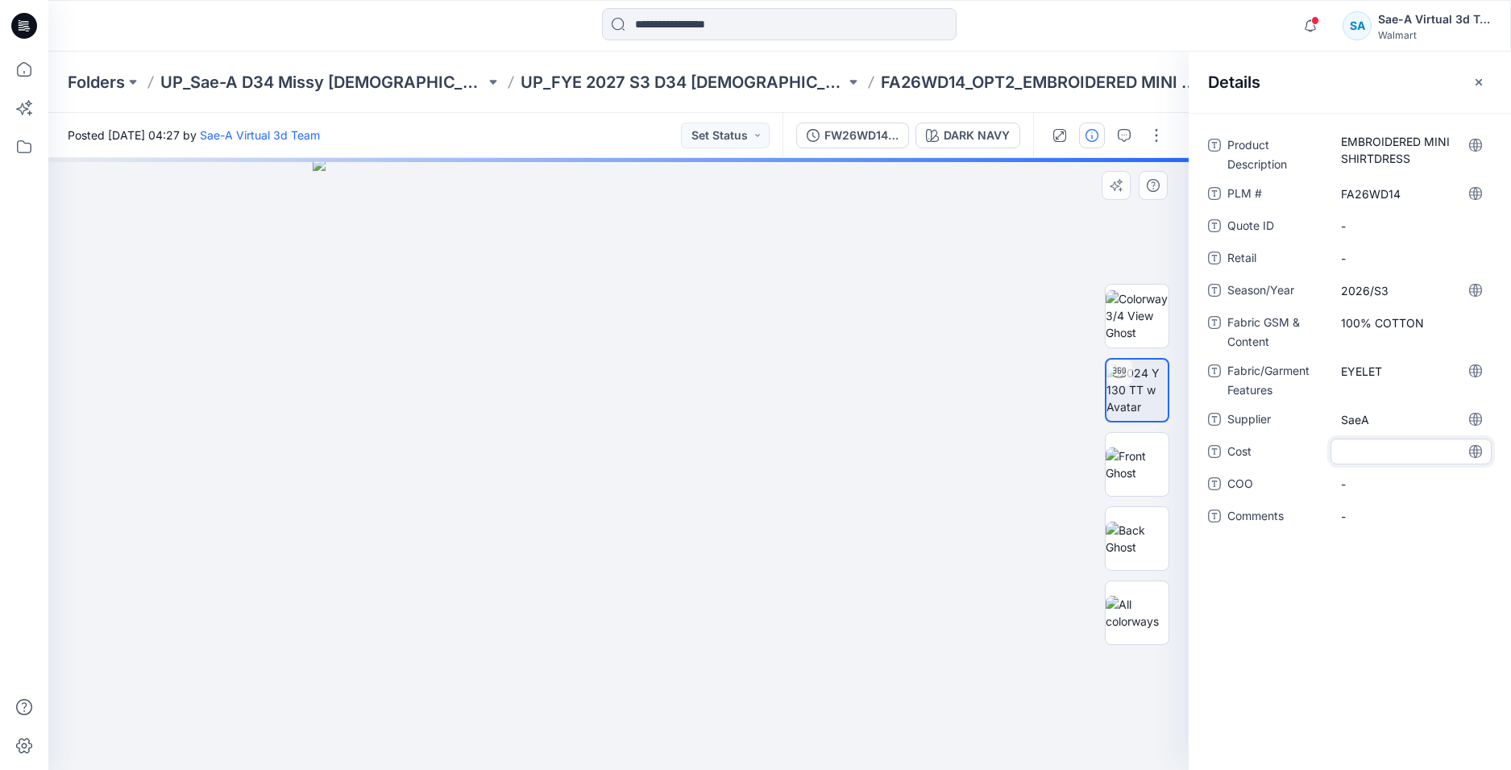
type textarea "***"
click at [1372, 622] on div "Product Description EMBROIDERED MINI SHIRTDRESS PLM # FA26WD14 Quote ID - Retai…" at bounding box center [1350, 441] width 322 height 657
drag, startPoint x: 1373, startPoint y: 622, endPoint x: 1364, endPoint y: 609, distance: 16.3
click at [1370, 616] on div "Product Description EMBROIDERED MINI SHIRTDRESS PLM # FA26WD14 Quote ID - Retai…" at bounding box center [1350, 441] width 322 height 657
click at [872, 125] on button "FW26WD14_OPT2_FULL COLORWAYS" at bounding box center [852, 136] width 113 height 26
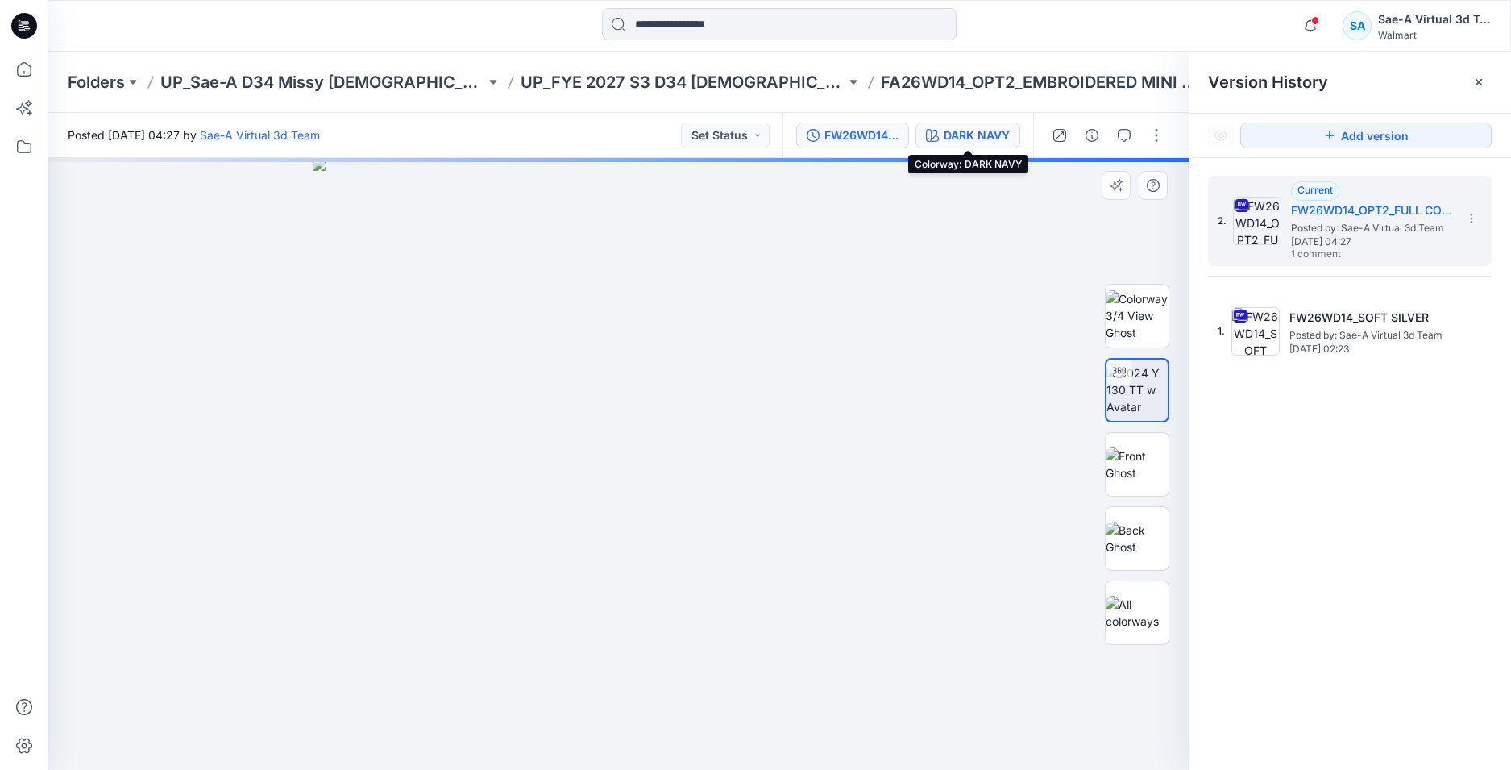
click at [979, 130] on div "DARK NAVY" at bounding box center [977, 136] width 66 height 18
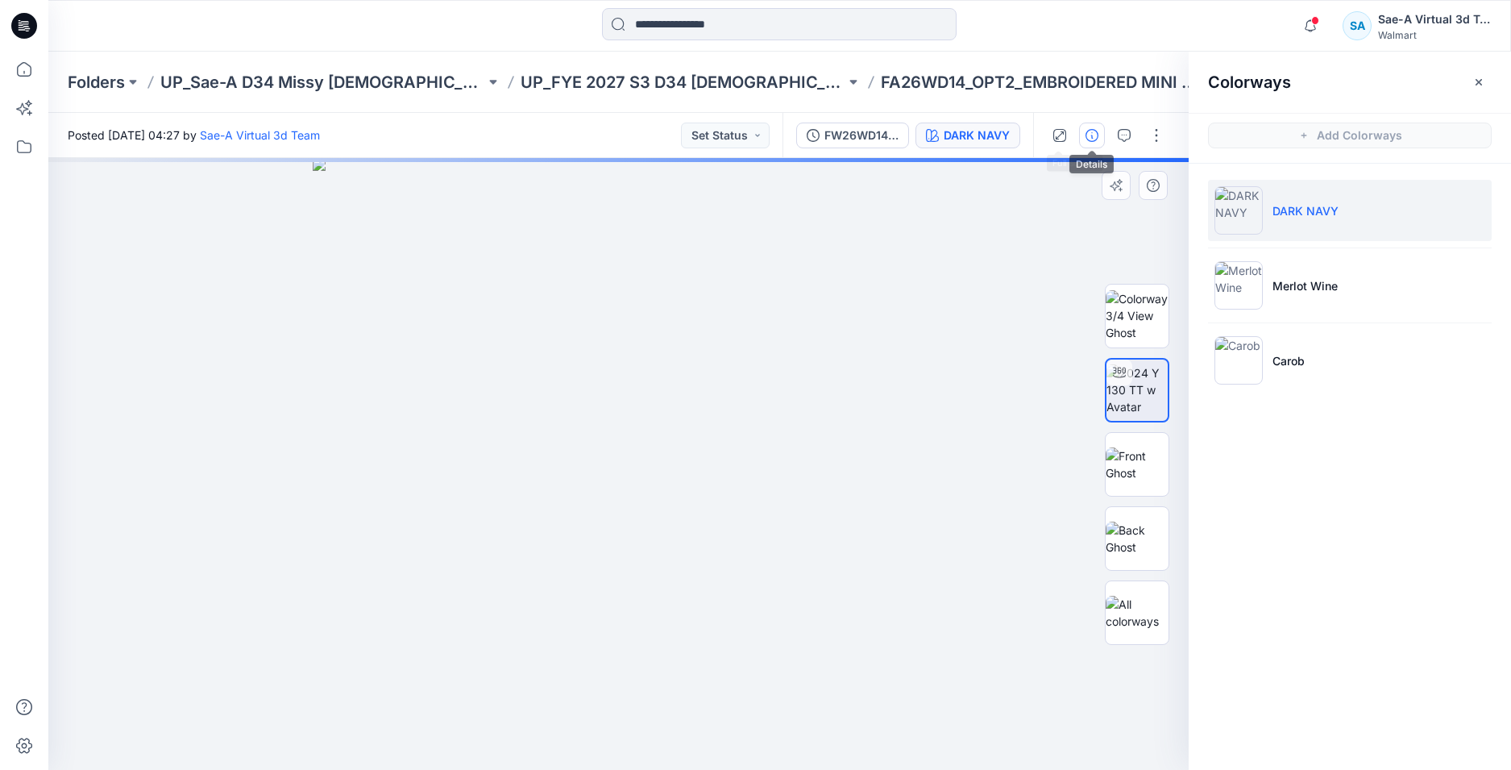
click at [1087, 136] on icon "button" at bounding box center [1092, 135] width 13 height 13
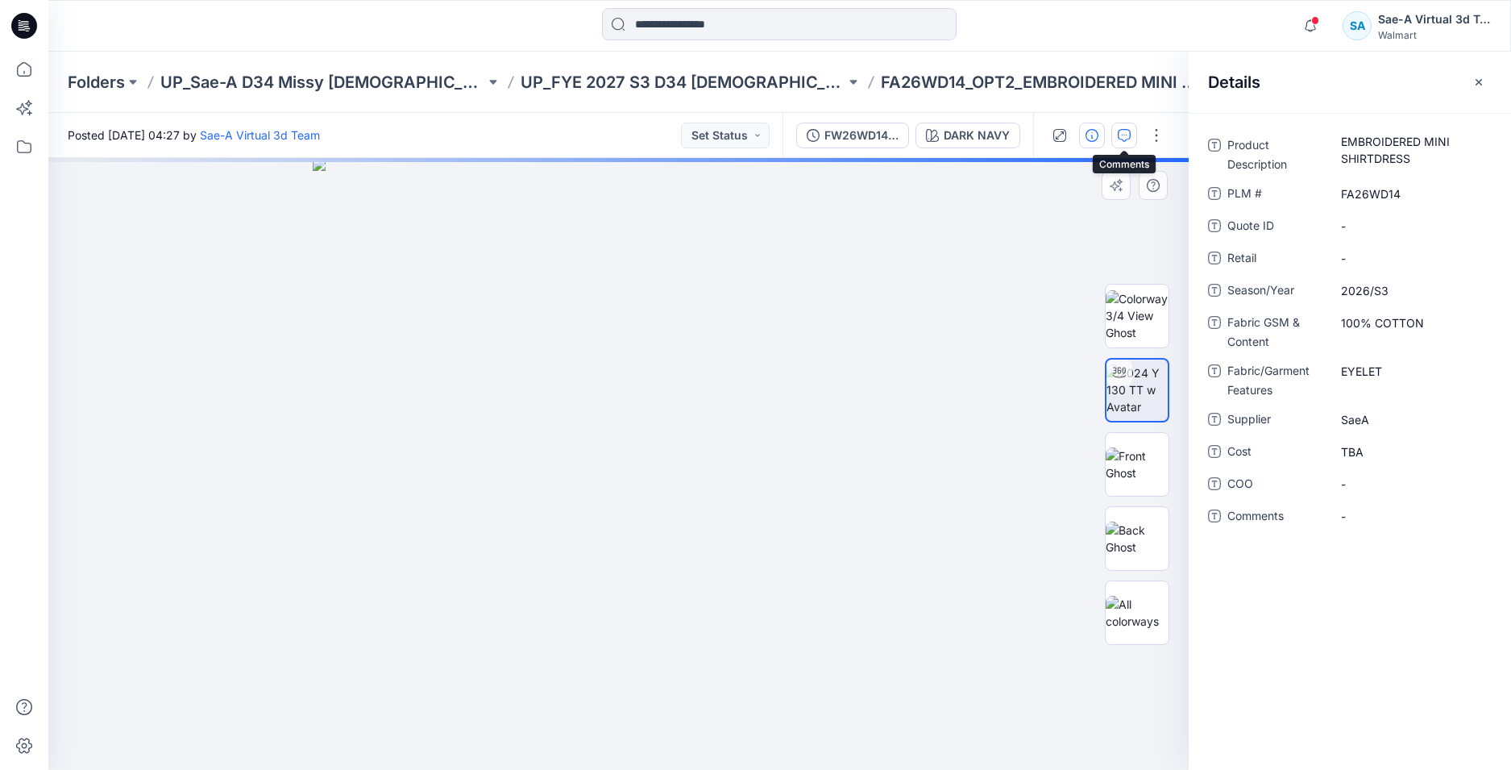
click at [1126, 135] on icon "button" at bounding box center [1124, 135] width 13 height 13
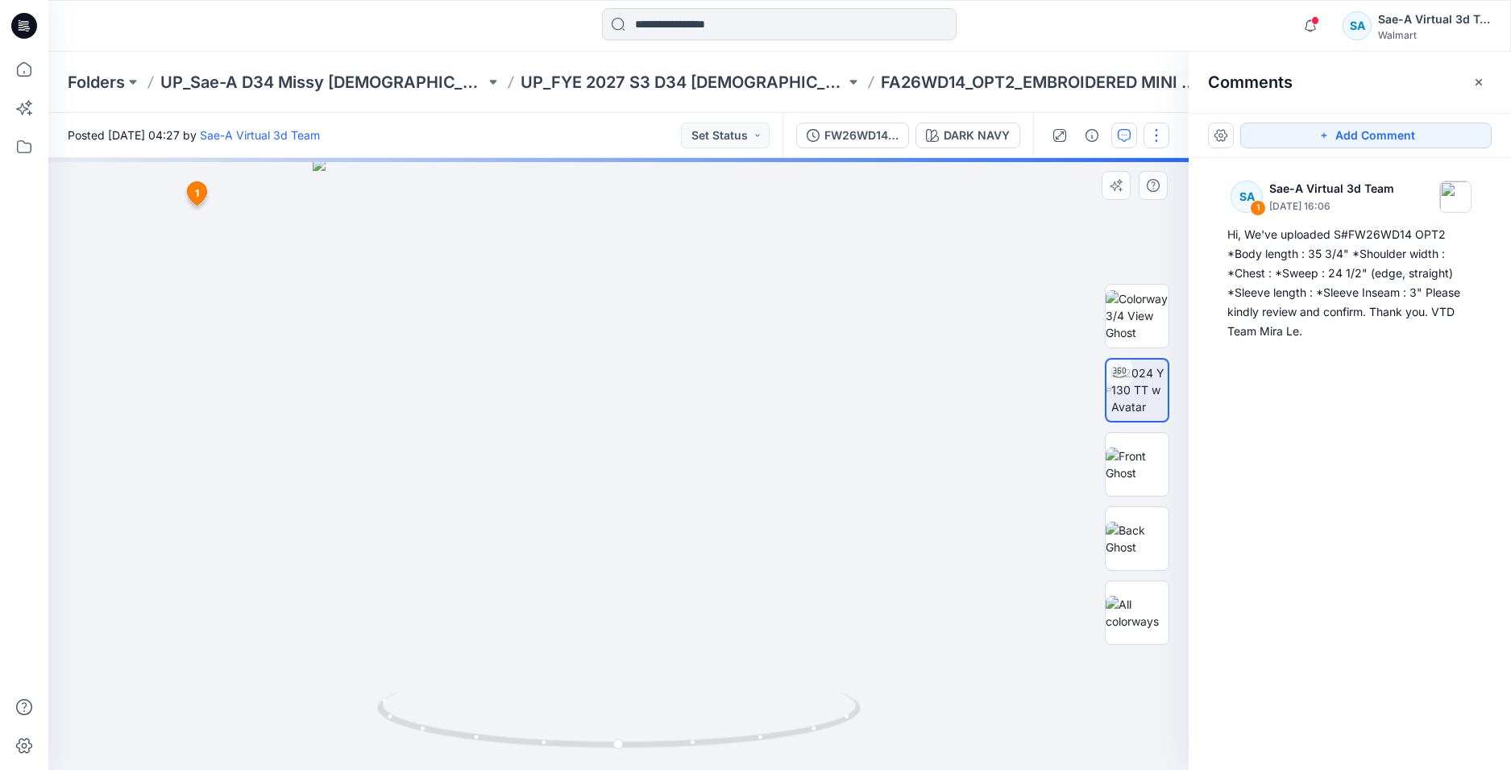
click at [1159, 142] on button "button" at bounding box center [1157, 136] width 26 height 26
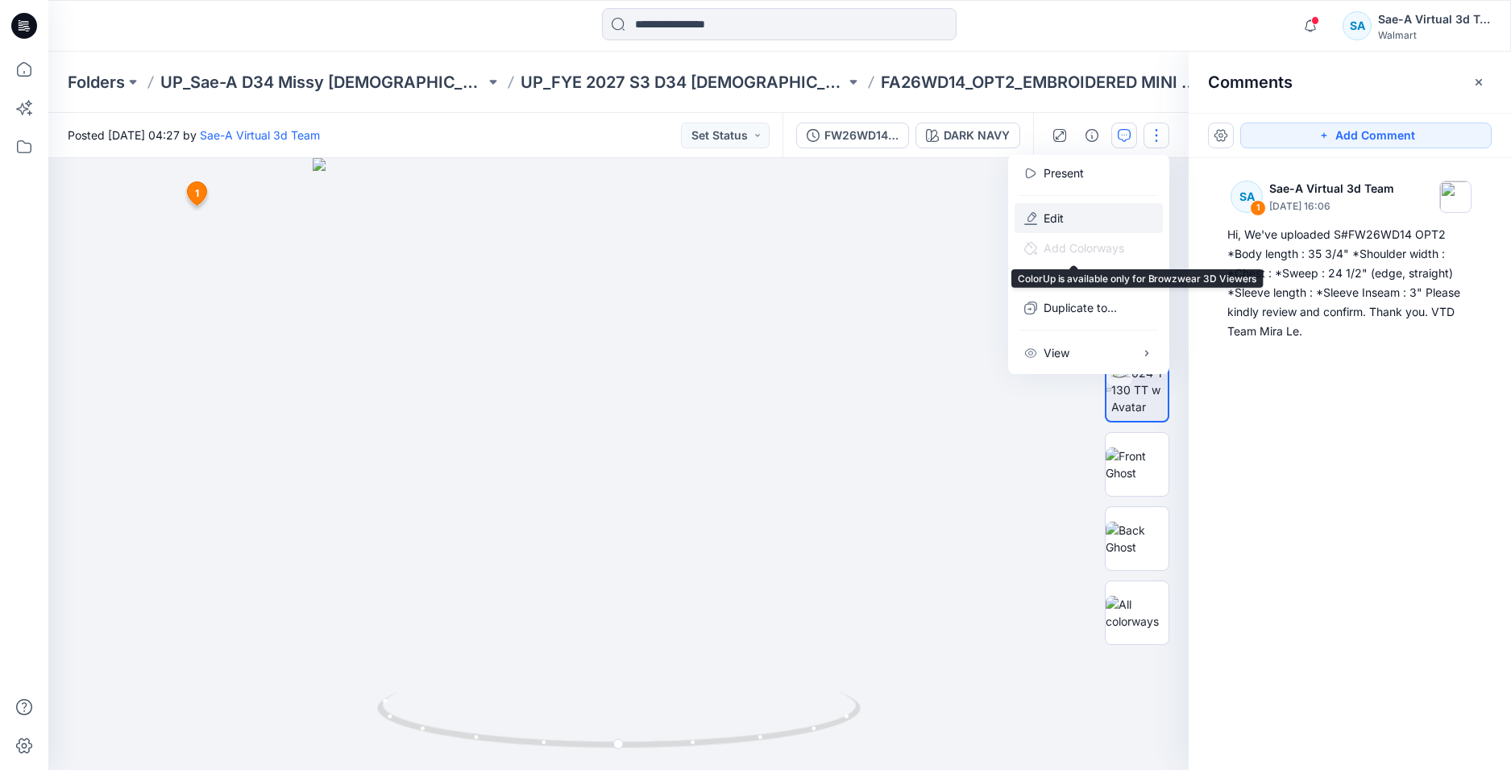
click at [1088, 219] on button "Edit" at bounding box center [1089, 218] width 148 height 30
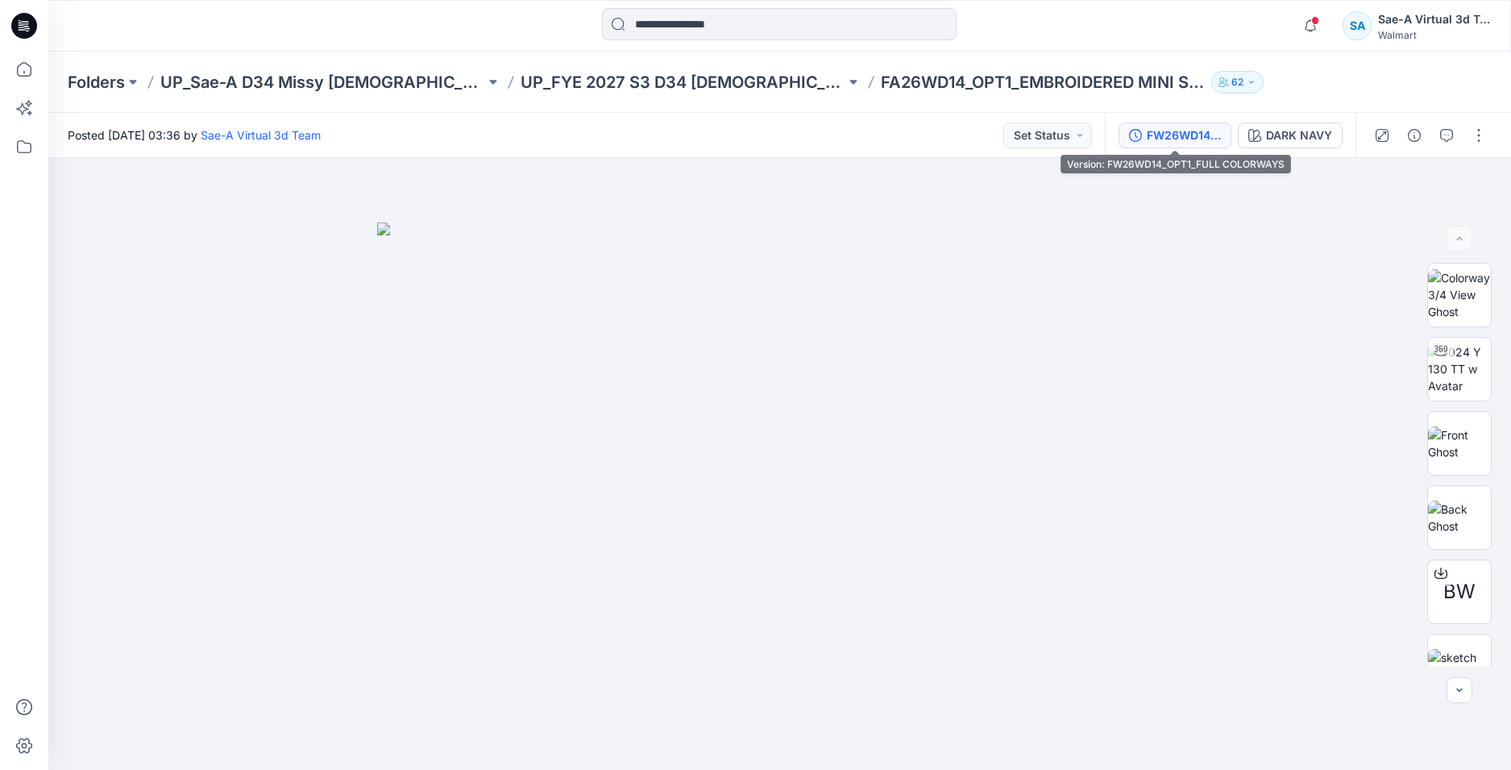
click at [1185, 137] on div "FW26WD14_OPT1_FULL COLORWAYS" at bounding box center [1184, 136] width 74 height 18
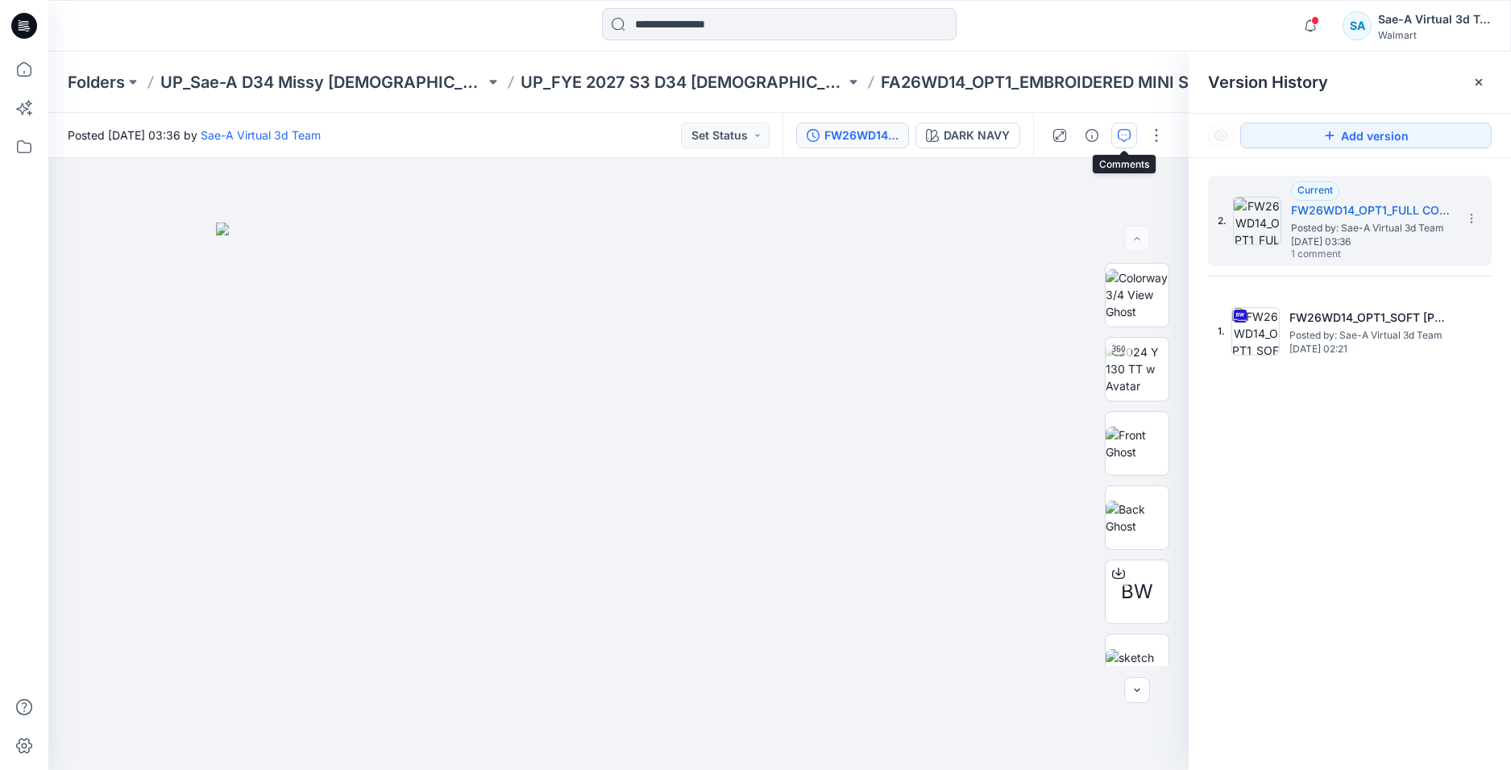
click at [1131, 137] on button "button" at bounding box center [1125, 136] width 26 height 26
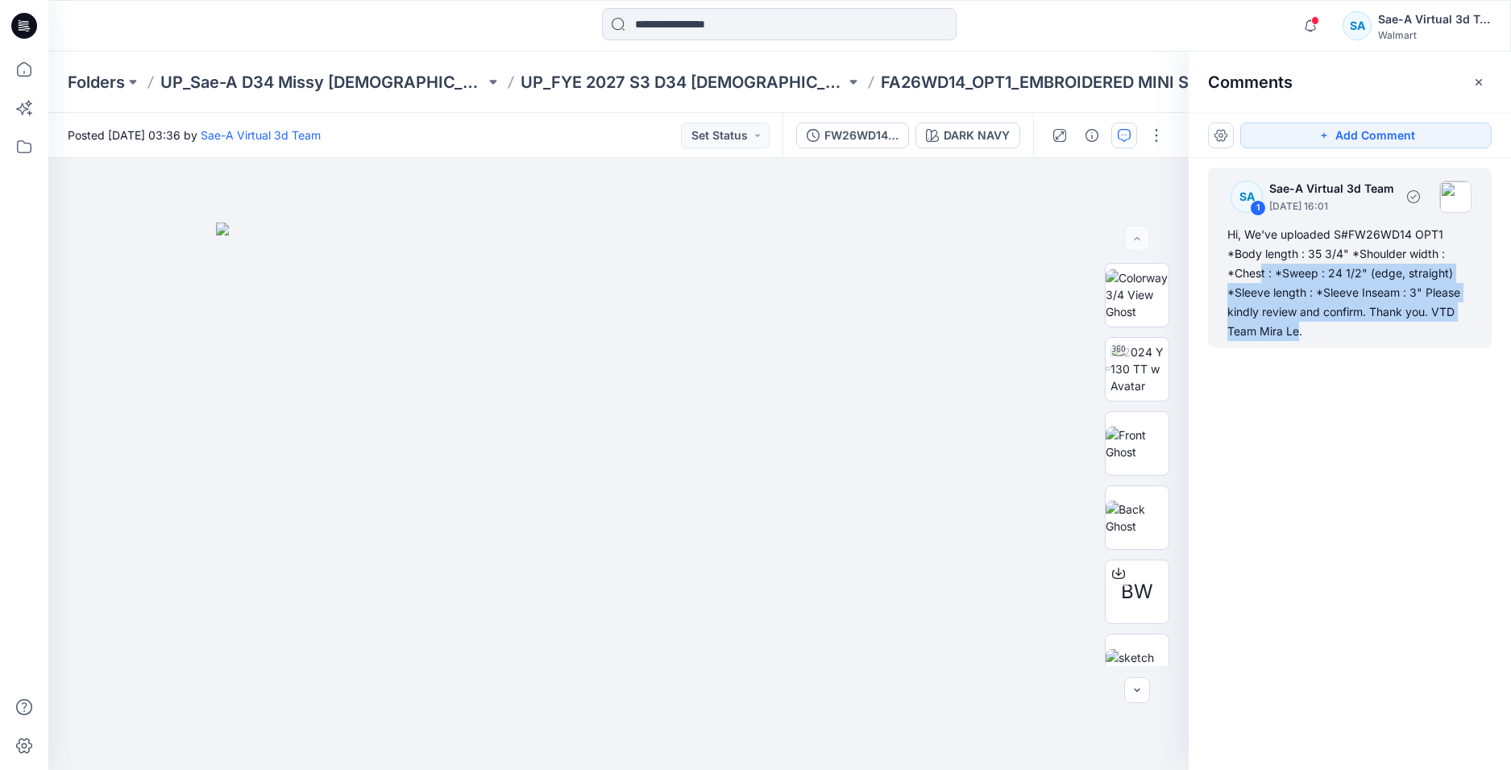
drag, startPoint x: 1300, startPoint y: 335, endPoint x: 1297, endPoint y: 285, distance: 50.9
click at [1275, 280] on div "Hi, We've uploaded S#FW26WD14 OPT1 *Body length : 35 3/4" *Shoulder width : *Ch…" at bounding box center [1350, 283] width 245 height 116
click at [1323, 295] on div "Hi, We've uploaded S#FW26WD14 OPT1 *Body length : 35 3/4" *Shoulder width : *Ch…" at bounding box center [1350, 283] width 245 height 116
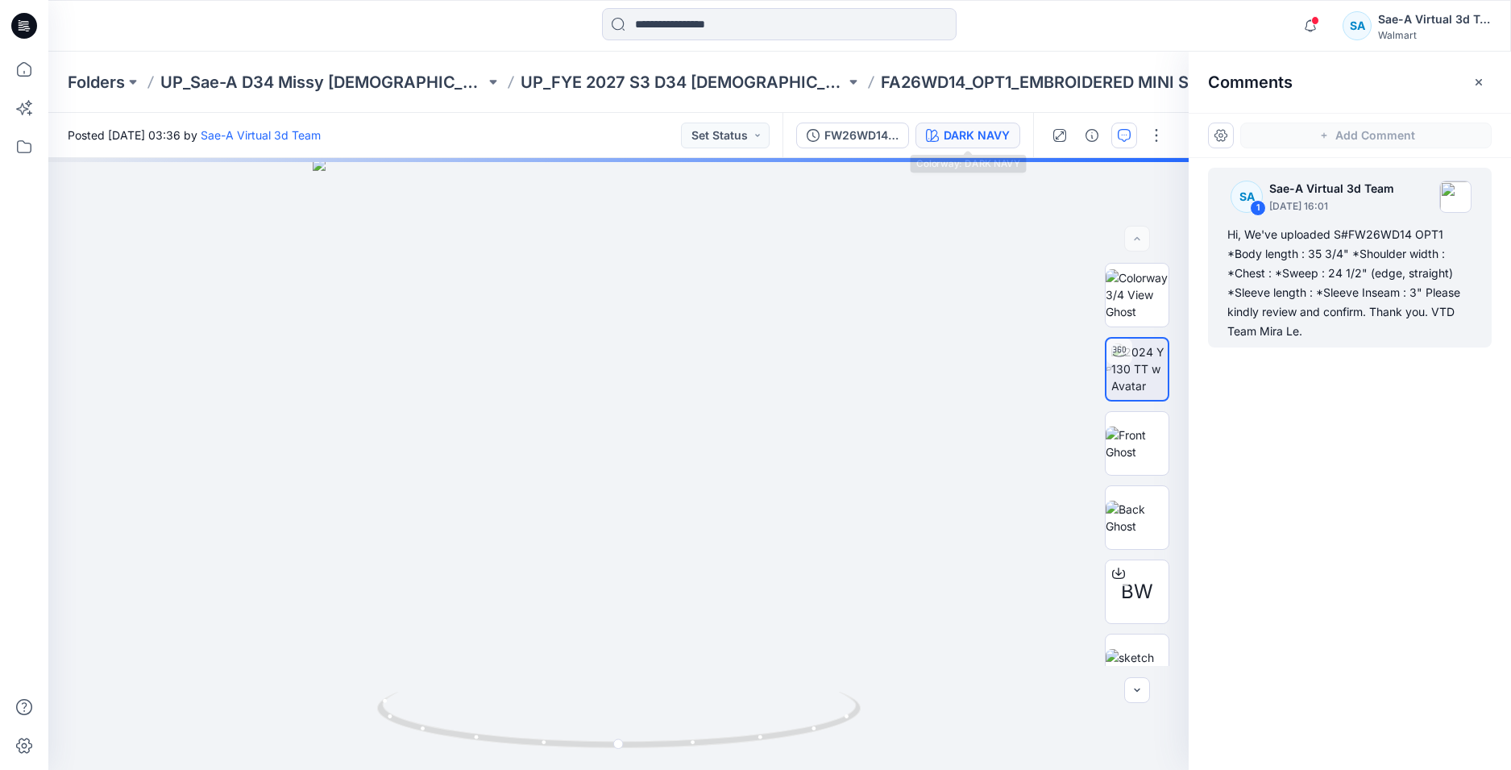
click at [950, 134] on div "DARK NAVY" at bounding box center [977, 136] width 66 height 18
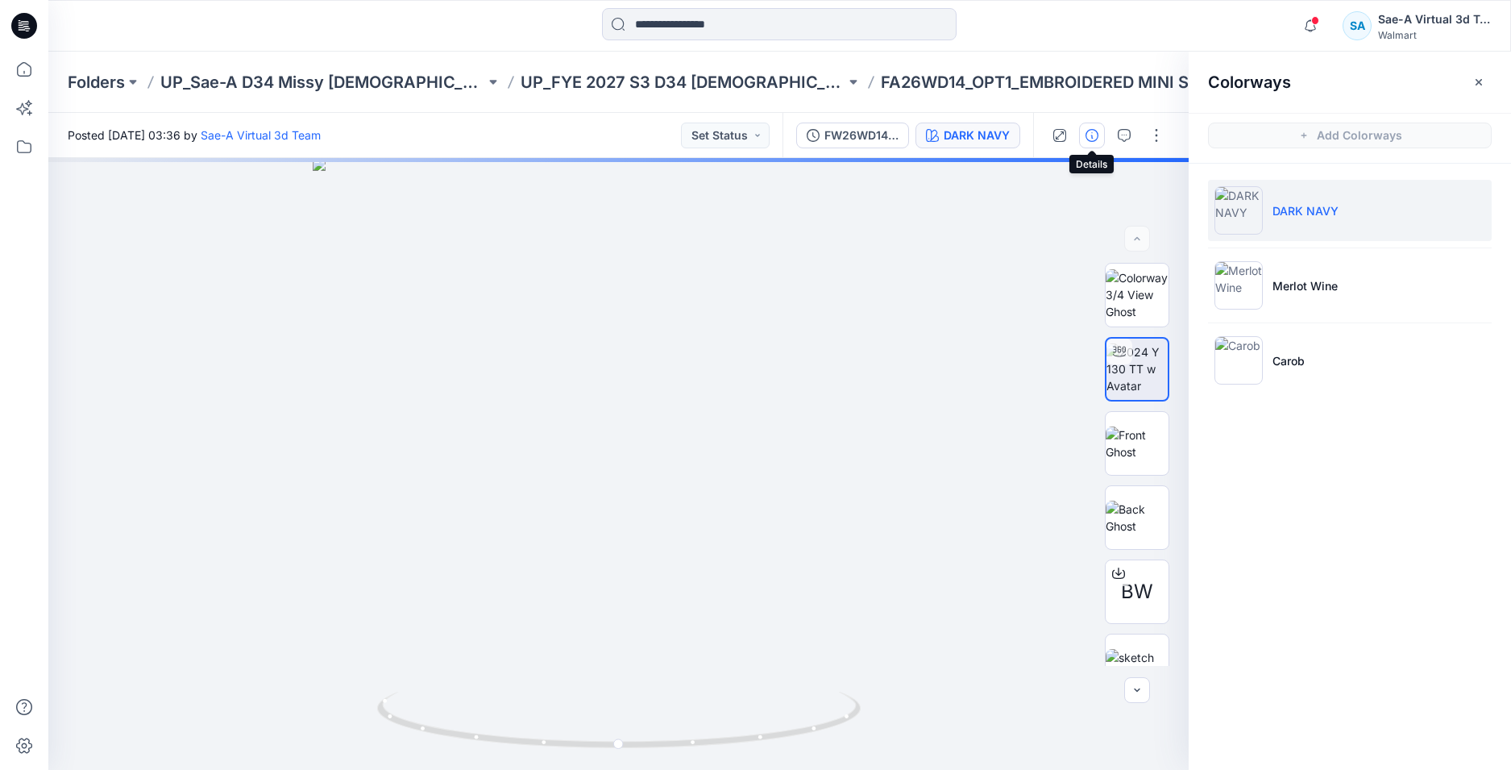
click at [1099, 139] on button "button" at bounding box center [1092, 136] width 26 height 26
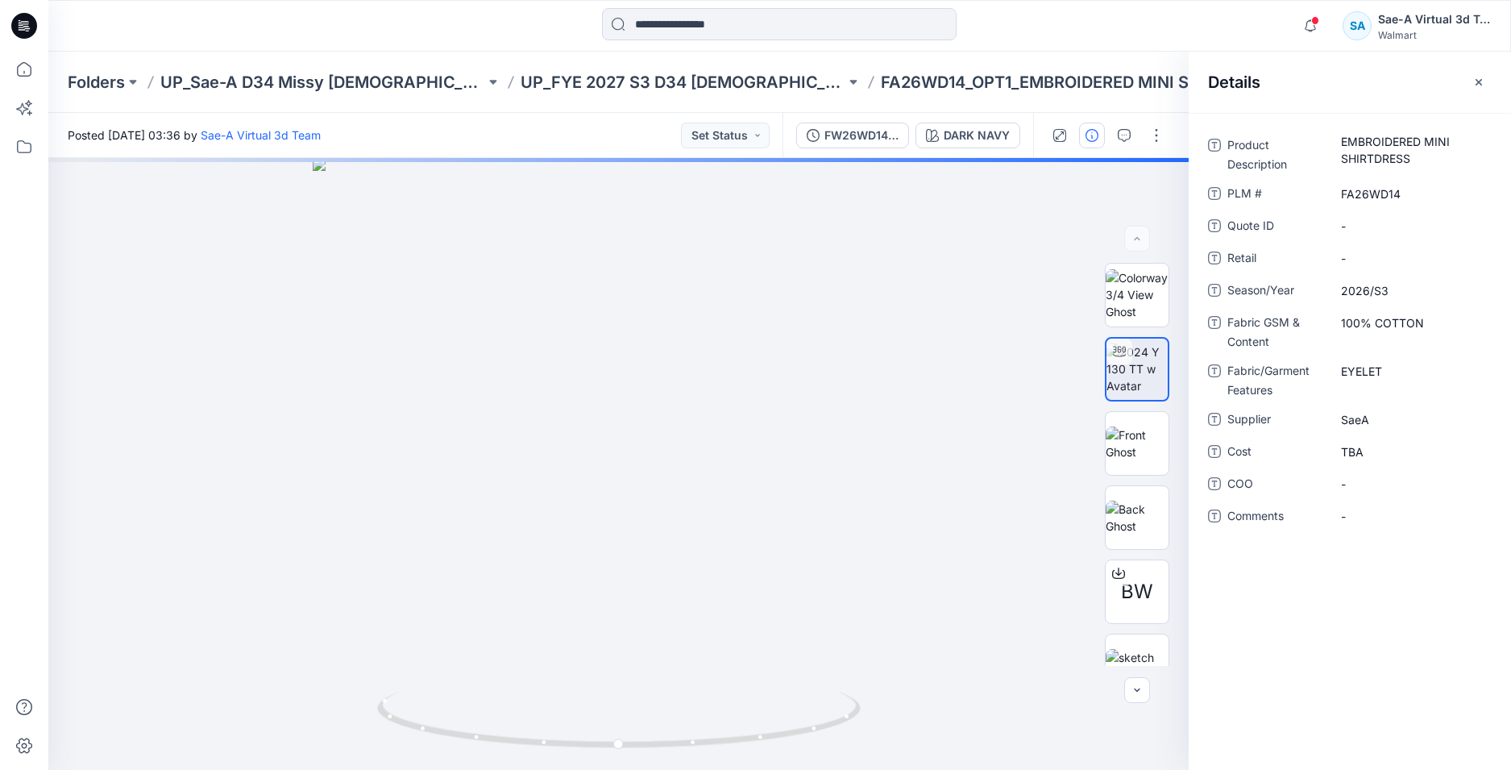
click at [1448, 175] on div "Product Description EMBROIDERED MINI SHIRTDRESS PLM # FA26WD14 Quote ID - Retai…" at bounding box center [1350, 340] width 284 height 416
click at [1427, 154] on Description "EMBROIDERED MINI SHIRTDRESS" at bounding box center [1411, 150] width 140 height 34
click at [1414, 203] on div "FA26WD14" at bounding box center [1411, 194] width 161 height 26
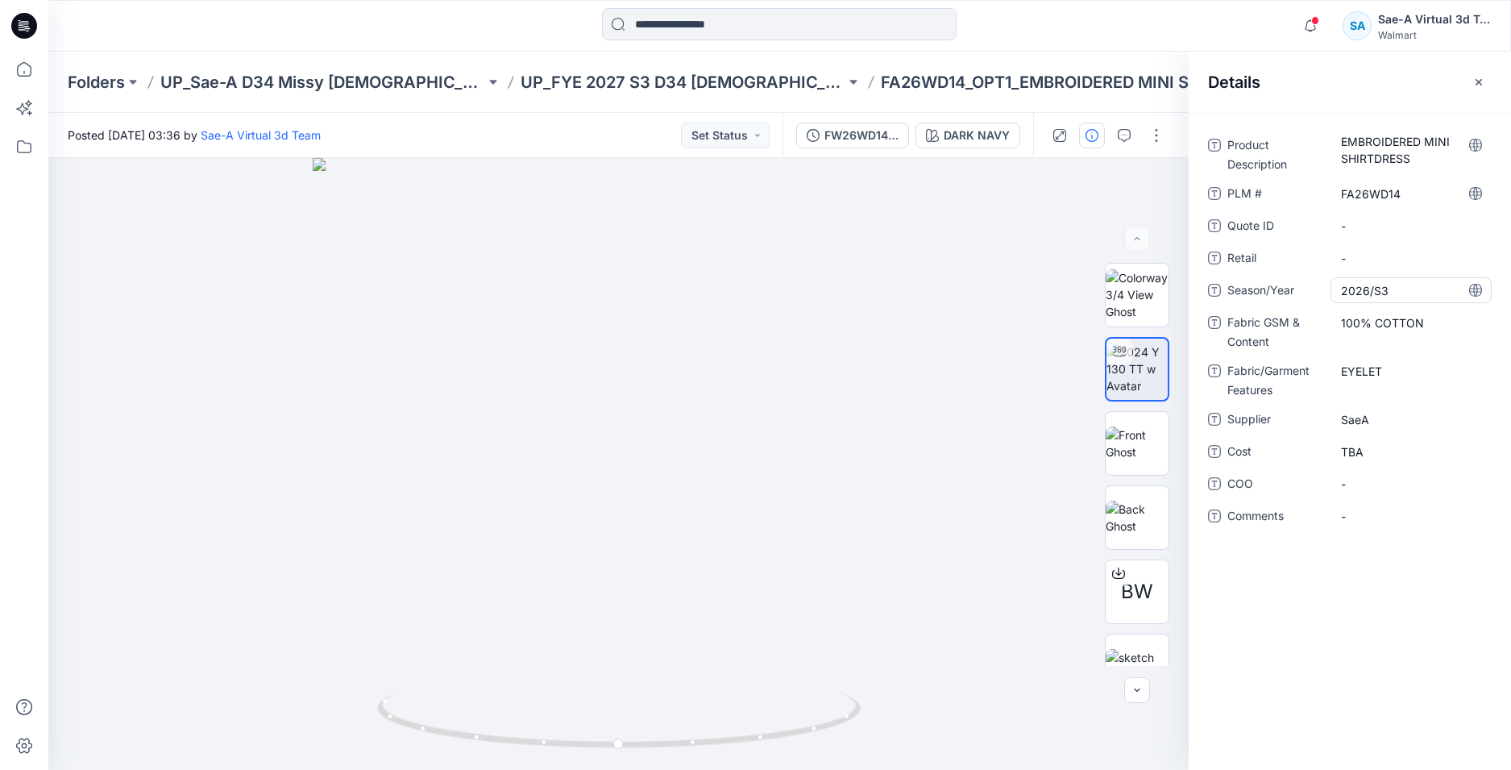
click at [1438, 294] on span "2026/S3" at bounding box center [1411, 290] width 140 height 17
click at [1379, 320] on Content "100% COTTON" at bounding box center [1411, 322] width 140 height 17
click at [1403, 354] on div "Product Description EMBROIDERED MINI SHIRTDRESS PLM # FA26WD14 Quote ID - Retai…" at bounding box center [1350, 340] width 284 height 416
click at [1399, 366] on Features "EYELET" at bounding box center [1411, 371] width 140 height 17
click at [1374, 432] on div "Product Description EMBROIDERED MINI SHIRTDRESS PLM # FA26WD14 Quote ID - Retai…" at bounding box center [1350, 340] width 284 height 416
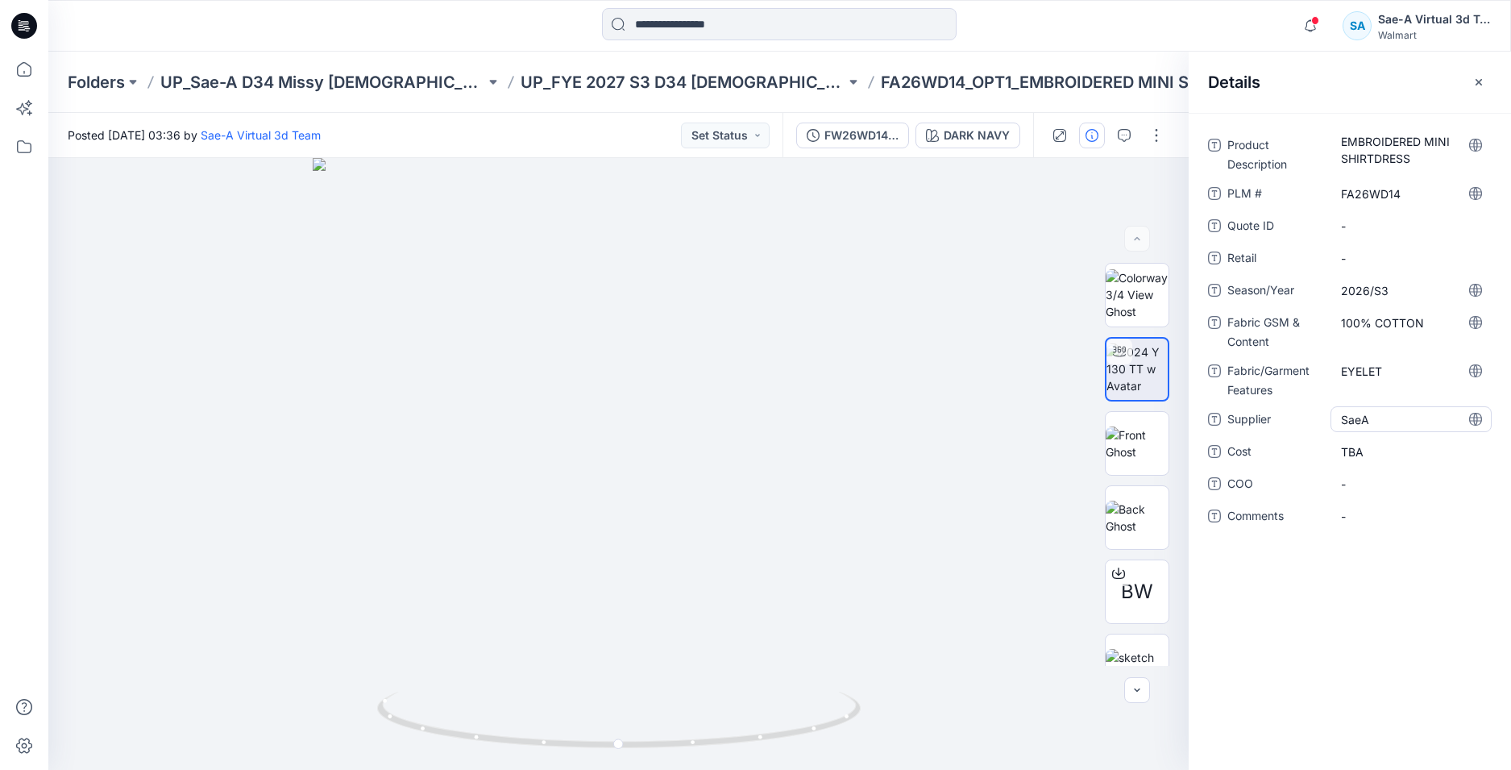
click at [1385, 422] on span "SaeA" at bounding box center [1411, 419] width 140 height 17
click at [1422, 454] on span "TBA" at bounding box center [1411, 451] width 140 height 17
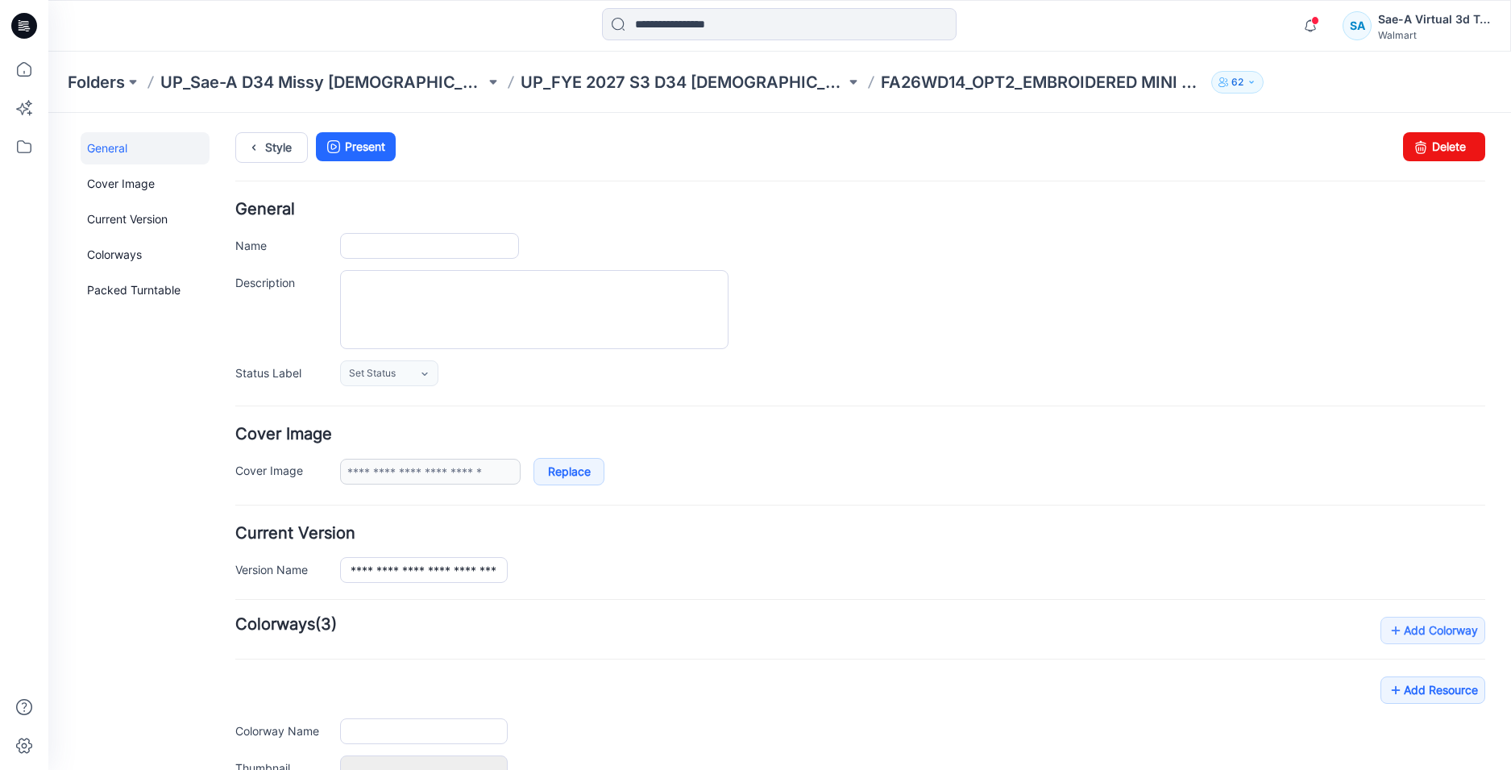
type input "**********"
type input "*********"
type input "**********"
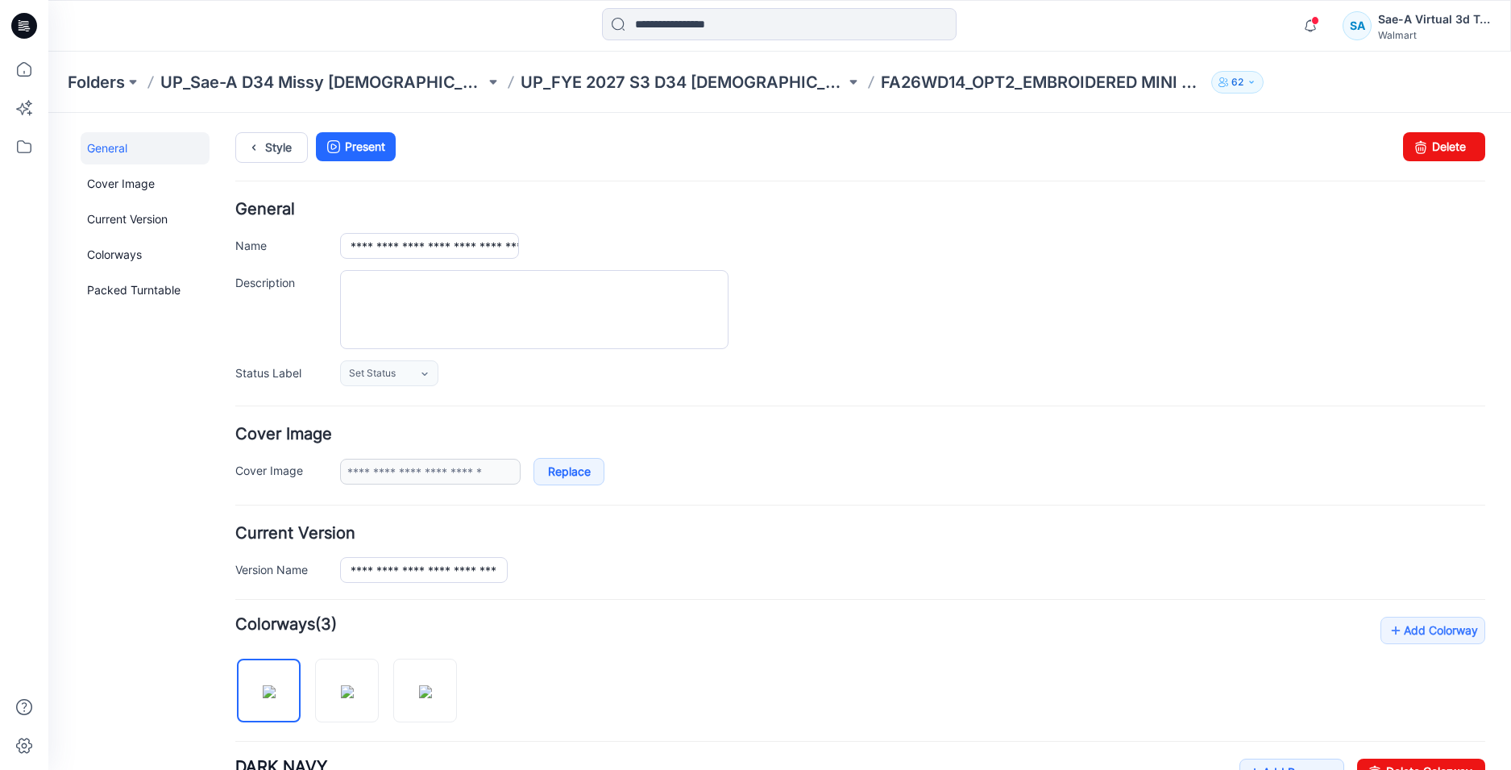
scroll to position [403, 0]
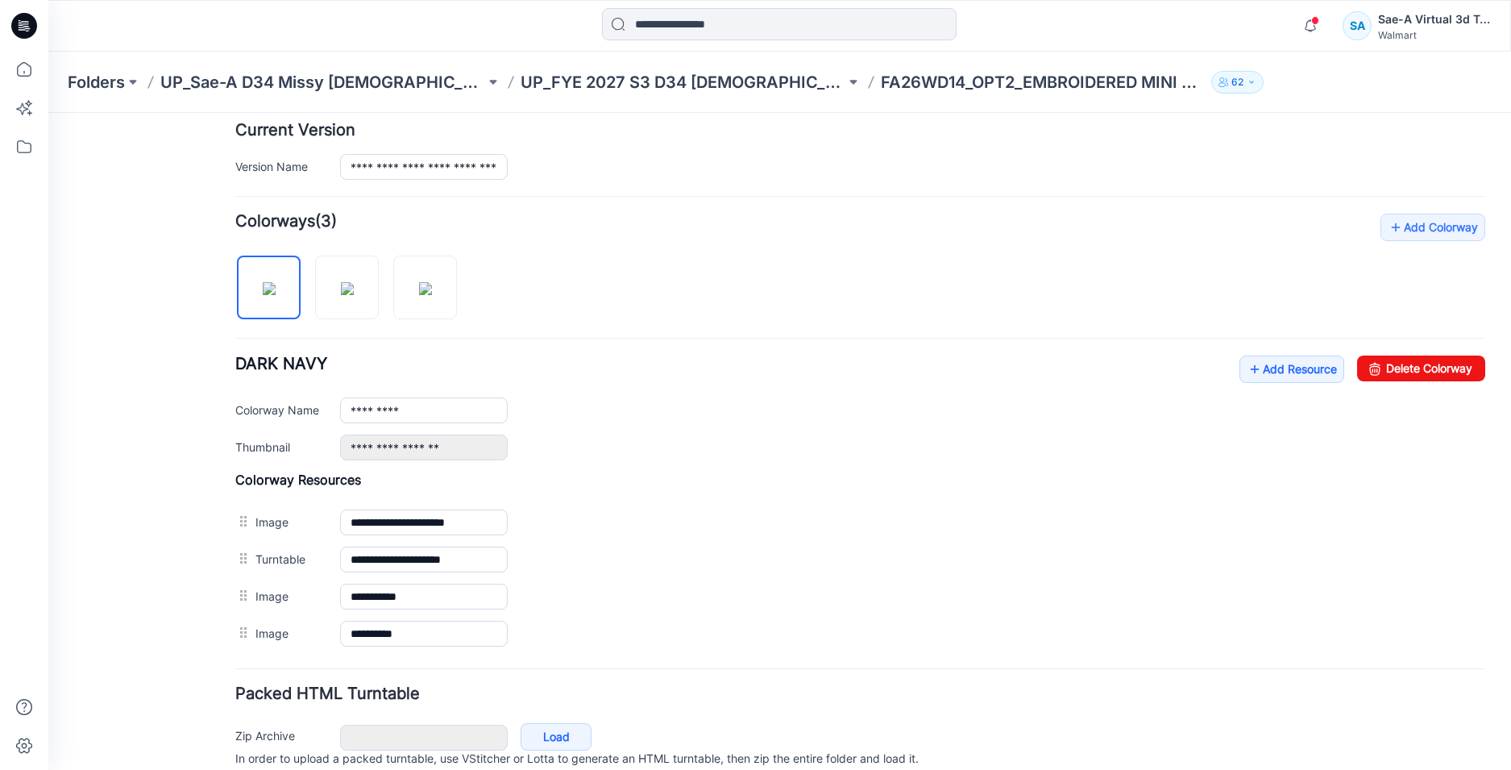
click at [1282, 384] on div "**********" at bounding box center [860, 408] width 1250 height 105
click at [1280, 370] on link "Add Resource" at bounding box center [1292, 369] width 105 height 27
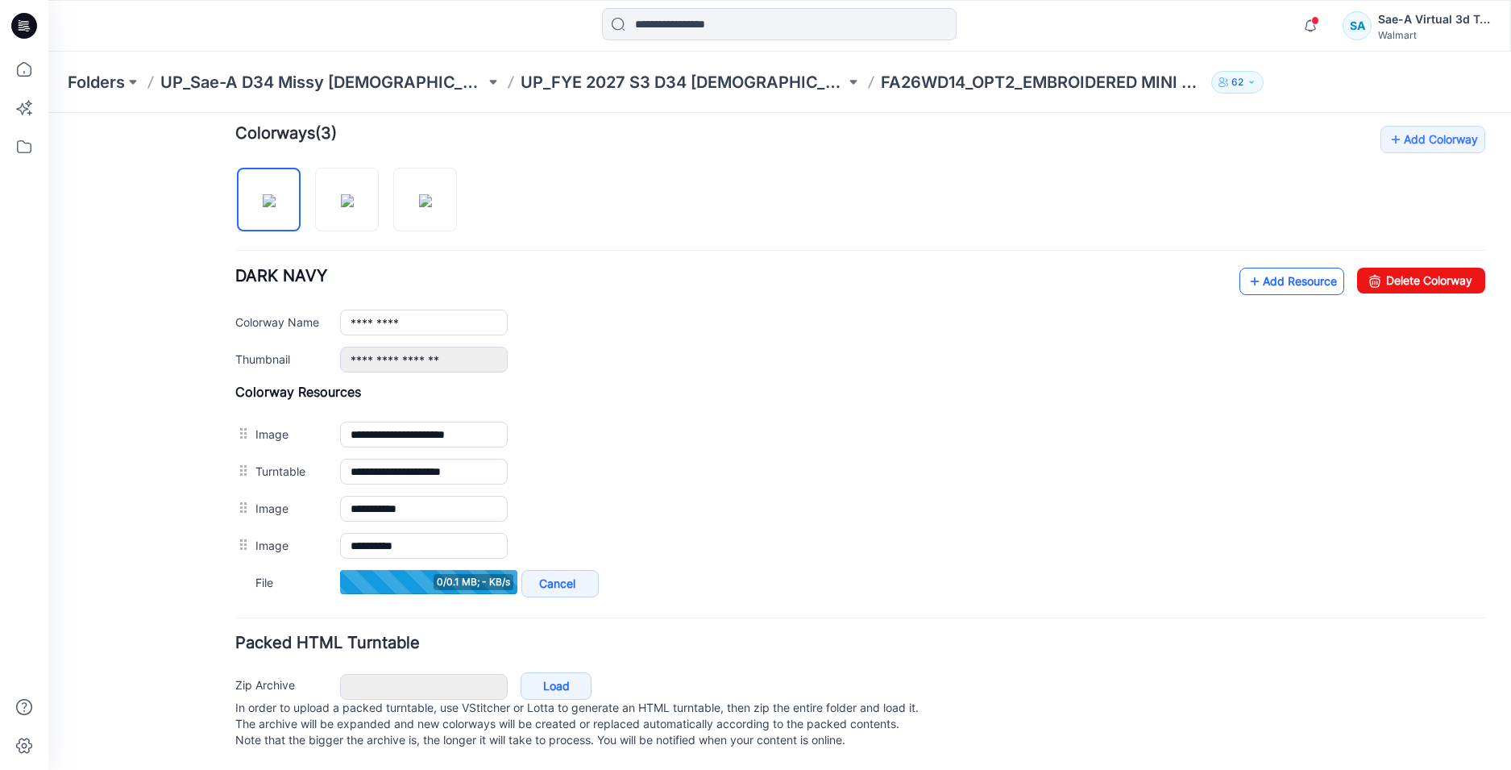
click at [1275, 268] on link "Add Resource" at bounding box center [1292, 281] width 105 height 27
click at [1254, 268] on link "Add Resource" at bounding box center [1292, 281] width 105 height 27
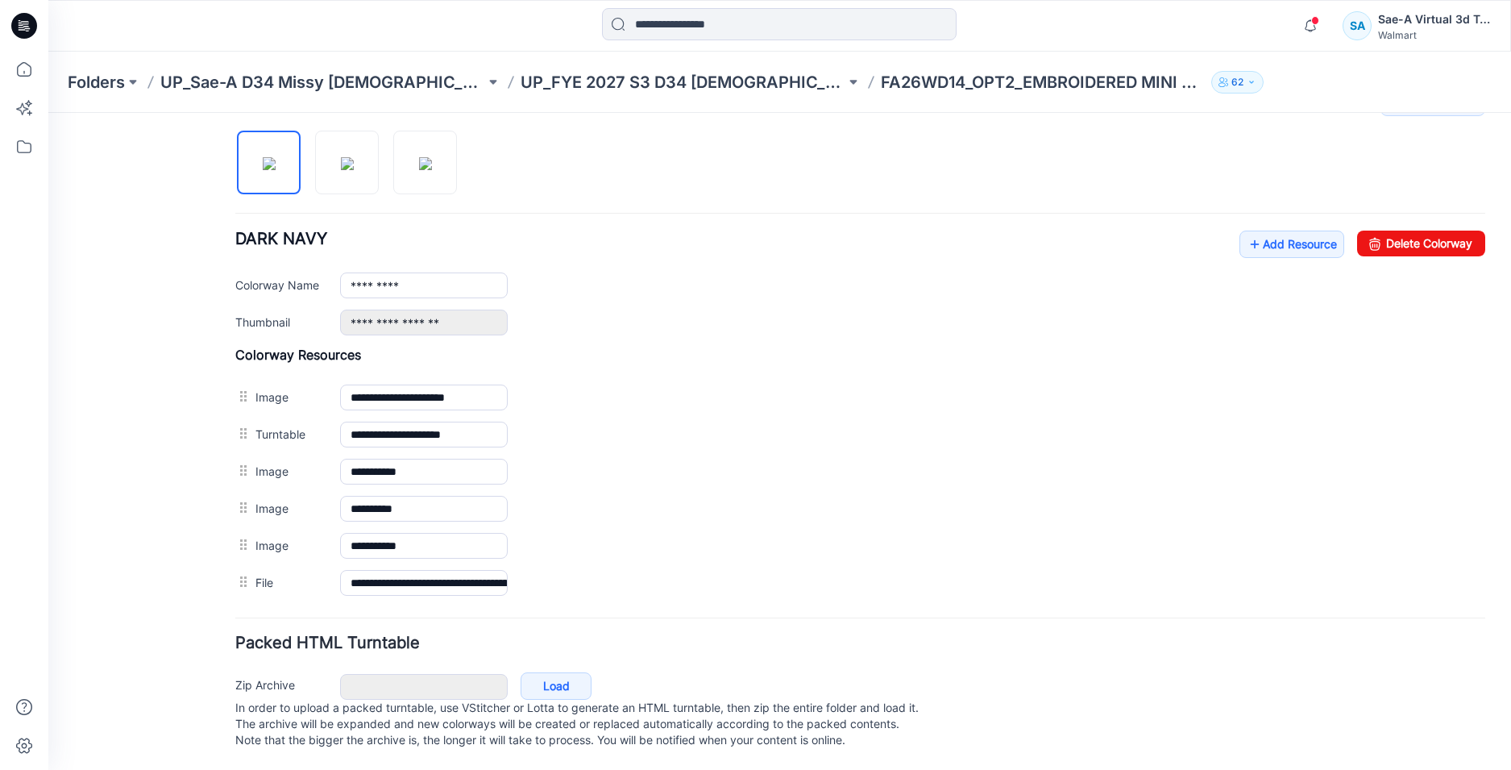
scroll to position [0, 0]
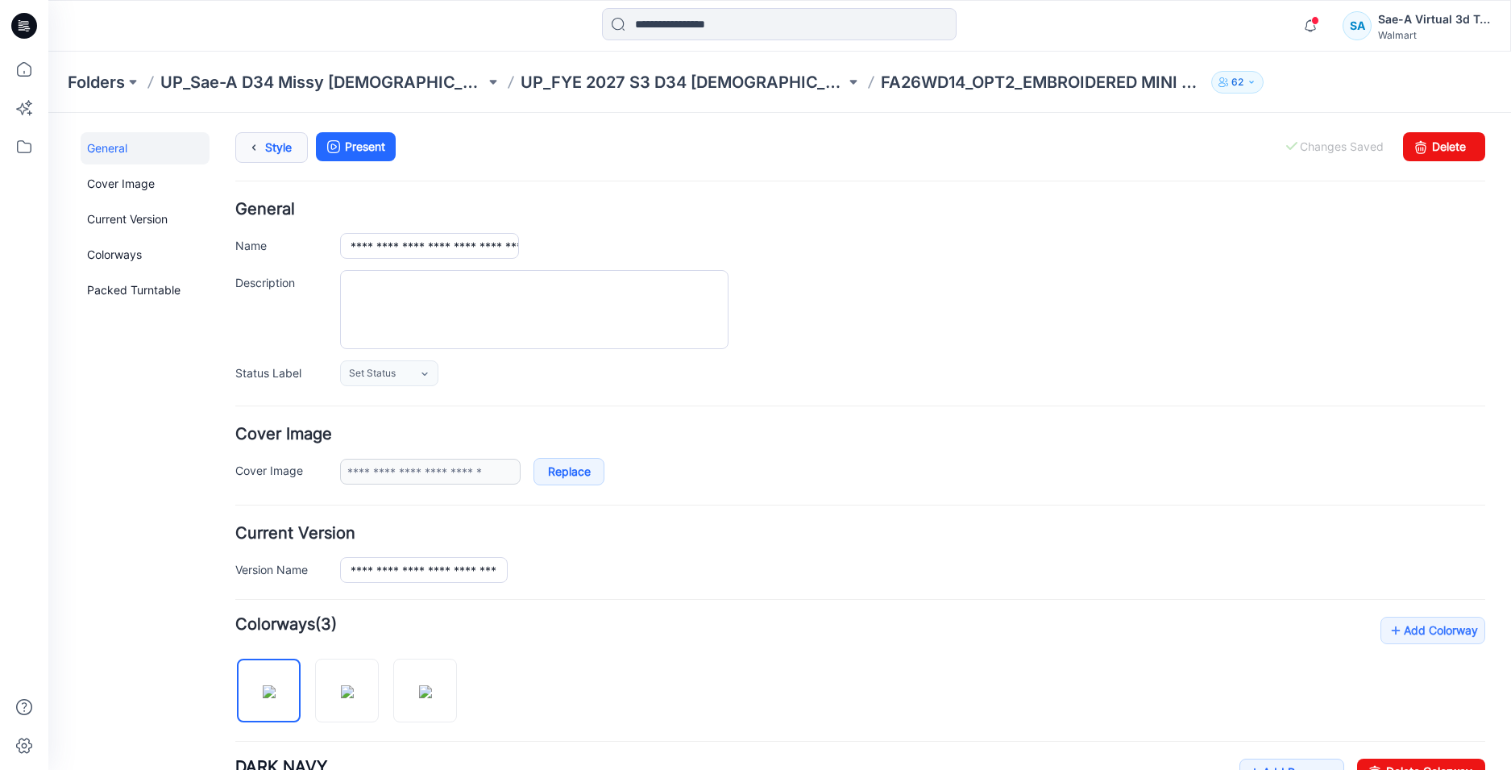
click at [261, 135] on icon at bounding box center [254, 147] width 23 height 29
click at [260, 151] on icon at bounding box center [254, 147] width 23 height 29
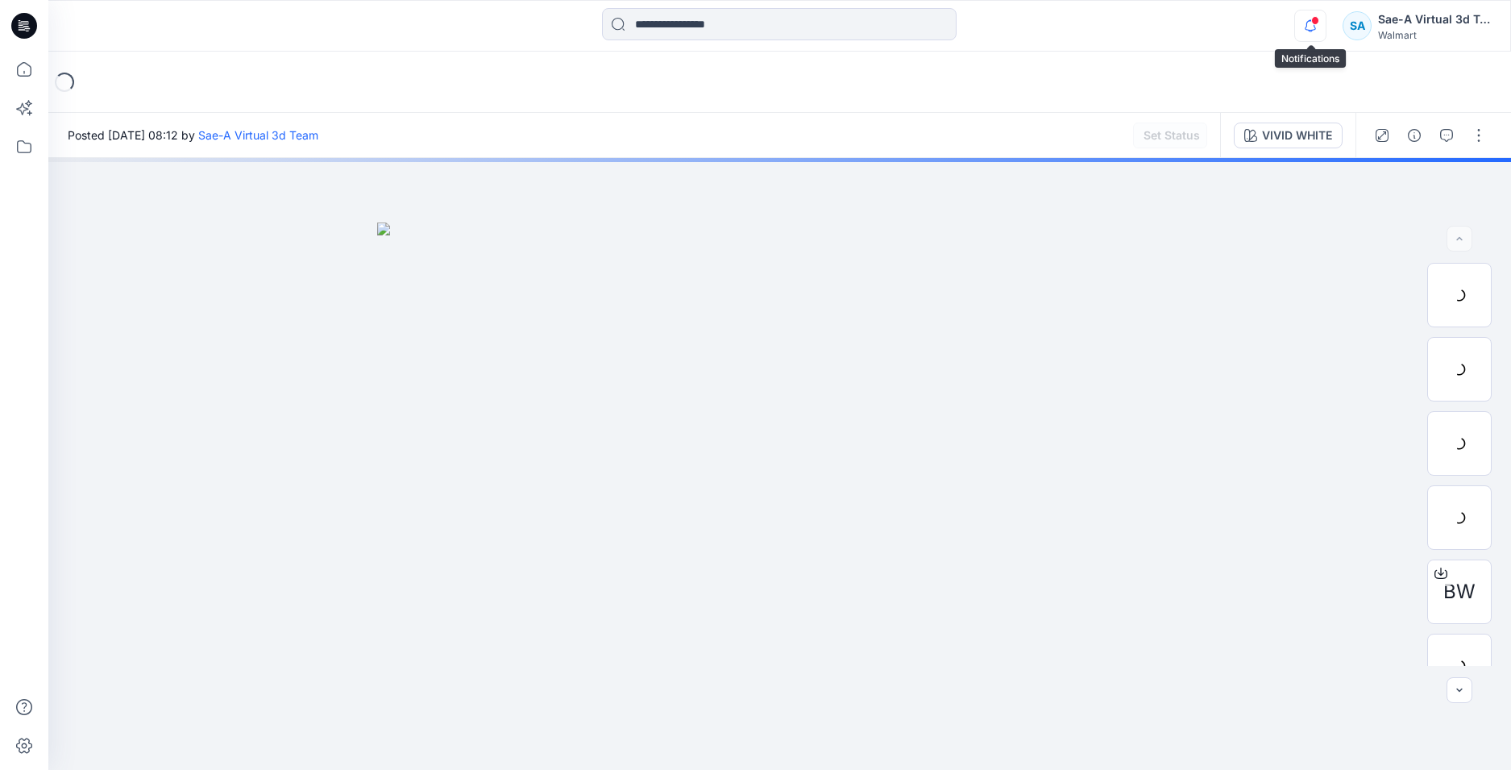
click at [1306, 19] on icon "button" at bounding box center [1310, 26] width 31 height 32
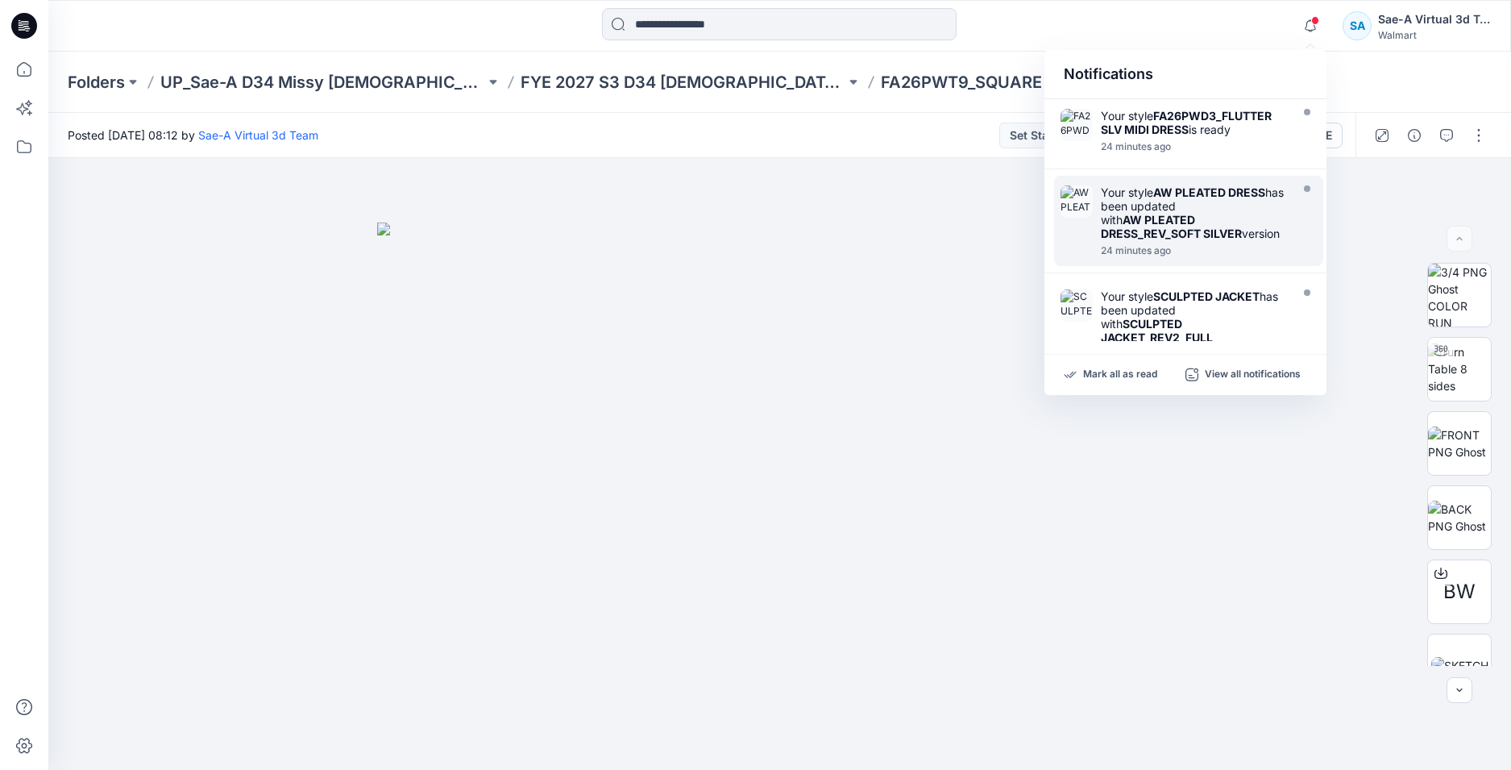
click at [1185, 218] on strong "AW PLEATED DRESS_REV_SOFT SILVER" at bounding box center [1171, 226] width 141 height 27
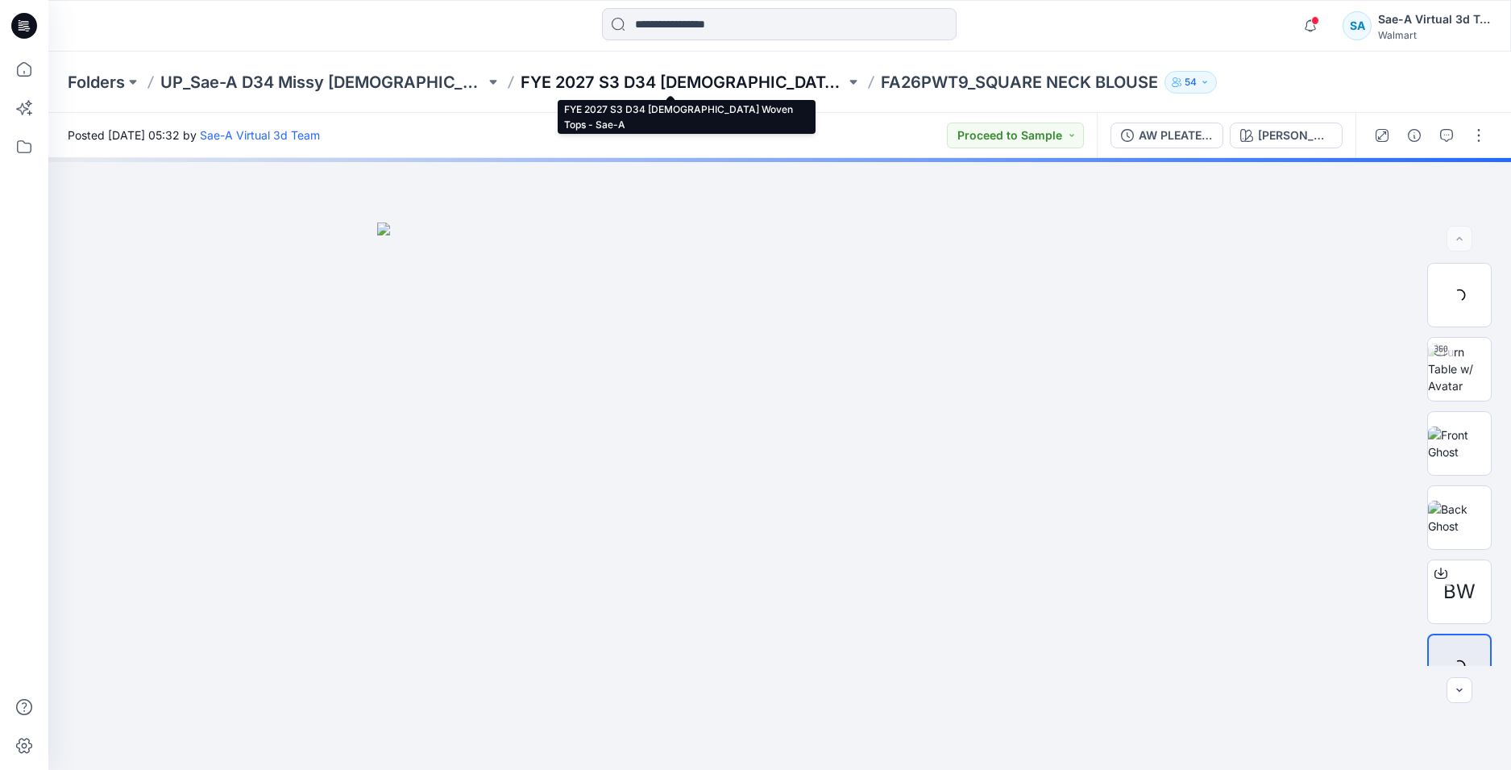
click at [755, 85] on p "FYE 2027 S3 D34 [DEMOGRAPHIC_DATA] Woven Tops - Sae-A" at bounding box center [683, 82] width 325 height 23
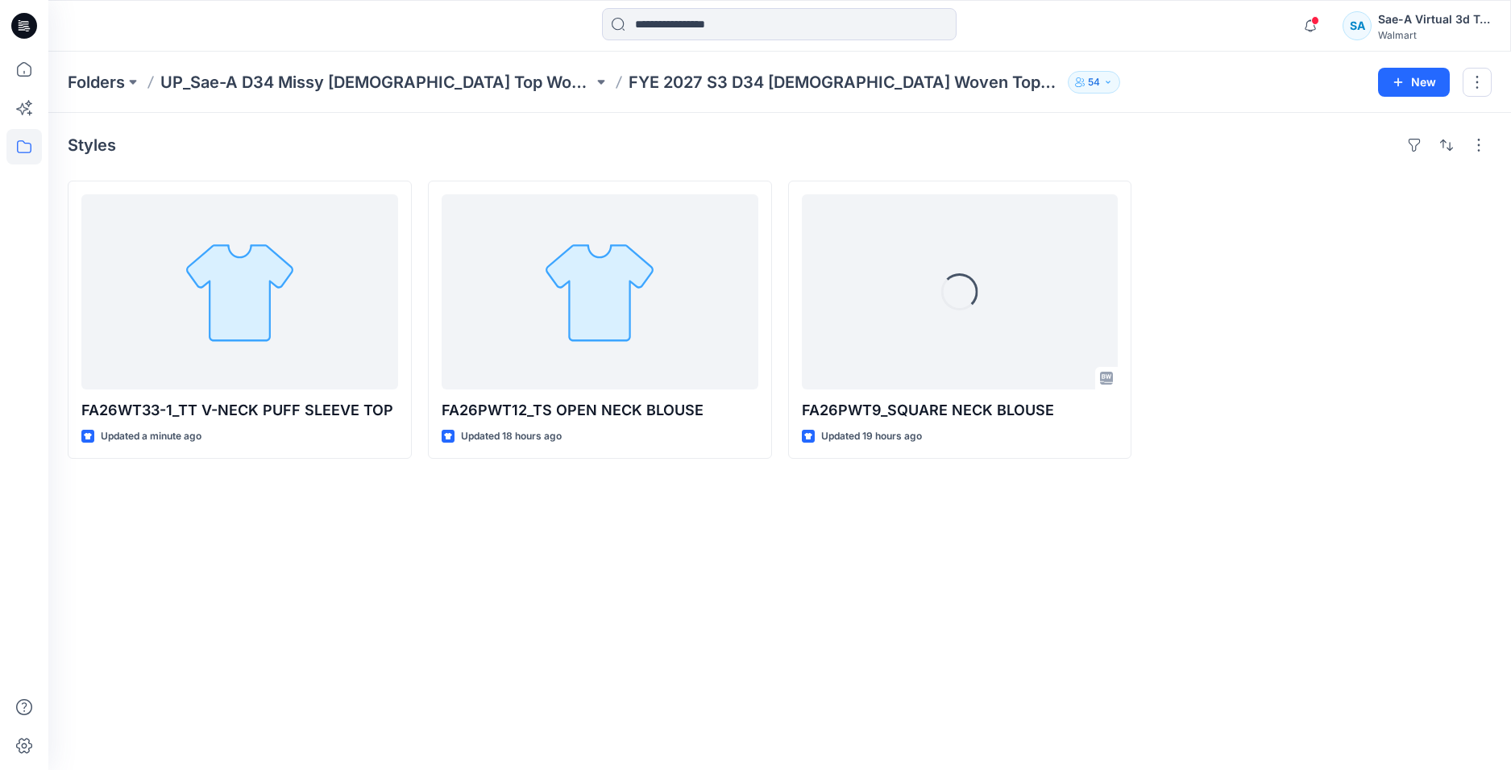
click at [23, 28] on icon at bounding box center [24, 26] width 26 height 26
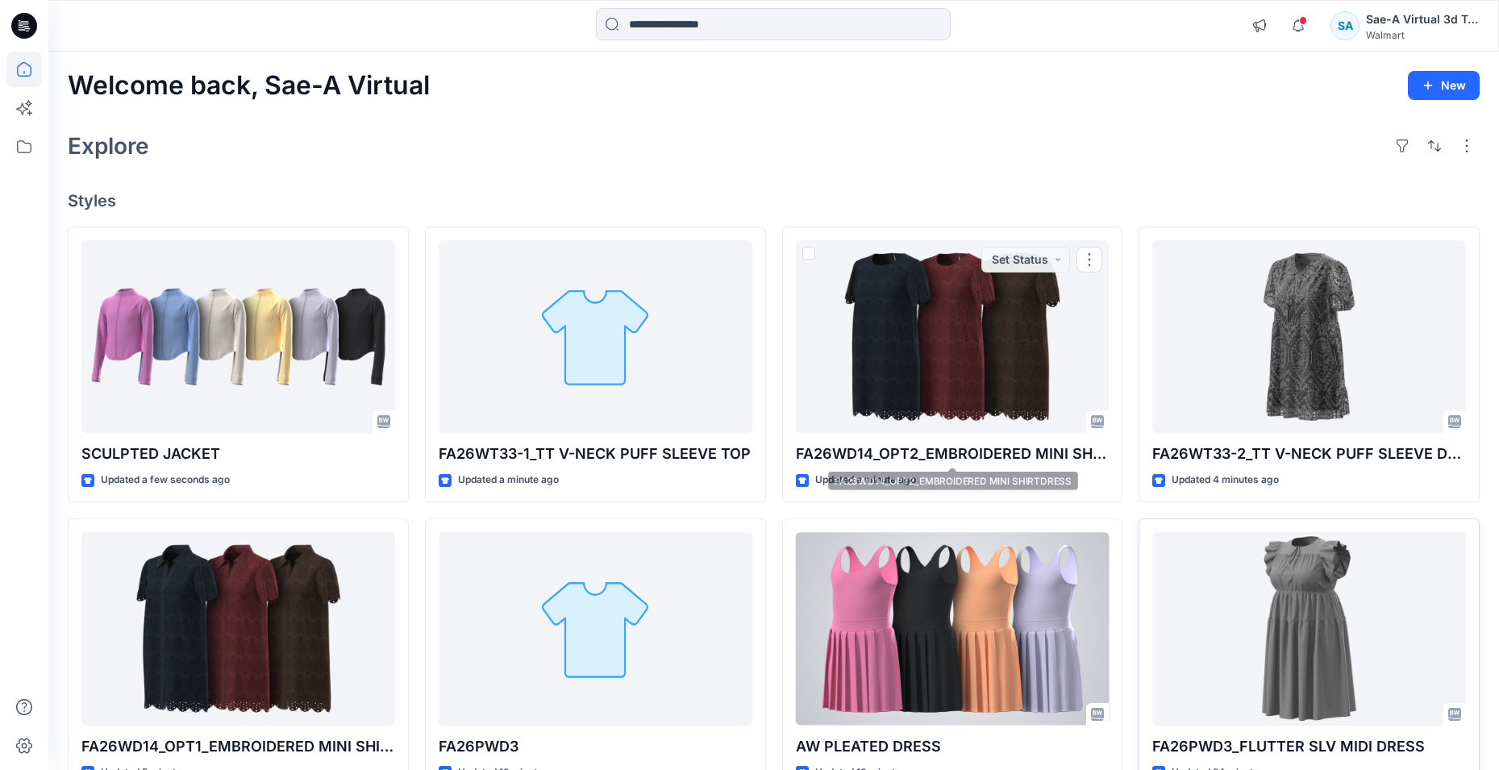
scroll to position [81, 0]
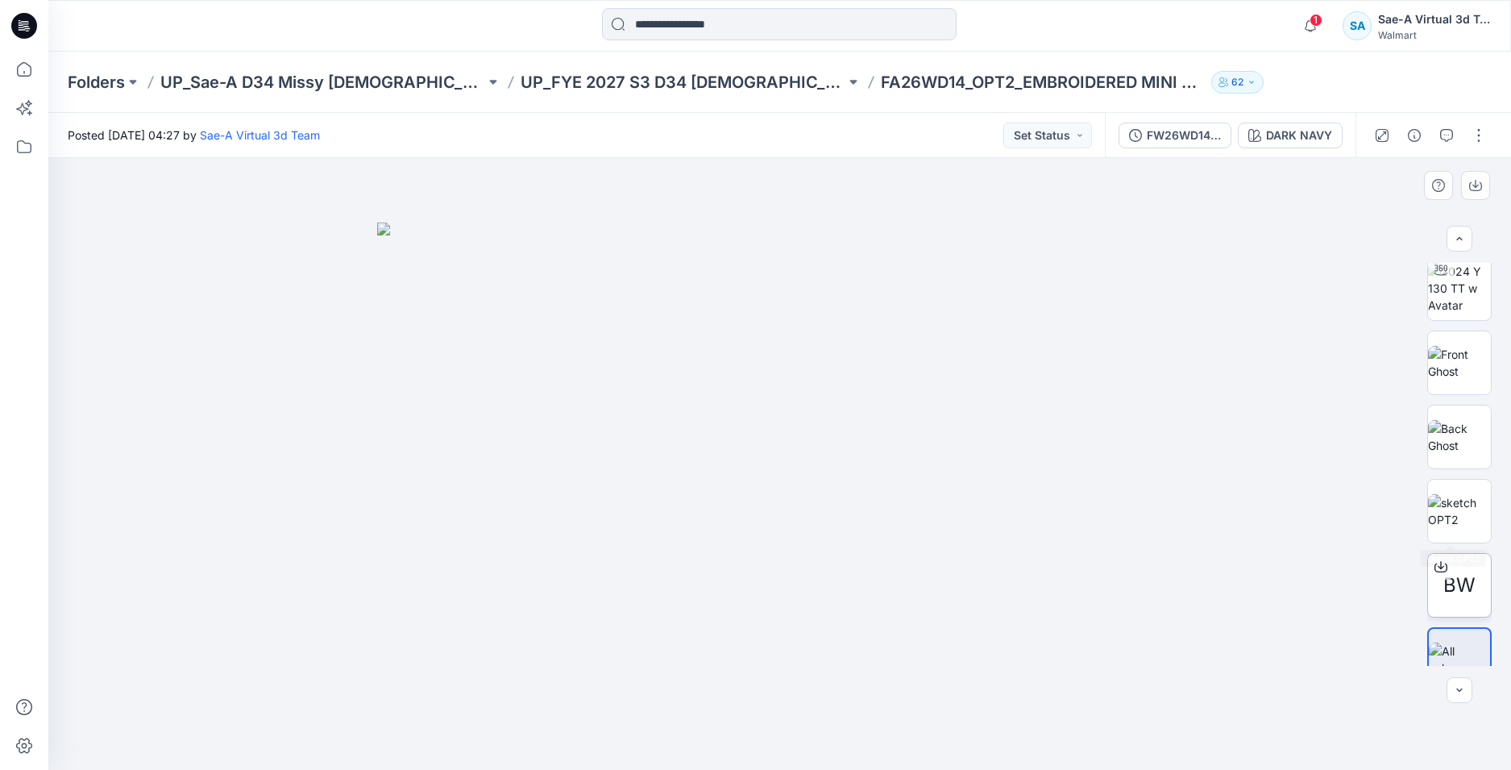
scroll to position [106, 0]
click at [724, 80] on p "UP_FYE 2027 S3 D34 [DEMOGRAPHIC_DATA] Dresses" at bounding box center [683, 82] width 325 height 23
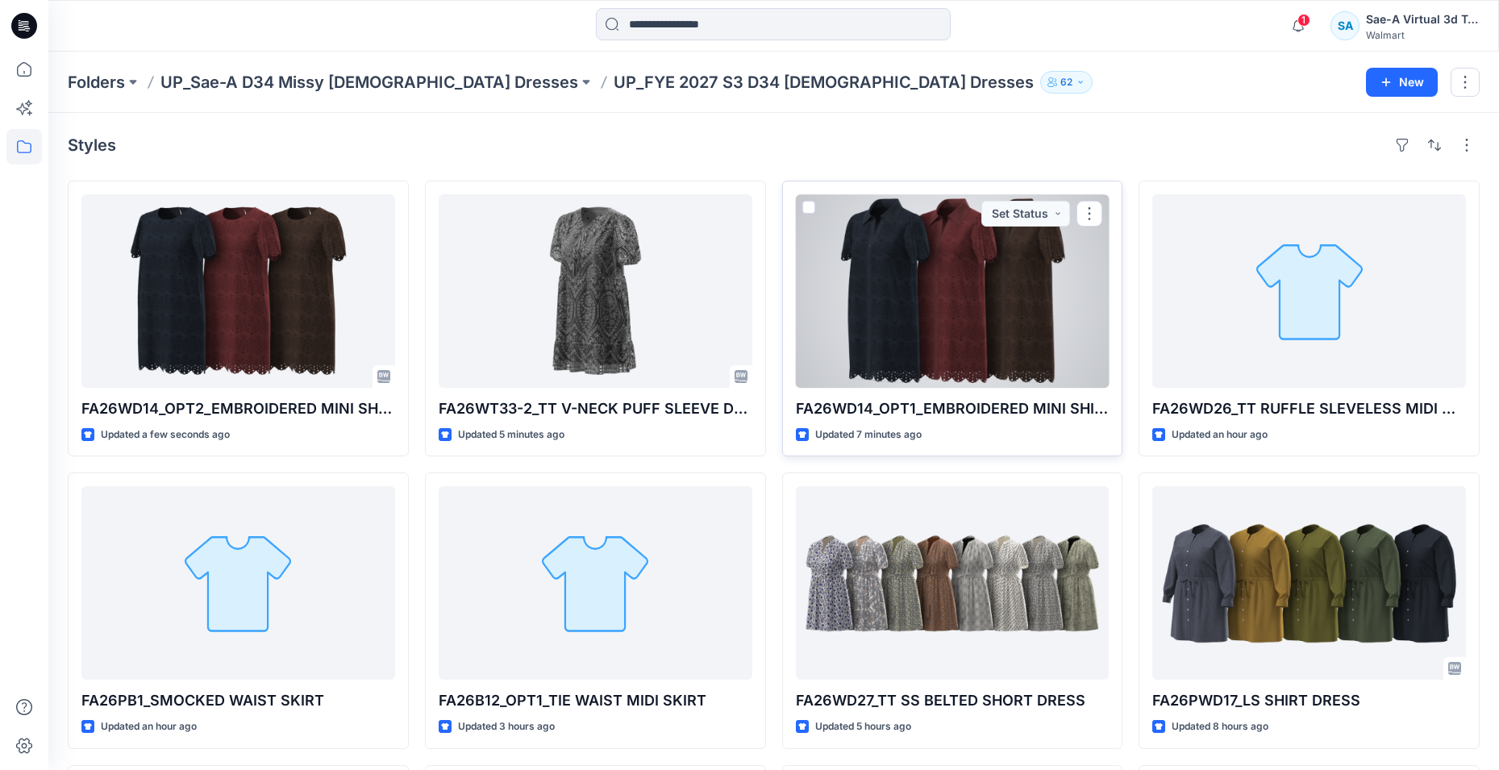
click at [944, 310] on div at bounding box center [953, 290] width 314 height 193
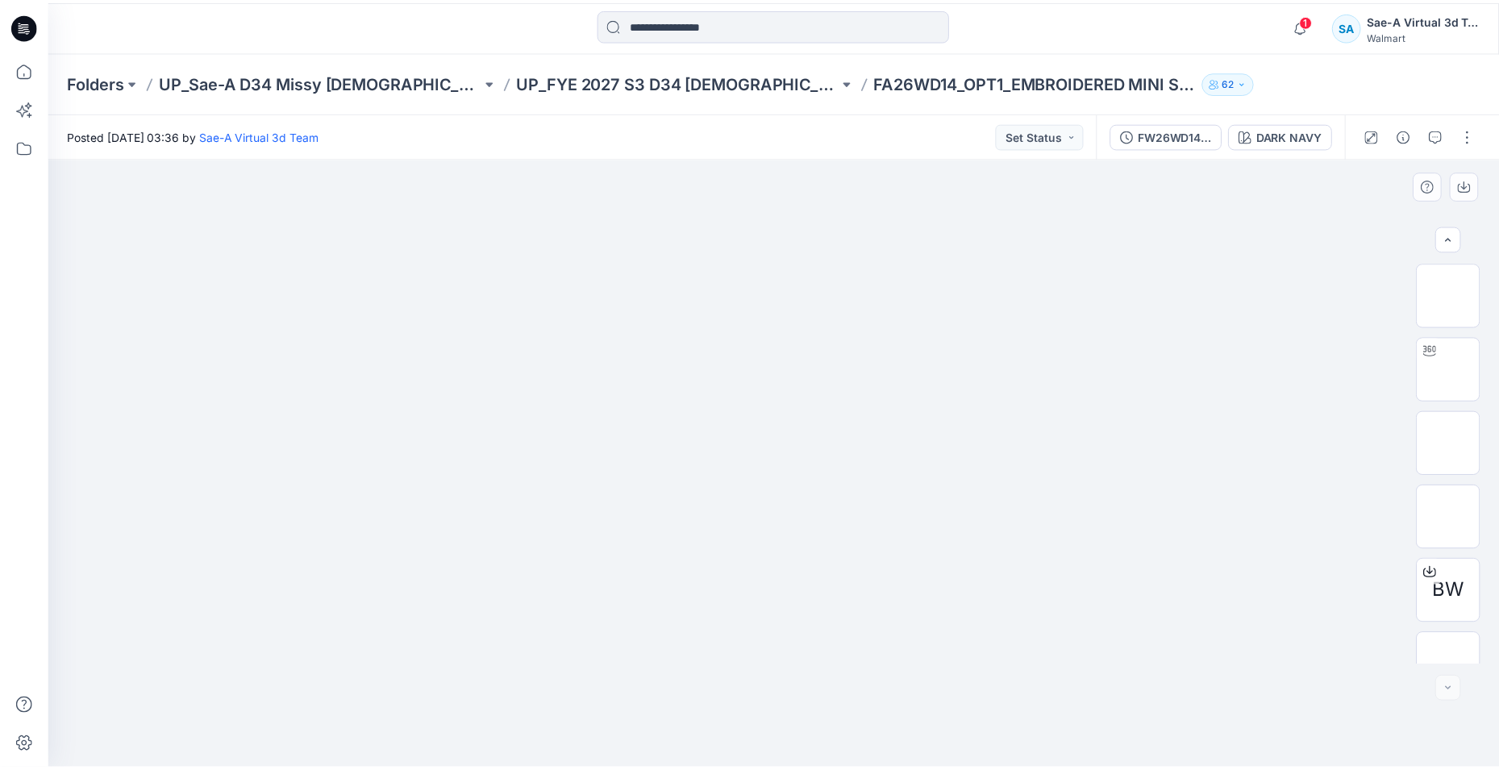
scroll to position [106, 0]
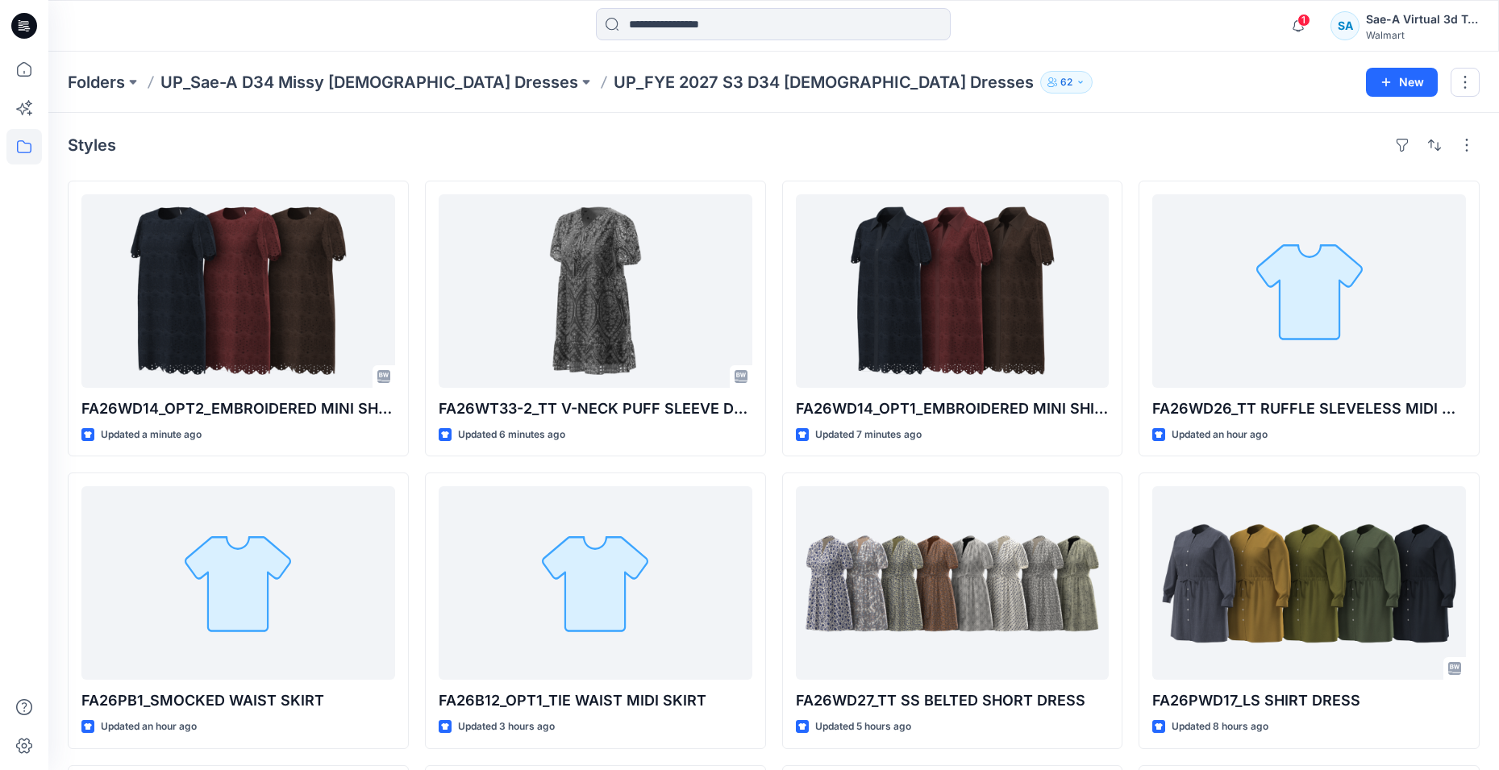
click at [1305, 21] on span "1" at bounding box center [1303, 20] width 13 height 13
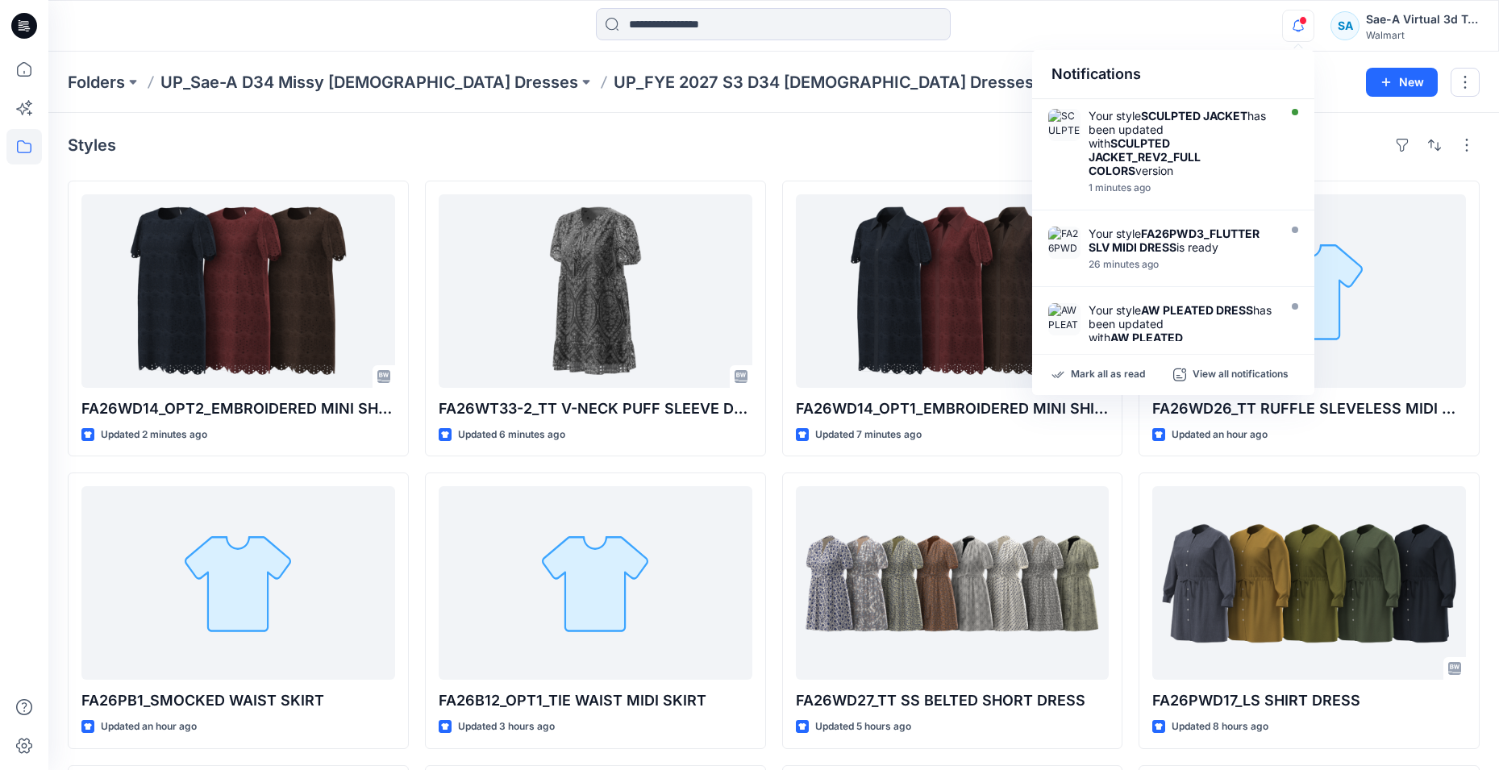
click at [990, 131] on div "Styles FA26WD14_OPT2_EMBROIDERED MINI SHIRTDRESS Updated 2 minutes ago FA26PB1_…" at bounding box center [773, 615] width 1450 height 1005
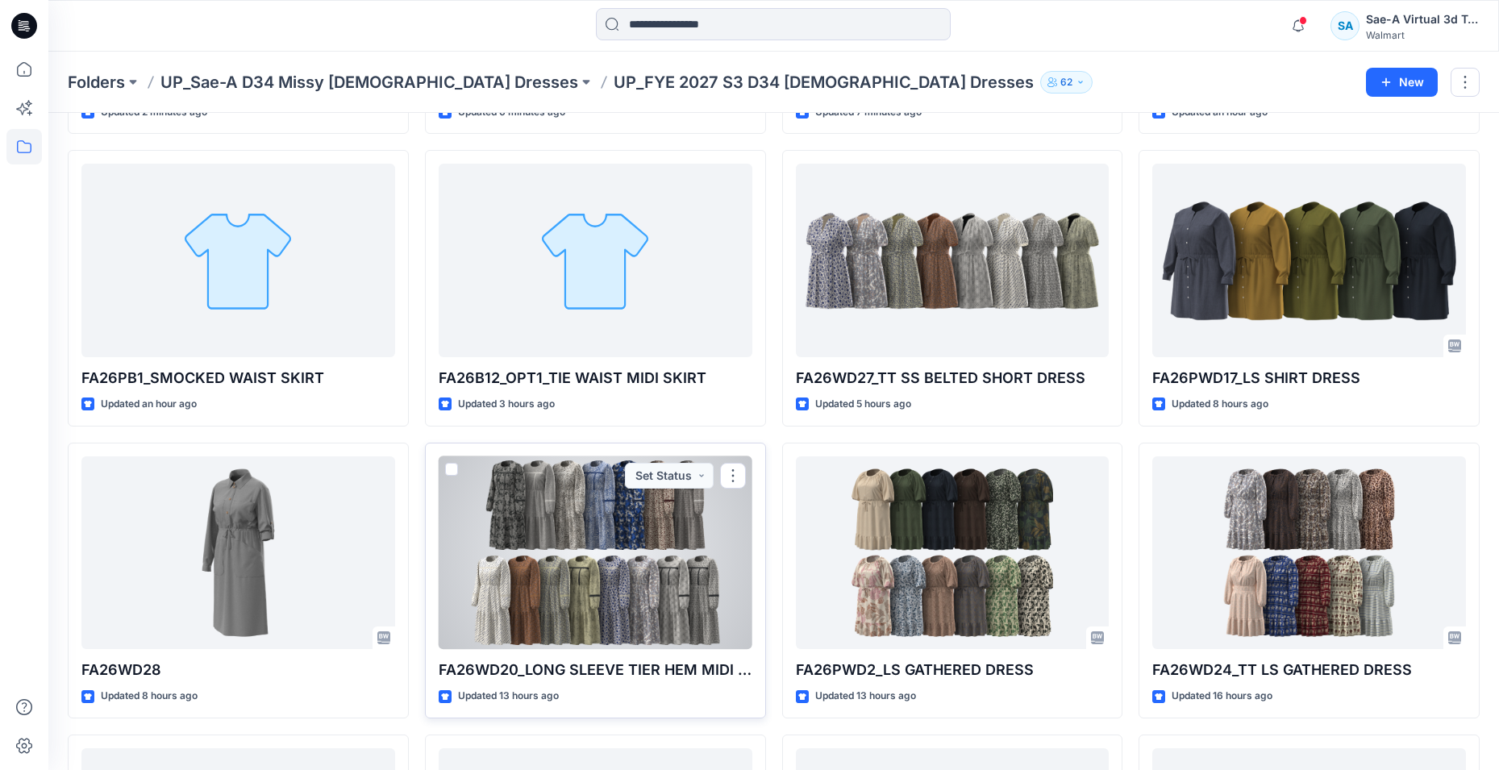
scroll to position [242, 0]
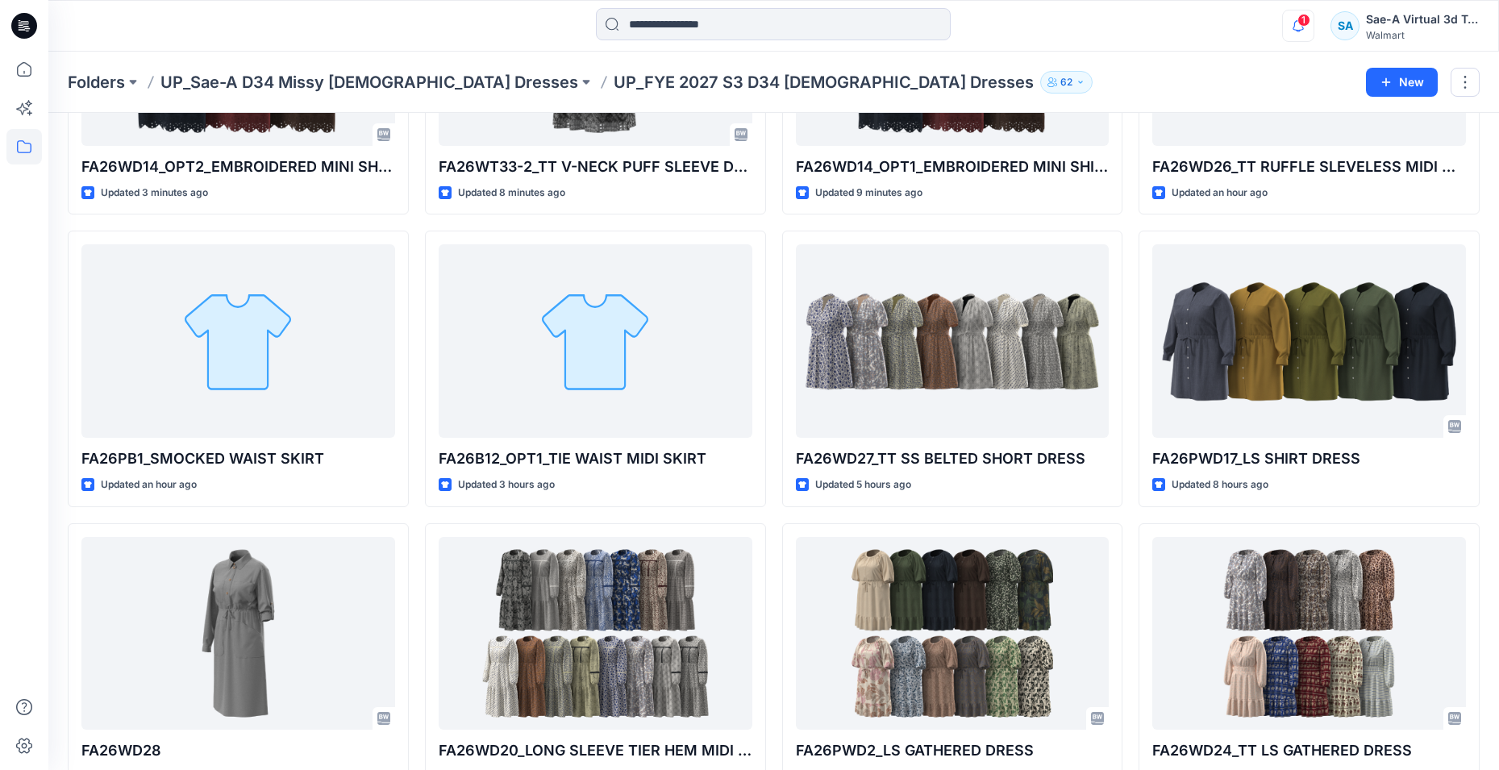
drag, startPoint x: 1312, startPoint y: 13, endPoint x: 1291, endPoint y: 19, distance: 22.7
click at [1304, 13] on icon "button" at bounding box center [1298, 26] width 31 height 32
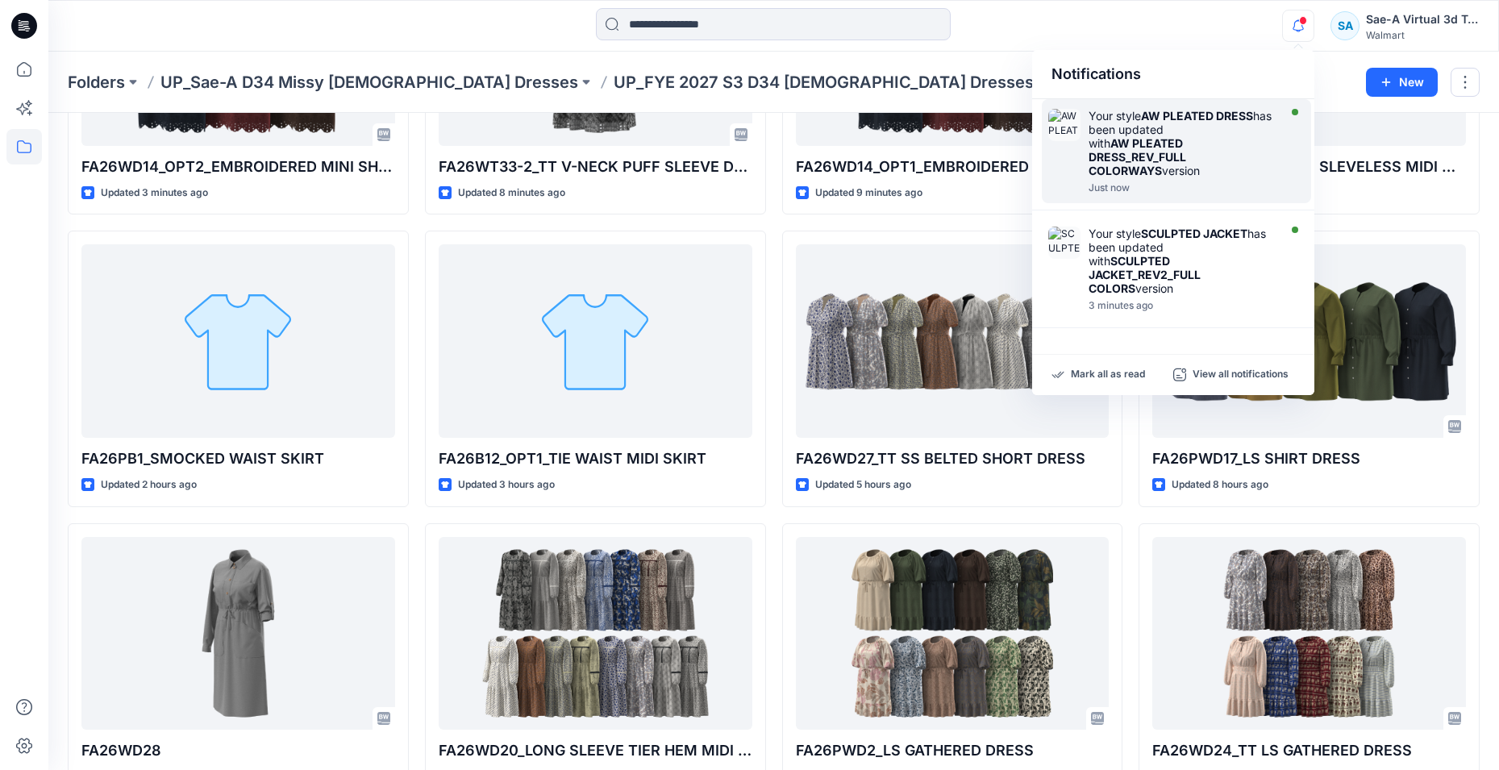
click at [1154, 156] on strong "AW PLEATED DRESS_REV_FULL COLORWAYS" at bounding box center [1137, 156] width 98 height 41
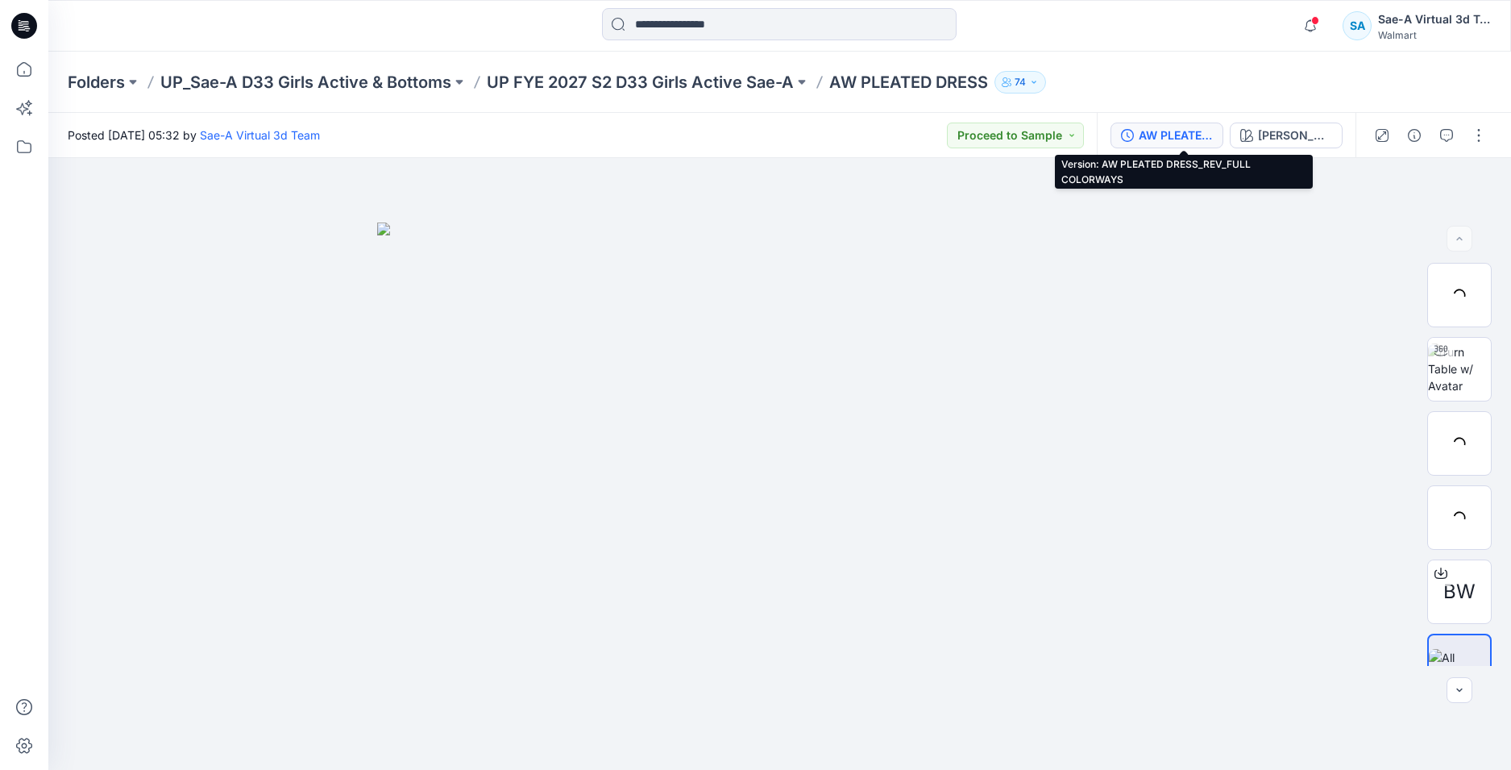
click at [1179, 134] on div "AW PLEATED DRESS_REV_FULL COLORWAYS" at bounding box center [1176, 136] width 74 height 18
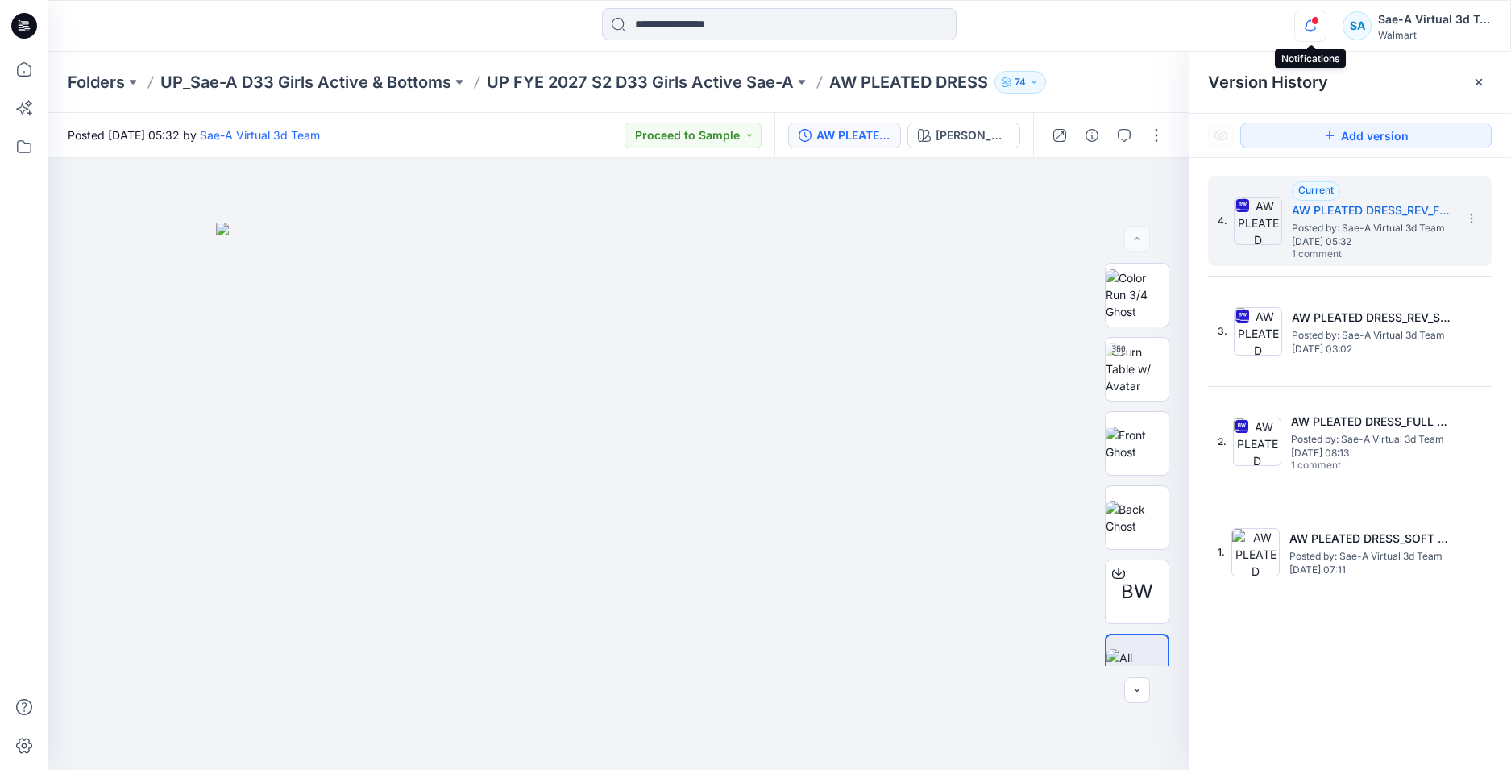
click at [1306, 18] on icon "button" at bounding box center [1310, 26] width 31 height 32
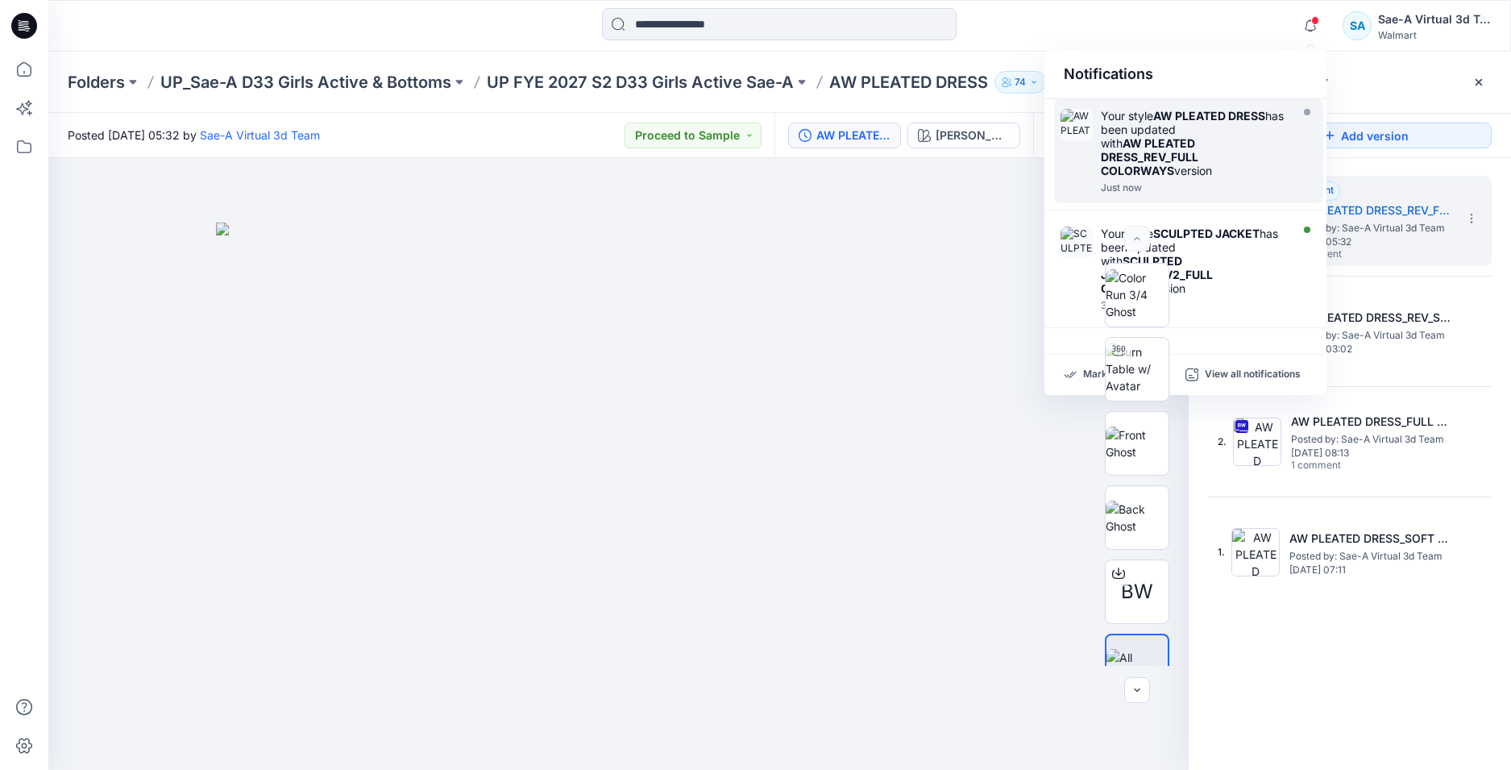
click at [26, 40] on icon at bounding box center [24, 26] width 26 height 52
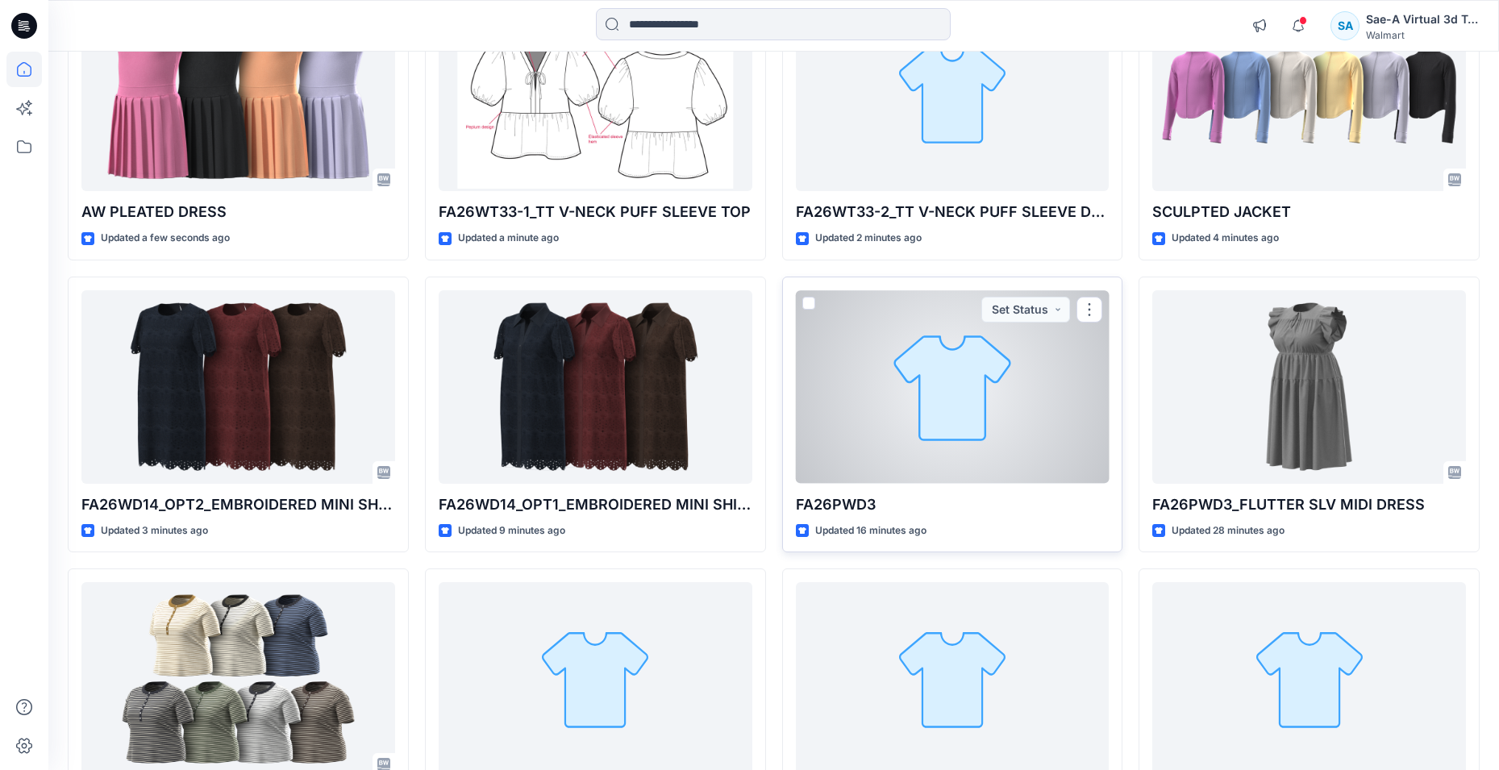
scroll to position [161, 0]
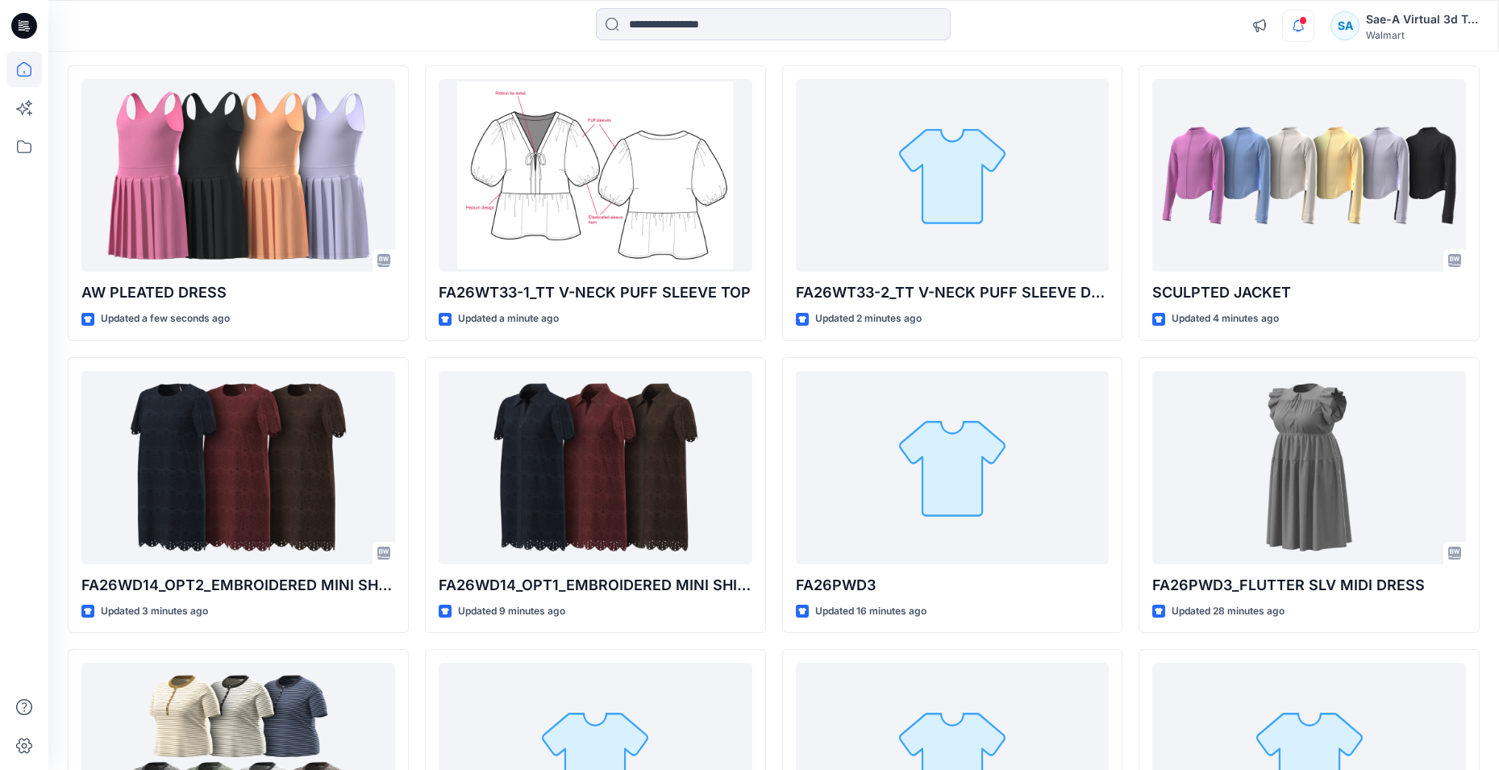
click at [1297, 33] on icon "button" at bounding box center [1298, 26] width 31 height 32
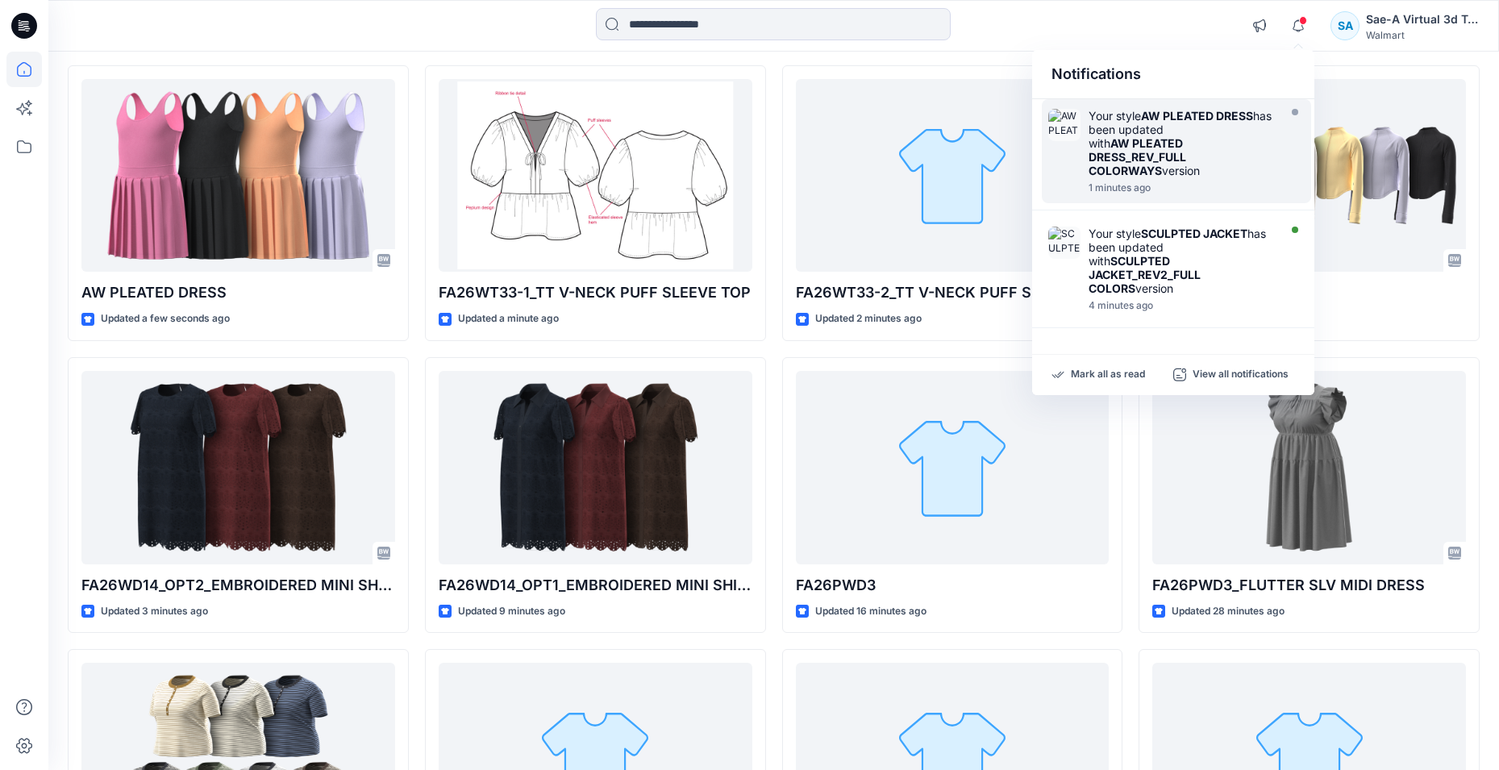
click at [1150, 168] on div "Your style AW PLEATED DRESS has been updated with AW PLEATED DRESS_REV_FULL COL…" at bounding box center [1180, 143] width 185 height 69
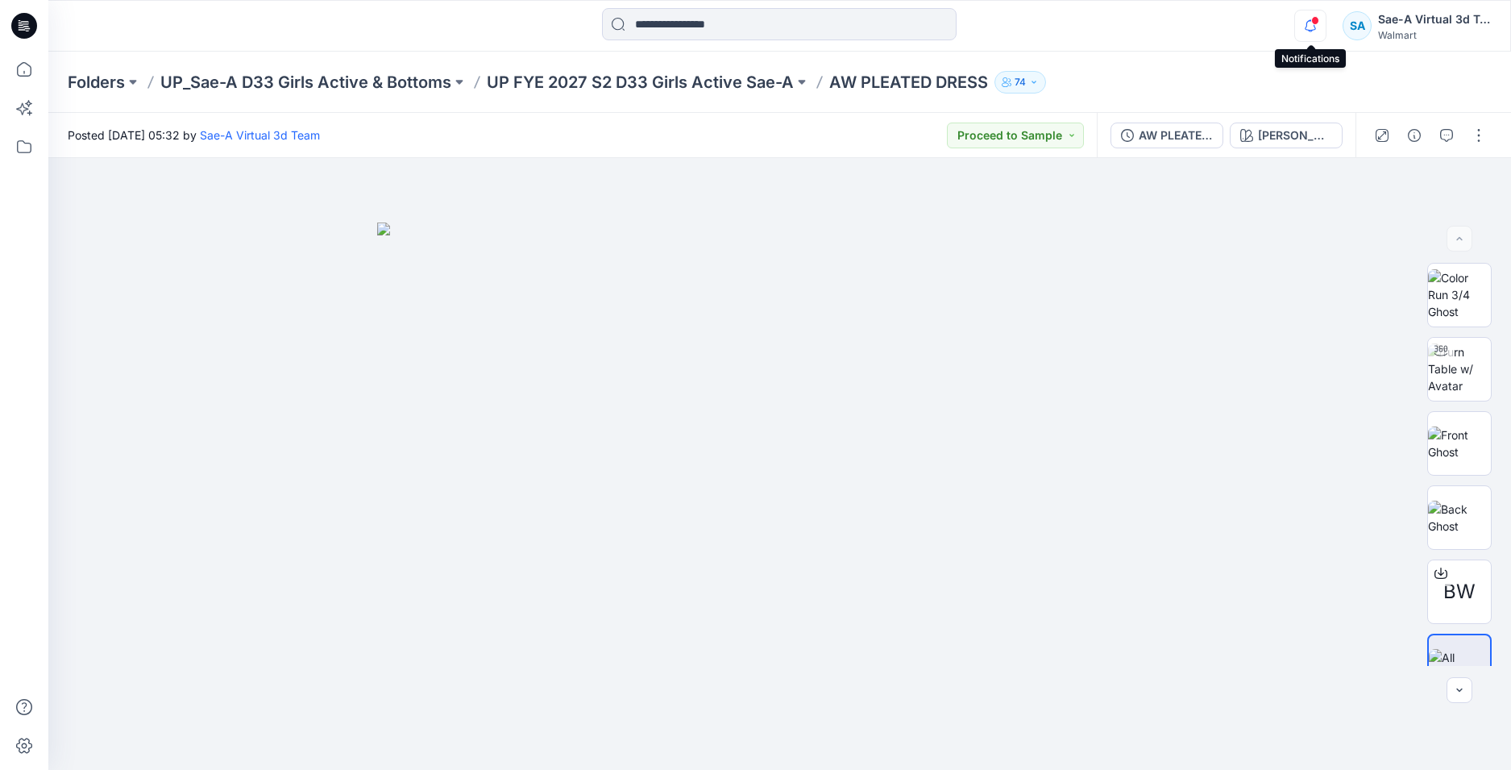
click at [1322, 25] on icon "button" at bounding box center [1310, 26] width 31 height 32
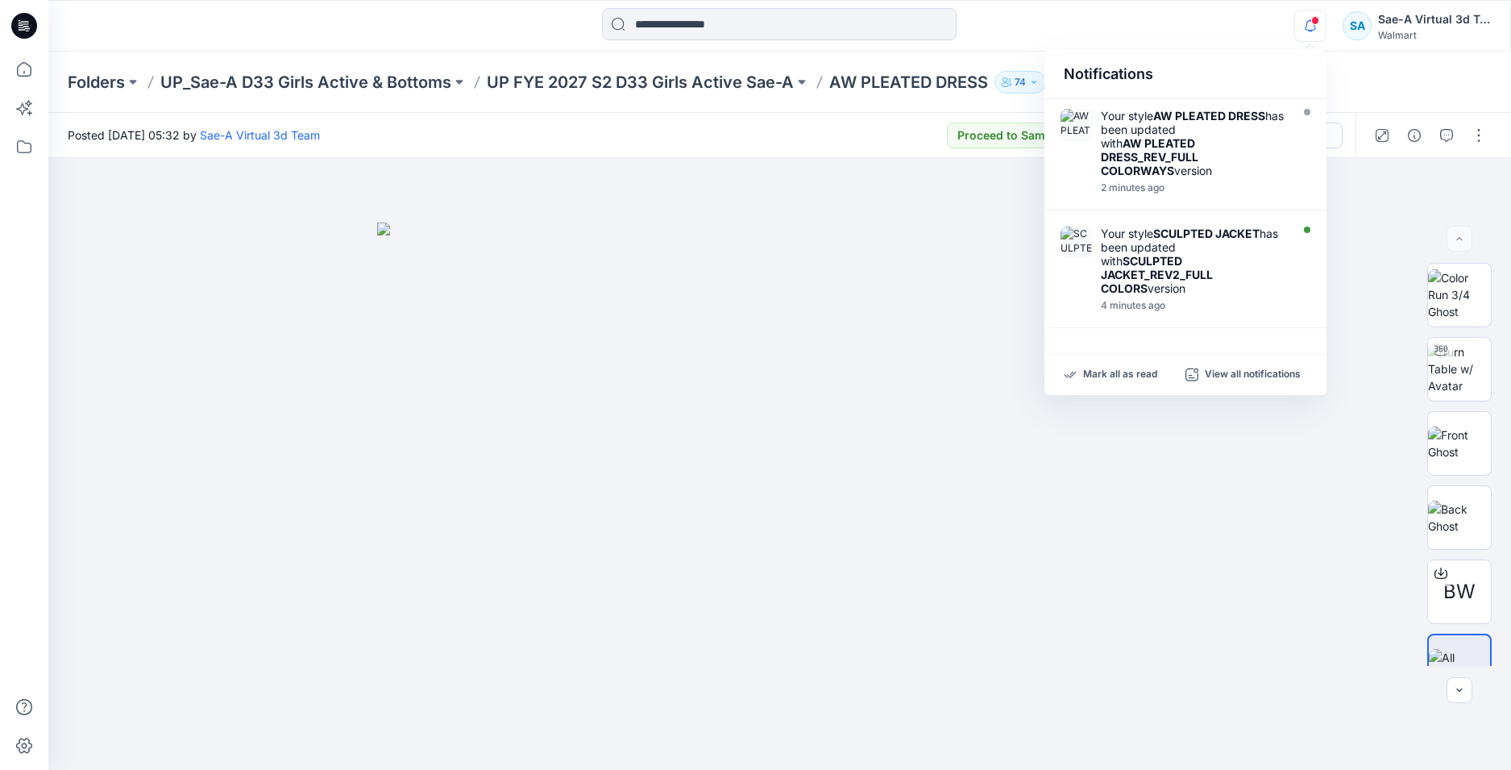
click at [10, 27] on div at bounding box center [24, 26] width 52 height 52
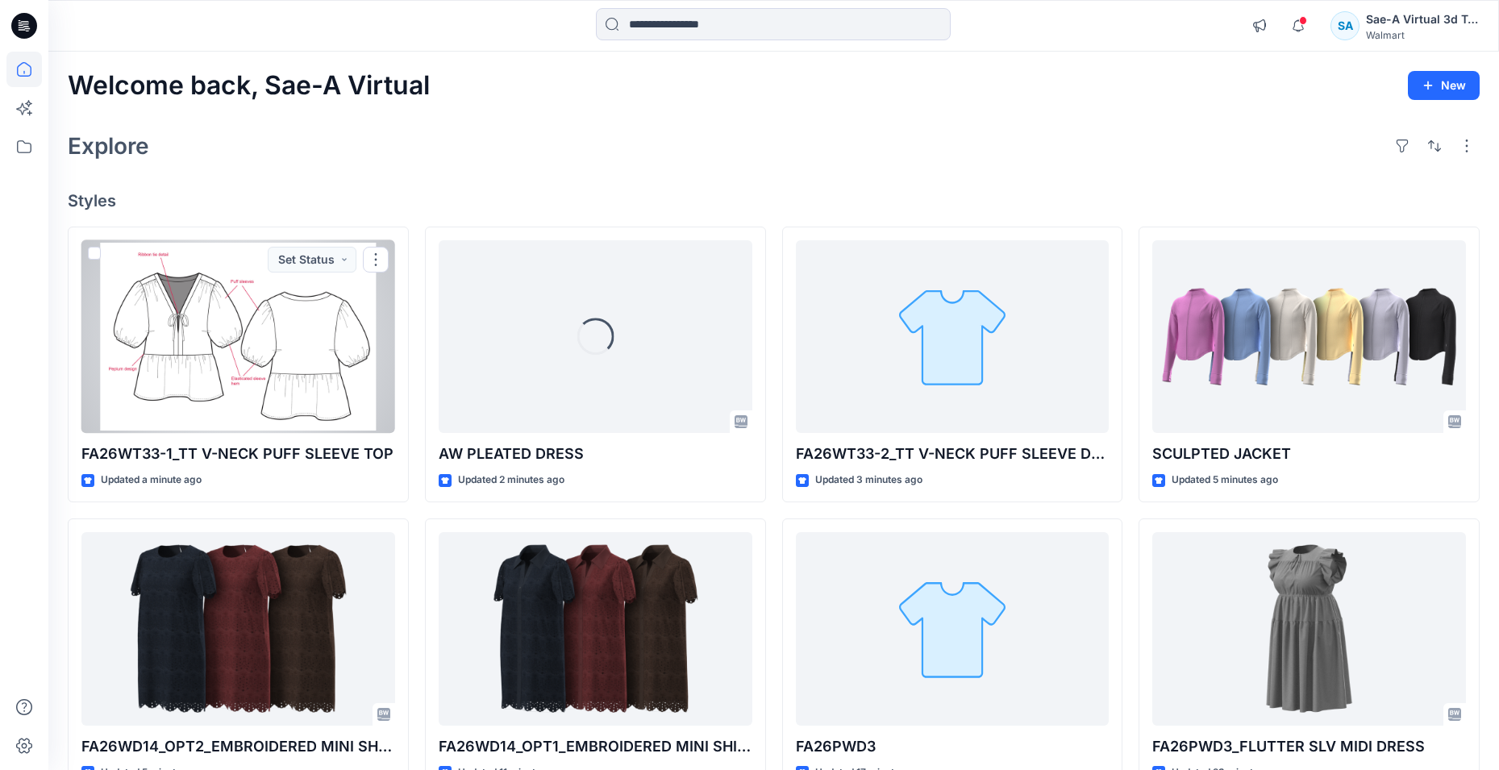
click at [364, 395] on div at bounding box center [238, 336] width 314 height 193
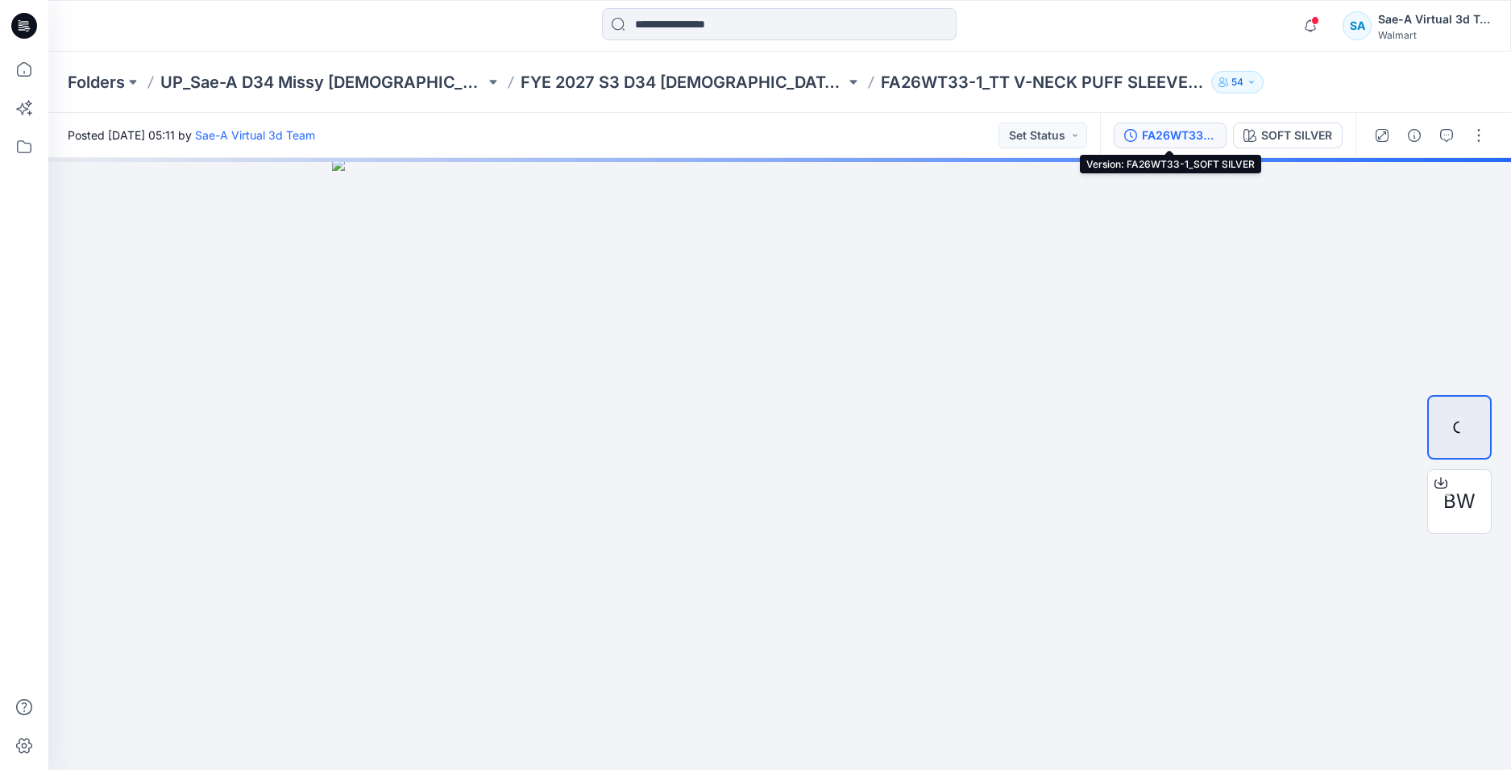
click at [1163, 141] on div "FA26WT33-1_SOFT SILVER" at bounding box center [1179, 136] width 74 height 18
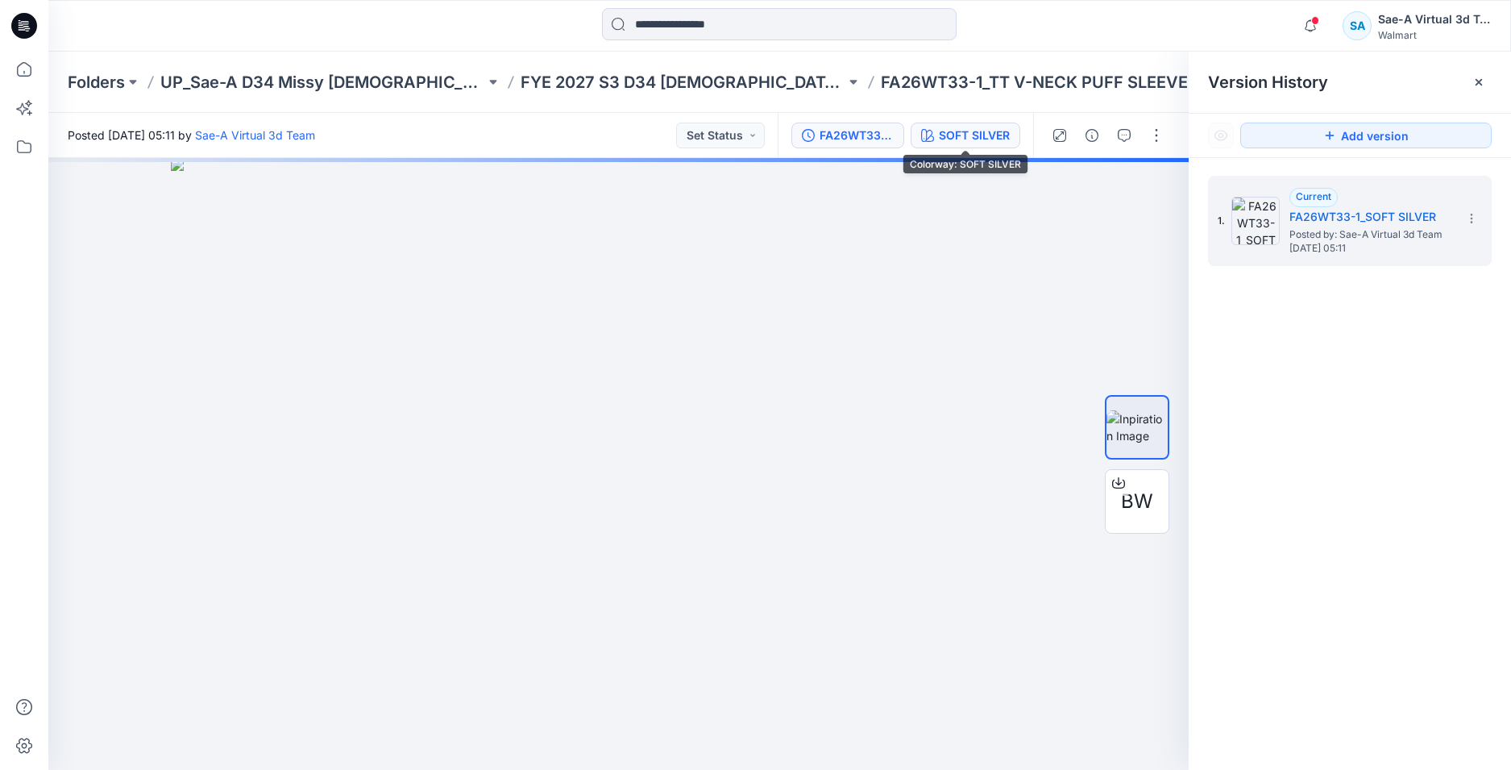
click at [985, 130] on div "SOFT SILVER" at bounding box center [974, 136] width 71 height 18
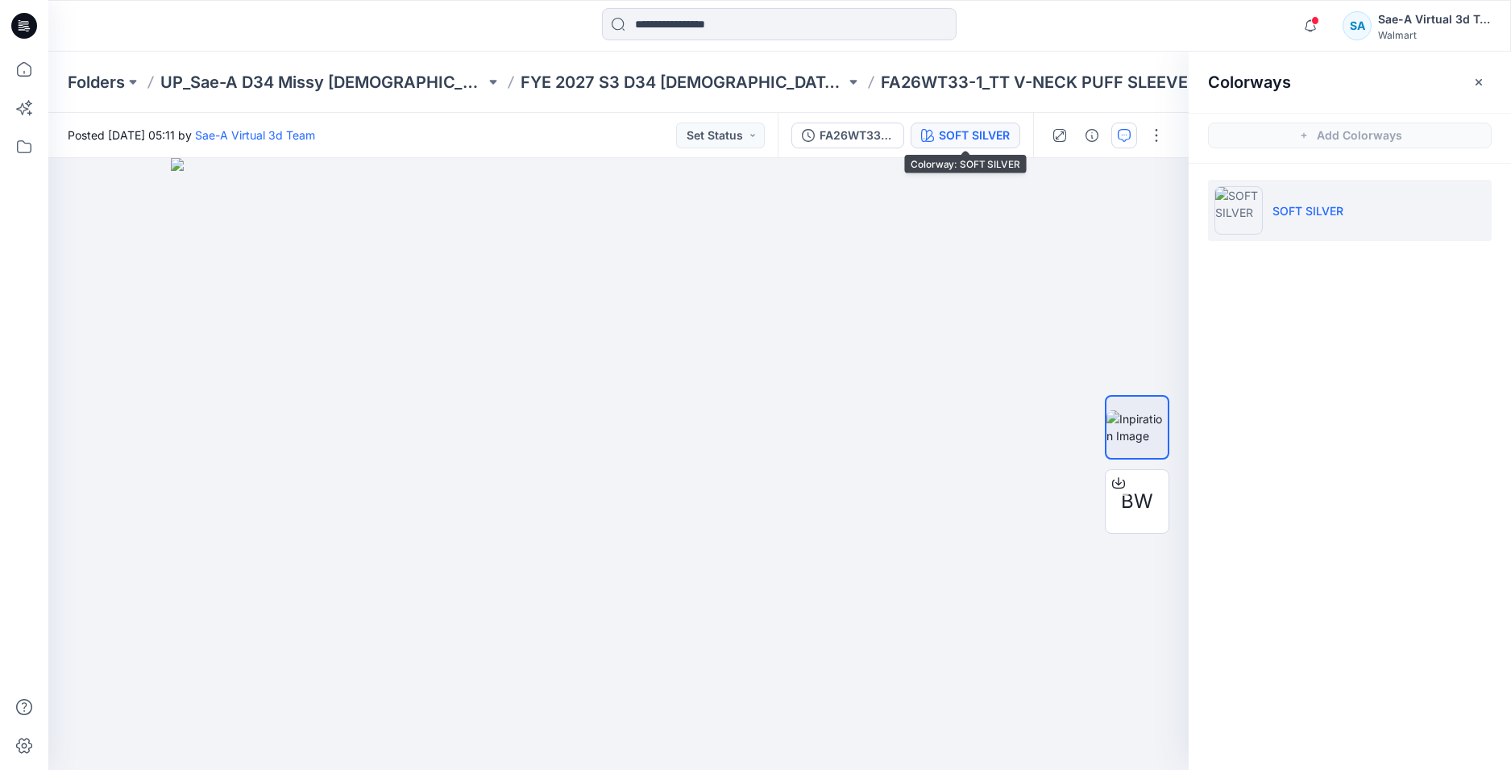
click at [1122, 139] on icon "button" at bounding box center [1124, 135] width 13 height 13
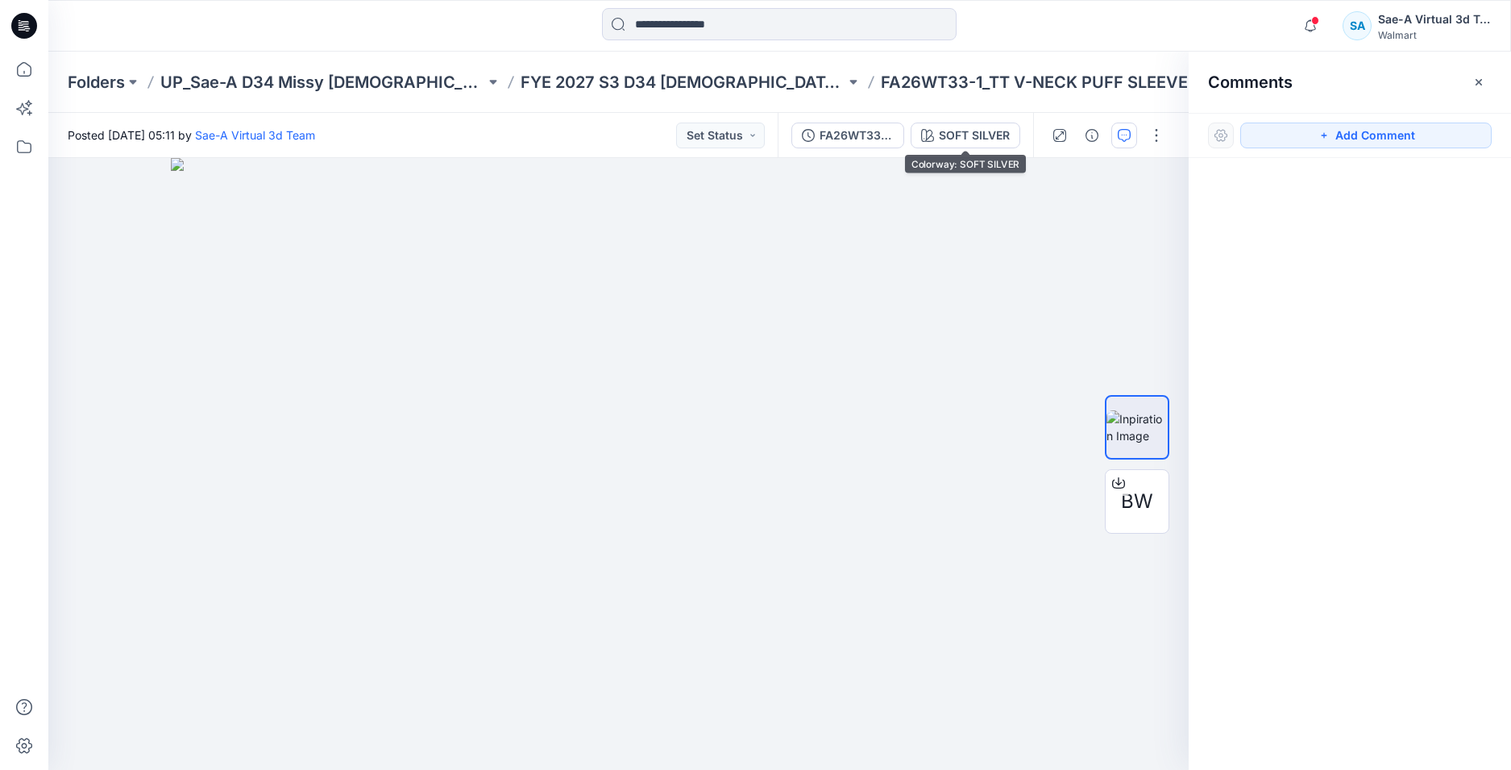
click at [1125, 133] on icon "button" at bounding box center [1124, 135] width 13 height 13
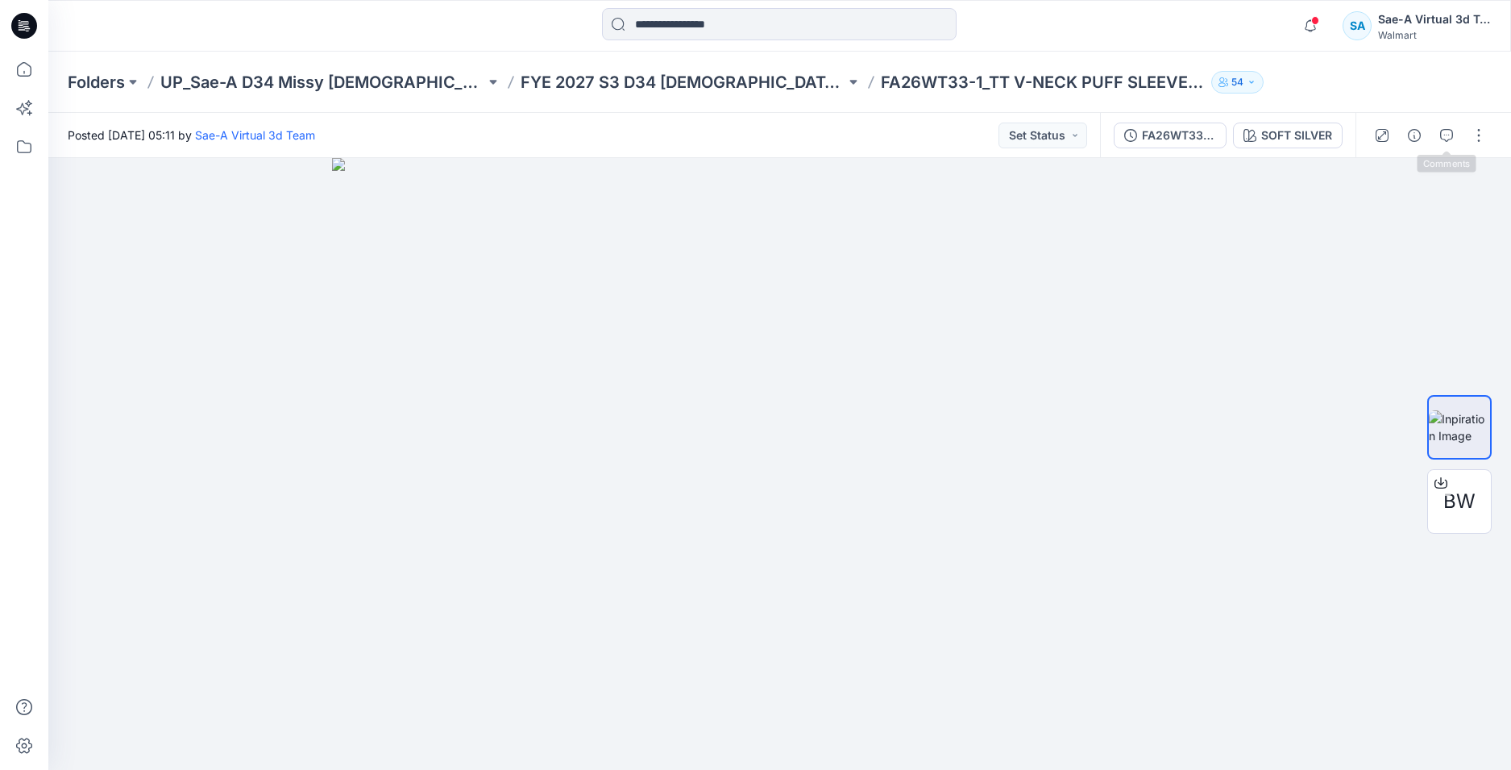
click at [1432, 136] on div at bounding box center [1430, 135] width 149 height 45
click at [1436, 135] on button "button" at bounding box center [1447, 136] width 26 height 26
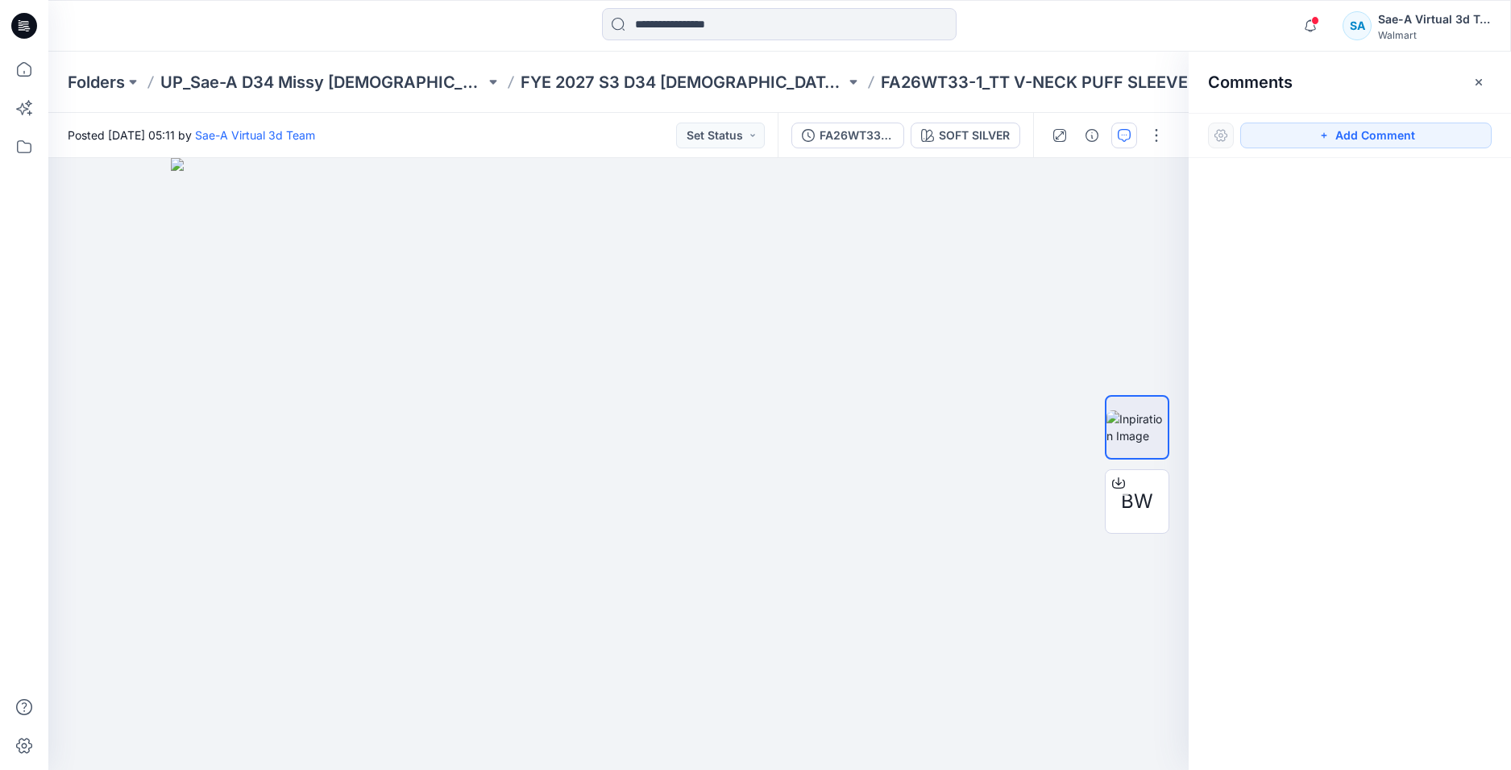
click at [21, 28] on icon at bounding box center [24, 26] width 26 height 26
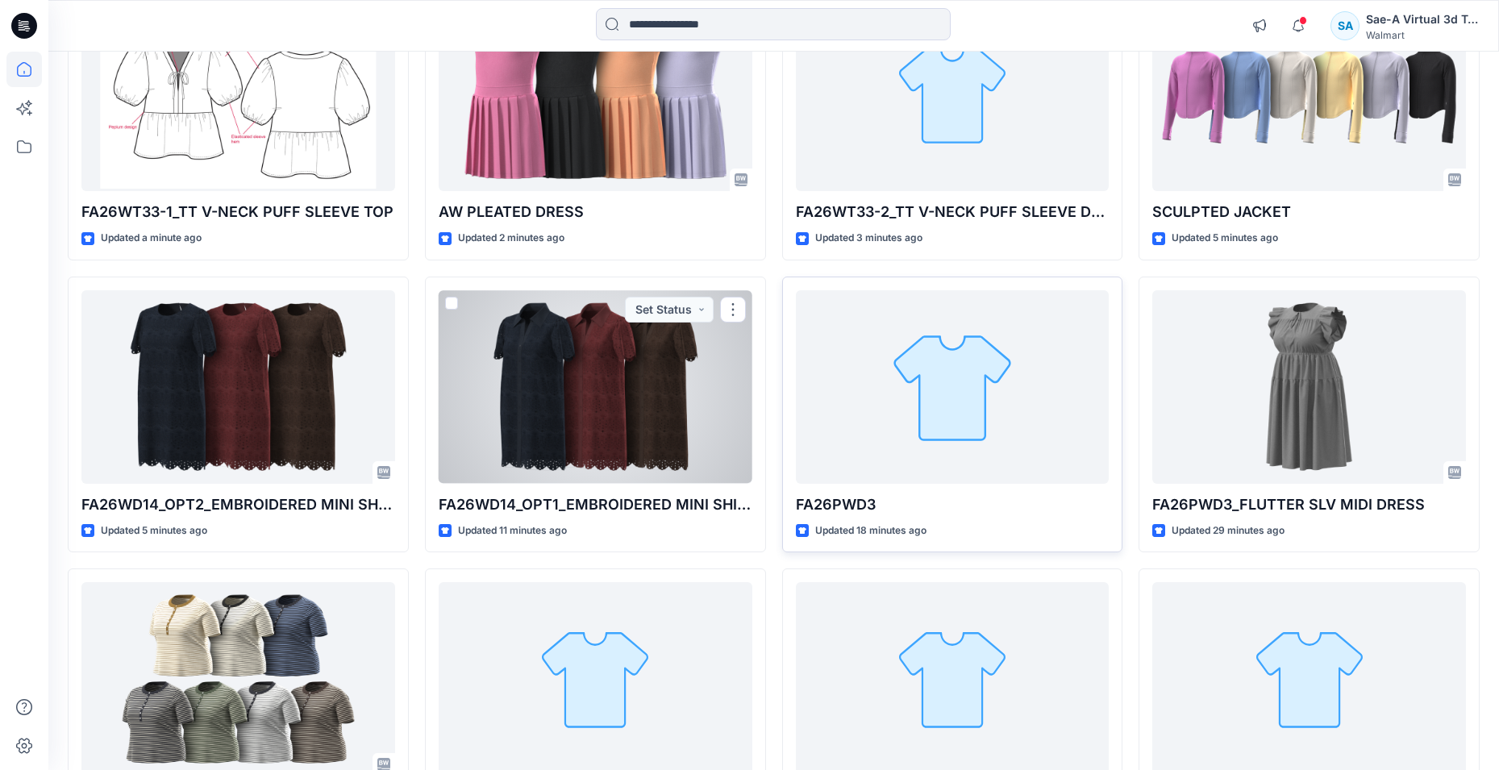
scroll to position [161, 0]
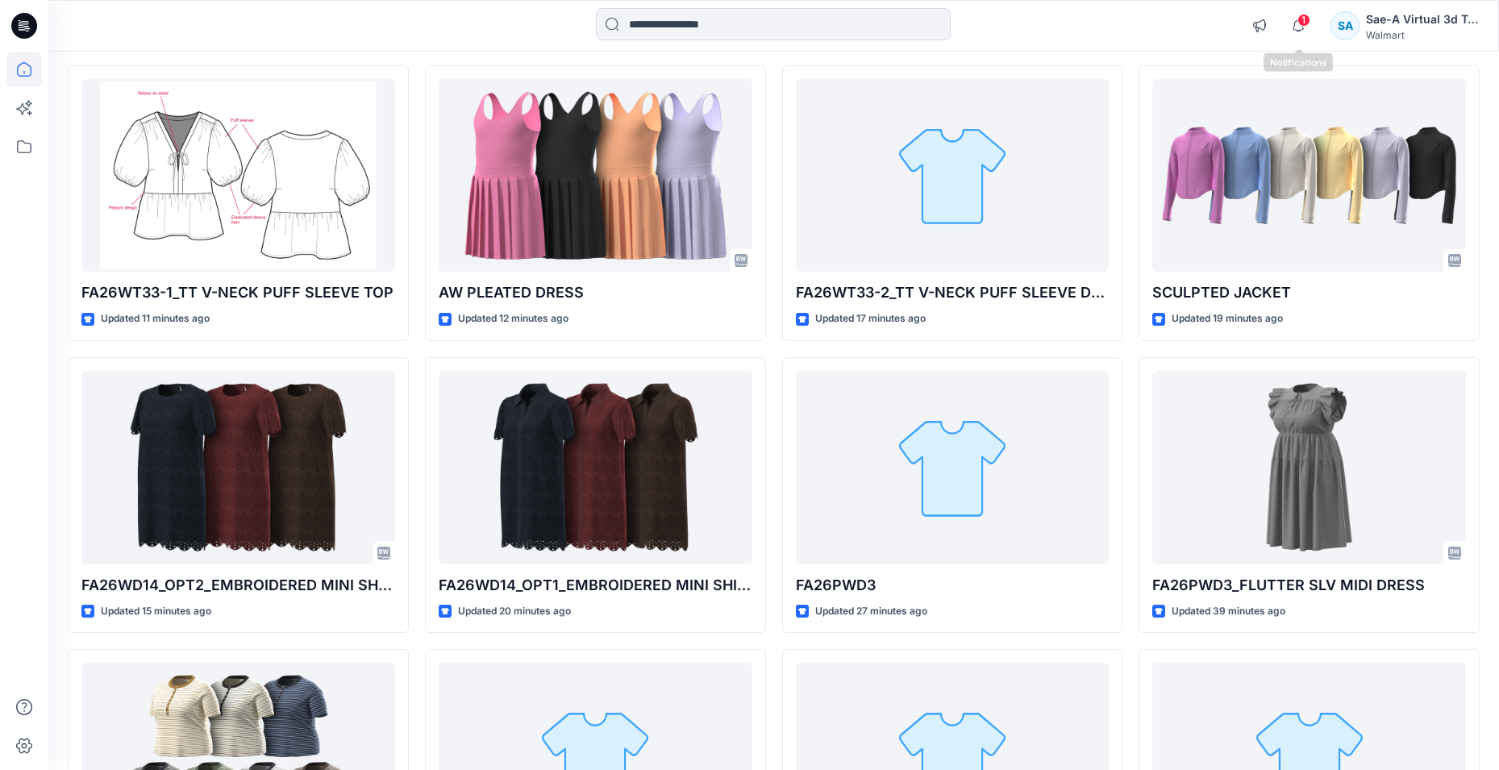
click at [1303, 21] on span "1" at bounding box center [1303, 20] width 13 height 13
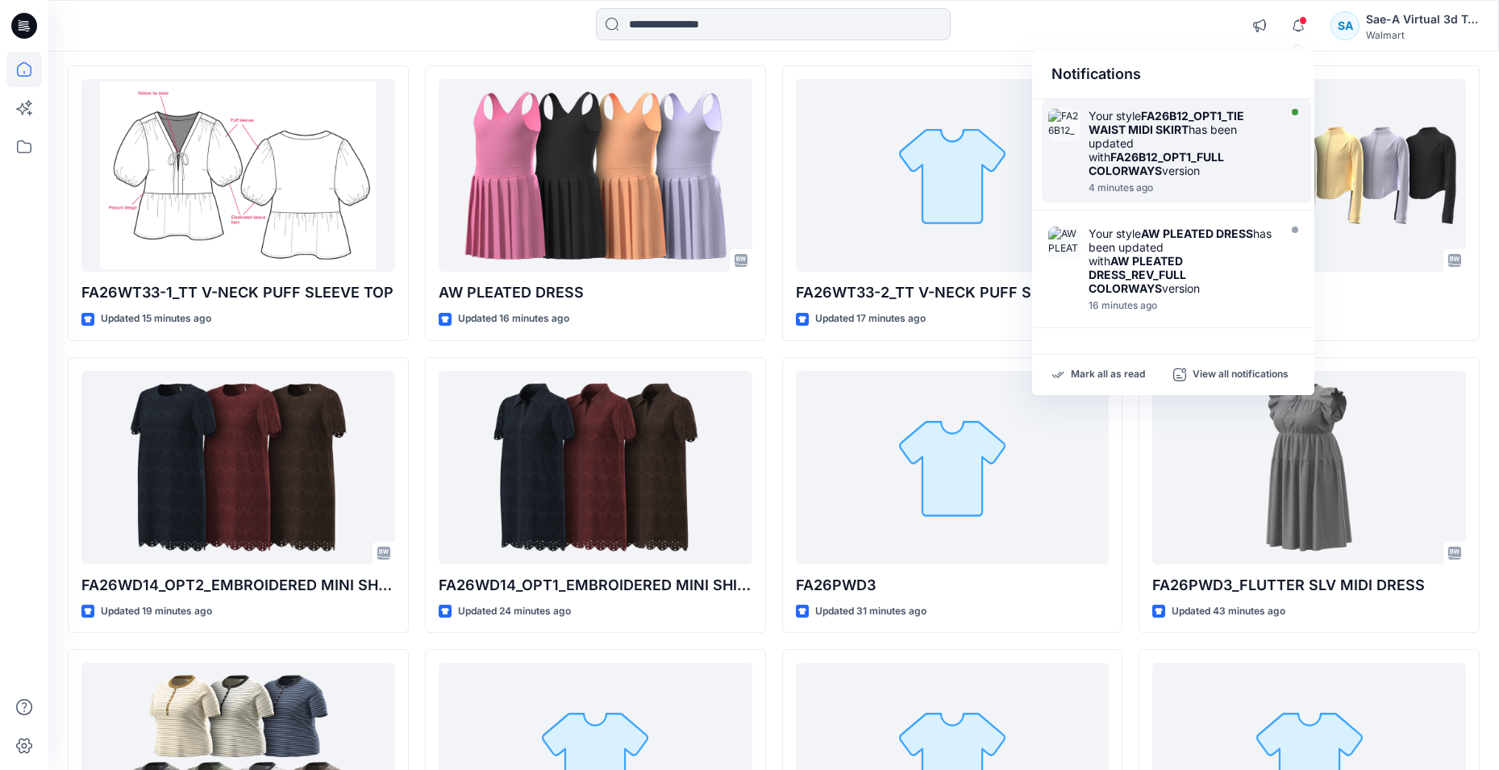
click at [1207, 161] on strong "FA26B12_OPT1_FULL COLORWAYS" at bounding box center [1155, 163] width 135 height 27
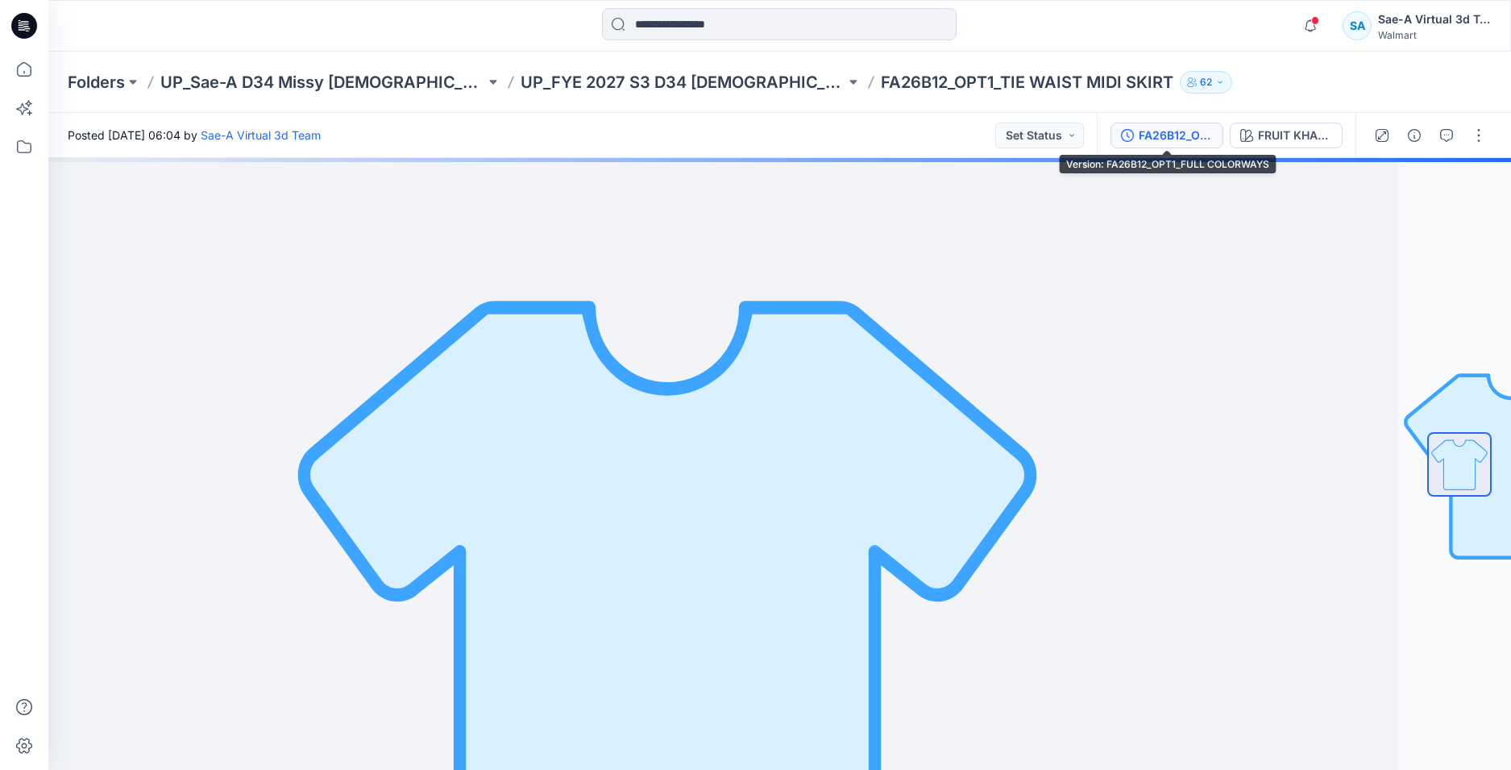
click at [1166, 139] on div "FA26B12_OPT1_FULL COLORWAYS" at bounding box center [1176, 136] width 74 height 18
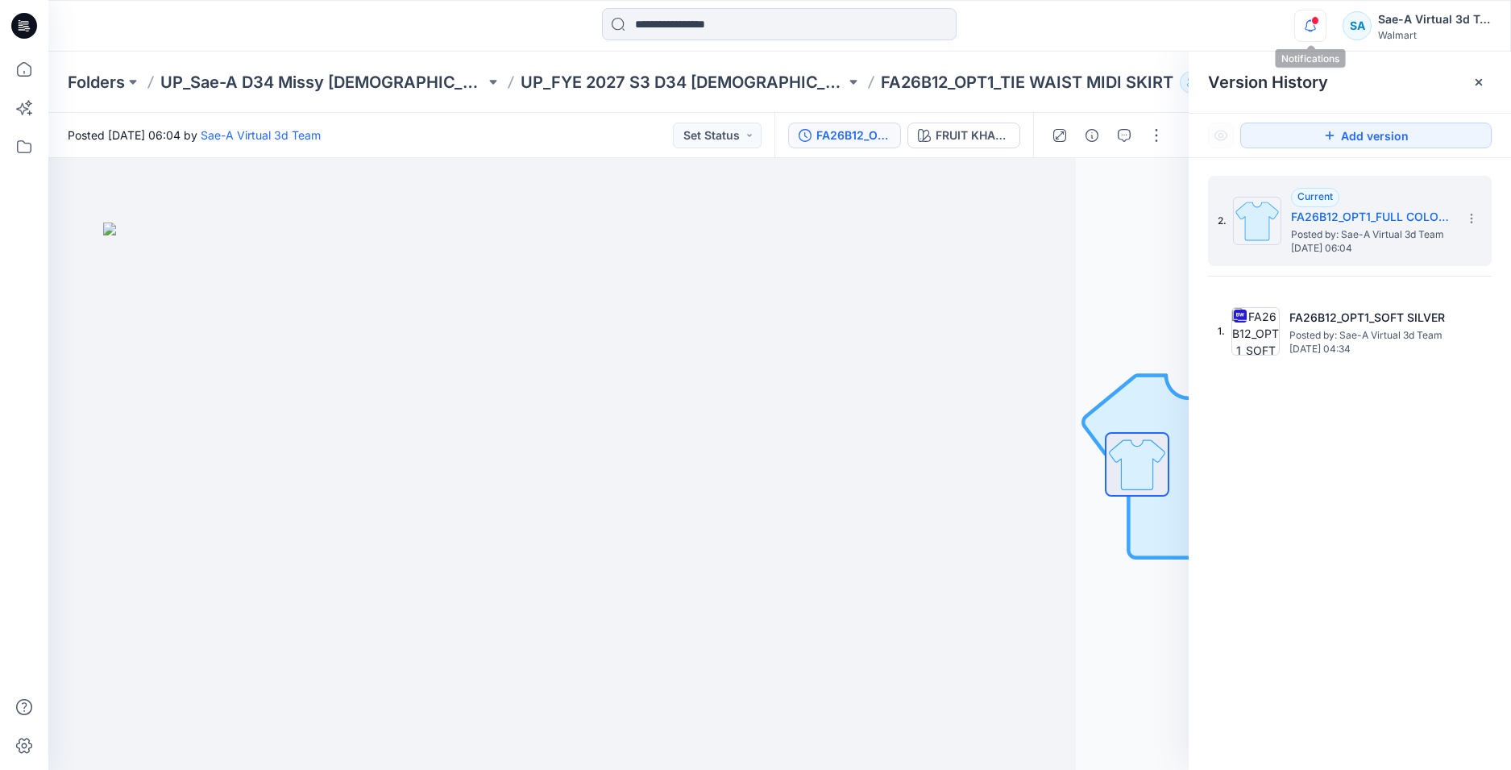
click at [1318, 27] on icon "button" at bounding box center [1310, 26] width 31 height 32
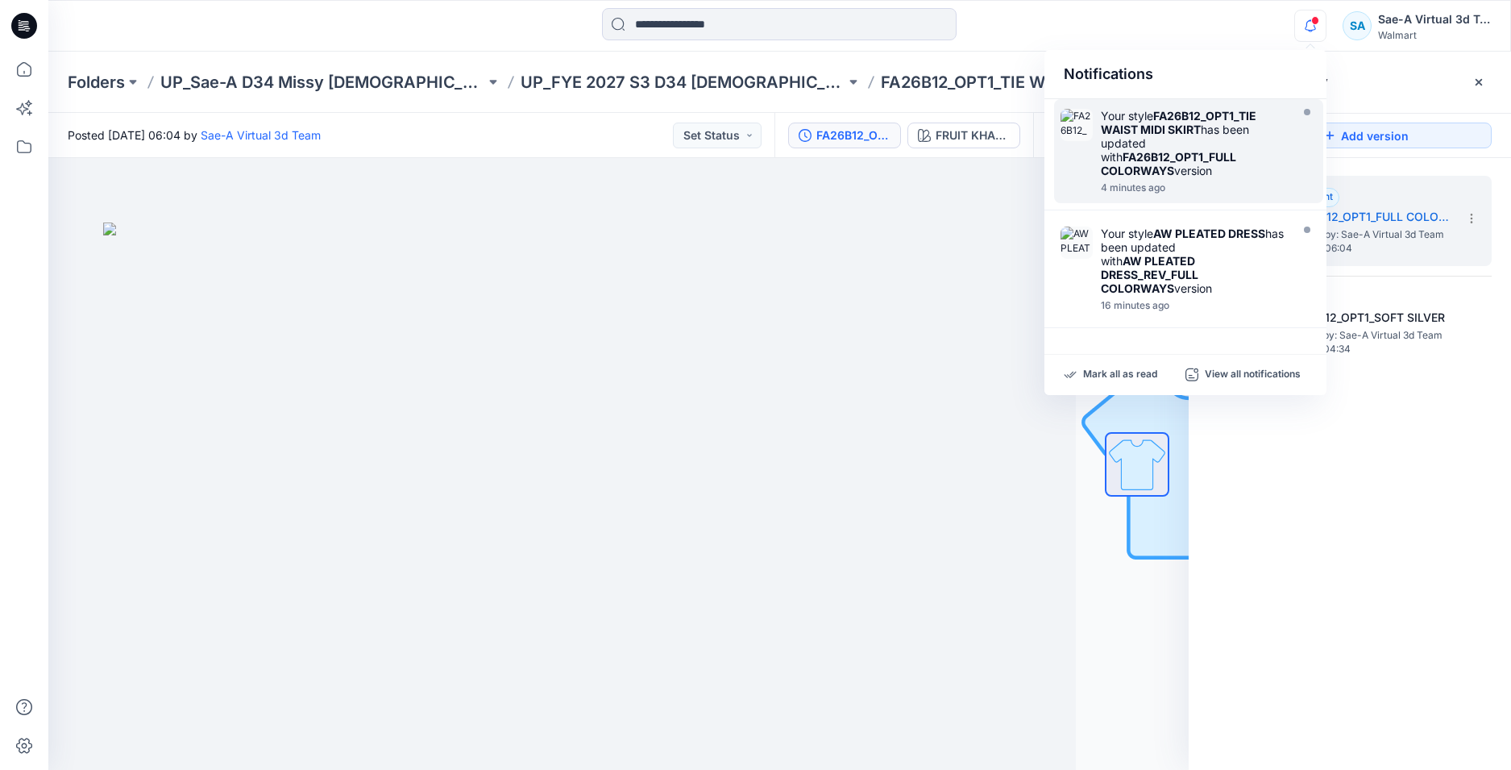
click at [985, 483] on div at bounding box center [506, 464] width 1141 height 612
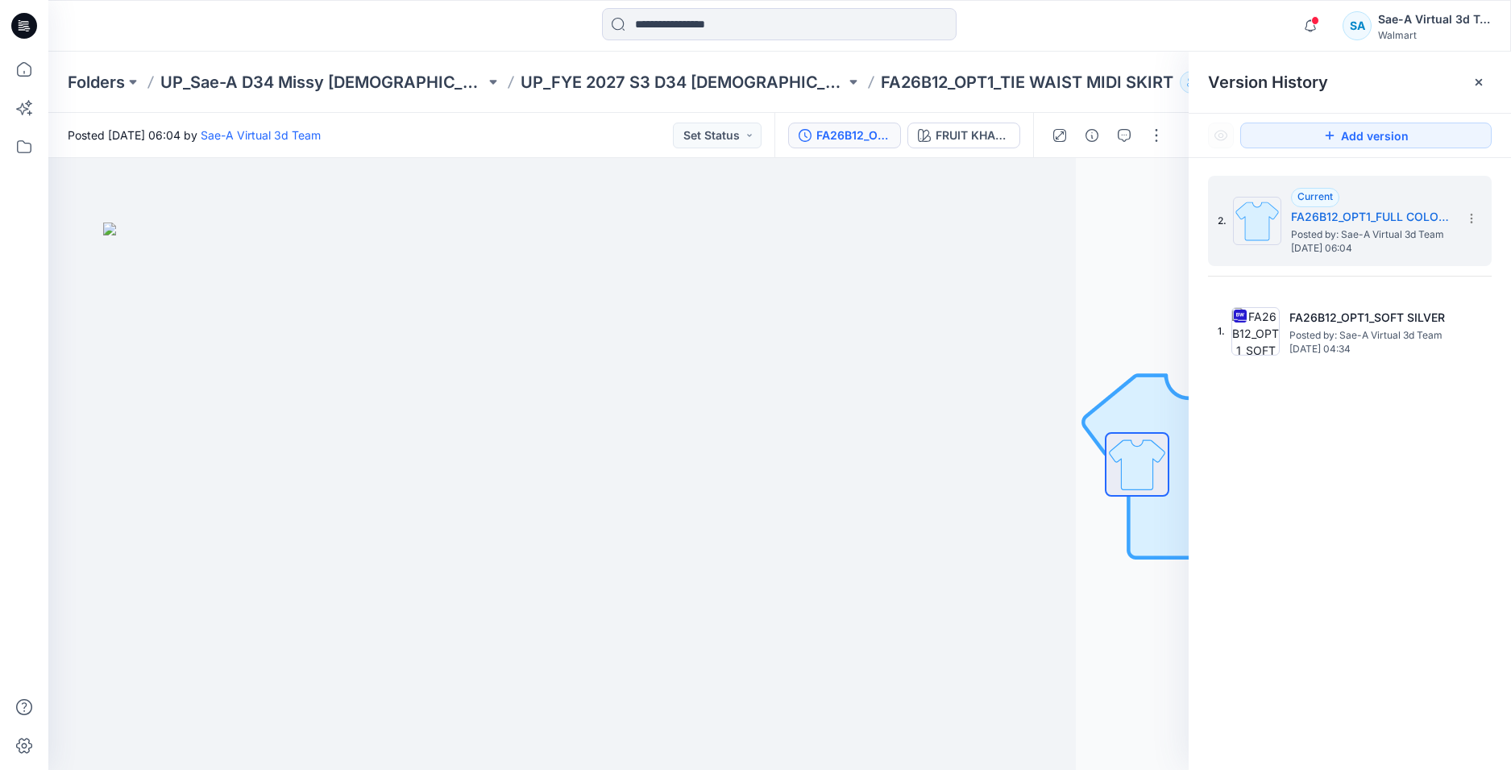
click at [11, 28] on icon at bounding box center [24, 26] width 26 height 52
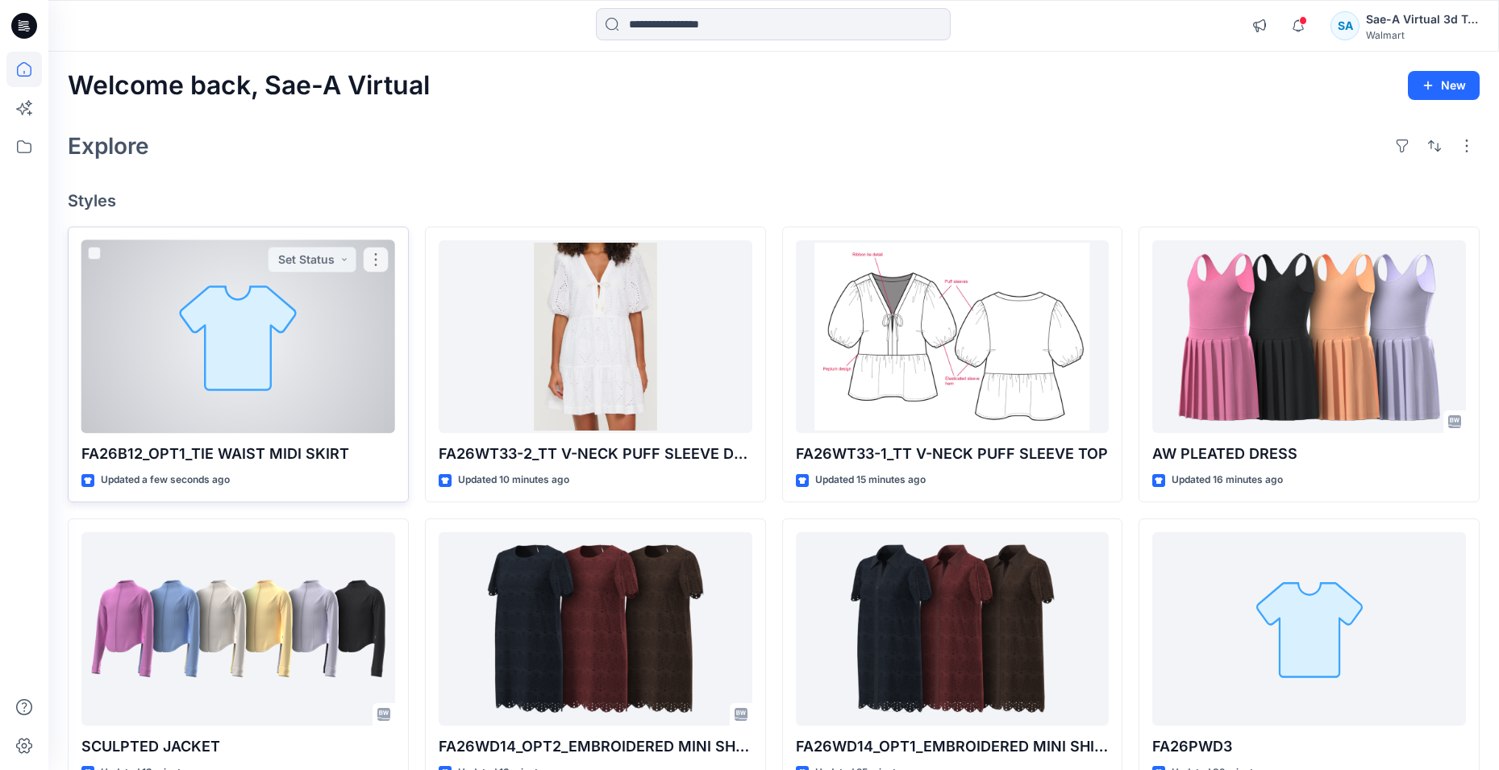
click at [337, 368] on div at bounding box center [238, 336] width 314 height 193
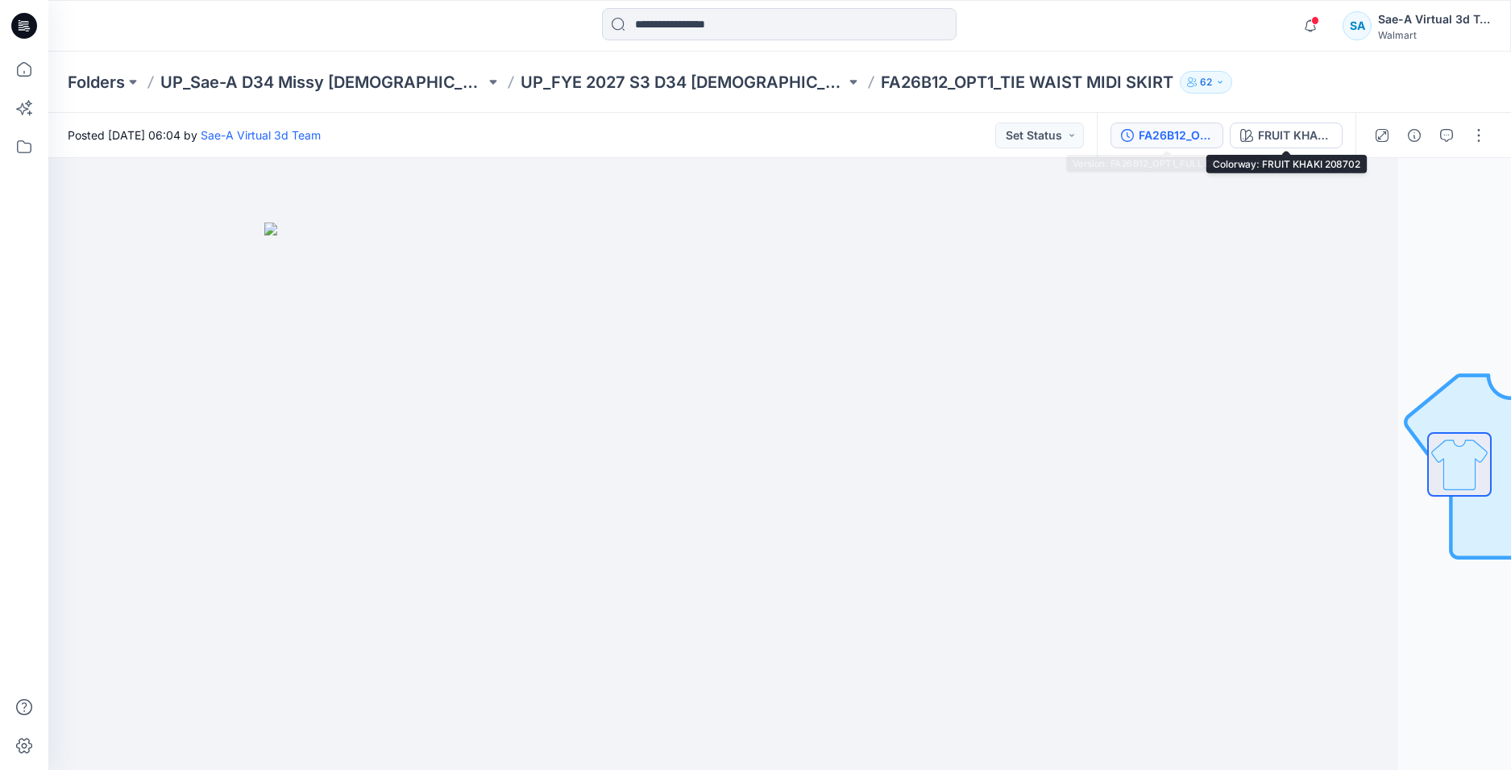
click at [1166, 130] on div "FA26B12_OPT1_FULL COLORWAYS" at bounding box center [1176, 136] width 74 height 18
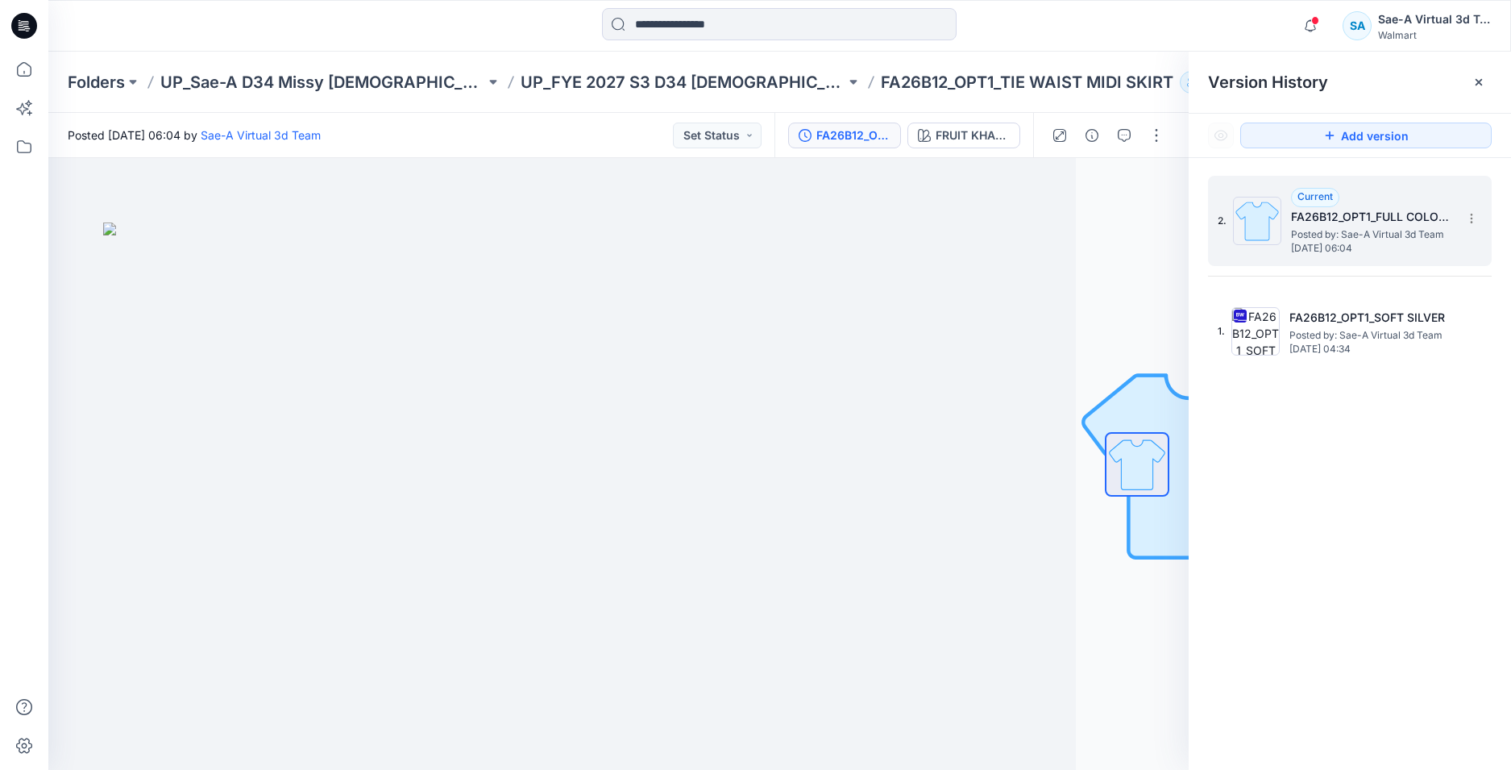
click at [1363, 243] on span "Wednesday, September 24, 2025 06:04" at bounding box center [1371, 248] width 161 height 11
click at [1310, 35] on icon "button" at bounding box center [1310, 26] width 31 height 32
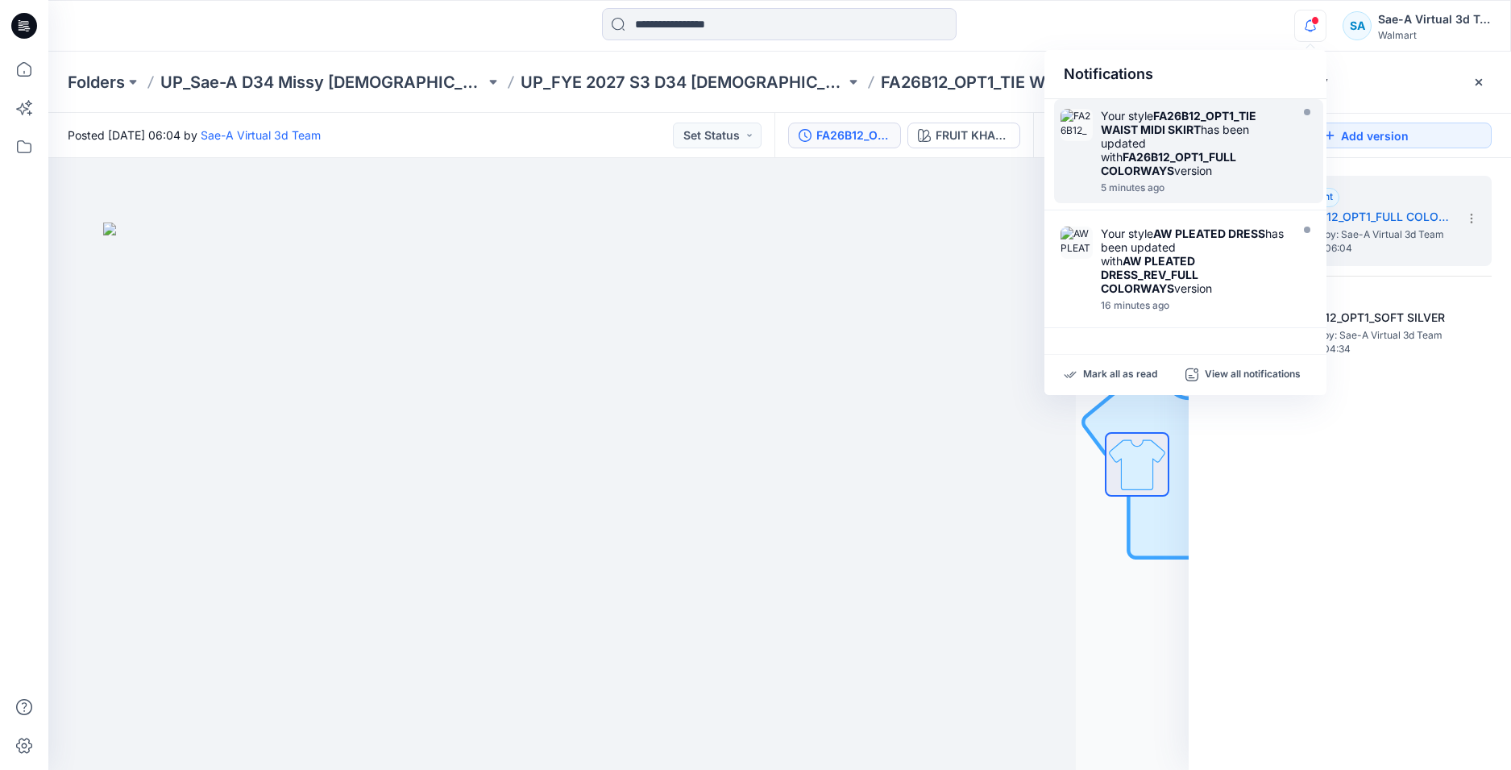
click at [1191, 187] on div "5 minutes ago" at bounding box center [1193, 187] width 185 height 11
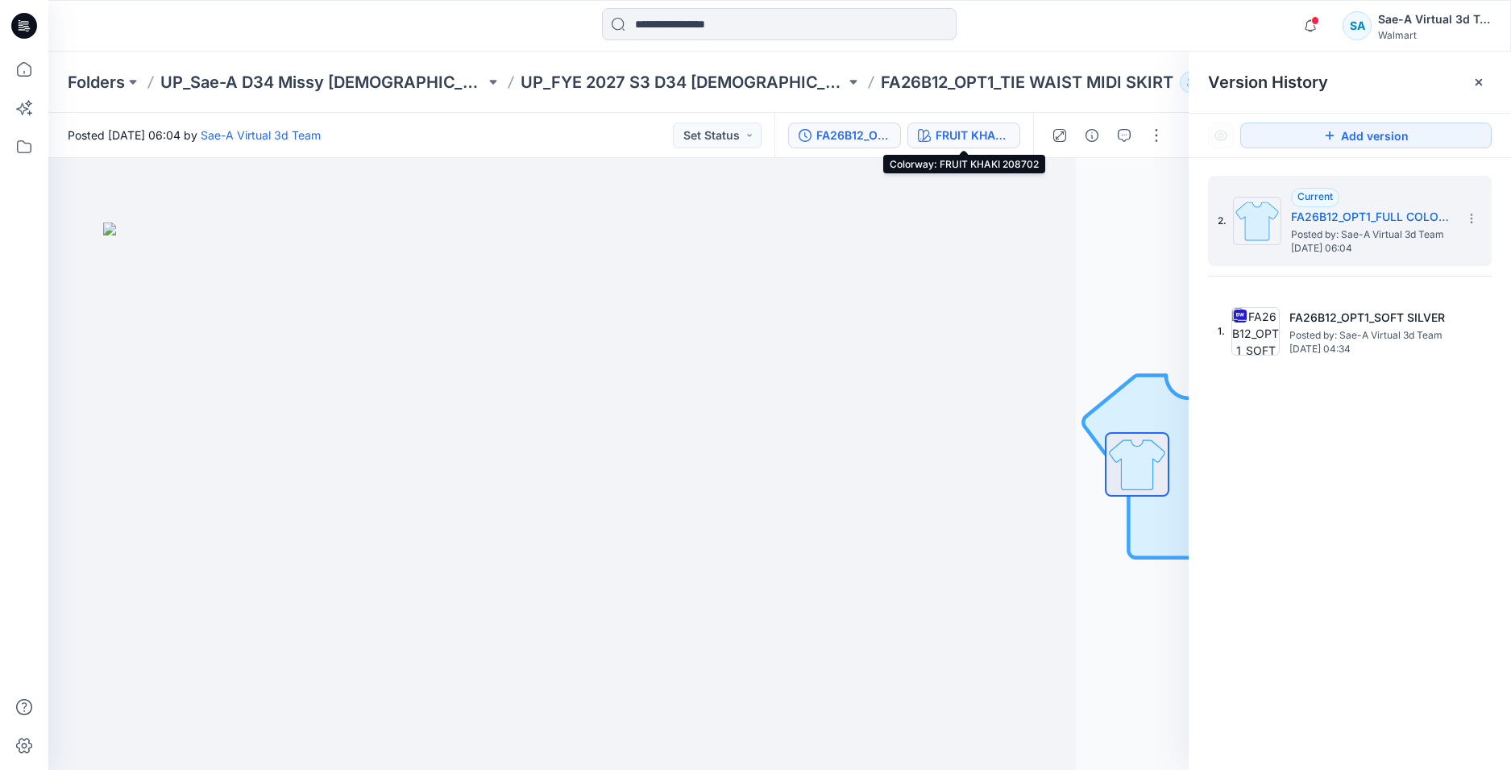
click at [986, 140] on div "FRUIT KHAKI 208702" at bounding box center [973, 136] width 74 height 18
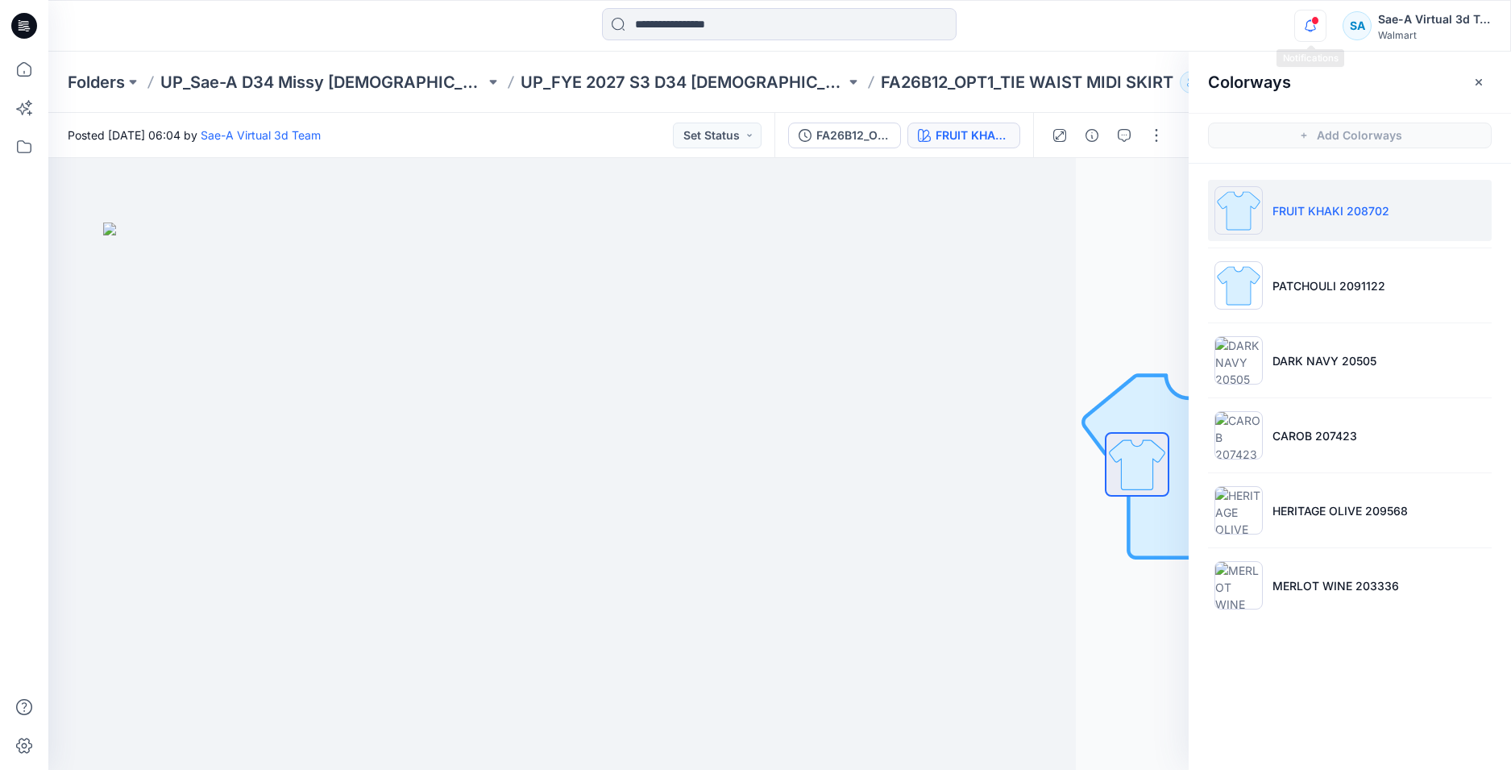
click at [1307, 26] on icon "button" at bounding box center [1310, 26] width 31 height 32
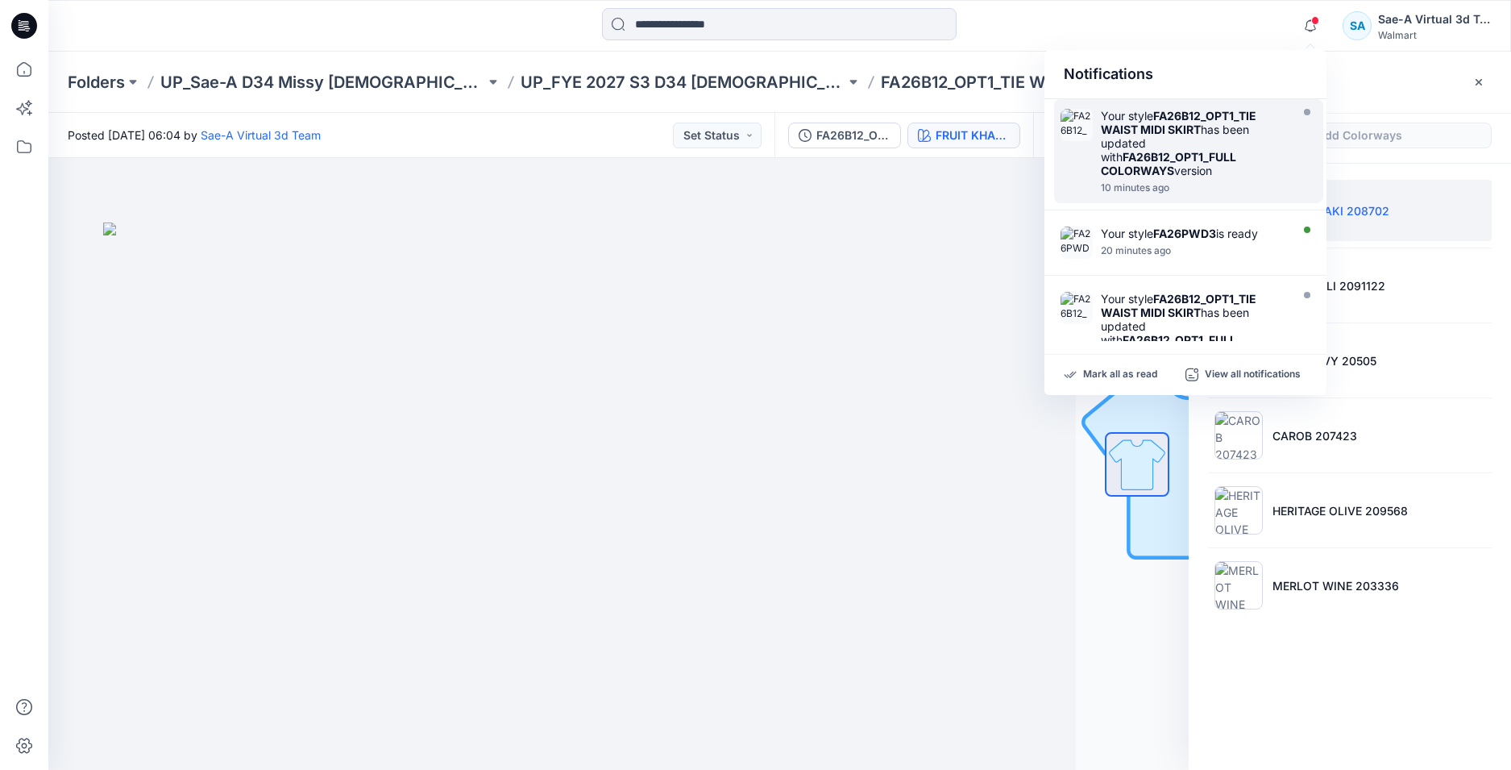
click at [1215, 161] on strong "FA26B12_OPT1_FULL COLORWAYS" at bounding box center [1168, 163] width 135 height 27
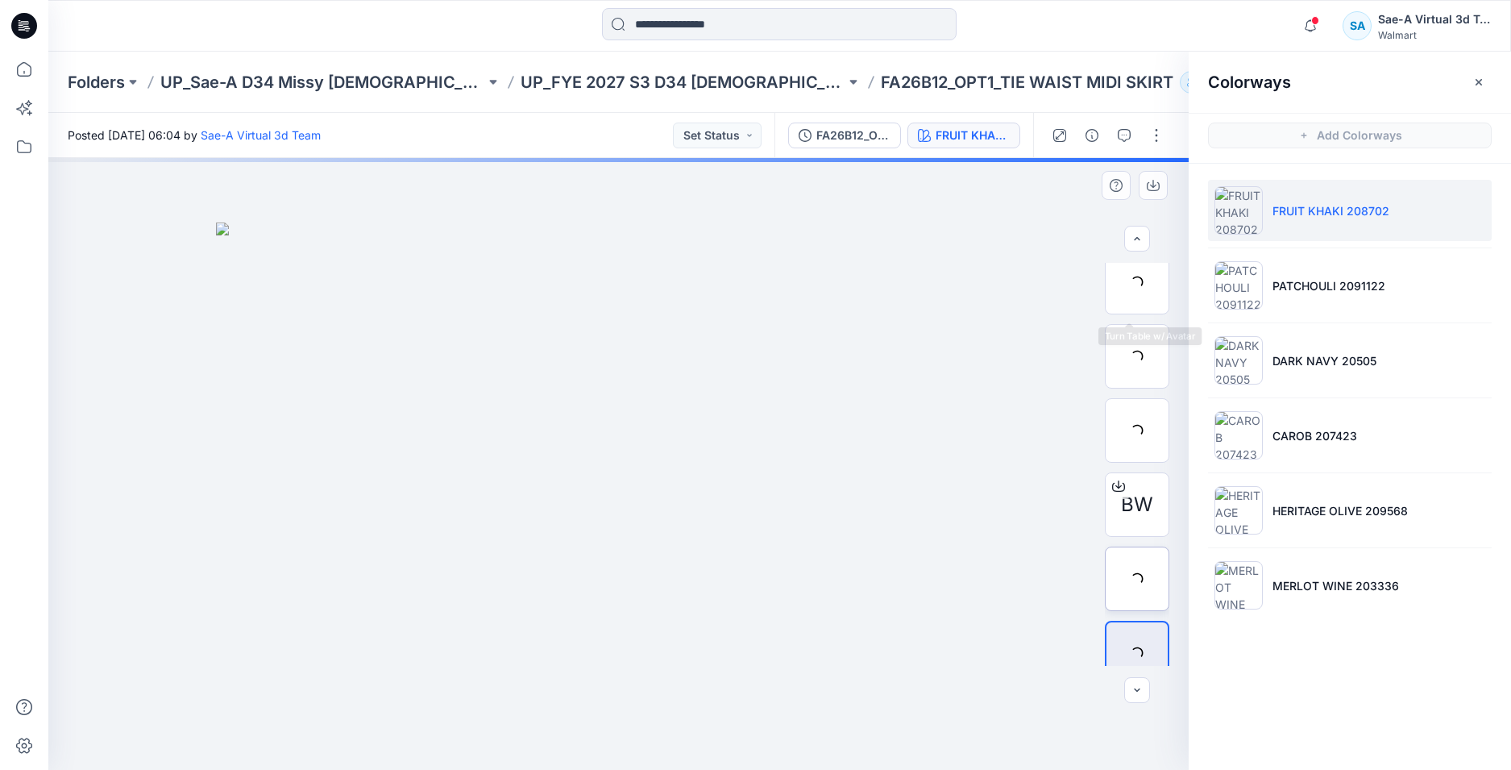
scroll to position [181, 0]
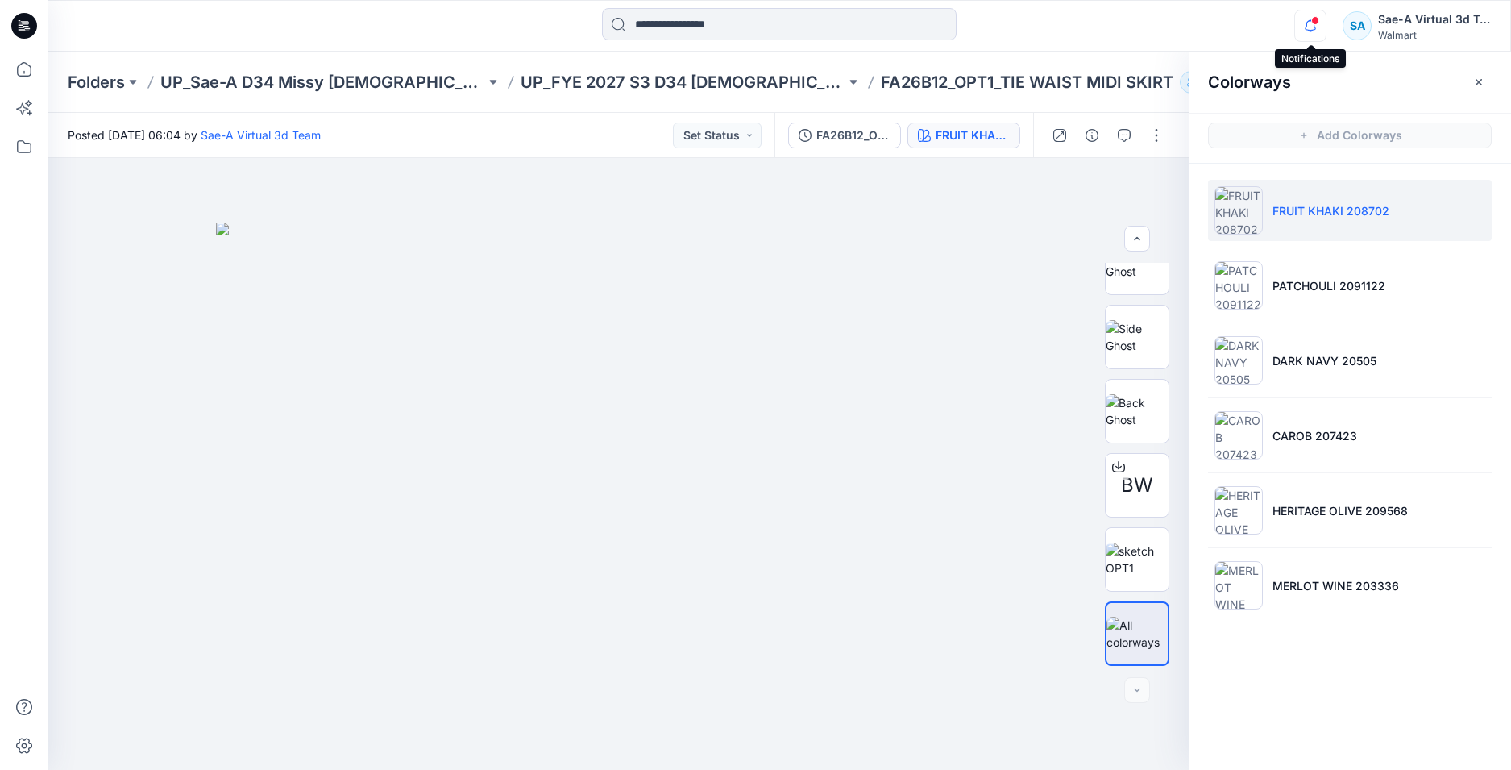
click at [1313, 28] on icon "button" at bounding box center [1310, 26] width 31 height 32
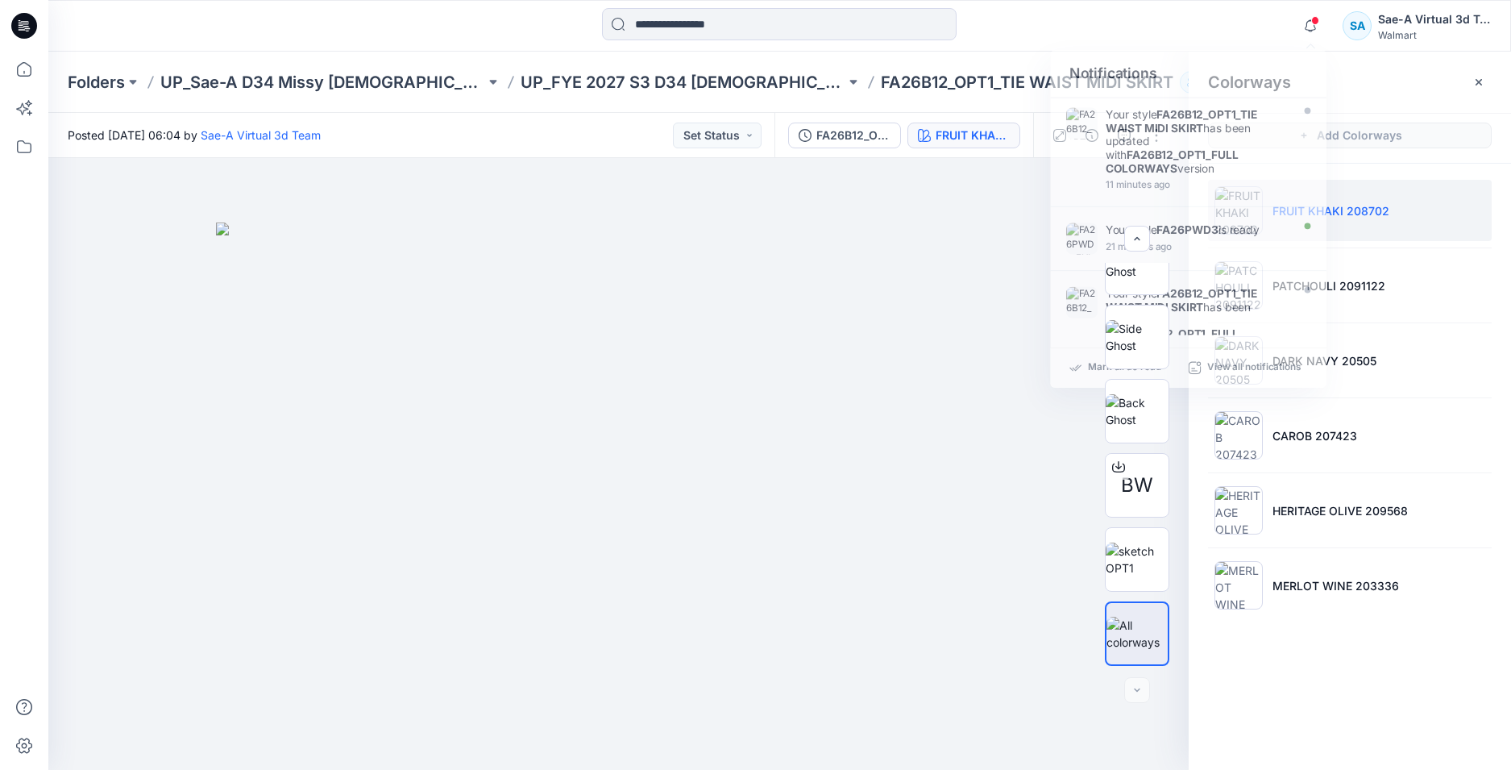
drag, startPoint x: 1220, startPoint y: 32, endPoint x: 1241, endPoint y: 35, distance: 21.9
click at [1223, 34] on div "Notifications Your style FA26B12_OPT1_TIE WAIST MIDI SKIRT has been updated wit…" at bounding box center [779, 25] width 1462 height 35
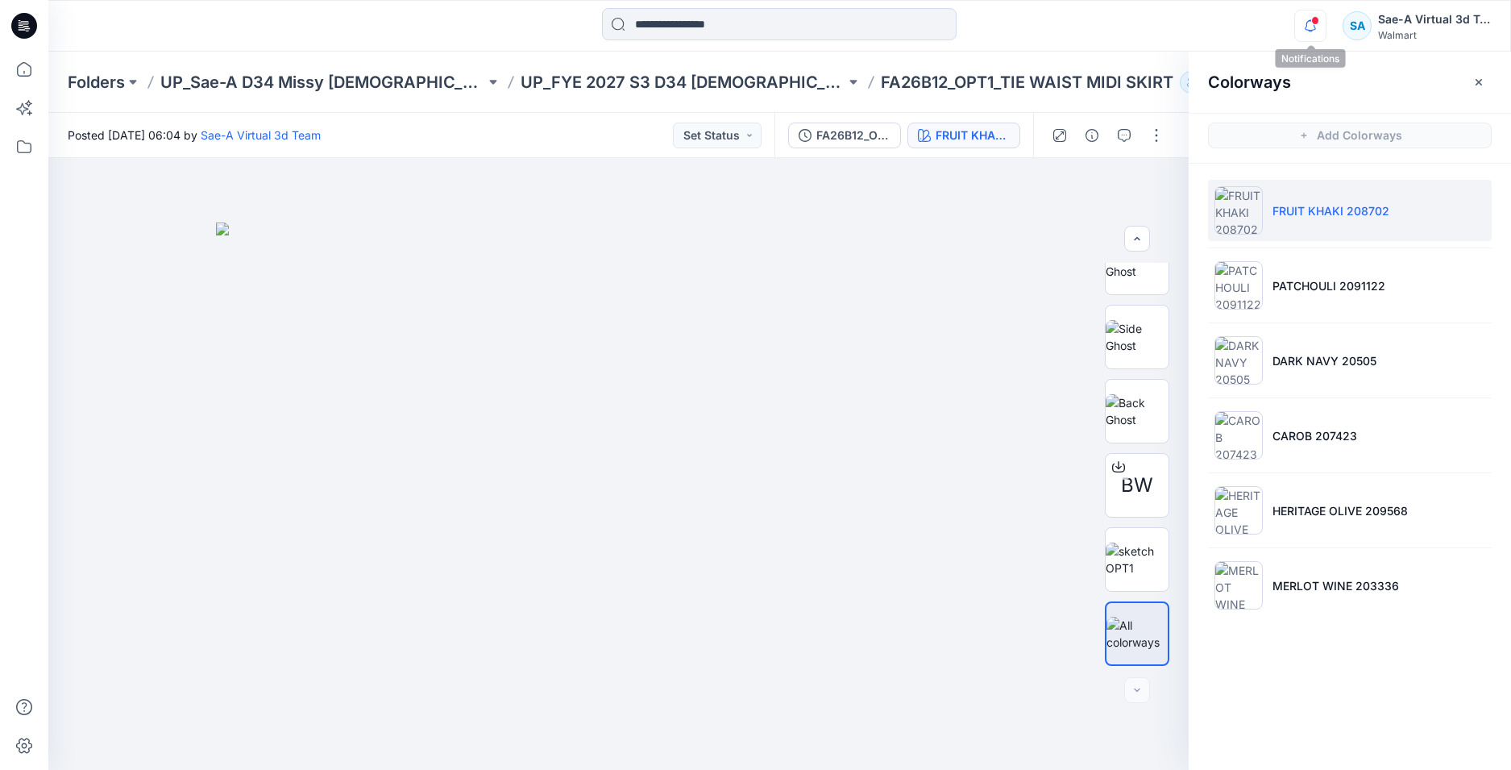
click at [1310, 24] on icon "button" at bounding box center [1310, 26] width 31 height 32
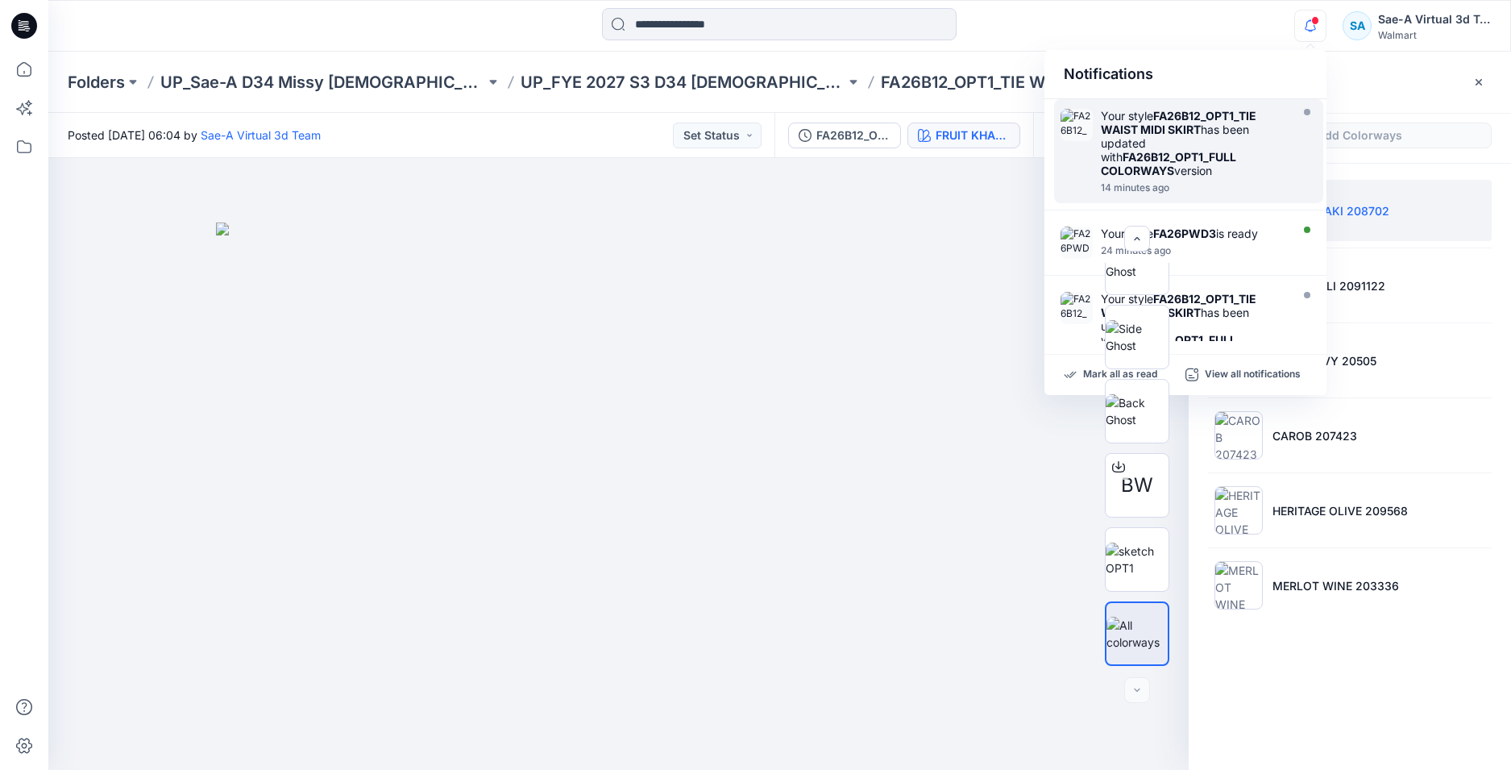
click at [1247, 153] on div "Your style FA26B12_OPT1_TIE WAIST MIDI SKIRT has been updated with FA26B12_OPT1…" at bounding box center [1193, 143] width 185 height 69
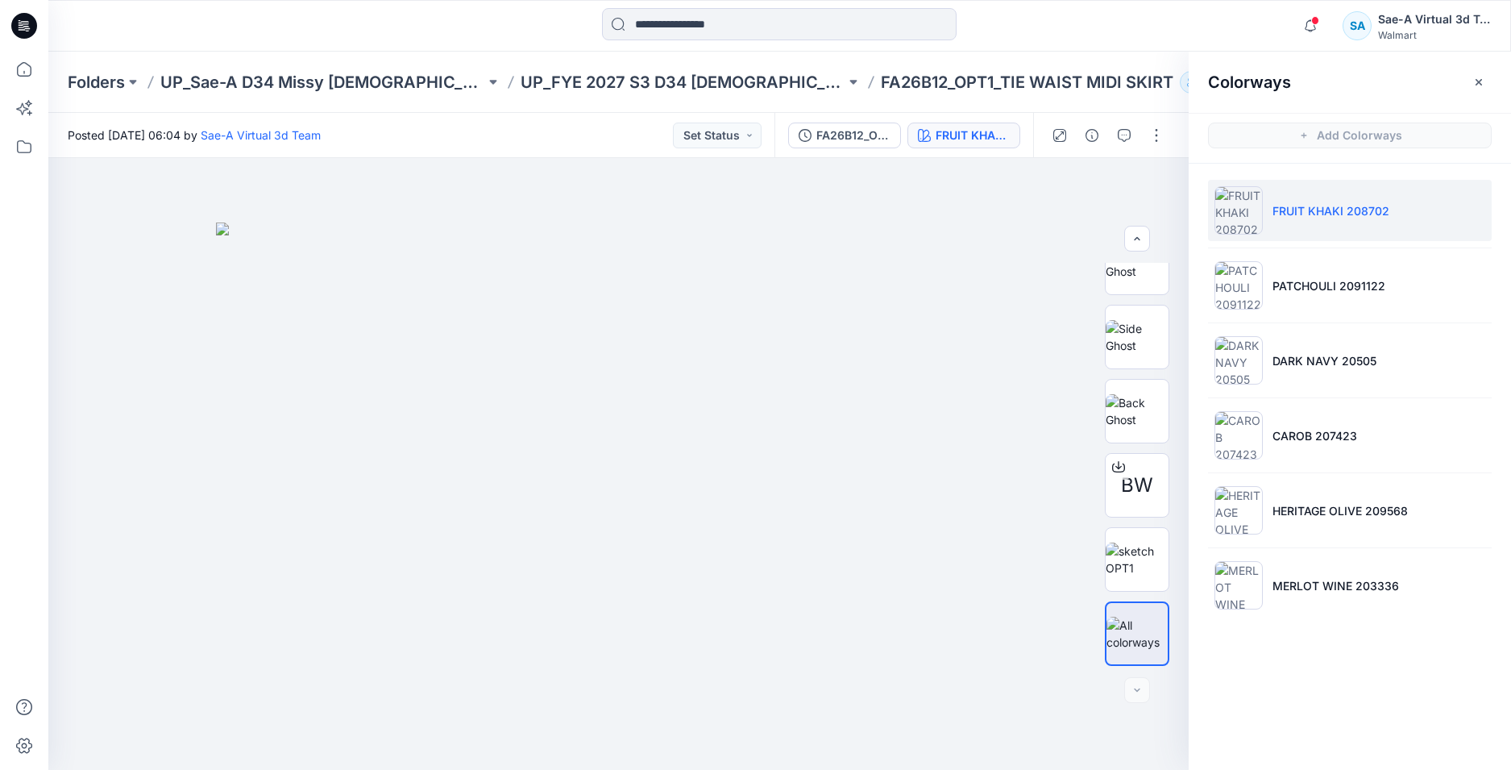
click at [27, 27] on icon at bounding box center [24, 26] width 26 height 52
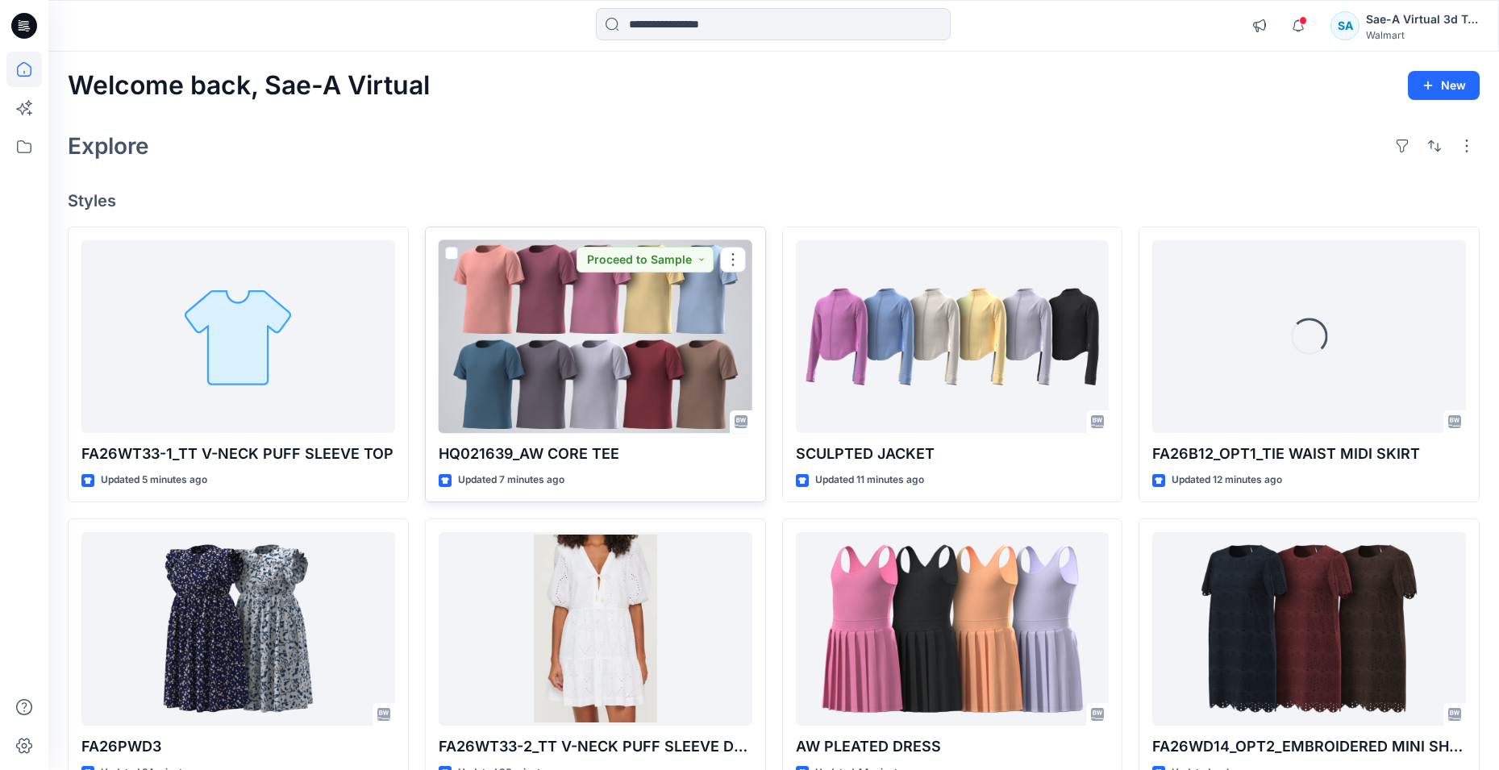
click at [604, 356] on div at bounding box center [596, 336] width 314 height 193
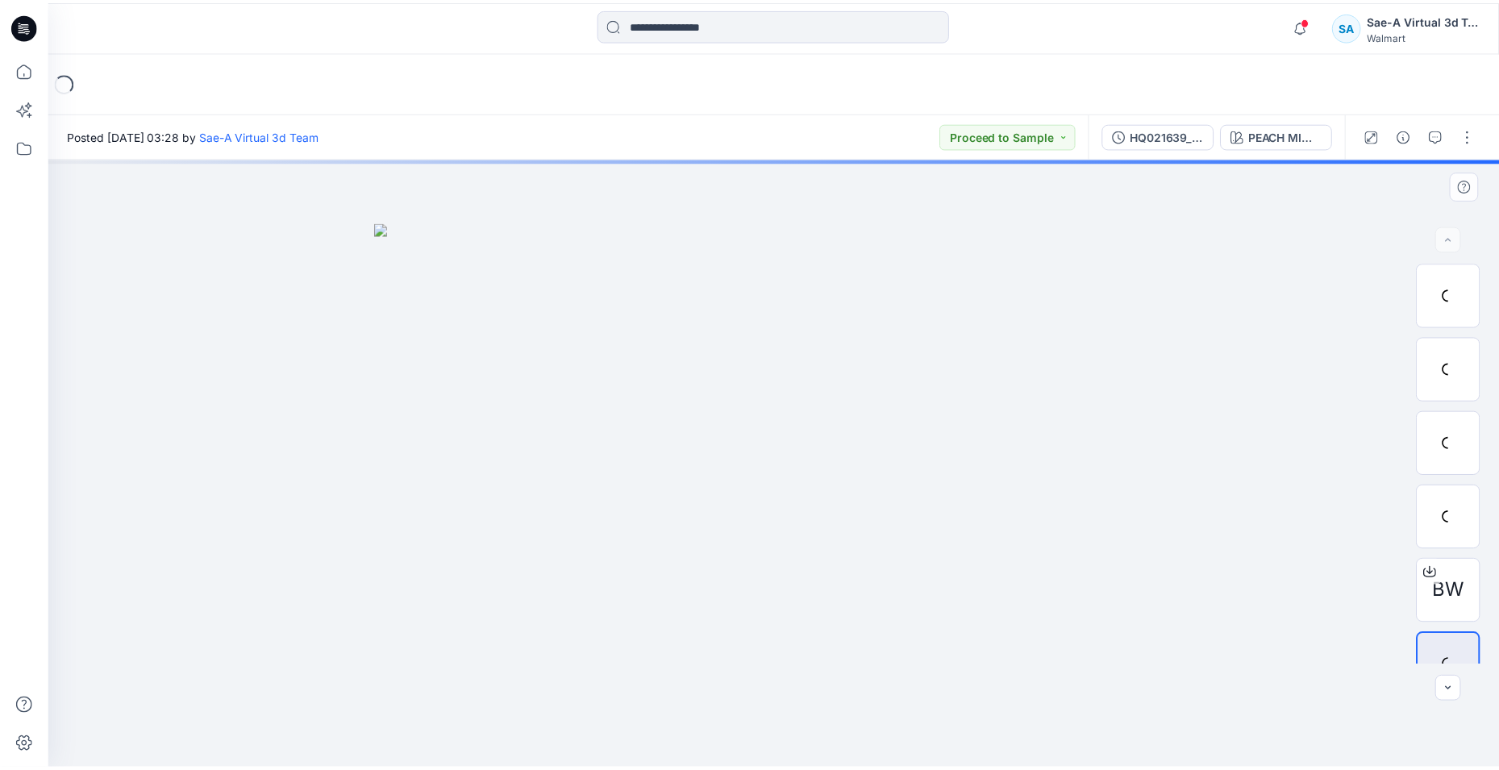
scroll to position [32, 0]
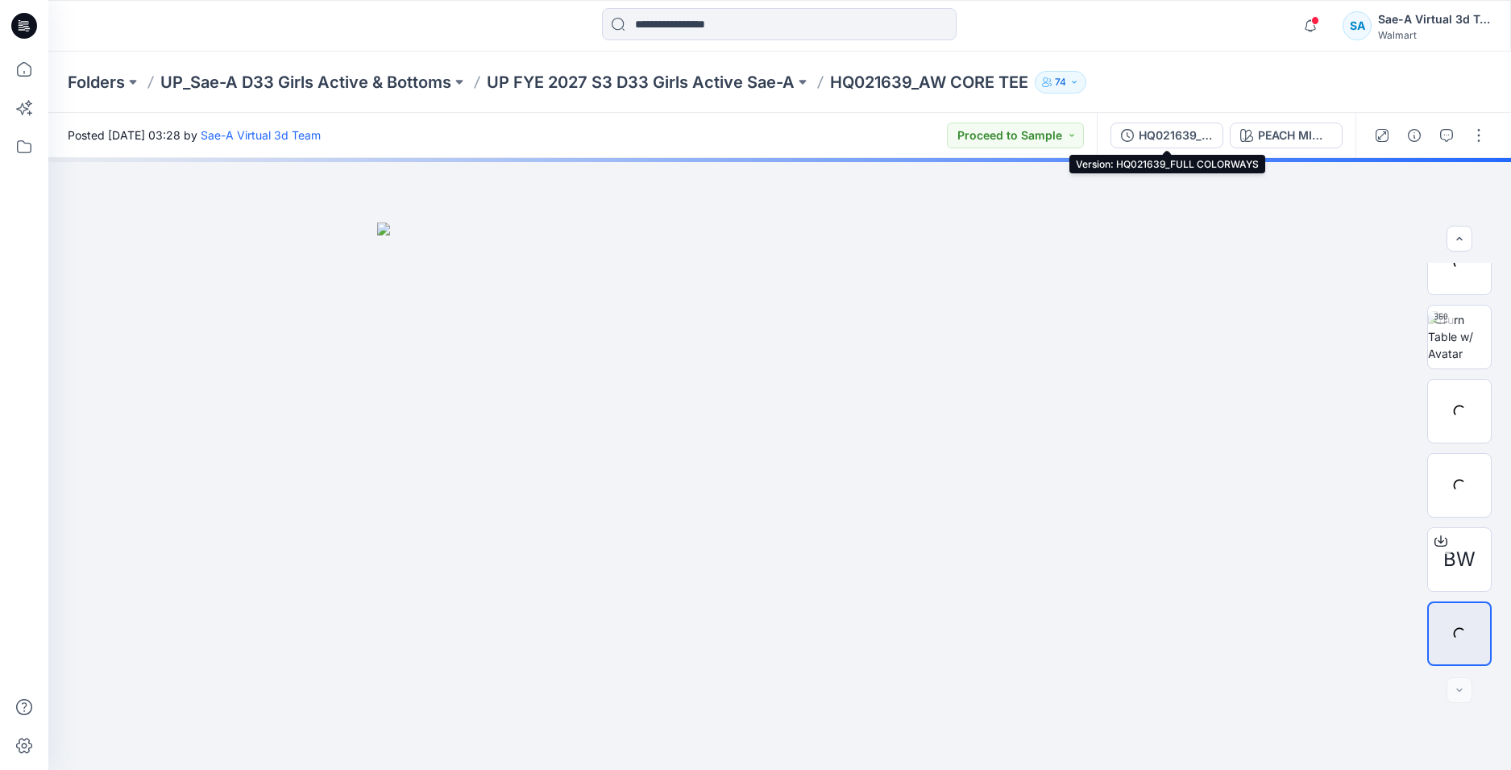
click at [1183, 133] on div "HQ021639_FULL COLORWAYS" at bounding box center [1176, 136] width 74 height 18
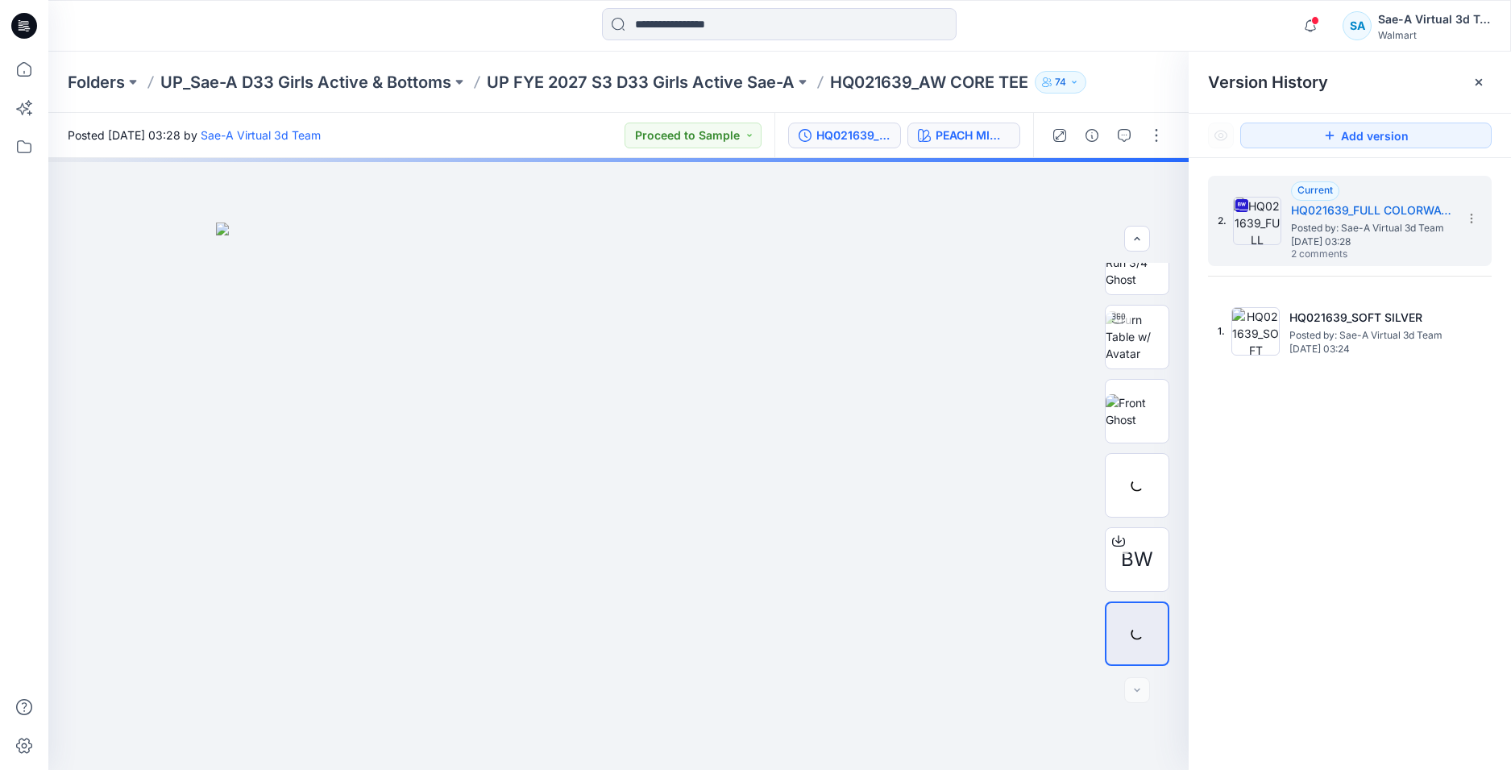
click at [980, 139] on div "PEACH MIMOSA" at bounding box center [973, 136] width 74 height 18
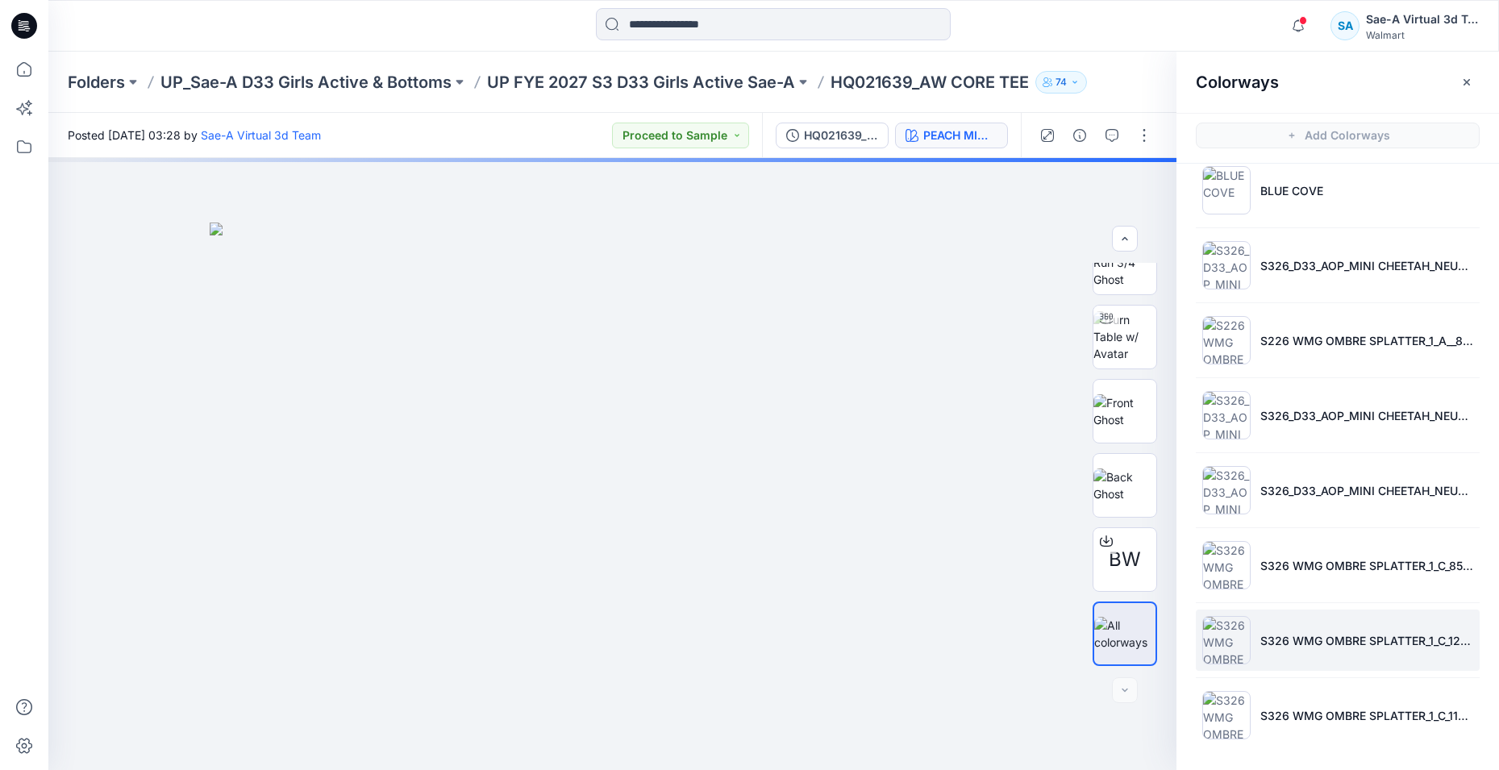
scroll to position [5, 0]
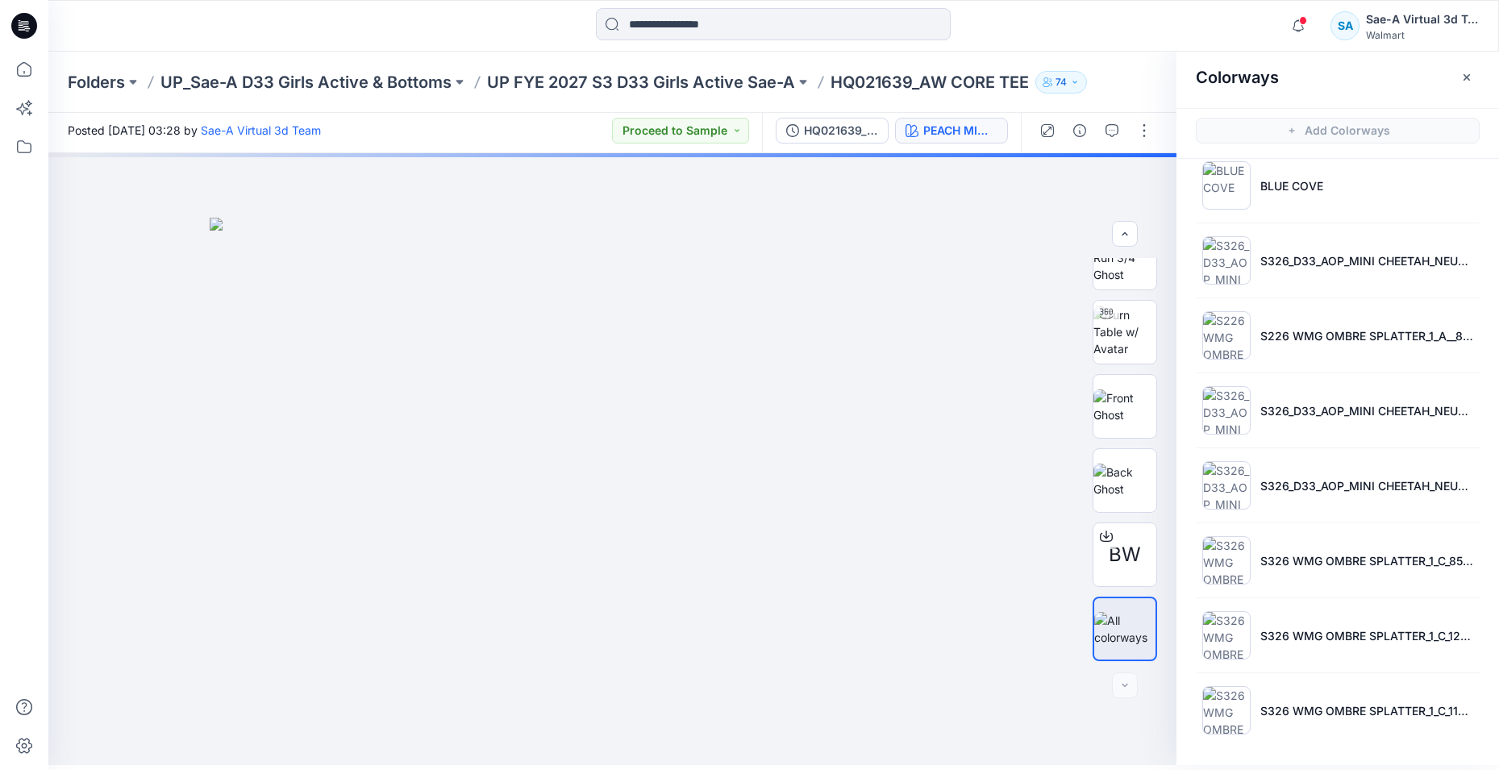
click at [1307, 17] on icon "button" at bounding box center [1298, 26] width 31 height 32
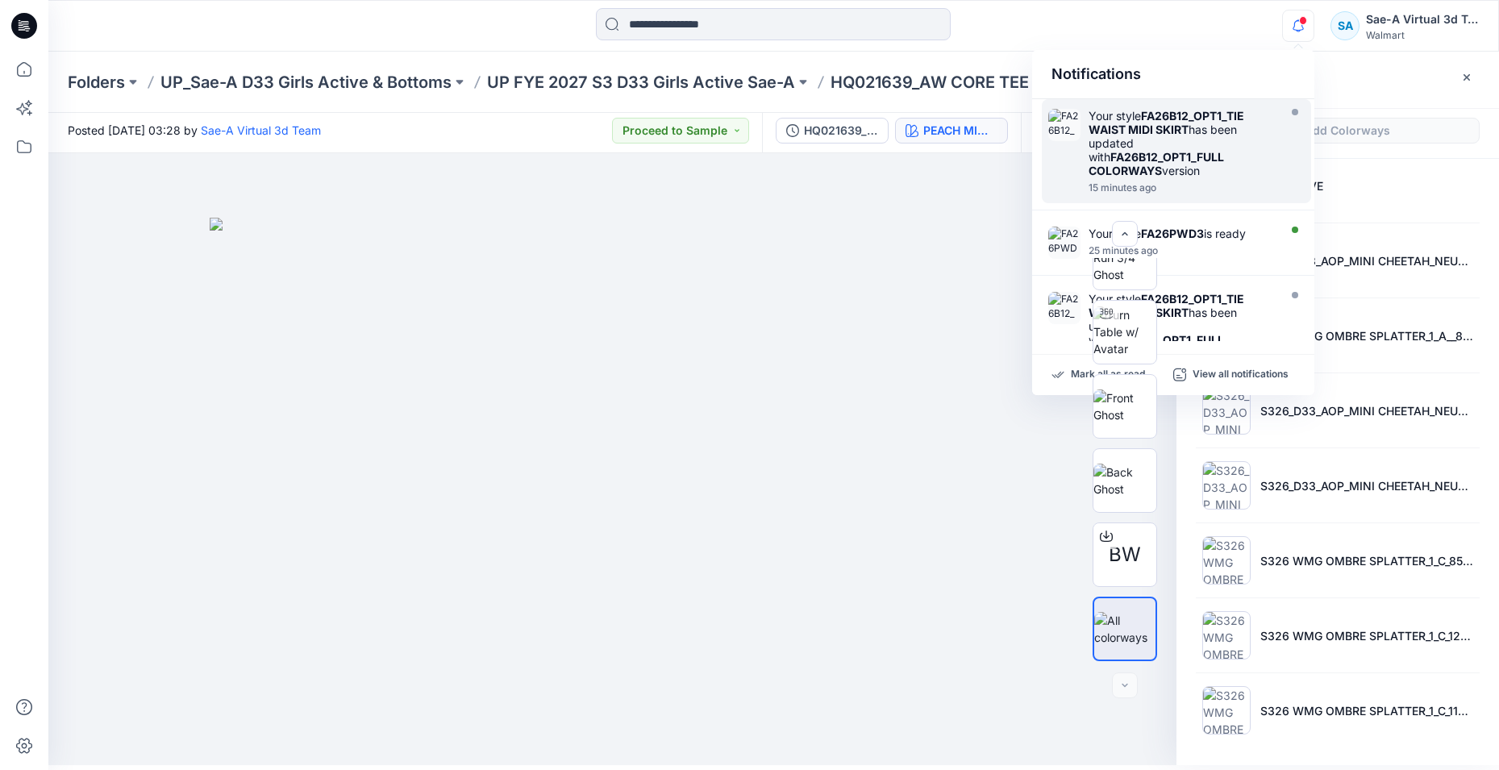
click at [1146, 138] on div "Your style FA26B12_OPT1_TIE WAIST MIDI SKIRT has been updated with FA26B12_OPT1…" at bounding box center [1180, 143] width 185 height 69
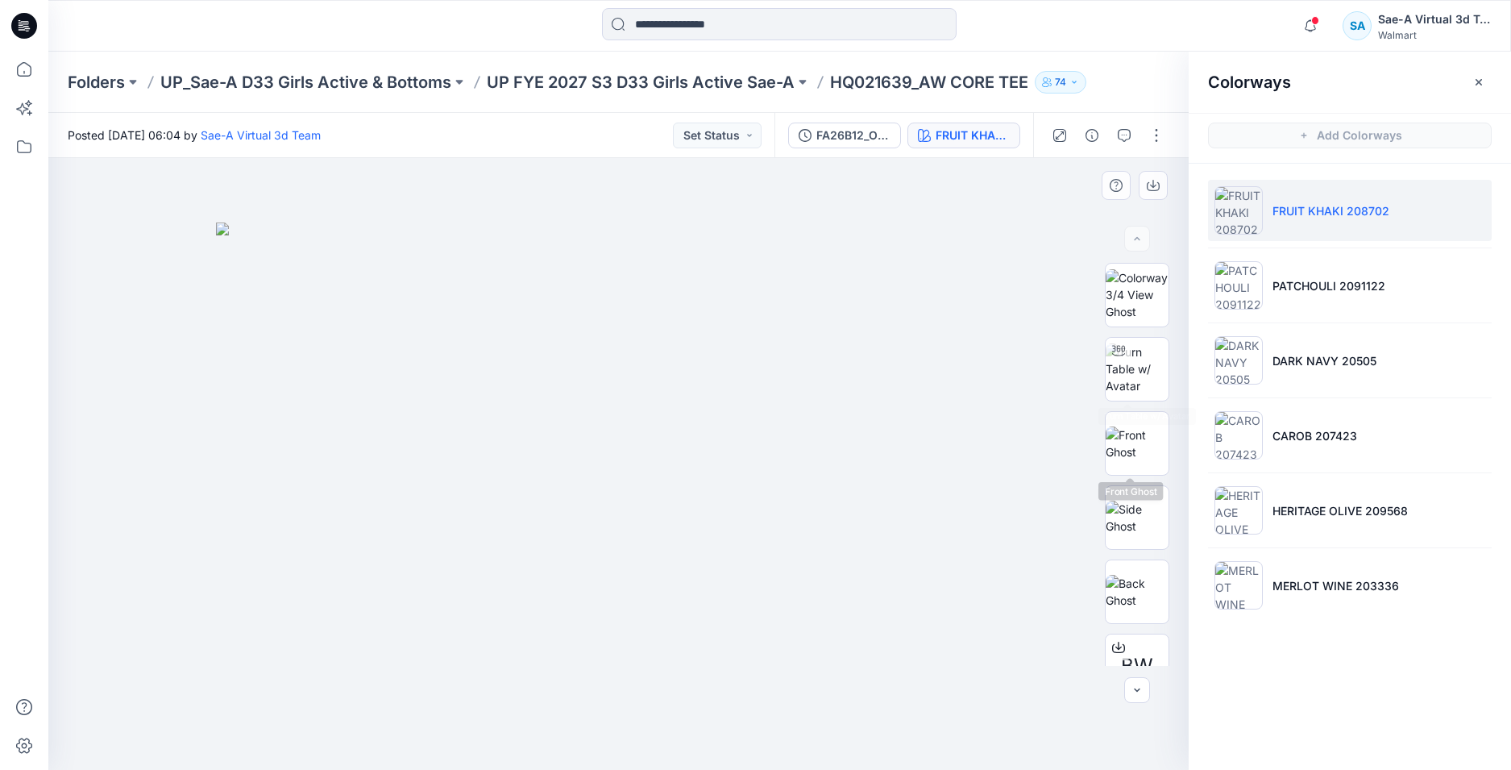
scroll to position [181, 0]
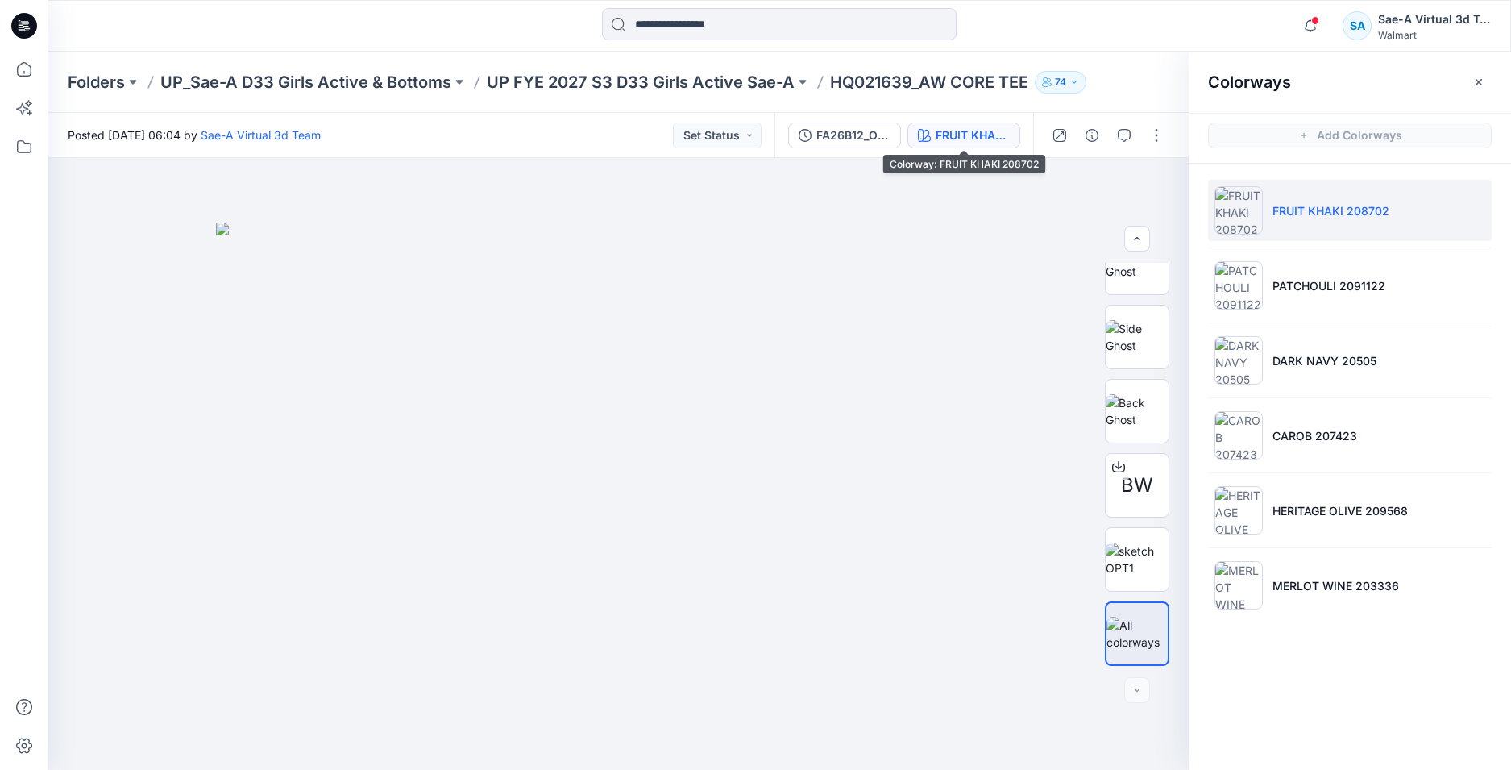
click at [963, 137] on div "FRUIT KHAKI 208702" at bounding box center [973, 136] width 74 height 18
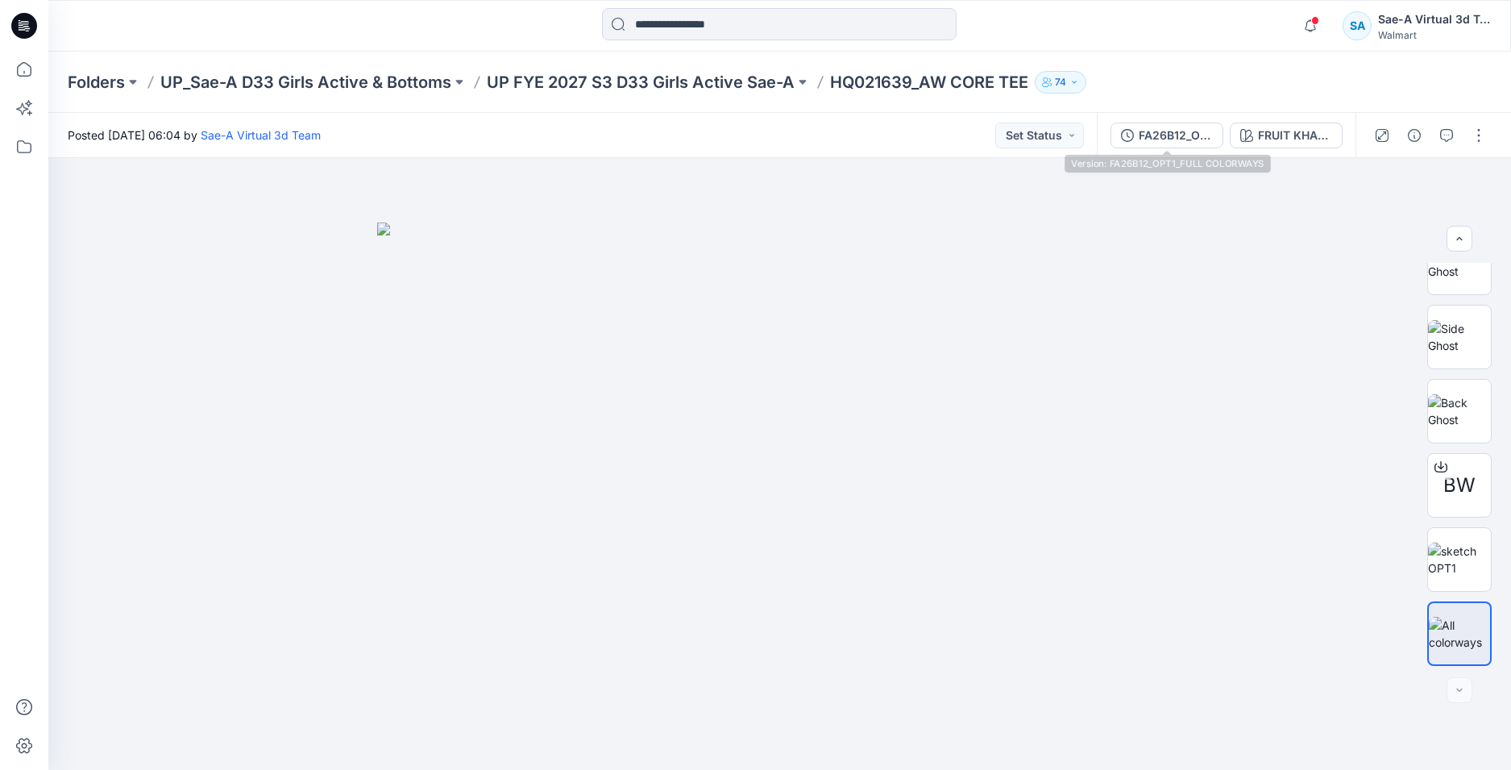
click at [1158, 120] on div "FA26B12_OPT1_FULL COLORWAYS FRUIT KHAKI 208702" at bounding box center [1226, 135] width 259 height 45
click at [1150, 136] on div "FA26B12_OPT1_FULL COLORWAYS" at bounding box center [1176, 136] width 74 height 18
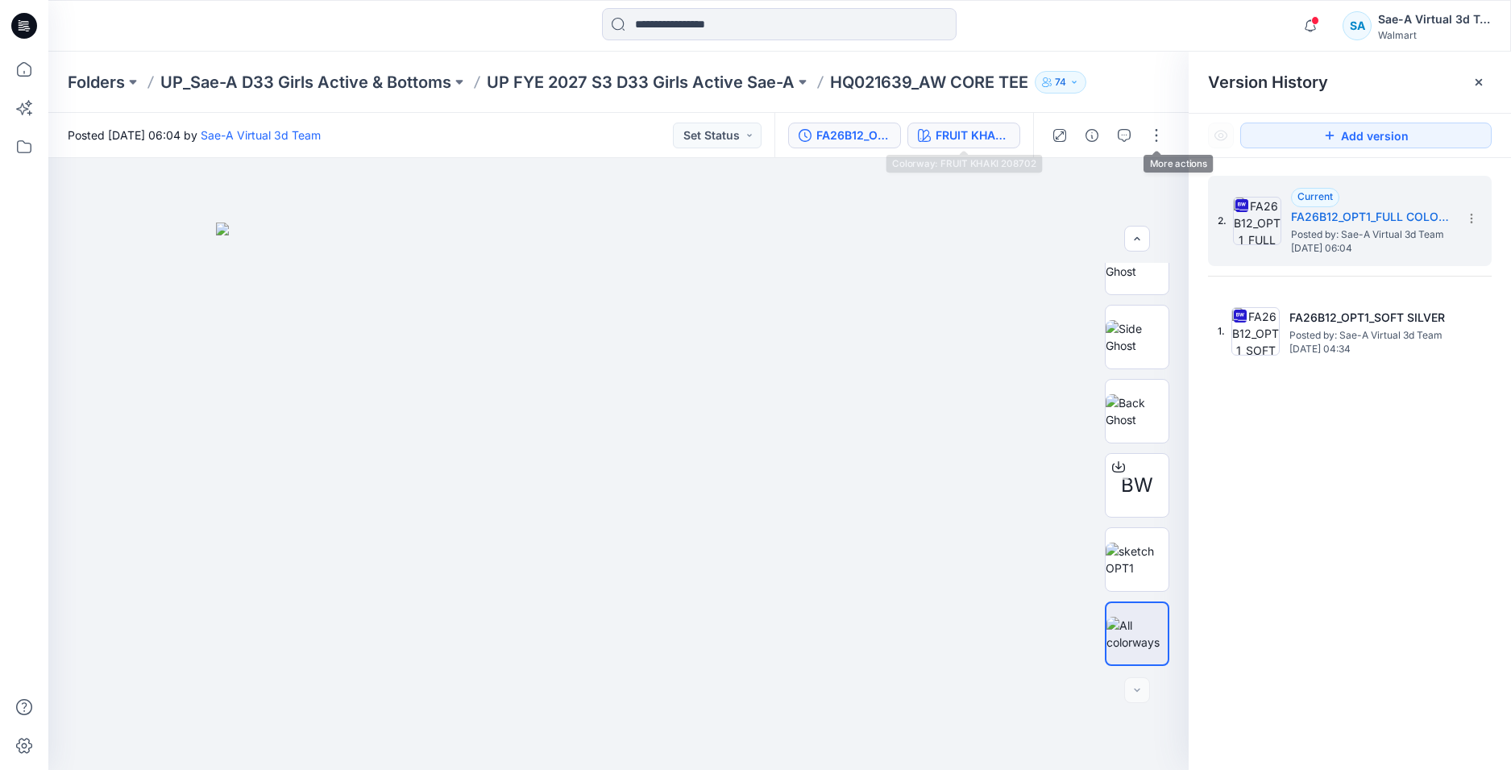
click at [946, 127] on div "FRUIT KHAKI 208702" at bounding box center [973, 136] width 74 height 18
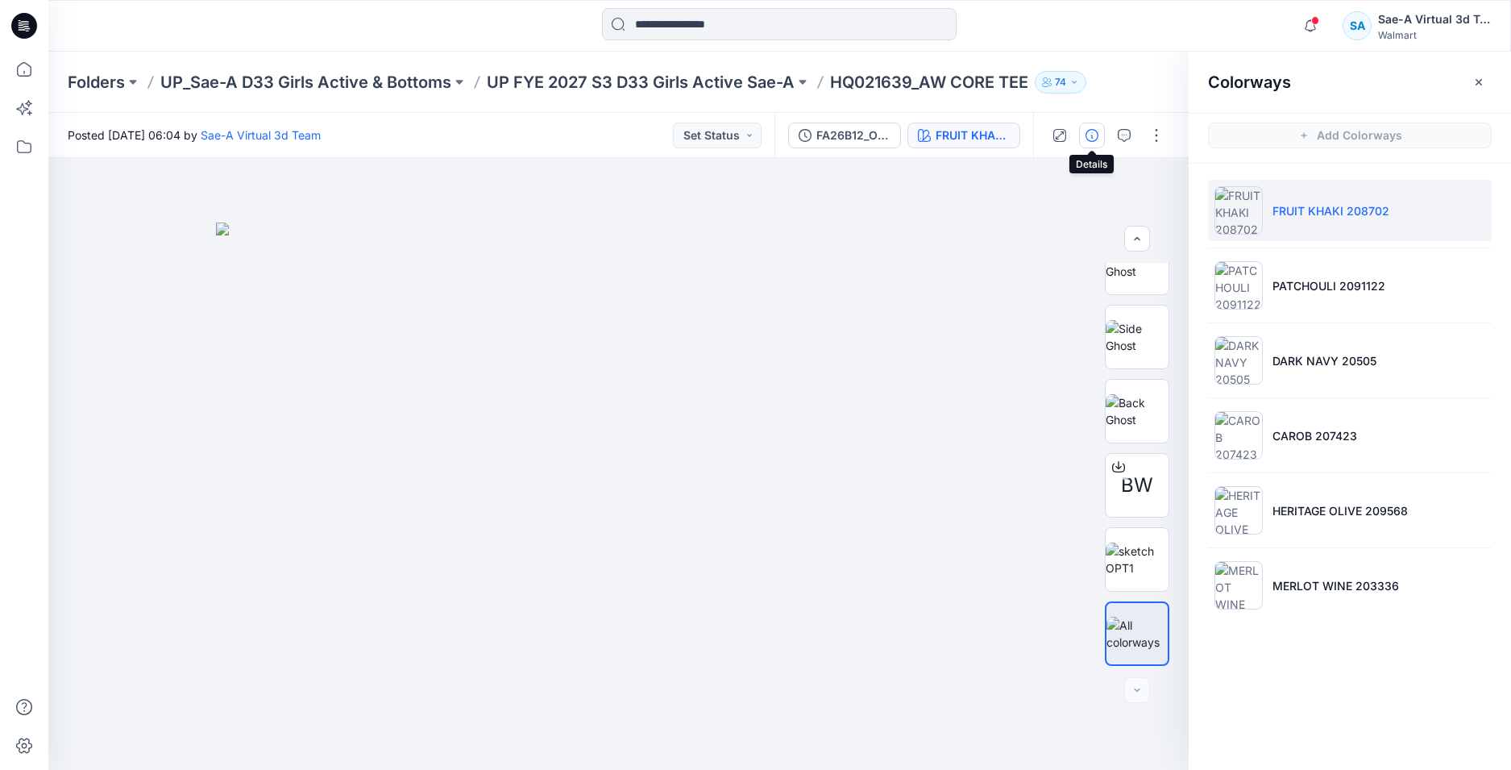
click at [1091, 131] on icon "button" at bounding box center [1092, 135] width 13 height 13
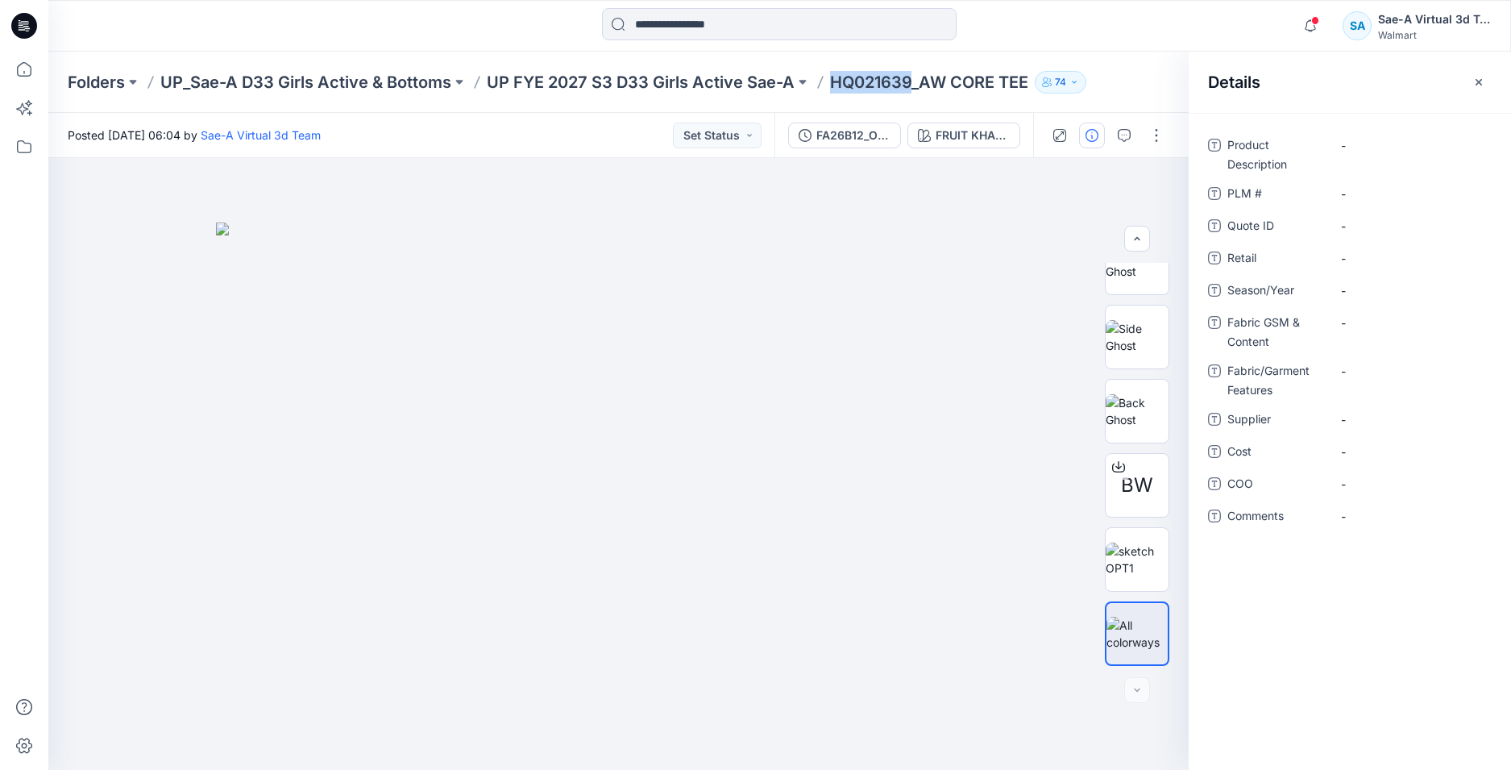
drag, startPoint x: 912, startPoint y: 85, endPoint x: 835, endPoint y: 85, distance: 76.6
click at [835, 85] on p "HQ021639_AW CORE TEE" at bounding box center [929, 82] width 198 height 23
copy p "HQ021639"
click at [1396, 148] on Description "-" at bounding box center [1411, 145] width 140 height 17
click at [1428, 598] on div "Product Description HQ021639 PLM # - Quote ID - Retail - Season/Year - Fabric G…" at bounding box center [1350, 441] width 322 height 657
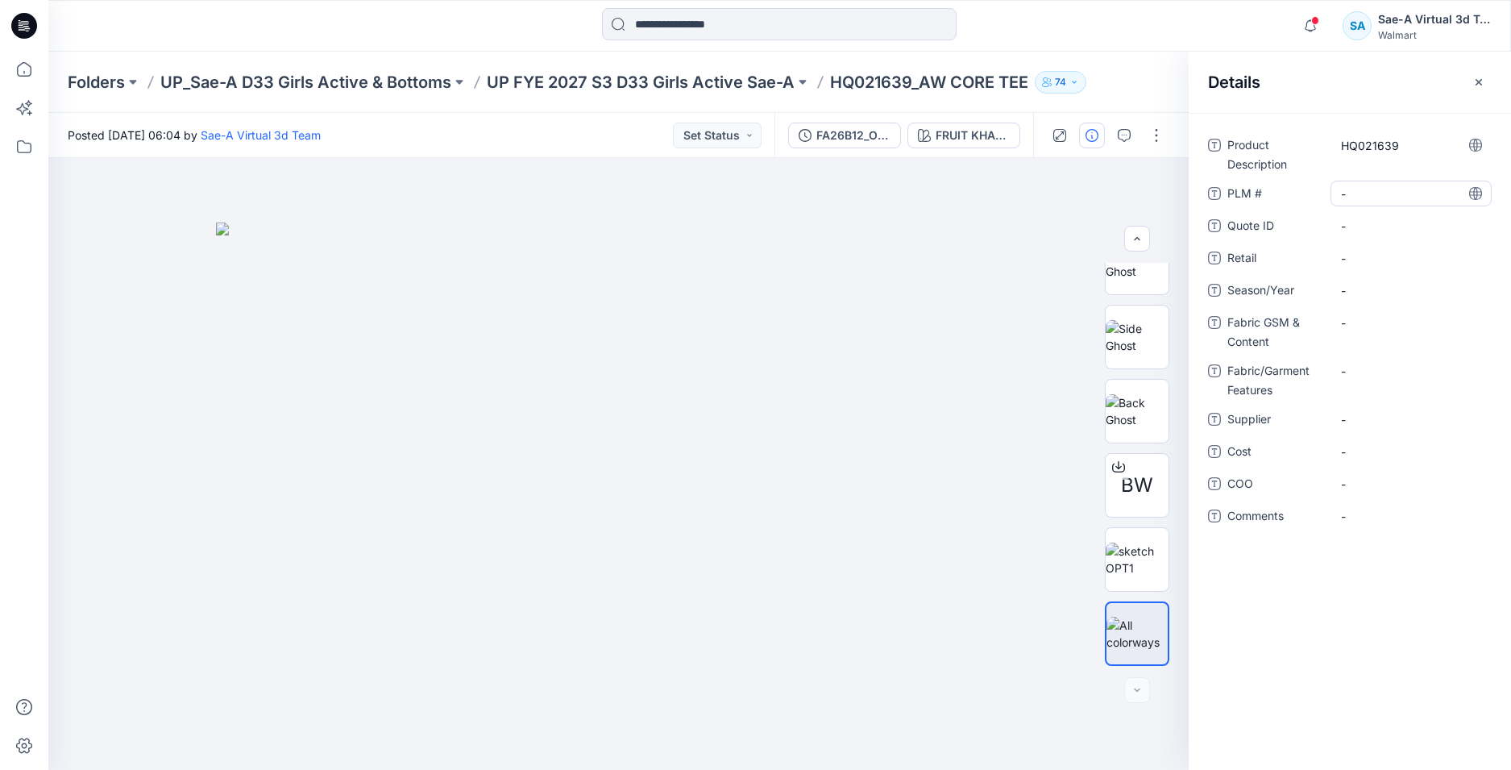
click at [1357, 187] on \ "-" at bounding box center [1411, 193] width 140 height 17
drag, startPoint x: 1373, startPoint y: 629, endPoint x: 1357, endPoint y: 592, distance: 40.4
click at [1370, 618] on div "Product Description HQ021639 PLM # ******** Quote ID - Retail - Season/Year - F…" at bounding box center [1350, 441] width 322 height 657
click at [923, 78] on p "HQ021639_AW CORE TEE" at bounding box center [929, 82] width 198 height 23
drag, startPoint x: 923, startPoint y: 76, endPoint x: 1028, endPoint y: 77, distance: 104.8
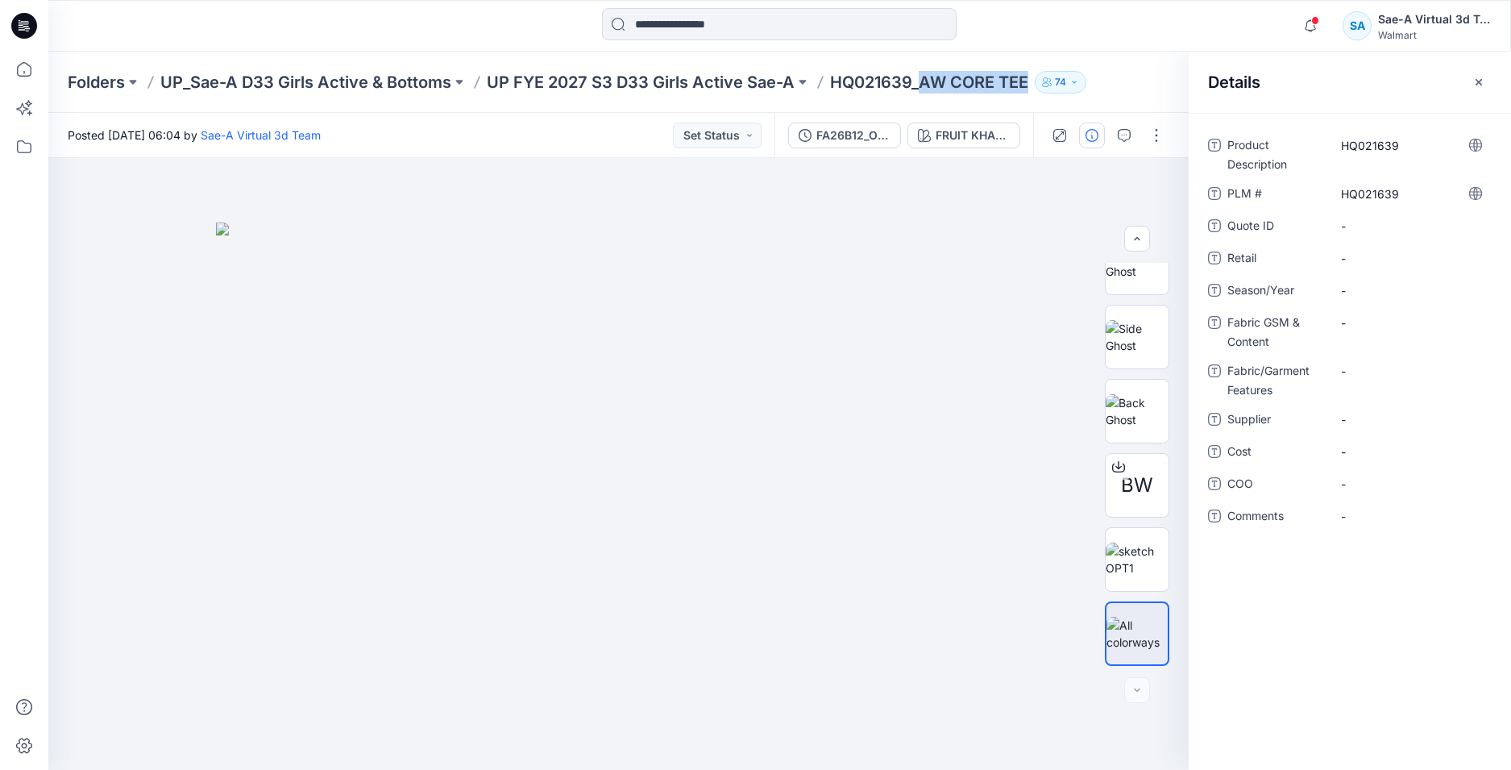
click at [1028, 77] on p "HQ021639_AW CORE TEE" at bounding box center [929, 82] width 198 height 23
copy p "AW CORE TEE"
click at [1441, 143] on Description "HQ021639" at bounding box center [1411, 145] width 140 height 17
type textarea "**********"
click at [1440, 641] on div "Product Description AW CORE TEE PLM # HQ021639 Quote ID - Retail - Season/Year …" at bounding box center [1350, 441] width 322 height 657
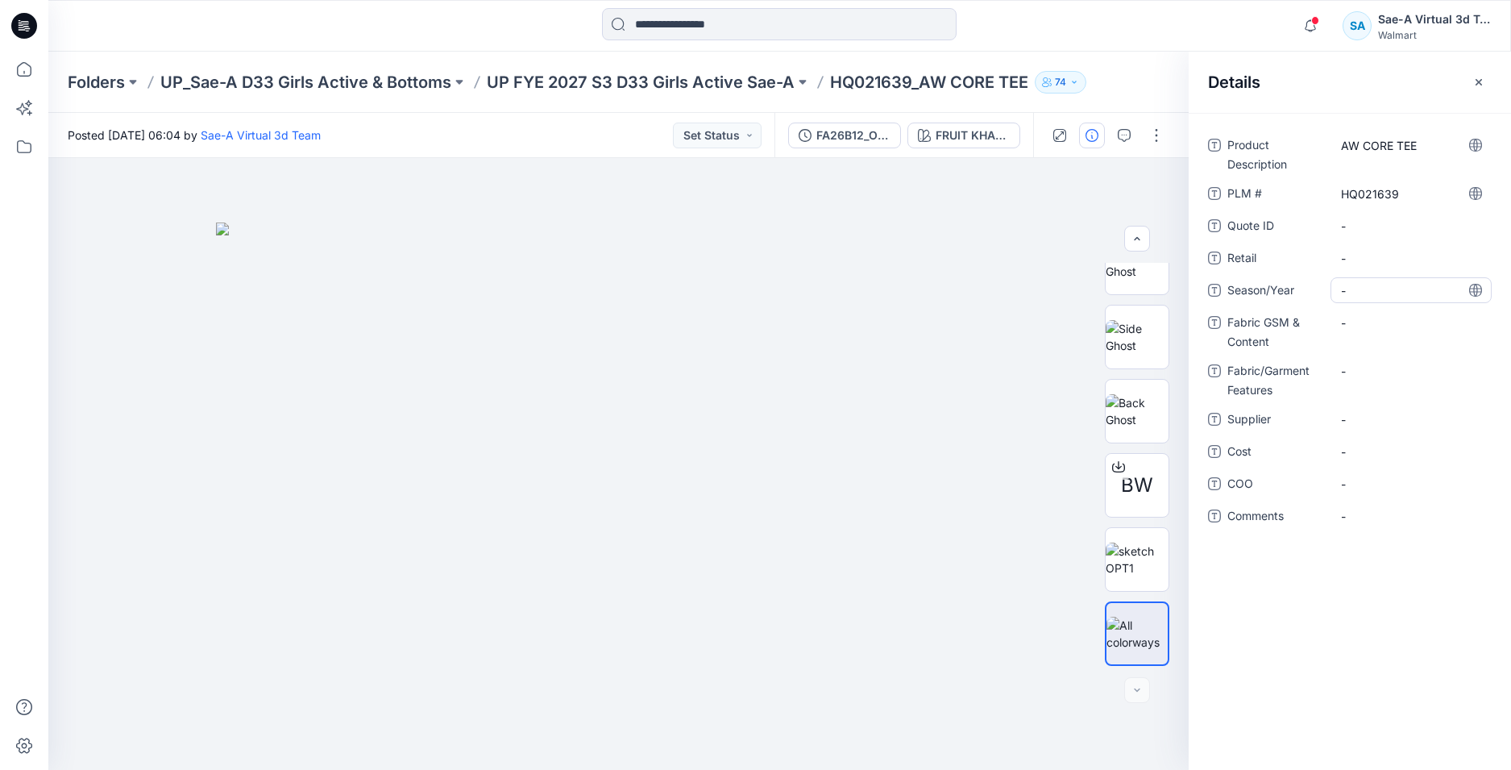
click at [1373, 289] on span "-" at bounding box center [1411, 290] width 140 height 17
type textarea "*******"
click at [1377, 710] on div "Product Description AW CORE TEE PLM # HQ021639 Quote ID - Retail - Season/Year …" at bounding box center [1350, 441] width 322 height 657
click at [1384, 687] on div "Product Description AW CORE TEE PLM # HQ021639 Quote ID - Retail - Season/Year …" at bounding box center [1350, 441] width 322 height 657
click at [1369, 425] on span "-" at bounding box center [1411, 419] width 140 height 17
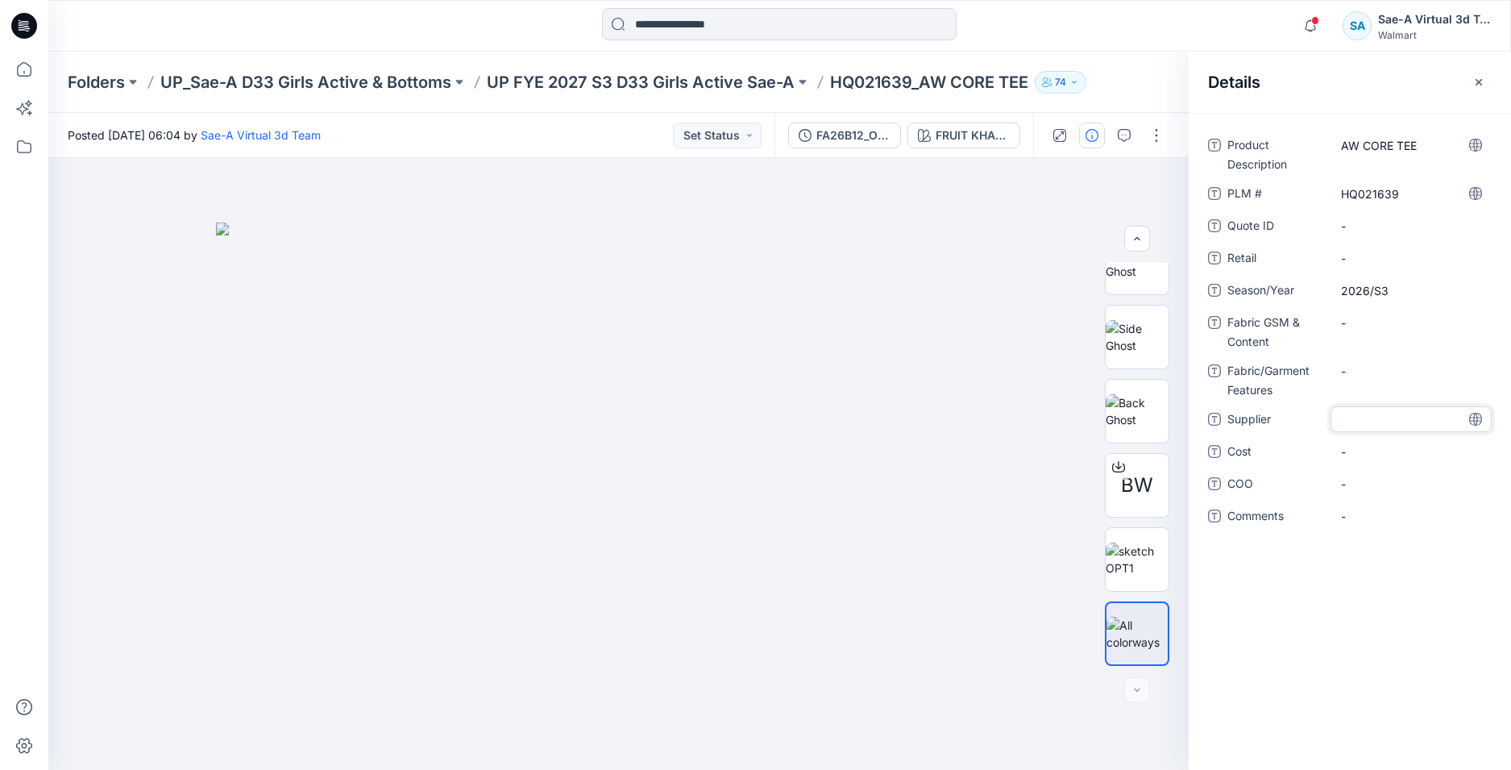
type textarea "*"
type textarea "****"
click at [1359, 459] on span "-" at bounding box center [1411, 451] width 140 height 17
type textarea "***"
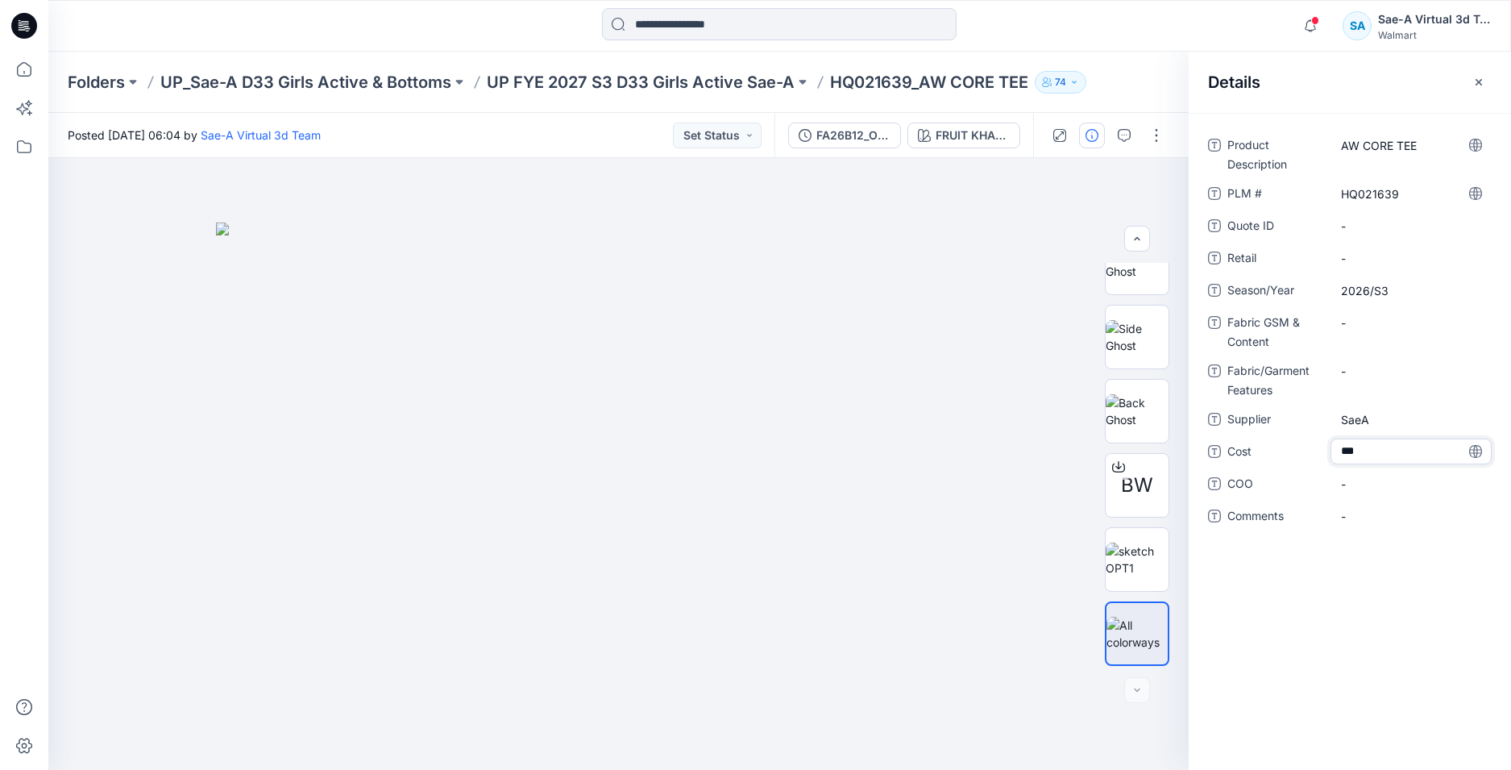
click at [1353, 578] on div "Product Description AW CORE TEE PLM # HQ021639 Quote ID - Retail - Season/Year …" at bounding box center [1350, 441] width 322 height 657
click at [1329, 631] on div "Product Description AW CORE TEE PLM # HQ021639 Quote ID - Retail - Season/Year …" at bounding box center [1350, 441] width 322 height 657
click at [1362, 329] on Content "-" at bounding box center [1411, 322] width 140 height 17
type textarea "**********"
click at [1358, 580] on div "Product Description AW CORE TEE PLM # HQ021639 Quote ID - Retail - Season/Year …" at bounding box center [1350, 441] width 322 height 657
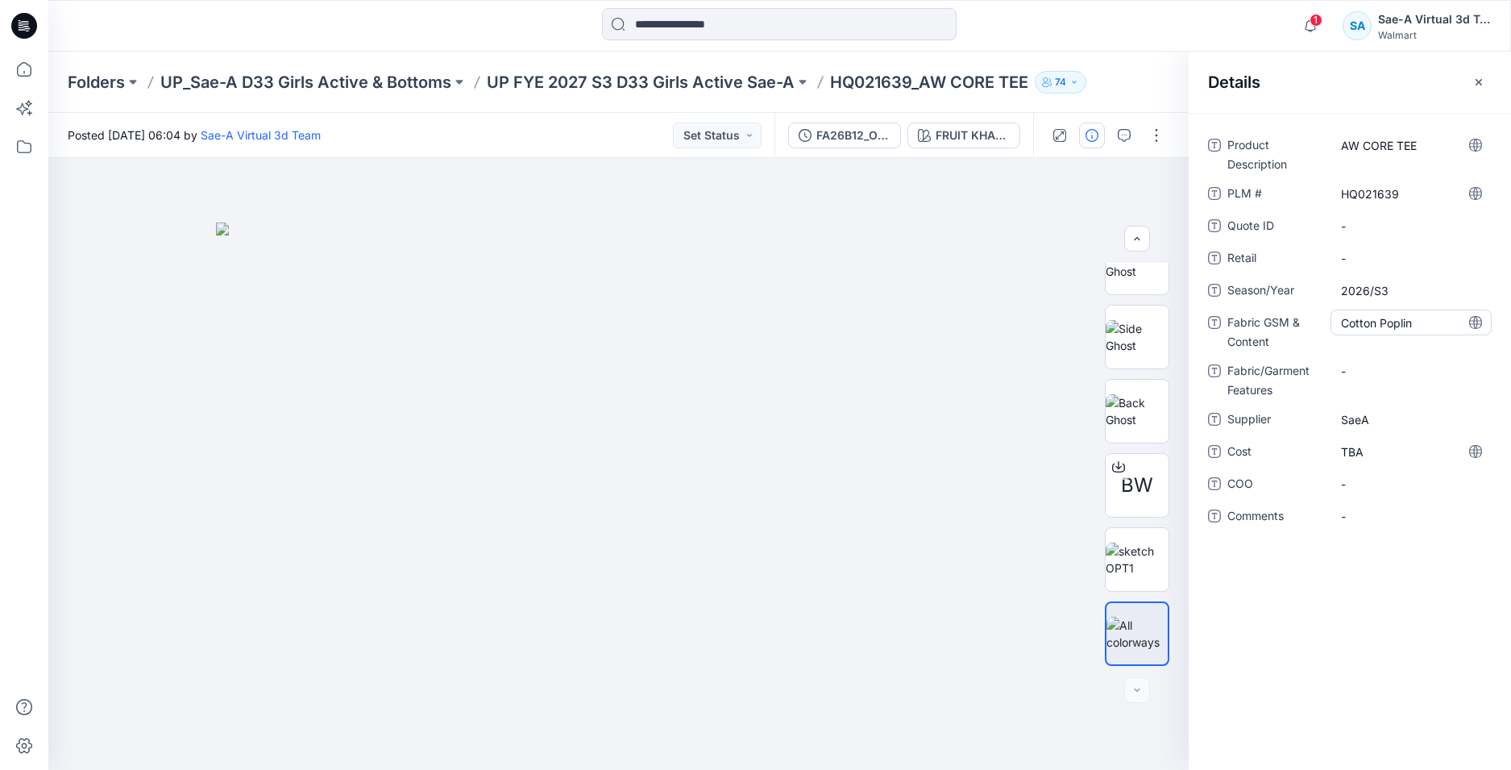
click at [1395, 323] on Content "Cotton Poplin" at bounding box center [1411, 322] width 140 height 17
click at [1395, 323] on textarea "**********" at bounding box center [1411, 323] width 161 height 26
type textarea "******"
click at [1366, 360] on div "-" at bounding box center [1411, 371] width 161 height 26
type textarea "*******"
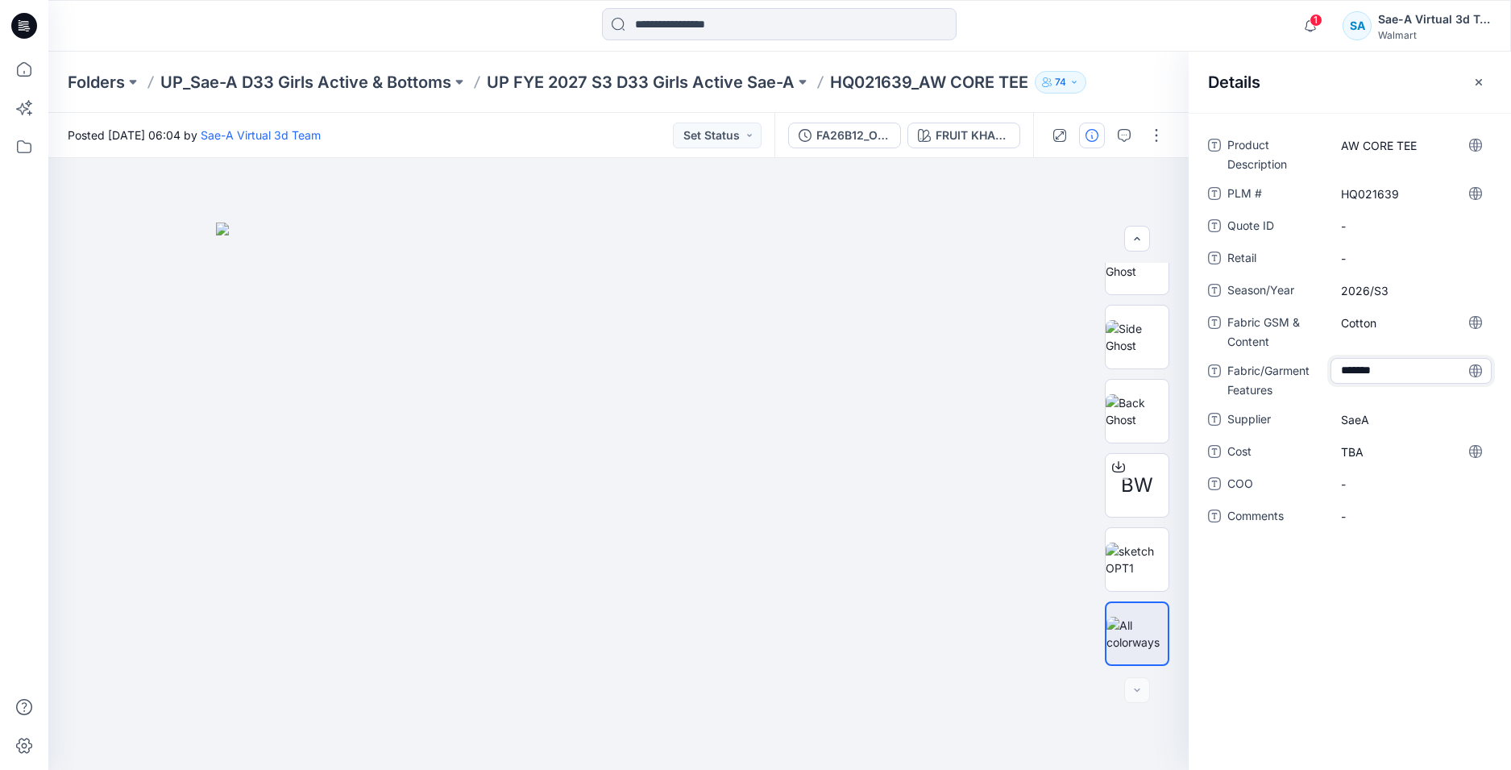
click at [1322, 661] on div "Product Description AW CORE TEE PLM # HQ021639 Quote ID - Retail - Season/Year …" at bounding box center [1350, 441] width 322 height 657
click at [1410, 377] on Features "Poplinc" at bounding box center [1411, 371] width 140 height 17
type textarea "******"
click at [1411, 375] on textarea "******" at bounding box center [1411, 371] width 161 height 26
click at [1445, 312] on div "Cotton" at bounding box center [1411, 323] width 161 height 26
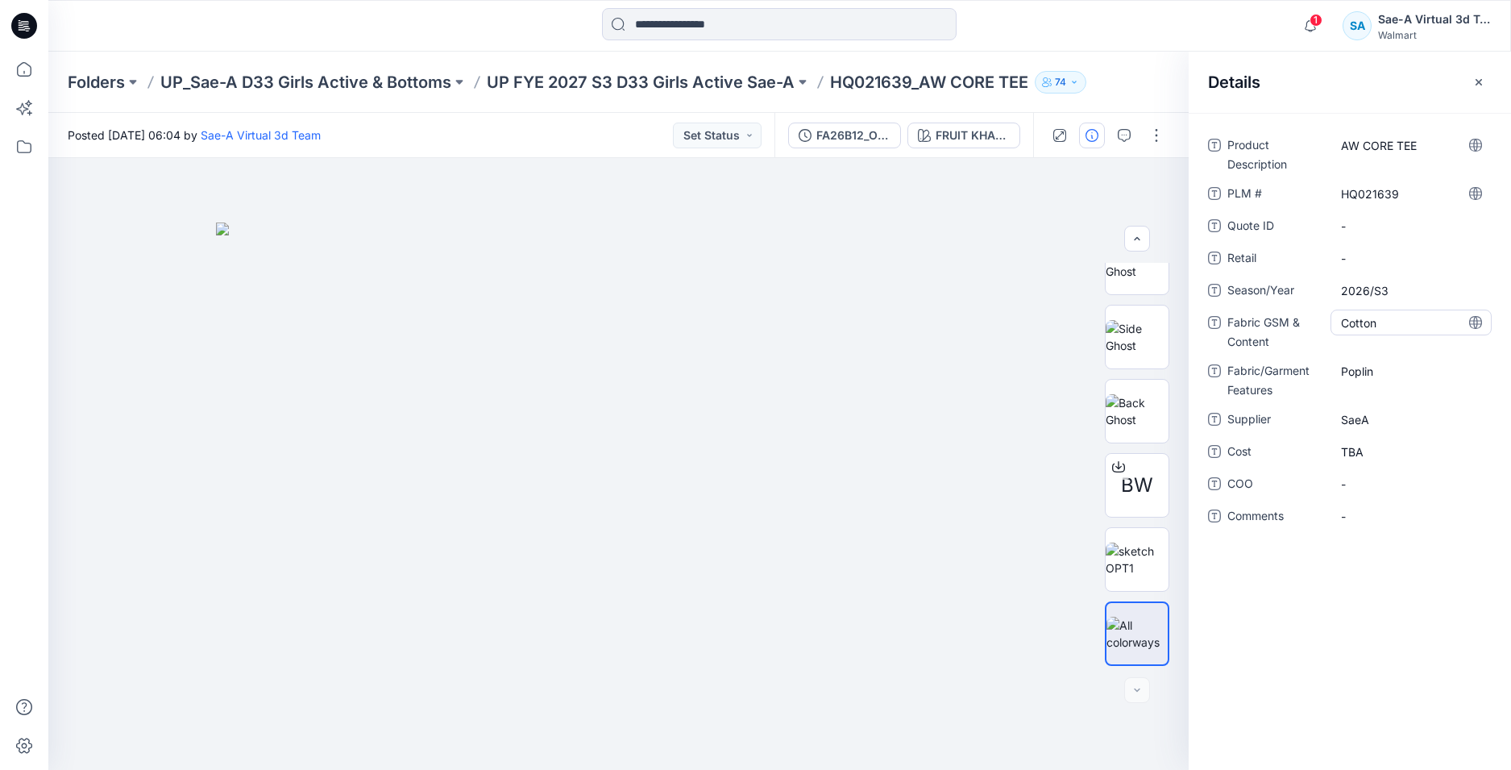
click at [1383, 321] on Content "Cotton" at bounding box center [1411, 322] width 140 height 17
click at [1340, 318] on textarea "******" at bounding box center [1411, 323] width 161 height 26
click at [1345, 320] on Content "Cotton" at bounding box center [1411, 322] width 140 height 17
click at [1339, 319] on textarea "******" at bounding box center [1411, 323] width 161 height 26
click at [1379, 592] on div "Product Description AW CORE TEE PLM # HQ021639 Quote ID - Retail - Season/Year …" at bounding box center [1350, 441] width 322 height 657
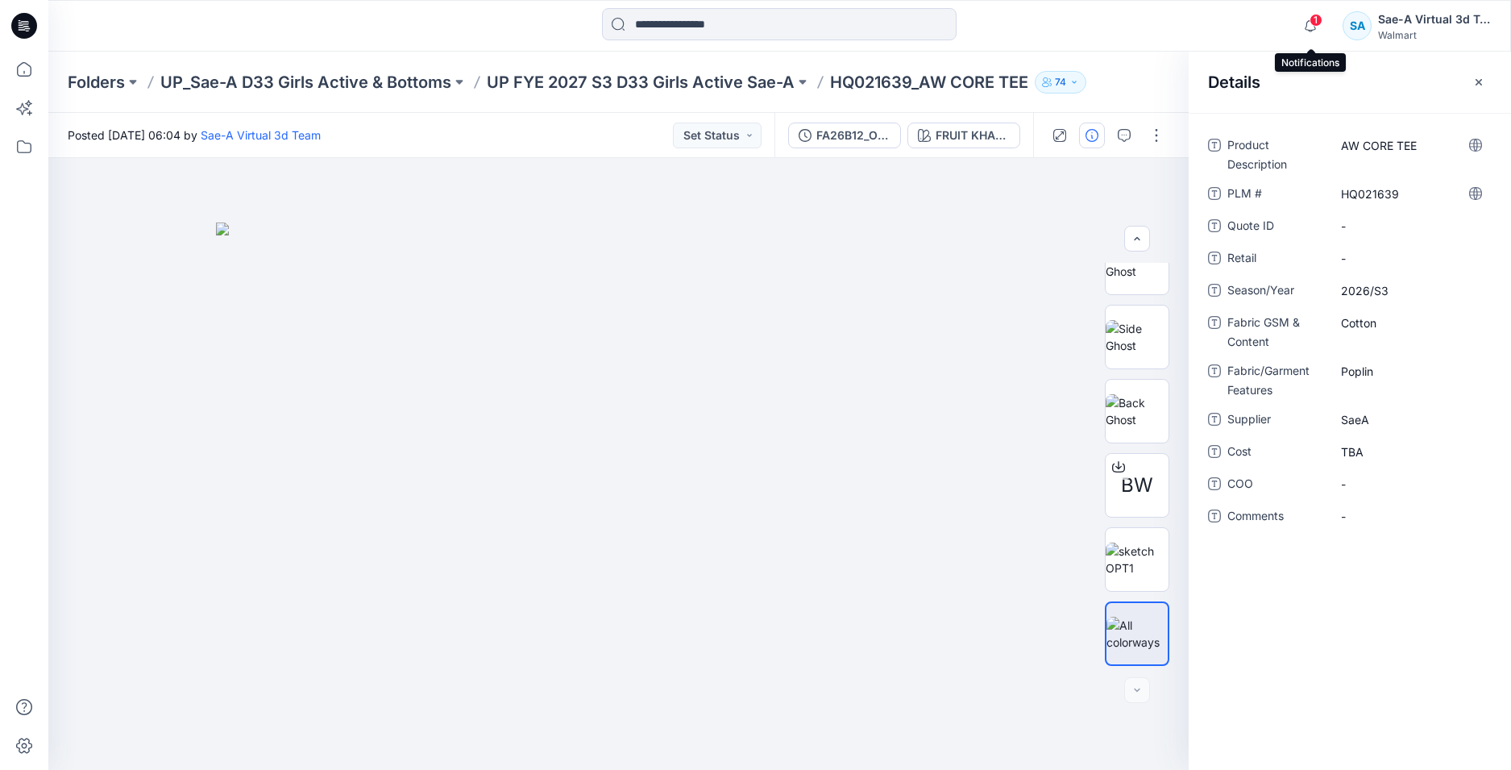
click at [1313, 19] on span "1" at bounding box center [1316, 20] width 13 height 13
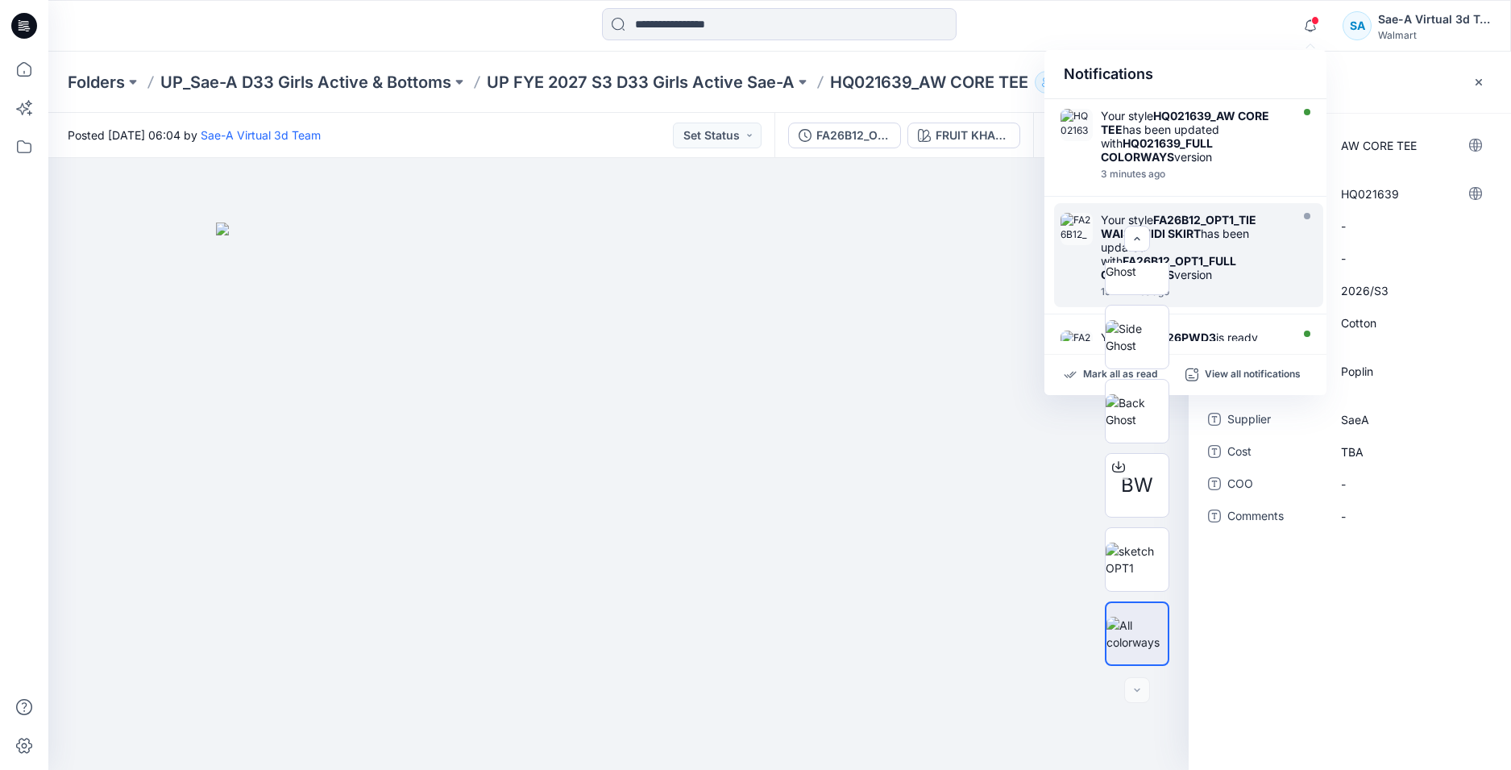
click at [1217, 242] on div "Your style FA26B12_OPT1_TIE WAIST MIDI SKIRT has been updated with FA26B12_OPT1…" at bounding box center [1193, 247] width 185 height 69
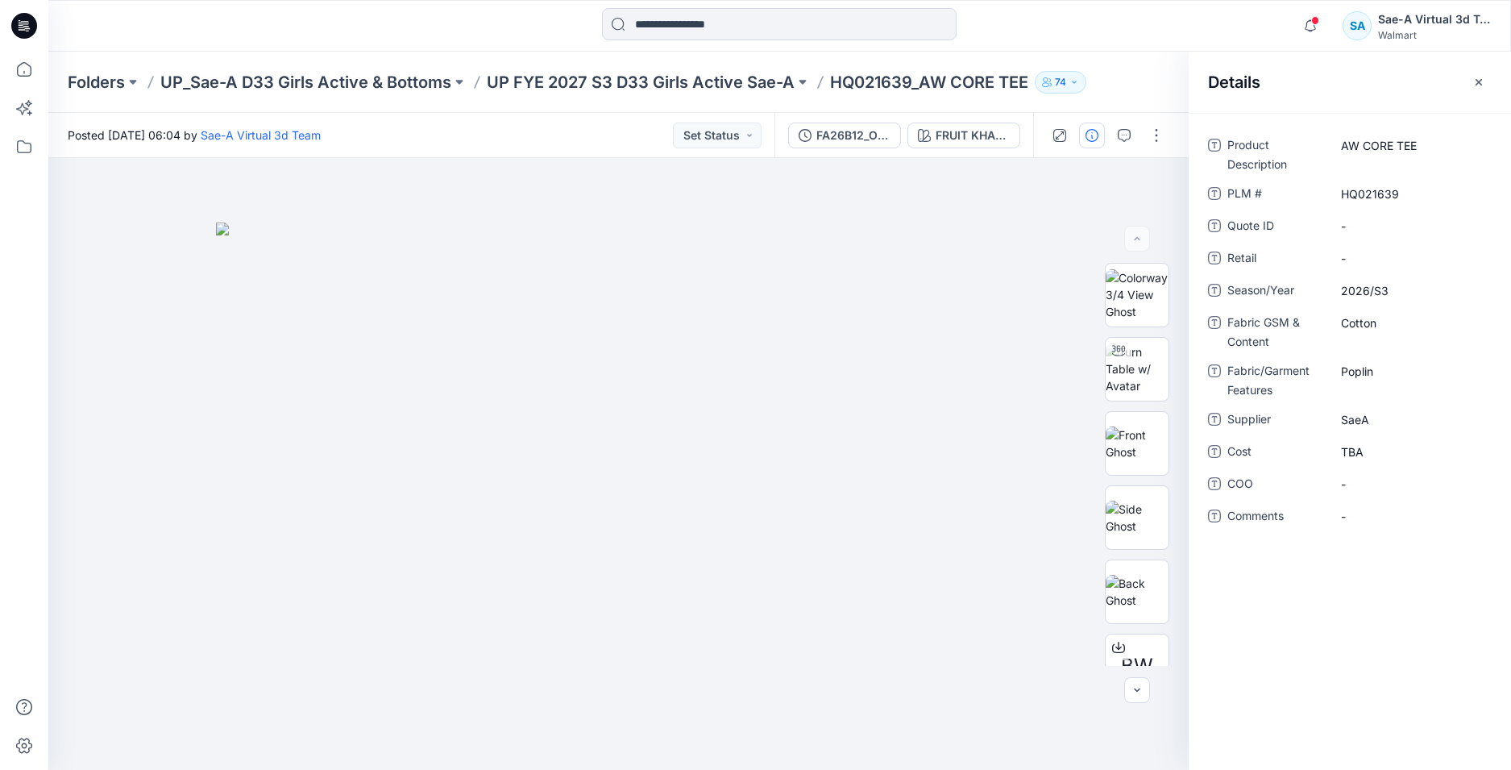
click at [23, 23] on icon at bounding box center [24, 26] width 26 height 26
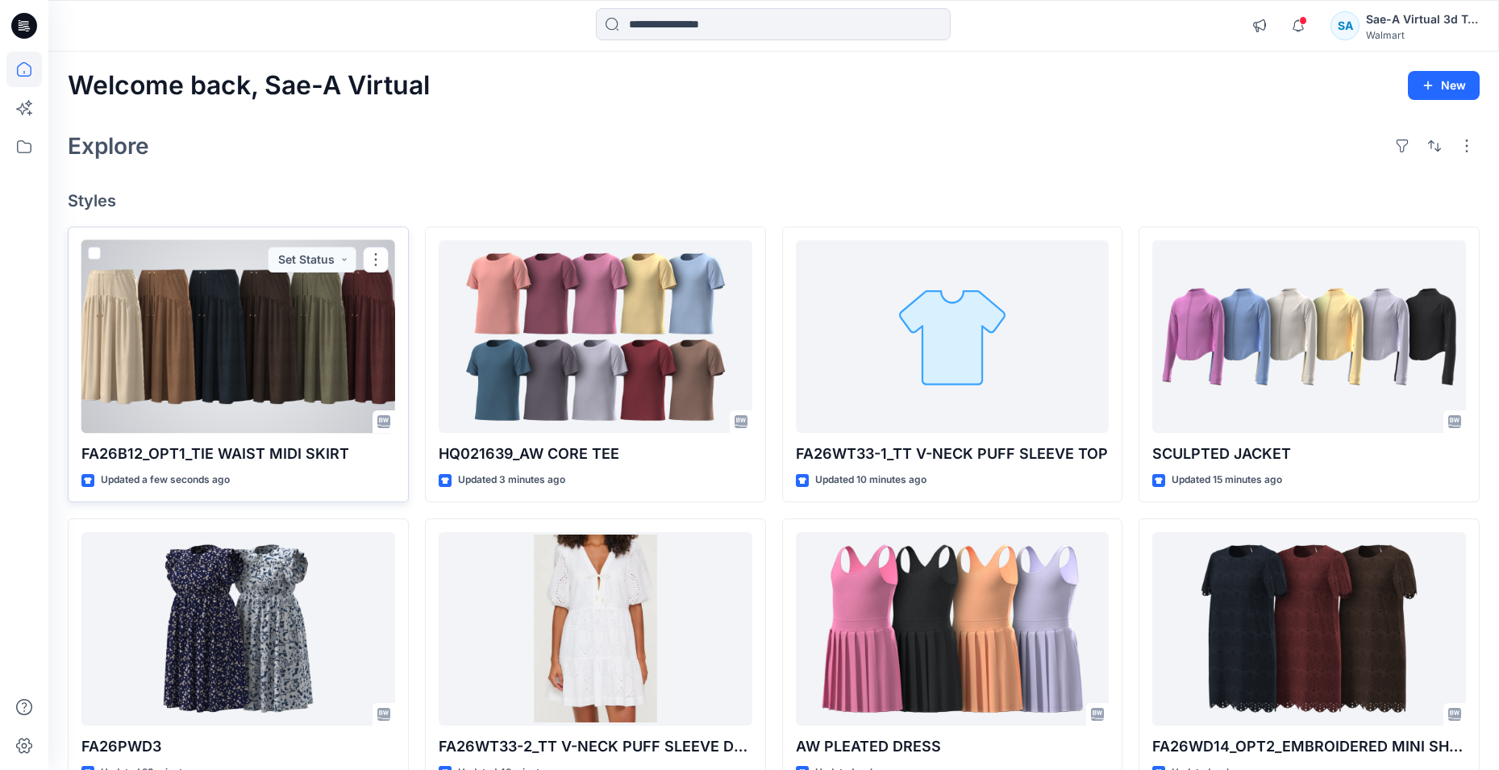
click at [331, 365] on div at bounding box center [238, 336] width 314 height 193
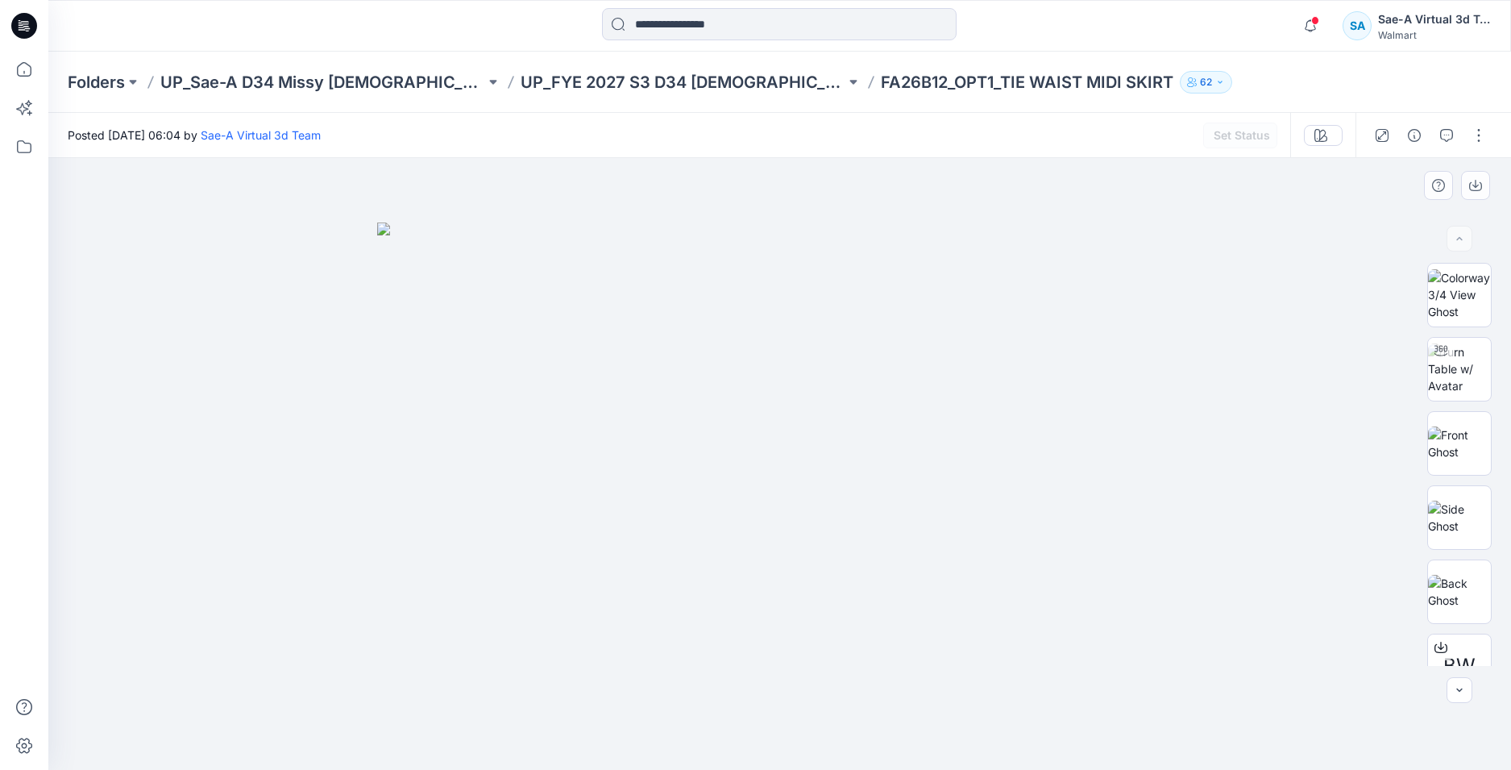
click at [1301, 21] on icon "button" at bounding box center [1310, 26] width 31 height 32
click at [1416, 136] on icon "button" at bounding box center [1414, 135] width 13 height 13
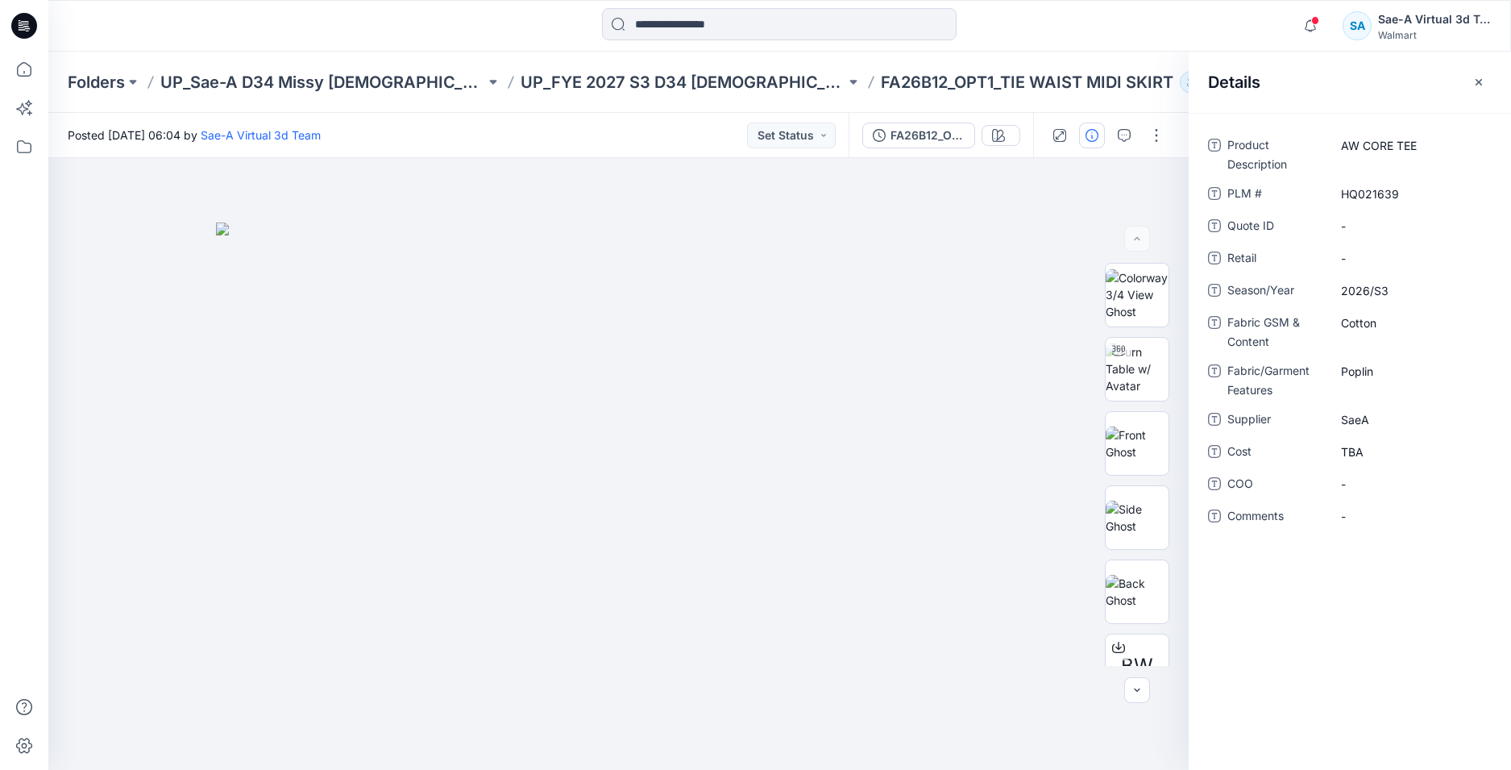
scroll to position [242, 0]
click at [1335, 31] on div "Notifications Your style HQ021639_AW CORE TEE has been updated with HQ021639_FU…" at bounding box center [1393, 25] width 197 height 35
drag, startPoint x: 875, startPoint y: 80, endPoint x: 810, endPoint y: 85, distance: 64.7
click at [881, 85] on p "FA26B12_OPT1_TIE WAIST MIDI SKIRT" at bounding box center [1027, 82] width 293 height 23
copy p "FA26B12"
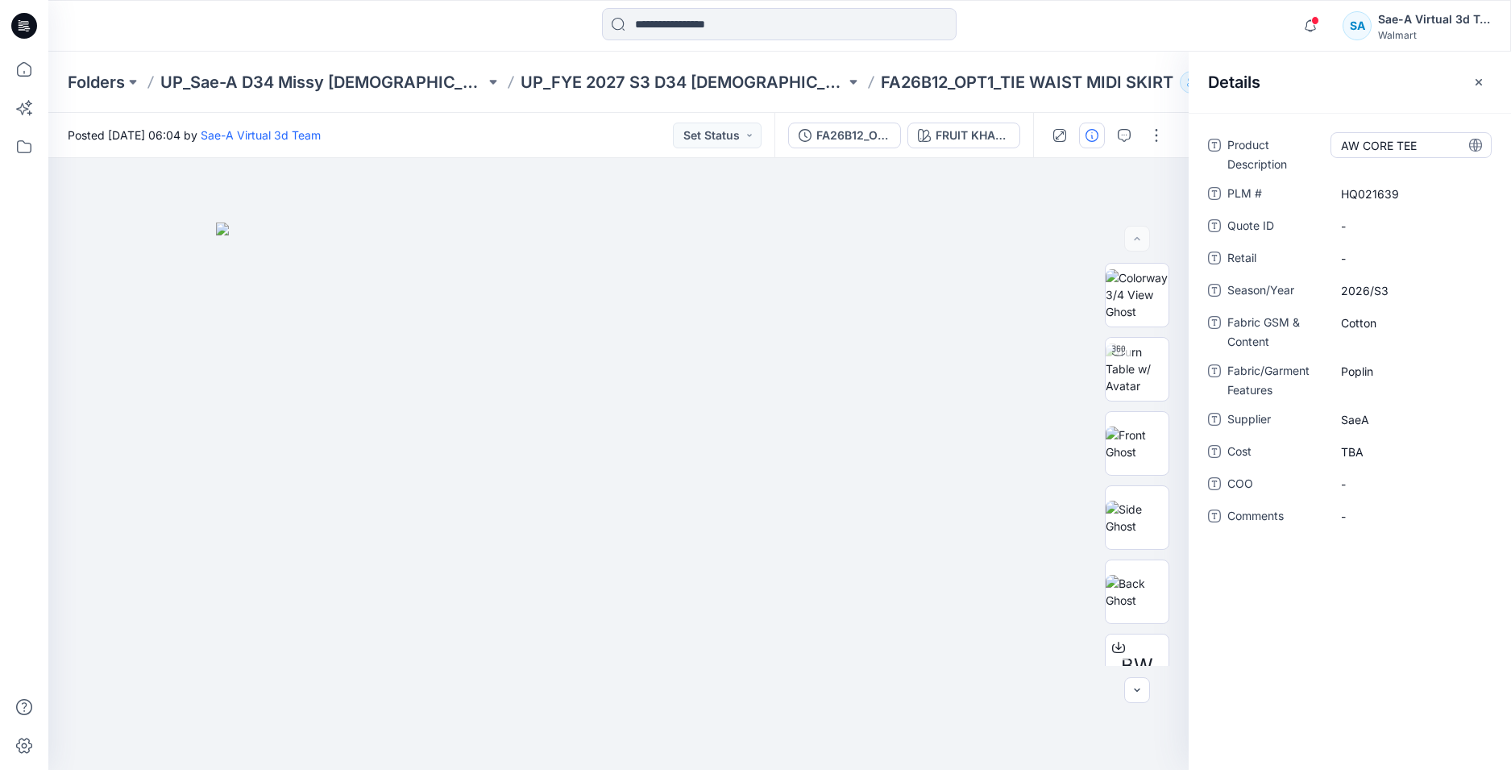
click at [1434, 144] on Description "AW CORE TEE" at bounding box center [1411, 145] width 140 height 17
click at [1415, 198] on \ "HQ021639" at bounding box center [1411, 193] width 140 height 17
type textarea "*******"
click at [1387, 526] on div "-" at bounding box center [1411, 516] width 161 height 26
drag, startPoint x: 1430, startPoint y: 139, endPoint x: 1329, endPoint y: 156, distance: 102.0
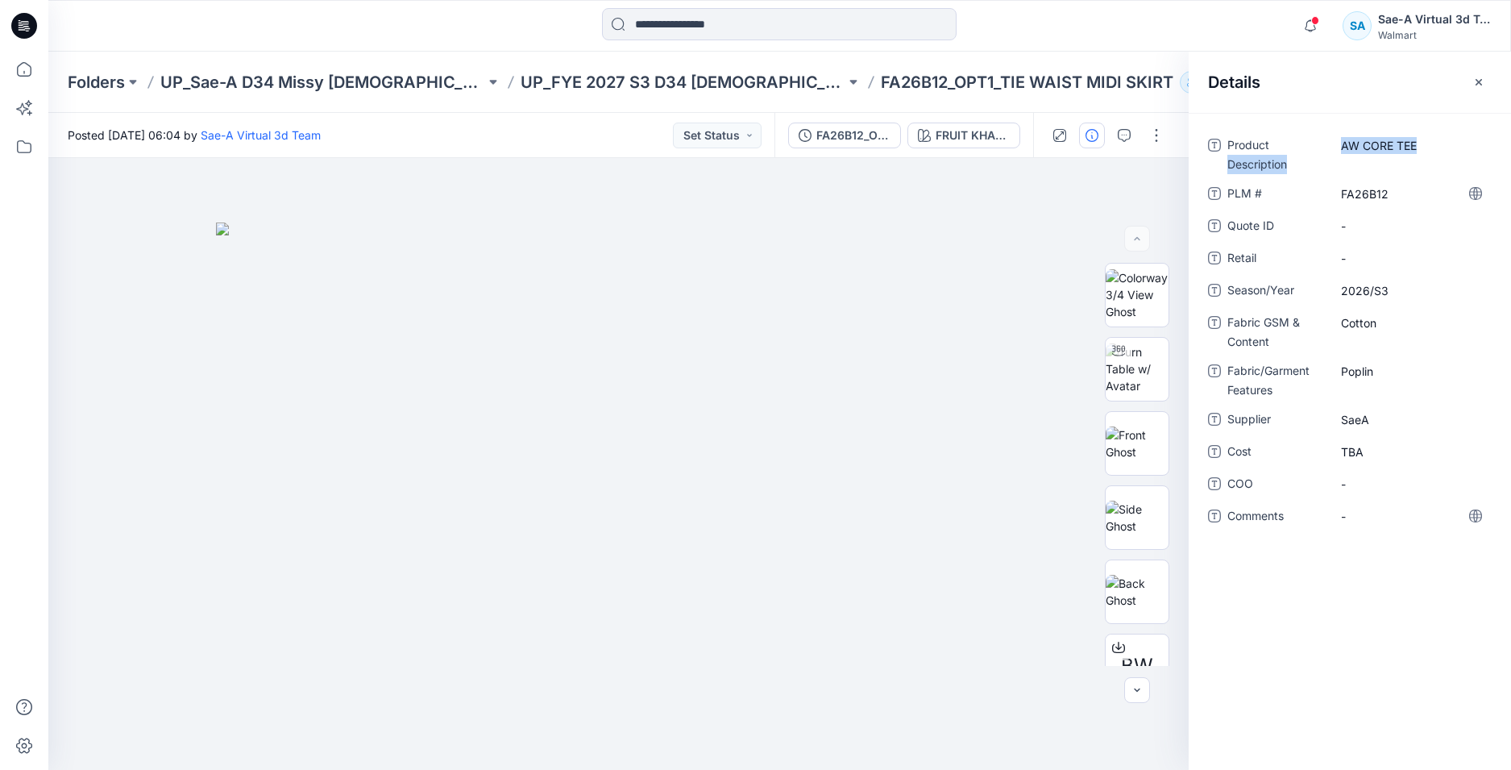
click at [1318, 150] on div "Product Description AW CORE TEE" at bounding box center [1350, 153] width 284 height 42
click at [1425, 147] on Description "AW CORE TEE" at bounding box center [1411, 145] width 140 height 17
type textarea "**********"
click at [1387, 619] on div "**********" at bounding box center [1350, 441] width 322 height 657
drag, startPoint x: 1372, startPoint y: 630, endPoint x: 1353, endPoint y: 580, distance: 54.1
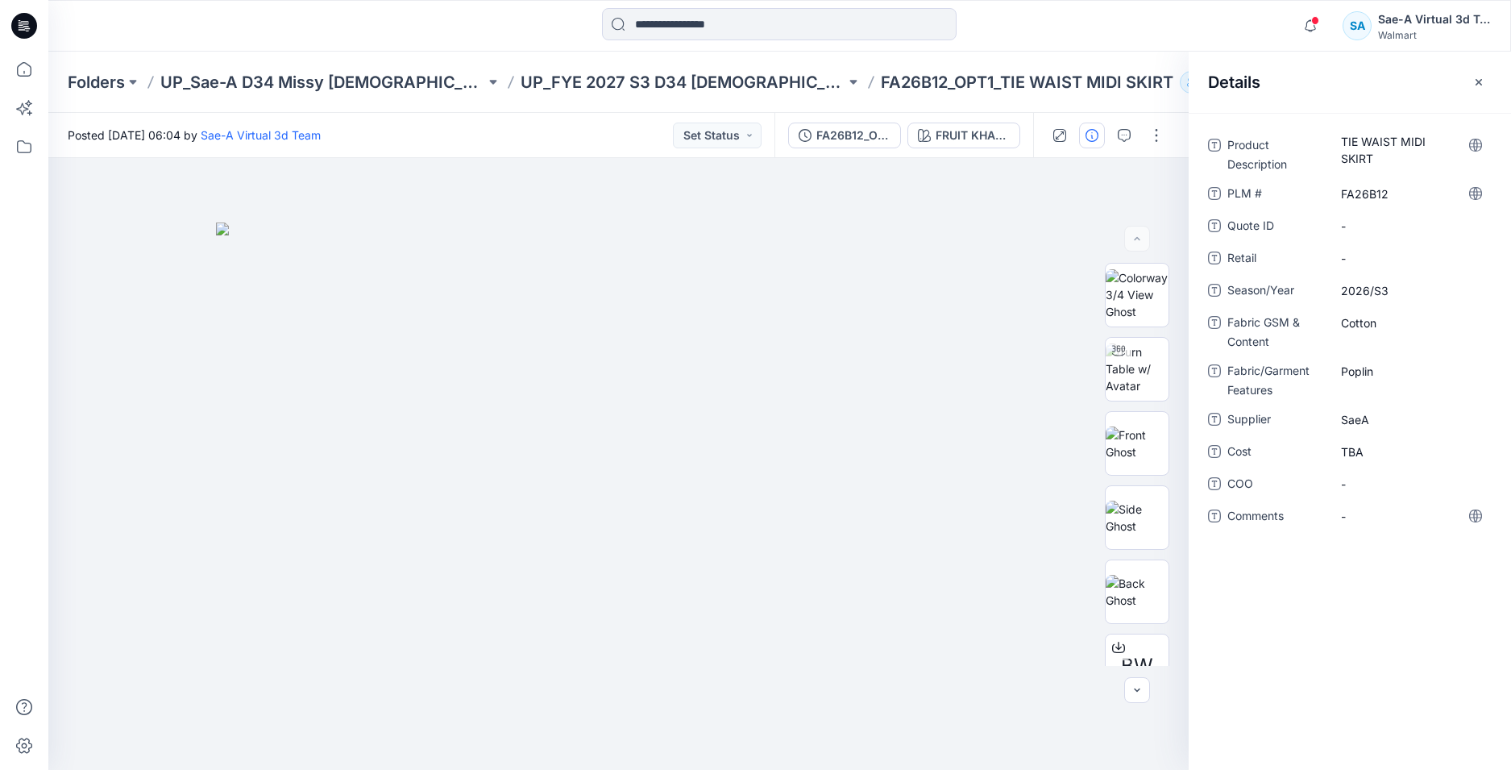
click at [1373, 629] on div "Product Description TIE WAIST MIDI SKIRT PLM # FA26B12 Quote ID - Retail - Seas…" at bounding box center [1350, 441] width 322 height 657
click at [842, 129] on div "FA26B12_OPT1_FULL COLORWAYS" at bounding box center [854, 136] width 74 height 18
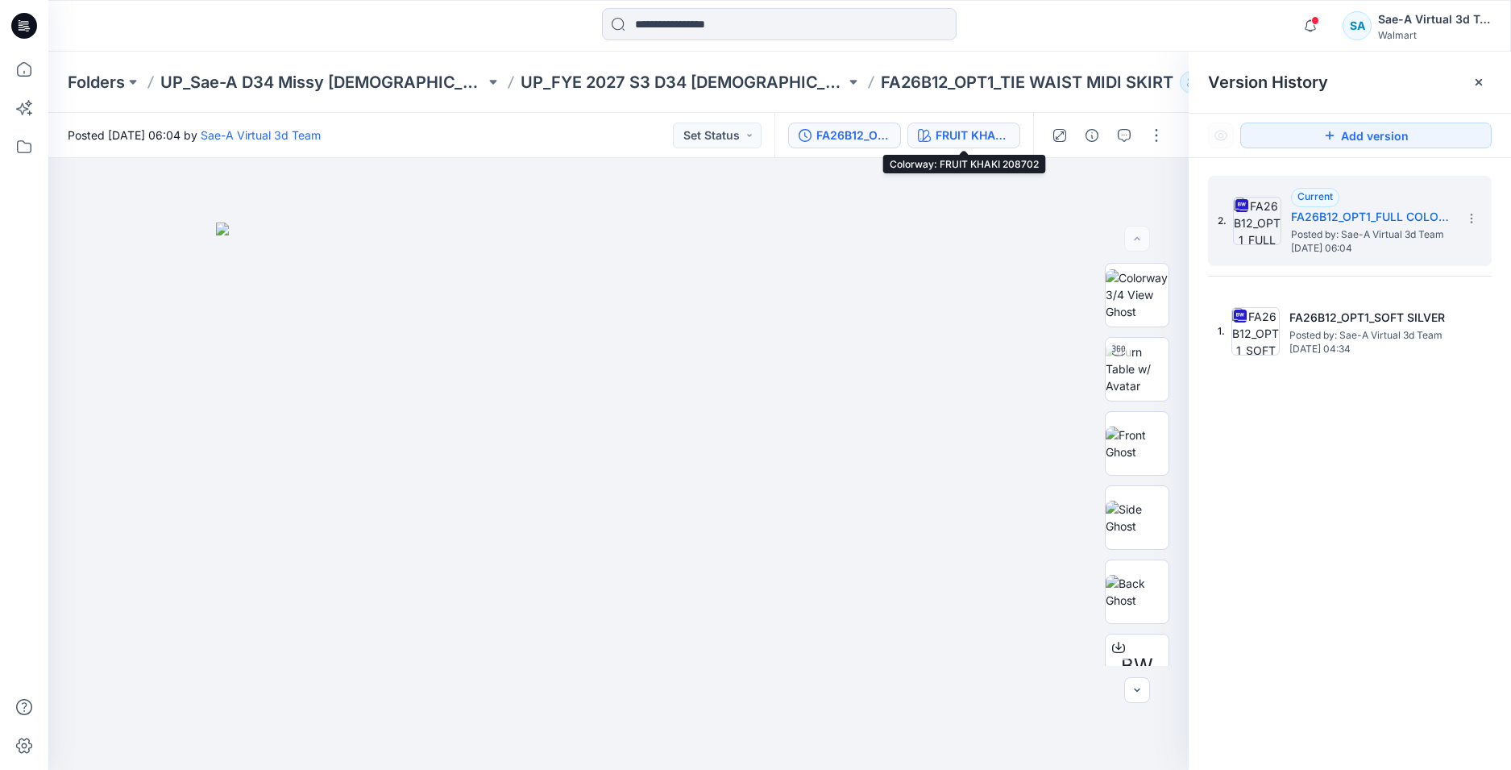
click at [944, 134] on div "FRUIT KHAKI 208702" at bounding box center [973, 136] width 74 height 18
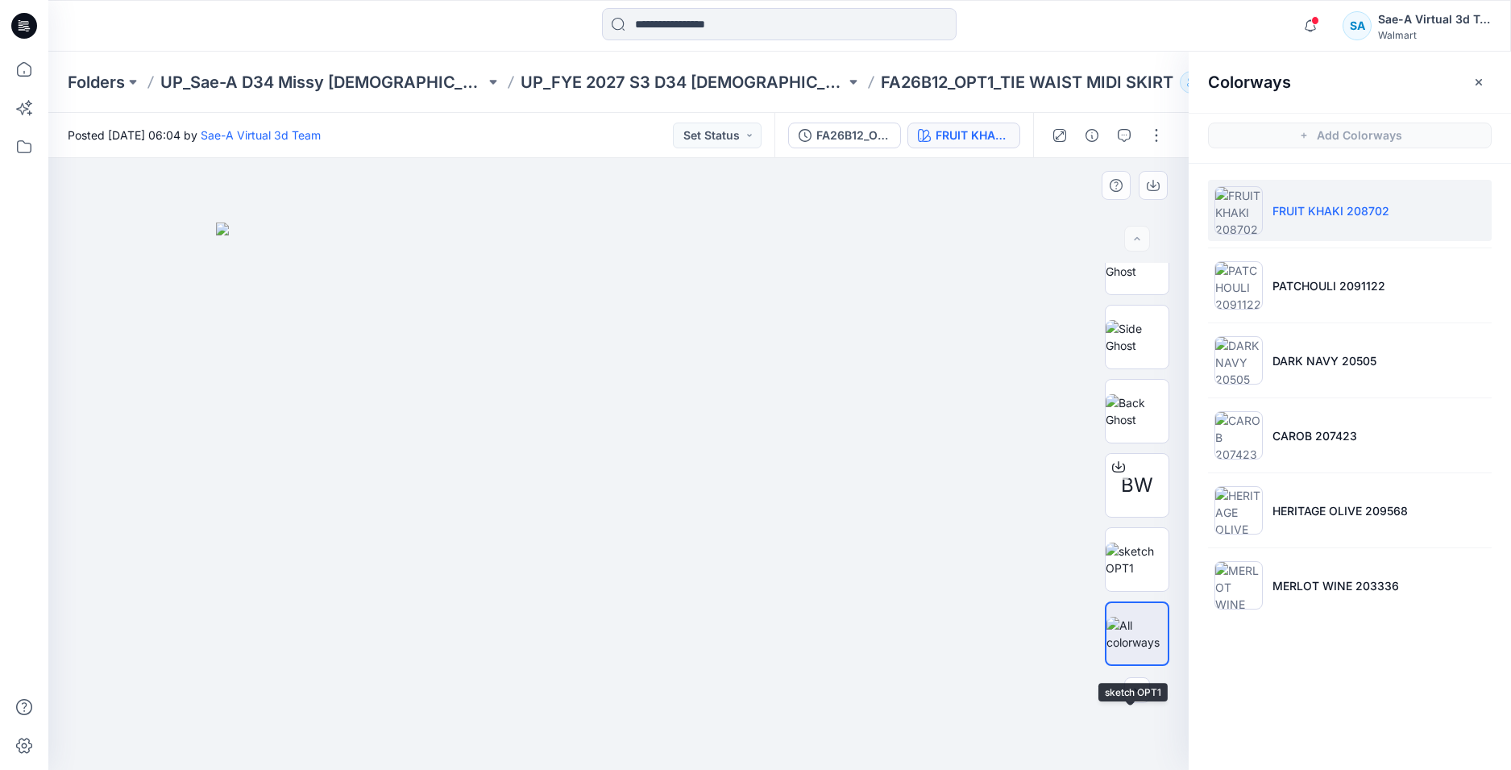
scroll to position [0, 0]
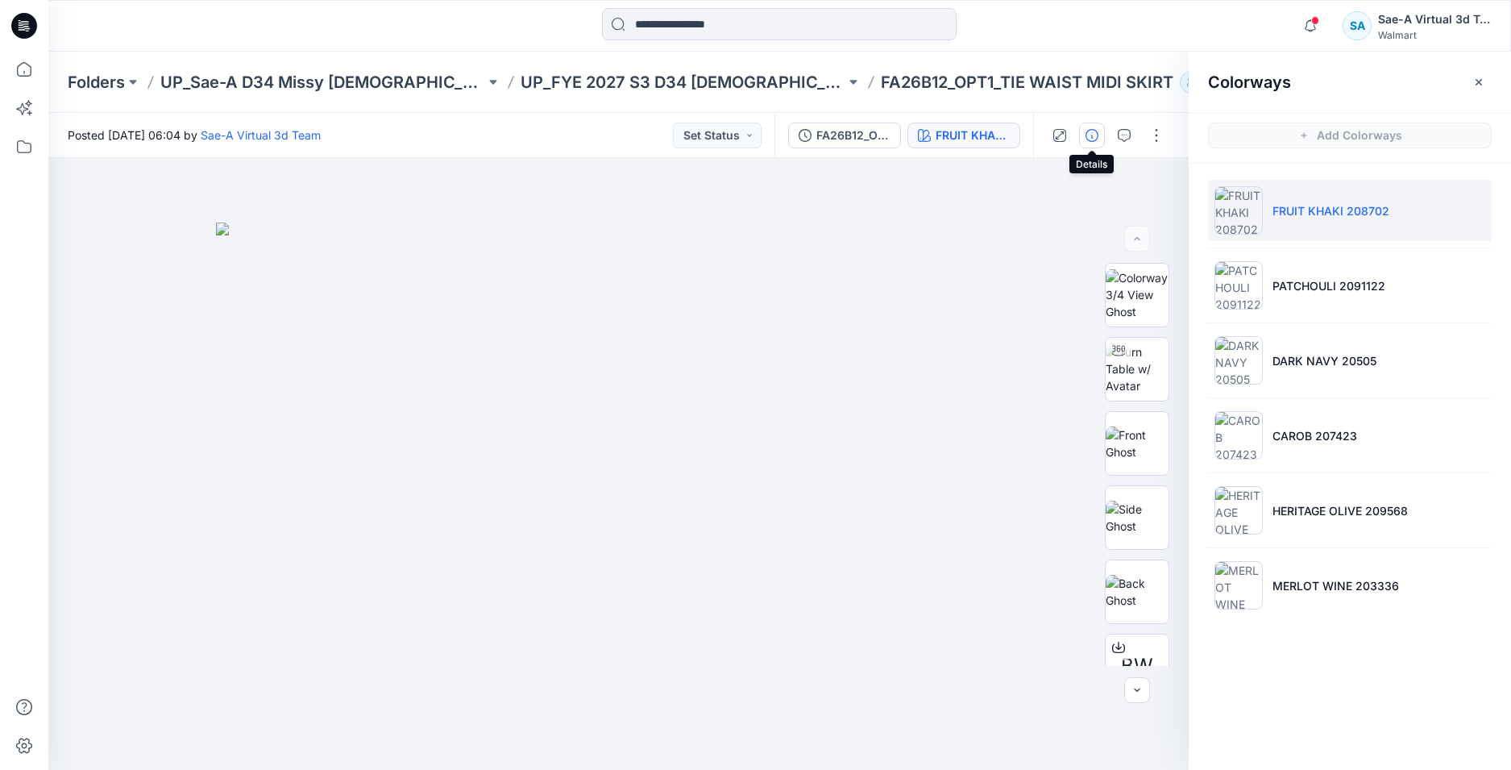
click at [1087, 139] on icon "button" at bounding box center [1092, 135] width 13 height 13
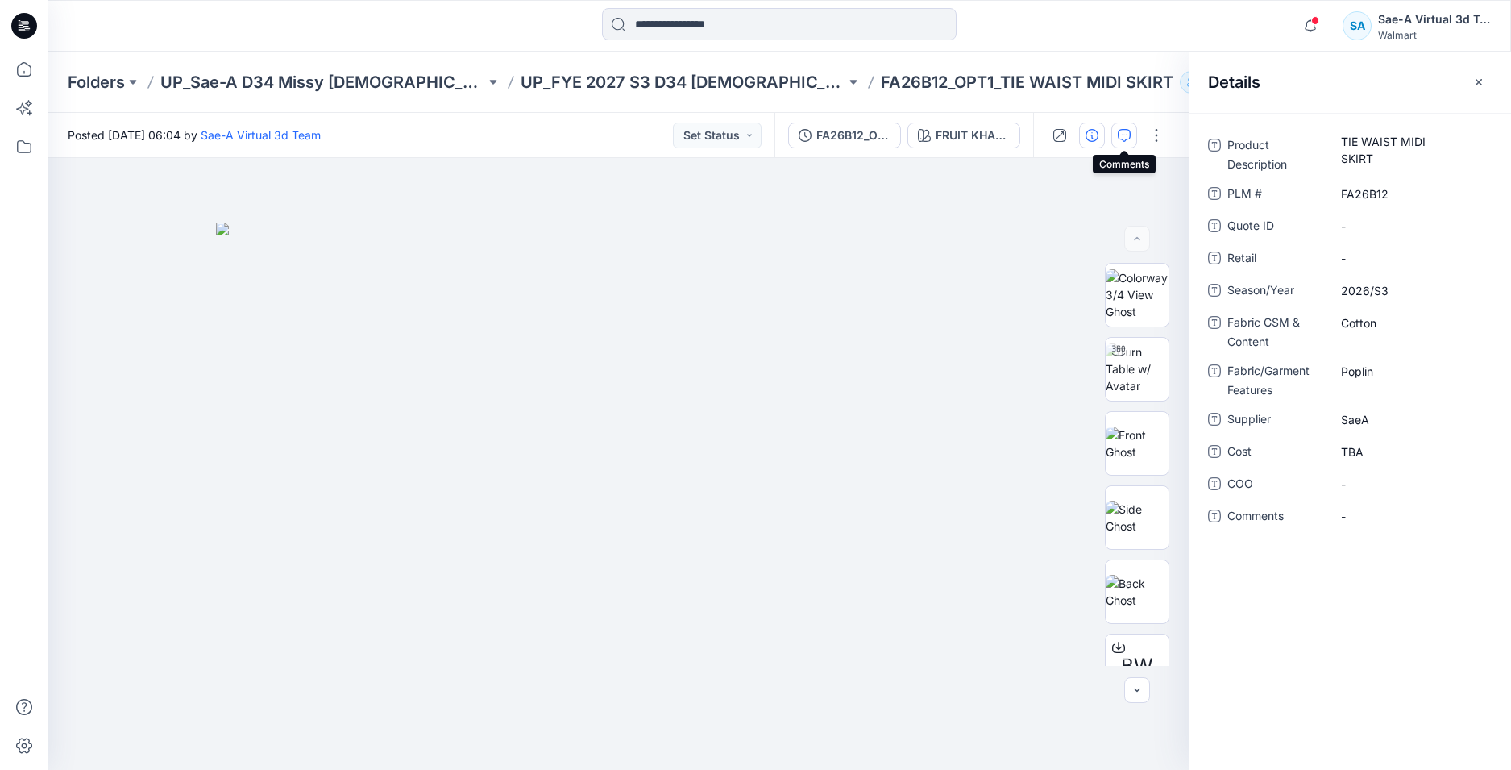
click at [1123, 135] on icon "button" at bounding box center [1124, 135] width 13 height 13
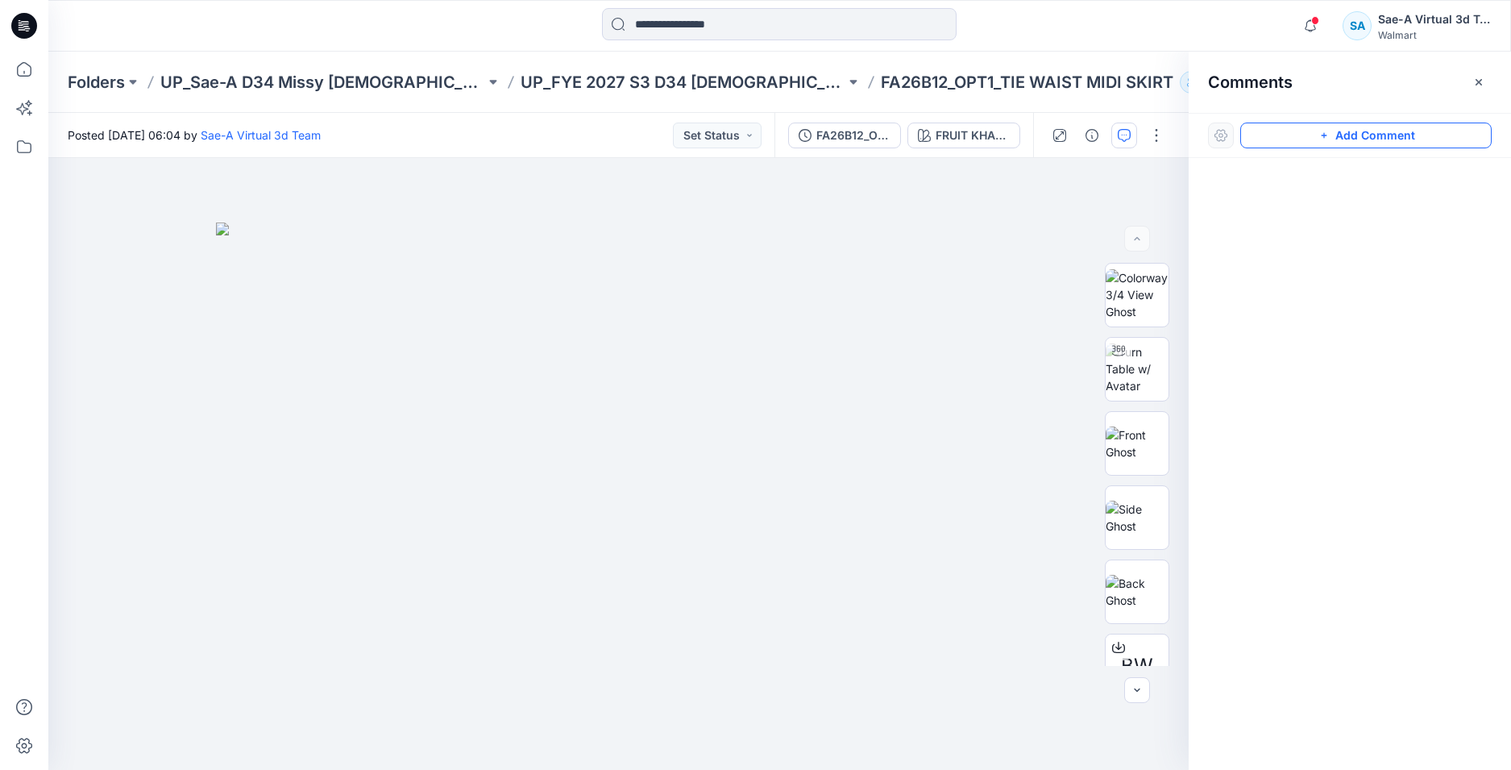
click at [1353, 133] on button "Add Comment" at bounding box center [1367, 136] width 252 height 26
click at [1123, 382] on img at bounding box center [1137, 368] width 63 height 51
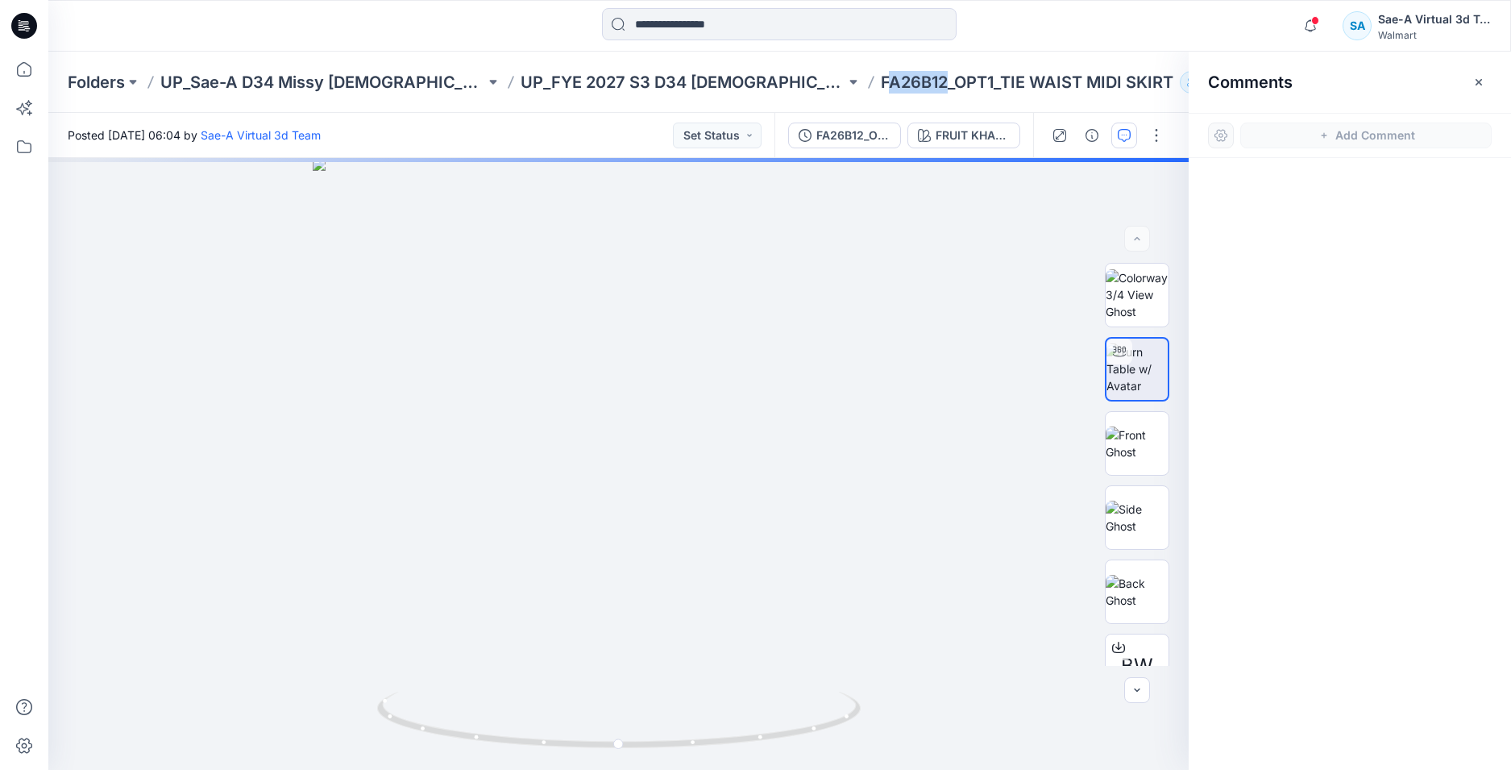
drag, startPoint x: 875, startPoint y: 77, endPoint x: 813, endPoint y: 80, distance: 62.9
click at [881, 80] on p "FA26B12_OPT1_TIE WAIST MIDI SKIRT" at bounding box center [1027, 82] width 293 height 23
drag, startPoint x: 811, startPoint y: 80, endPoint x: 872, endPoint y: 78, distance: 61.3
click at [881, 78] on p "FA26B12_OPT1_TIE WAIST MIDI SKIRT" at bounding box center [1027, 82] width 293 height 23
copy p "FA26B12"
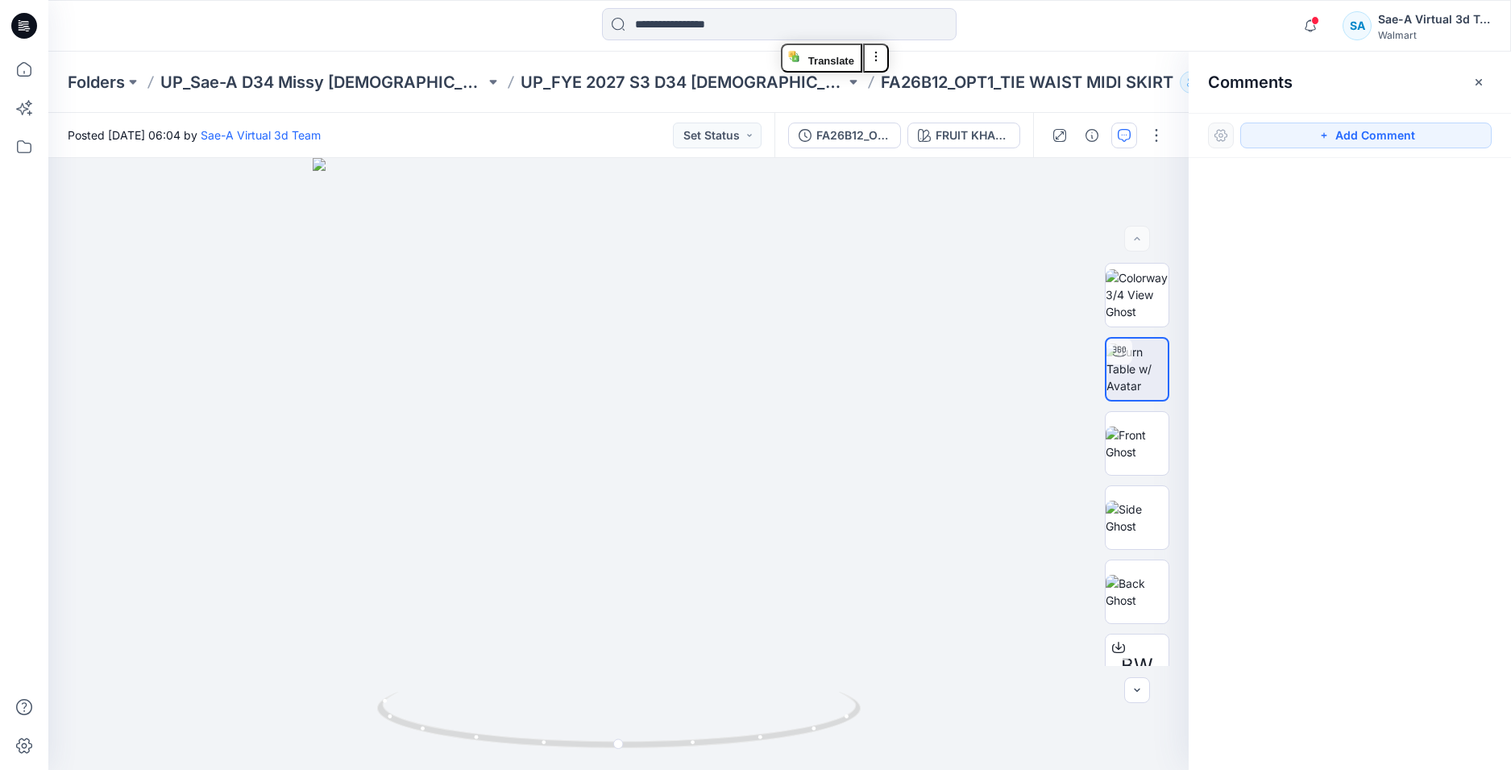
click at [1328, 66] on div "Comments" at bounding box center [1350, 82] width 322 height 60
click at [1311, 28] on icon "button" at bounding box center [1310, 26] width 31 height 32
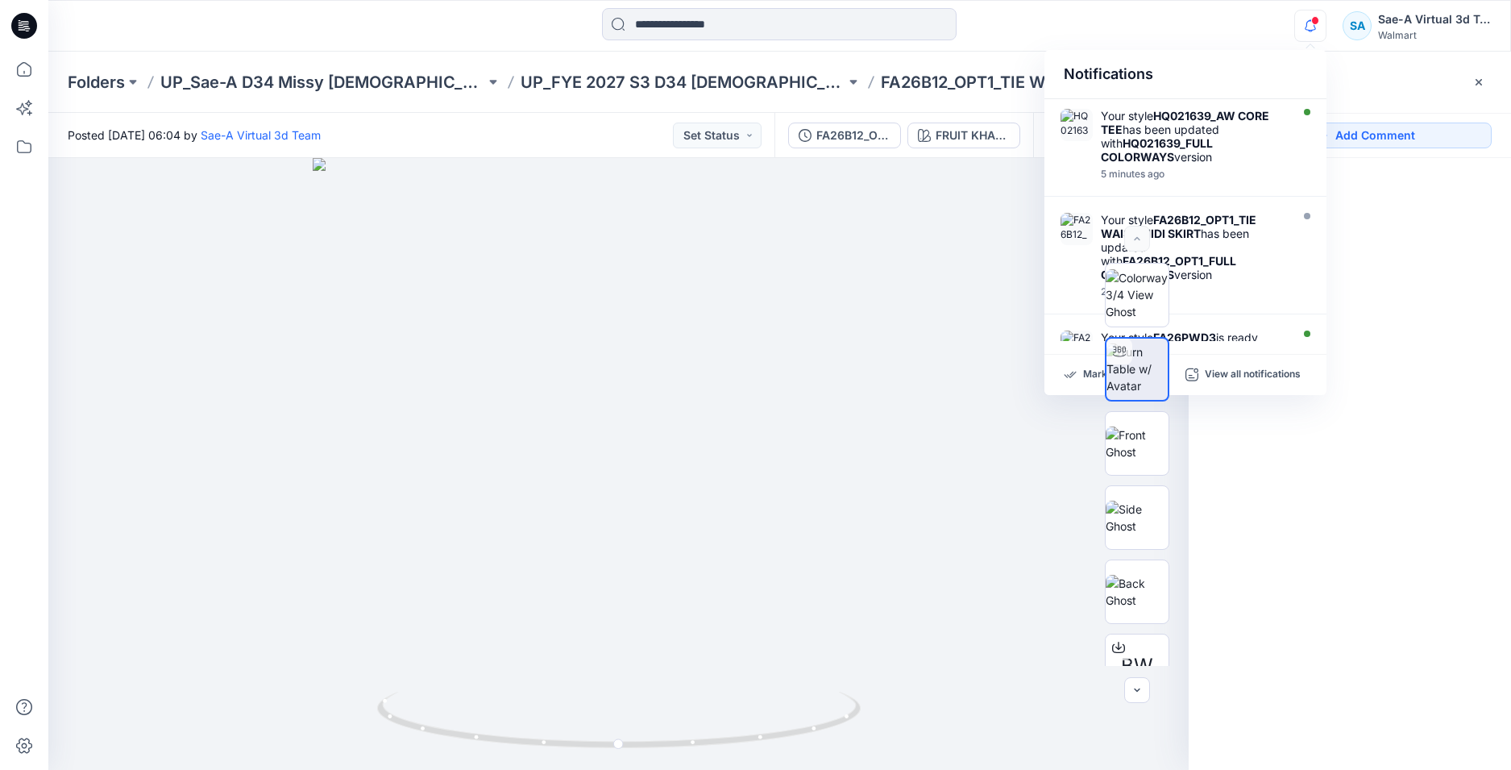
click at [1460, 701] on div at bounding box center [1350, 434] width 322 height 552
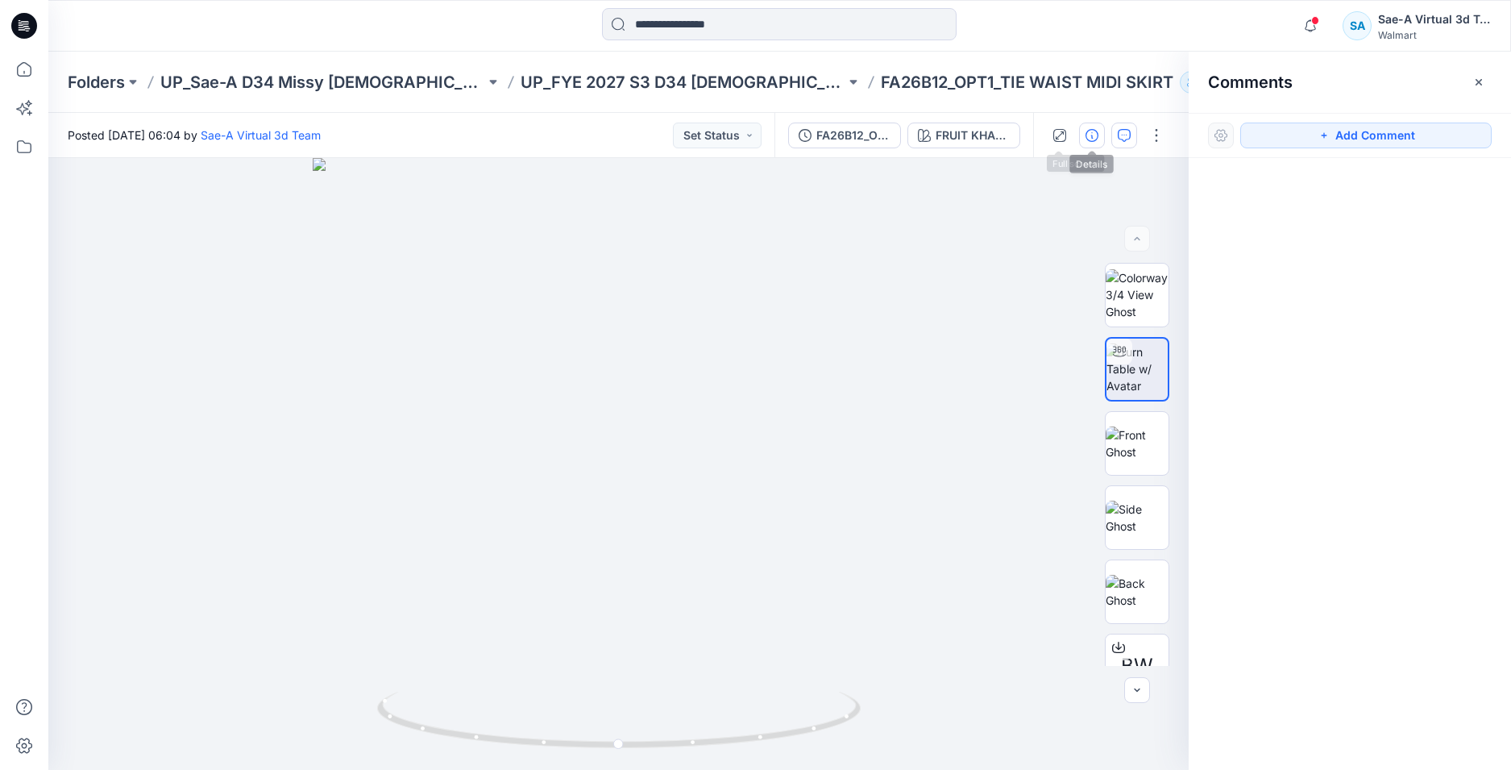
click at [1091, 138] on icon "button" at bounding box center [1092, 135] width 13 height 13
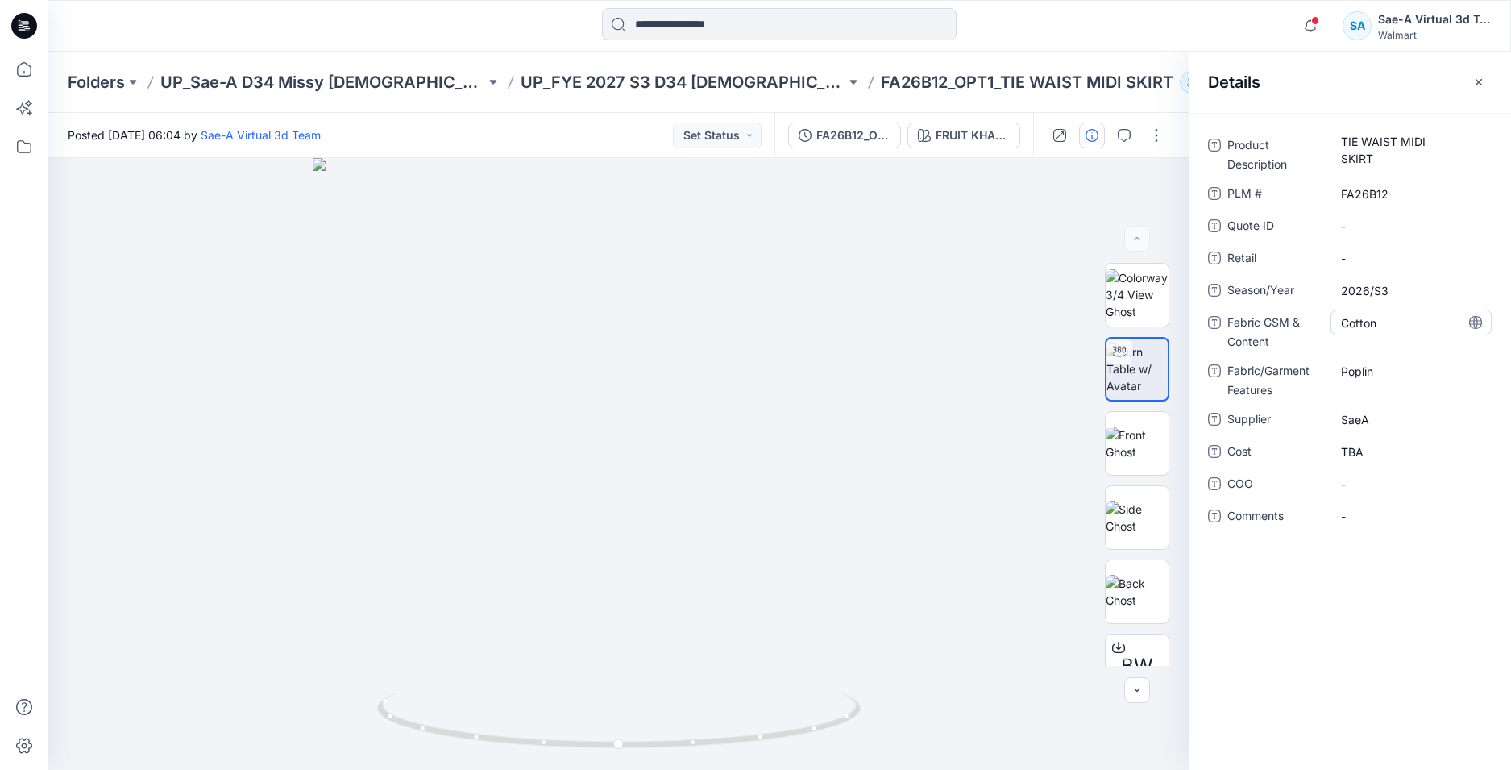
click at [1382, 326] on Content "Cotton" at bounding box center [1411, 322] width 140 height 17
click at [1381, 663] on div "Product Description TIE WAIST MIDI SKIRT PLM # FA26B12 Quote ID - Retail - Seas…" at bounding box center [1350, 441] width 322 height 657
click at [1309, 26] on icon "button" at bounding box center [1310, 26] width 31 height 32
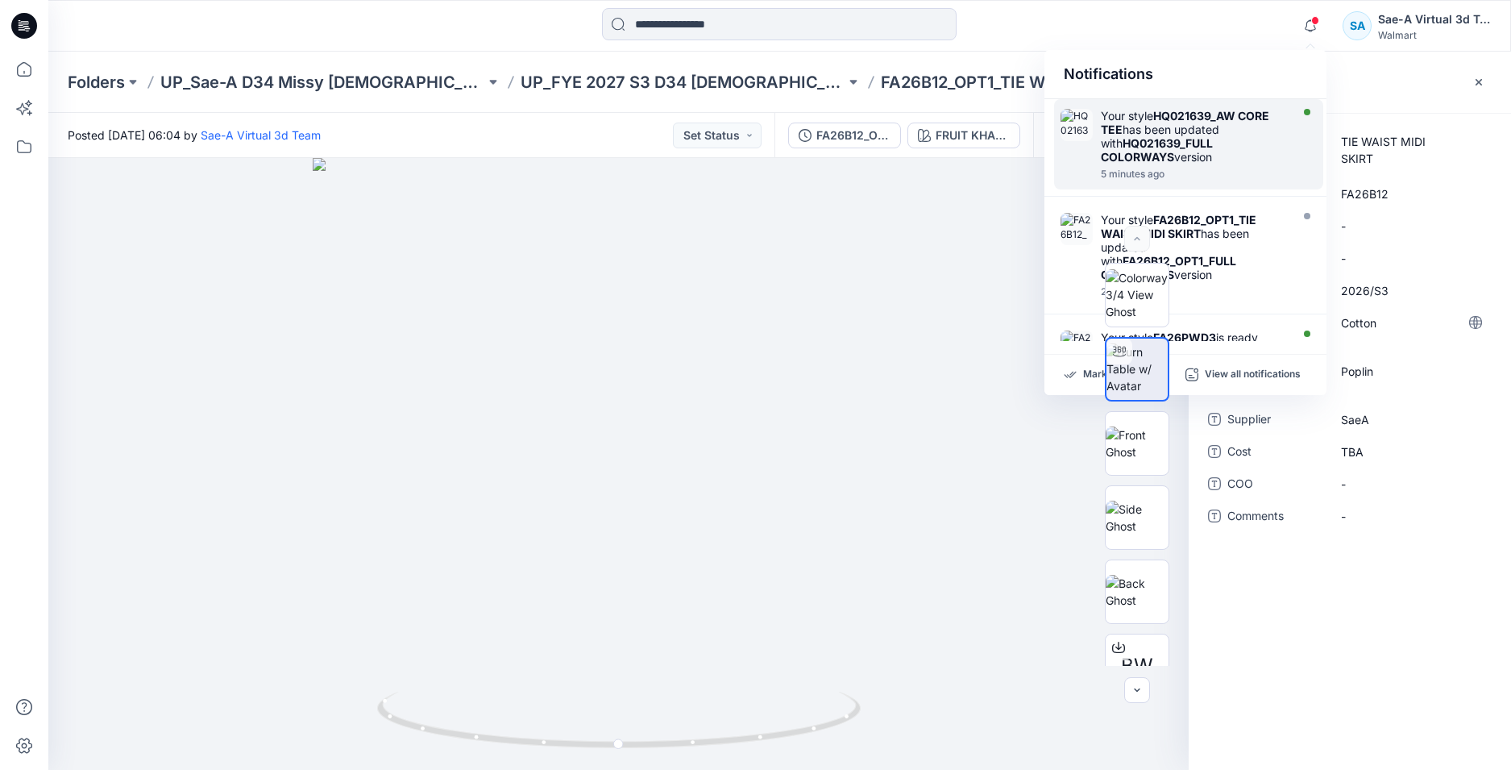
click at [1200, 111] on strong "HQ021639_AW CORE TEE" at bounding box center [1185, 122] width 168 height 27
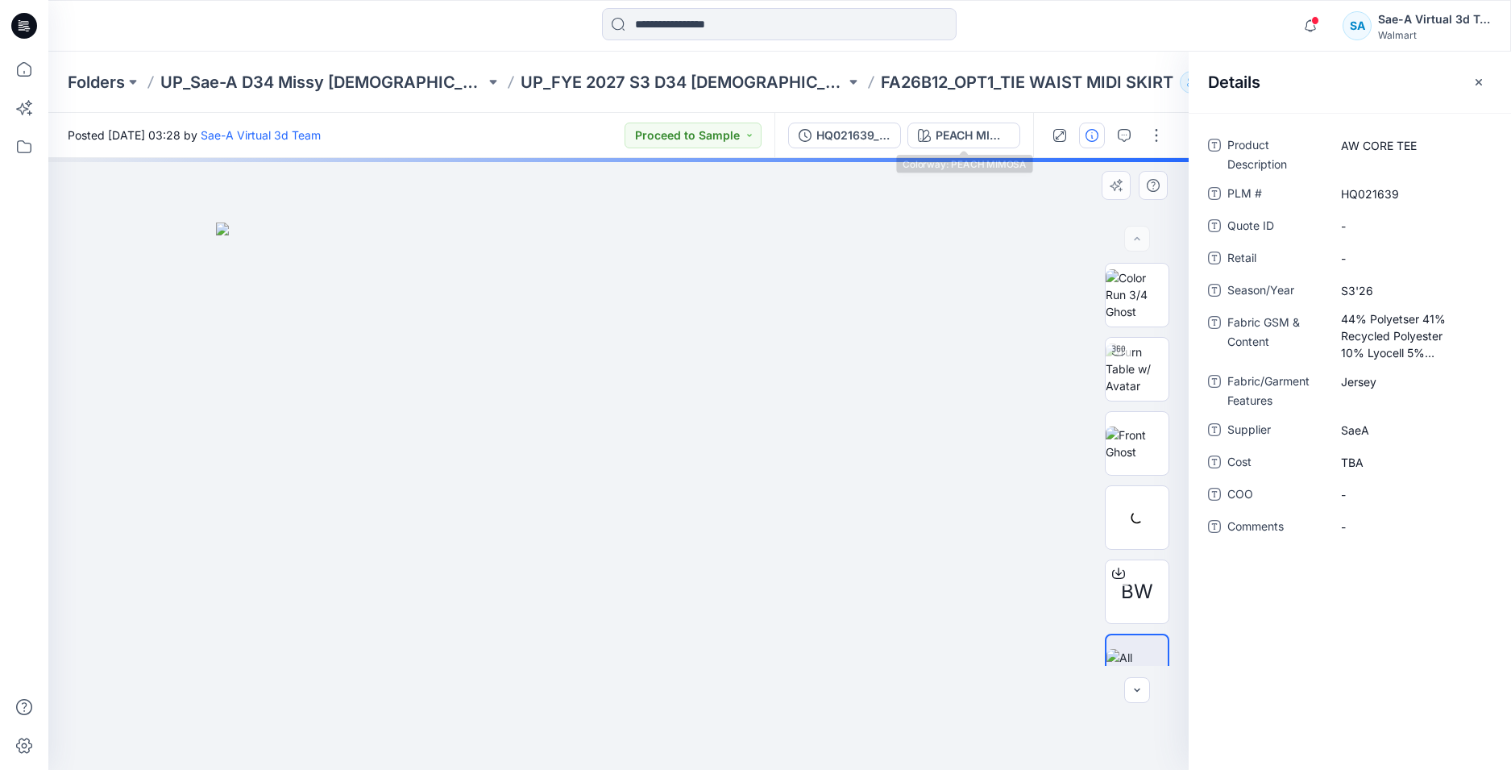
drag, startPoint x: 1001, startPoint y: 135, endPoint x: 1125, endPoint y: 174, distance: 129.5
click at [1000, 134] on div "PEACH MIMOSA" at bounding box center [973, 136] width 74 height 18
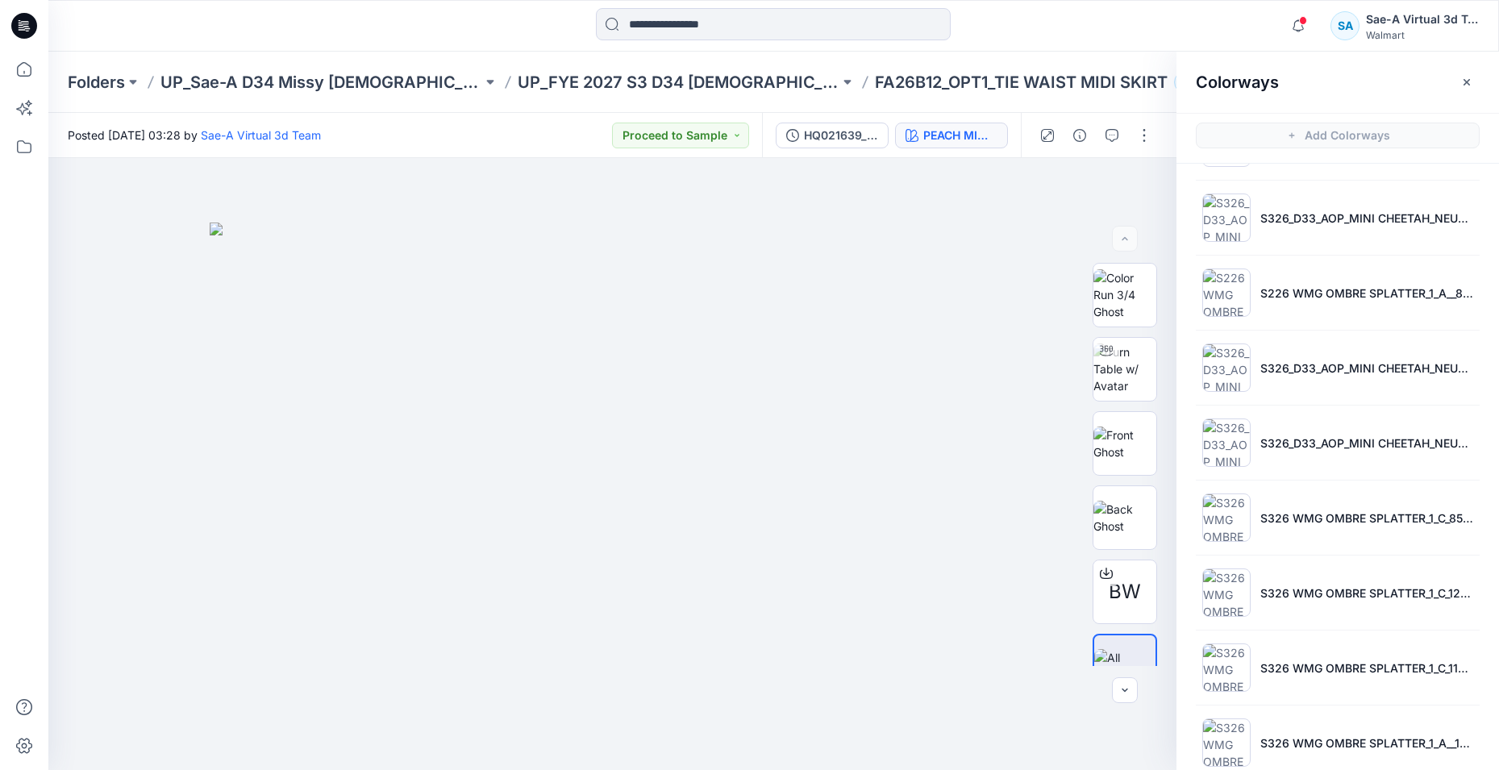
scroll to position [5, 0]
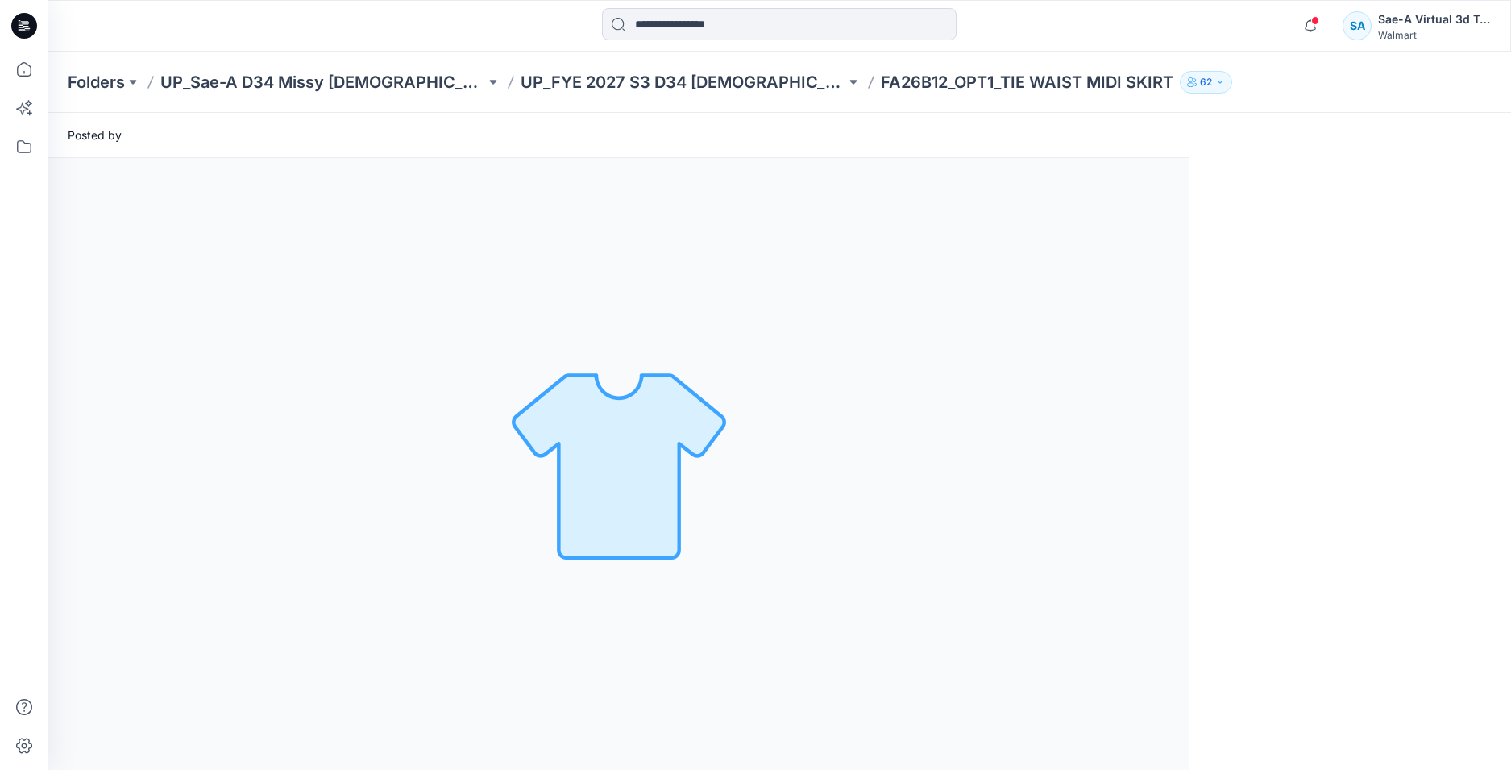
click at [23, 28] on icon at bounding box center [24, 26] width 26 height 26
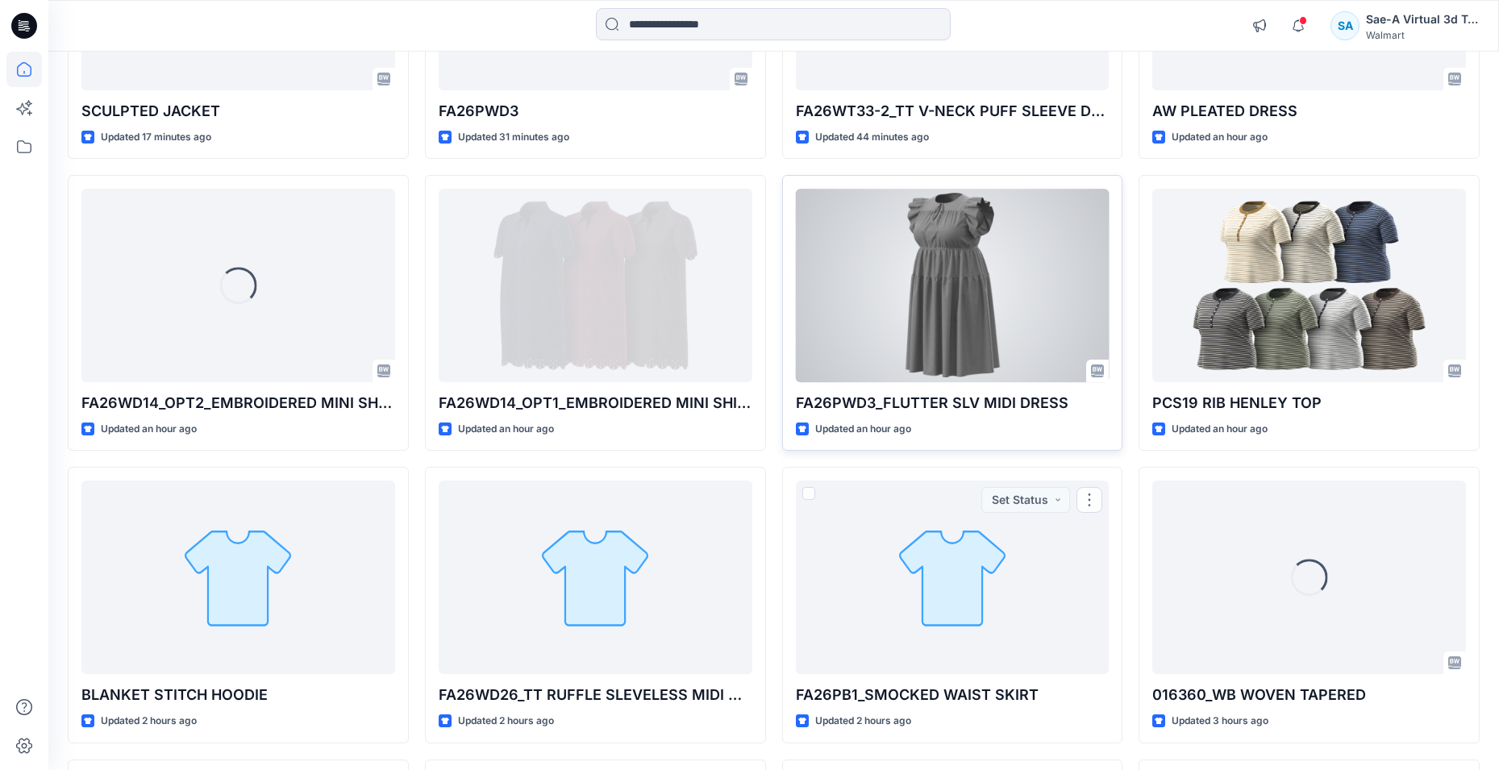
scroll to position [71, 0]
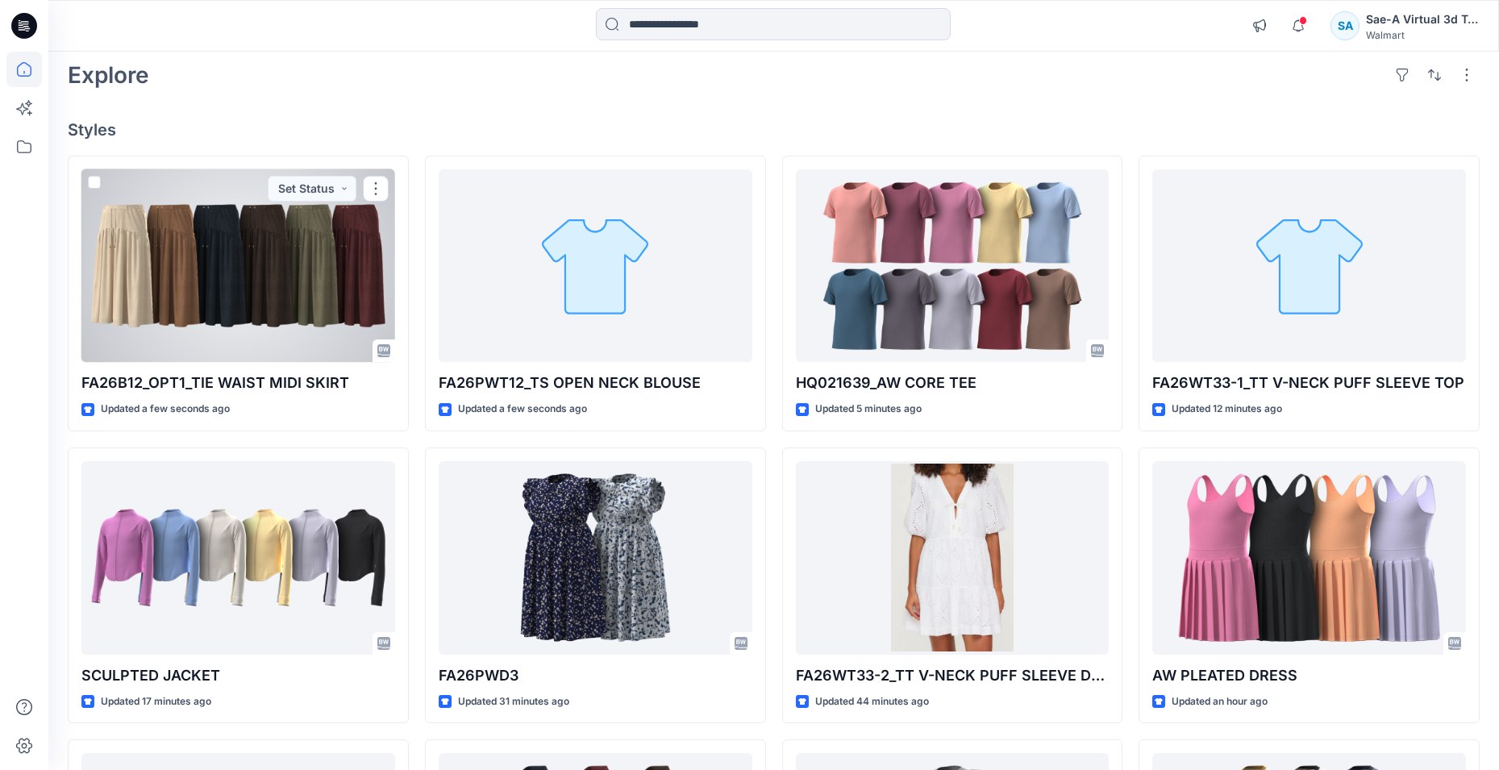
click at [305, 239] on div at bounding box center [238, 265] width 314 height 193
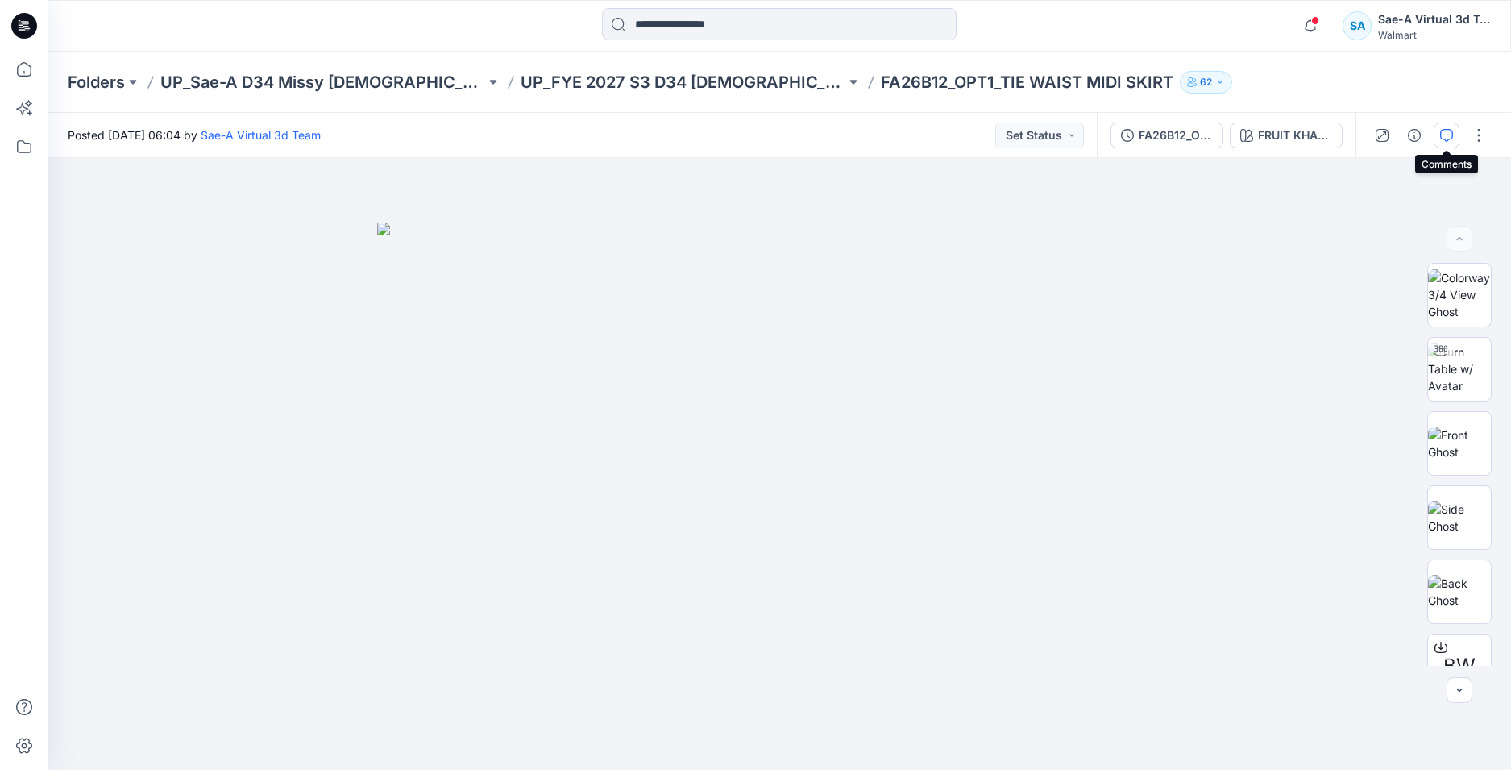
click at [1448, 134] on icon "button" at bounding box center [1447, 135] width 13 height 13
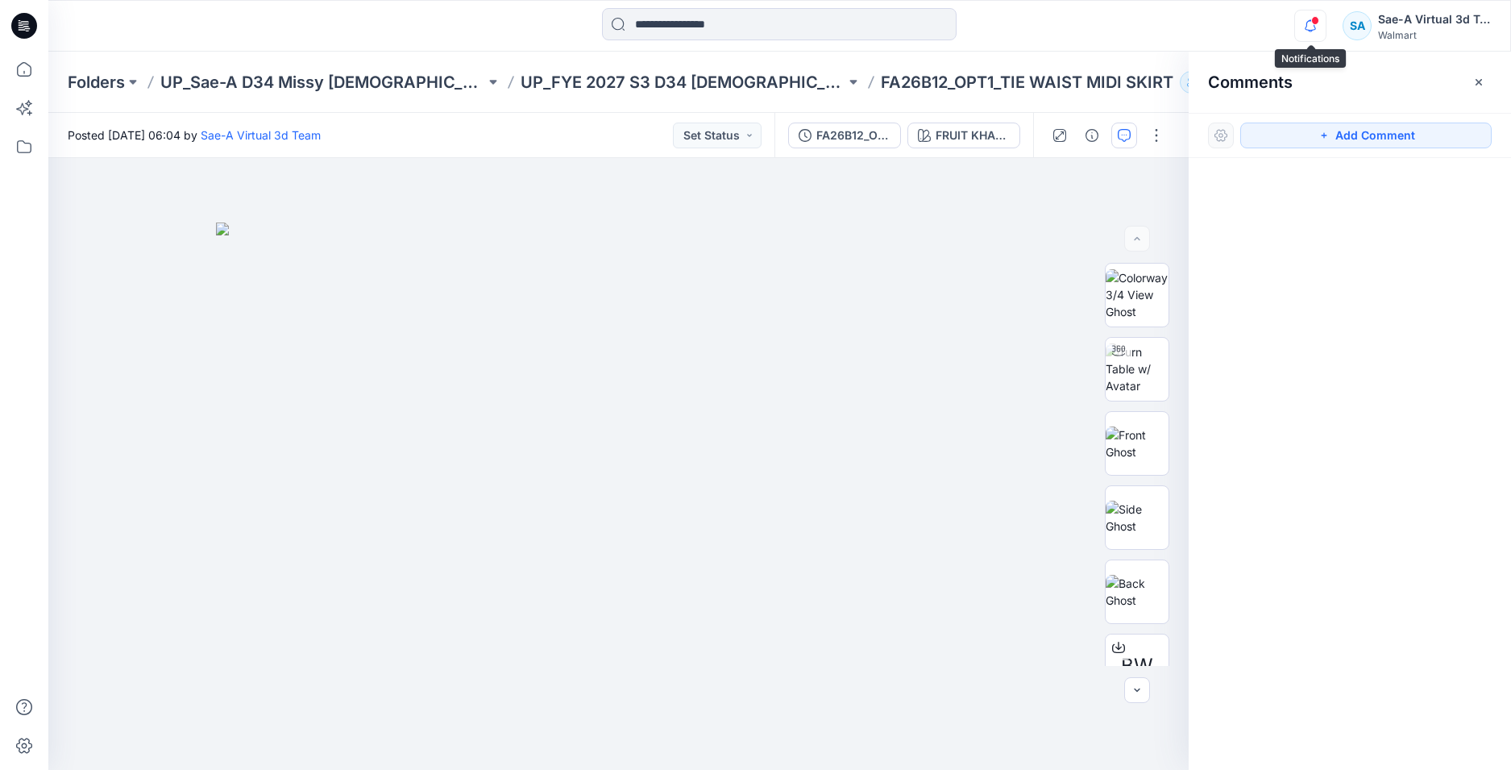
click at [1315, 15] on icon "button" at bounding box center [1310, 26] width 31 height 32
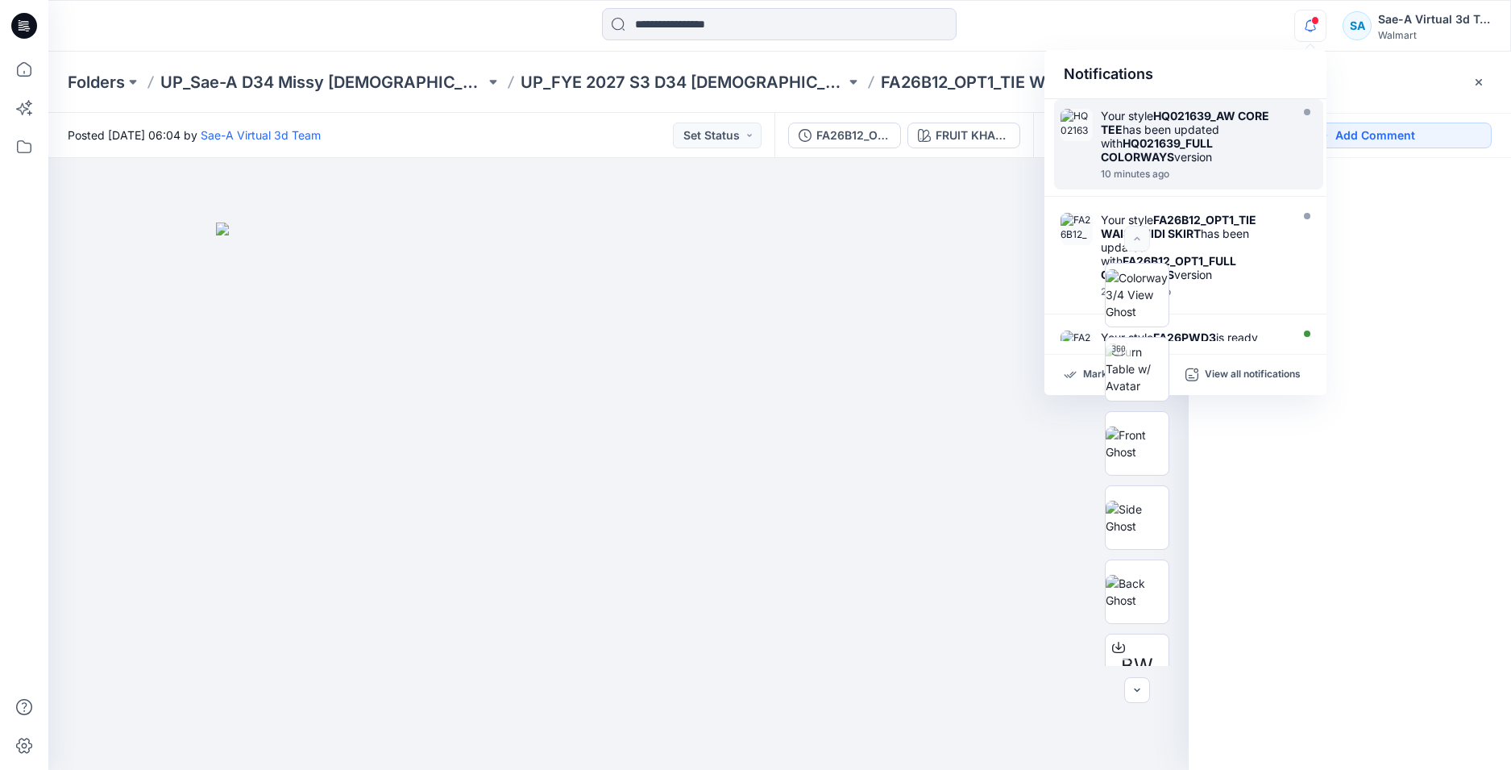
click at [1212, 139] on strong "HQ021639_FULL COLORWAYS" at bounding box center [1157, 149] width 112 height 27
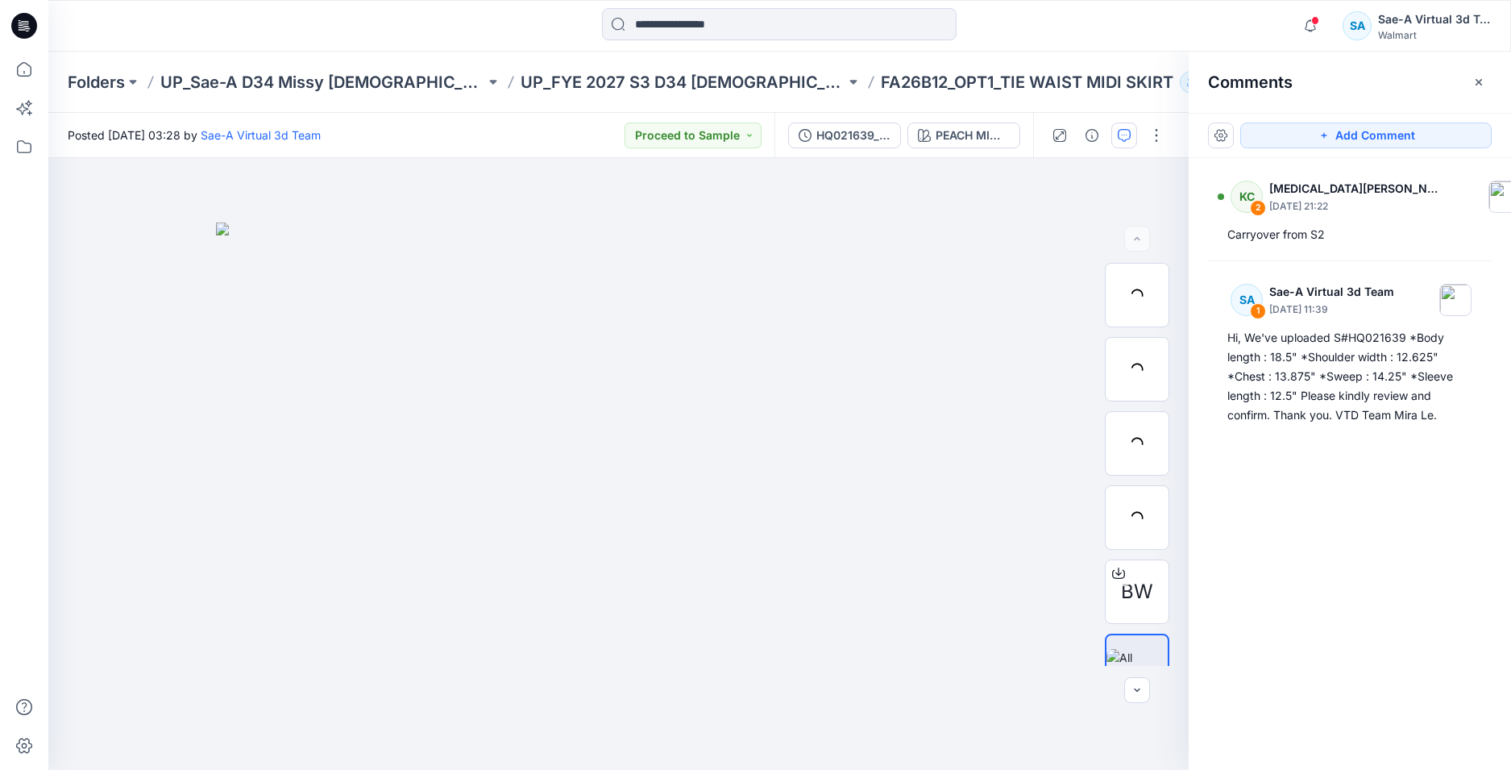
click at [13, 34] on icon at bounding box center [24, 26] width 26 height 52
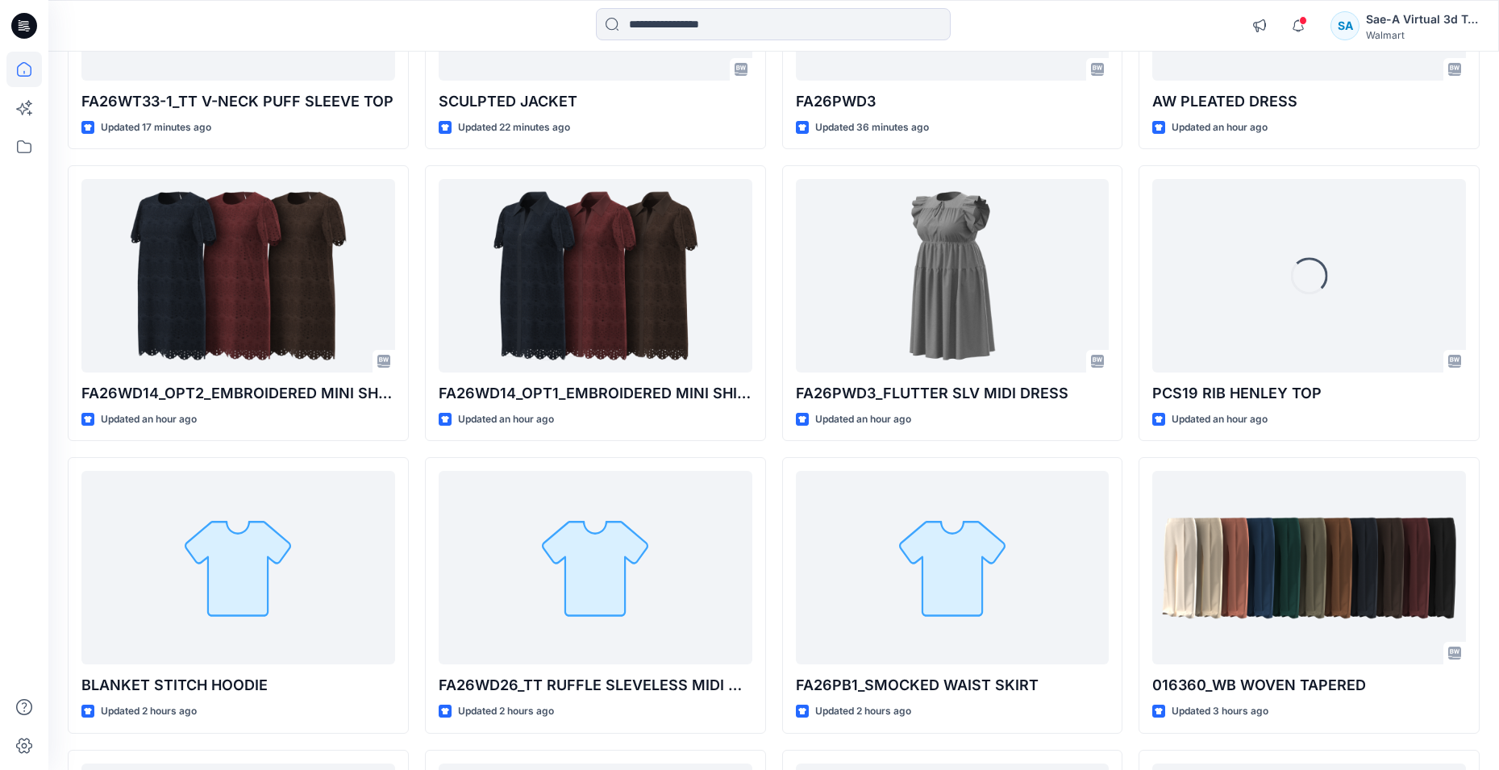
scroll to position [161, 0]
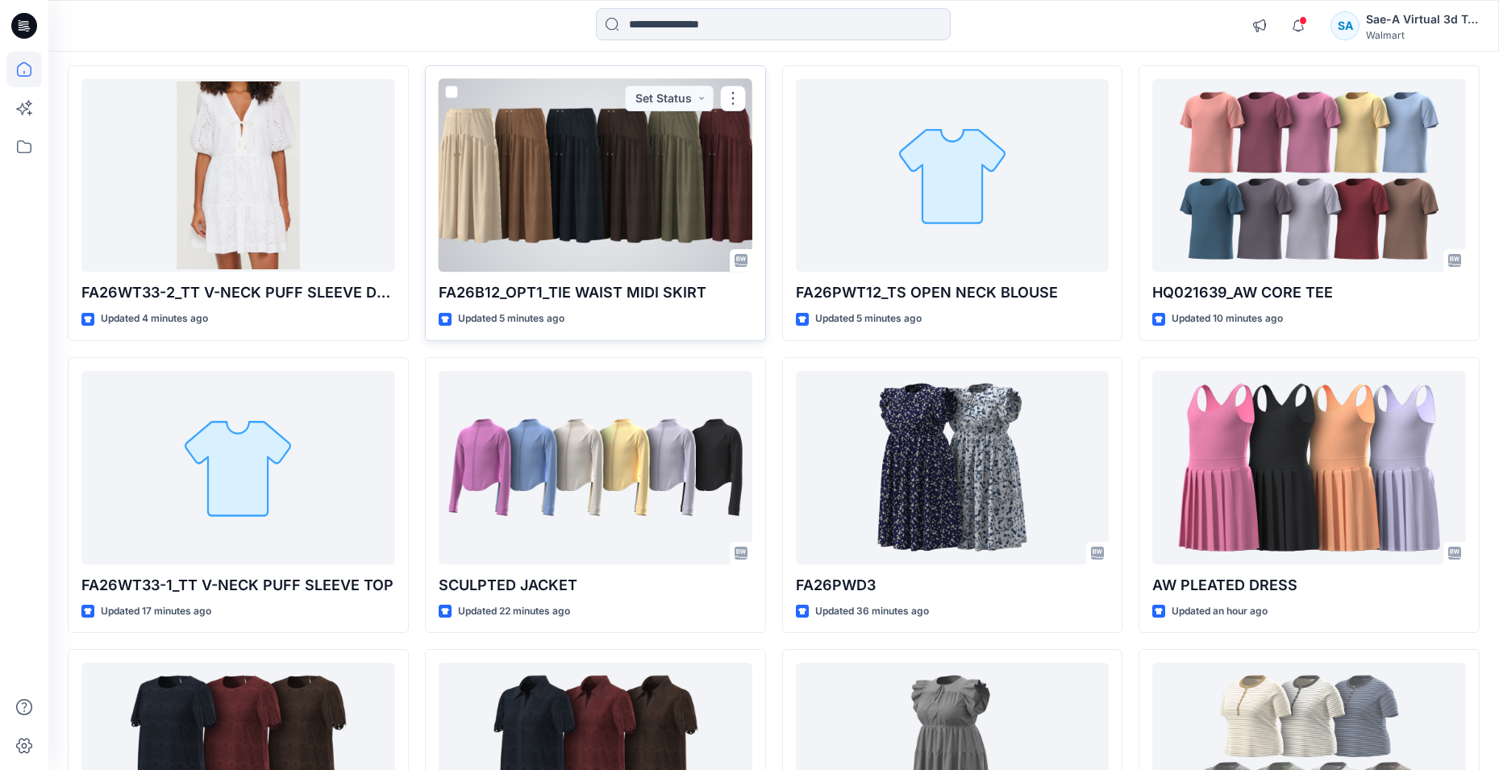
click at [566, 165] on div at bounding box center [596, 175] width 314 height 193
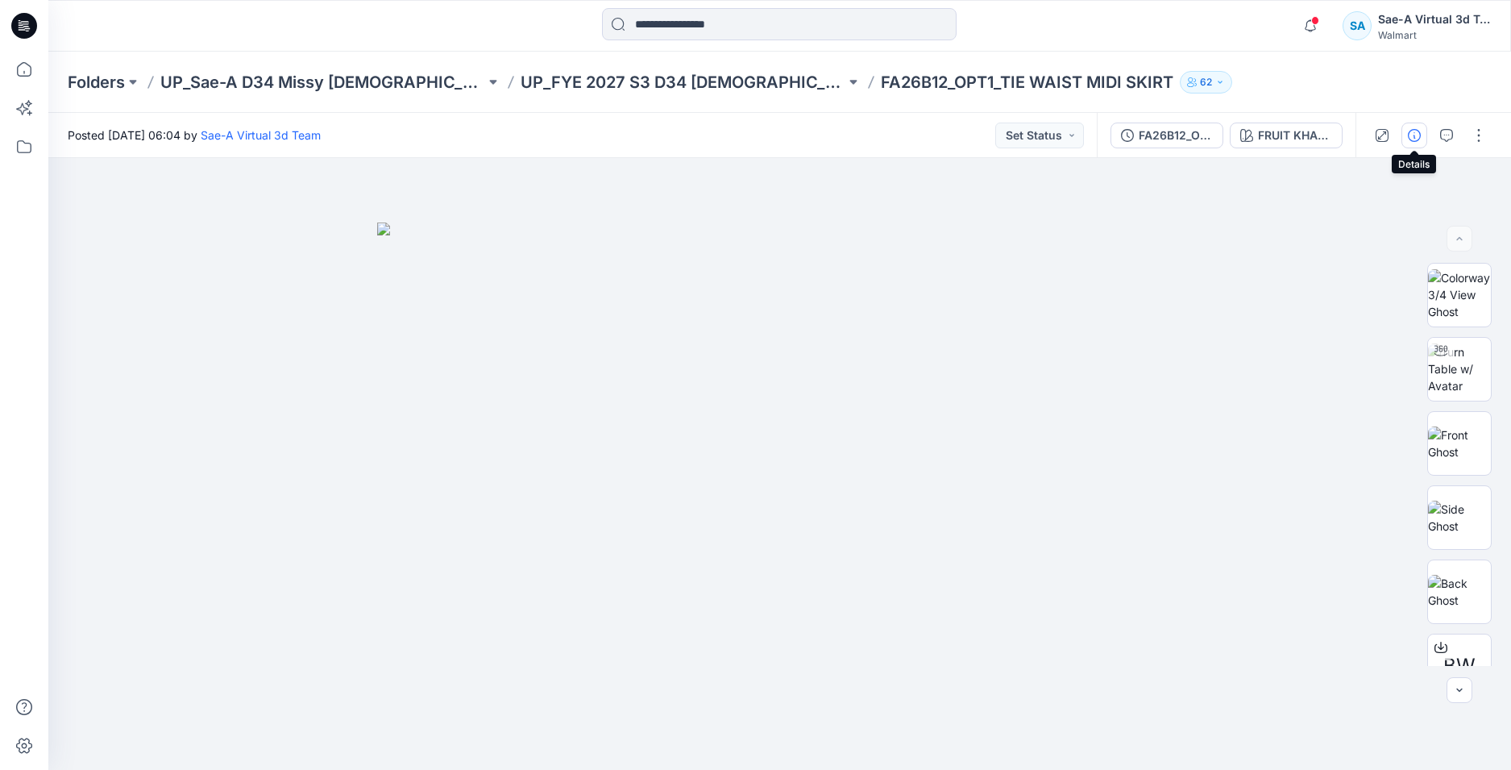
click at [1416, 140] on icon "button" at bounding box center [1414, 135] width 13 height 13
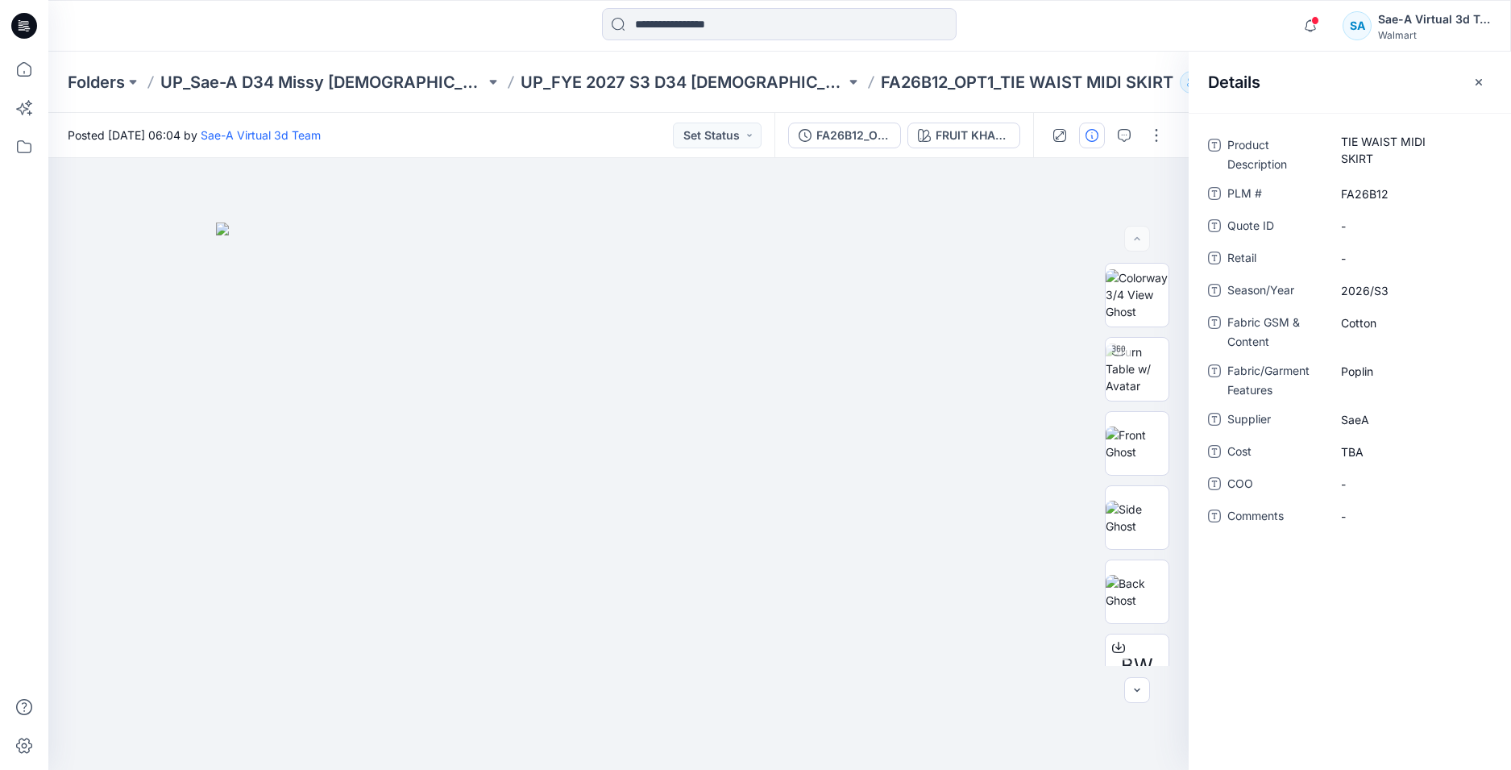
click at [1111, 139] on div at bounding box center [1107, 135] width 149 height 45
click at [1120, 136] on icon "button" at bounding box center [1124, 135] width 13 height 13
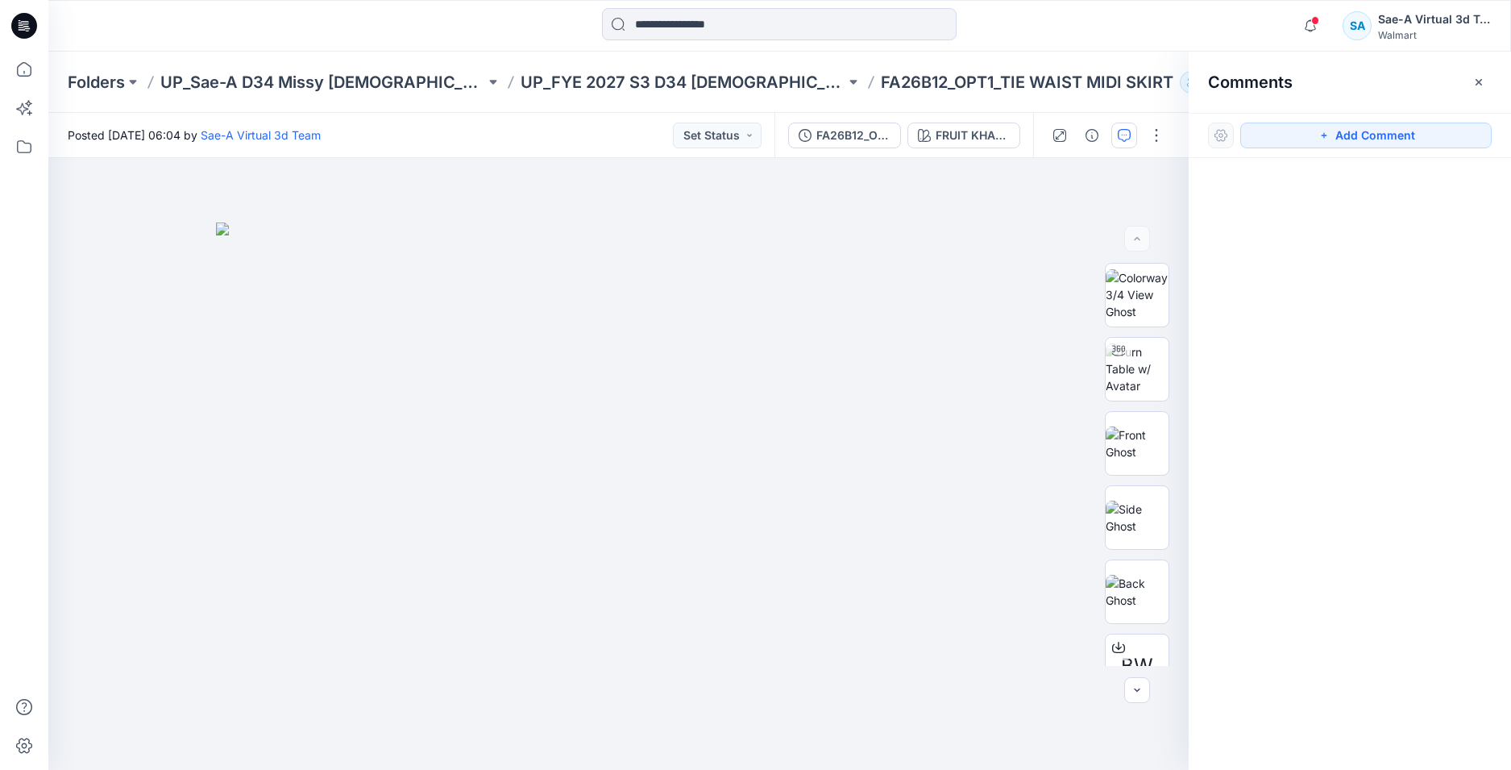
click at [25, 24] on icon at bounding box center [25, 23] width 7 height 1
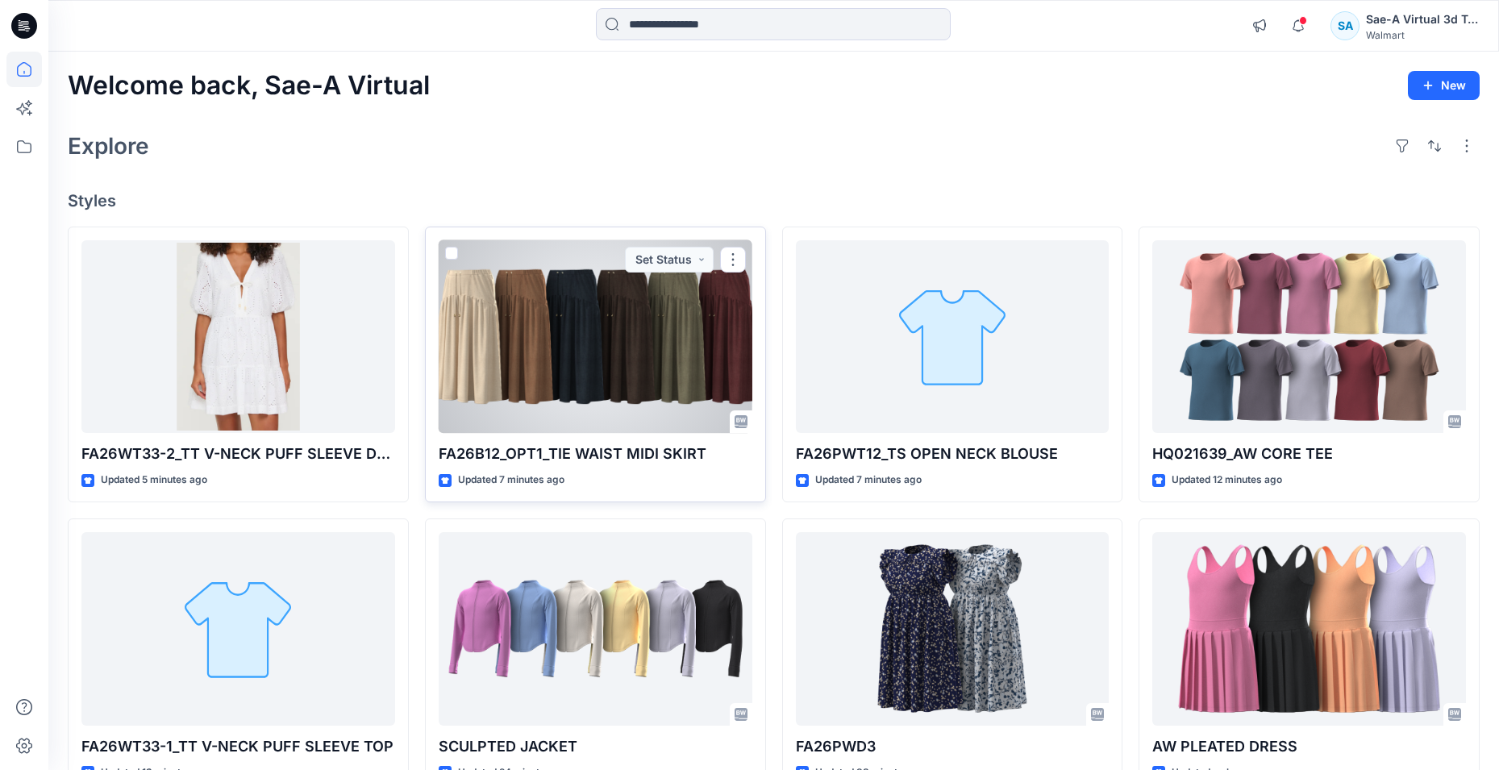
click at [587, 335] on div at bounding box center [596, 336] width 314 height 193
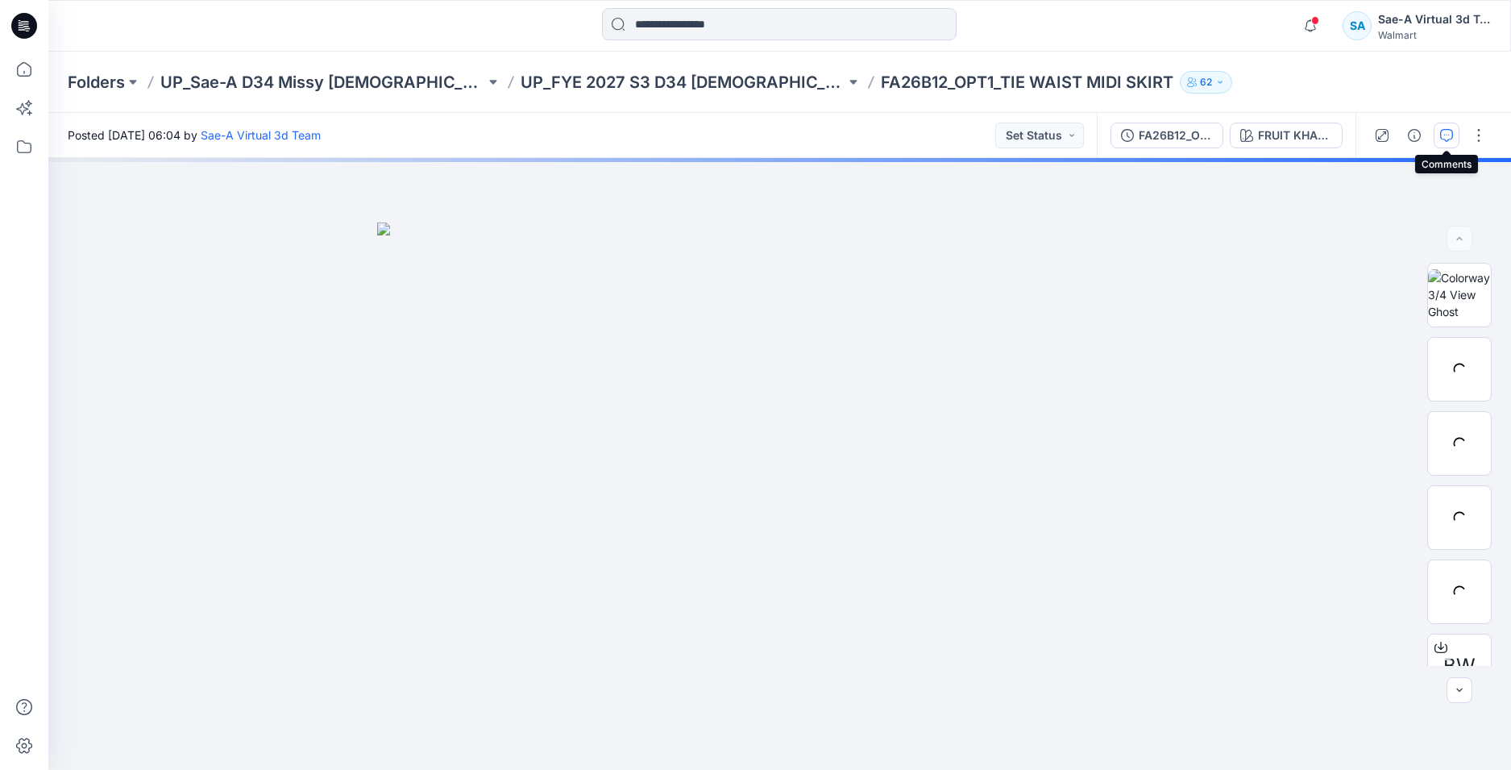
drag, startPoint x: 1449, startPoint y: 138, endPoint x: 1074, endPoint y: 11, distance: 395.6
click at [1446, 137] on icon "button" at bounding box center [1447, 135] width 13 height 13
